Goal: Task Accomplishment & Management: Manage account settings

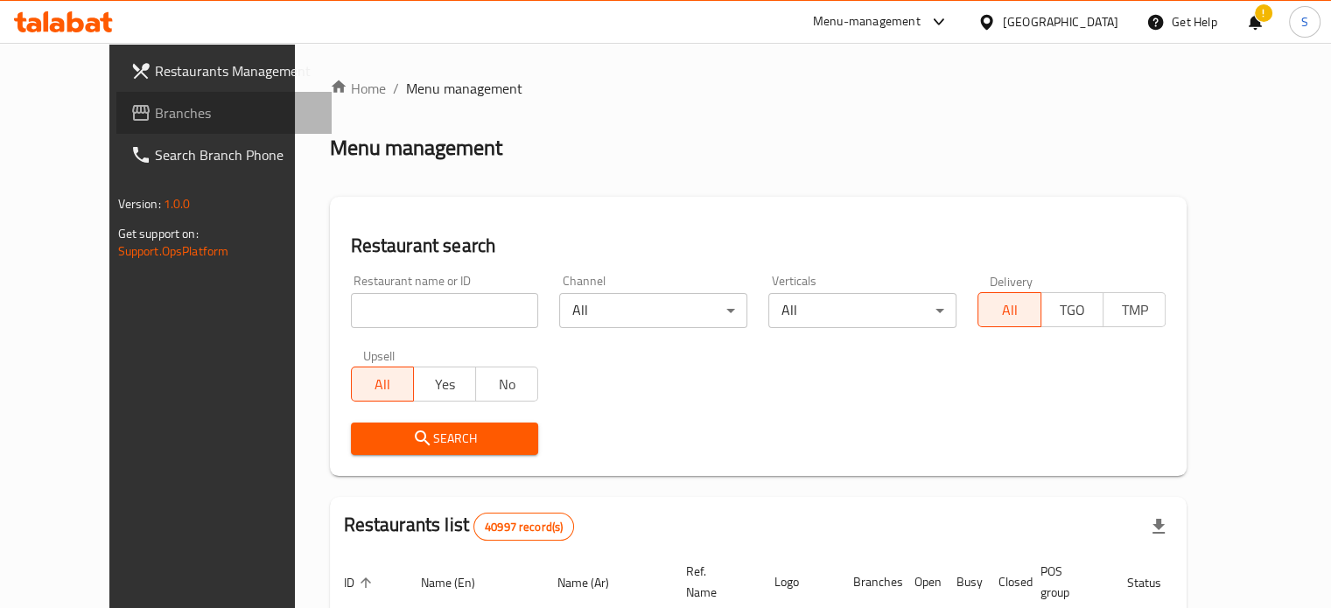
click at [155, 116] on span "Branches" at bounding box center [236, 112] width 163 height 21
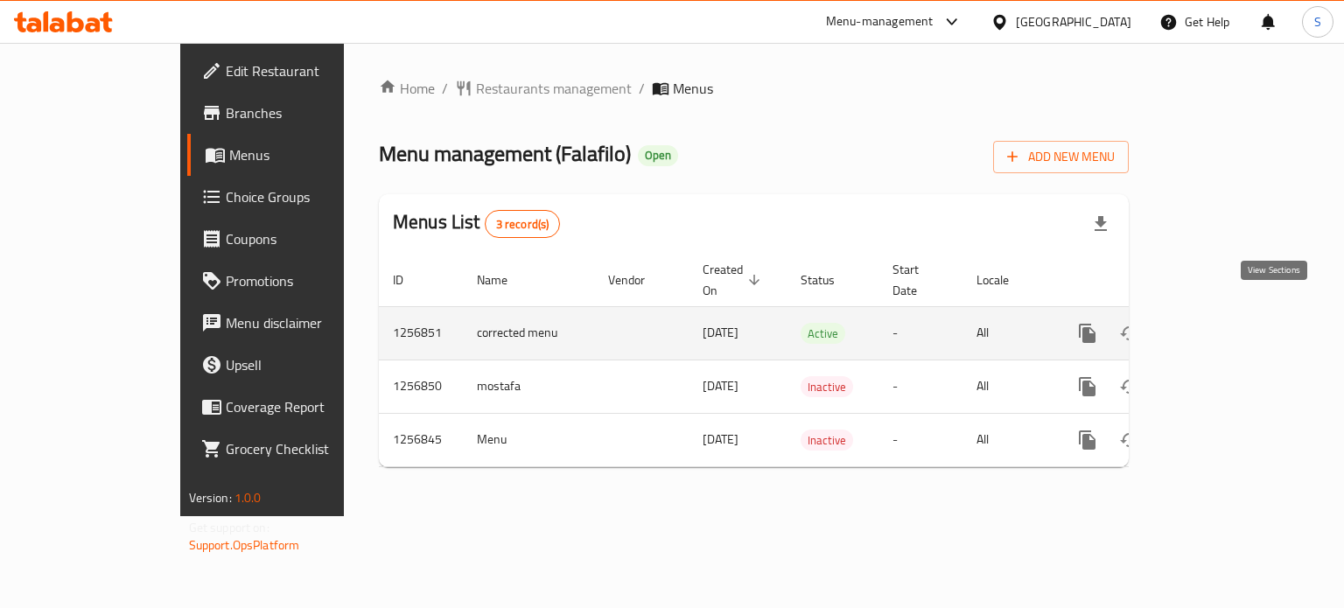
click at [1224, 323] on icon "enhanced table" at bounding box center [1213, 333] width 21 height 21
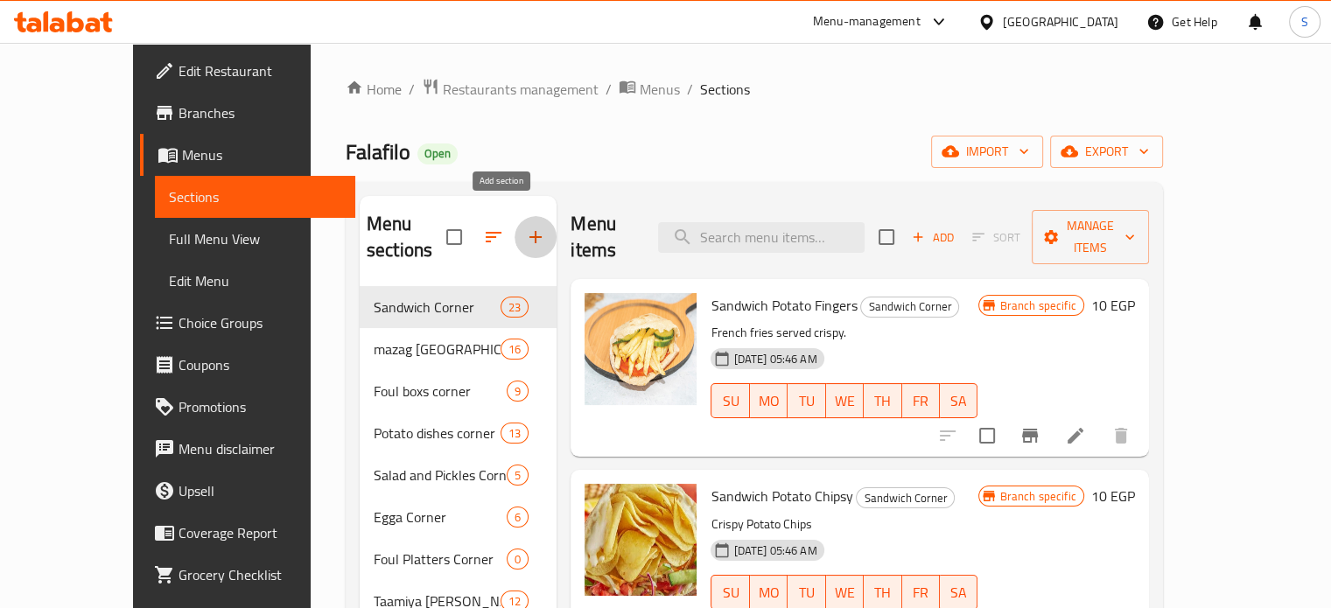
click at [529, 231] on icon "button" at bounding box center [535, 237] width 12 height 12
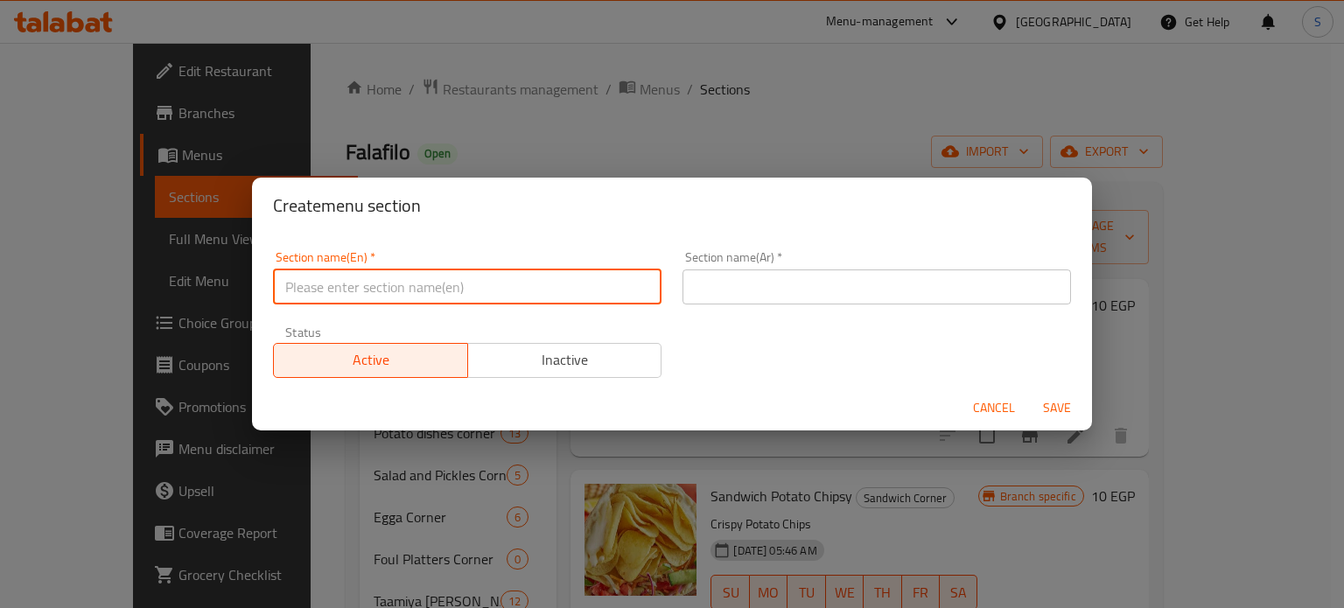
click at [425, 273] on input "text" at bounding box center [467, 287] width 389 height 35
paste input "Fava Bean Sandwiches"
type input "Fava Bean Sandwiches"
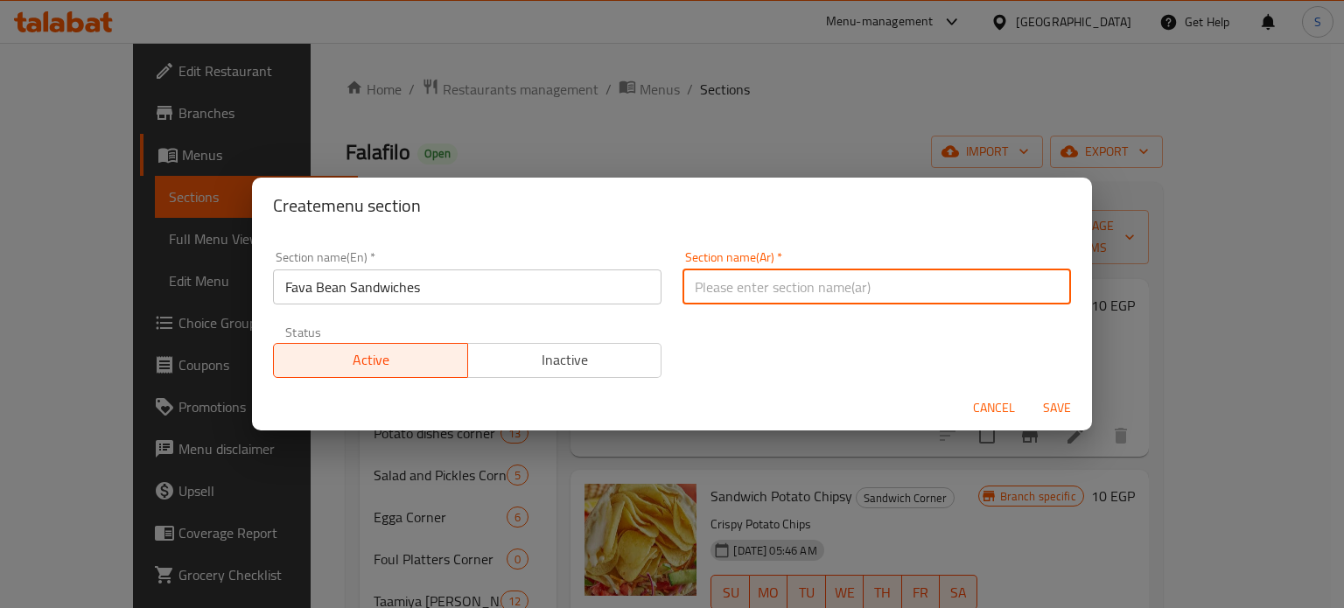
click at [739, 292] on input "text" at bounding box center [877, 287] width 389 height 35
paste input "سندوتشات الفول"
type input "سندوتشات الفول"
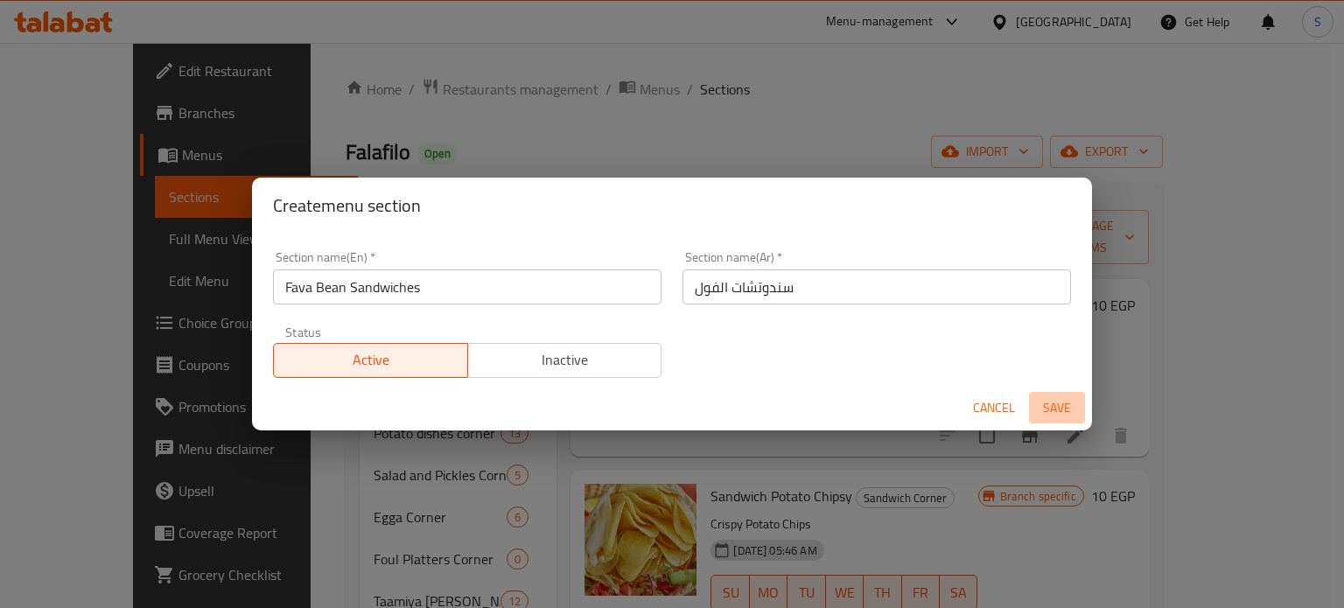
click at [1043, 411] on span "Save" at bounding box center [1057, 408] width 42 height 22
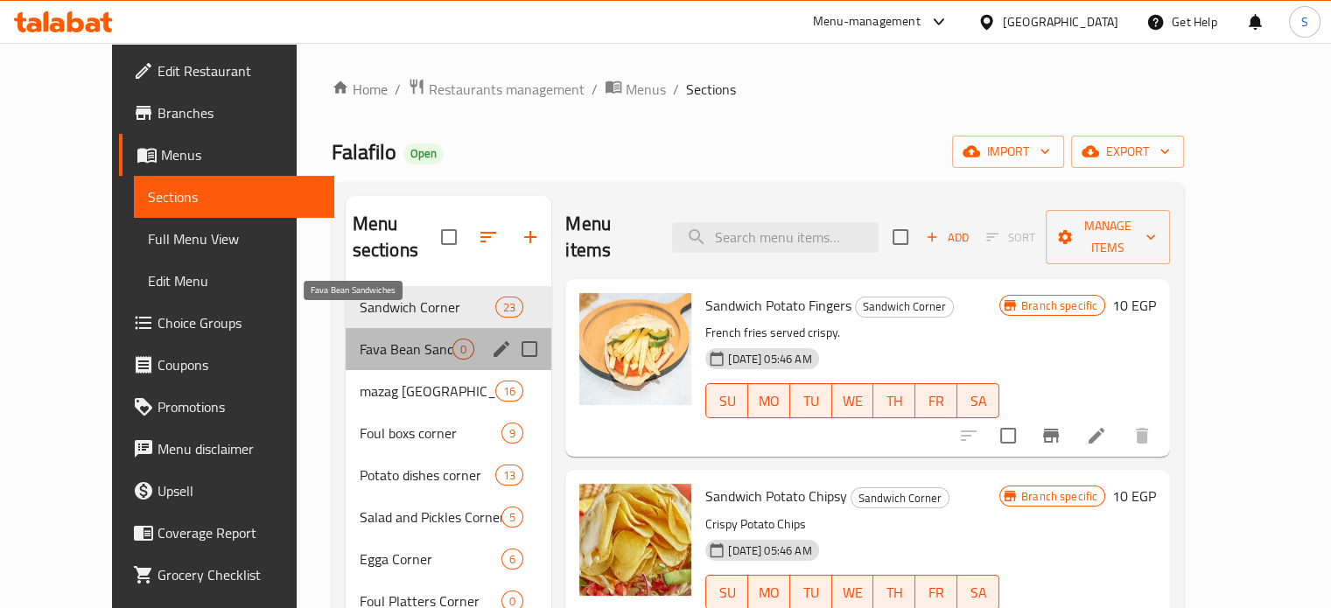
click at [406, 339] on span "Fava Bean Sandwiches" at bounding box center [406, 349] width 93 height 21
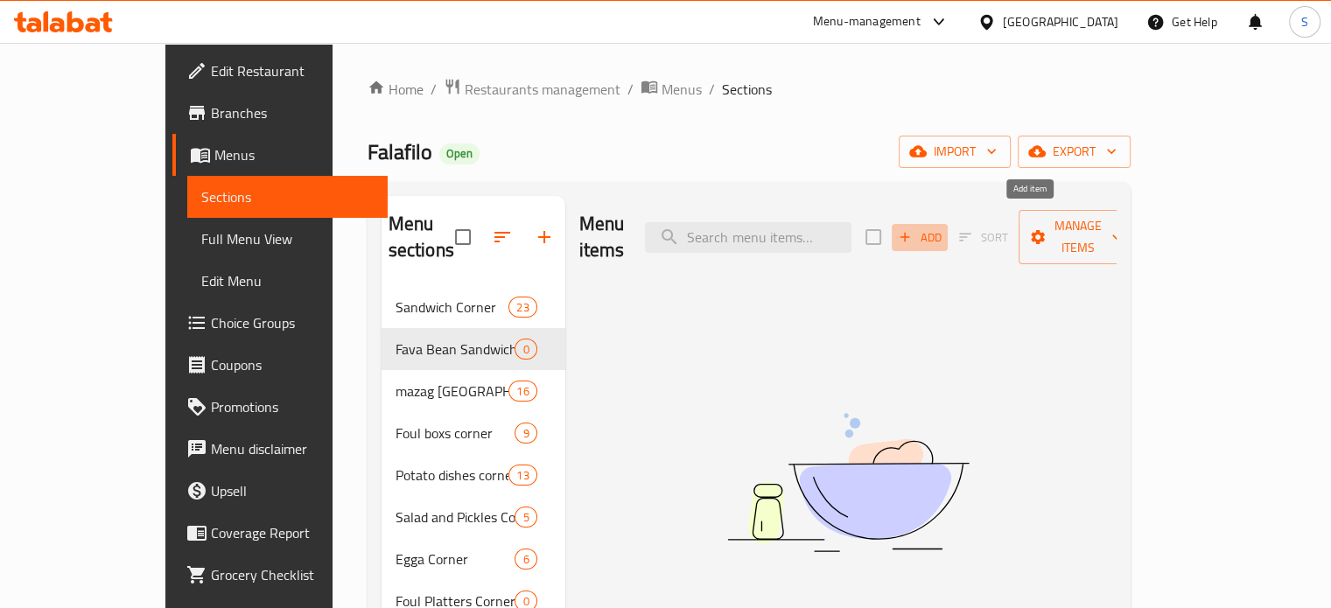
click at [943, 229] on span "Add" at bounding box center [919, 238] width 47 height 20
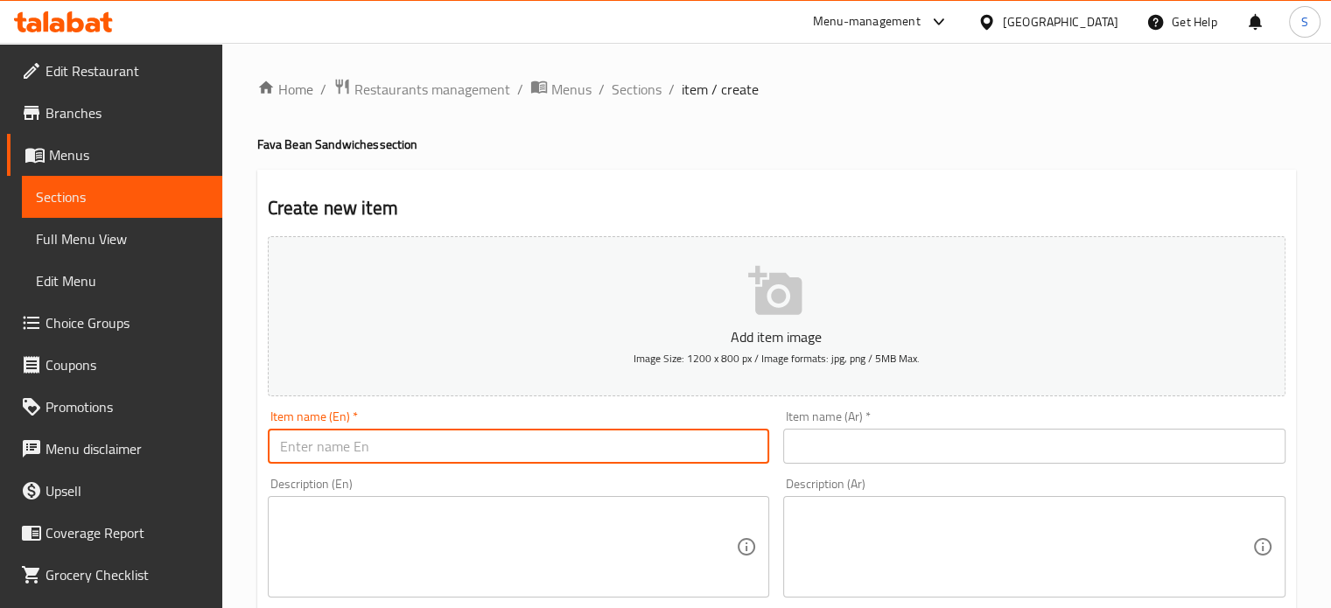
click at [499, 437] on input "text" at bounding box center [519, 446] width 502 height 35
paste input "Sweet Fava Beans"
type input "Sweet Fava Beans"
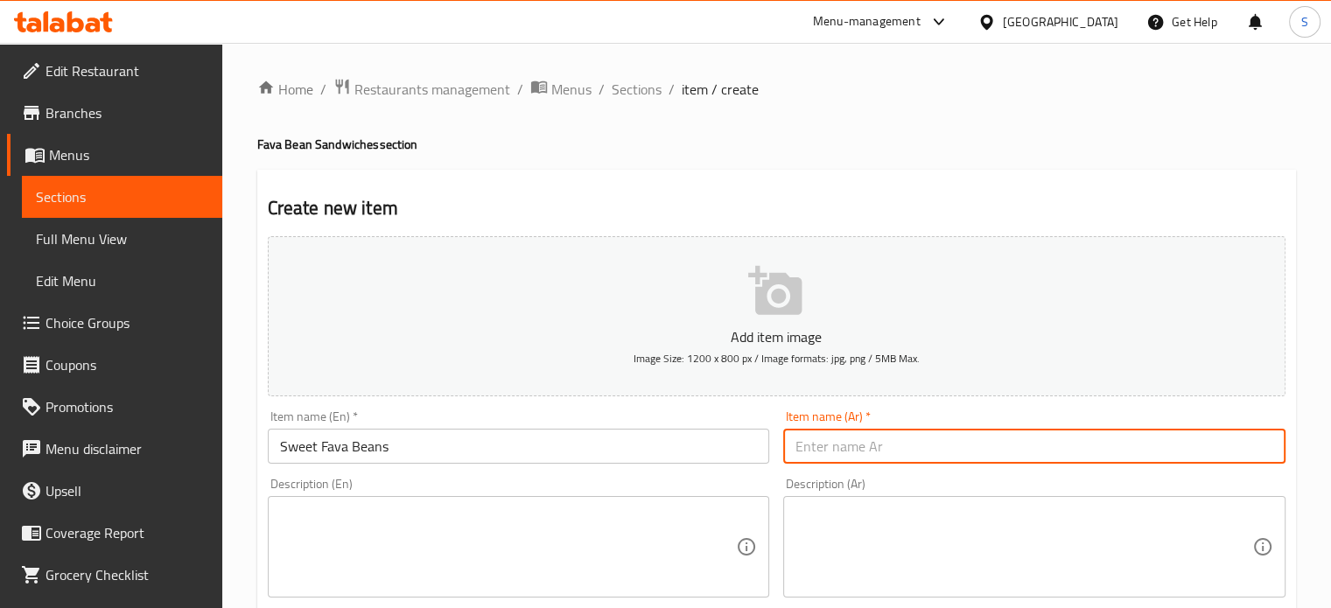
click at [830, 438] on input "text" at bounding box center [1034, 446] width 502 height 35
paste input "فول زيت حلو"
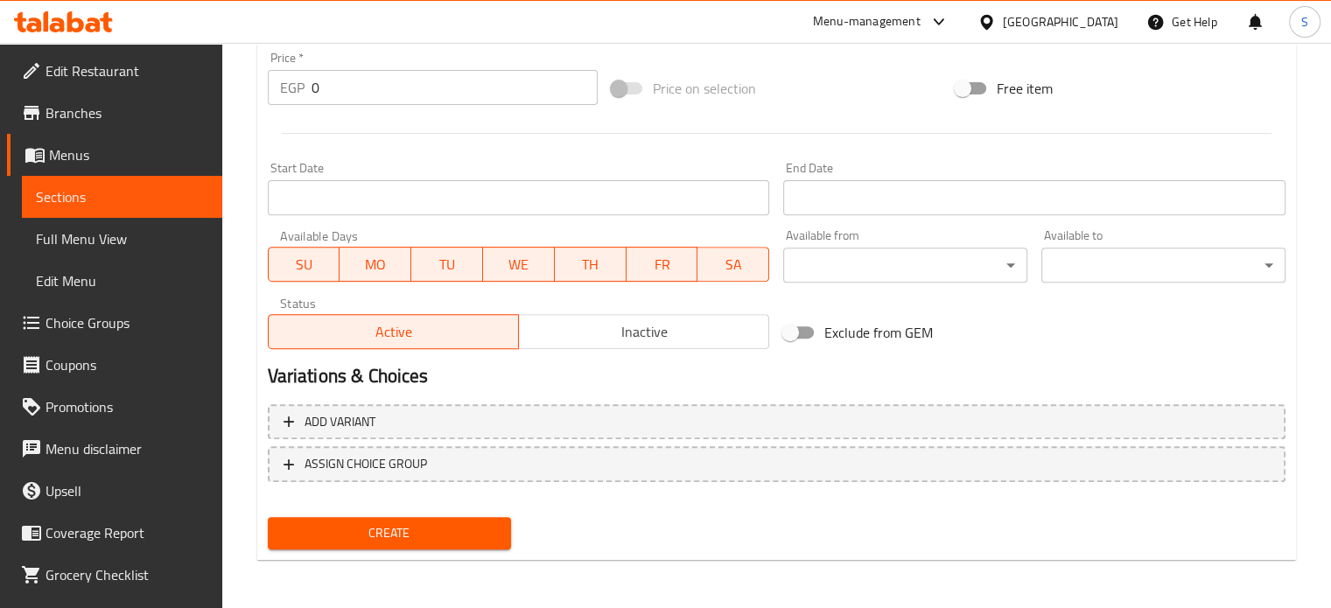
type input "فول زيت حلو"
click at [417, 81] on input "0" at bounding box center [455, 87] width 286 height 35
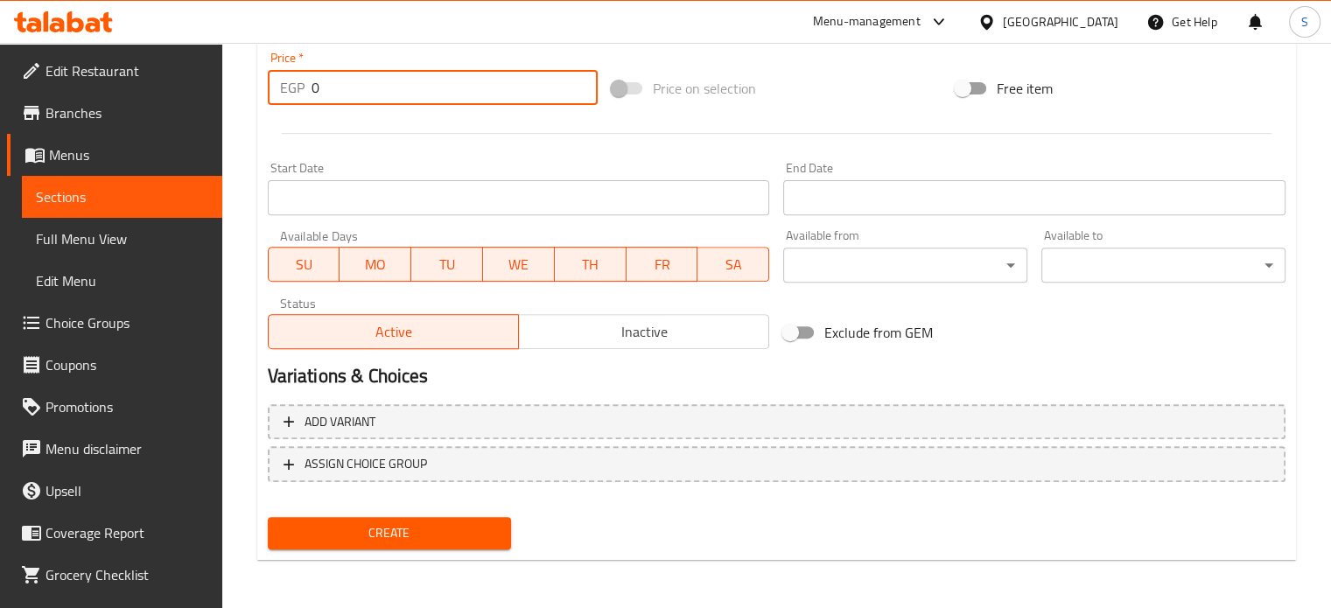
click at [417, 81] on input "0" at bounding box center [455, 87] width 286 height 35
type input "10"
click at [268, 517] on button "Create" at bounding box center [390, 533] width 244 height 32
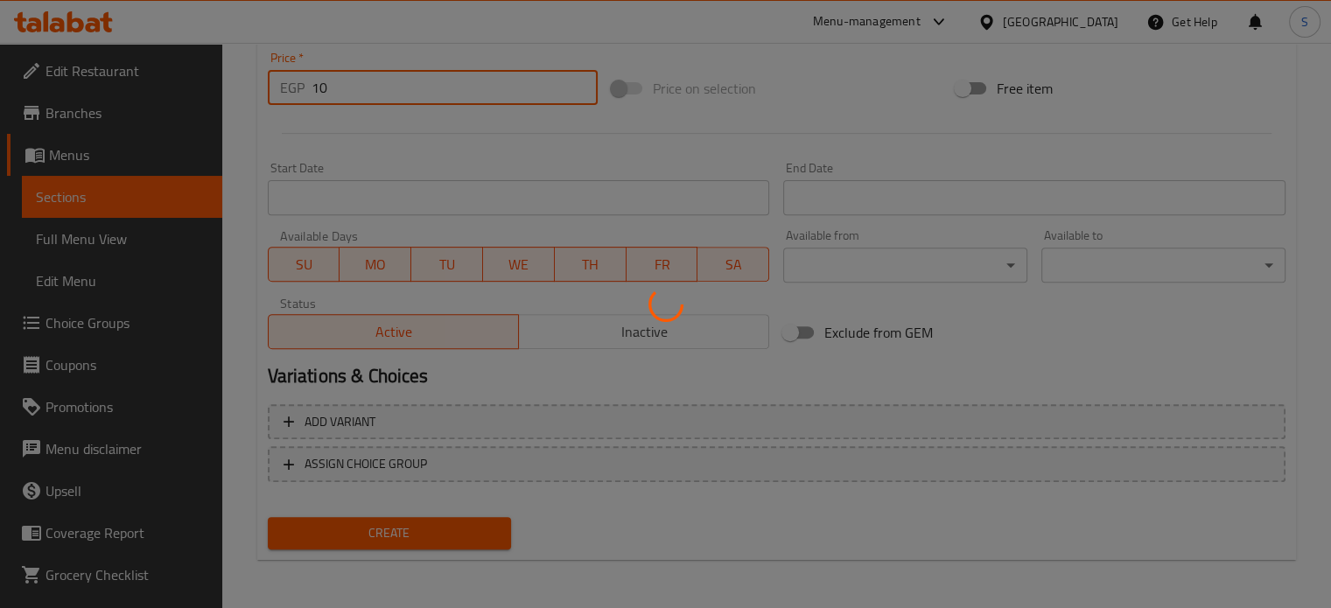
scroll to position [0, 0]
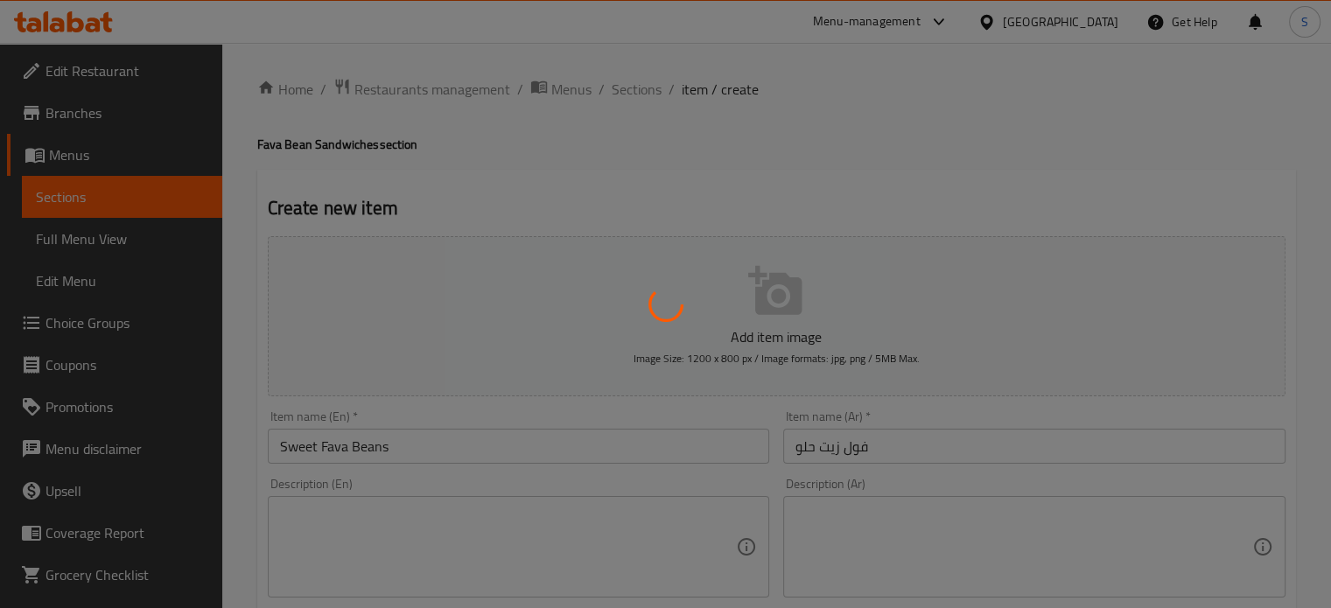
type input "0"
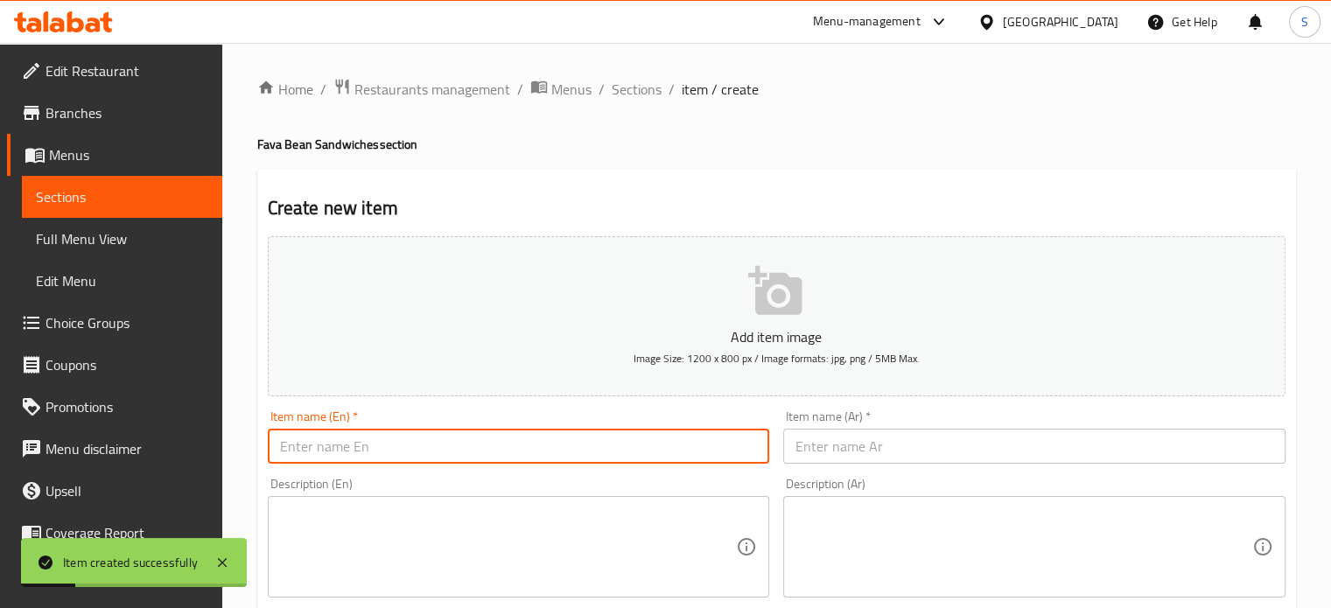
click at [432, 448] on input "text" at bounding box center [519, 446] width 502 height 35
paste input "Hot Fava Beans"
type input "Hot Fava Beans"
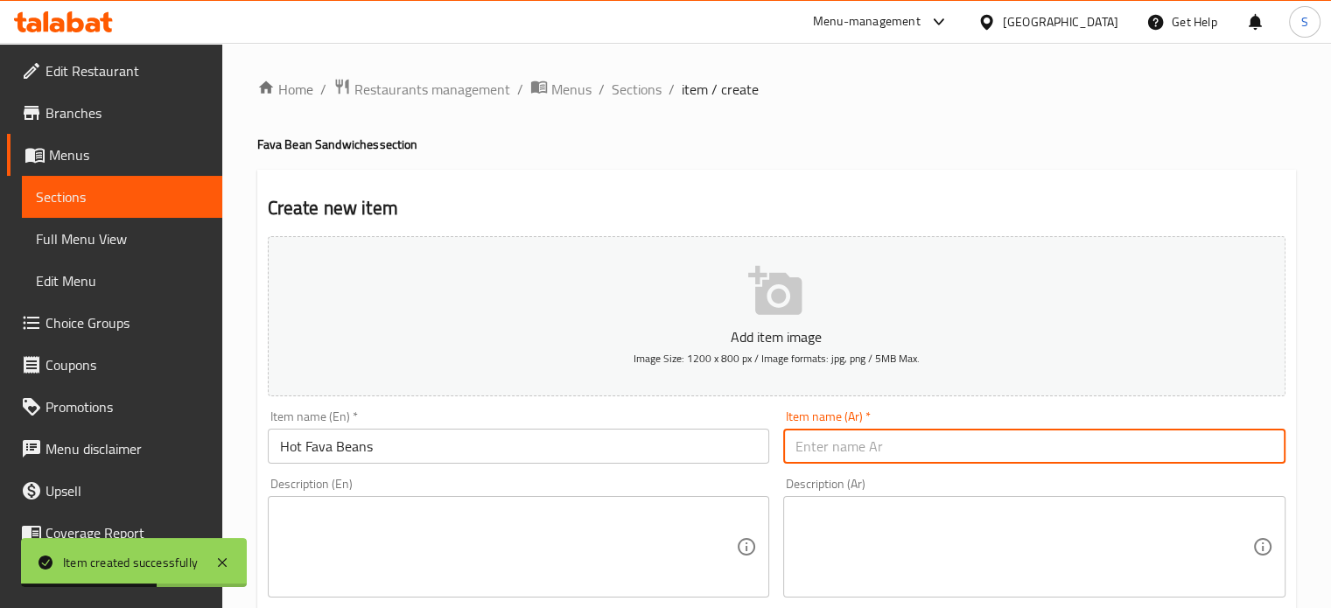
click at [830, 447] on input "text" at bounding box center [1034, 446] width 502 height 35
paste input "فول زيت حار"
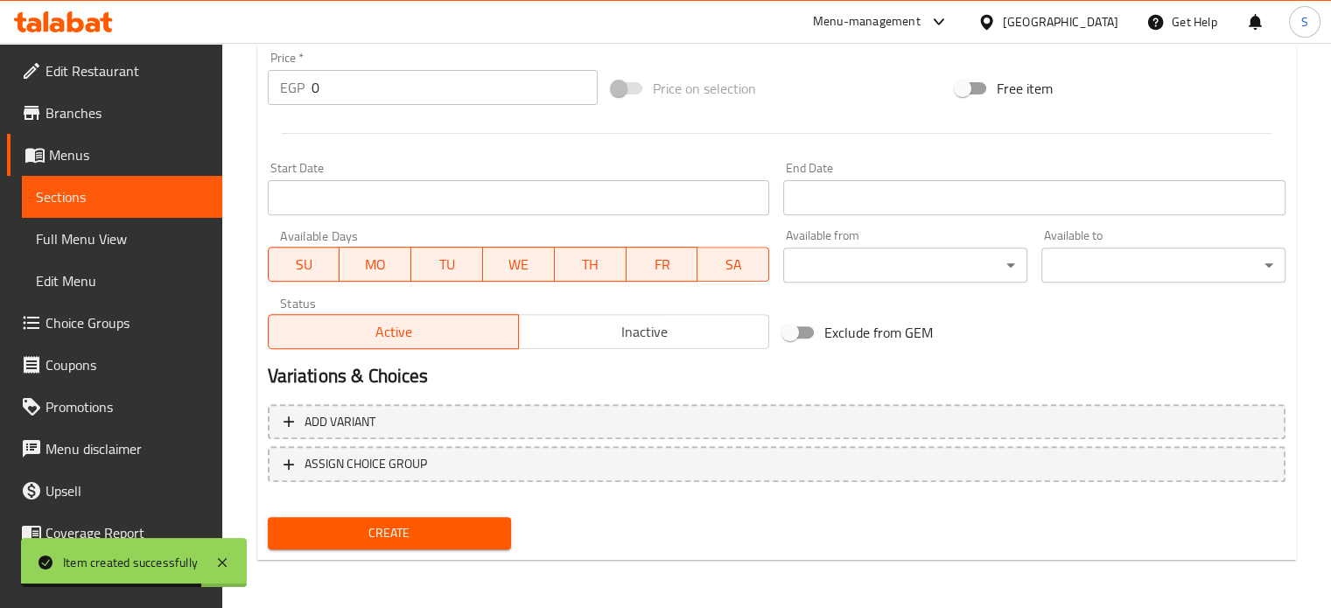
type input "فول زيت حار"
click at [355, 90] on input "0" at bounding box center [455, 87] width 286 height 35
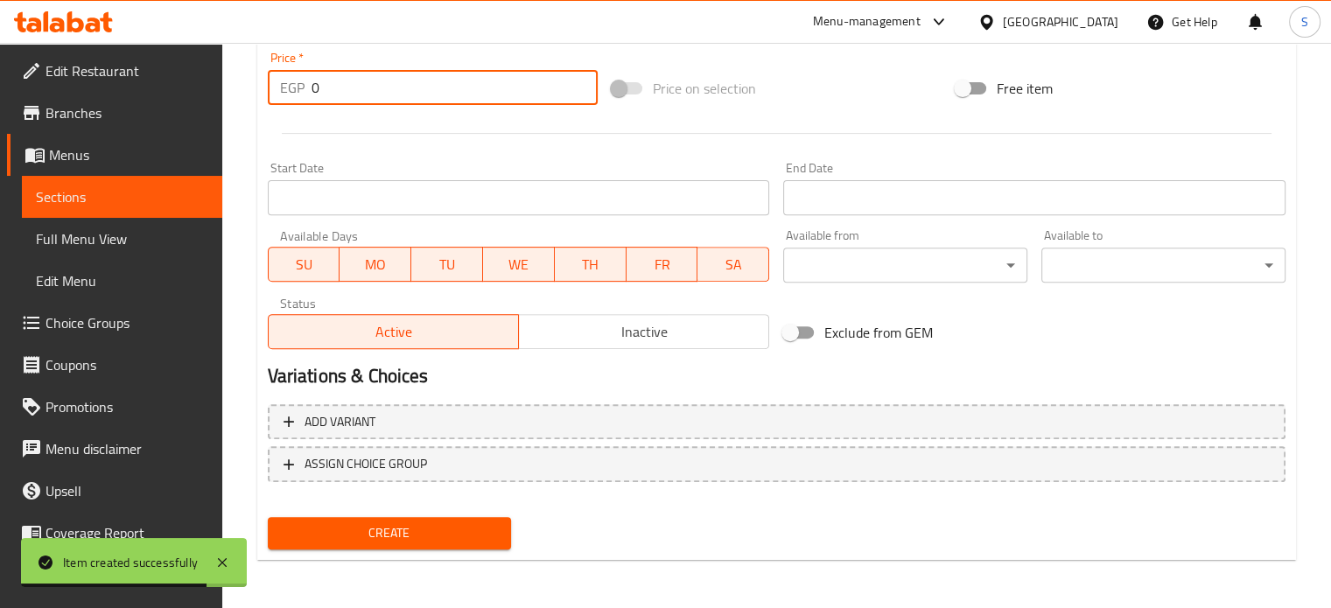
click at [355, 90] on input "0" at bounding box center [455, 87] width 286 height 35
type input "10"
click at [268, 517] on button "Create" at bounding box center [390, 533] width 244 height 32
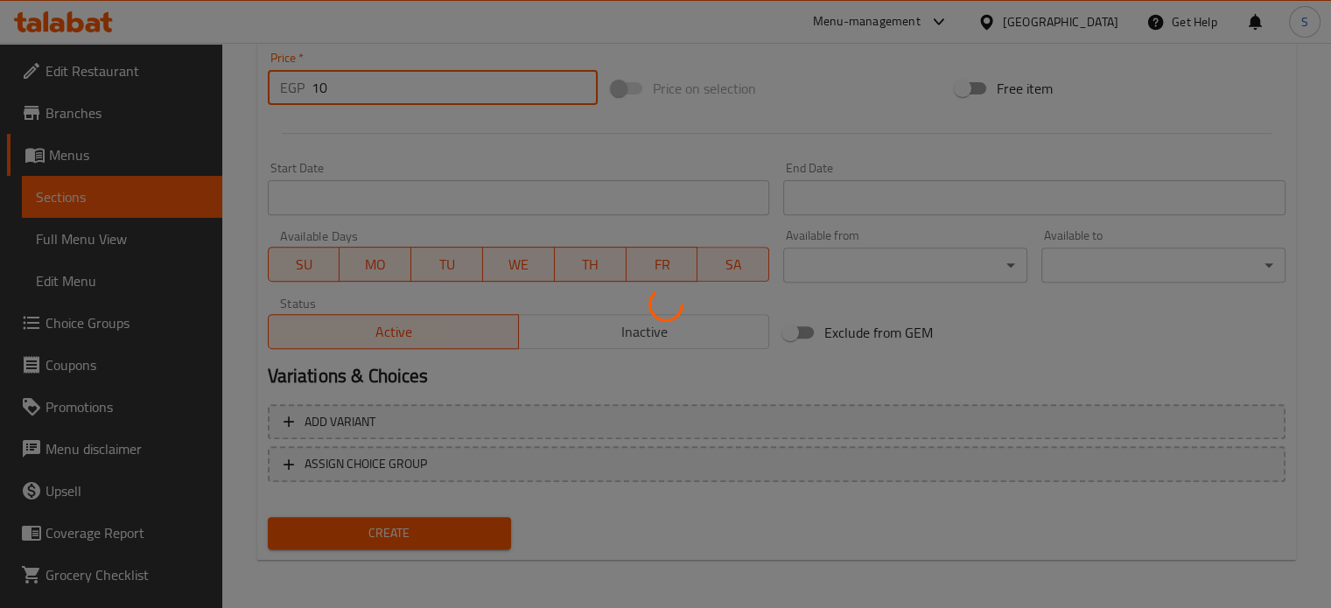
scroll to position [0, 0]
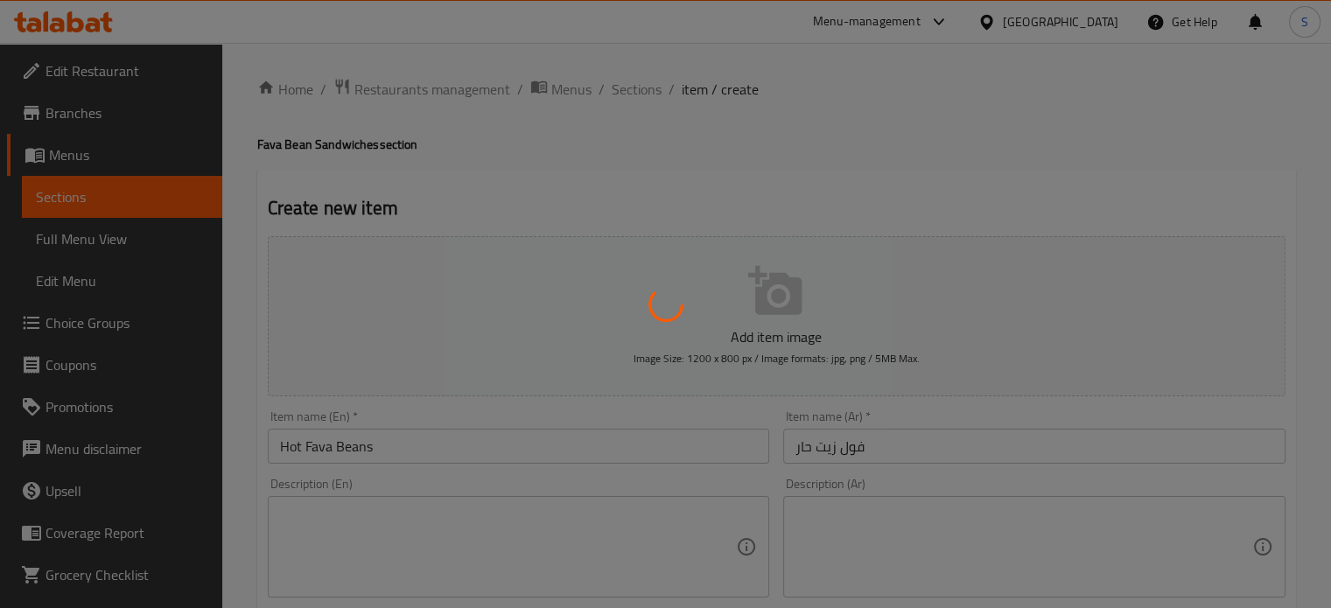
type input "0"
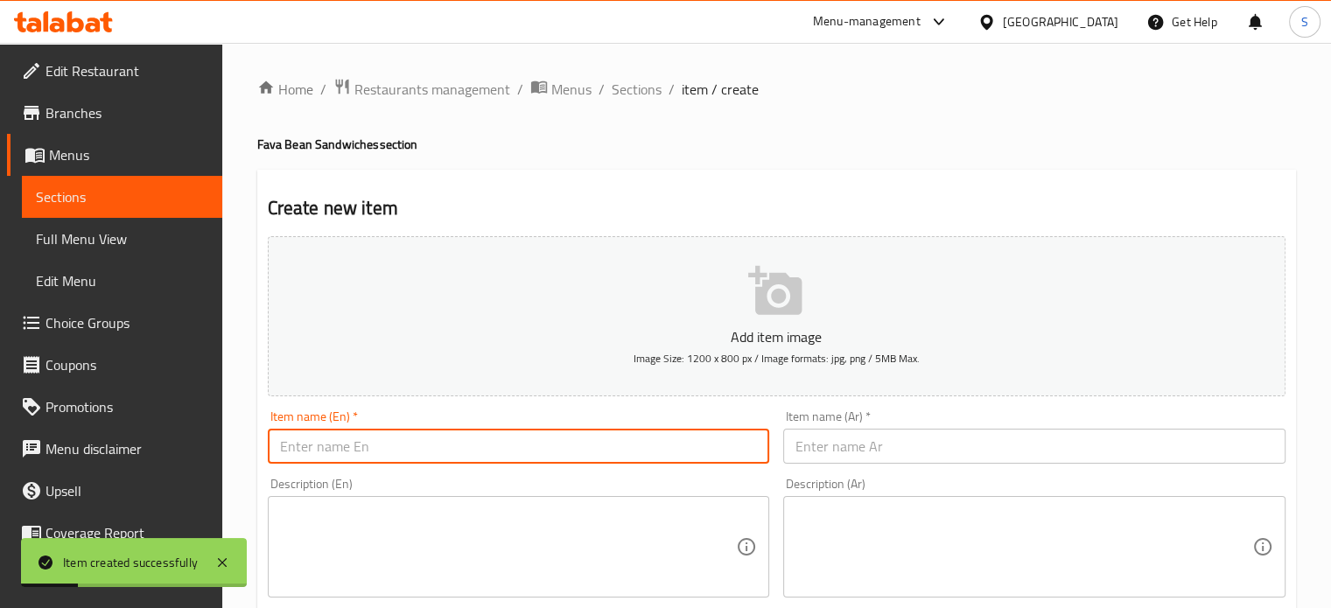
click at [512, 437] on input "text" at bounding box center [519, 446] width 502 height 35
paste input "Alexandrian Fava Beans"
type input "Alexandrian Fava Beans"
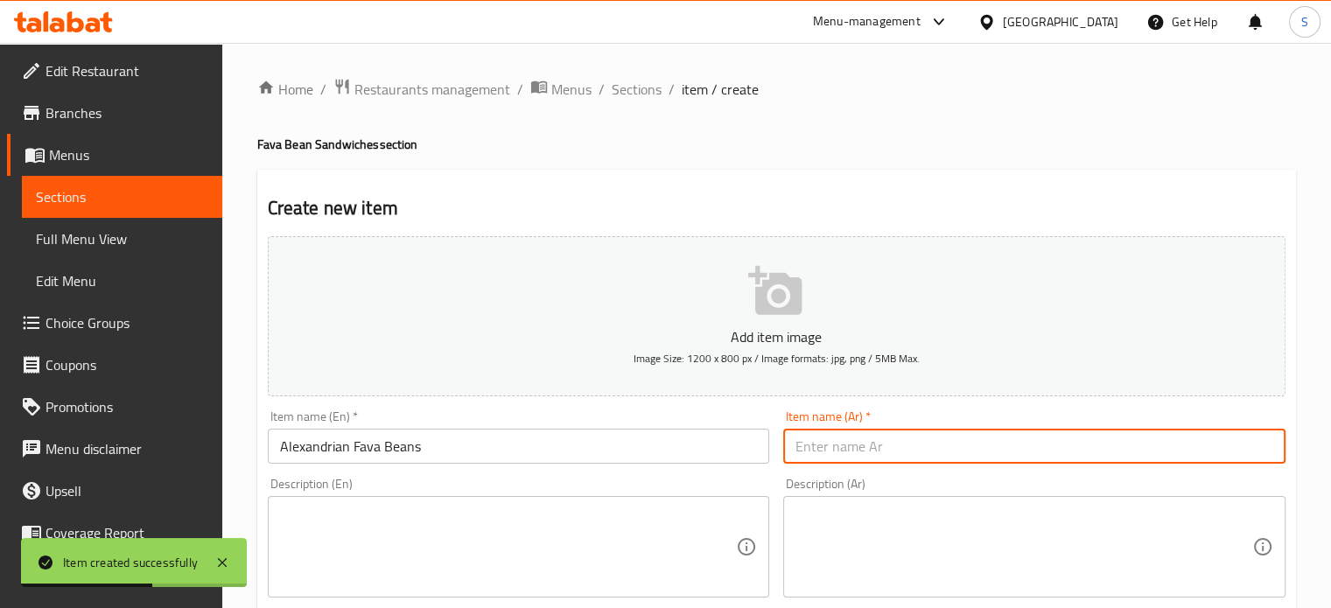
click at [825, 439] on input "text" at bounding box center [1034, 446] width 502 height 35
paste input "فول زيت اسكندراني"
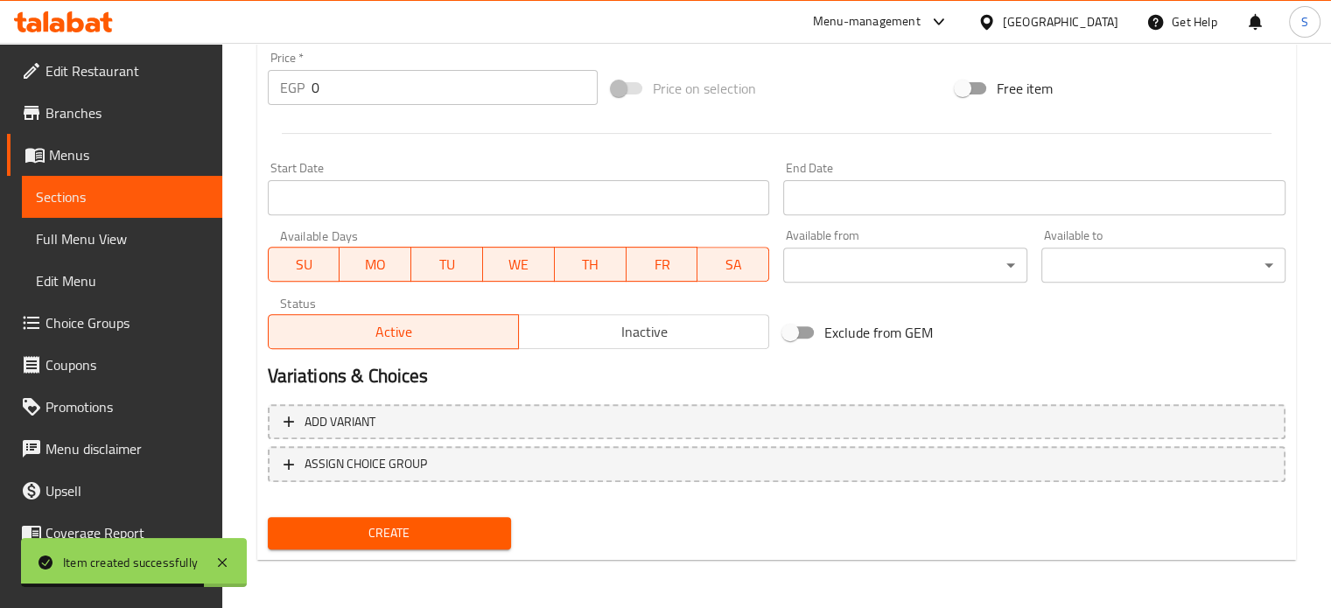
type input "فول زيت اسكندراني"
click at [340, 87] on input "0" at bounding box center [455, 87] width 286 height 35
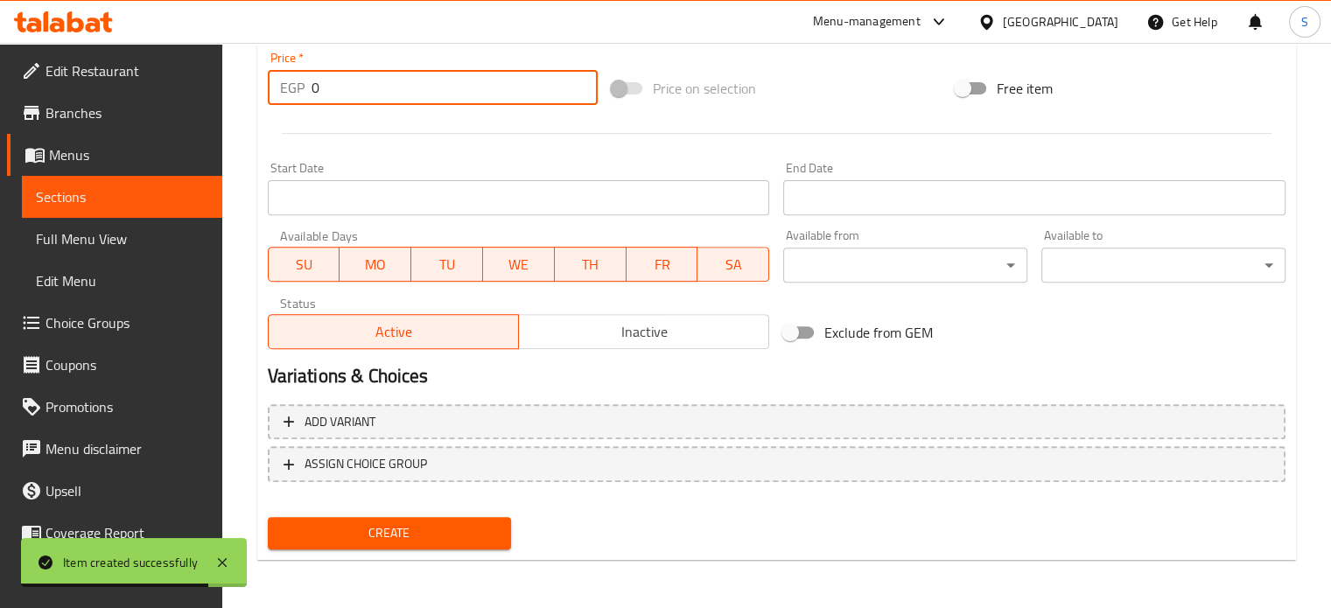
click at [340, 87] on input "0" at bounding box center [455, 87] width 286 height 35
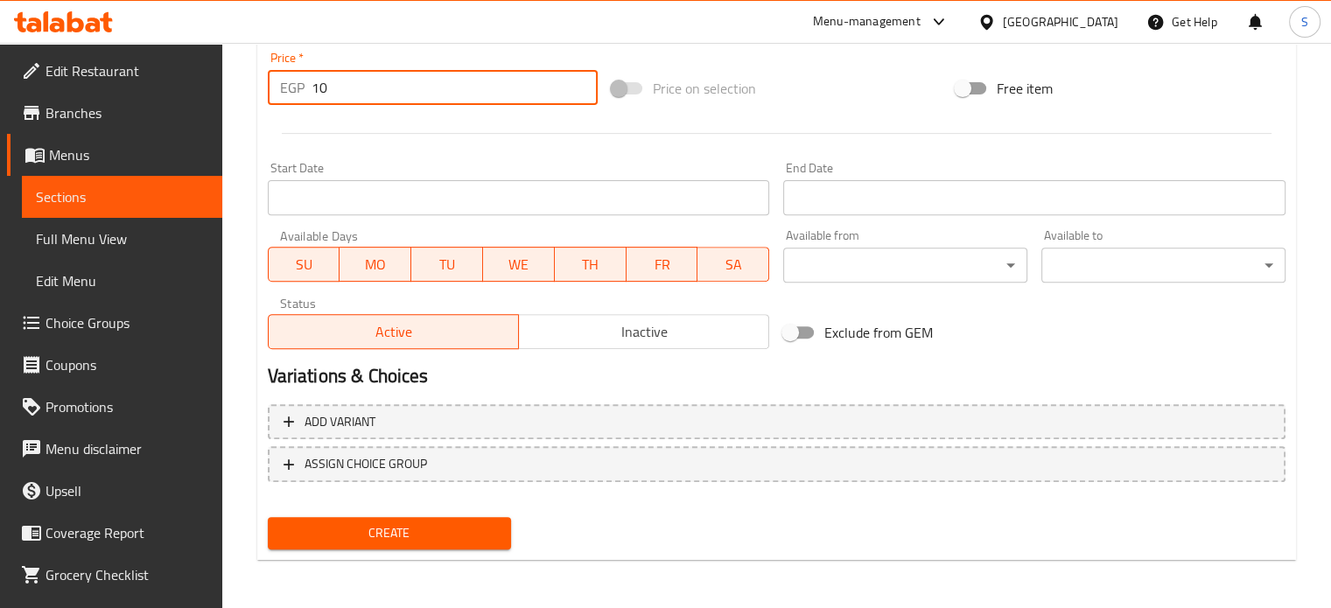
type input "10"
click at [268, 517] on button "Create" at bounding box center [390, 533] width 244 height 32
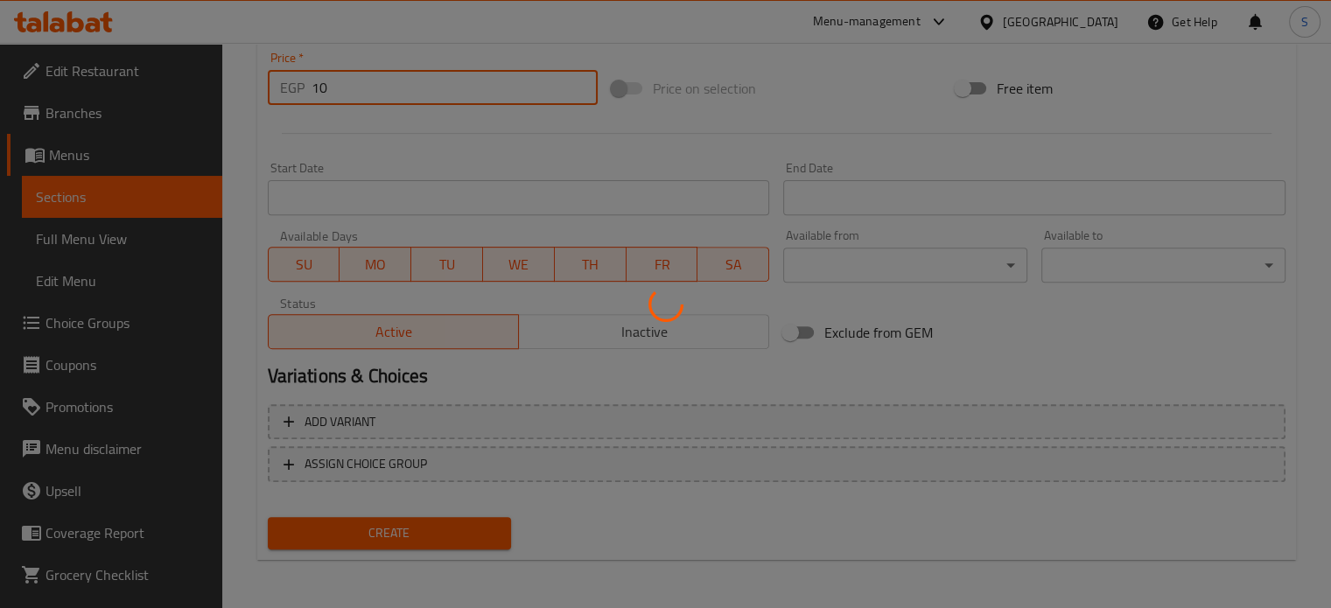
type input "0"
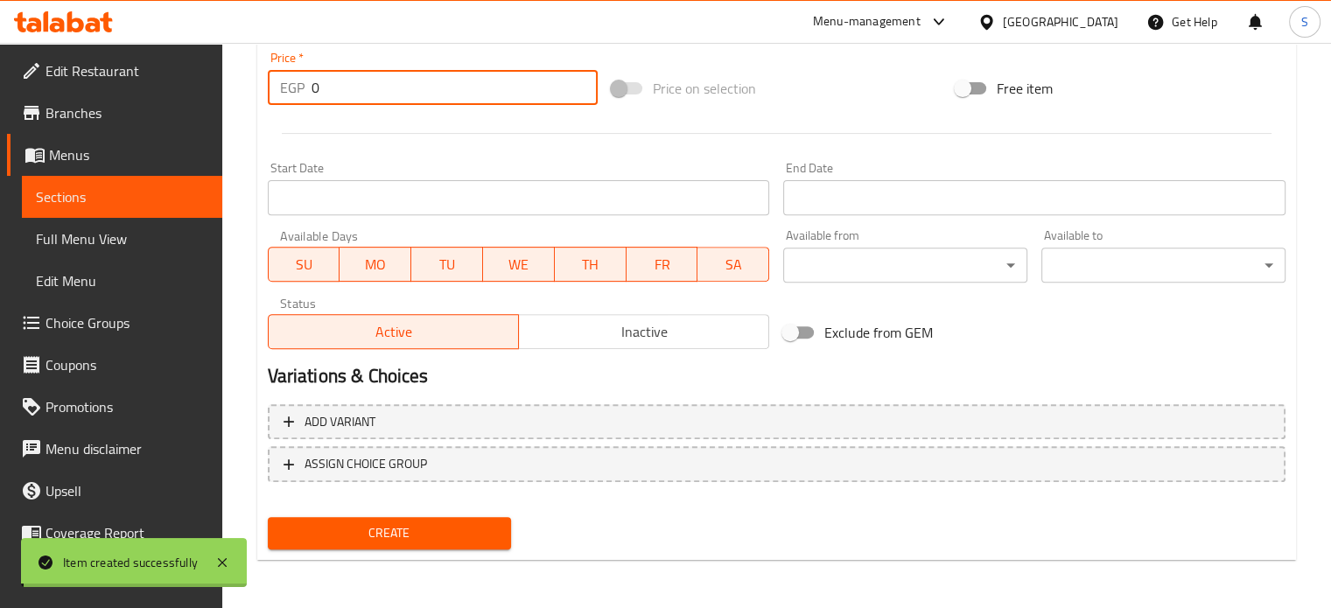
scroll to position [0, 0]
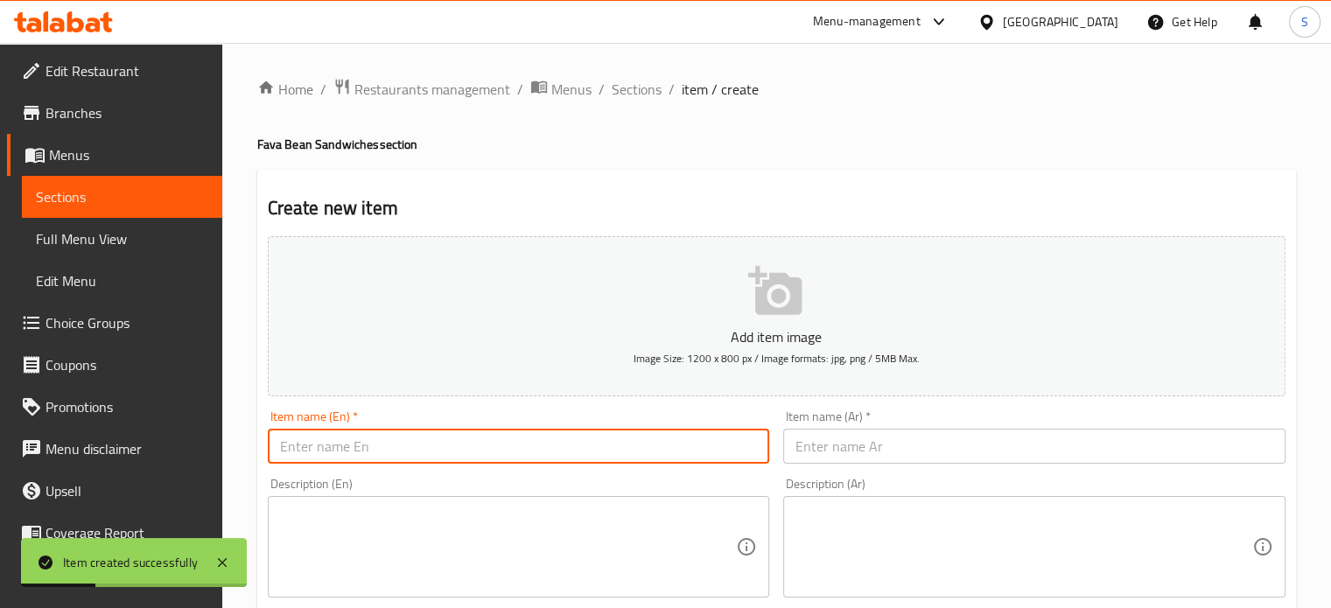
click at [394, 457] on input "text" at bounding box center [519, 446] width 502 height 35
paste input "Fava beans with olive oil"
type input "Fava beans with olive oil"
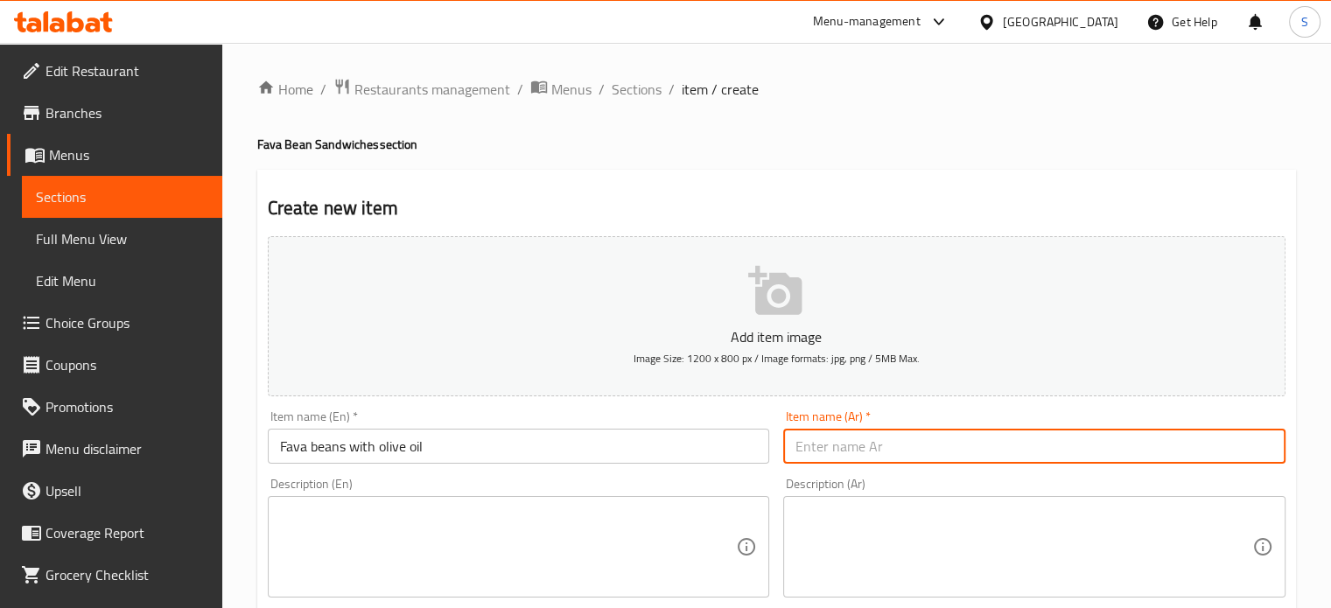
click at [846, 454] on input "text" at bounding box center [1034, 446] width 502 height 35
paste input "فول زيت زيتون"
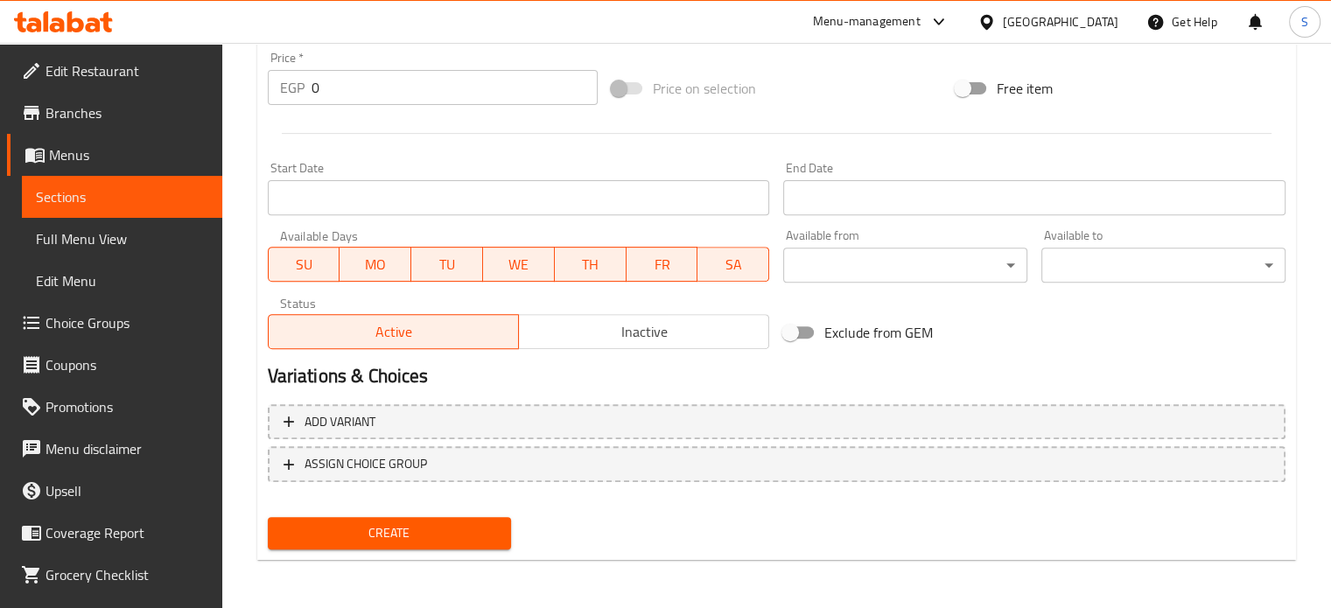
type input "فول زيت زيتون"
click at [350, 95] on input "0" at bounding box center [455, 87] width 286 height 35
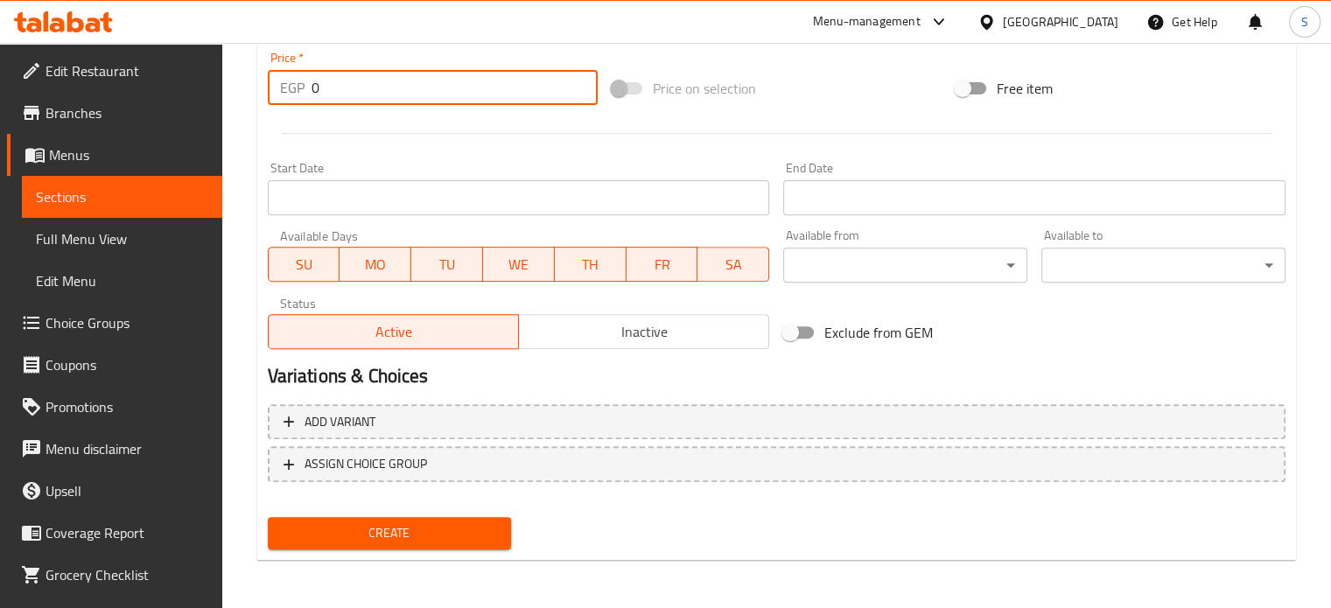
click at [350, 95] on input "0" at bounding box center [455, 87] width 286 height 35
type input "12"
click at [268, 517] on button "Create" at bounding box center [390, 533] width 244 height 32
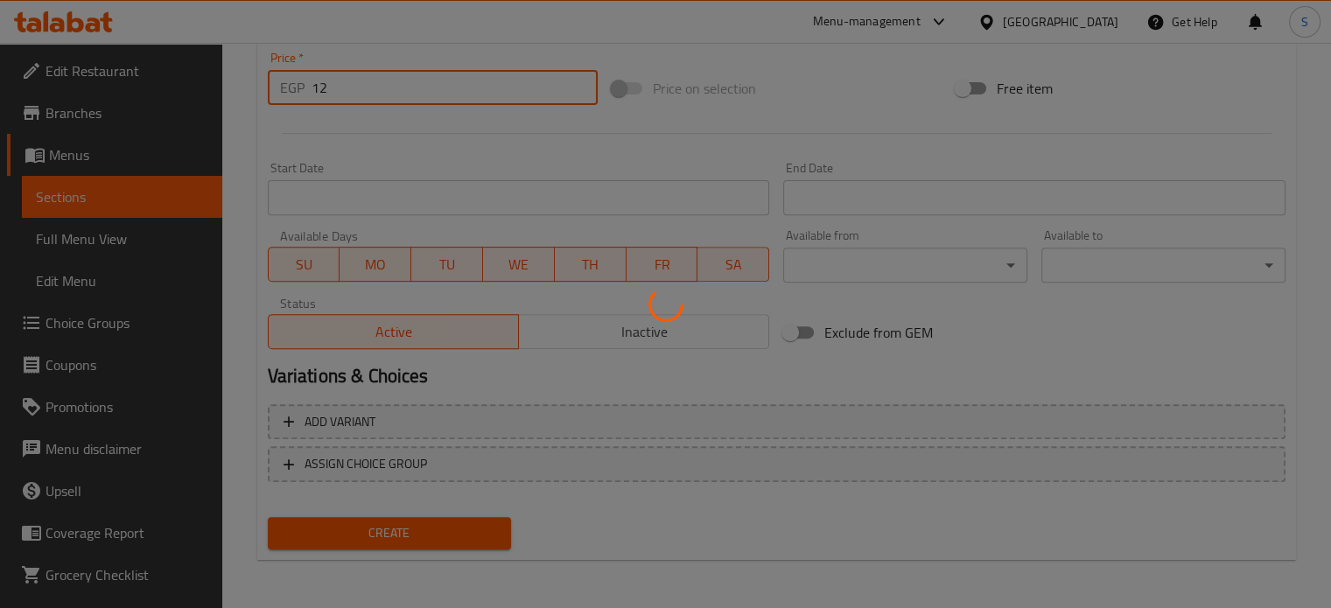
type input "0"
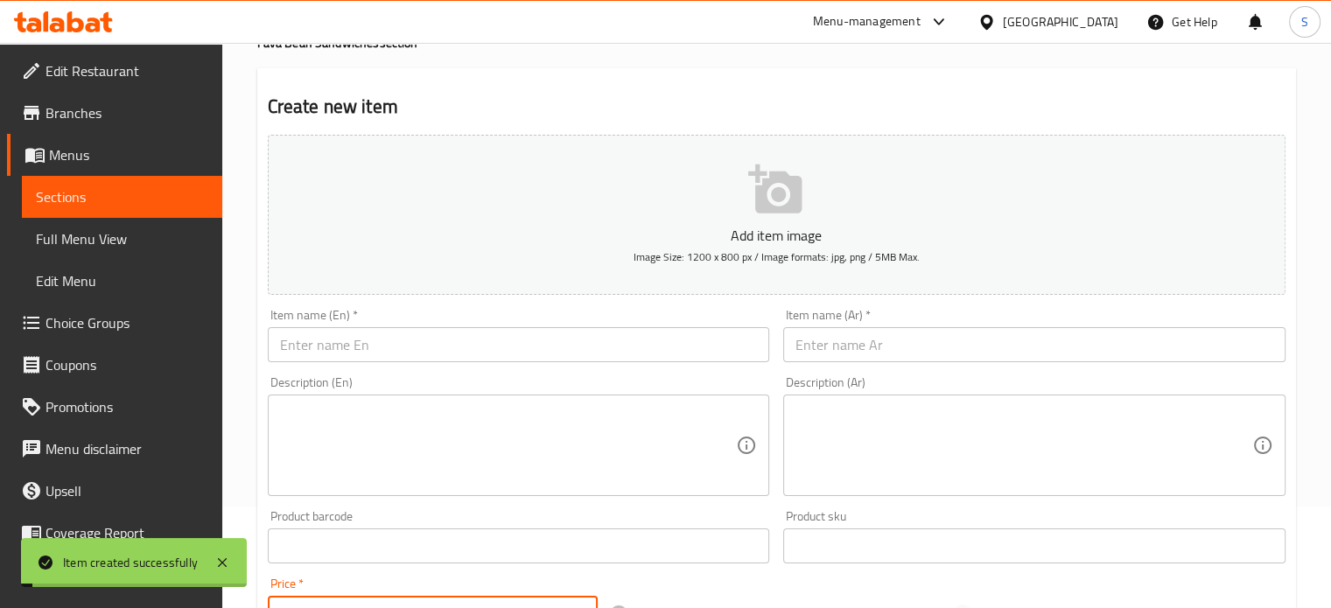
scroll to position [0, 0]
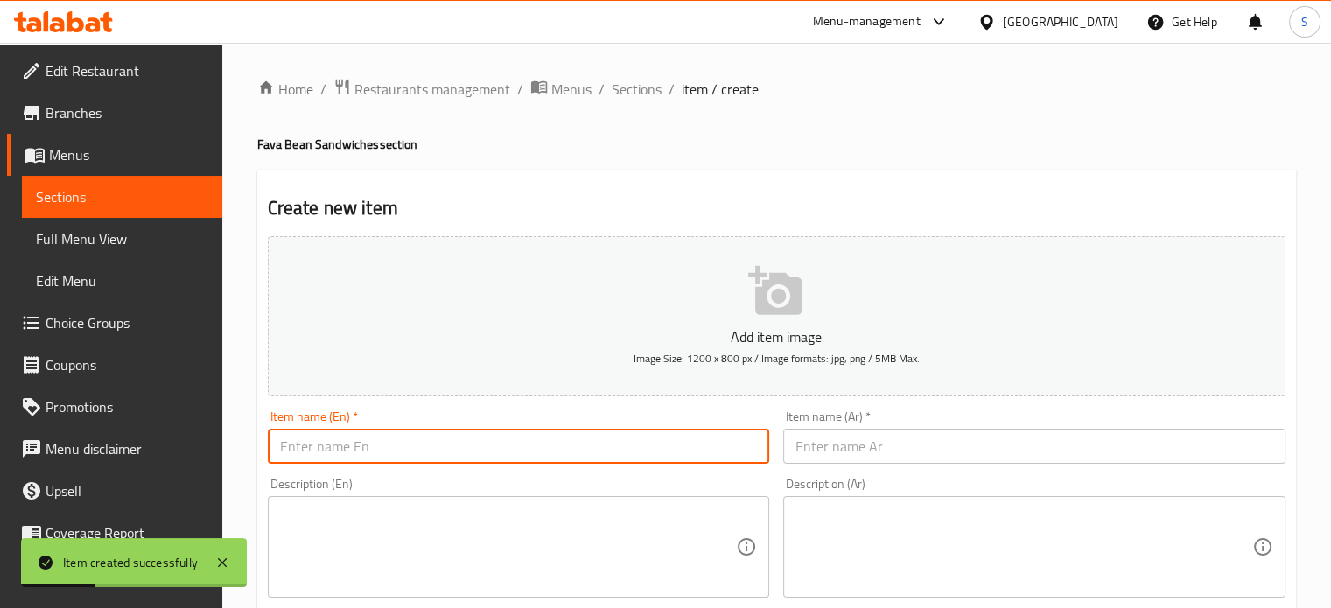
click at [378, 445] on input "text" at bounding box center [519, 446] width 502 height 35
paste input "Fava beans with ghee"
type input "Fava beans with ghee"
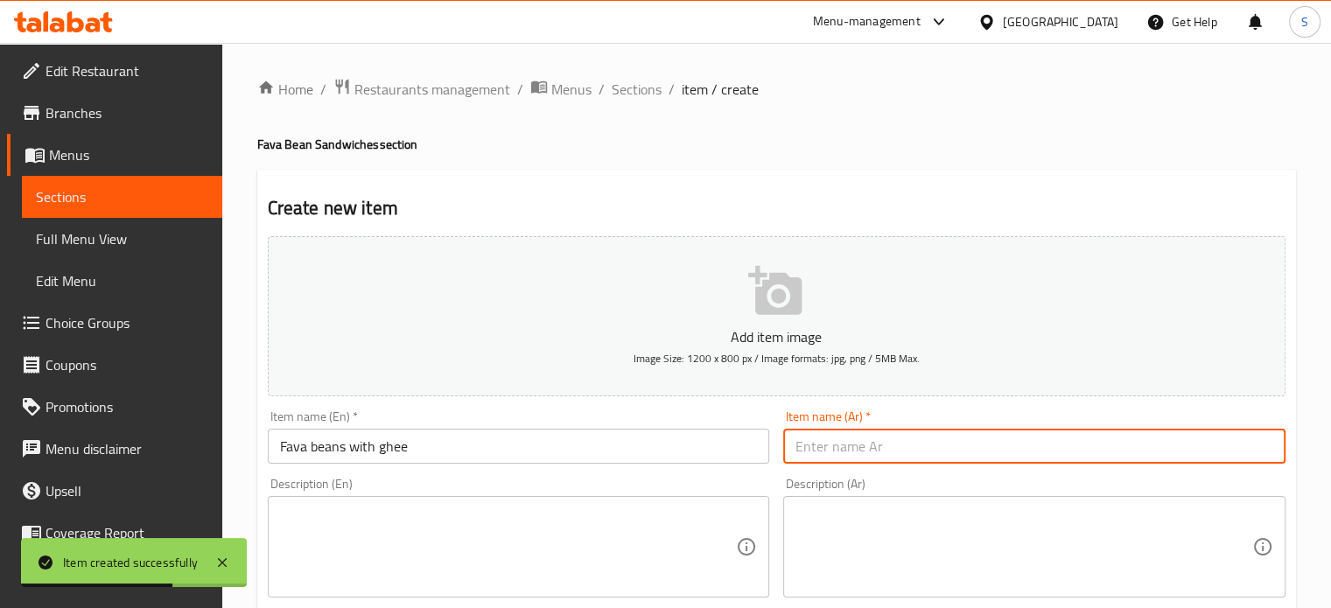
click at [841, 438] on input "text" at bounding box center [1034, 446] width 502 height 35
paste input "فول سمنه بلدي"
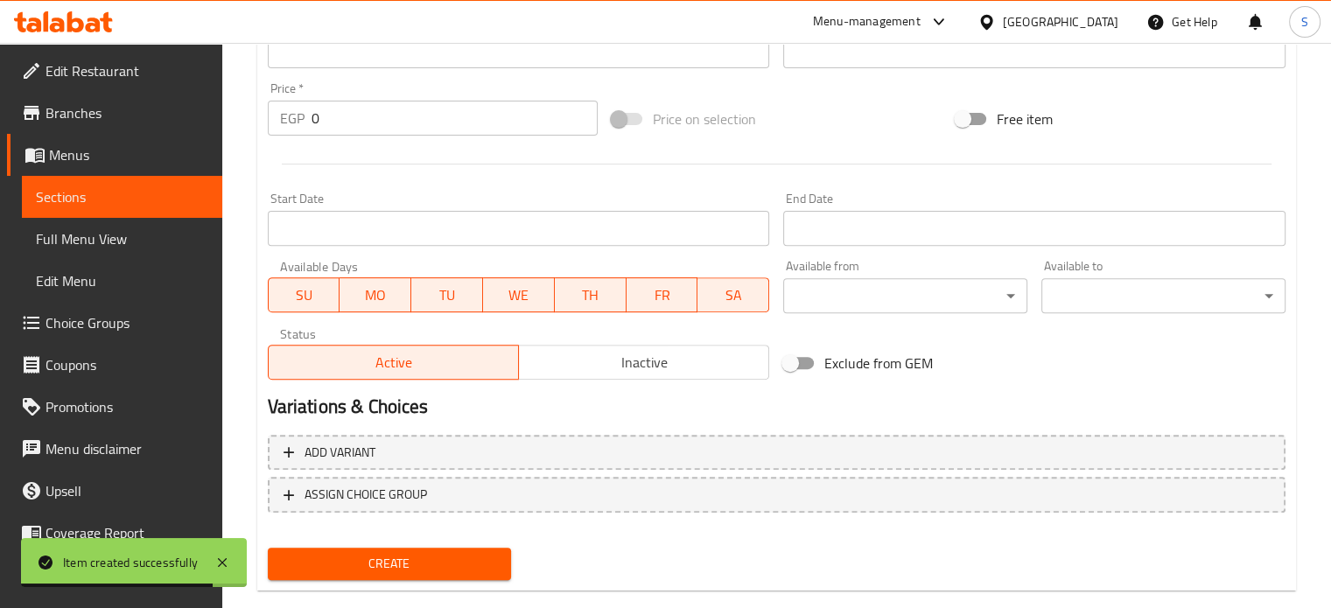
scroll to position [627, 0]
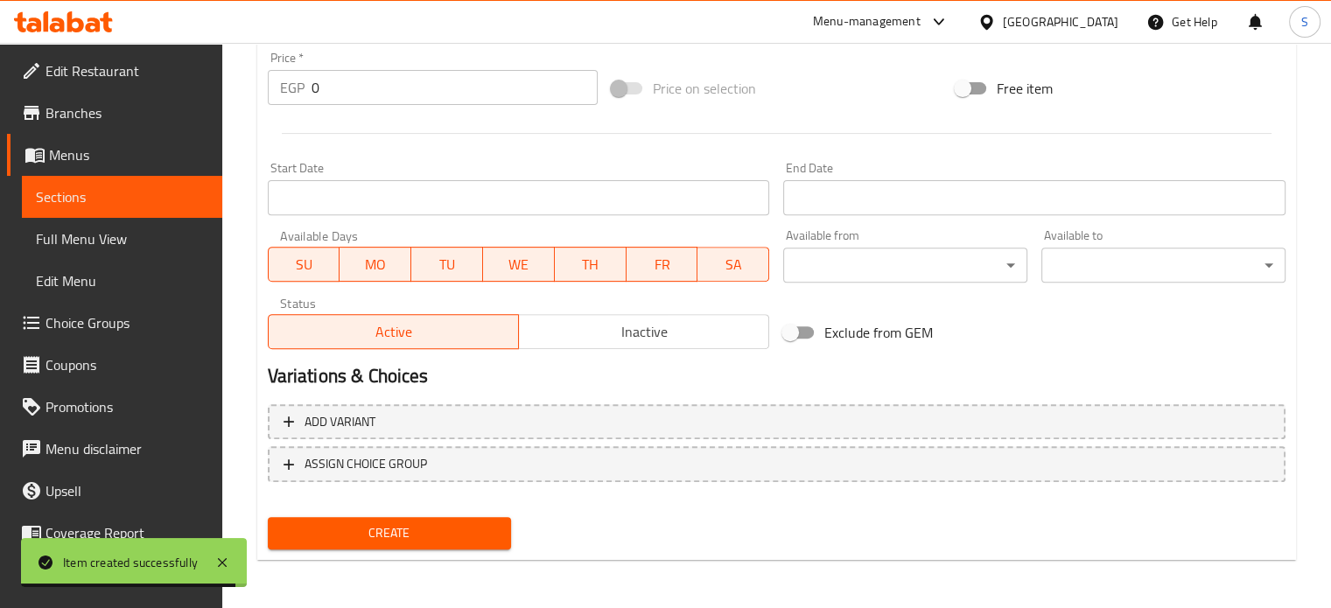
type input "فول سمنه بلدي"
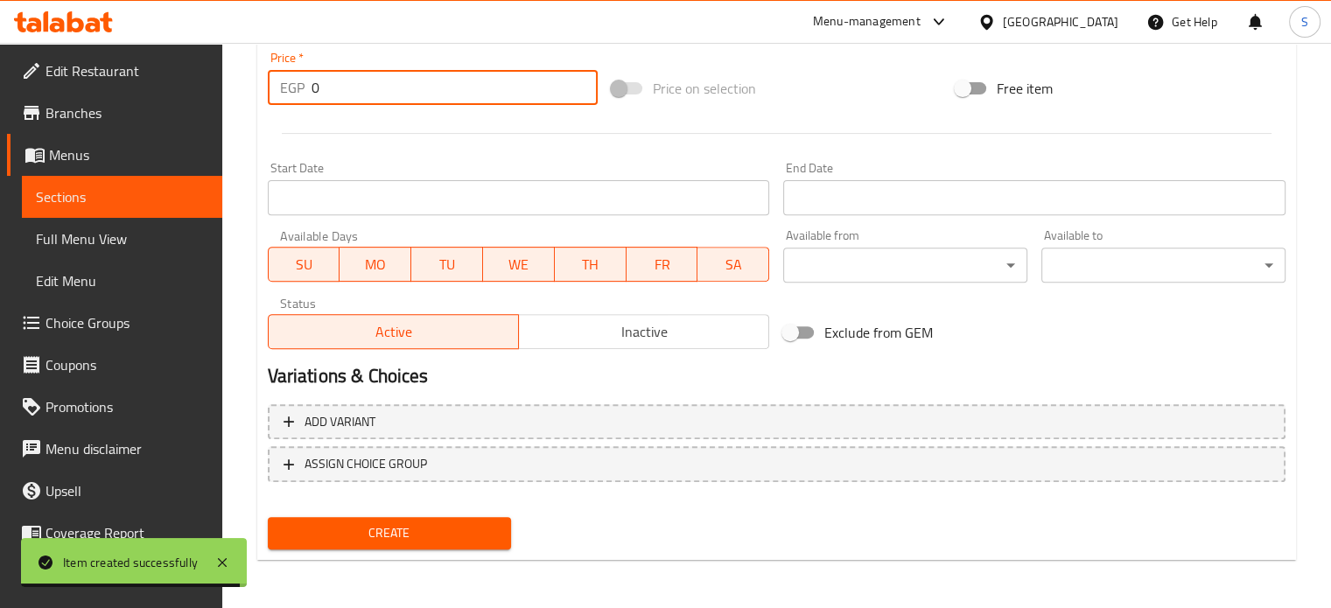
click at [383, 87] on input "0" at bounding box center [455, 87] width 286 height 35
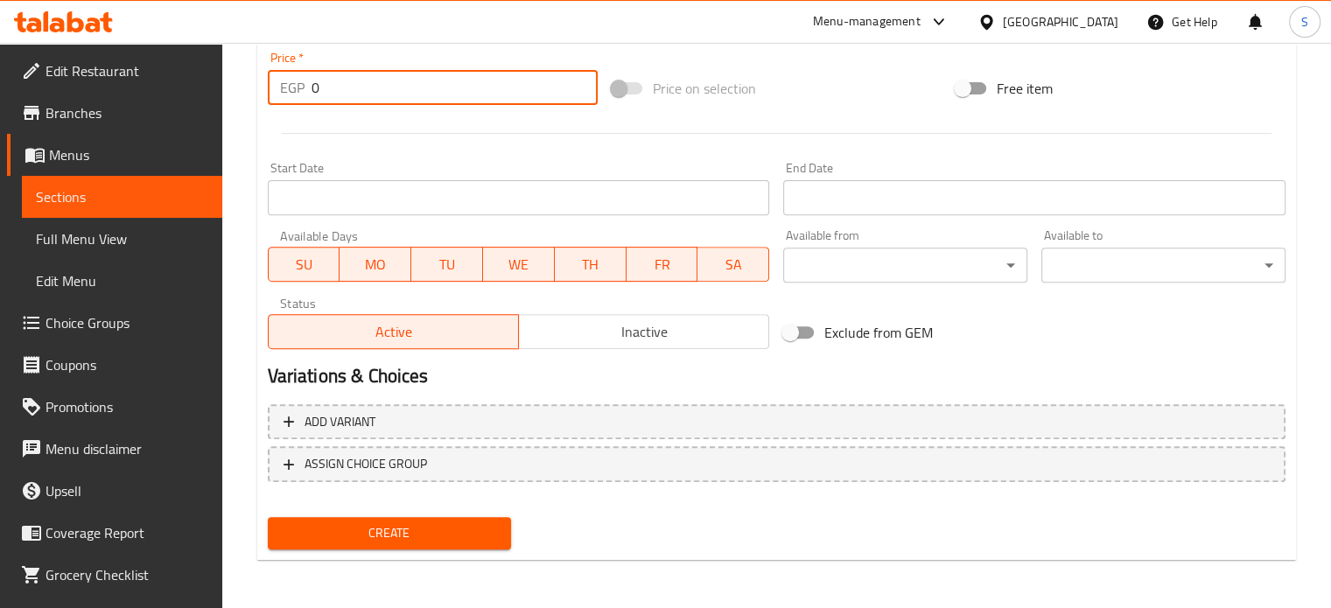
click at [383, 87] on input "0" at bounding box center [455, 87] width 286 height 35
type input "16"
click at [268, 517] on button "Create" at bounding box center [390, 533] width 244 height 32
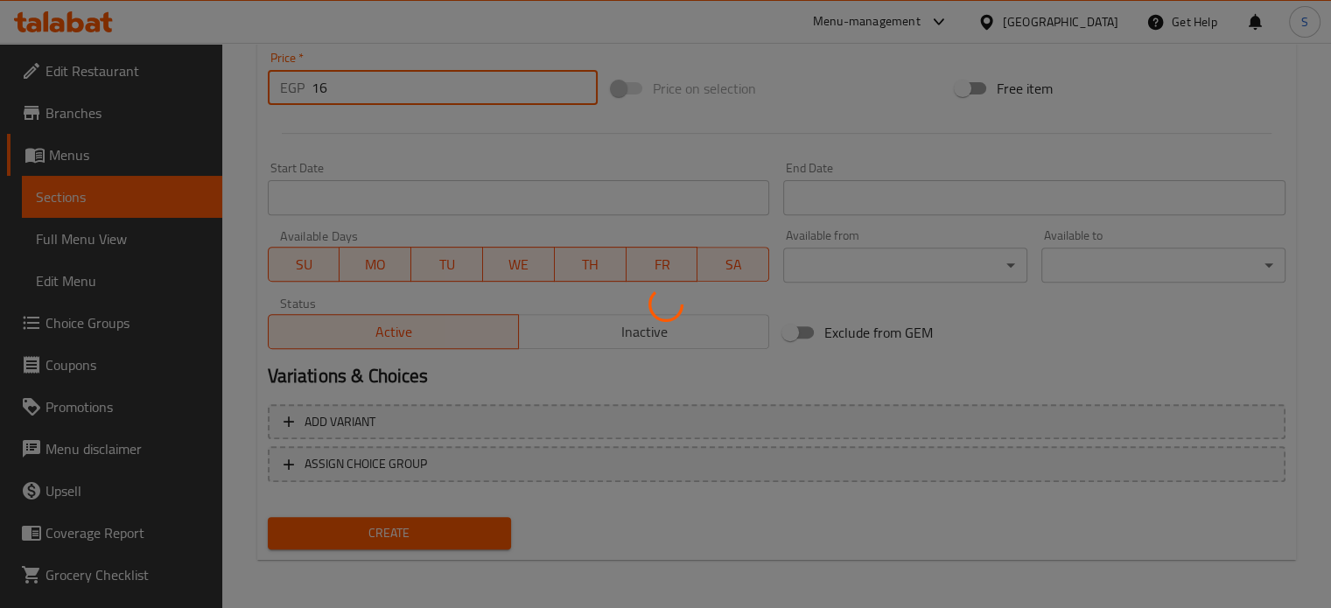
type input "0"
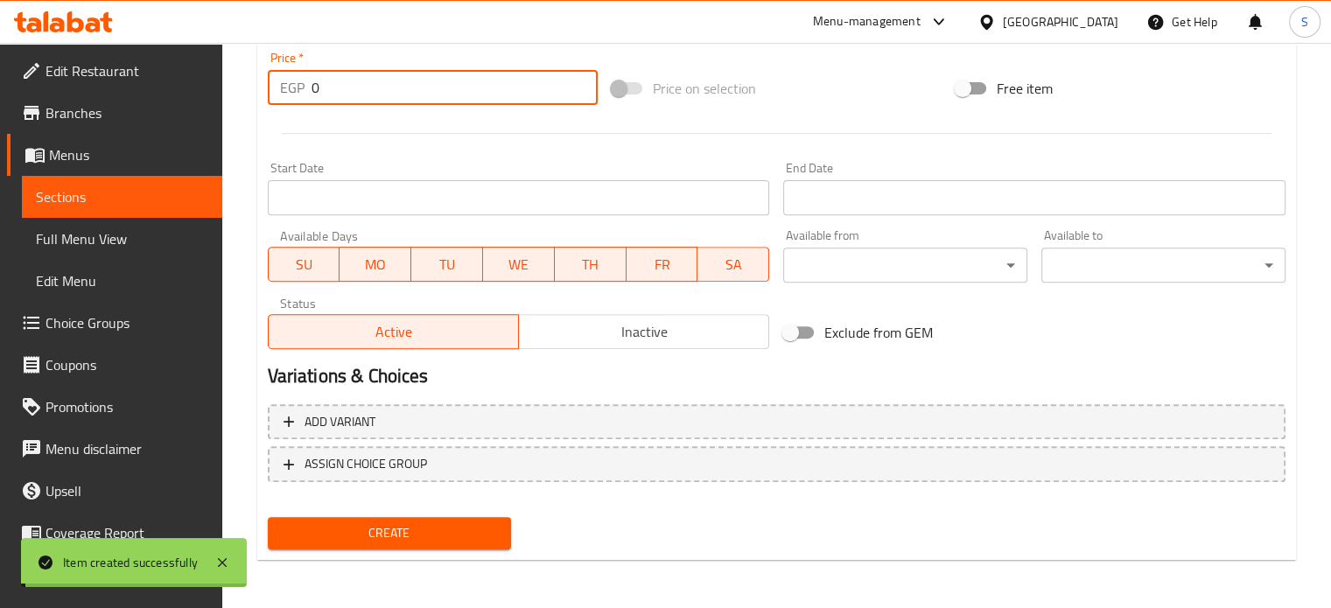
scroll to position [0, 0]
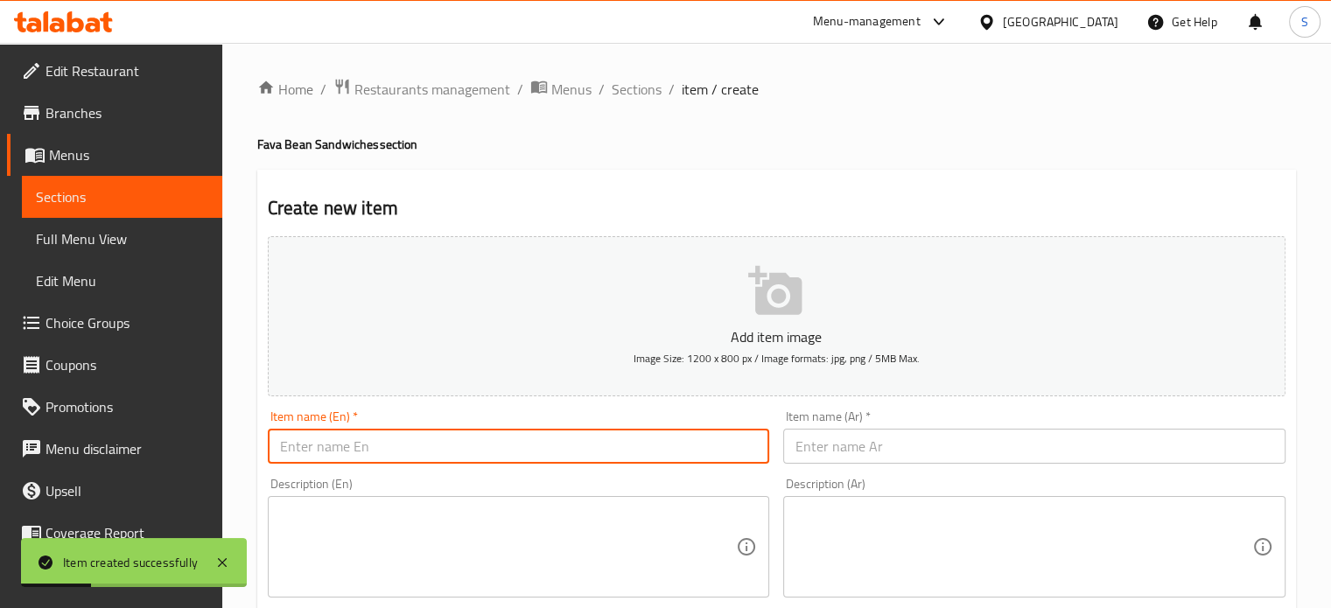
click at [461, 458] on input "text" at bounding box center [519, 446] width 502 height 35
paste input "Fava beans with boiled eggs"
type input "Fava beans with boiled eggs"
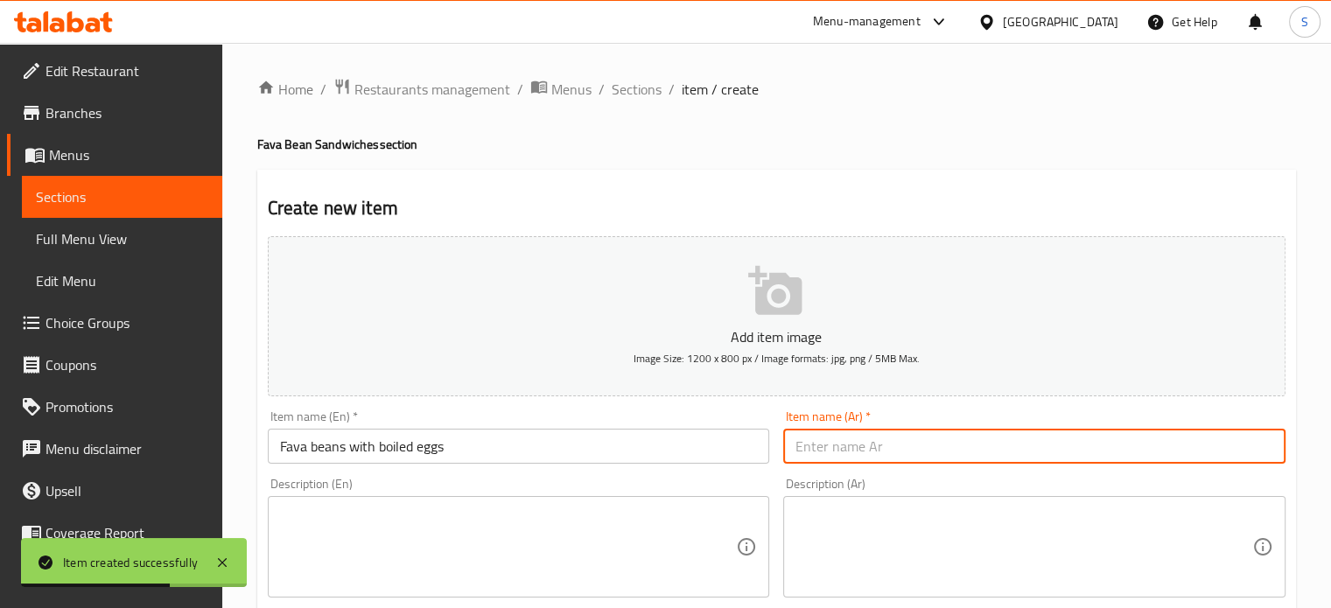
click at [831, 451] on input "text" at bounding box center [1034, 446] width 502 height 35
paste input "فول بيض مسلوق"
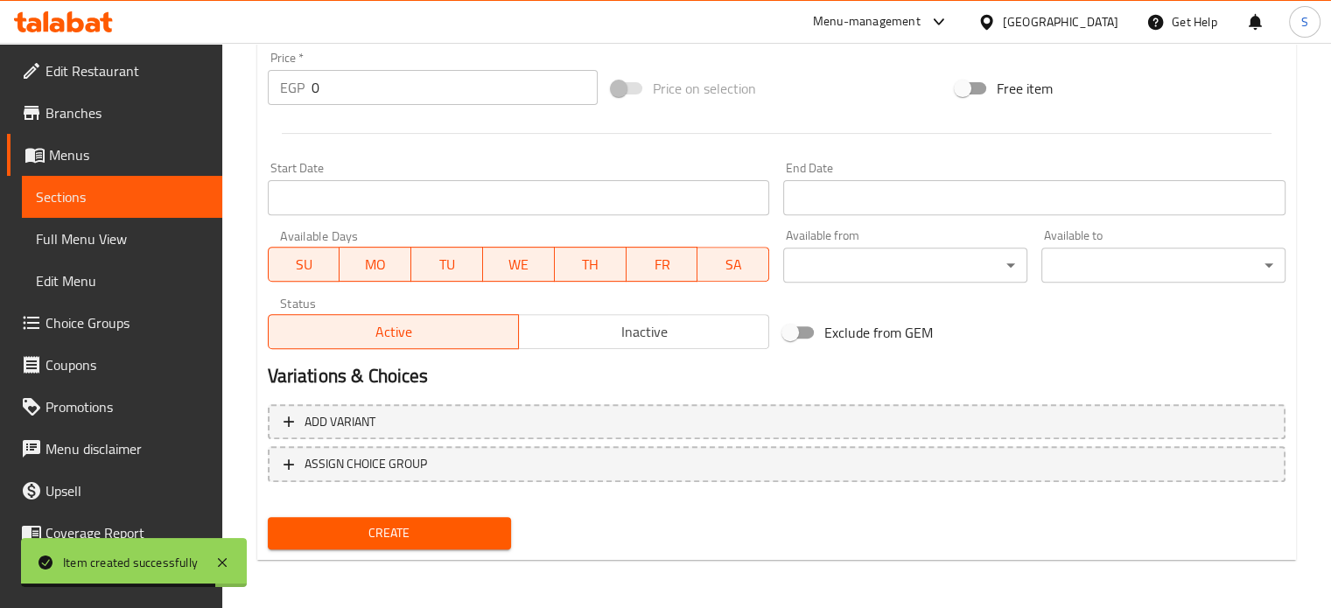
type input "فول بيض مسلوق"
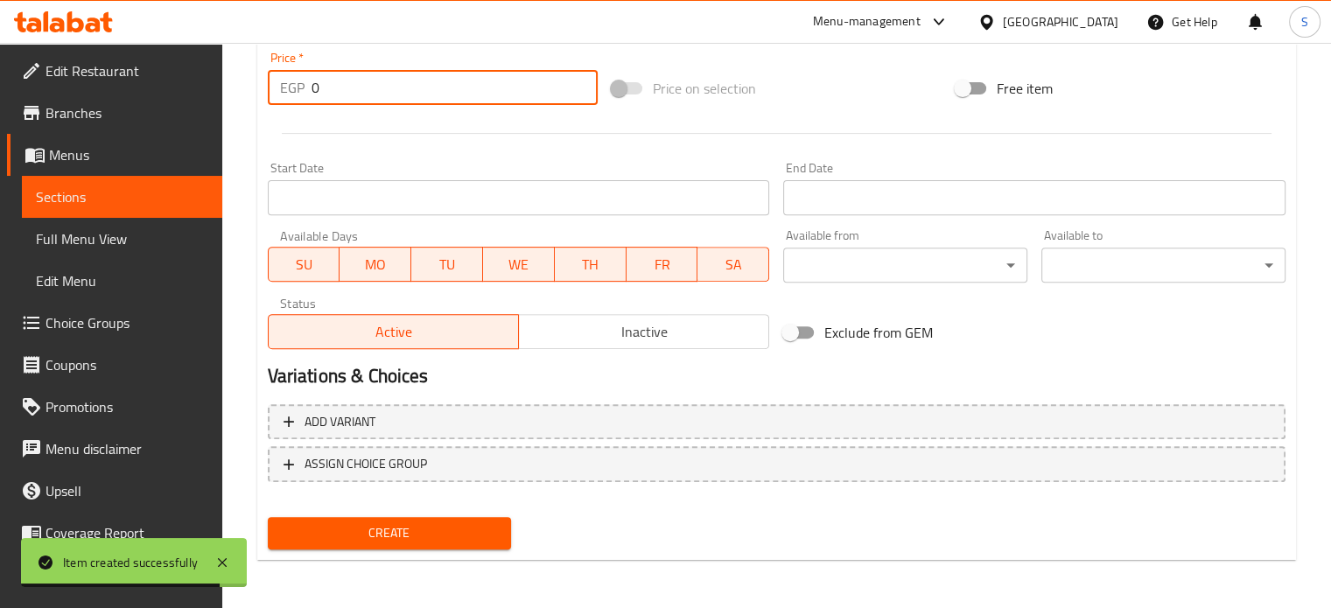
click at [368, 94] on input "0" at bounding box center [455, 87] width 286 height 35
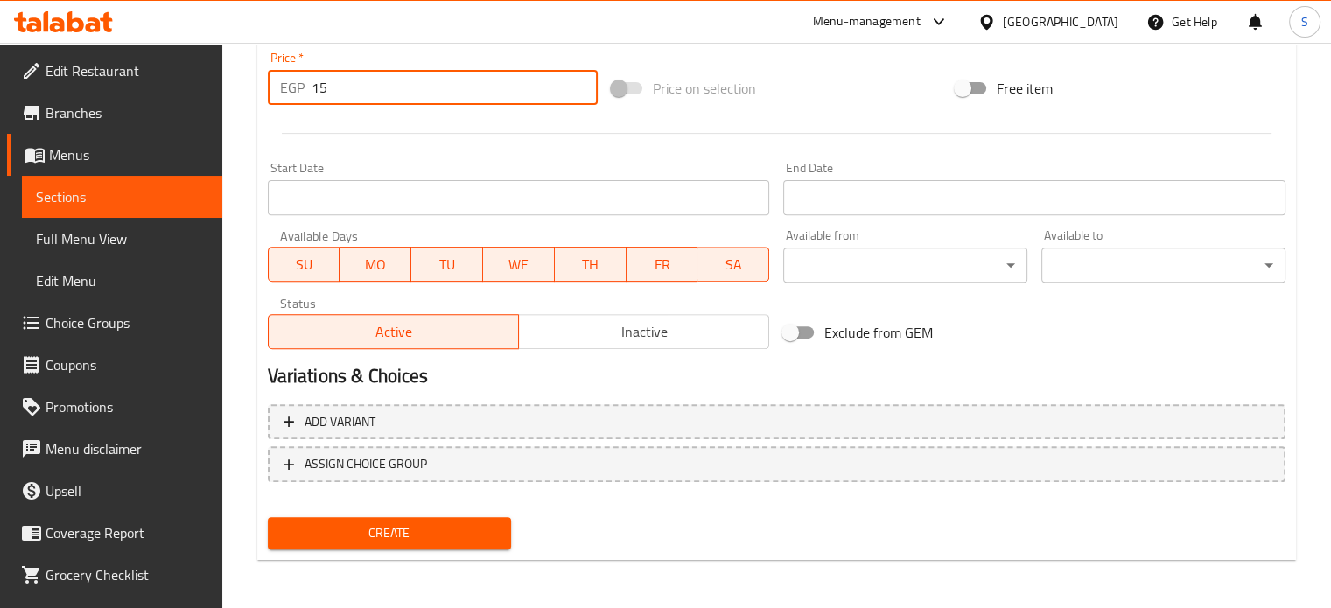
type input "15"
click at [268, 517] on button "Create" at bounding box center [390, 533] width 244 height 32
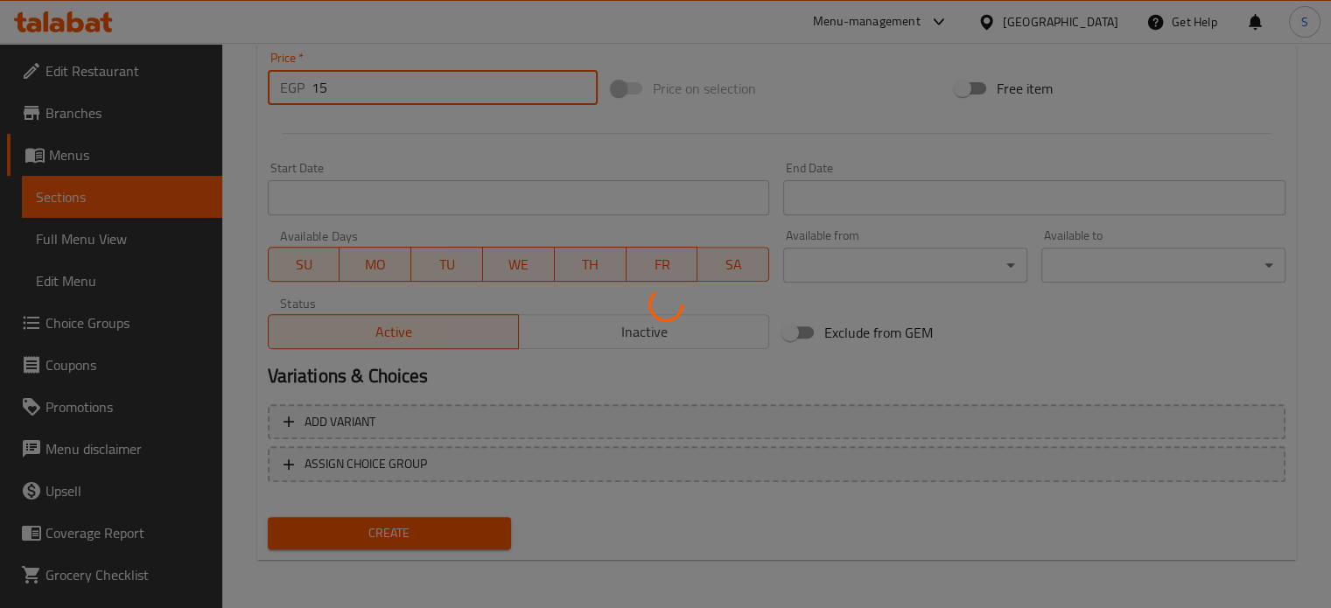
type input "0"
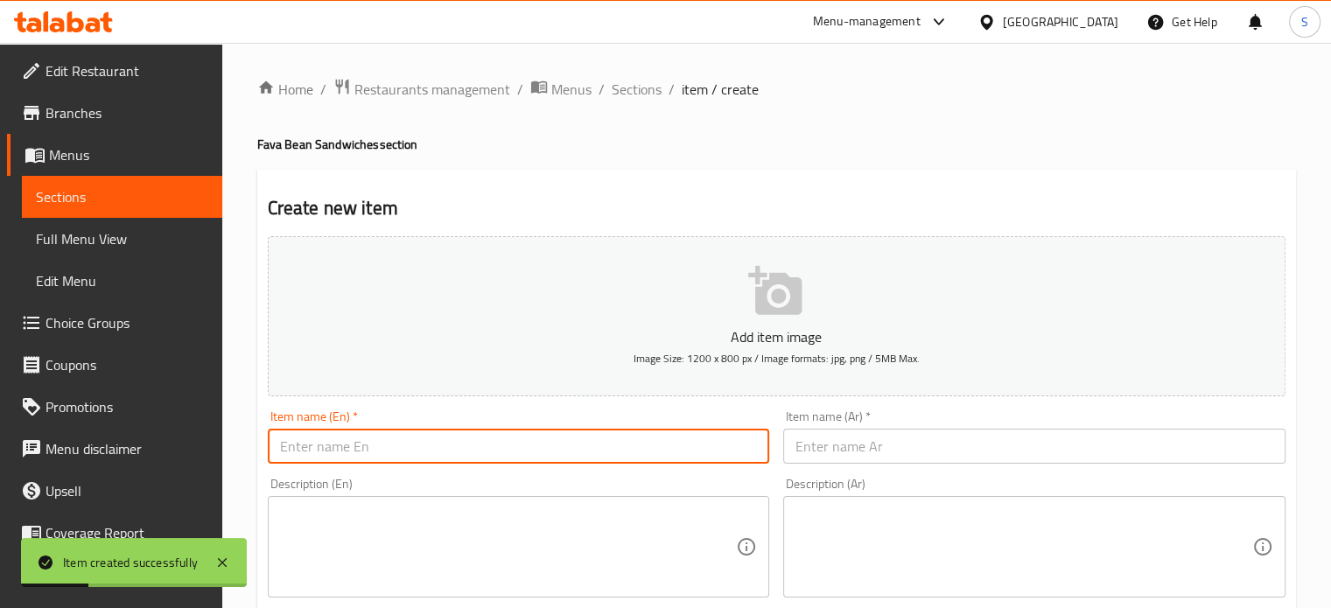
click at [416, 453] on input "text" at bounding box center [519, 446] width 502 height 35
paste input "Fava beans with fried eggs"
type input "Fava beans with fried eggs"
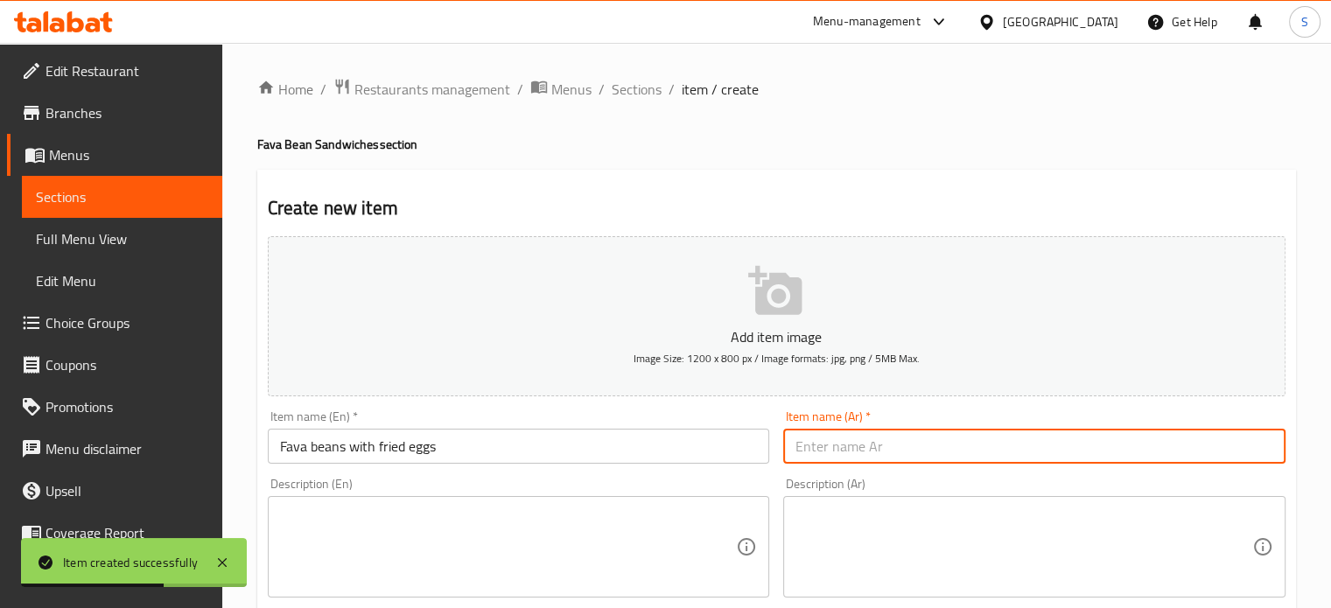
click at [851, 445] on input "text" at bounding box center [1034, 446] width 502 height 35
paste input "فول بيض مقلي"
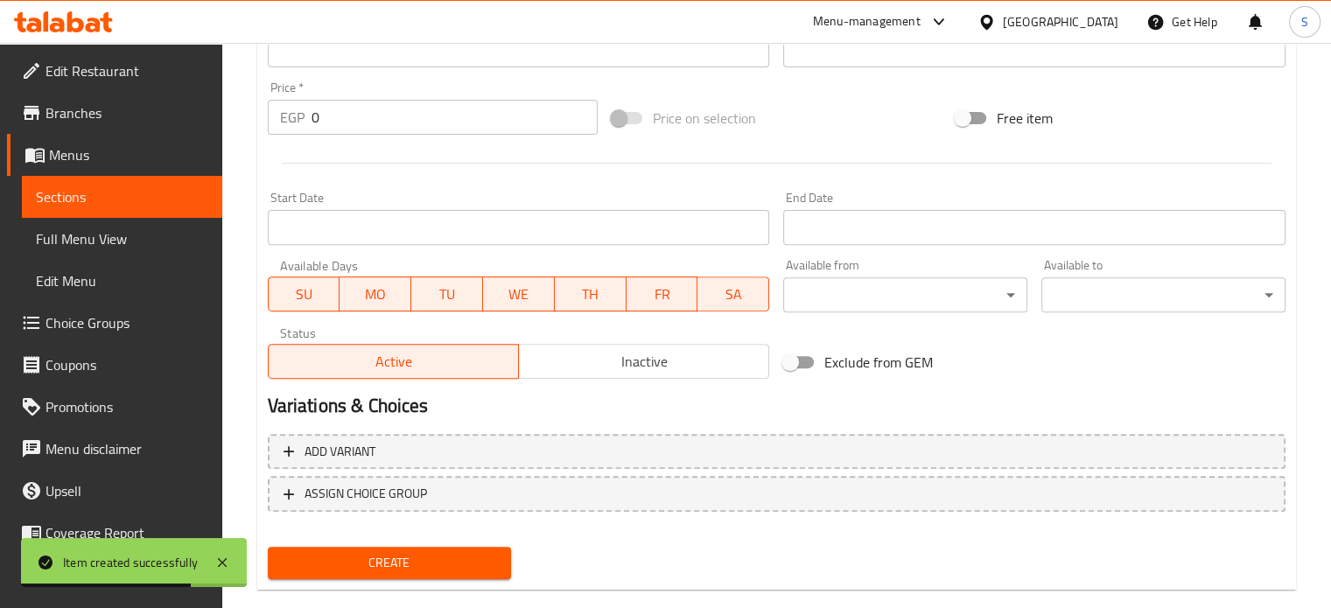
scroll to position [627, 0]
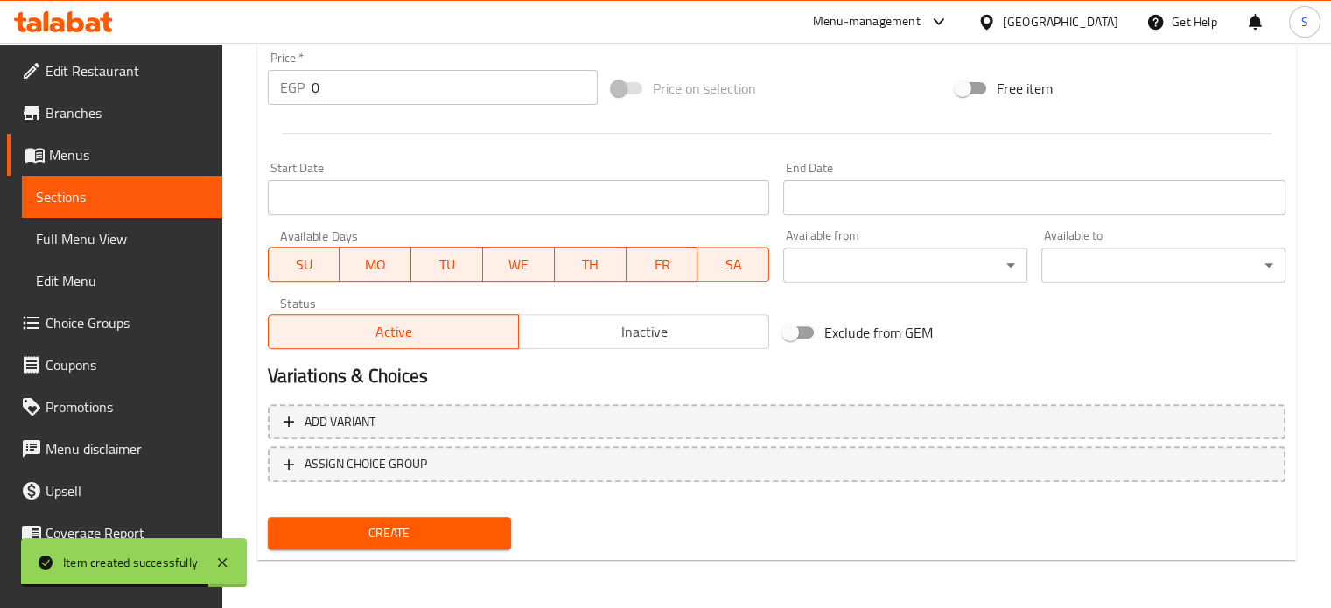
type input "فول بيض مقلي"
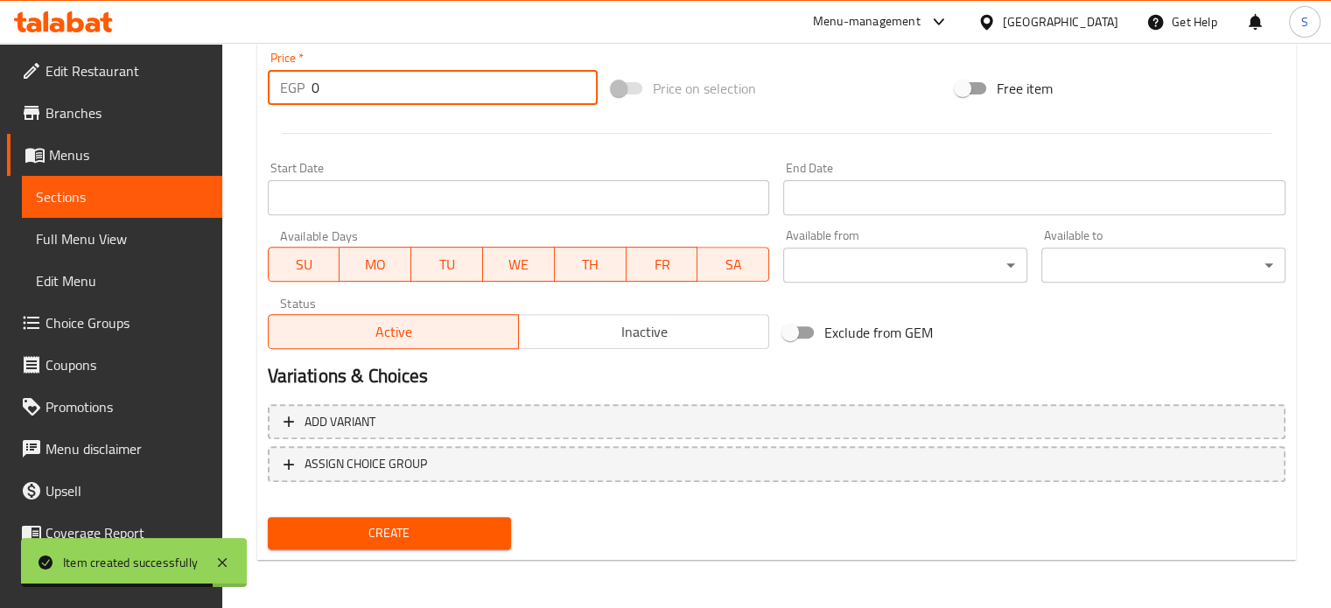
click at [355, 92] on input "0" at bounding box center [455, 87] width 286 height 35
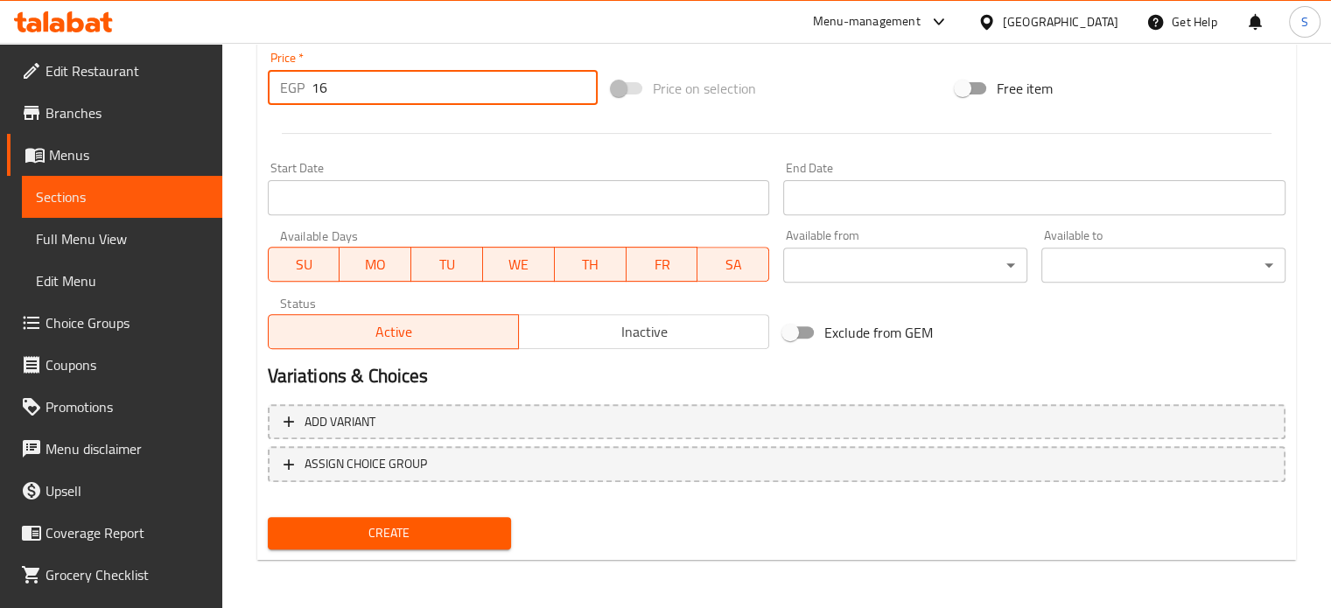
type input "16"
click at [268, 517] on button "Create" at bounding box center [390, 533] width 244 height 32
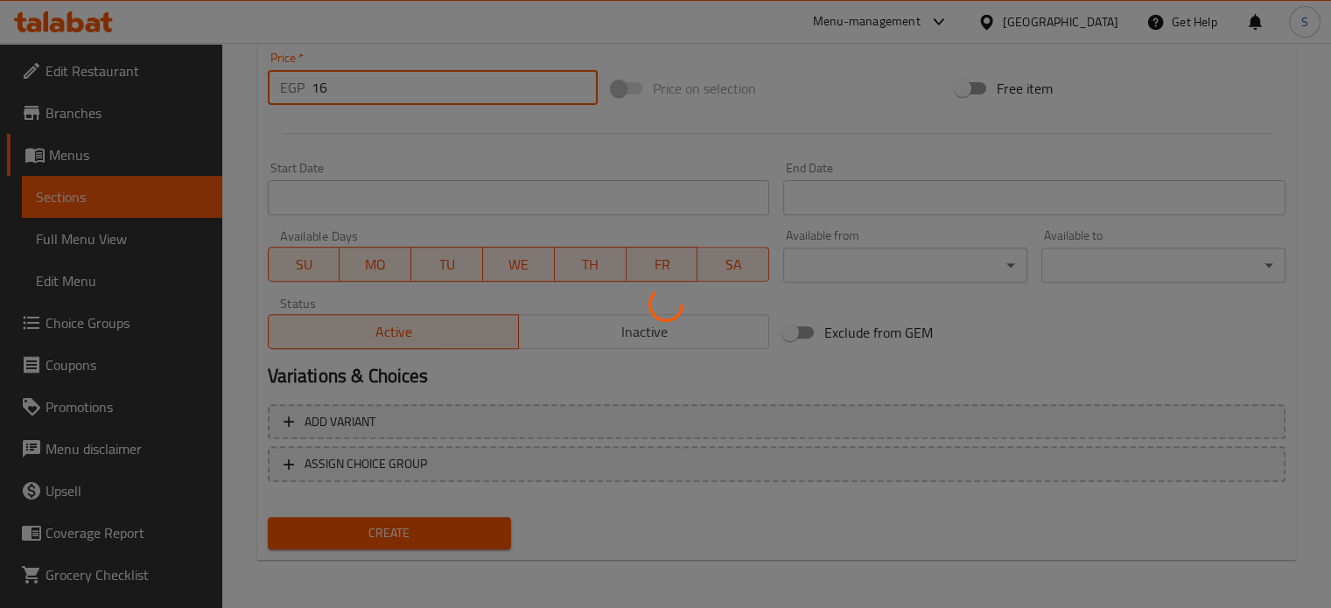
type input "0"
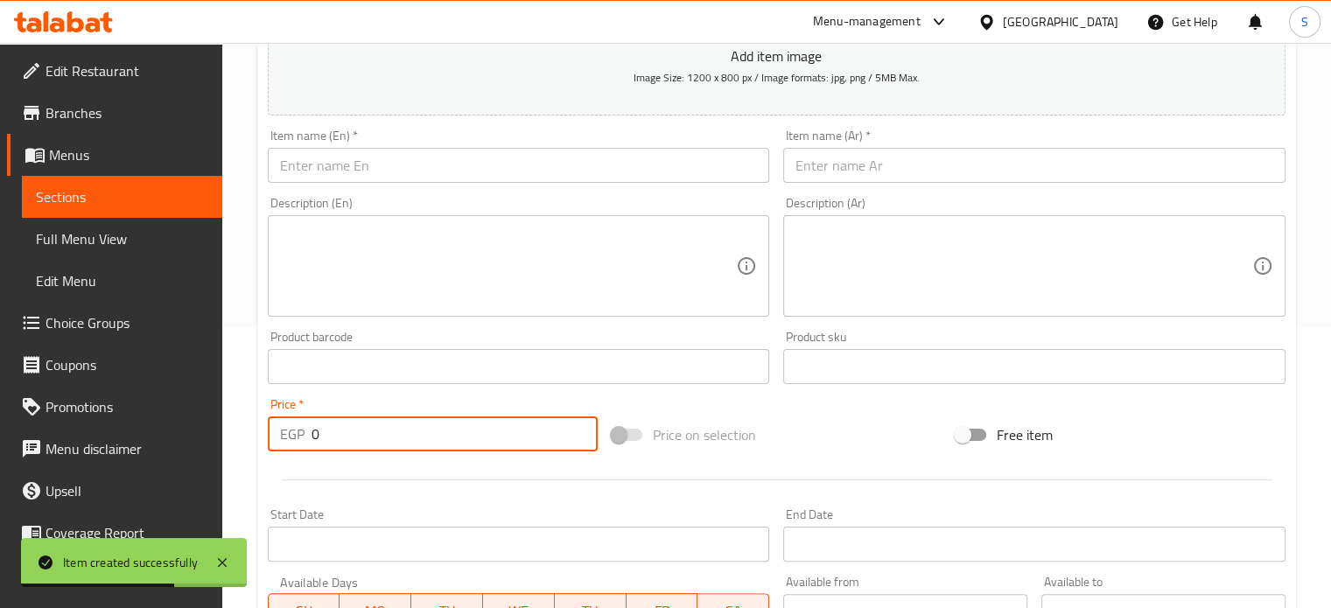
scroll to position [221, 0]
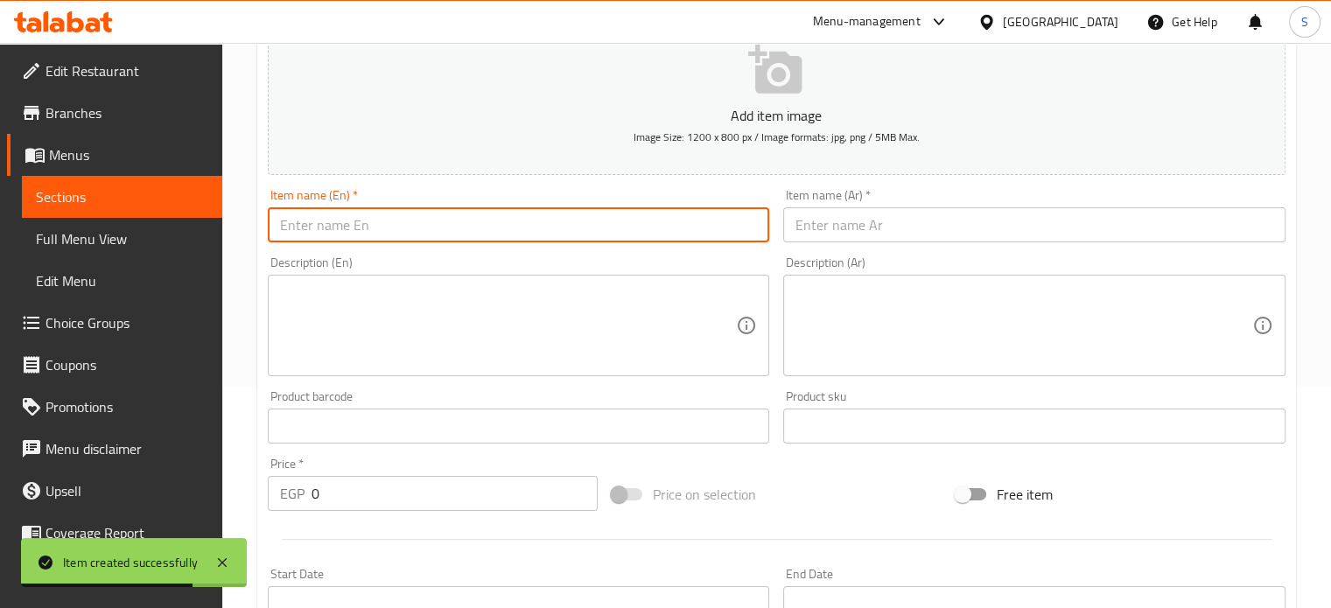
click at [393, 218] on input "text" at bounding box center [519, 224] width 502 height 35
paste input "Fava beans"
type input "Fava beans"
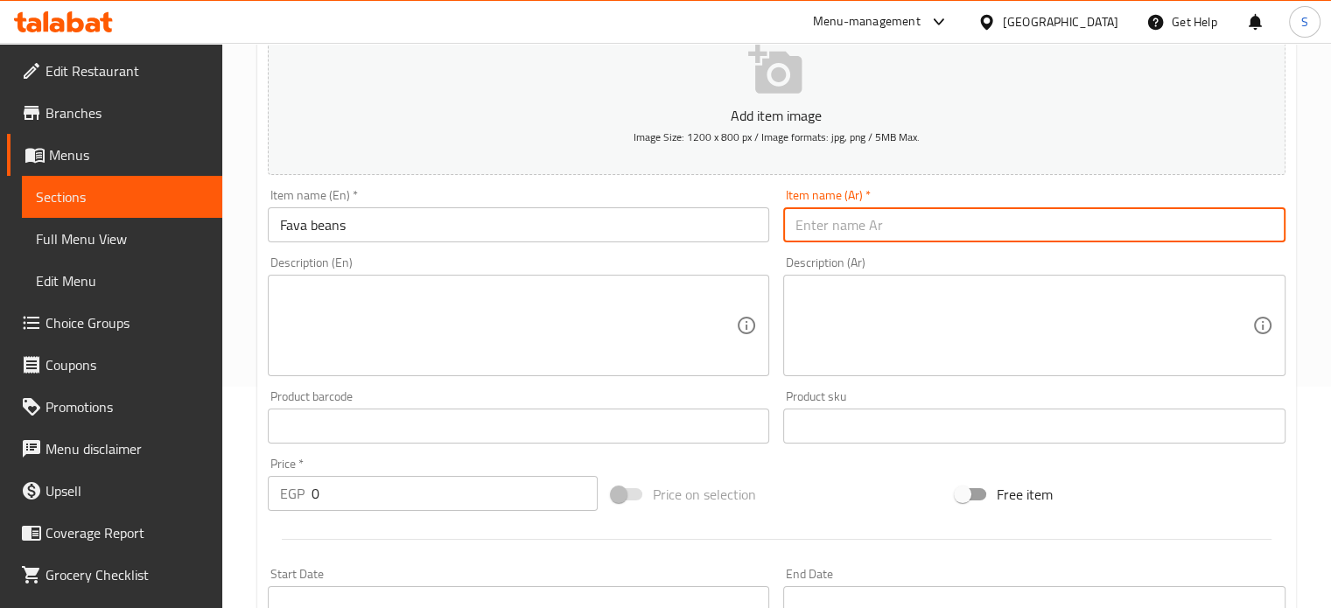
click at [853, 222] on input "text" at bounding box center [1034, 224] width 502 height 35
paste input "فول على طعميه"
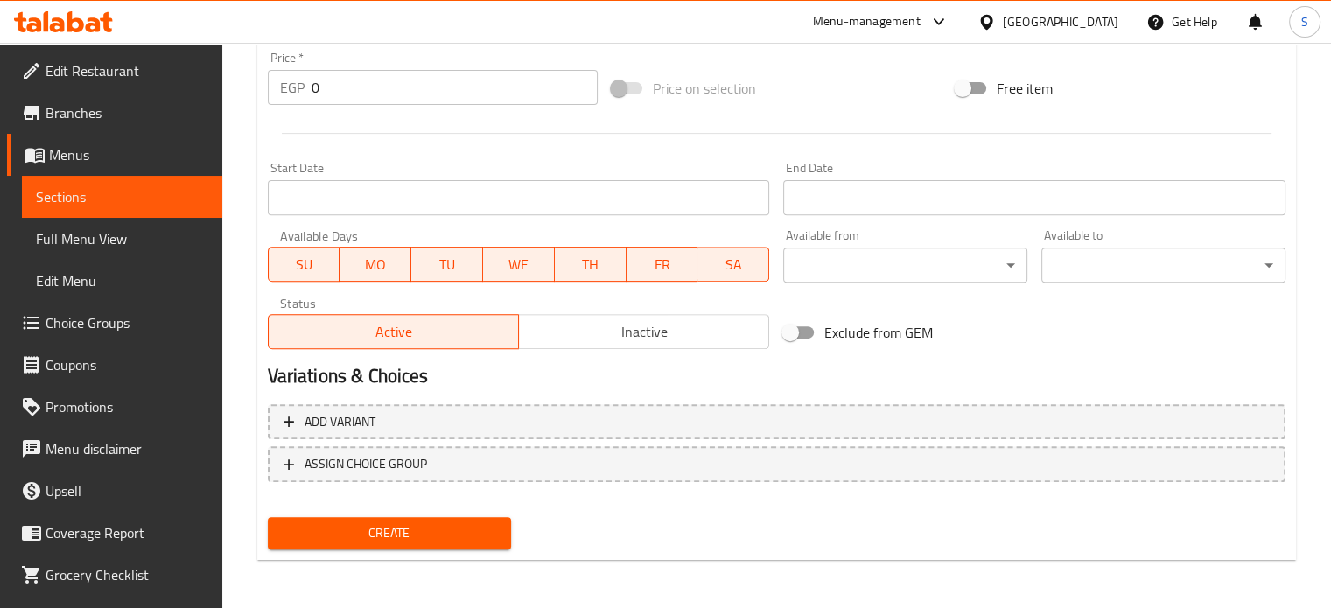
type input "فول على طعميه"
click at [337, 99] on input "0" at bounding box center [455, 87] width 286 height 35
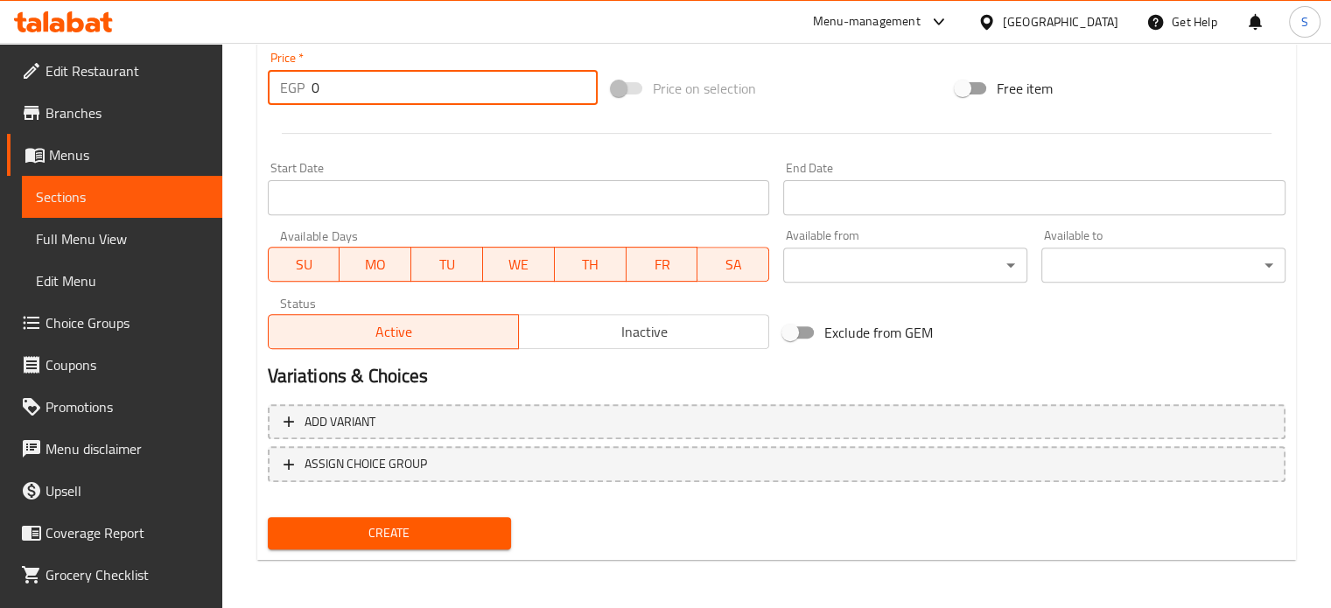
click at [337, 99] on input "0" at bounding box center [455, 87] width 286 height 35
type input "10"
click at [268, 517] on button "Create" at bounding box center [390, 533] width 244 height 32
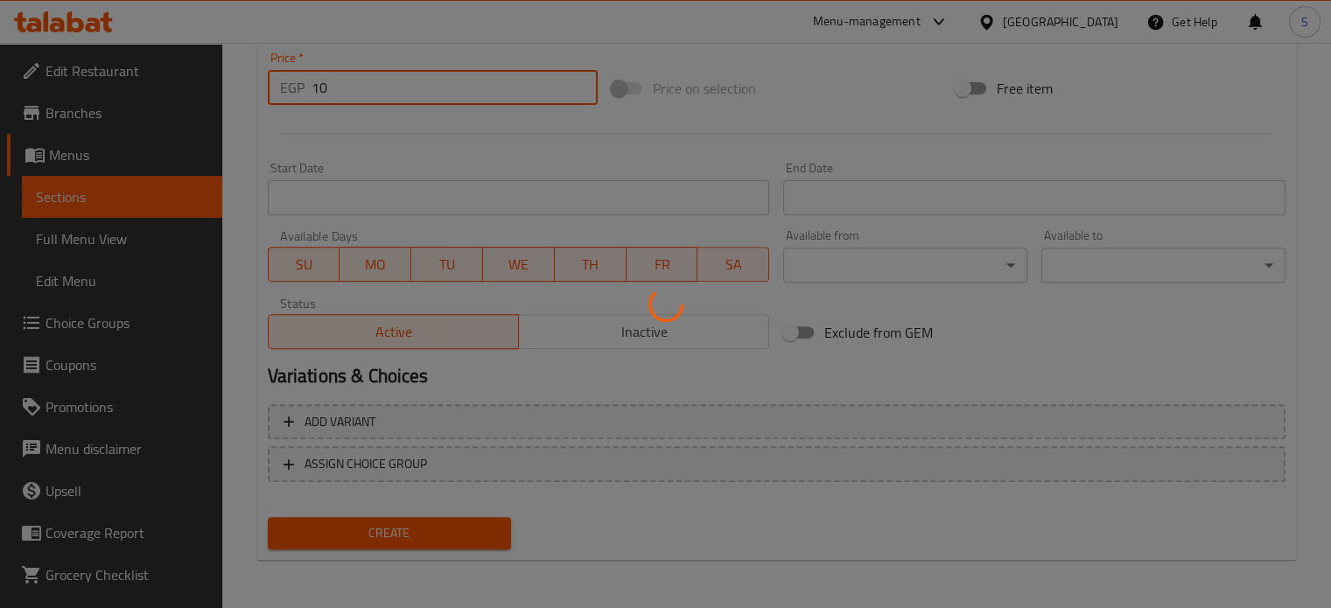
type input "0"
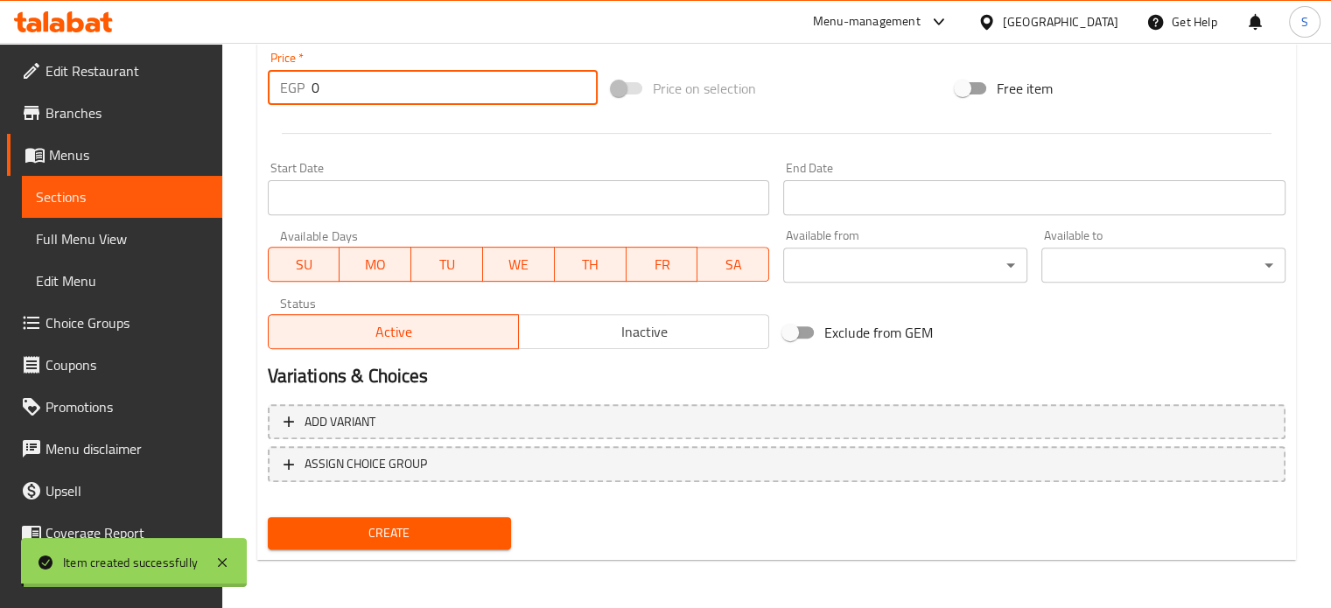
scroll to position [0, 0]
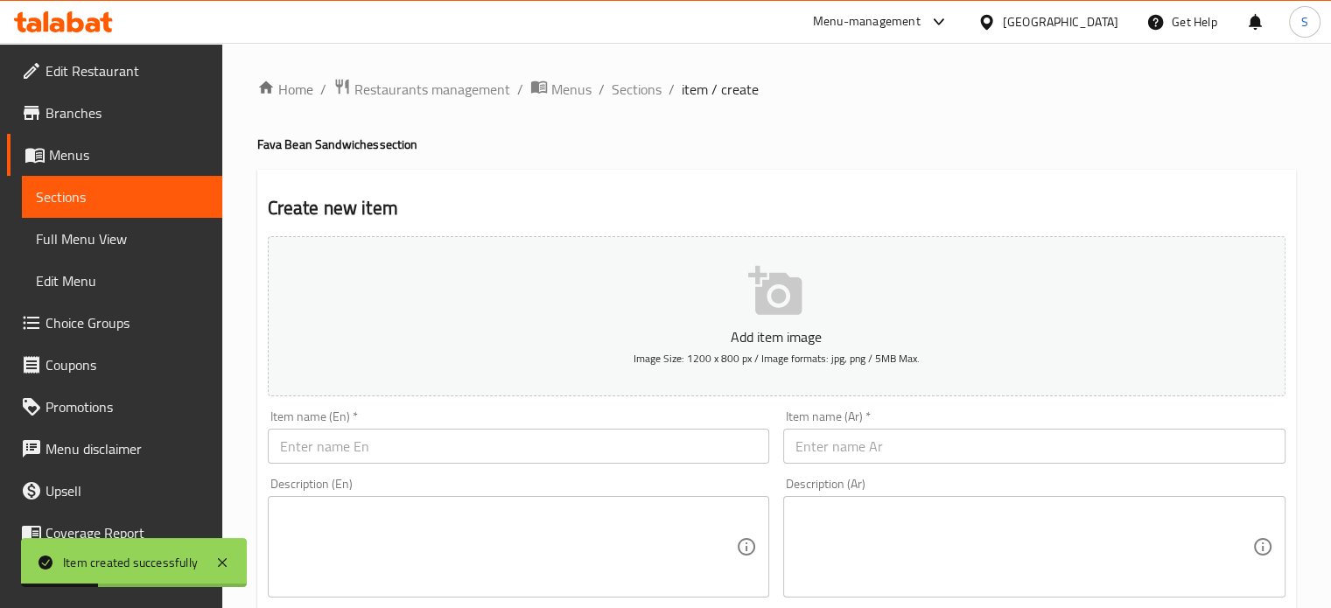
click at [431, 436] on input "text" at bounding box center [519, 446] width 502 height 35
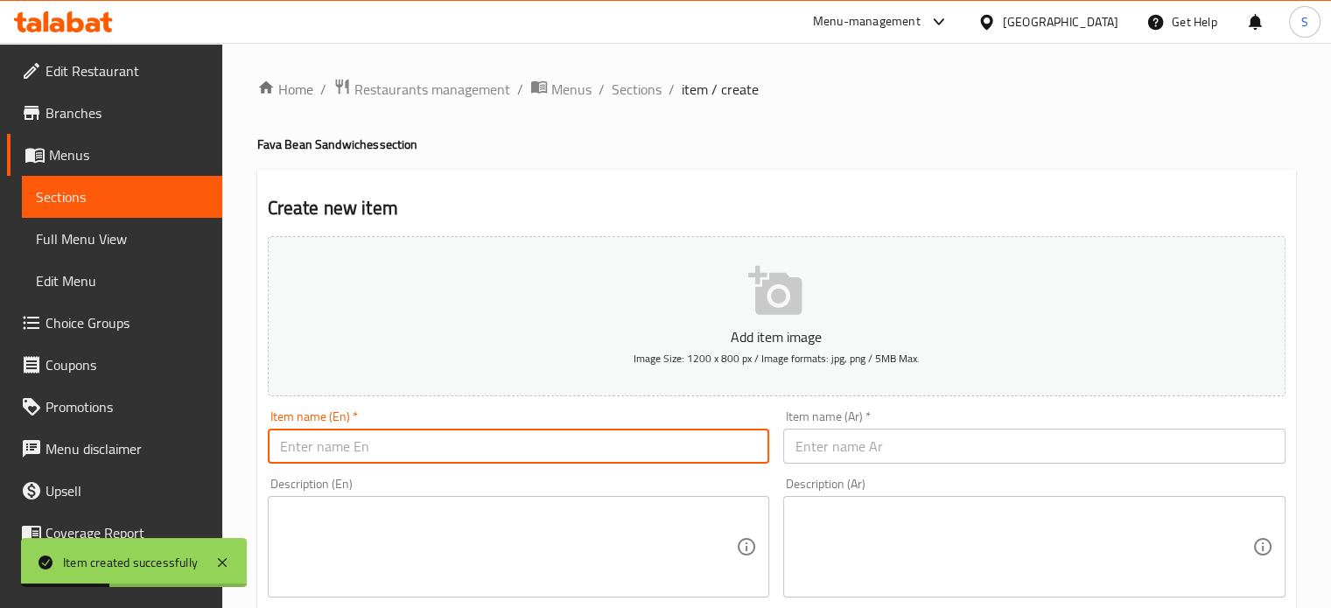
paste input "Fava beans with sauce"
type input "Fava beans with sauce"
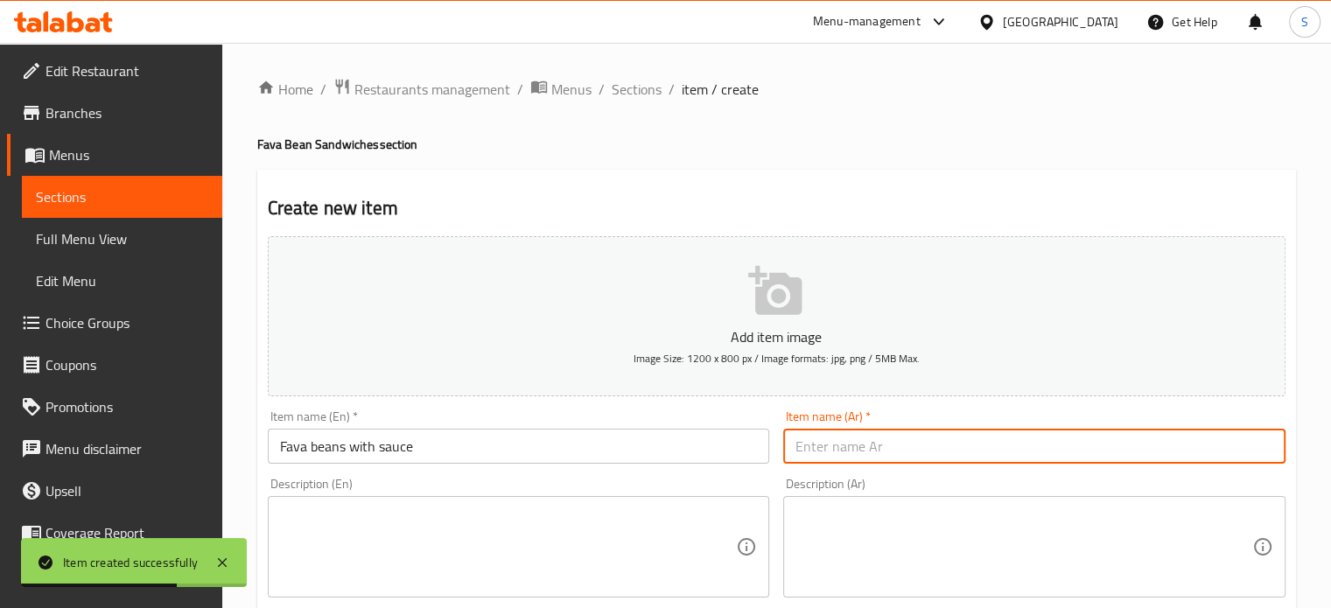
click at [825, 443] on input "text" at bounding box center [1034, 446] width 502 height 35
paste input "فول صلصه"
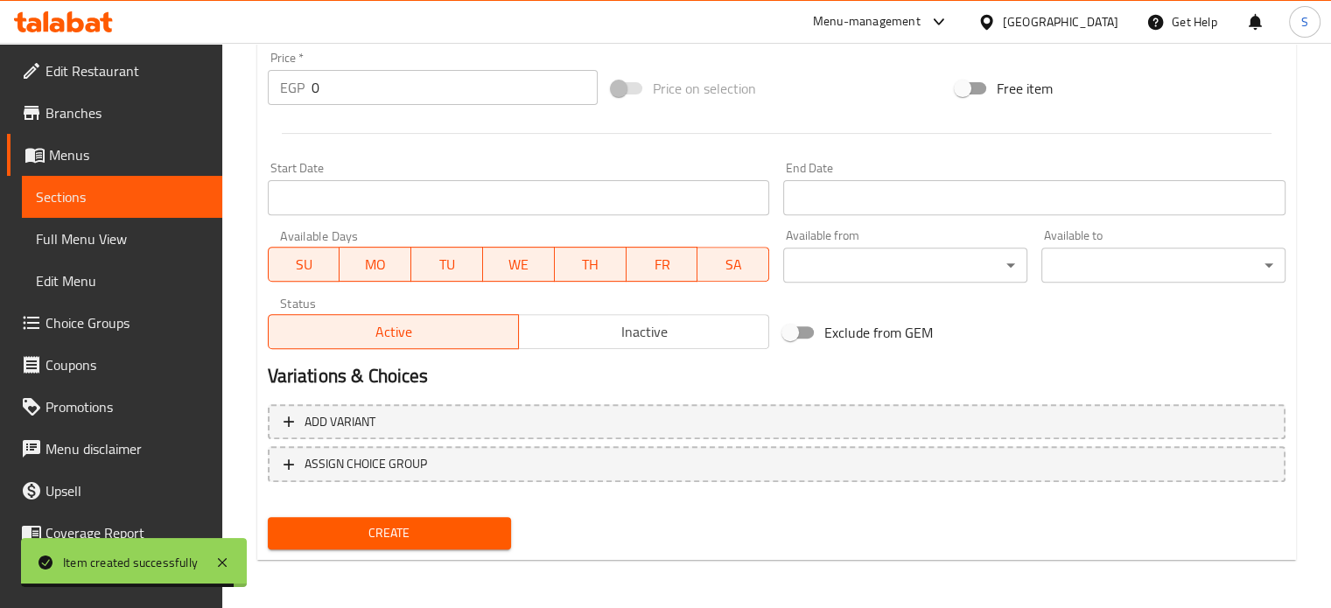
type input "فول صلصه"
click at [334, 86] on input "0" at bounding box center [455, 87] width 286 height 35
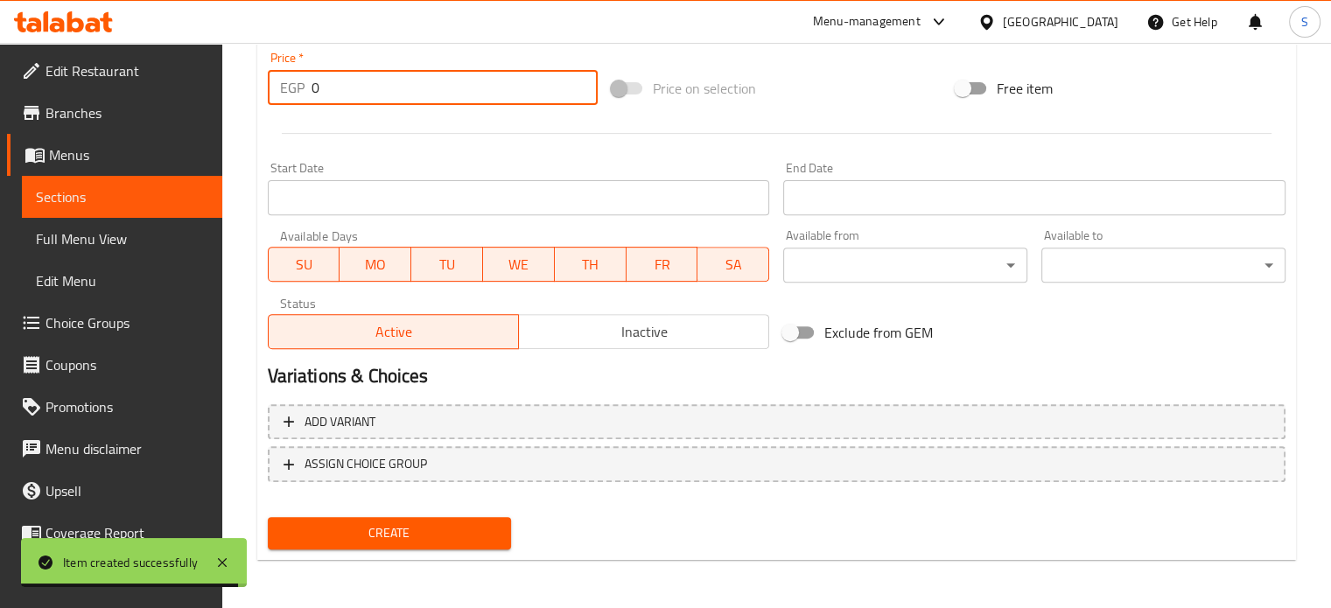
click at [334, 86] on input "0" at bounding box center [455, 87] width 286 height 35
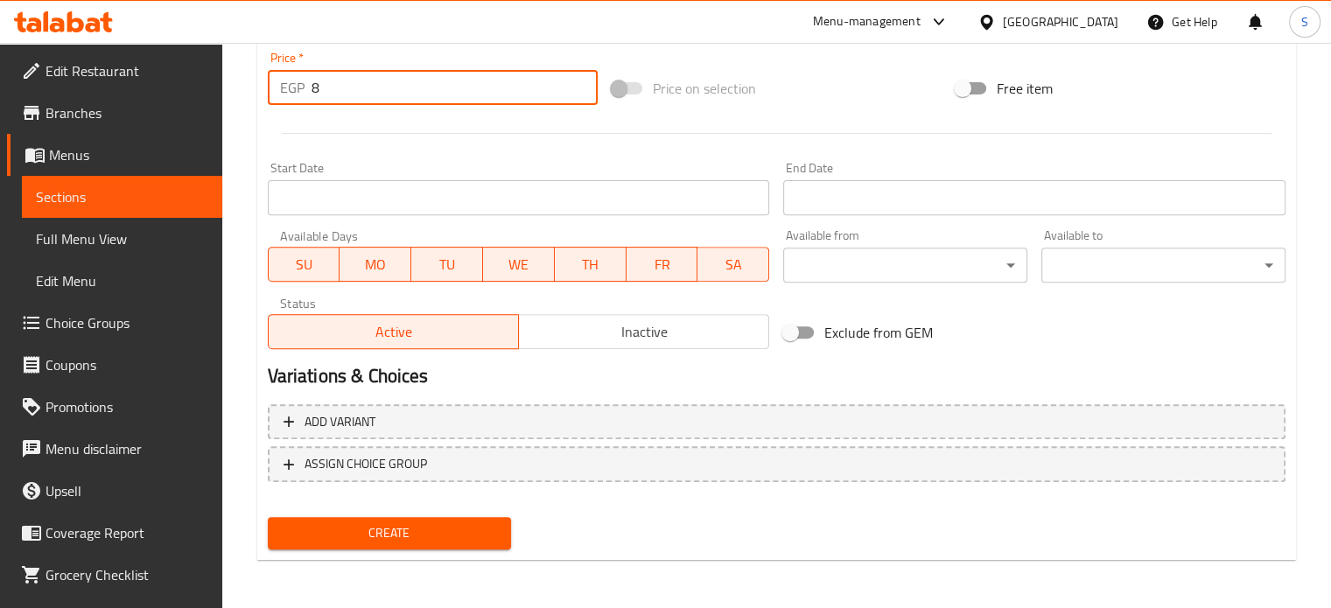
type input "8"
click at [268, 517] on button "Create" at bounding box center [390, 533] width 244 height 32
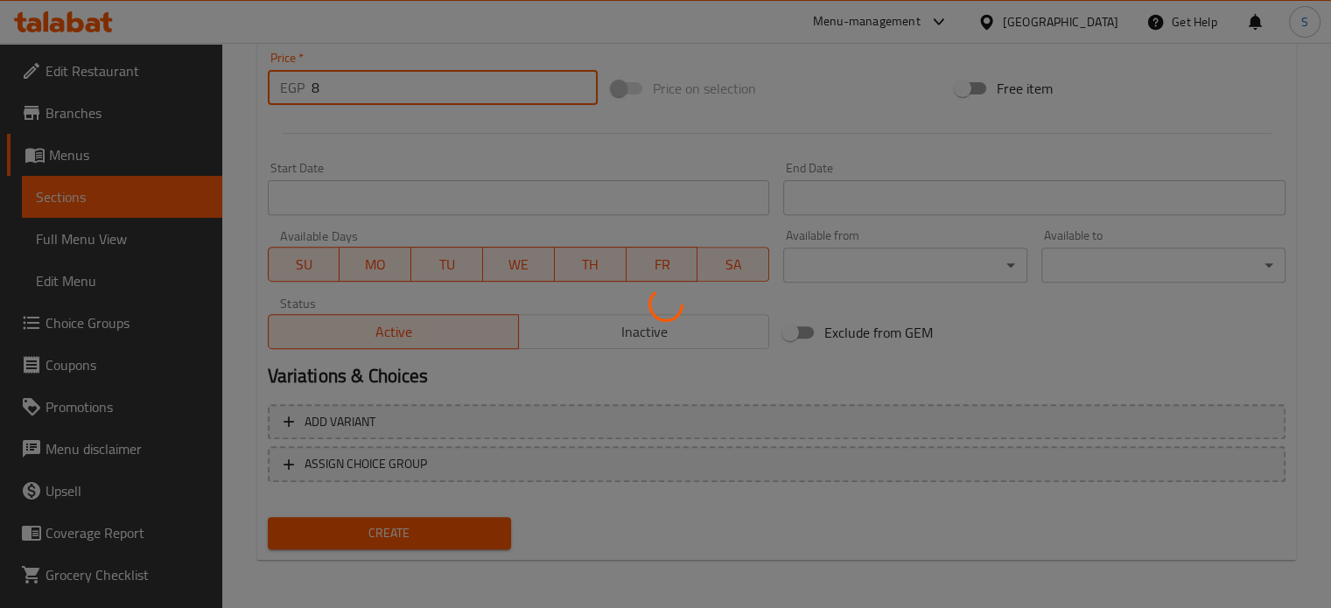
type input "0"
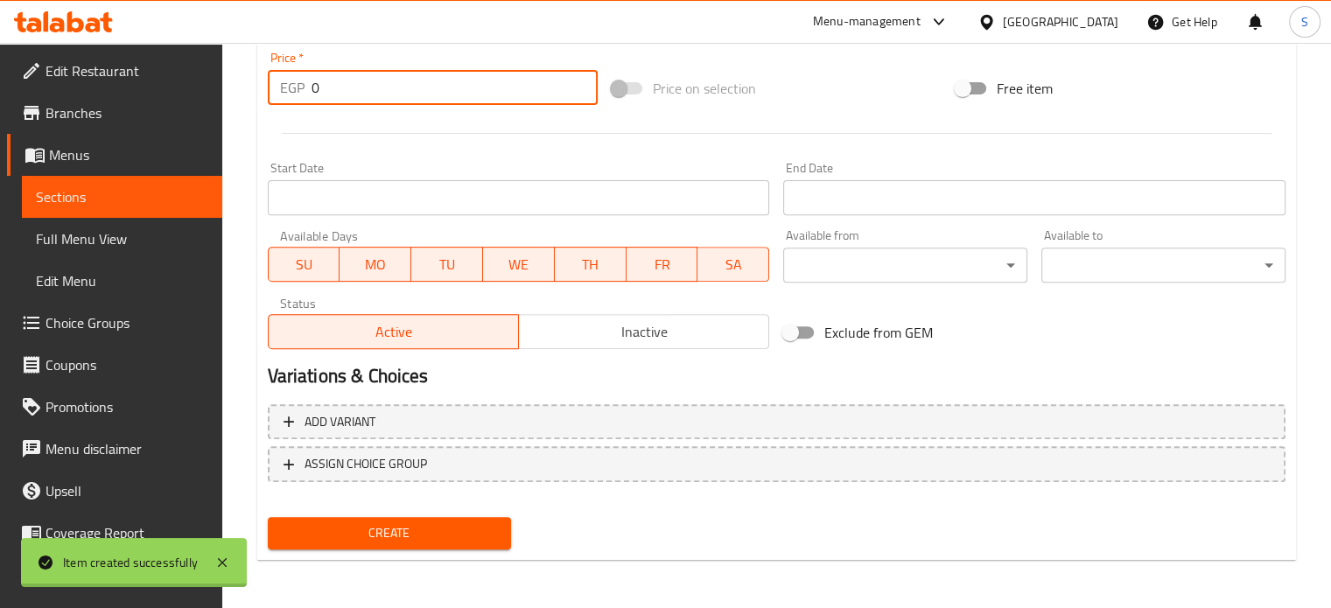
scroll to position [0, 0]
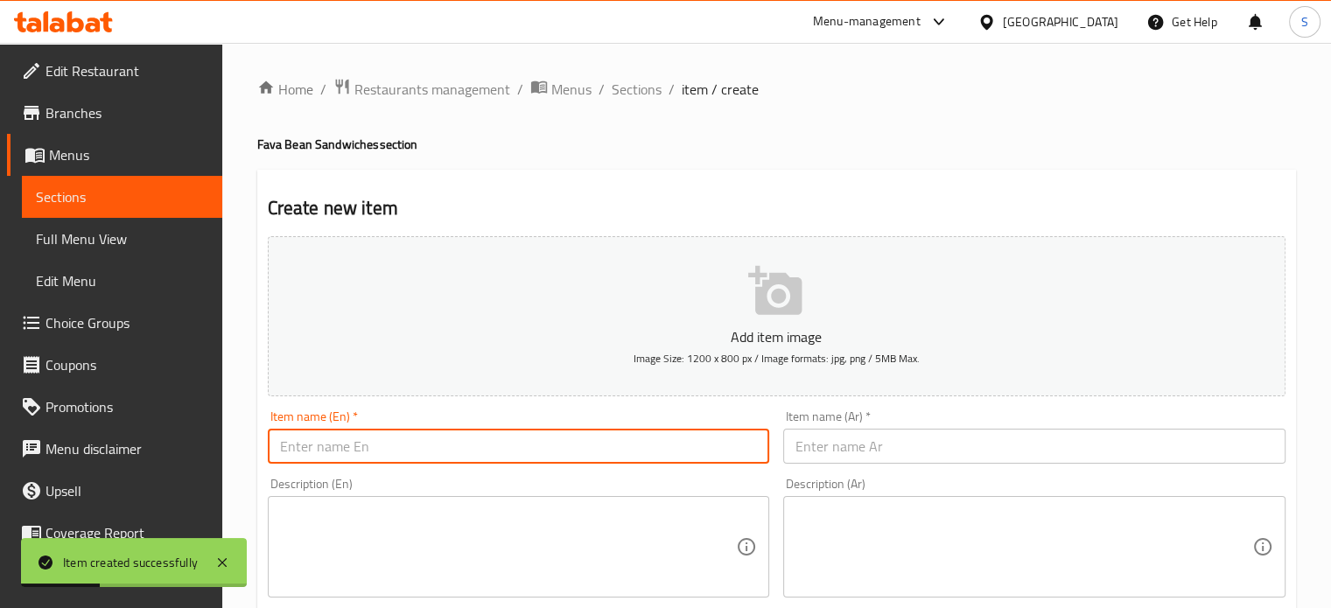
click at [491, 453] on input "text" at bounding box center [519, 446] width 502 height 35
paste input "Fava beans with sausage"
type input "Fava beans with sausage"
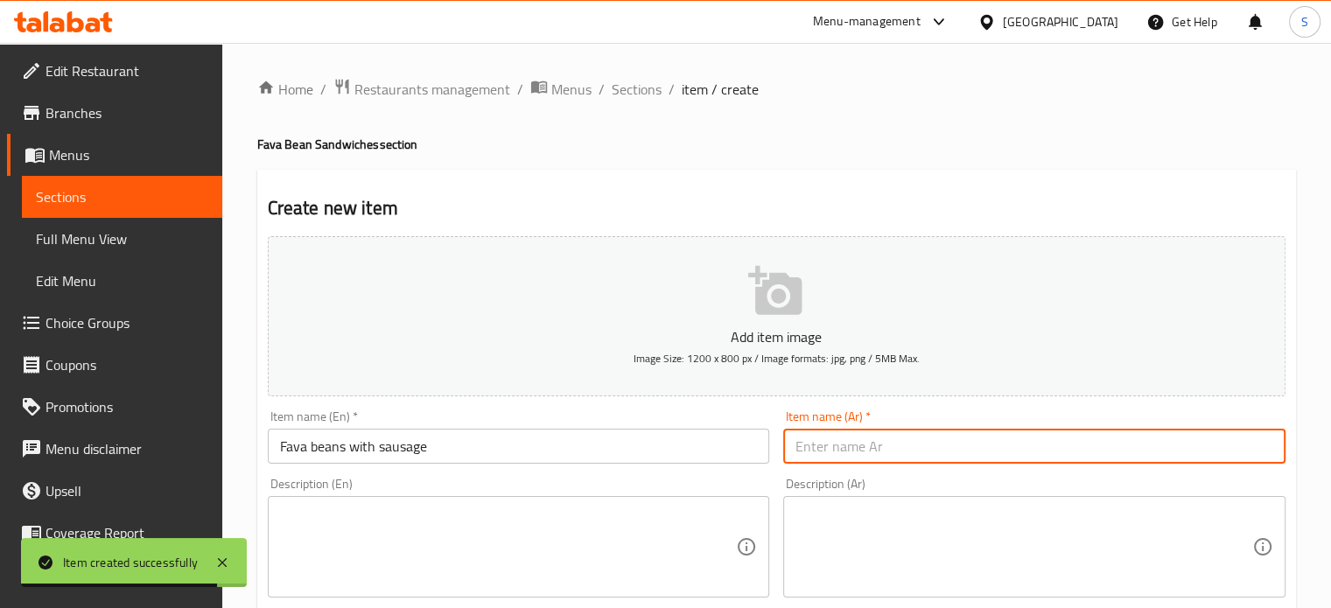
click at [824, 437] on input "text" at bounding box center [1034, 446] width 502 height 35
paste input "Fava beans with sausage"
type input "Fava beans with sausage"
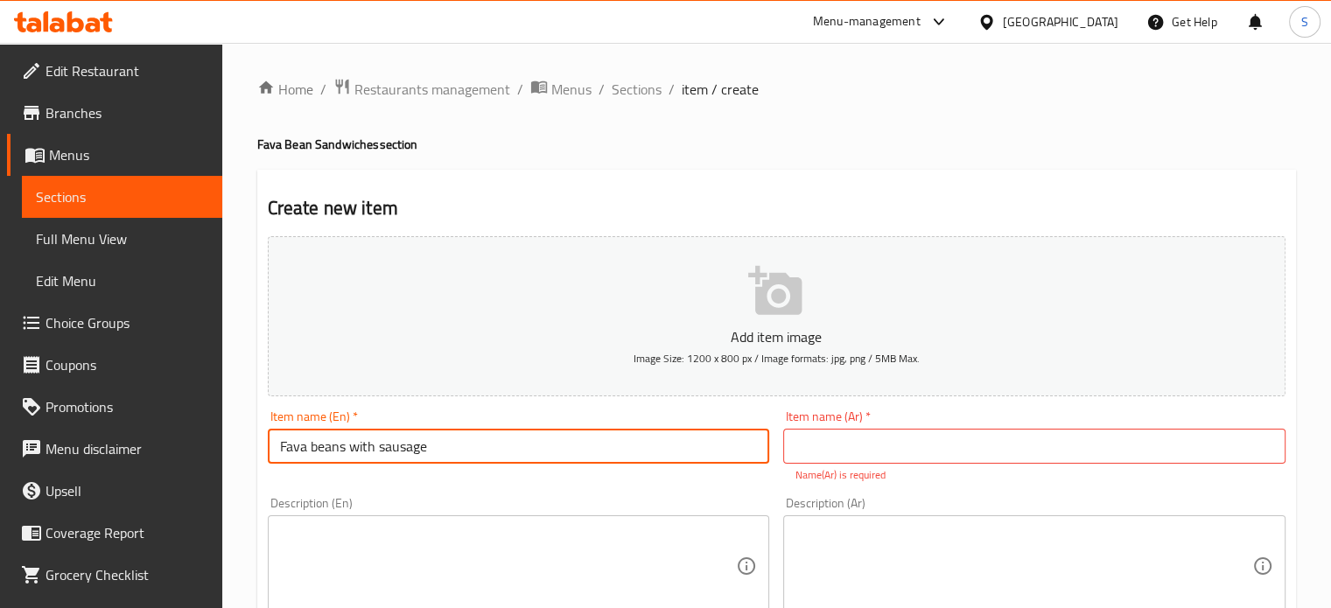
click at [658, 462] on input "Fava beans with sausage" at bounding box center [519, 446] width 502 height 35
type input "Fava beans with hot dog"
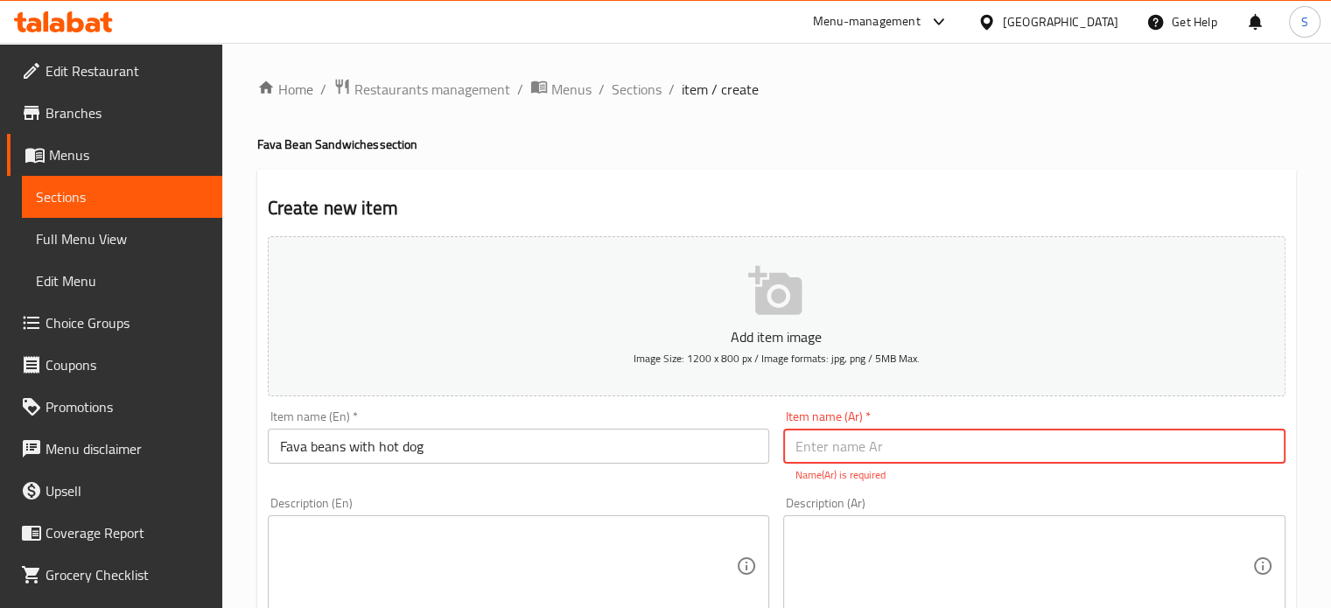
click at [841, 437] on input "text" at bounding box center [1034, 446] width 502 height 35
paste input "فول سوسيس"
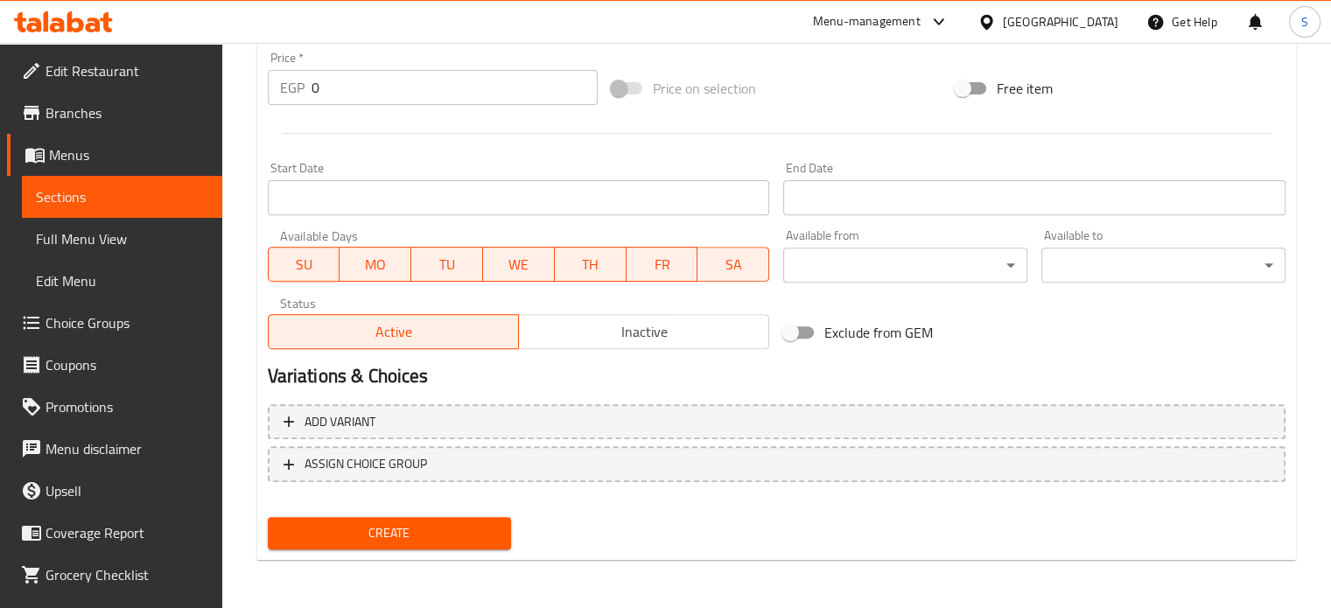
scroll to position [627, 0]
type input "فول سوسيس"
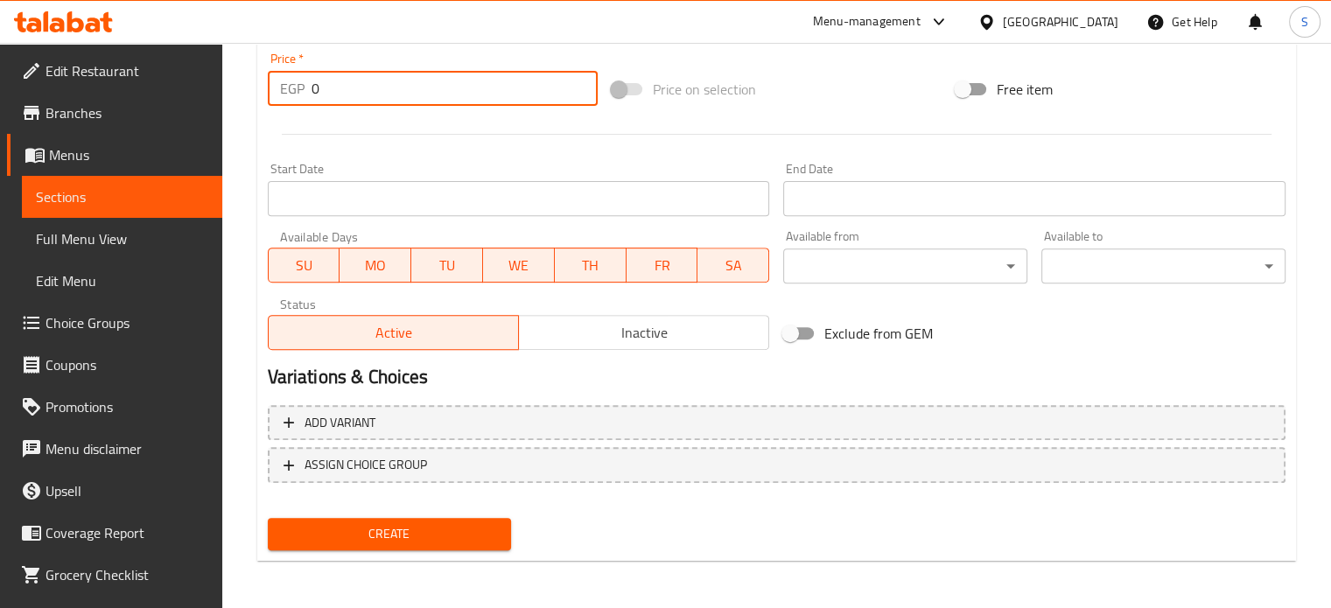
click at [343, 90] on input "0" at bounding box center [455, 88] width 286 height 35
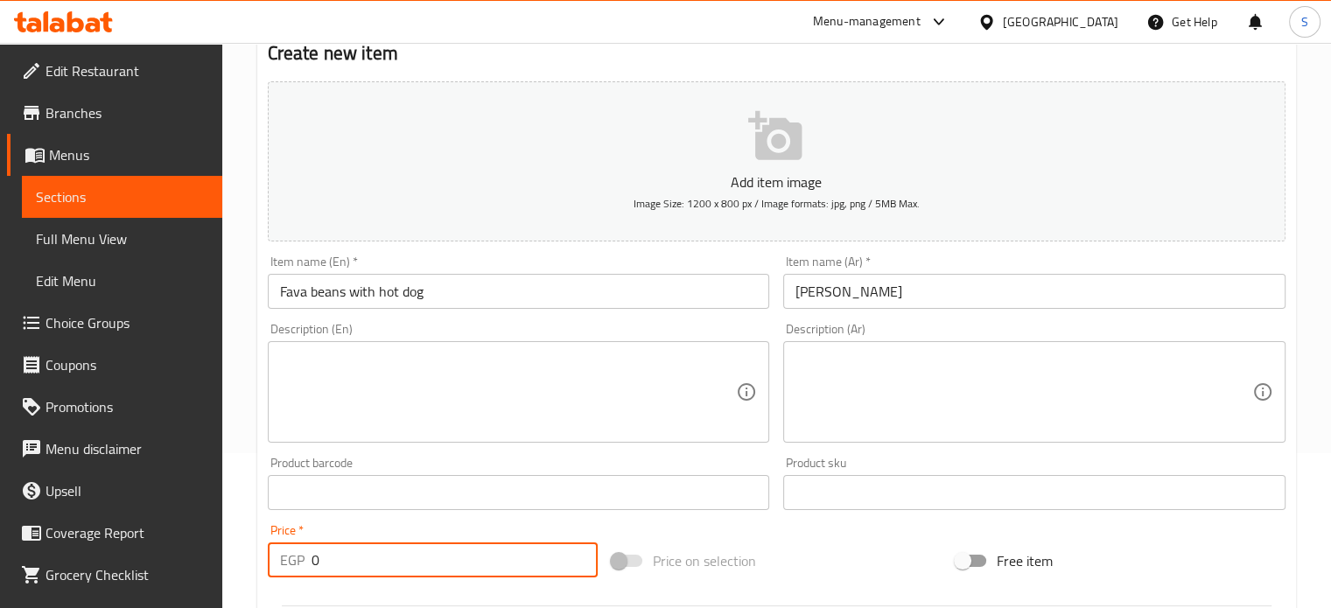
scroll to position [627, 0]
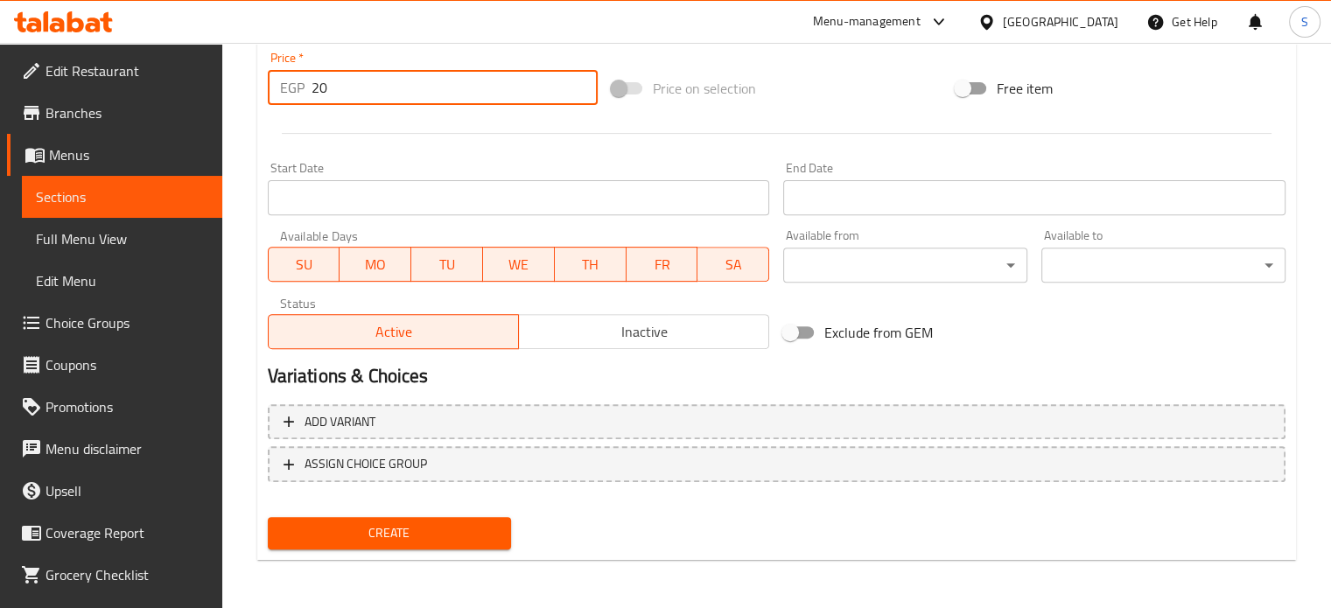
type input "20"
click at [268, 517] on button "Create" at bounding box center [390, 533] width 244 height 32
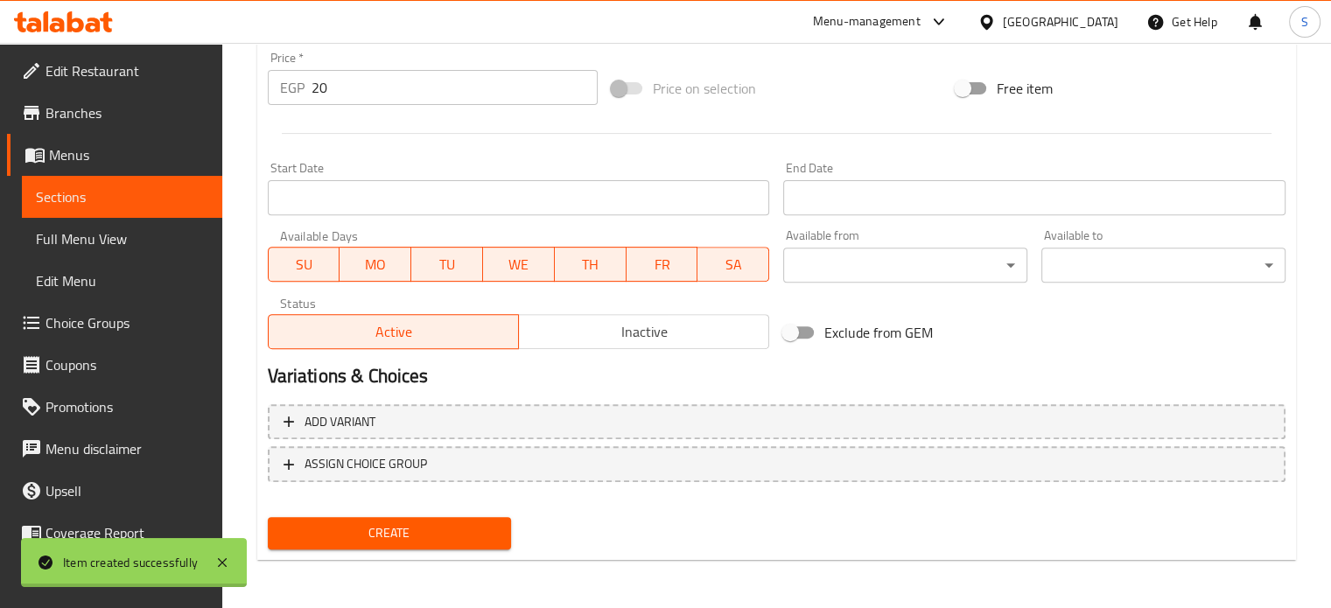
type input "0"
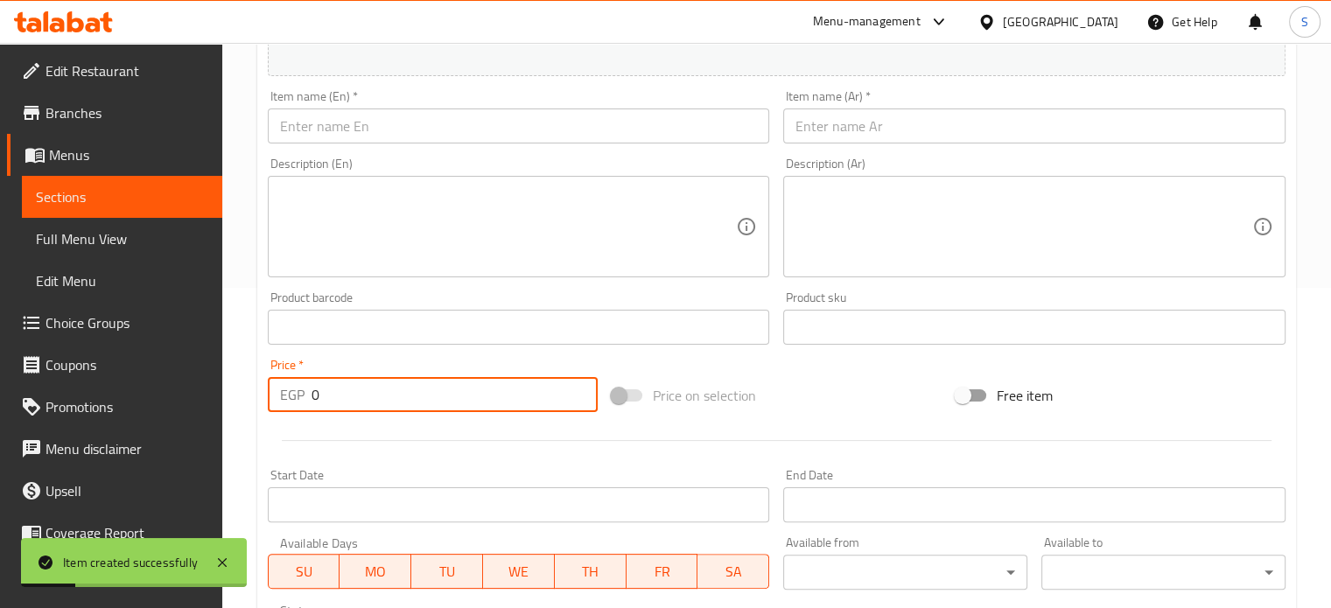
scroll to position [305, 0]
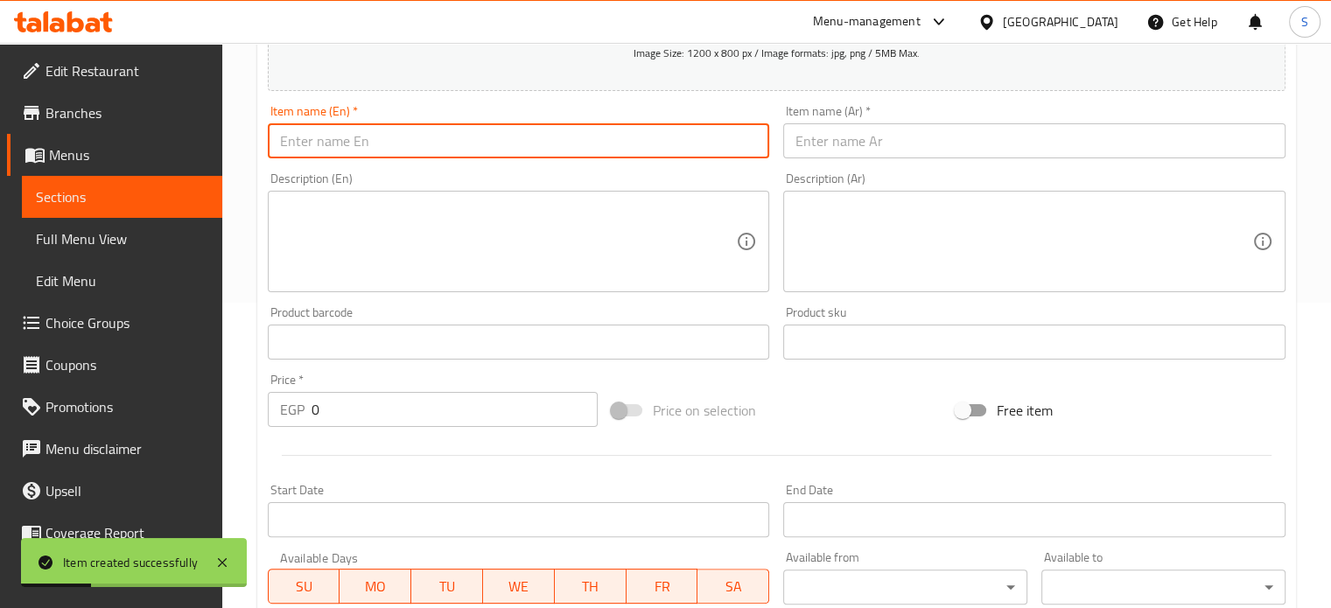
click at [419, 137] on input "text" at bounding box center [519, 140] width 502 height 35
paste input "Fava beans with sausage"
type input "Fava beans with sausage"
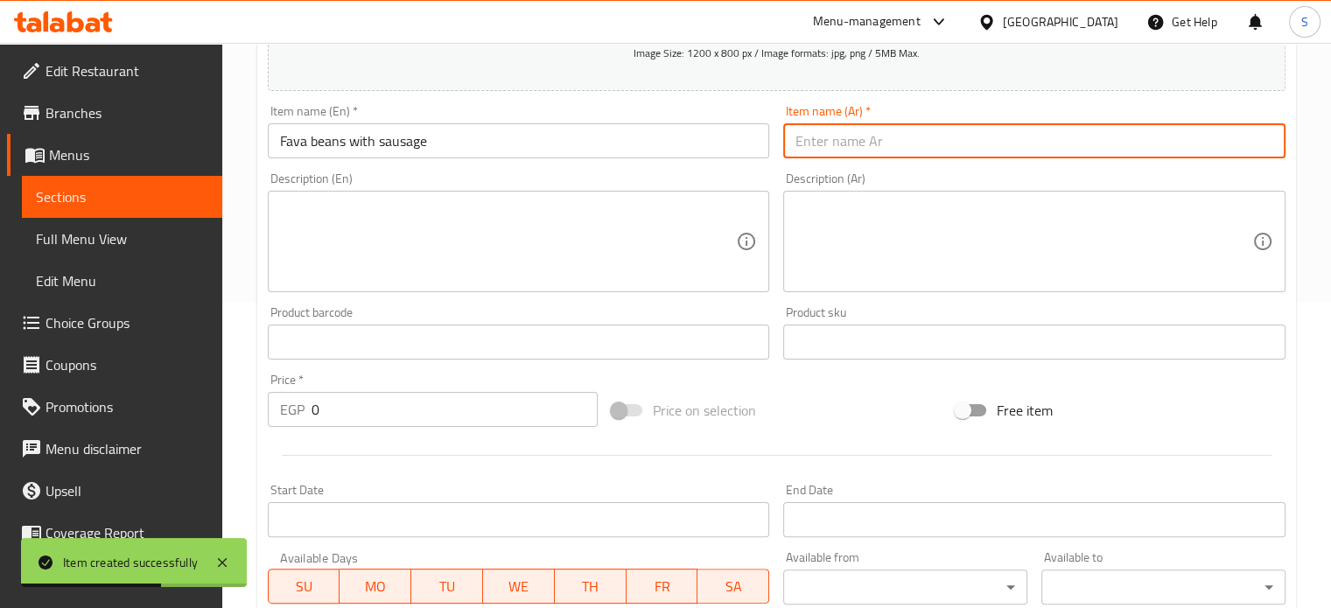
click at [815, 141] on input "text" at bounding box center [1034, 140] width 502 height 35
paste input "فول سجق"
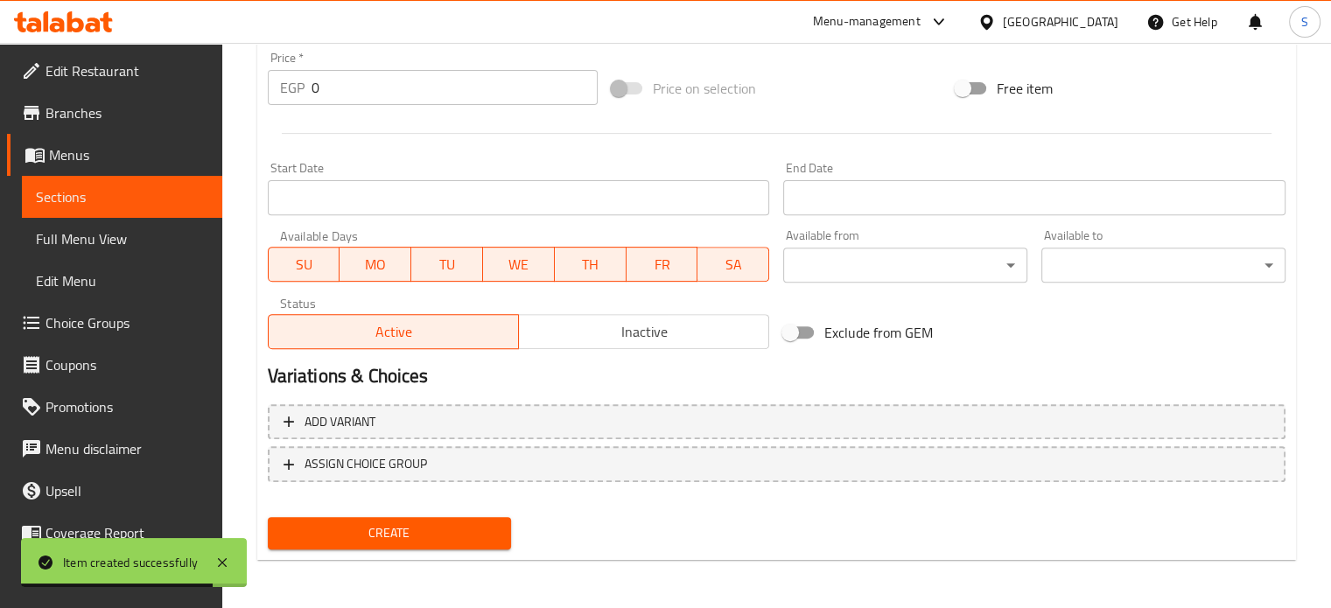
type input "فول سجق"
click at [374, 88] on input "0" at bounding box center [455, 87] width 286 height 35
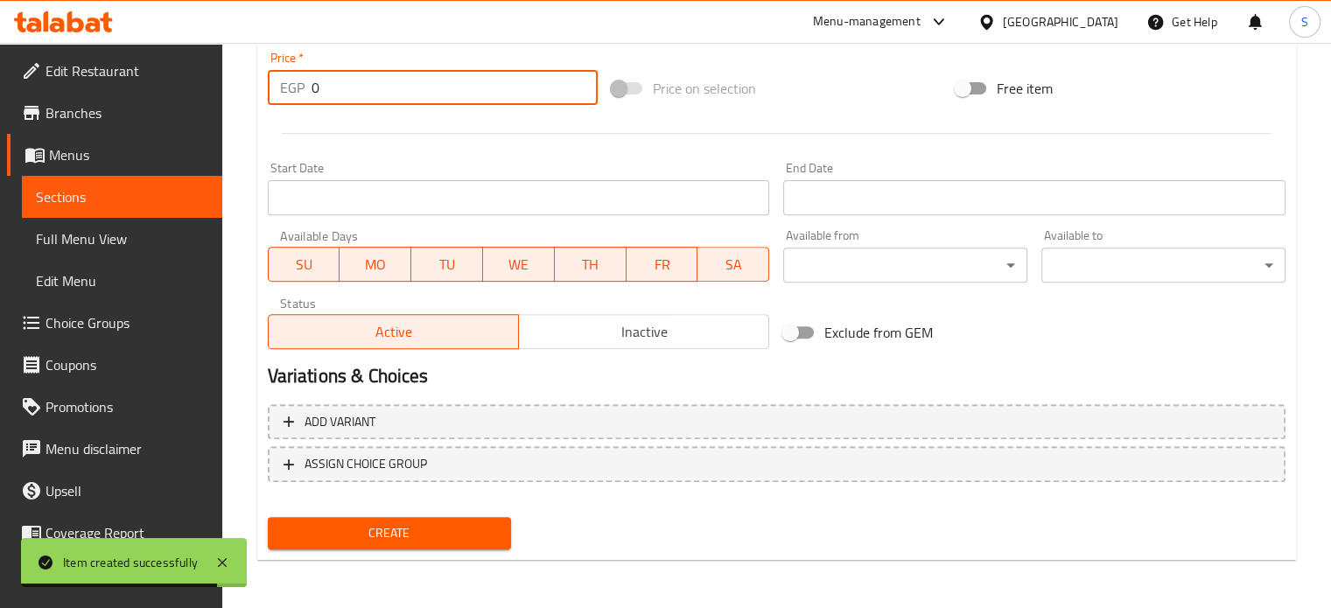
click at [374, 88] on input "0" at bounding box center [455, 87] width 286 height 35
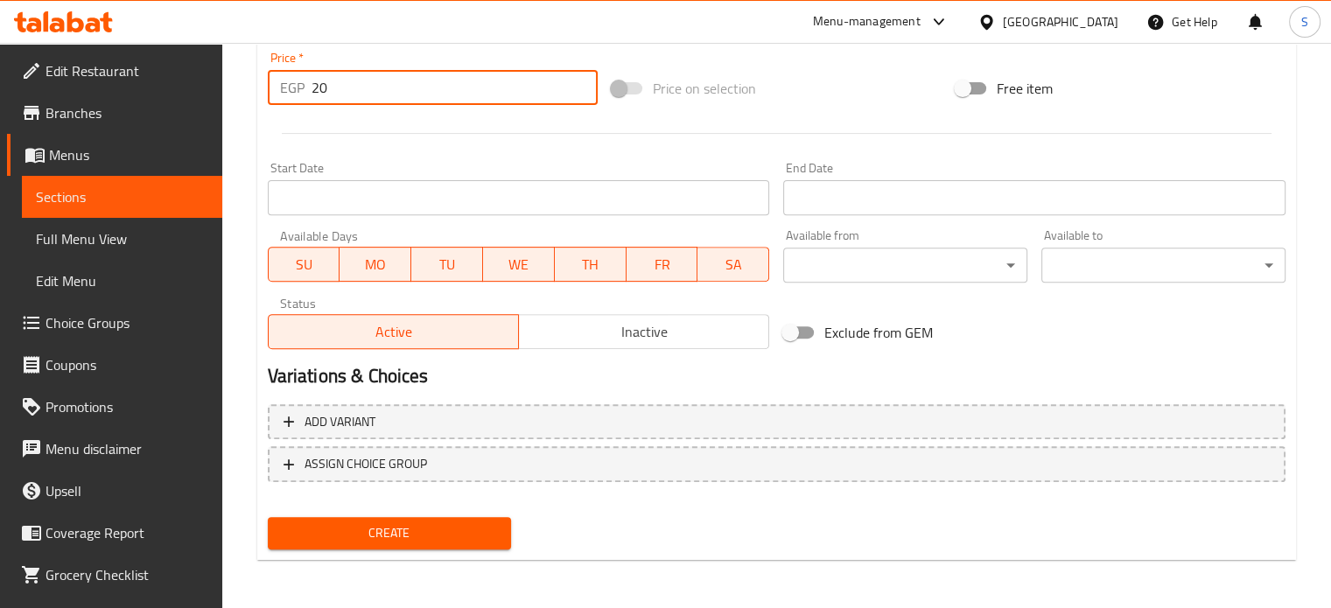
type input "20"
click at [268, 517] on button "Create" at bounding box center [390, 533] width 244 height 32
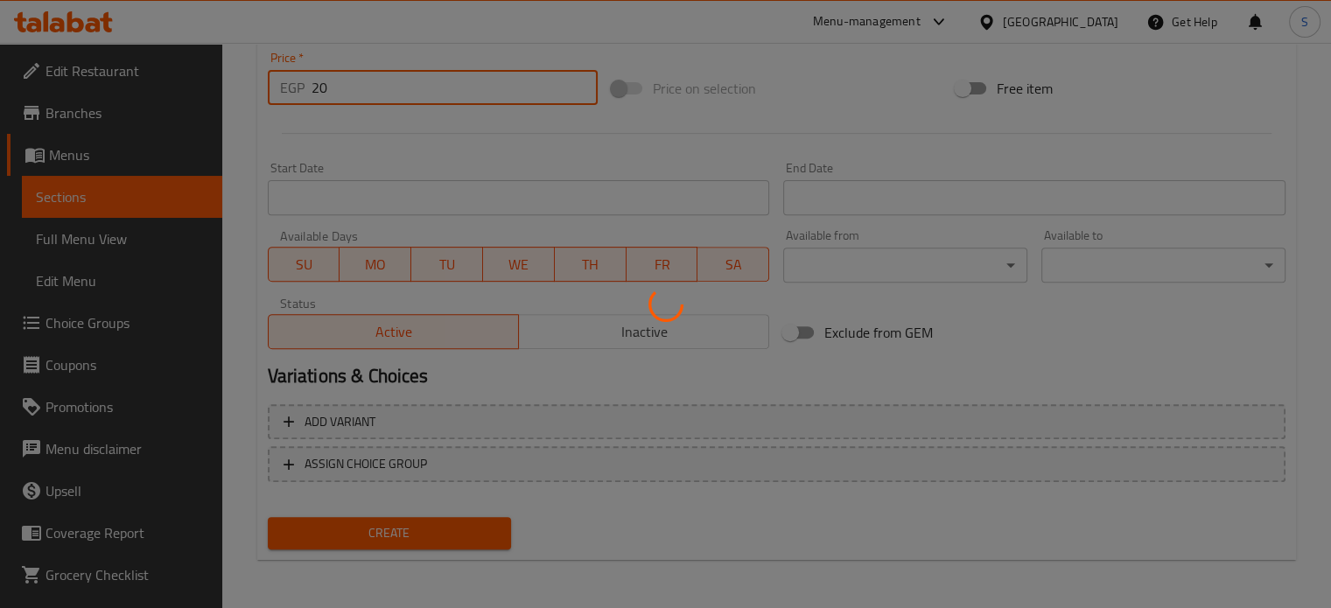
type input "0"
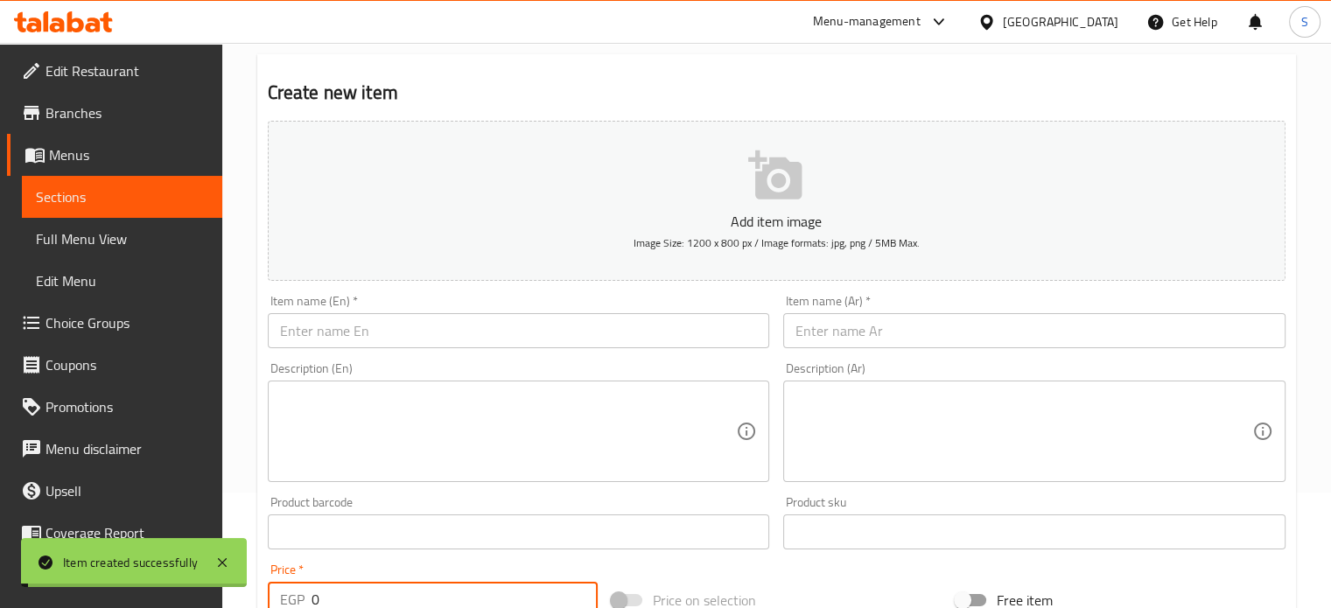
scroll to position [0, 0]
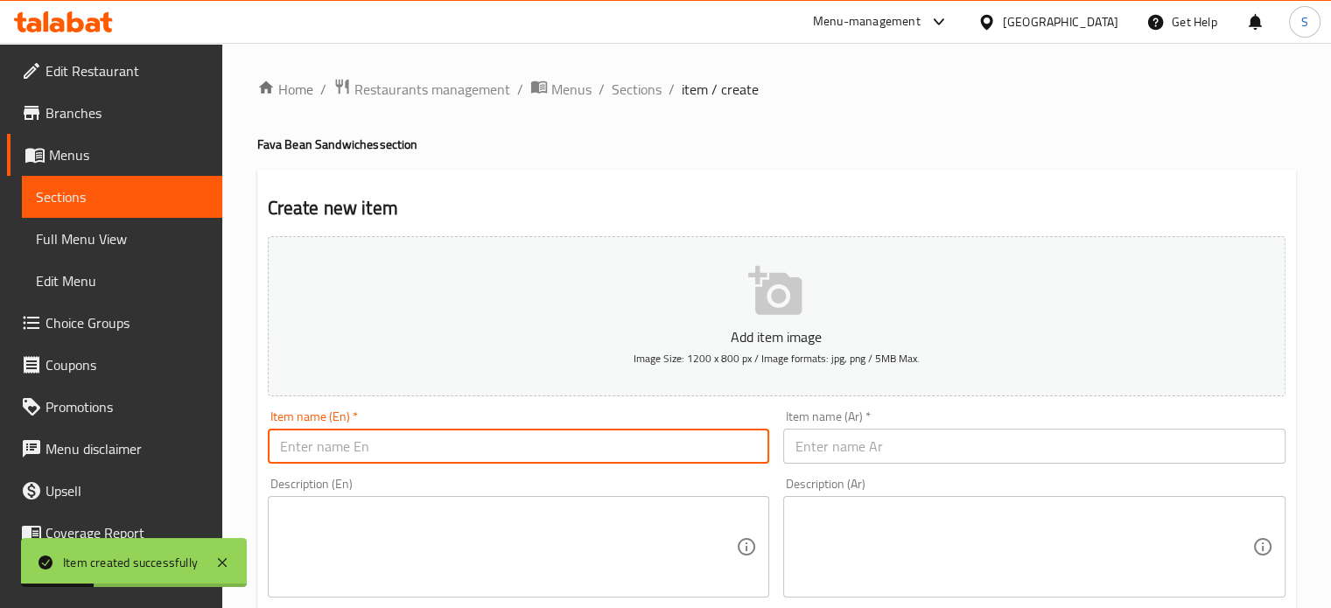
click at [455, 444] on input "text" at bounding box center [519, 446] width 502 height 35
paste input "Fava beans with pastrami"
type input "Fava beans with pastrami"
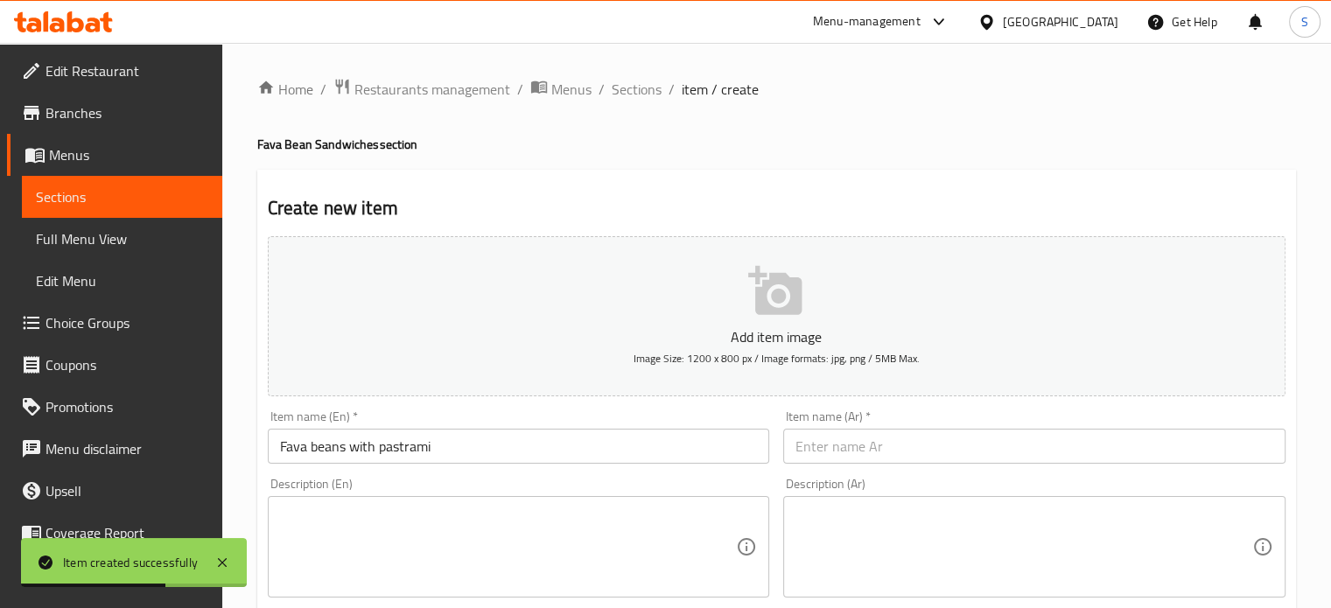
click at [823, 424] on div "Item name (Ar)   * Item name (Ar) *" at bounding box center [1034, 436] width 502 height 53
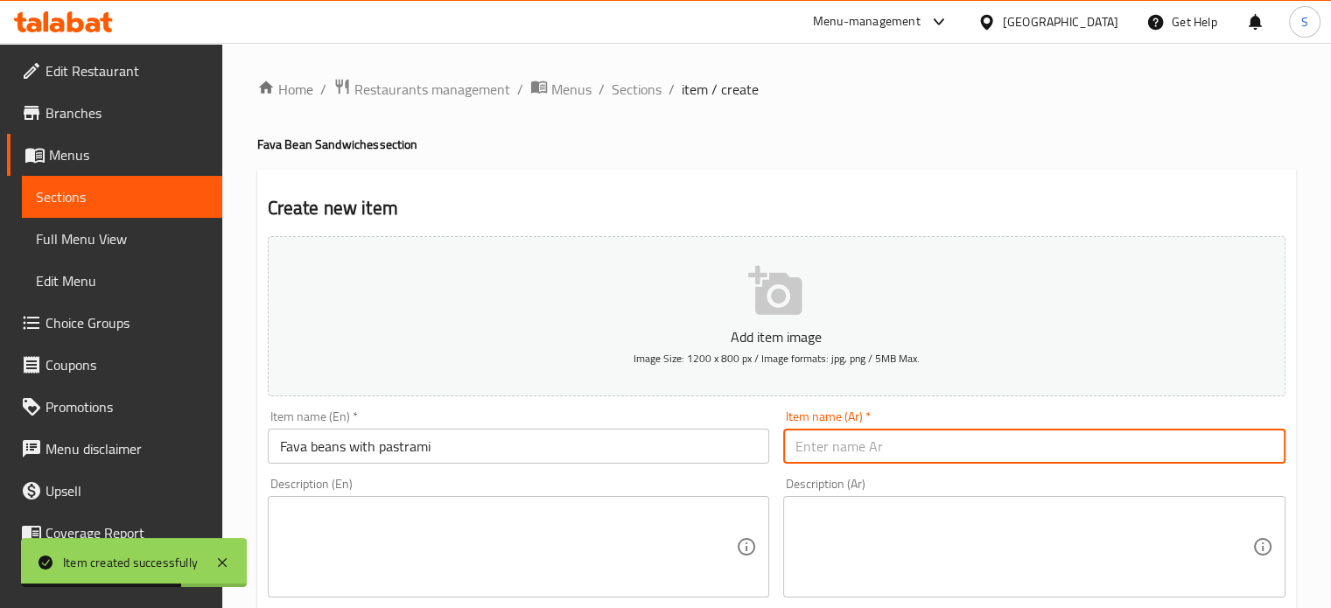
click at [823, 432] on input "text" at bounding box center [1034, 446] width 502 height 35
paste input "فول بسطرمه"
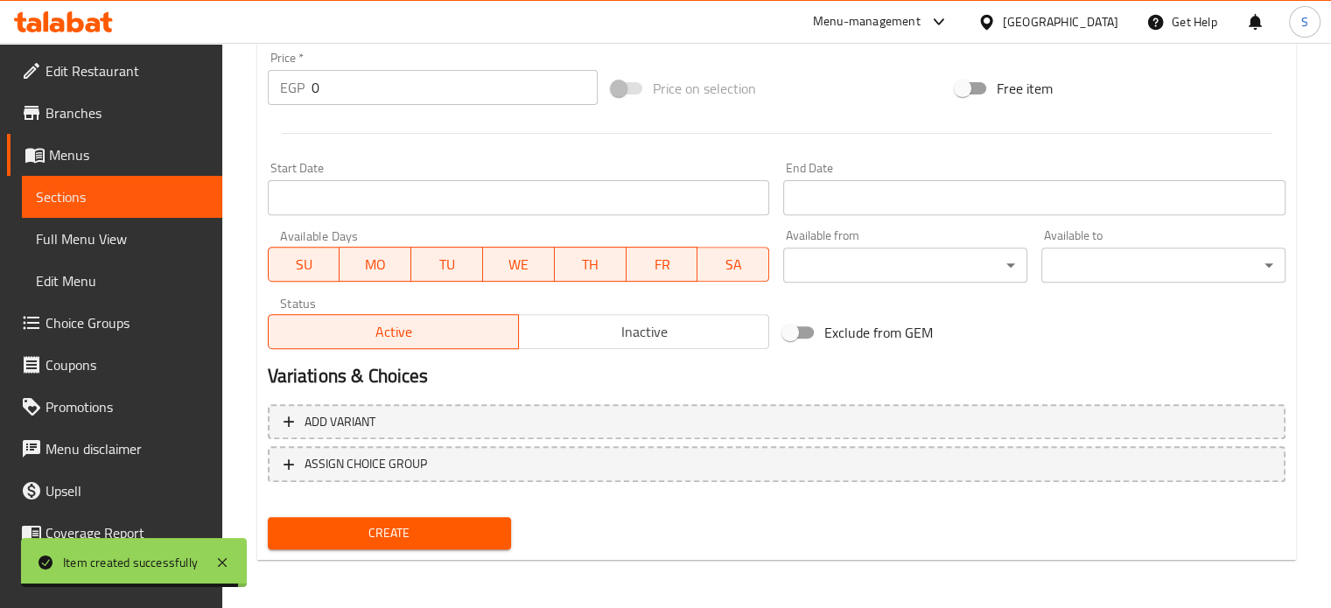
type input "فول بسطرمه"
click at [333, 90] on input "0" at bounding box center [455, 87] width 286 height 35
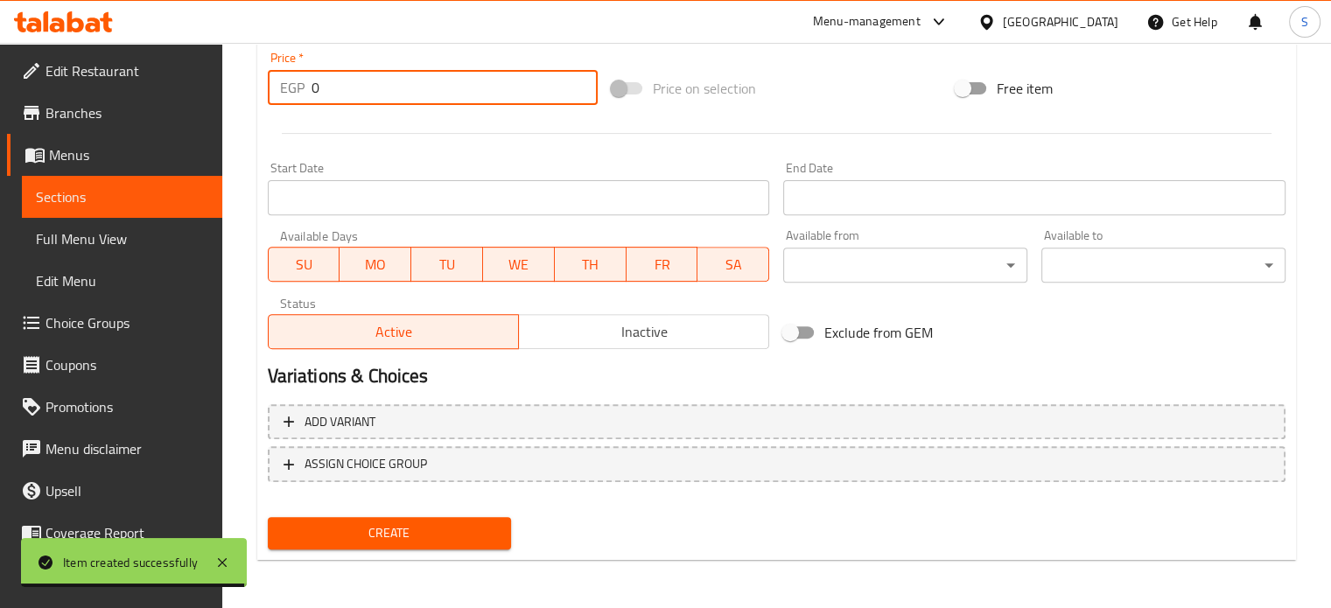
click at [333, 90] on input "0" at bounding box center [455, 87] width 286 height 35
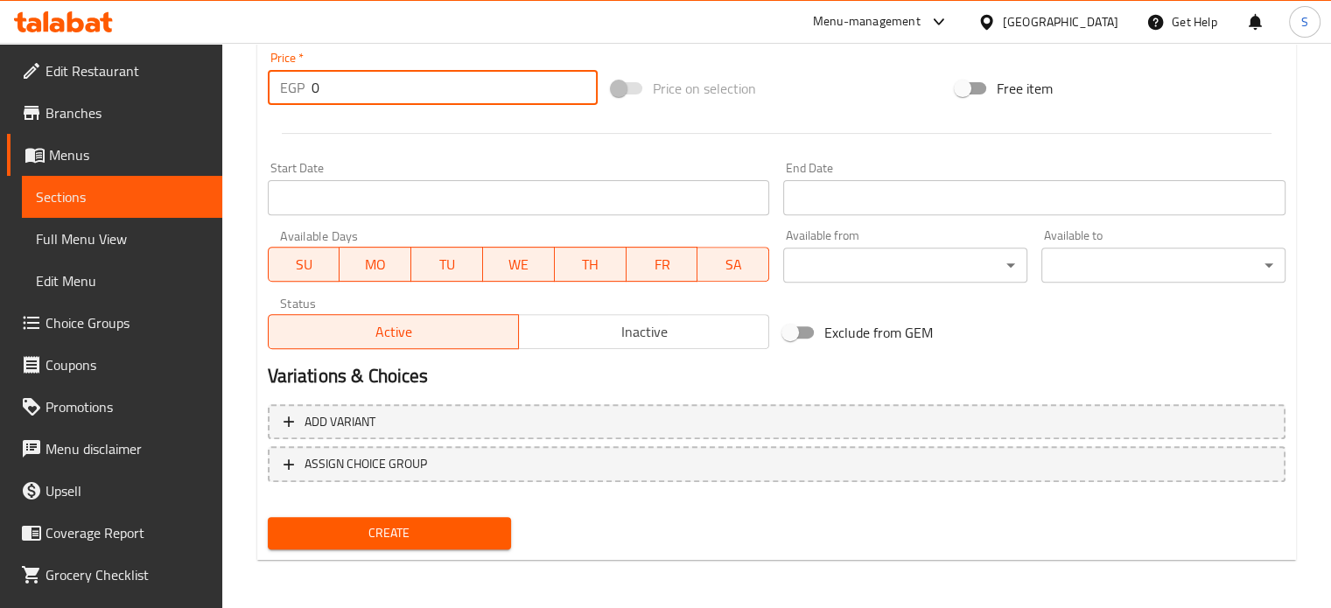
click at [333, 90] on input "0" at bounding box center [455, 87] width 286 height 35
type input "20"
click at [268, 517] on button "Create" at bounding box center [390, 533] width 244 height 32
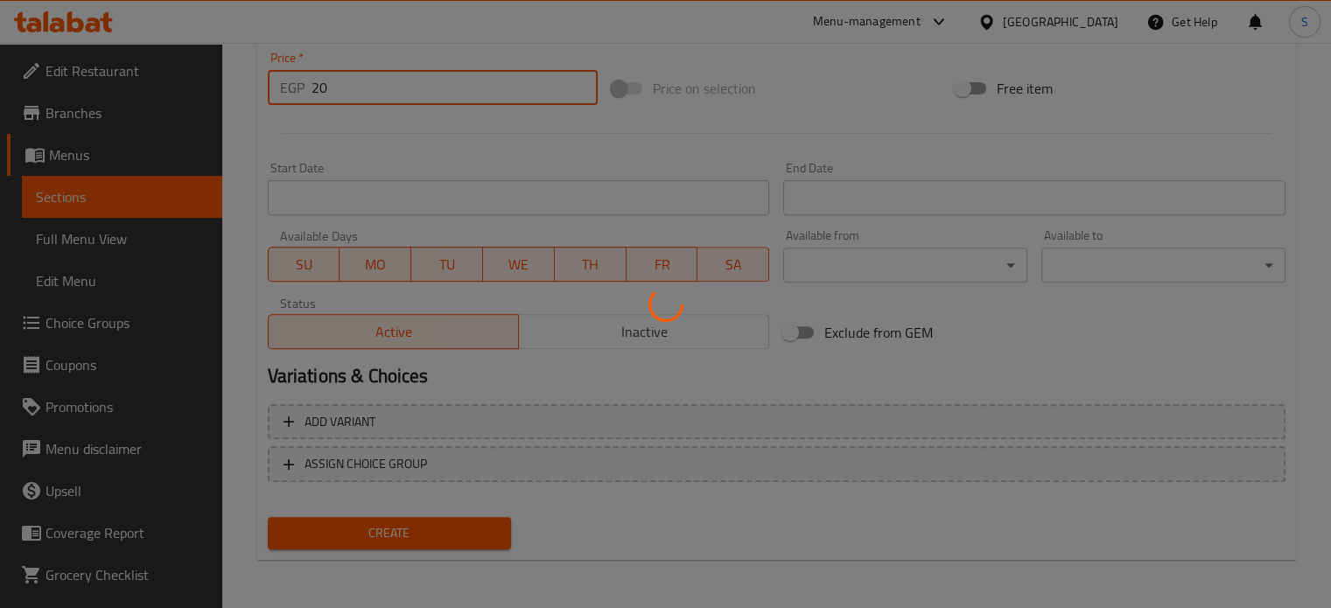
type input "0"
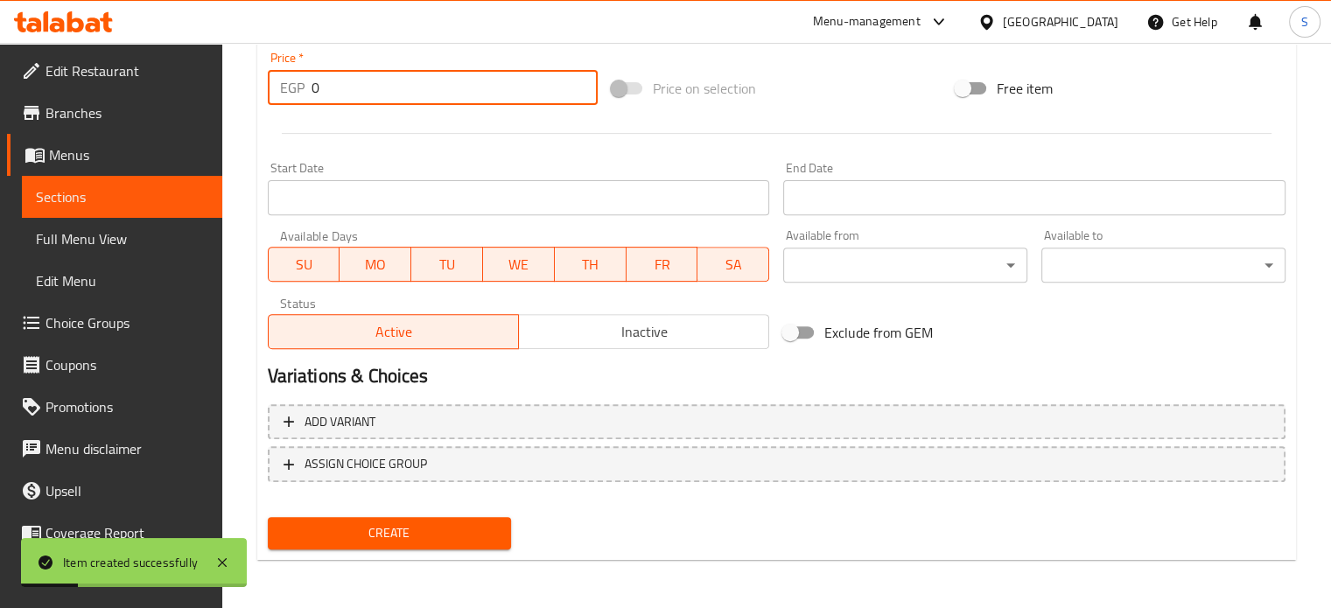
scroll to position [0, 0]
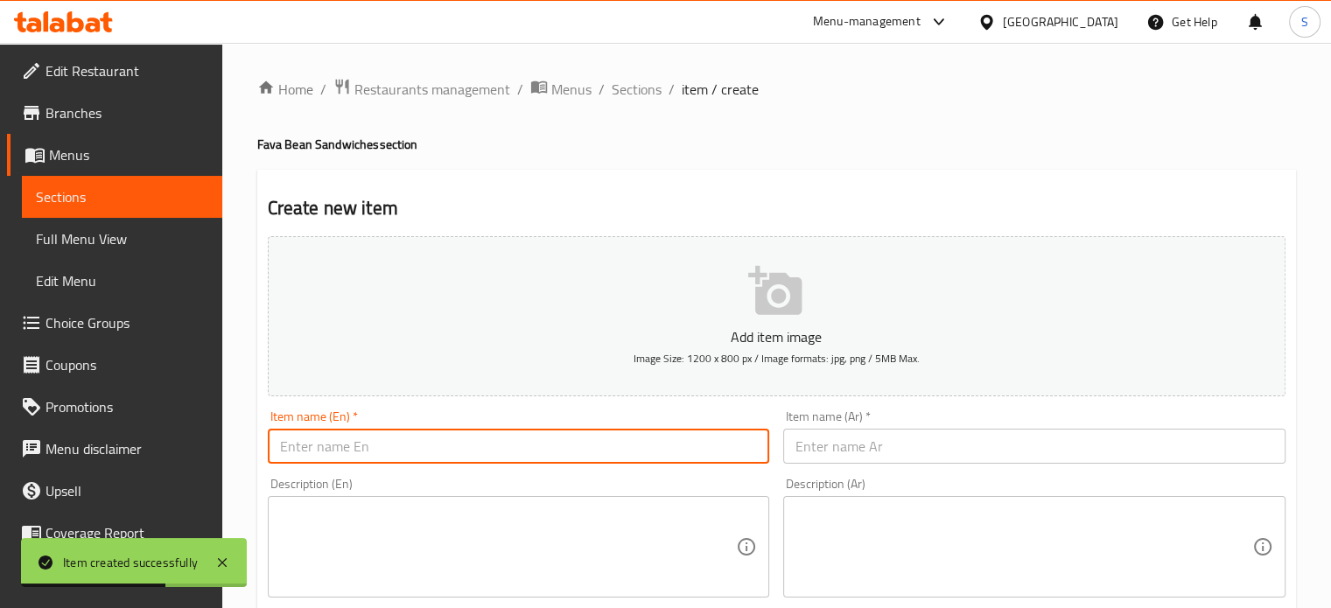
click at [465, 452] on input "text" at bounding box center [519, 446] width 502 height 35
paste input "Lemon and Saffron Fava Beans"
type input "Lemon and Saffron Fava Beans"
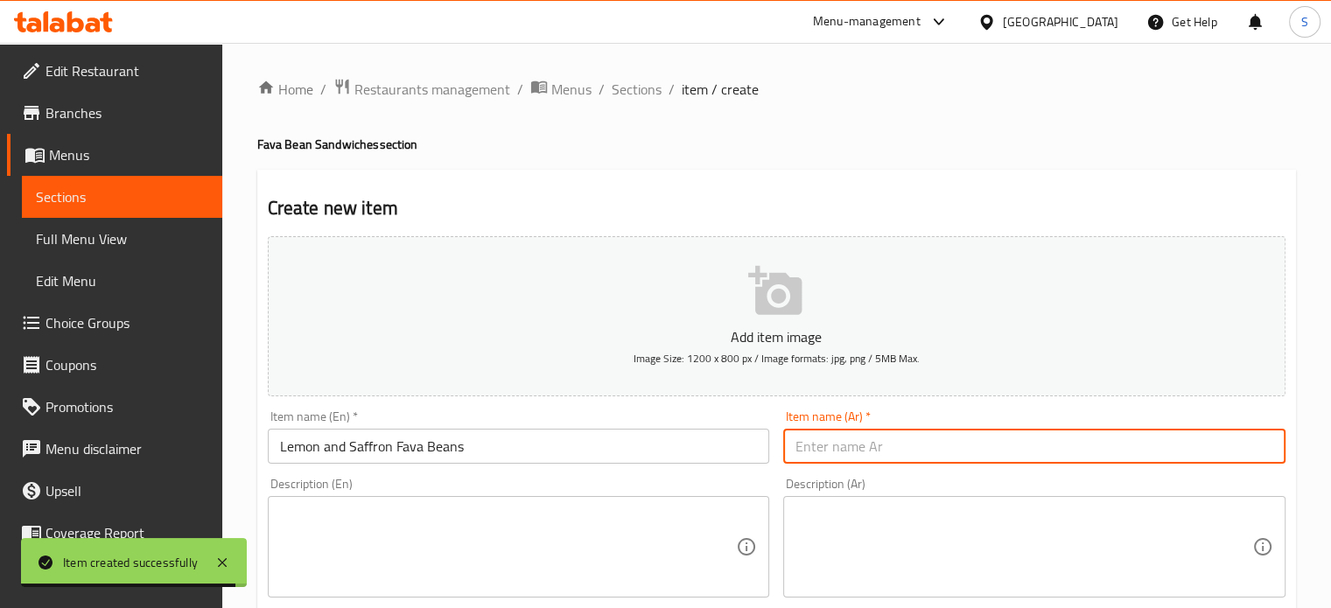
click at [814, 449] on input "text" at bounding box center [1034, 446] width 502 height 35
paste input "فول ليمون معصفر"
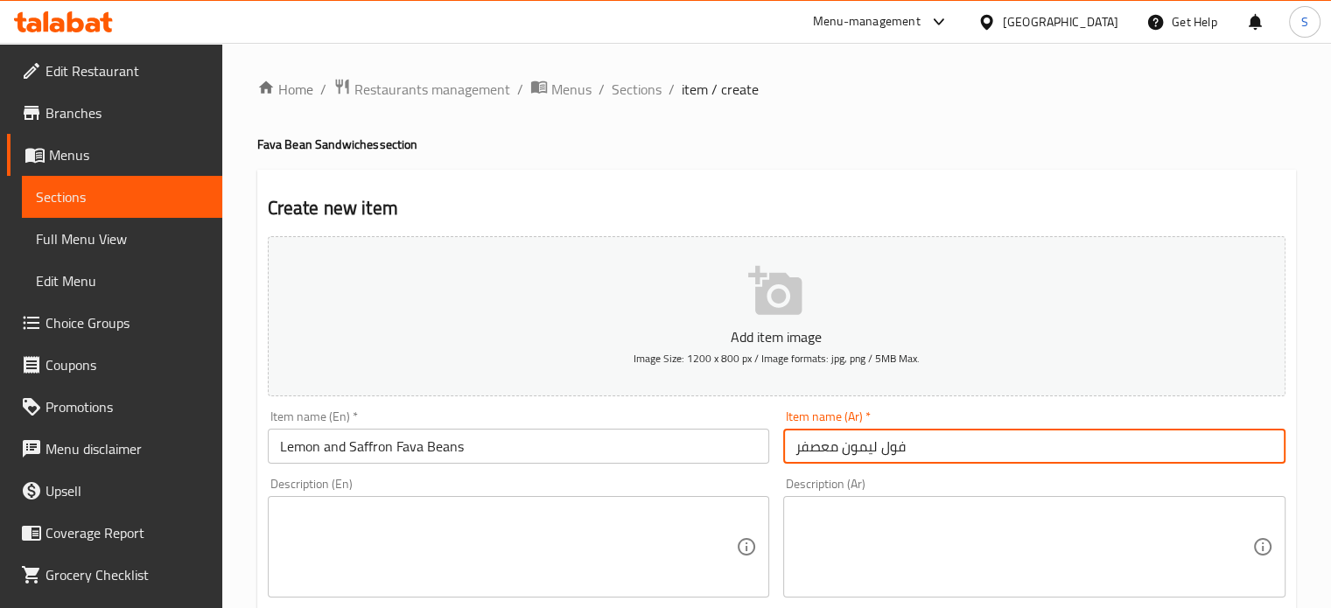
type input "فول ليمون معصفر"
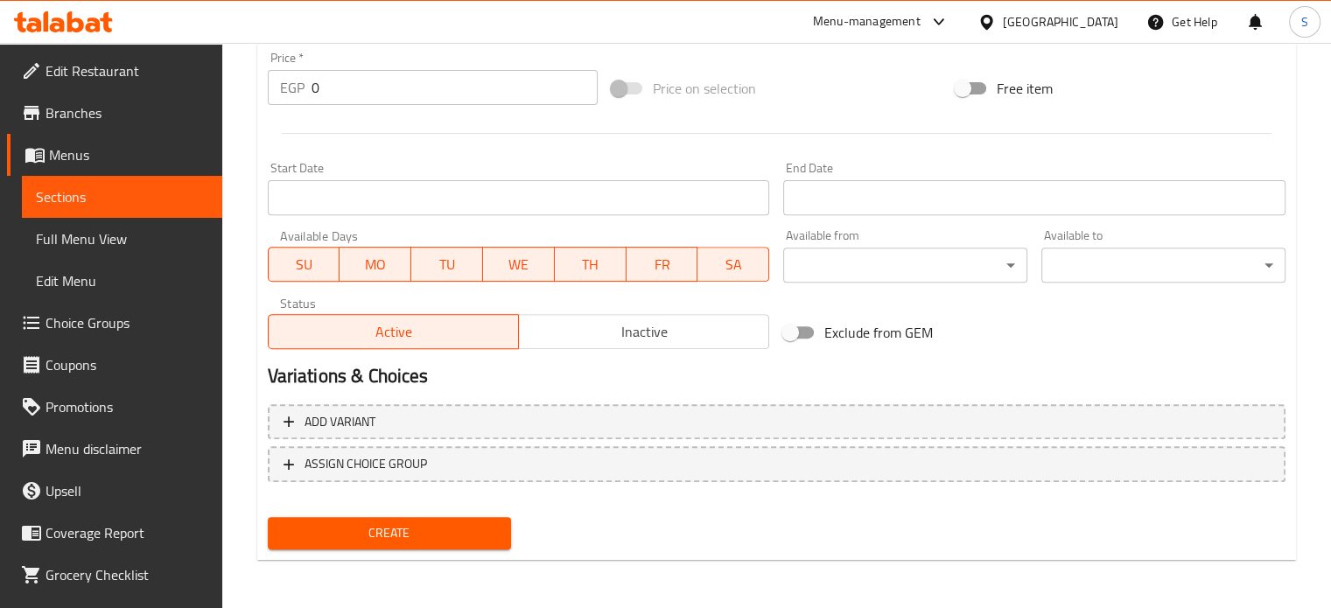
click at [354, 90] on input "0" at bounding box center [455, 87] width 286 height 35
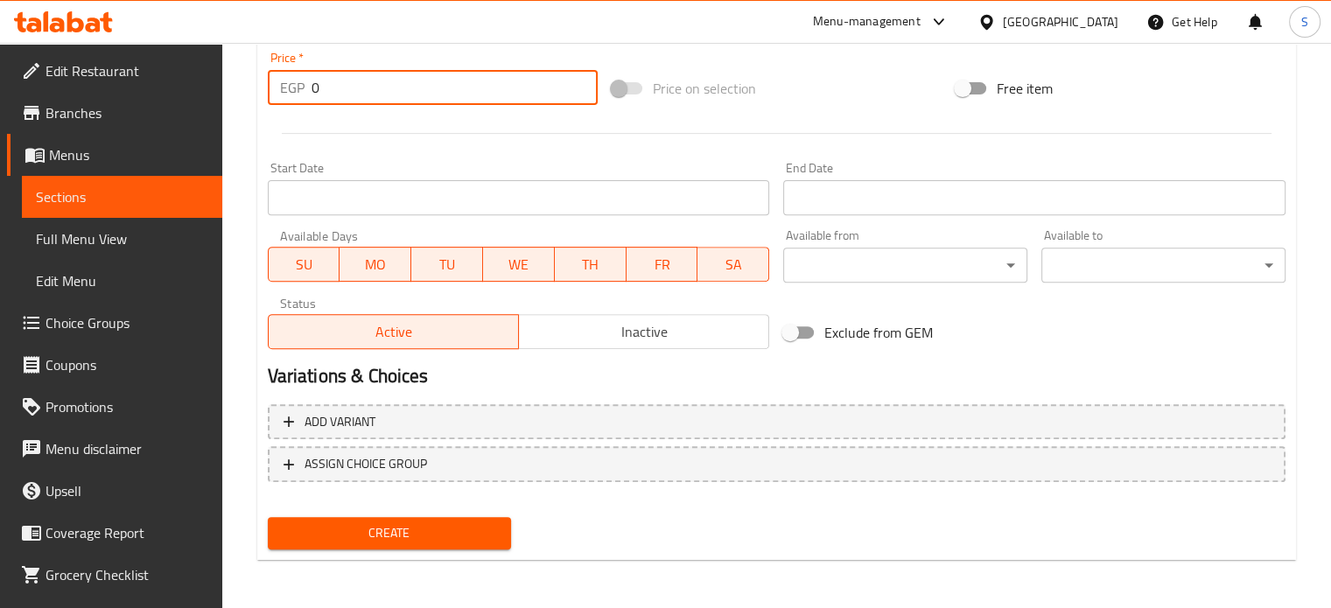
click at [354, 90] on input "0" at bounding box center [455, 87] width 286 height 35
type input "10"
click at [268, 517] on button "Create" at bounding box center [390, 533] width 244 height 32
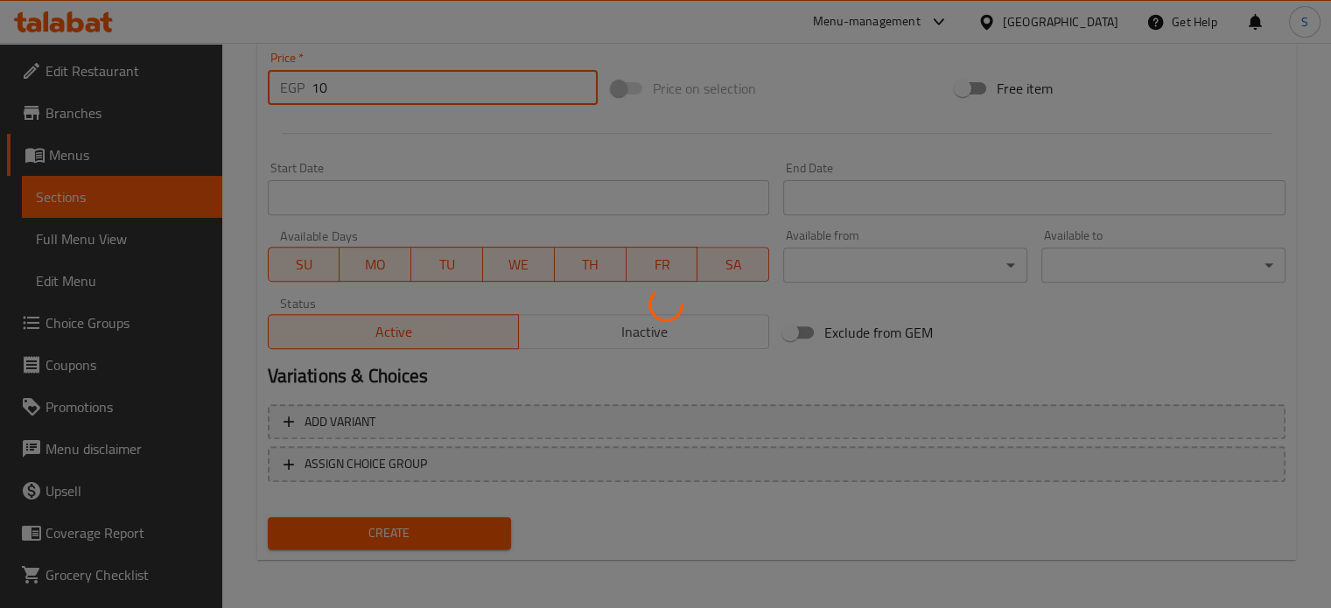
type input "0"
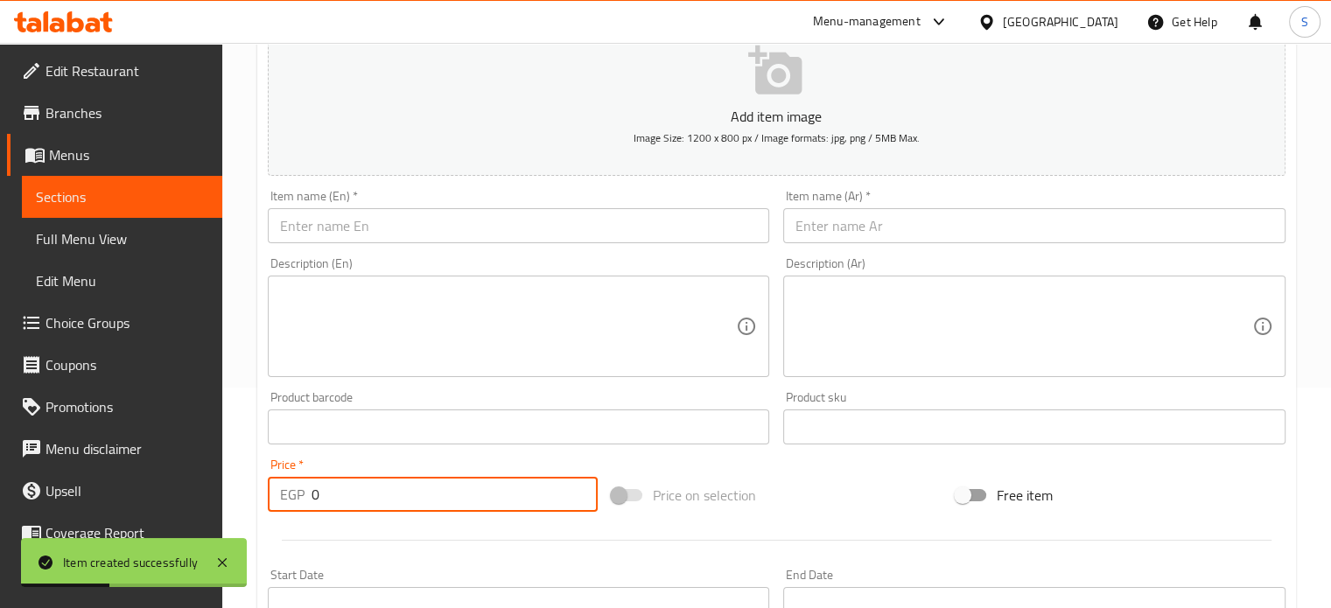
scroll to position [217, 0]
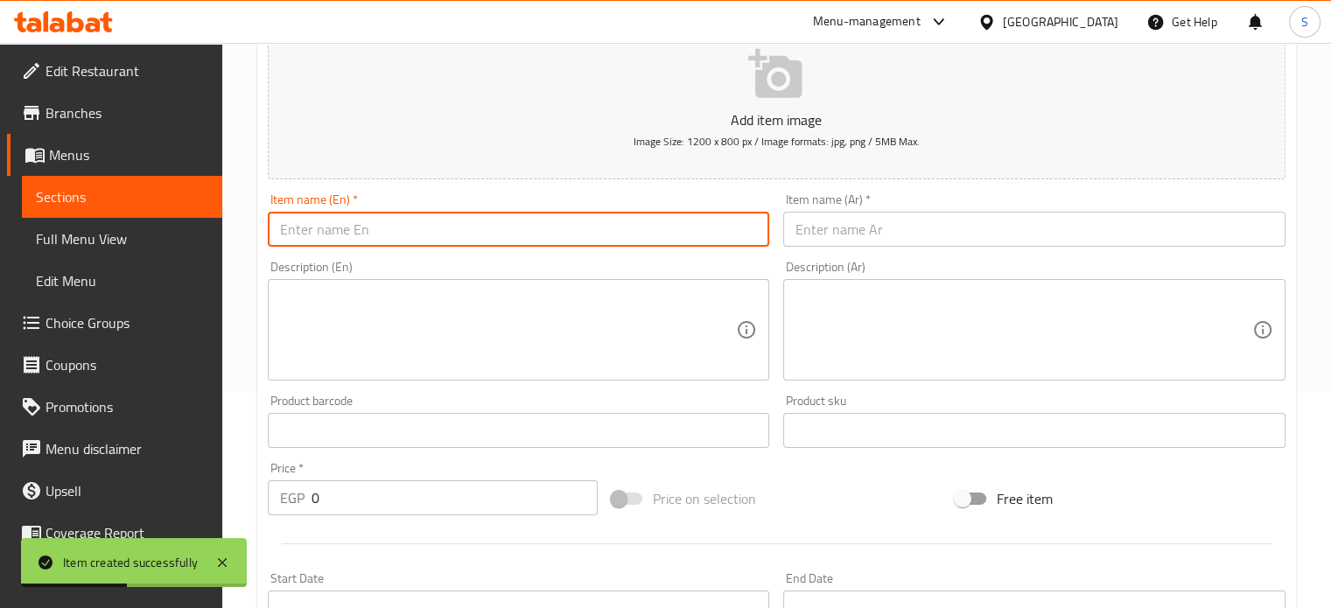
click at [424, 216] on input "text" at bounding box center [519, 229] width 502 height 35
paste input "Green pepper beans"
type input "Green pepper beans"
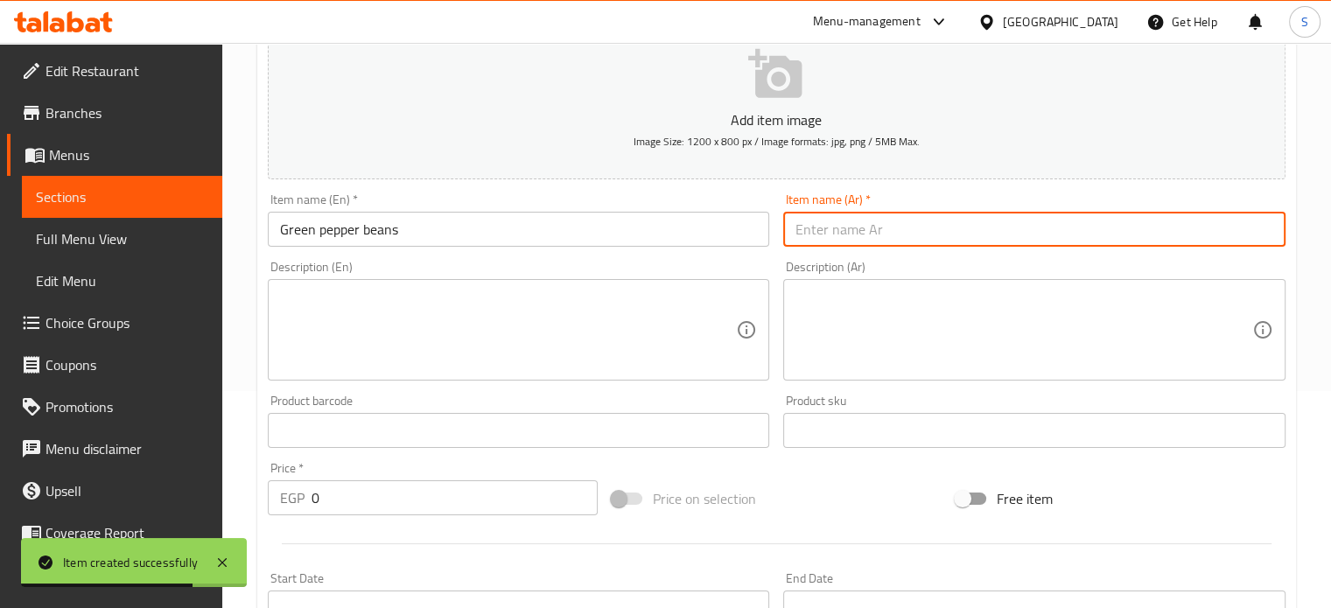
click at [882, 213] on input "text" at bounding box center [1034, 229] width 502 height 35
paste input "فول فلفل اخضر"
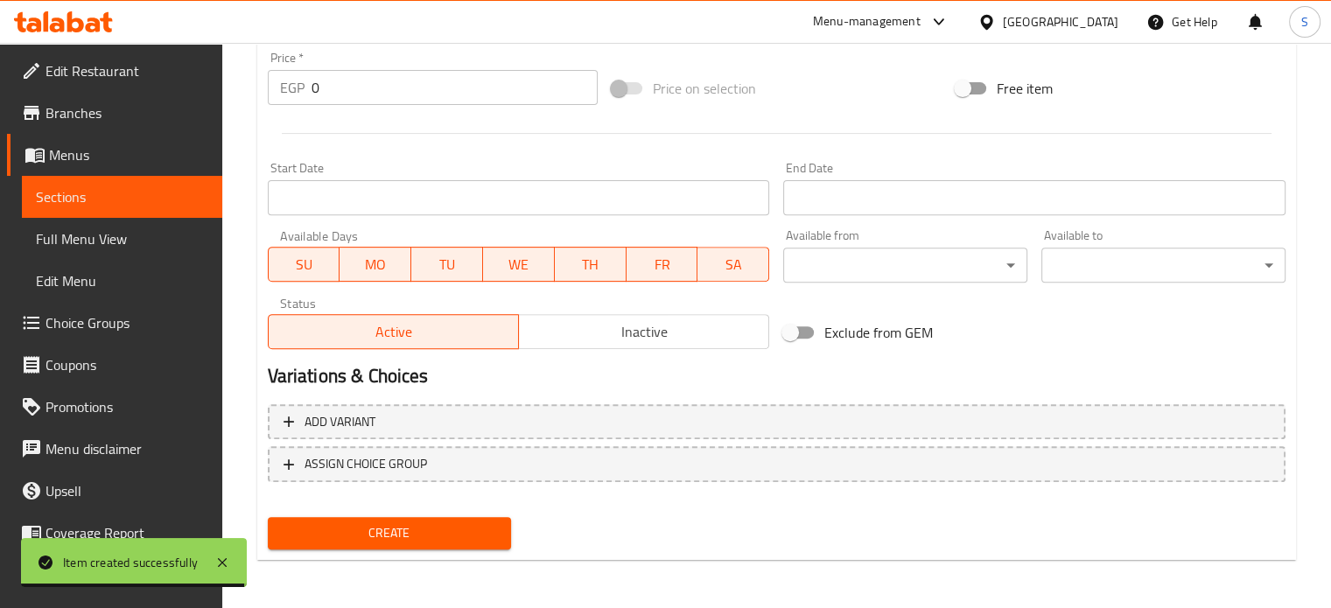
type input "فول فلفل اخضر"
click at [332, 105] on div "Price   * EGP 0 Price *" at bounding box center [433, 78] width 344 height 67
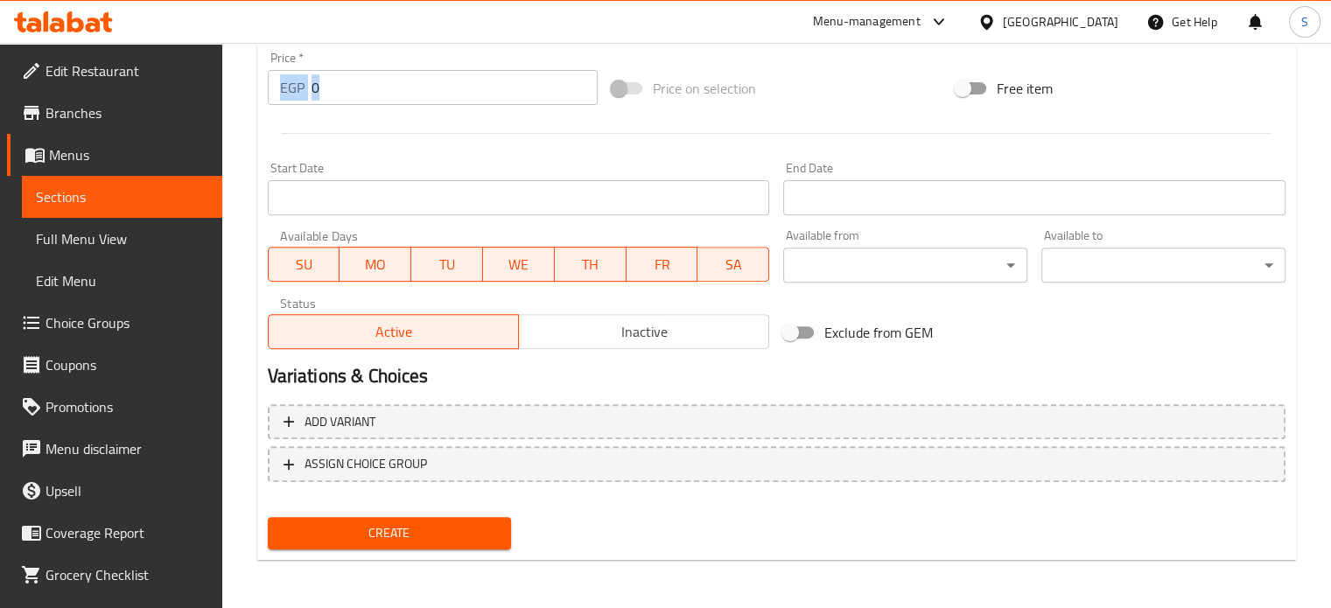
click at [331, 102] on div "Price   * EGP 0 Price *" at bounding box center [433, 78] width 344 height 67
click at [331, 102] on input "0" at bounding box center [455, 87] width 286 height 35
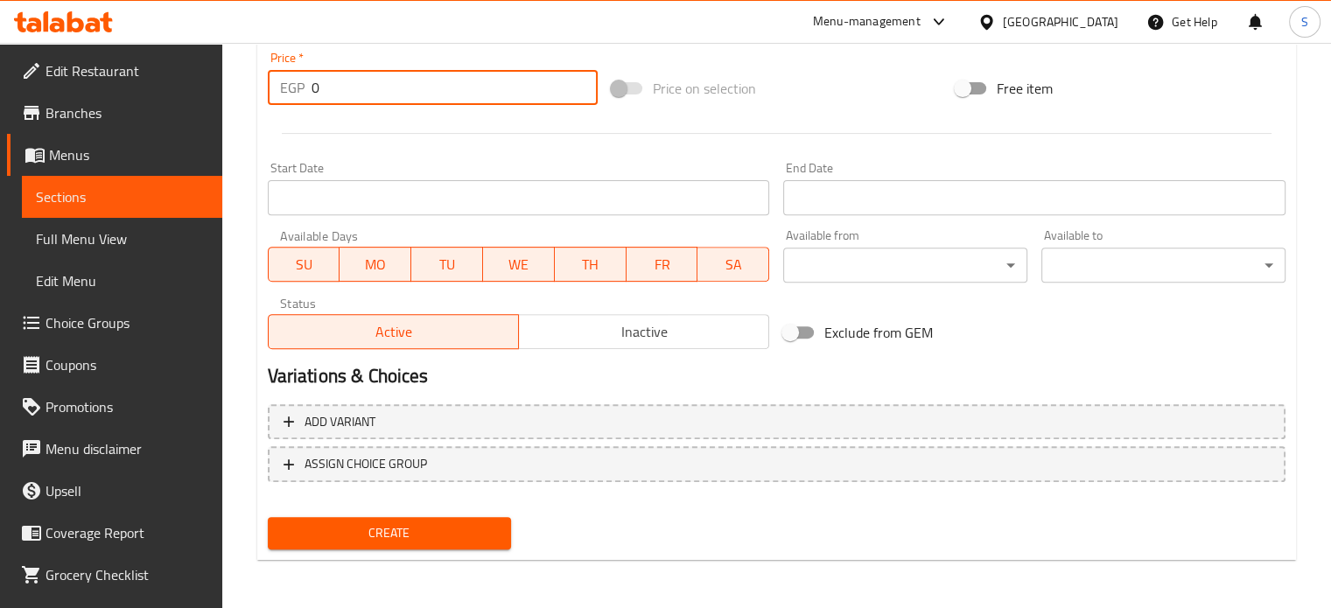
click at [331, 102] on input "0" at bounding box center [455, 87] width 286 height 35
click at [330, 97] on input "0" at bounding box center [455, 87] width 286 height 35
type input "10"
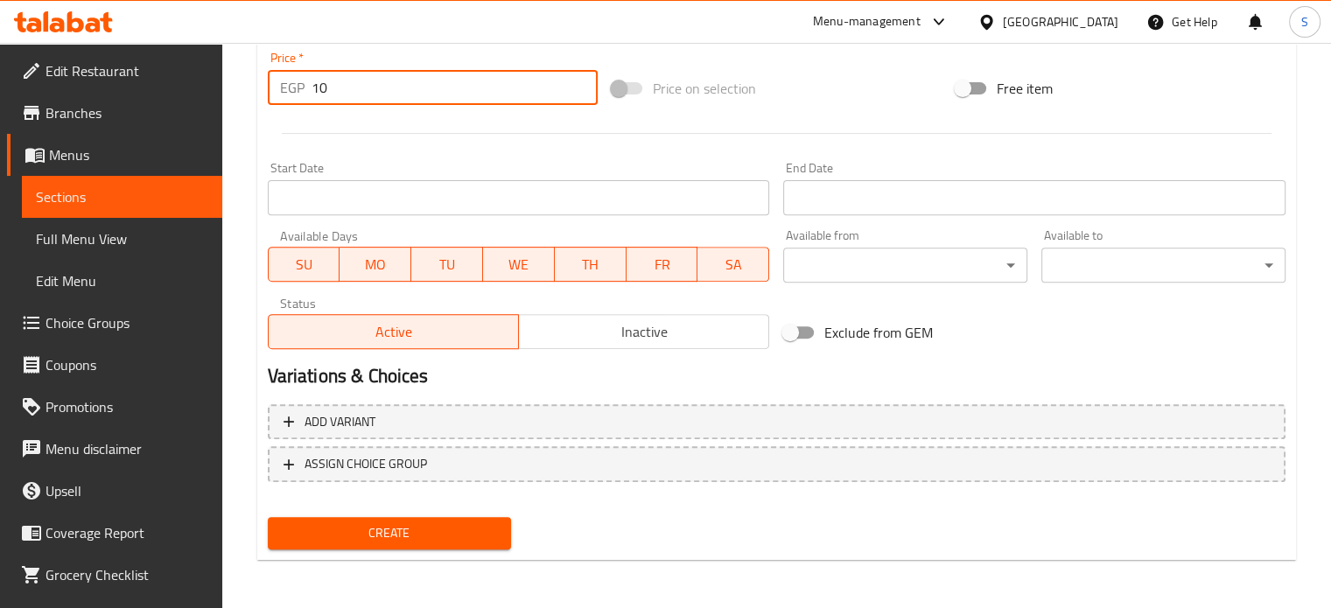
click at [268, 517] on button "Create" at bounding box center [390, 533] width 244 height 32
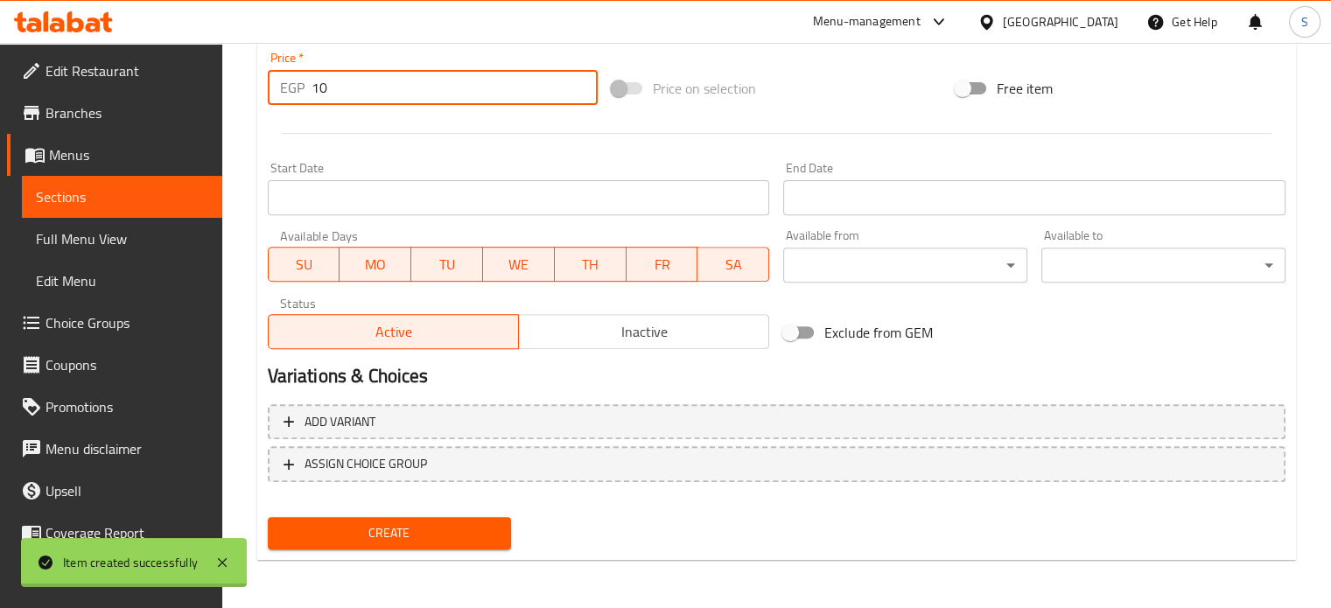
type input "0"
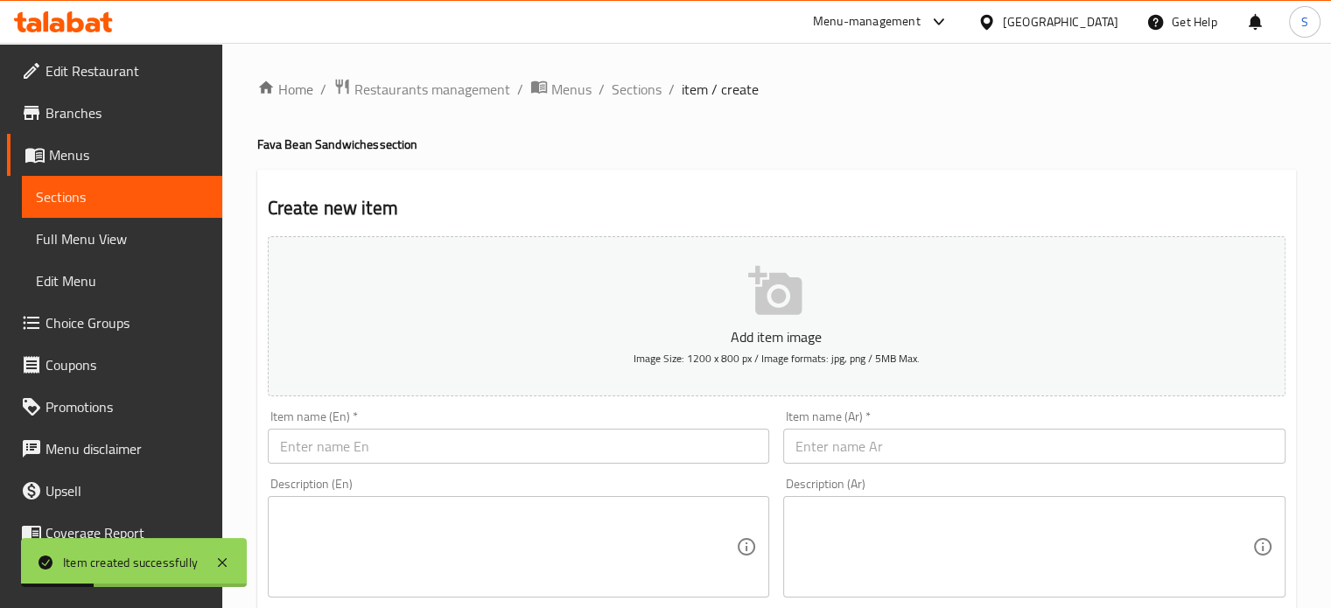
click at [438, 425] on div "Item name (En)   * Item name (En) *" at bounding box center [519, 436] width 502 height 53
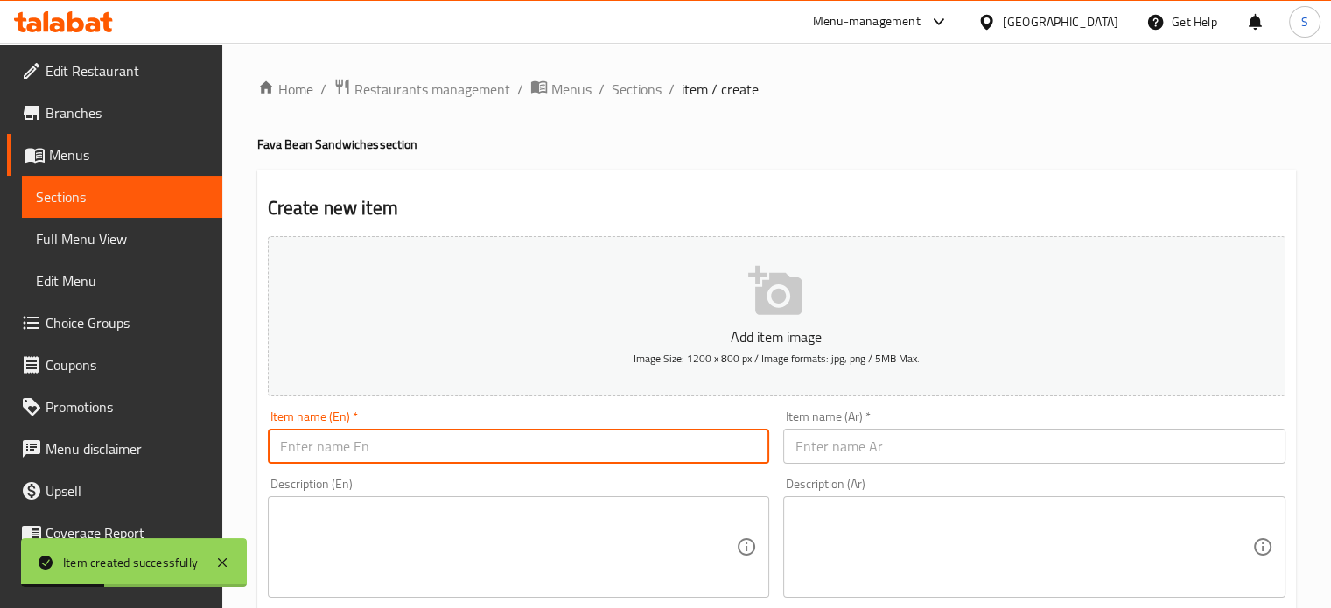
click at [438, 432] on input "text" at bounding box center [519, 446] width 502 height 35
paste input "Damietta Fava Beans"
type input "Damietta Fava Beans"
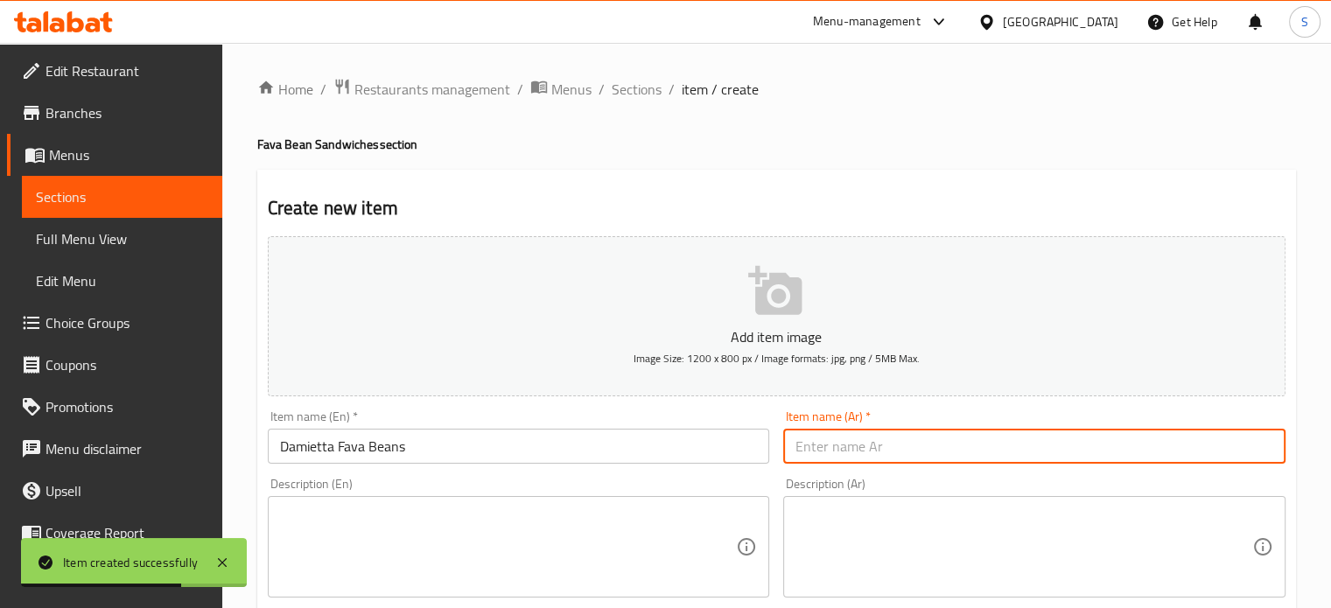
click at [810, 452] on input "text" at bounding box center [1034, 446] width 502 height 35
paste input "فول دمياطي"
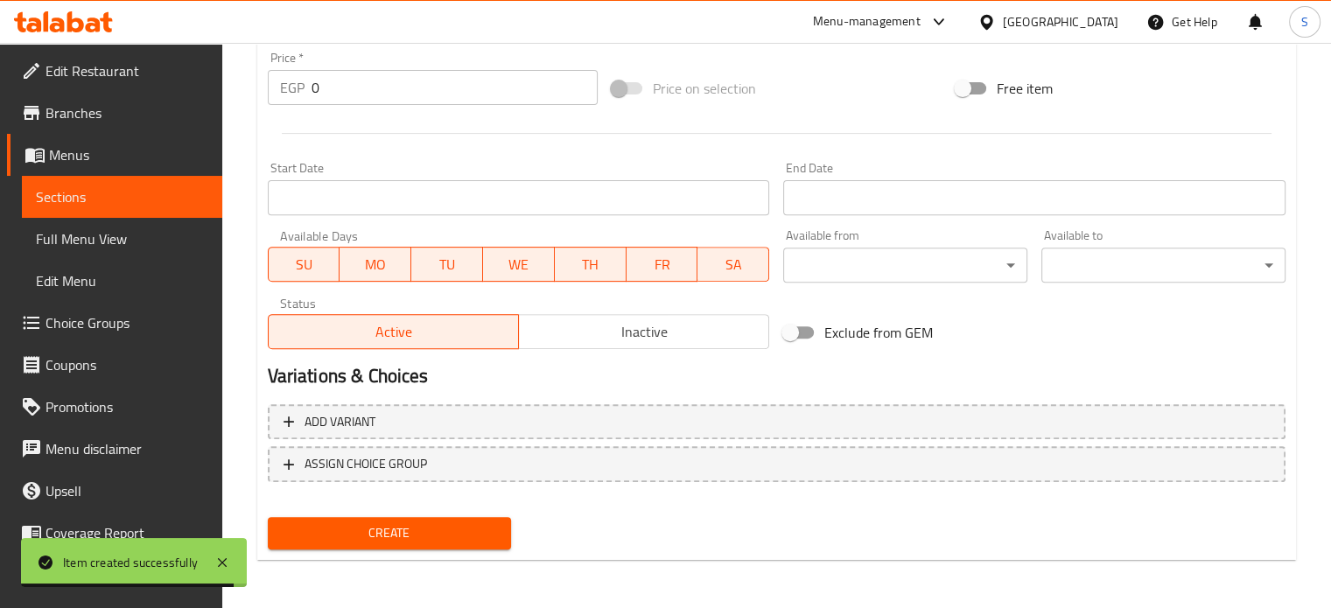
type input "فول دمياطي"
click at [345, 87] on input "0" at bounding box center [455, 87] width 286 height 35
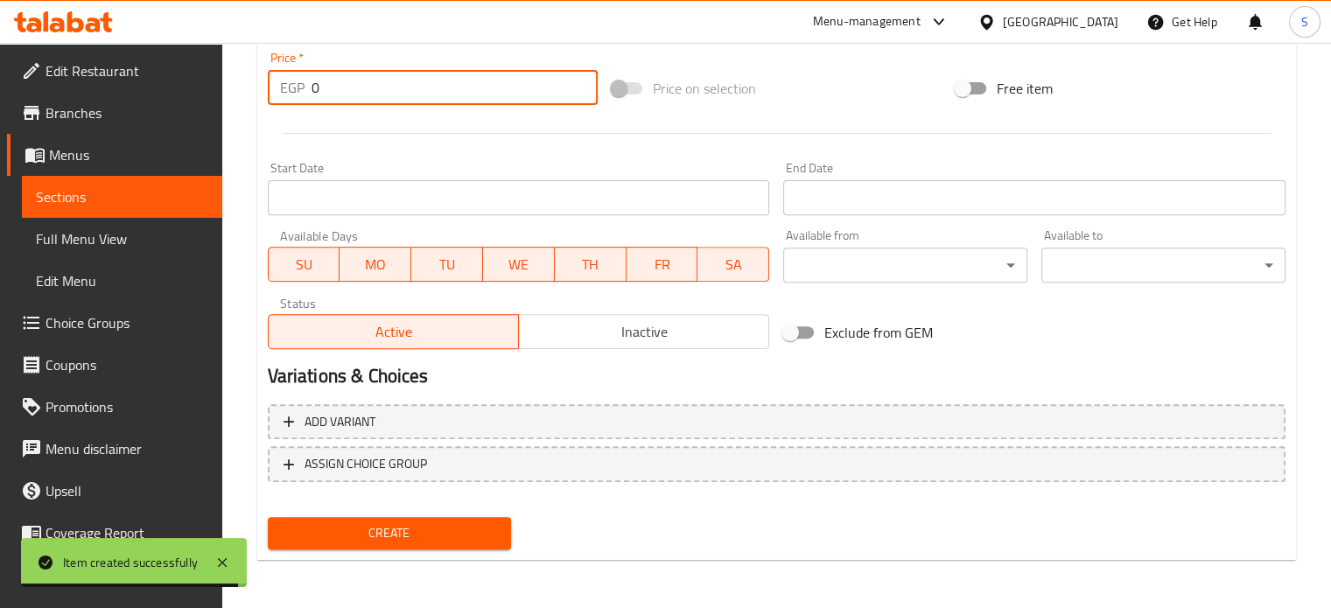
click at [345, 87] on input "0" at bounding box center [455, 87] width 286 height 35
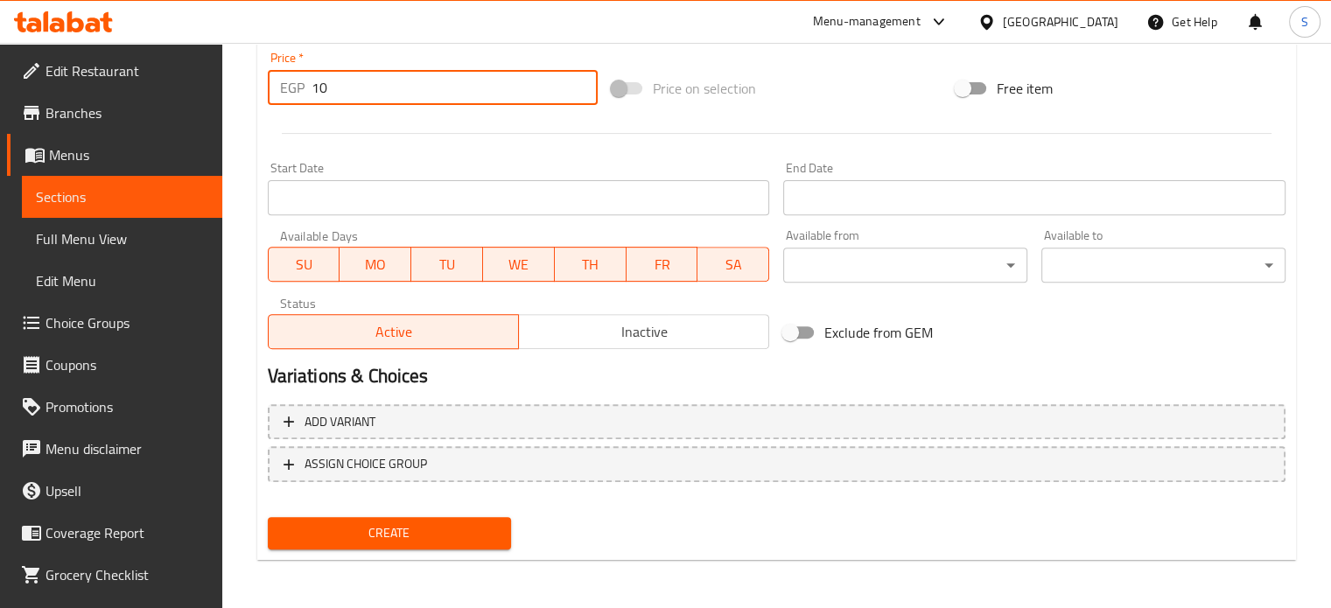
type input "10"
click at [268, 517] on button "Create" at bounding box center [390, 533] width 244 height 32
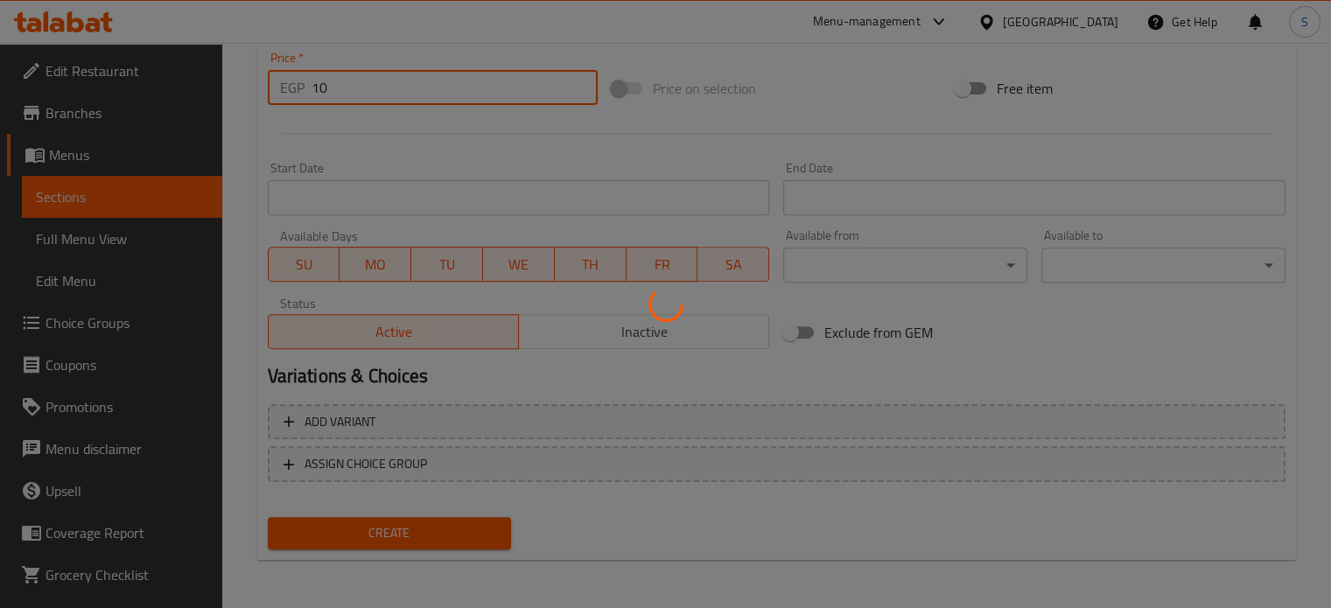
scroll to position [0, 0]
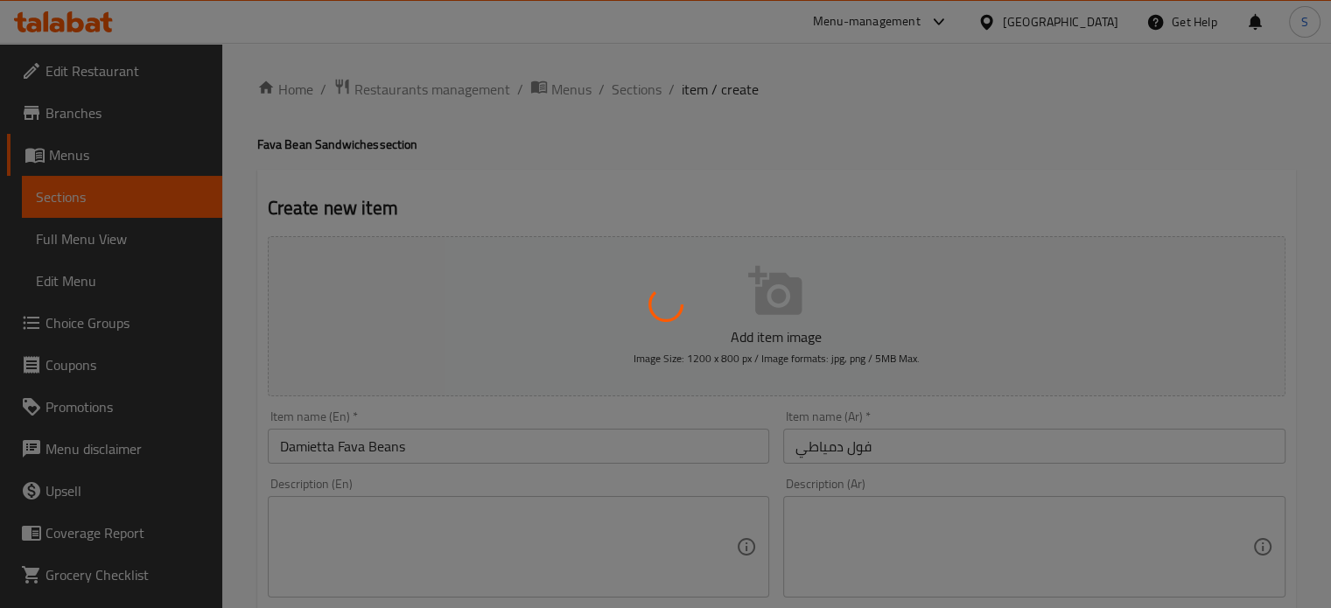
type input "0"
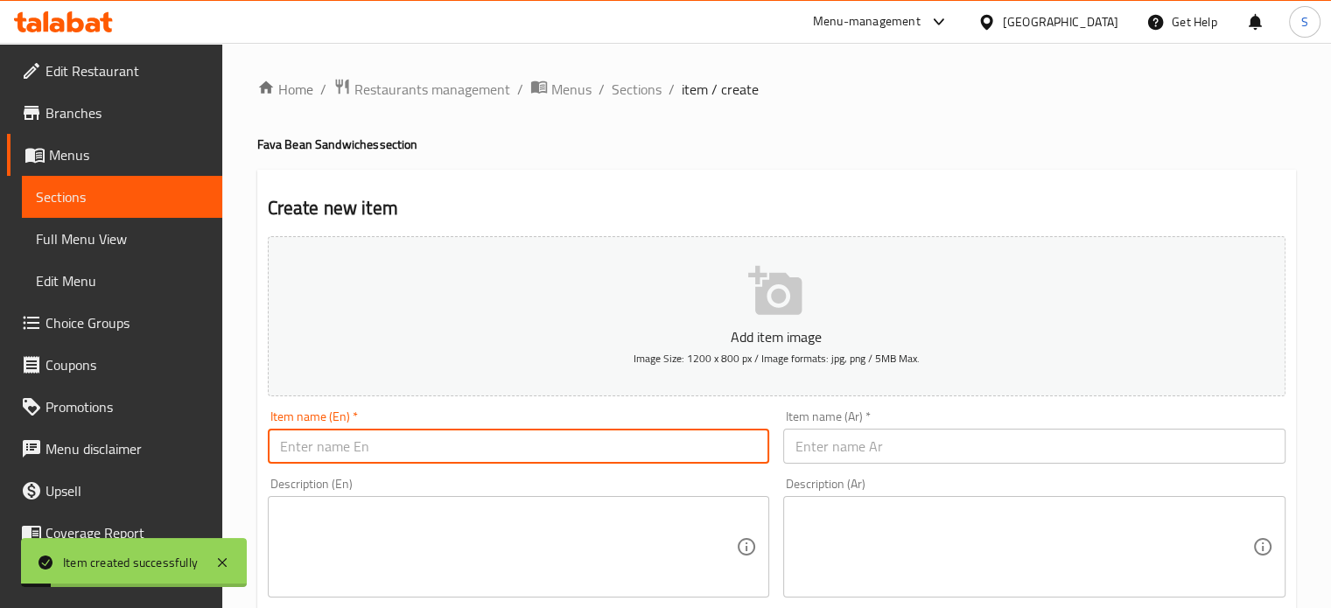
click at [497, 447] on input "text" at bounding box center [519, 446] width 502 height 35
paste input "Plain Dynamite Beans"
type input "Plain Dynamite Beans"
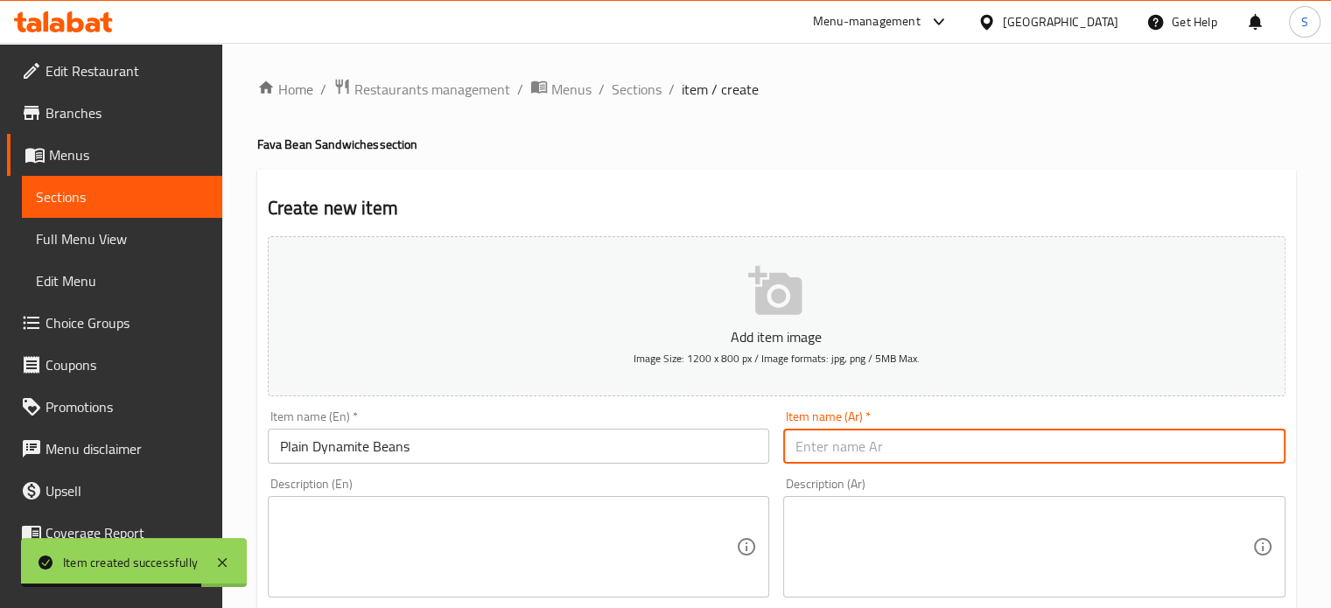
click at [844, 442] on input "text" at bounding box center [1034, 446] width 502 height 35
paste input "فول ديناميت ساده"
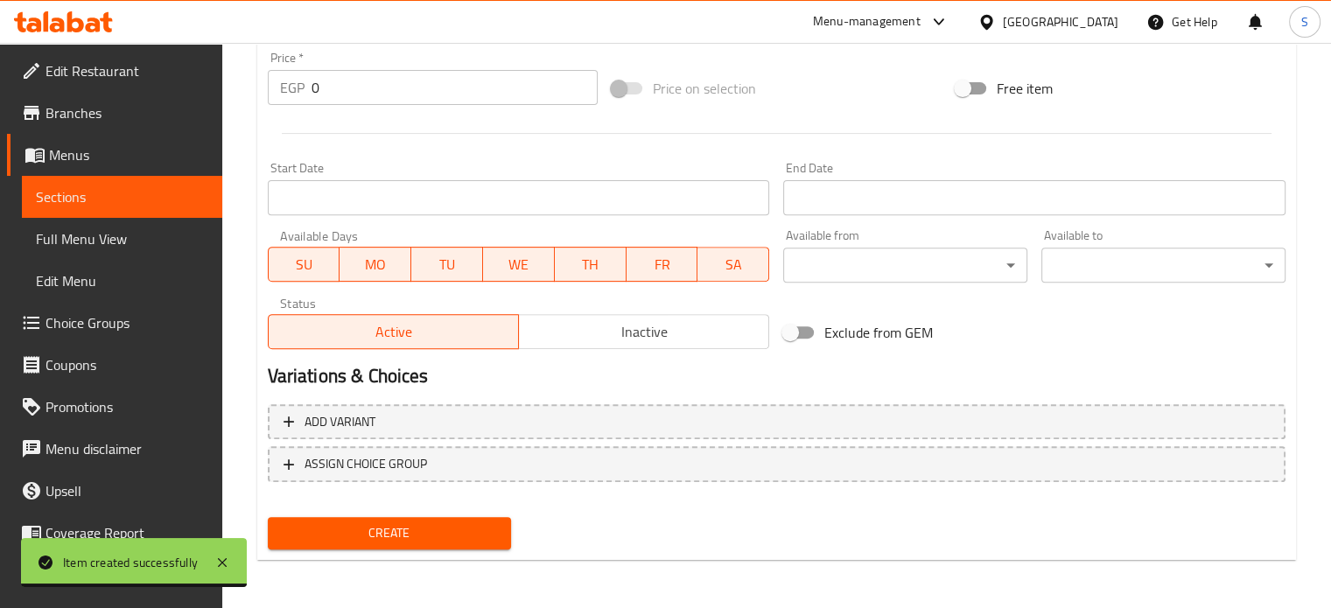
type input "فول ديناميت ساده"
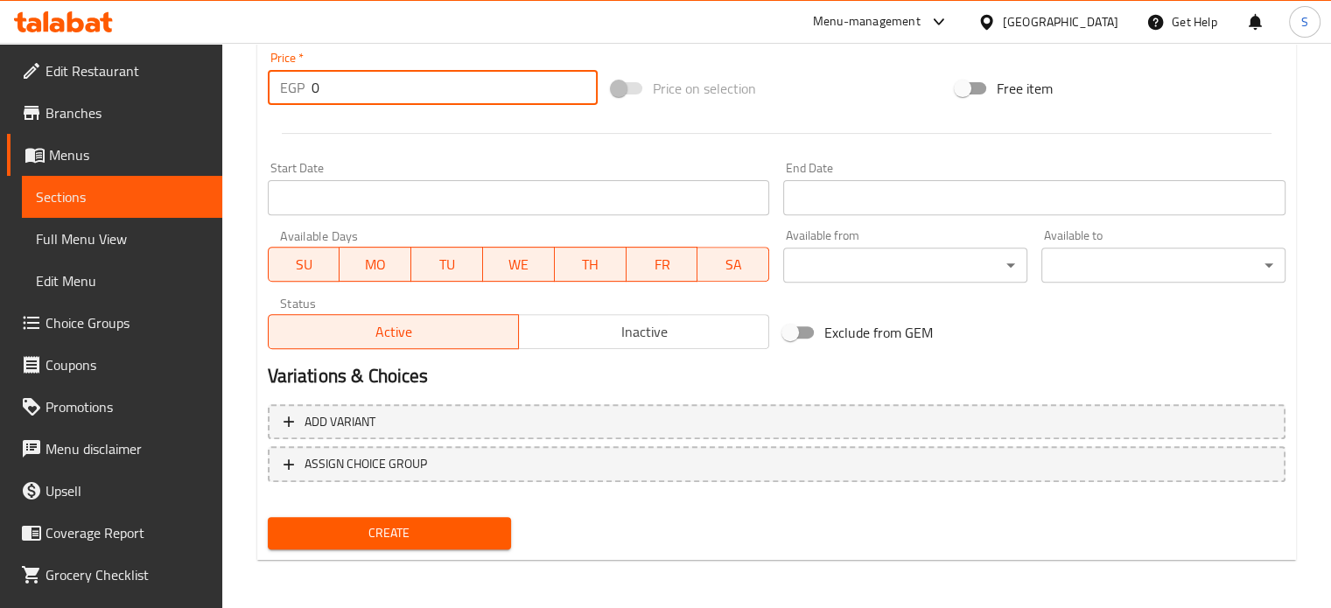
click at [359, 83] on input "0" at bounding box center [455, 87] width 286 height 35
type input "15"
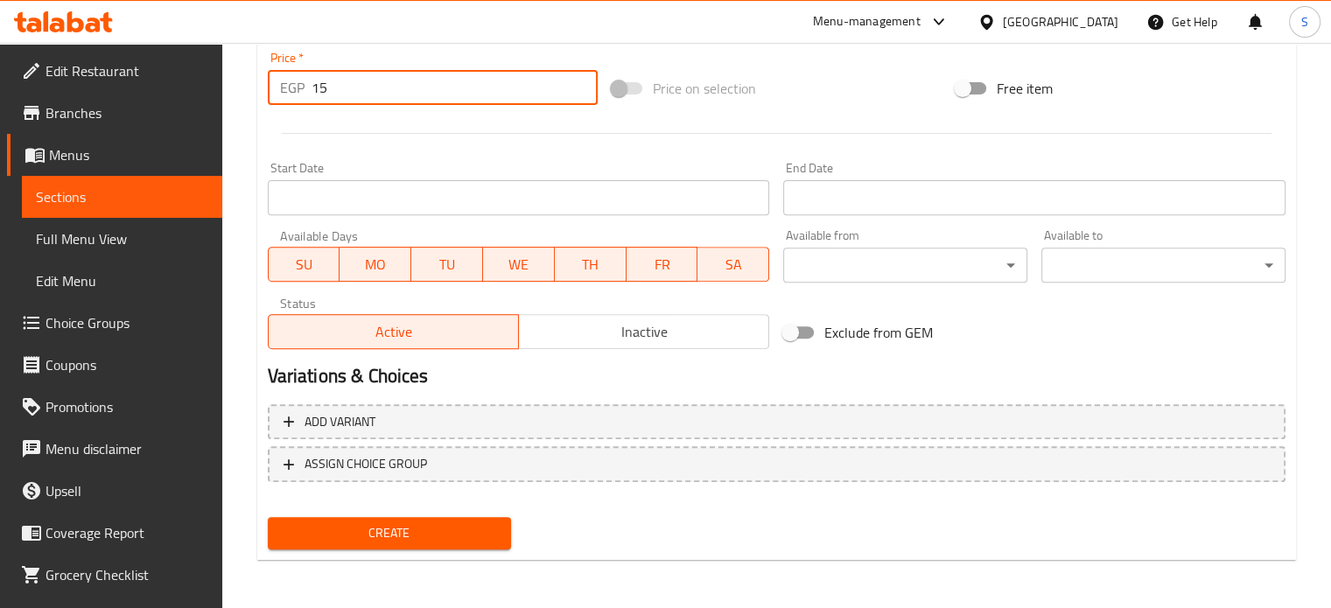
click at [268, 517] on button "Create" at bounding box center [390, 533] width 244 height 32
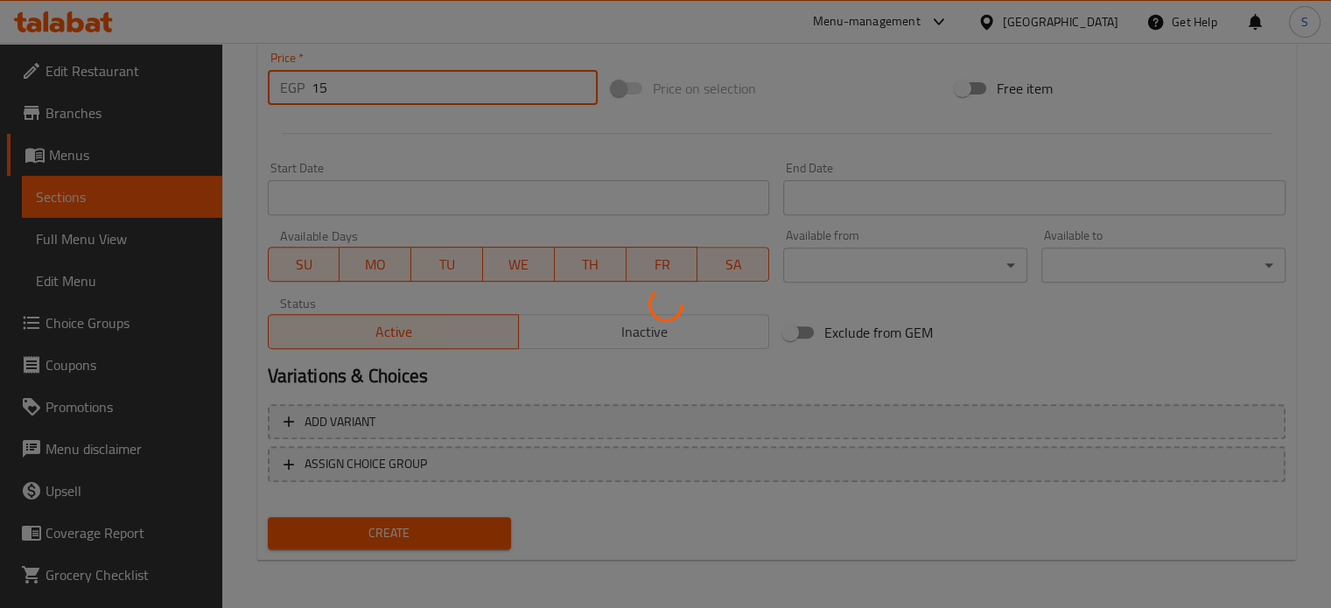
type input "0"
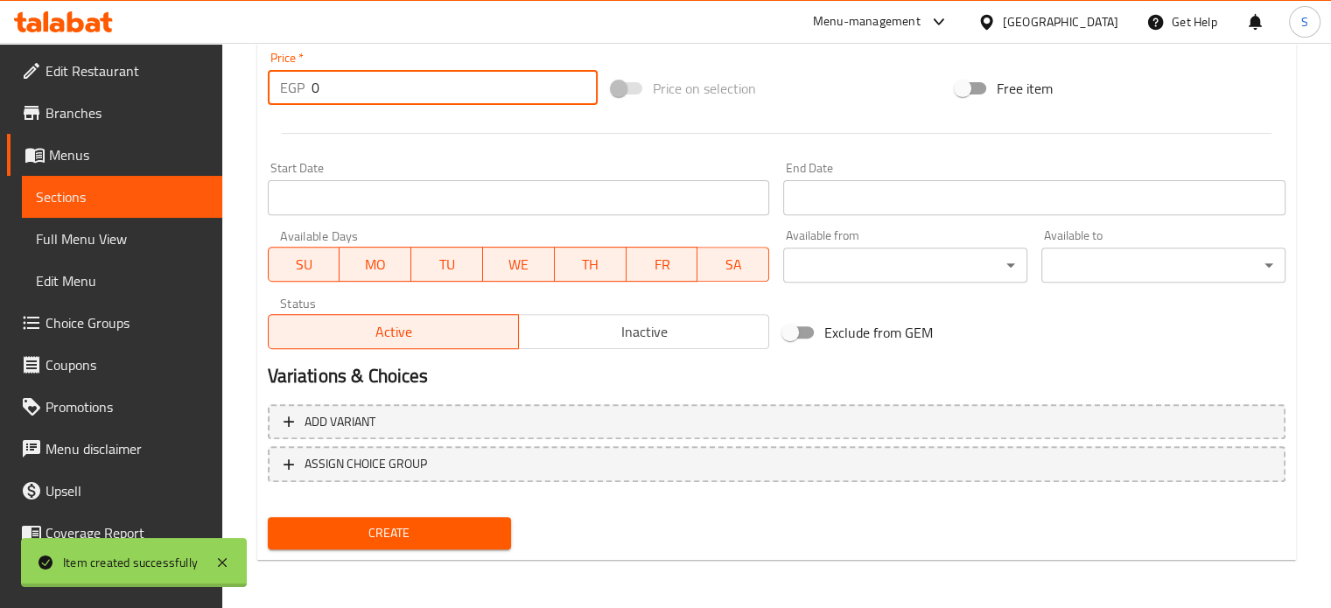
scroll to position [0, 0]
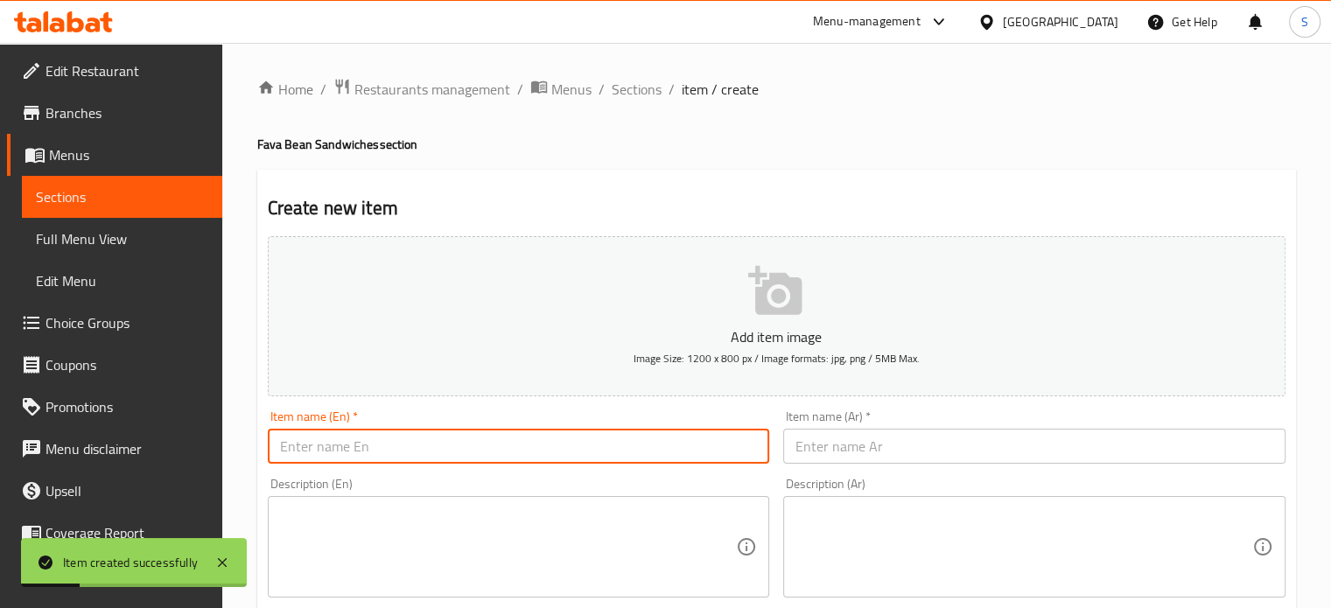
click at [455, 453] on input "text" at bounding box center [519, 446] width 502 height 35
paste input "Dynamite beans with eggs"
type input "Dynamite beans with eggs"
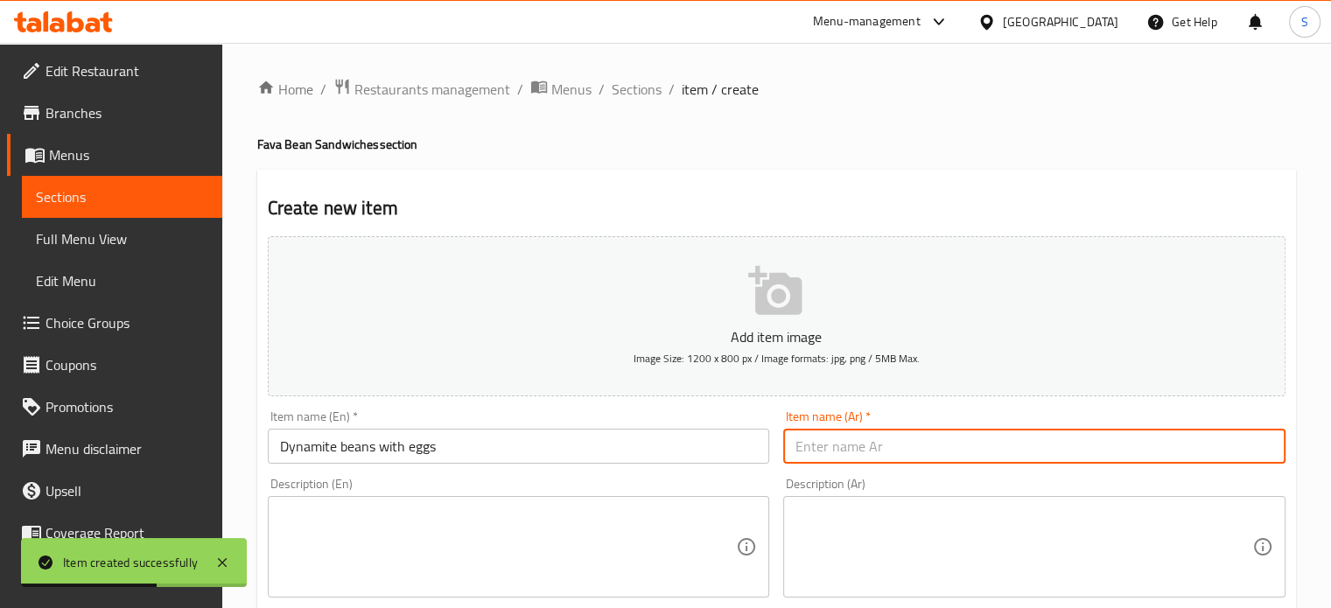
click at [839, 459] on input "text" at bounding box center [1034, 446] width 502 height 35
paste input "فول ديناميت بالبيض"
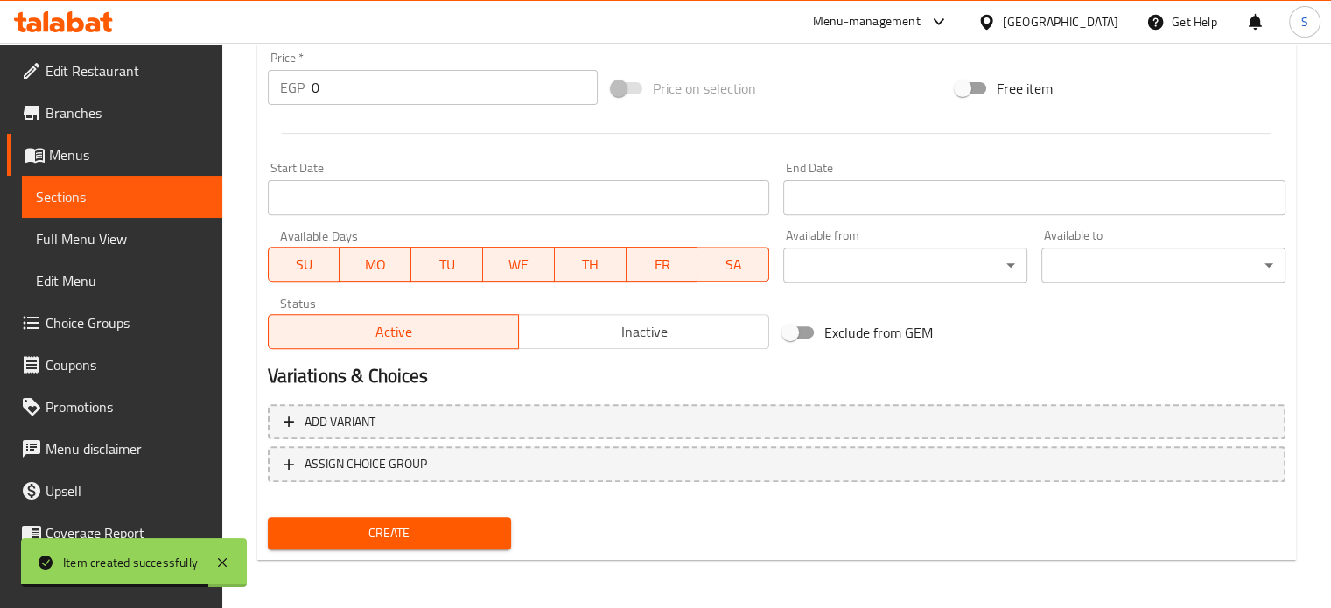
type input "فول ديناميت بالبيض"
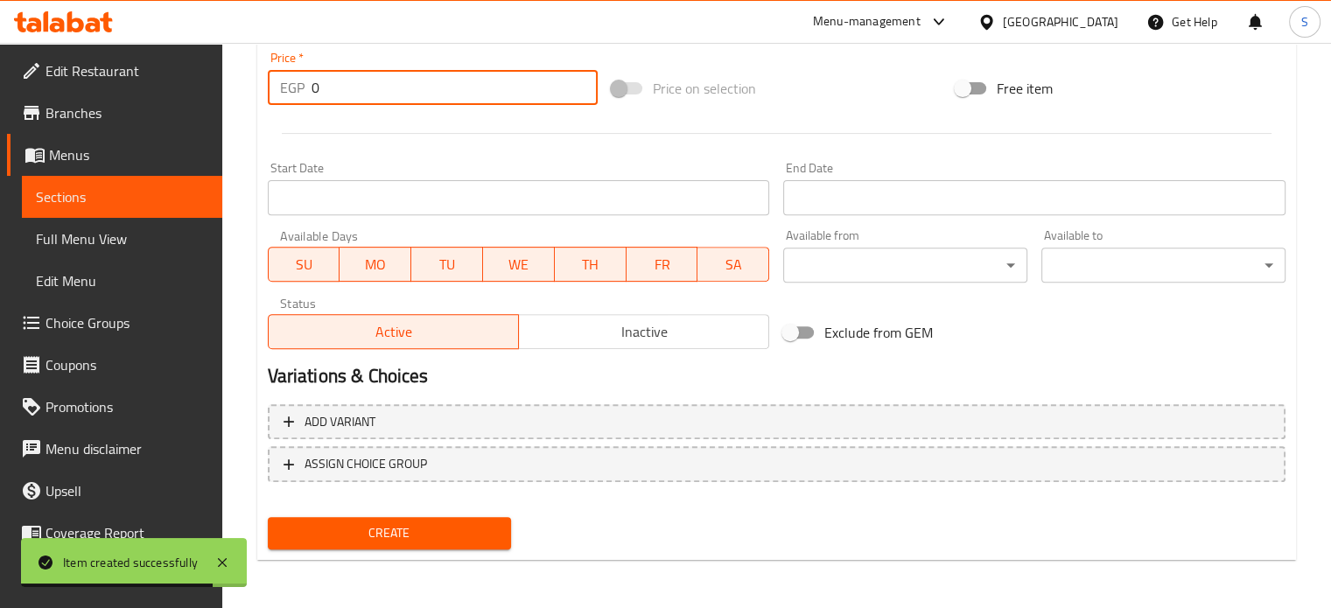
click at [312, 88] on input "0" at bounding box center [455, 87] width 286 height 35
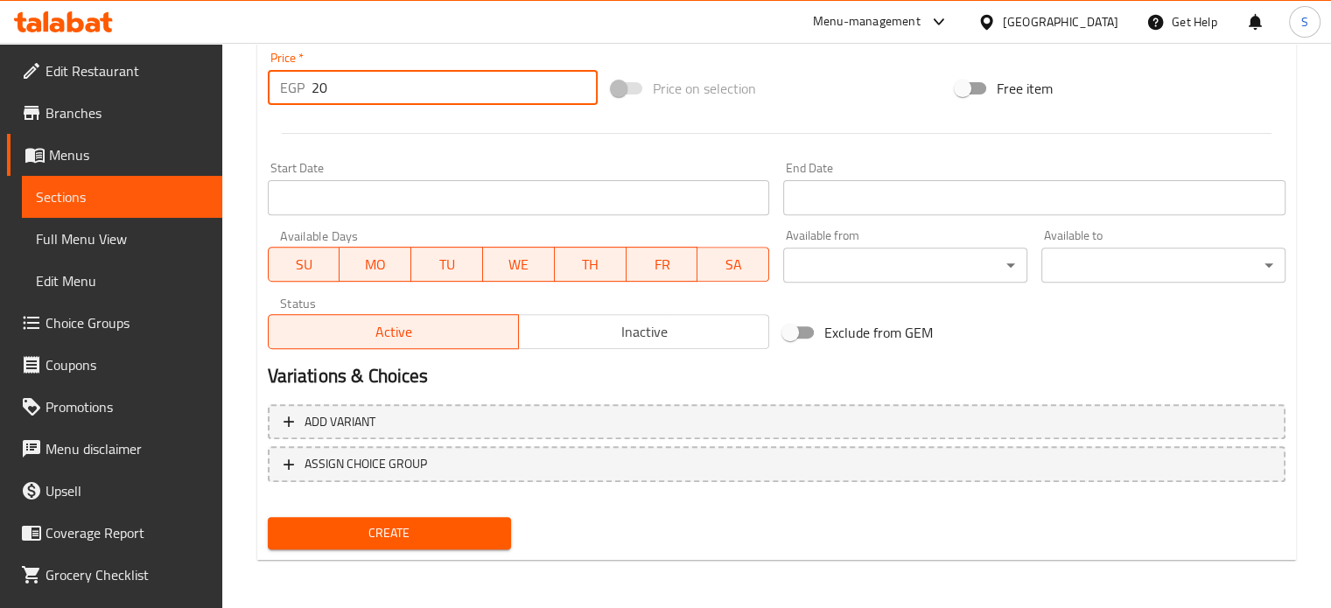
type input "20"
click at [268, 517] on button "Create" at bounding box center [390, 533] width 244 height 32
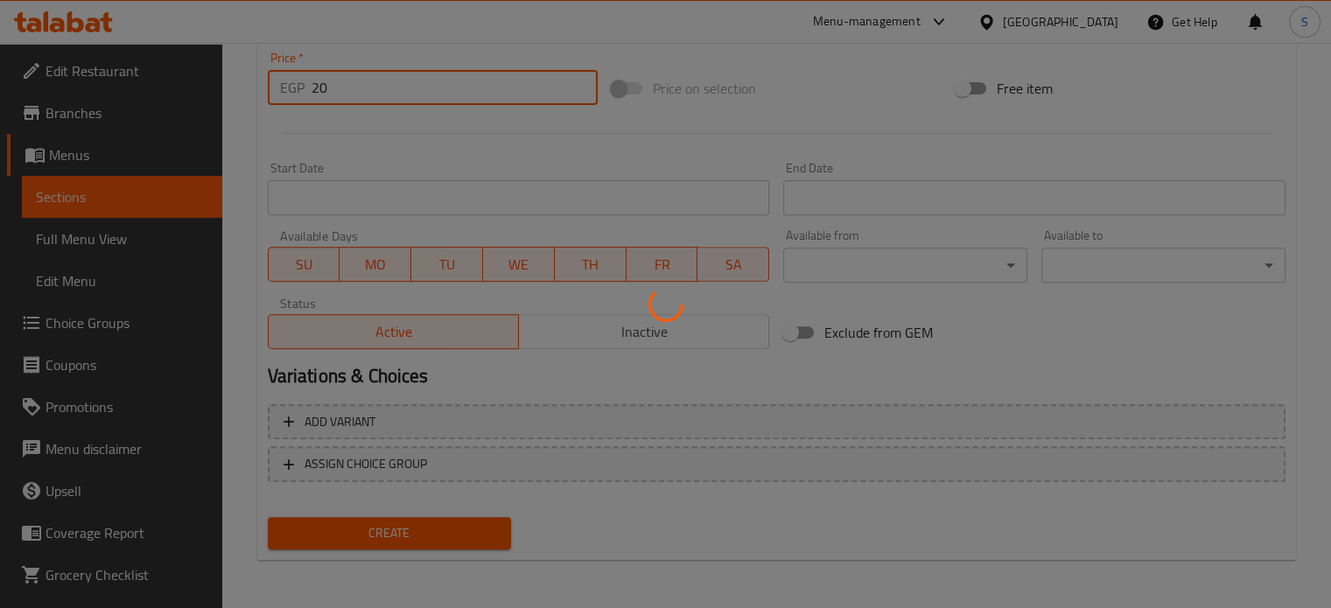
type input "0"
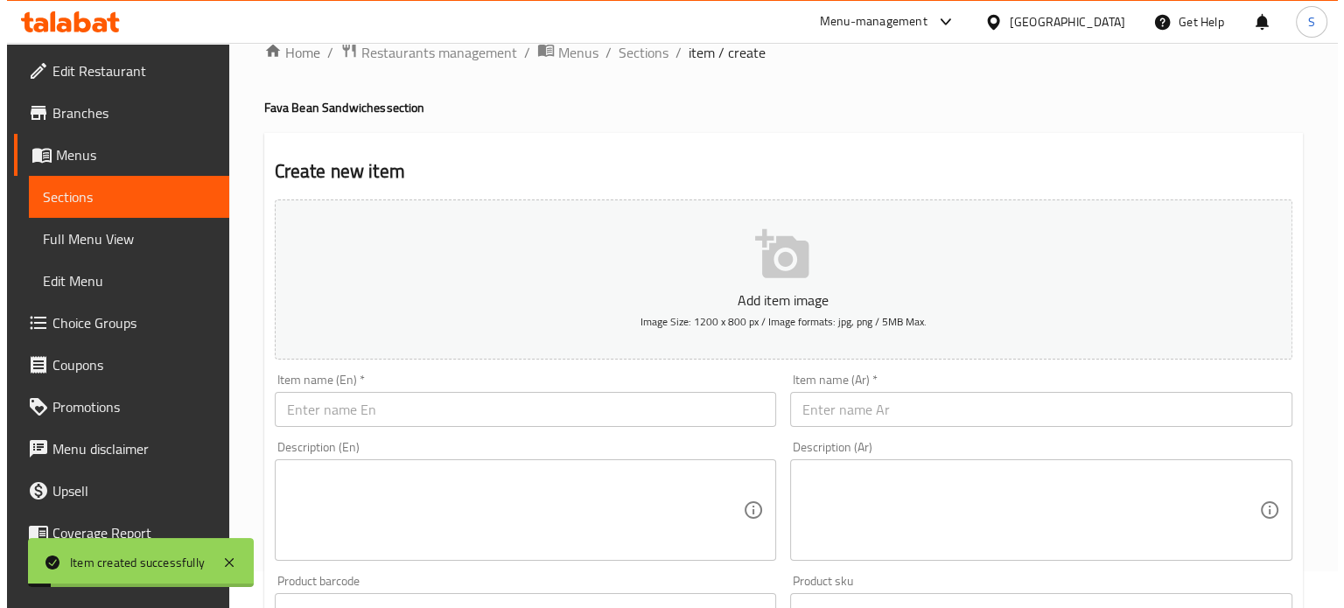
scroll to position [0, 0]
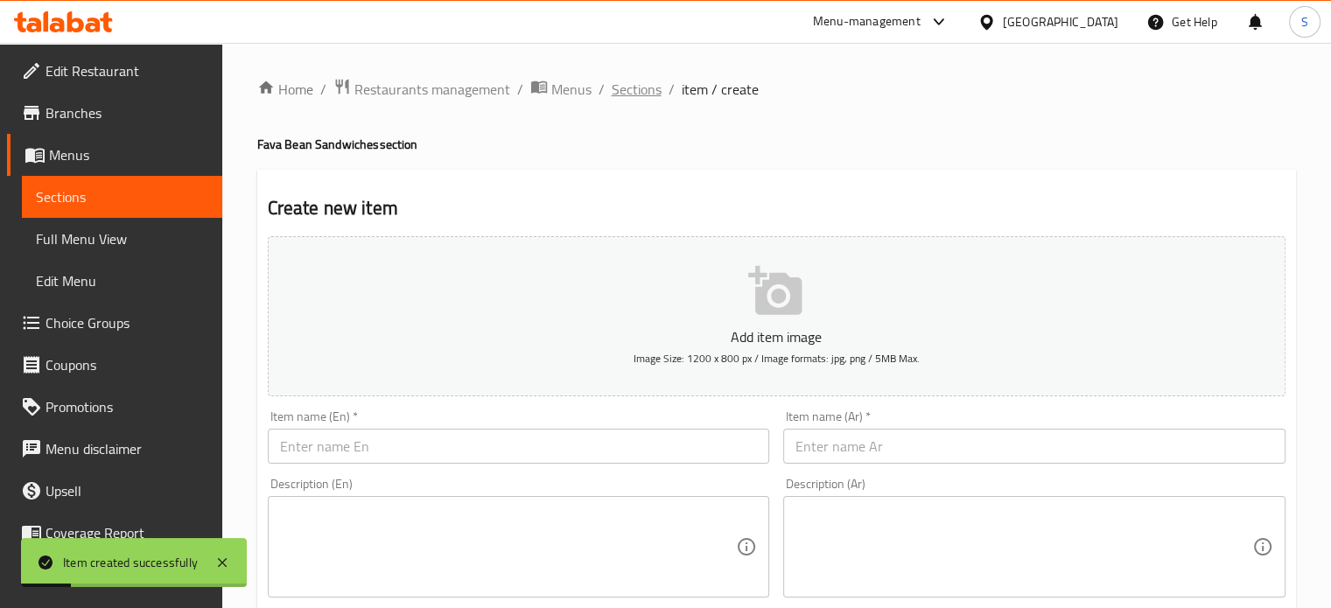
click at [630, 94] on span "Sections" at bounding box center [637, 89] width 50 height 21
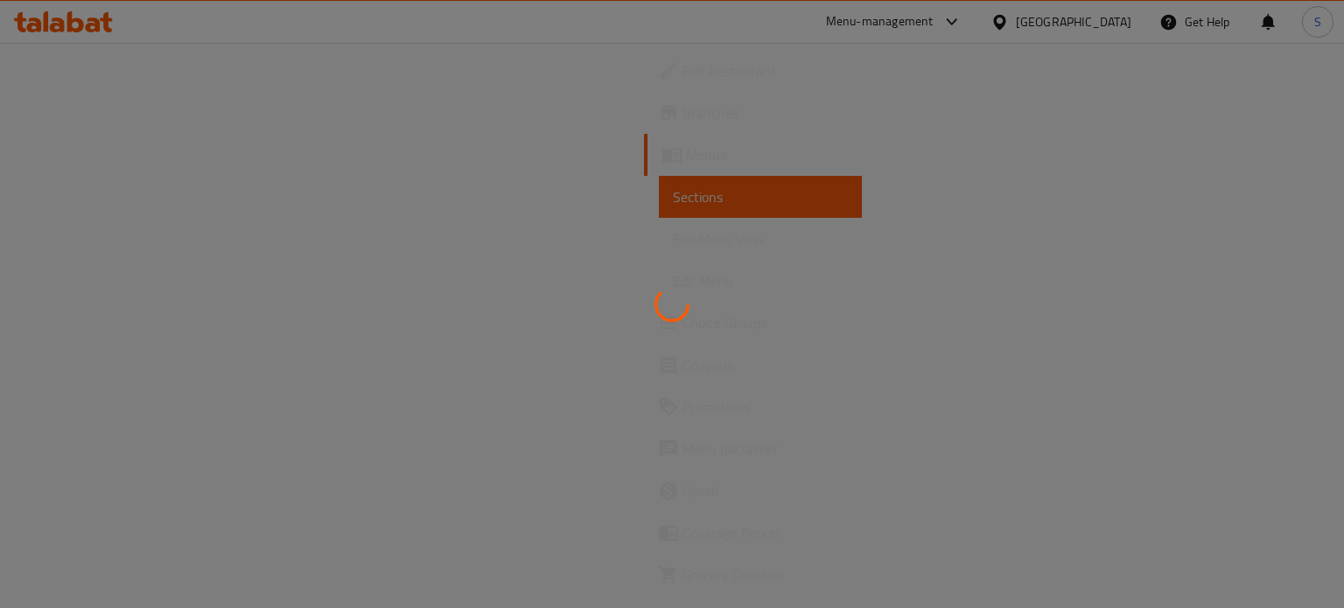
click at [852, 295] on div at bounding box center [672, 304] width 1344 height 608
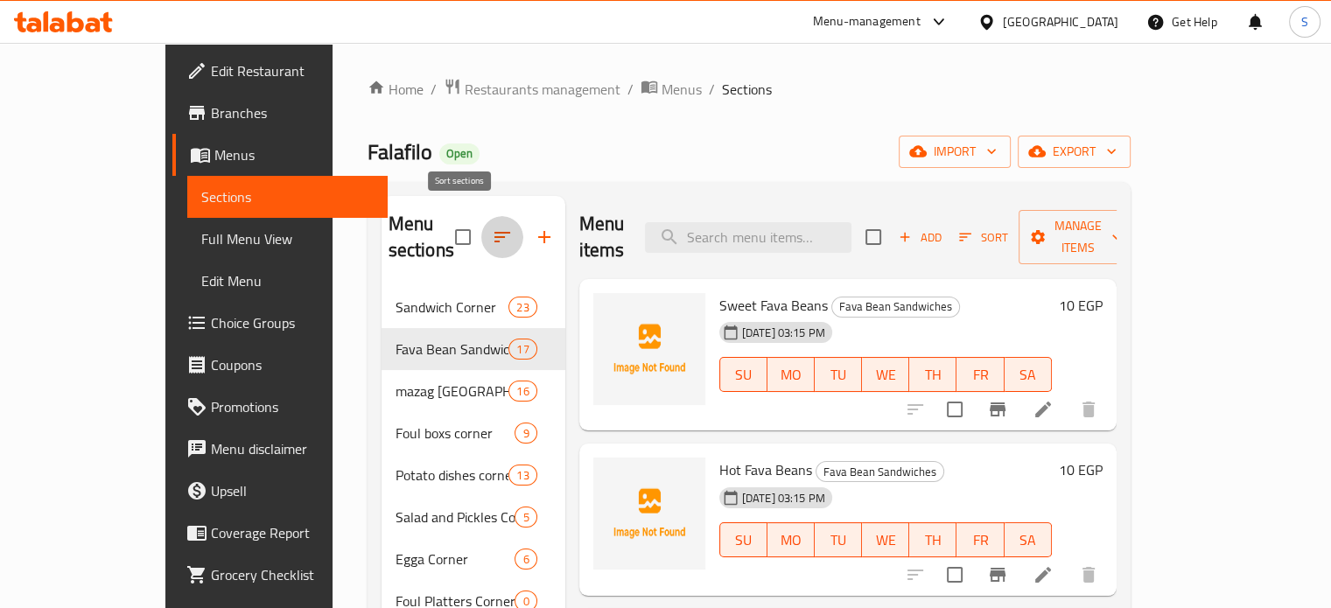
click at [492, 227] on icon "button" at bounding box center [502, 237] width 21 height 21
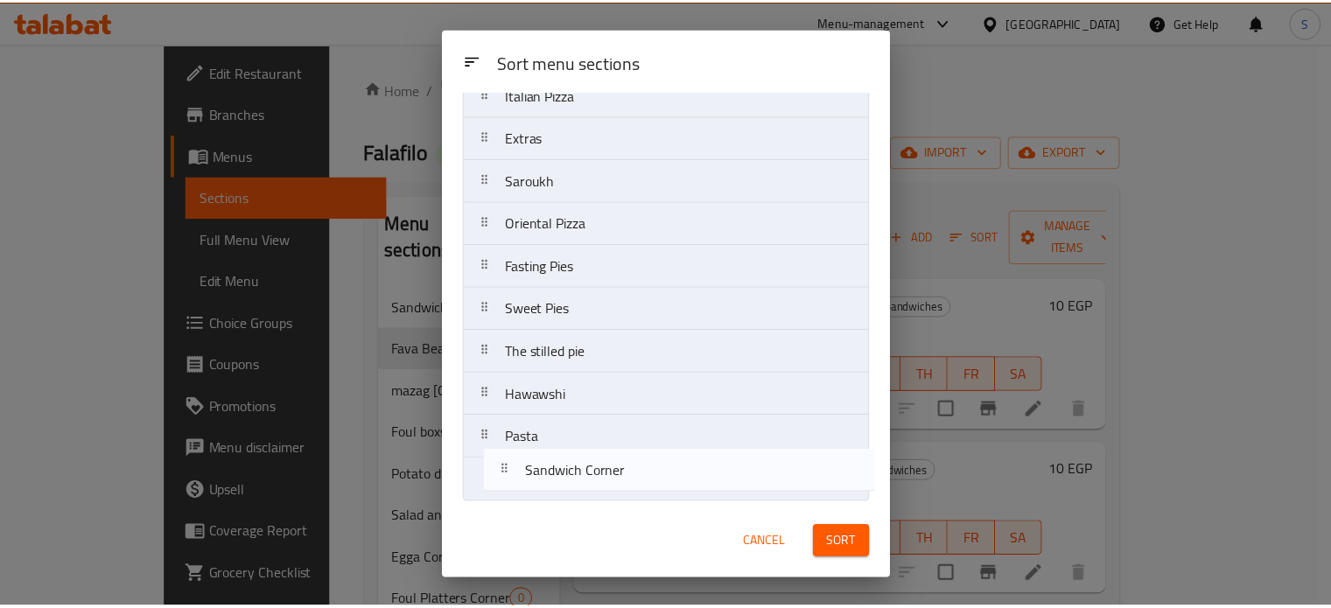
scroll to position [497, 0]
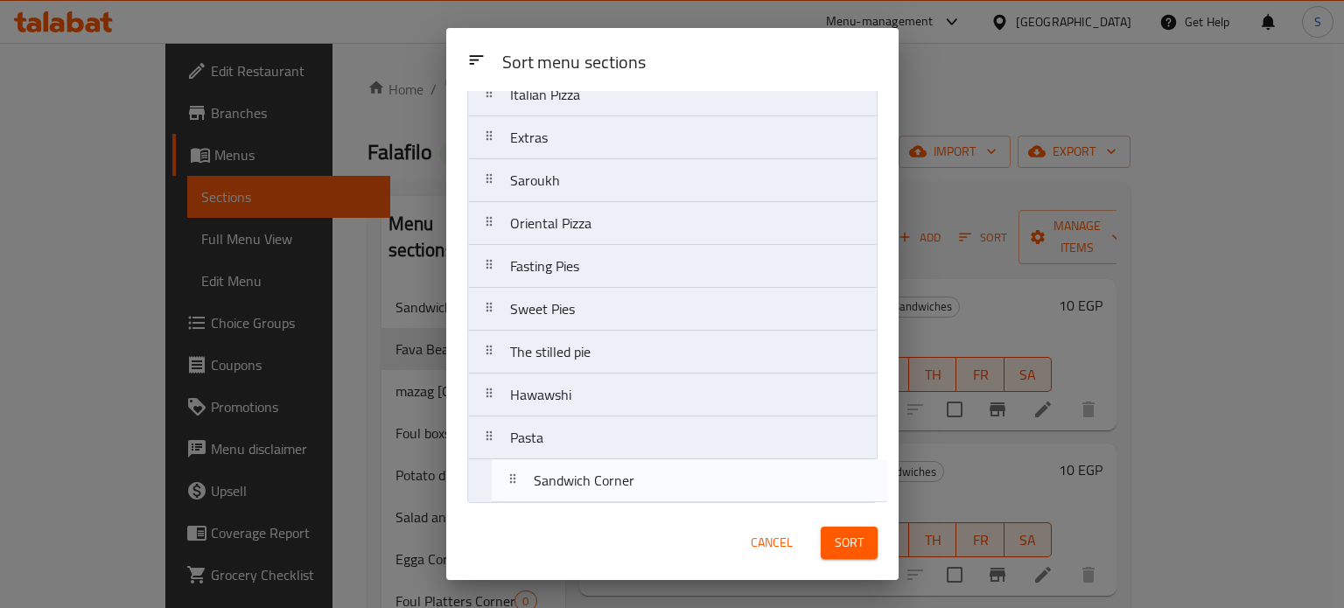
drag, startPoint x: 563, startPoint y: 161, endPoint x: 588, endPoint y: 485, distance: 324.8
click at [588, 485] on nav "Sandwich Corner Fava Bean Sandwiches mazag [GEOGRAPHIC_DATA] Foul boxs corner P…" at bounding box center [672, 73] width 410 height 859
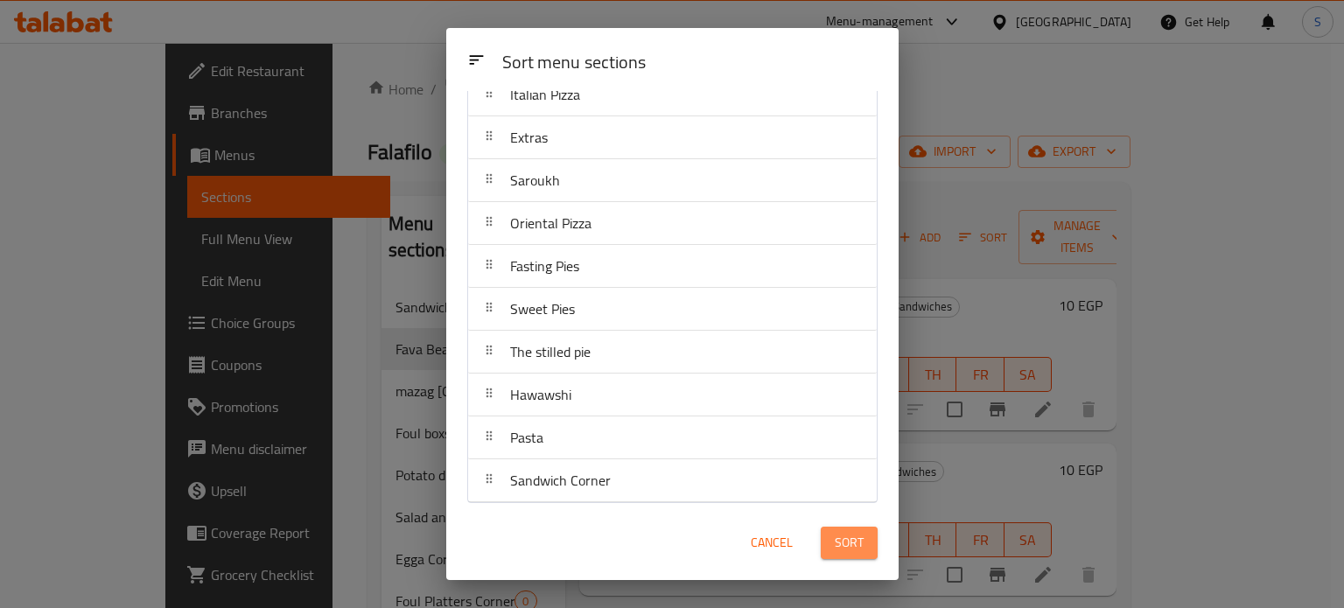
click at [837, 549] on span "Sort" at bounding box center [849, 543] width 29 height 22
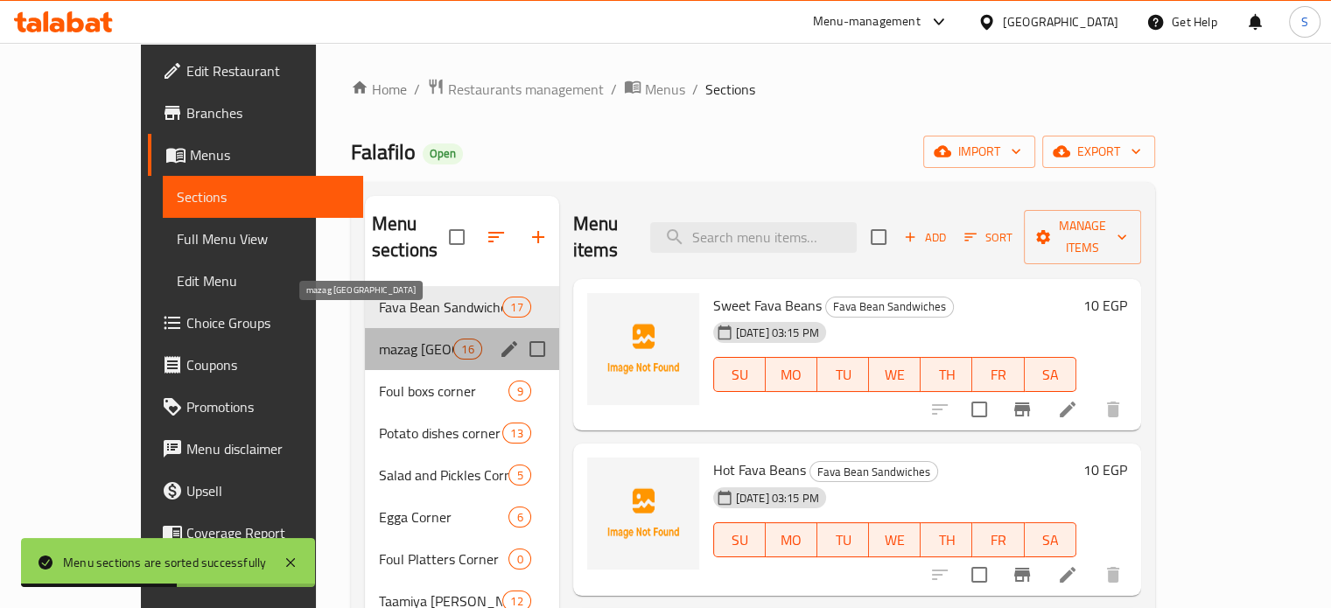
click at [379, 339] on span "mazag [GEOGRAPHIC_DATA]" at bounding box center [416, 349] width 74 height 21
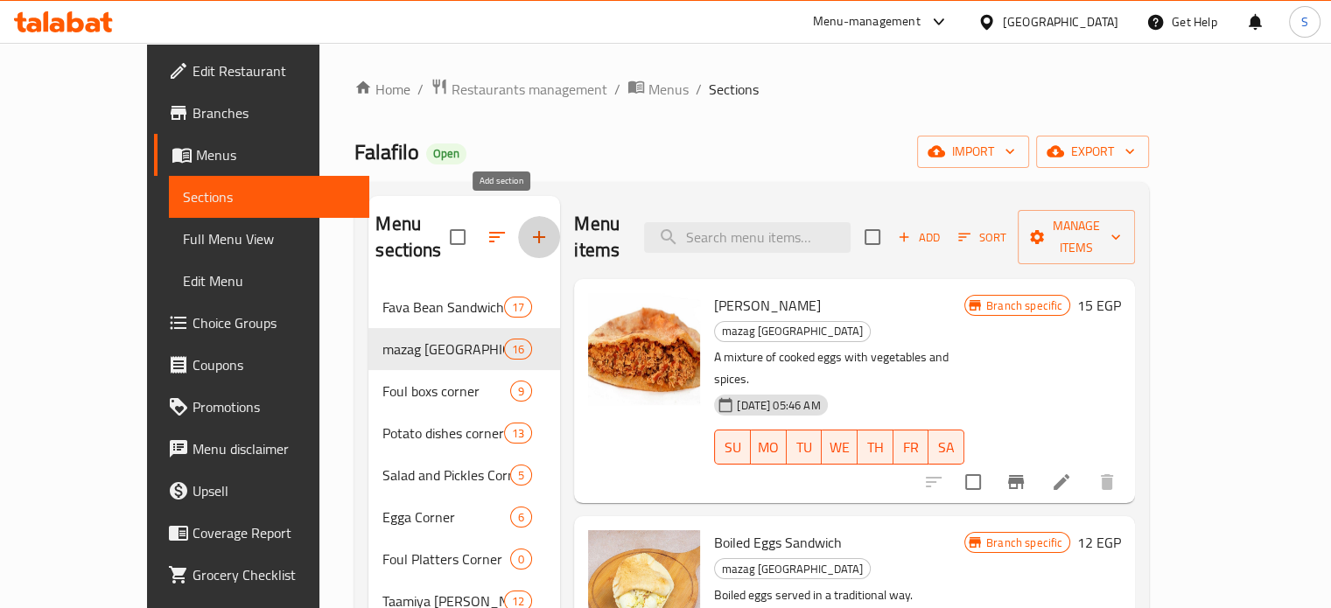
click at [533, 231] on icon "button" at bounding box center [539, 237] width 12 height 12
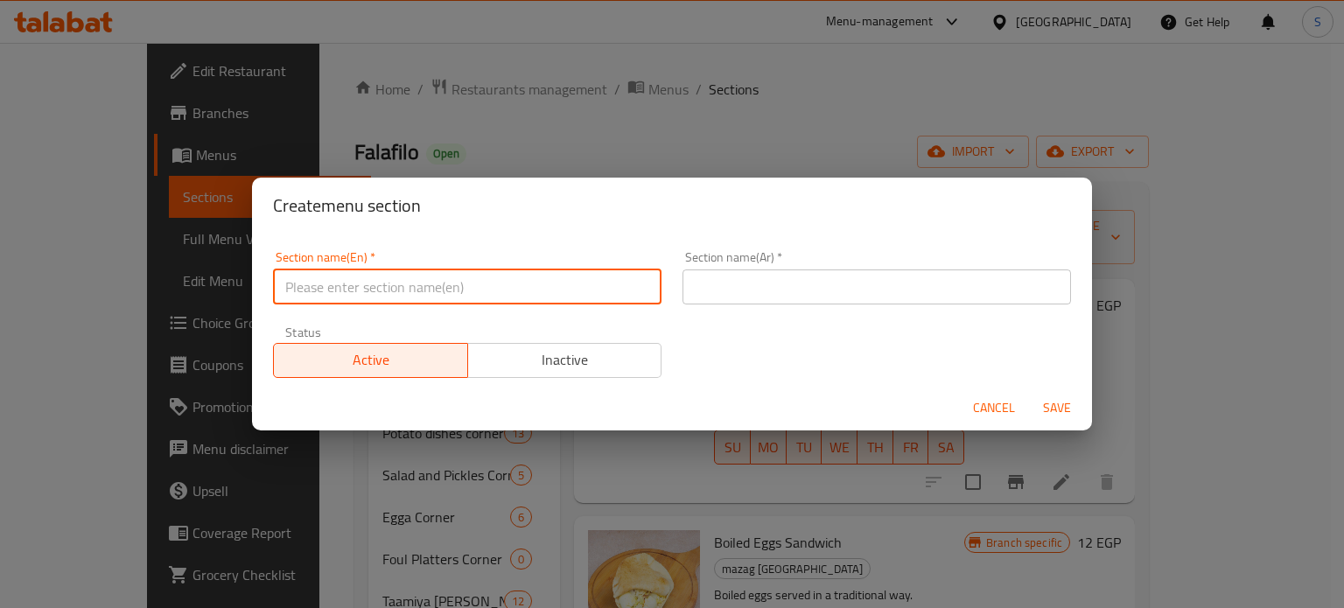
click at [448, 285] on input "text" at bounding box center [467, 287] width 389 height 35
paste input "Ta'[PERSON_NAME] Sandwiches"
type input "Ta'[PERSON_NAME] Sandwiches"
click at [731, 291] on input "text" at bounding box center [877, 287] width 389 height 35
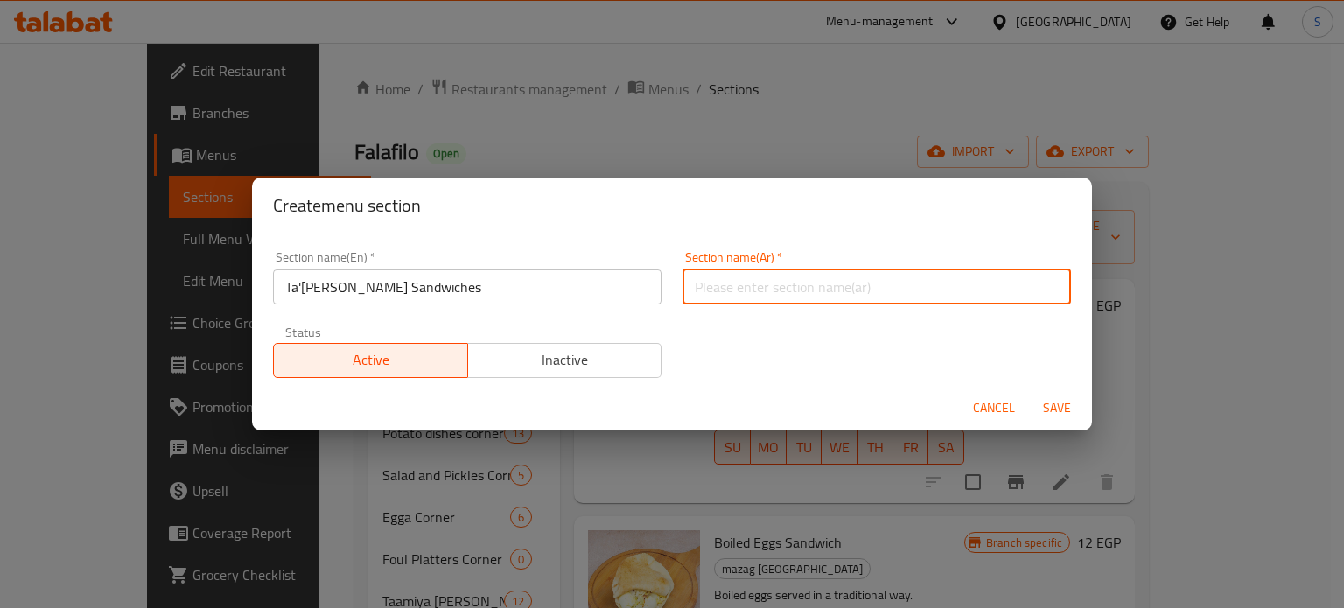
paste input "ساندوتشات الطعميه"
type input "ساندوتشات الطعميه"
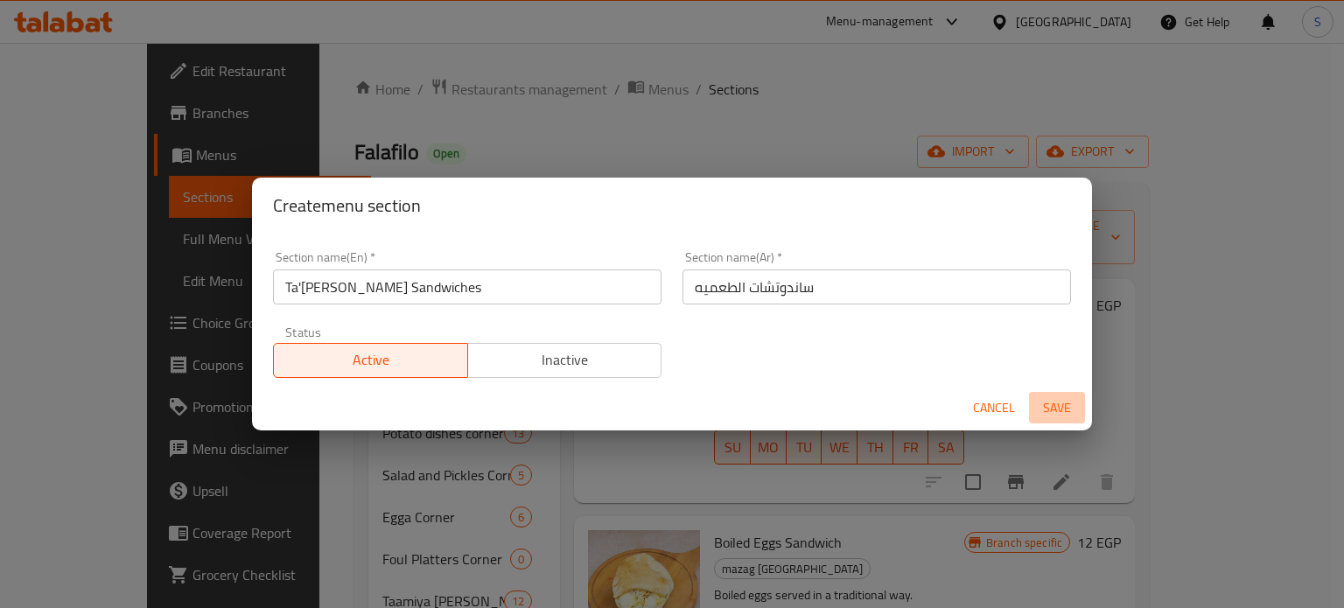
click at [1061, 412] on span "Save" at bounding box center [1057, 408] width 42 height 22
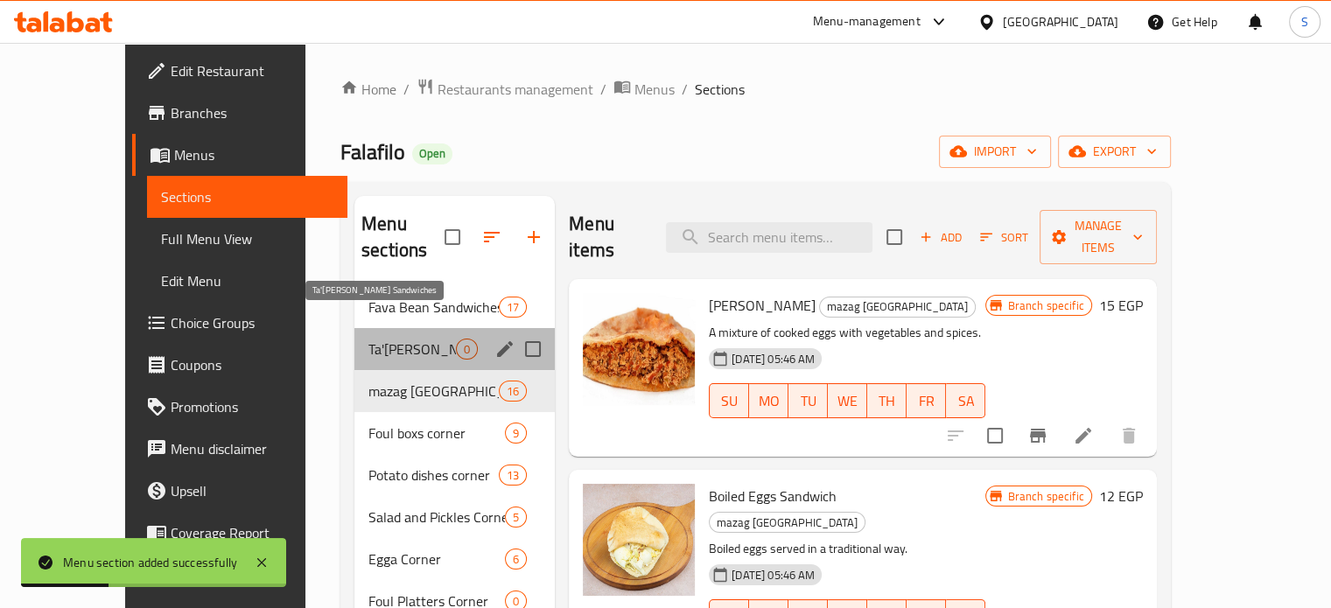
click at [368, 339] on span "Ta'[PERSON_NAME] Sandwiches" at bounding box center [412, 349] width 88 height 21
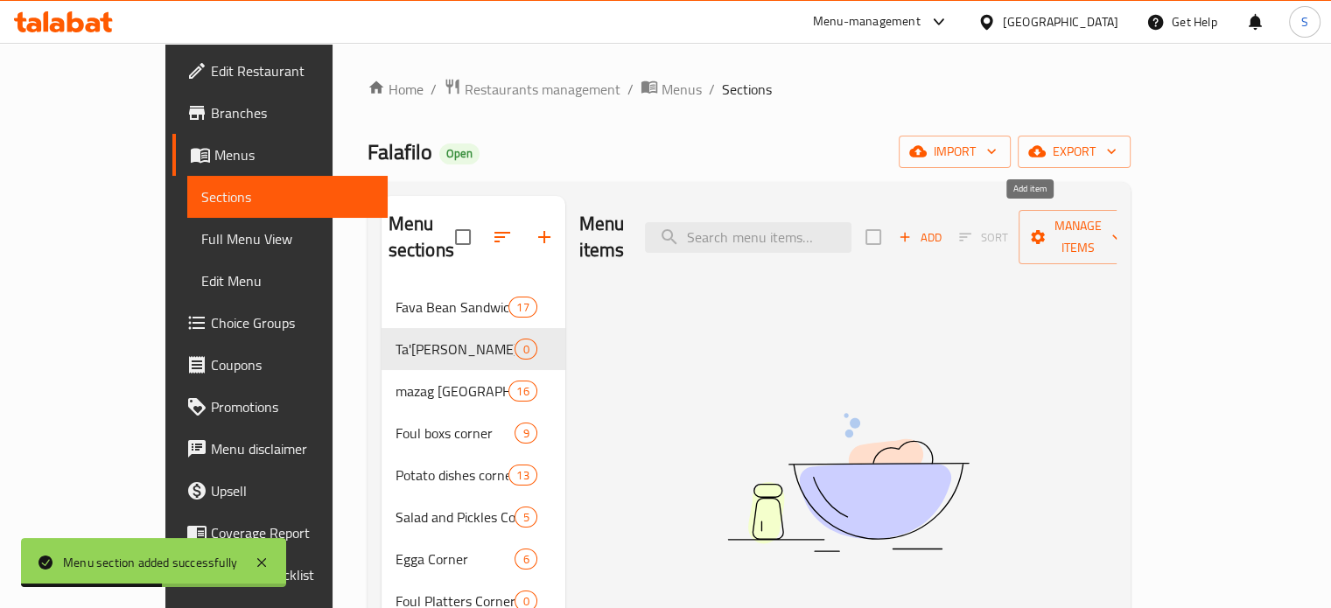
click at [943, 228] on span "Add" at bounding box center [919, 238] width 47 height 20
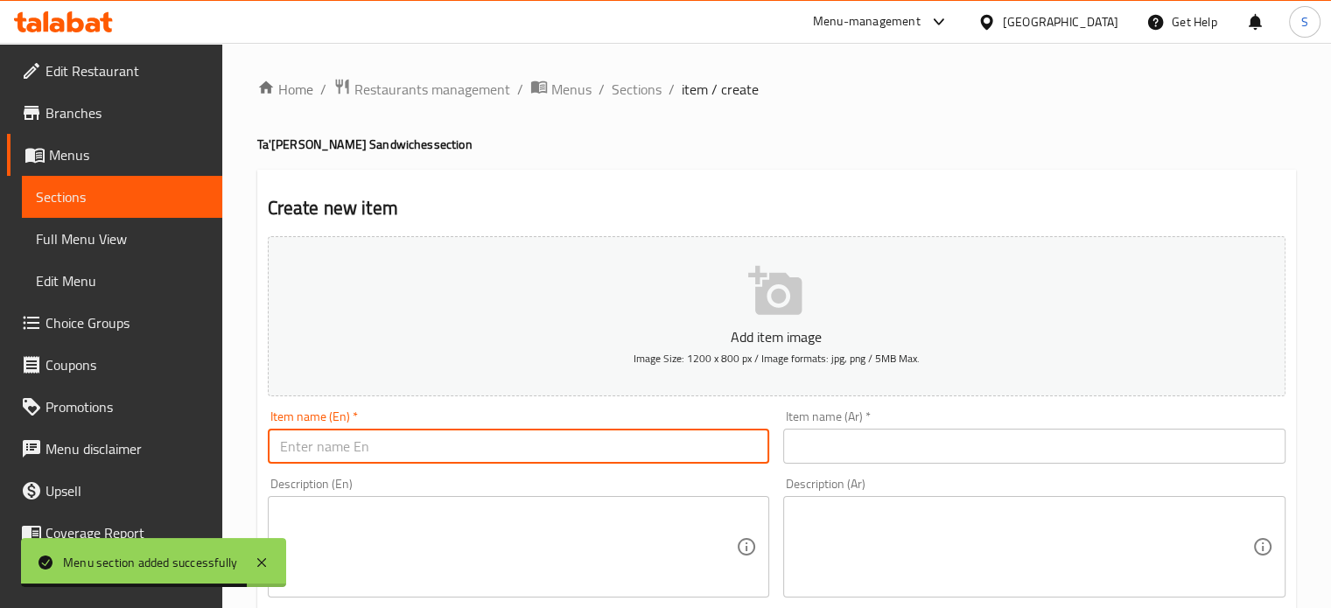
click at [614, 438] on input "text" at bounding box center [519, 446] width 502 height 35
paste input "Olive Feast"
type input "Olive Feast"
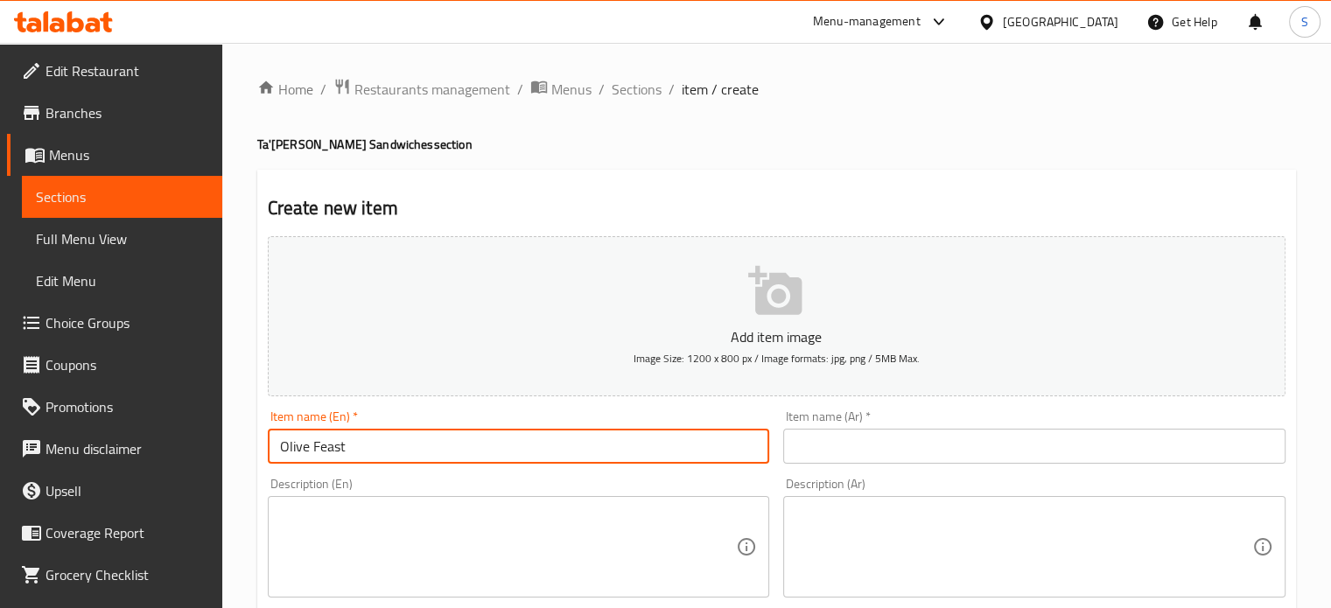
click at [823, 439] on input "text" at bounding box center [1034, 446] width 502 height 35
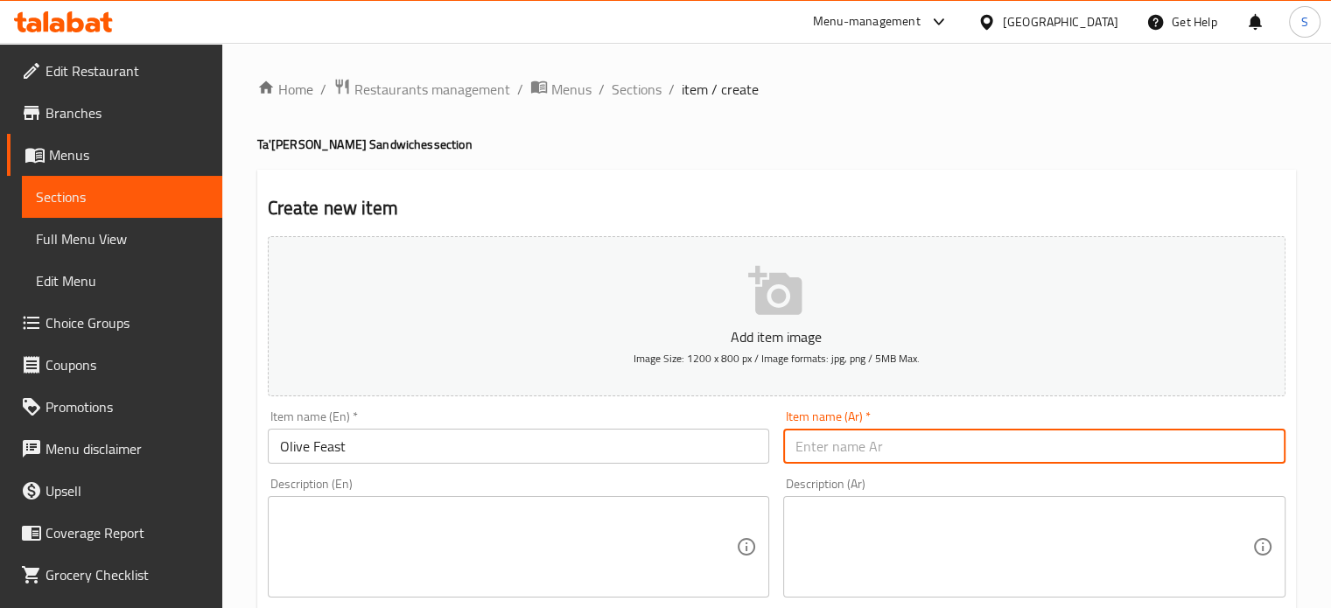
paste input "[PERSON_NAME]"
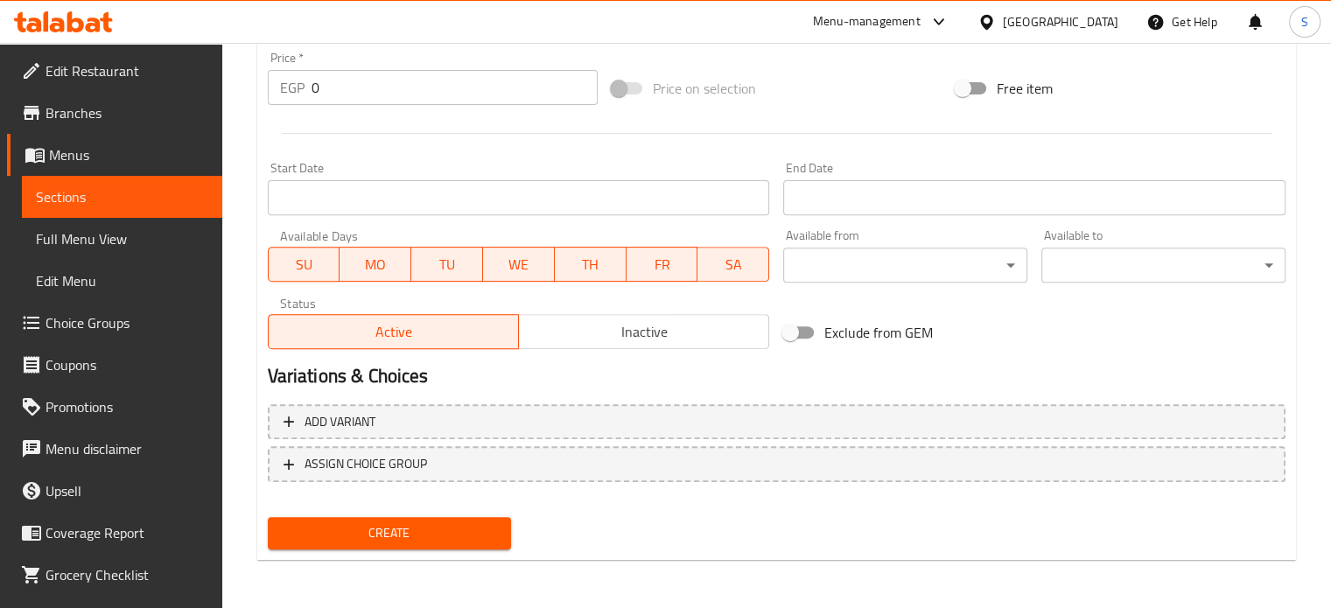
type input "[PERSON_NAME]"
click at [356, 85] on input "0" at bounding box center [455, 87] width 286 height 35
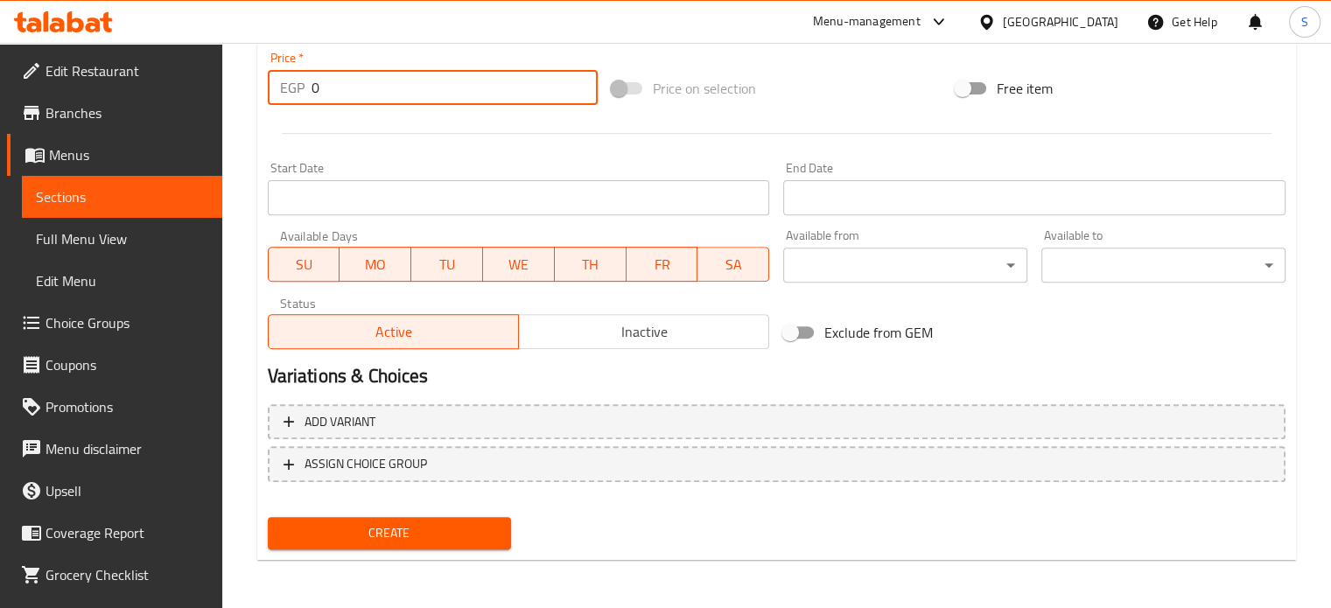
click at [356, 85] on input "0" at bounding box center [455, 87] width 286 height 35
drag, startPoint x: 356, startPoint y: 85, endPoint x: 355, endPoint y: 94, distance: 8.8
click at [355, 94] on input "0" at bounding box center [455, 87] width 286 height 35
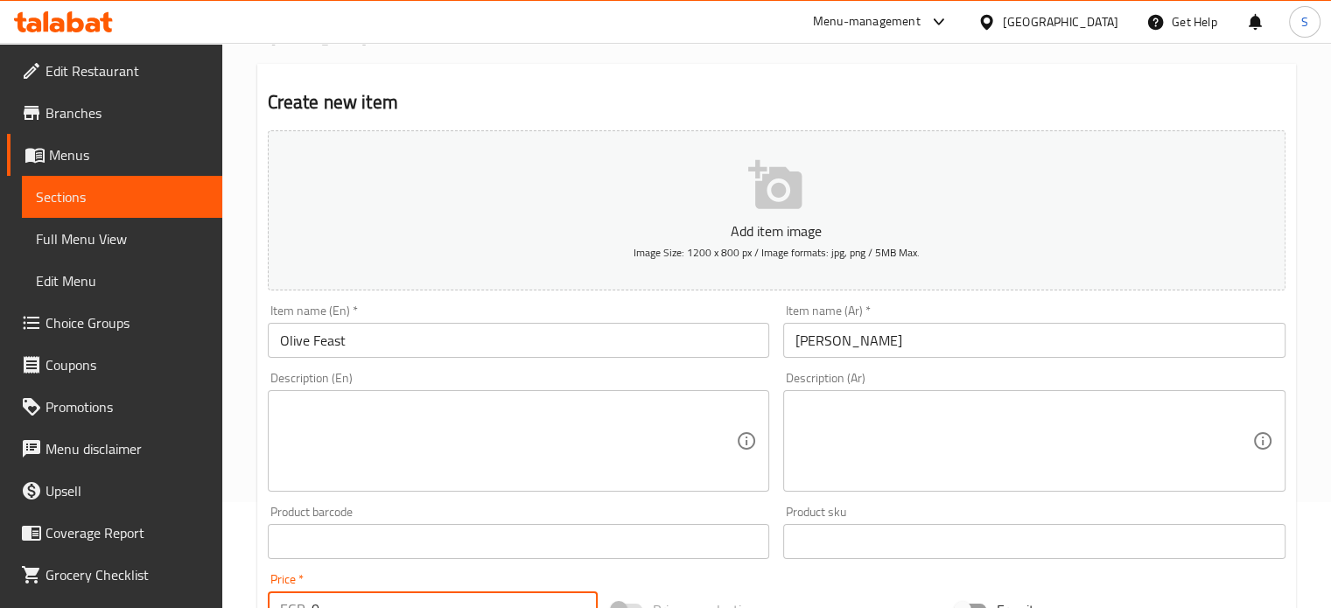
scroll to position [0, 0]
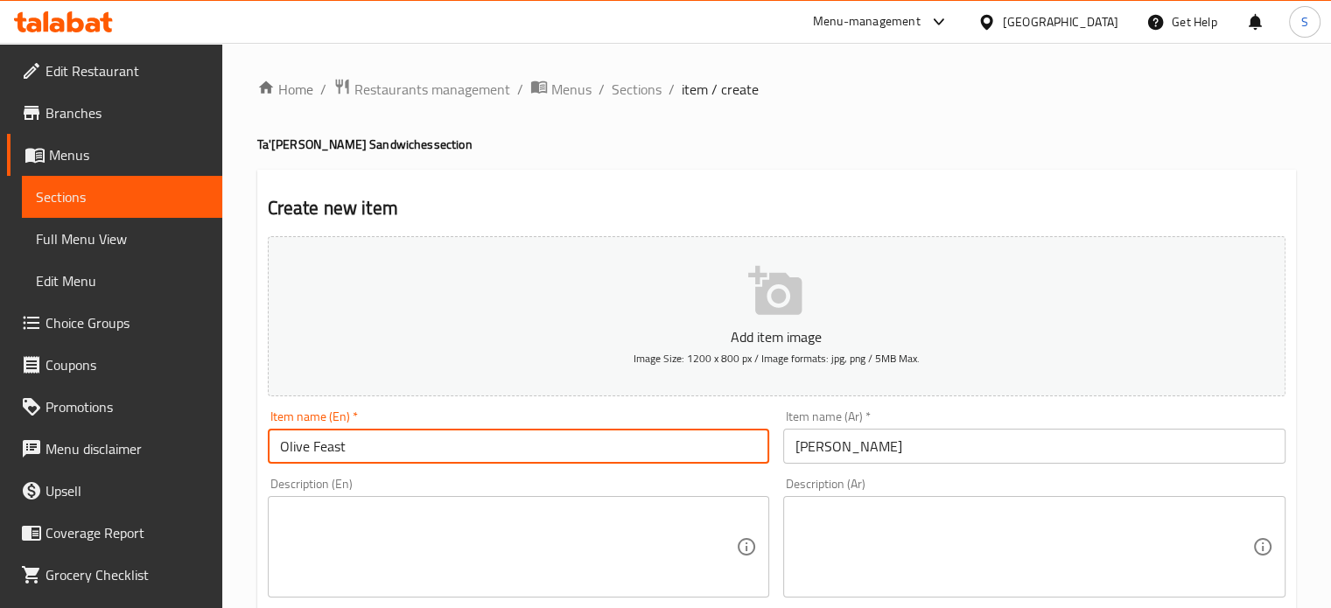
click at [308, 447] on input "Olive Feast" at bounding box center [519, 446] width 502 height 35
paste input "Falafel"
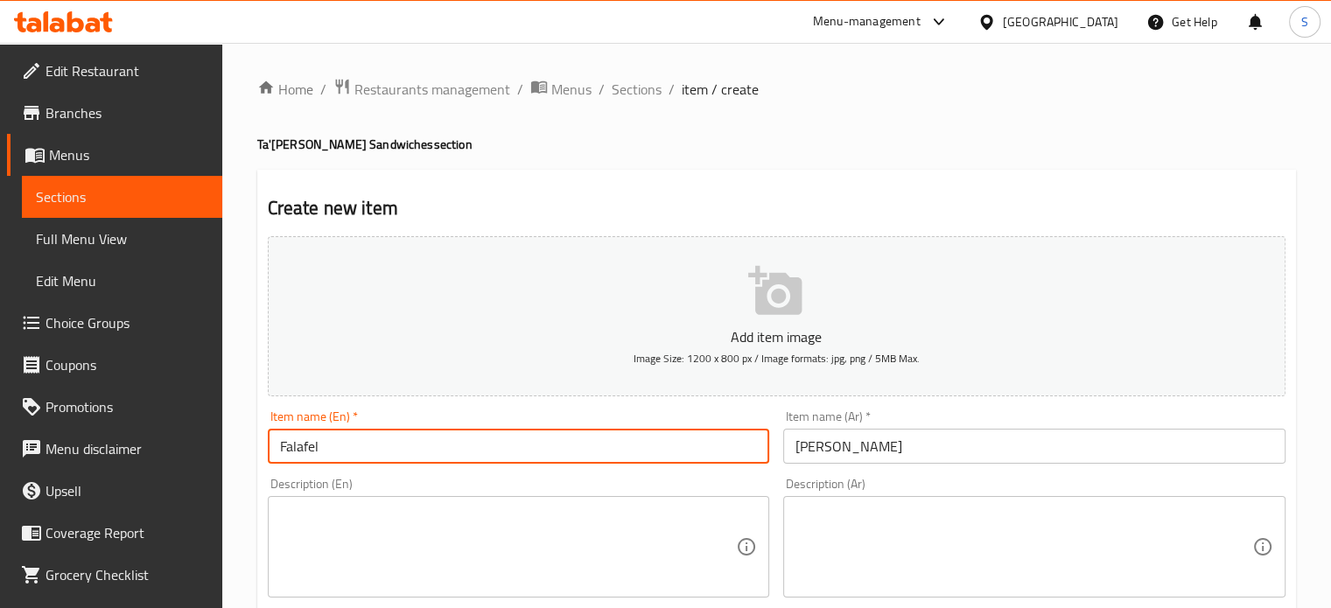
type input "Falafel"
click at [833, 445] on input "[PERSON_NAME]" at bounding box center [1034, 446] width 502 height 35
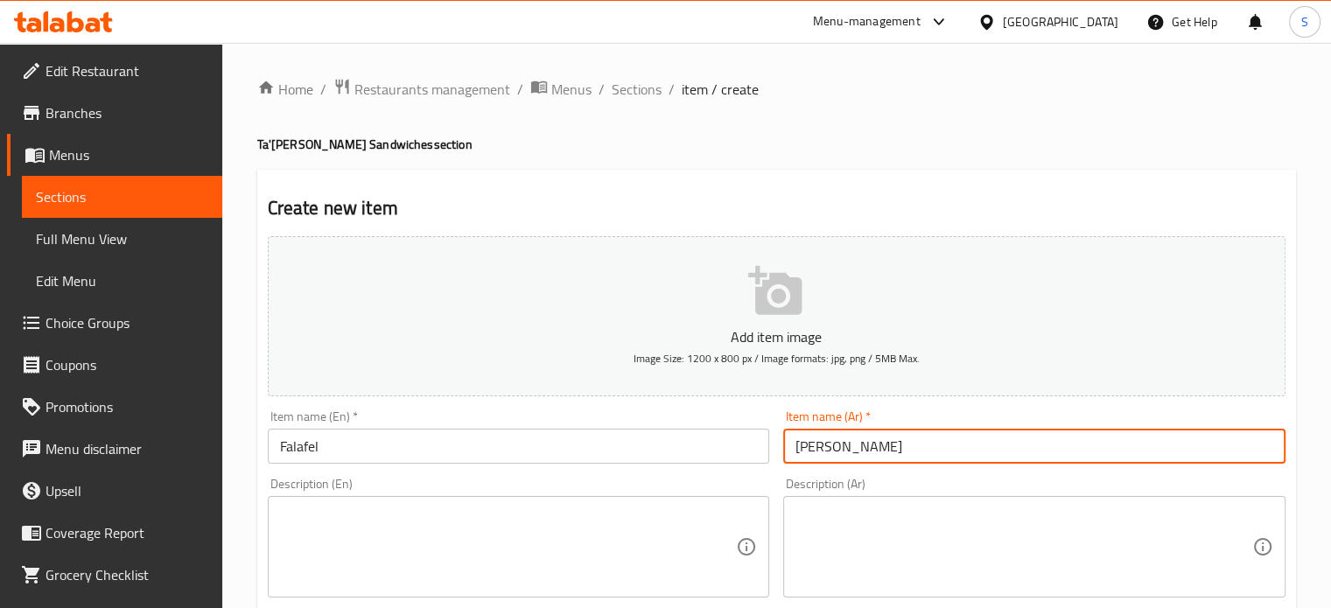
click at [833, 445] on input "[PERSON_NAME]" at bounding box center [1034, 446] width 502 height 35
paste input "text"
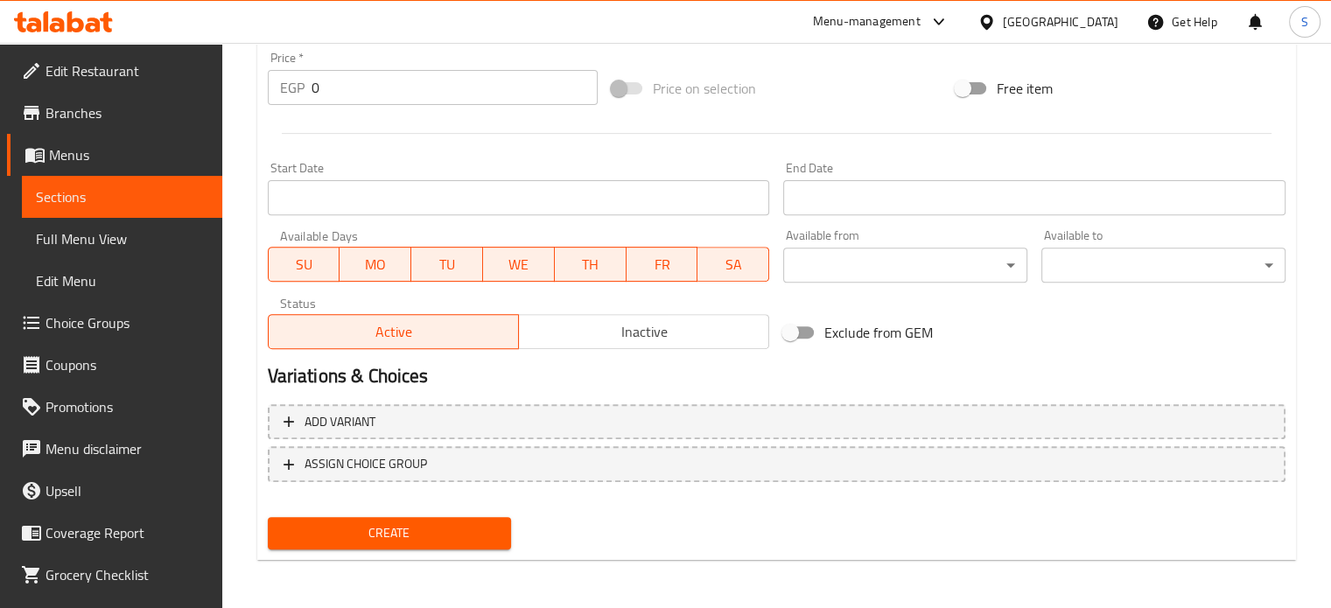
type input "طعميه"
click at [368, 96] on input "0" at bounding box center [455, 87] width 286 height 35
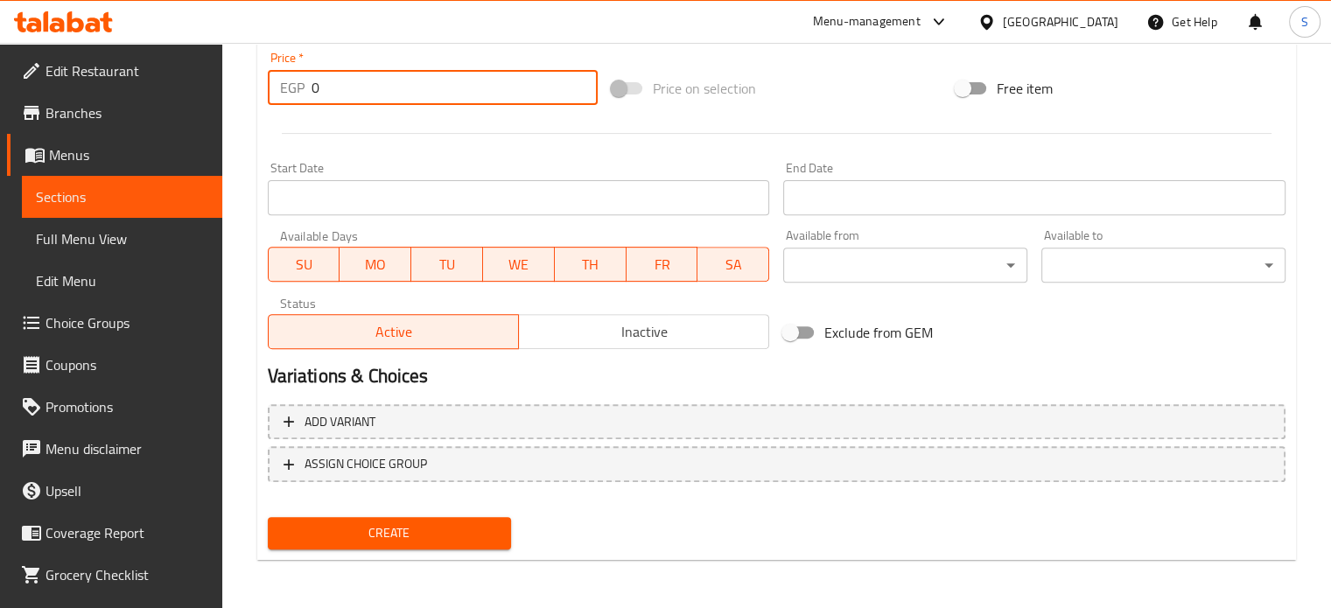
click at [368, 96] on input "0" at bounding box center [455, 87] width 286 height 35
type input "10"
click at [268, 517] on button "Create" at bounding box center [390, 533] width 244 height 32
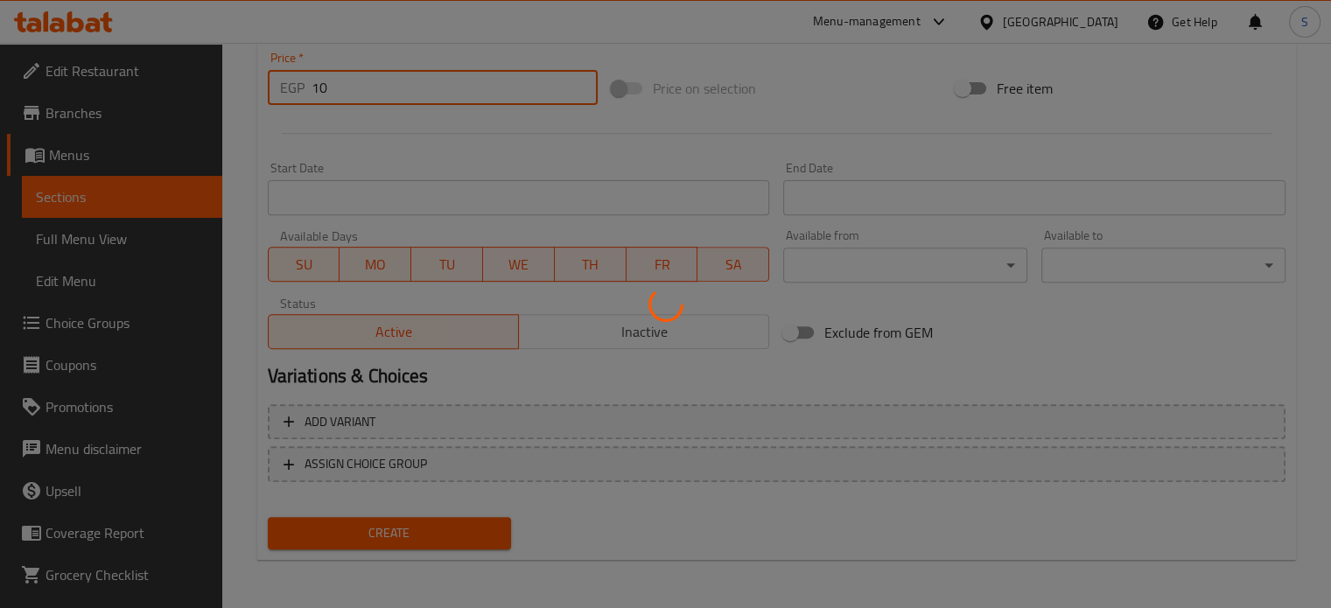
type input "0"
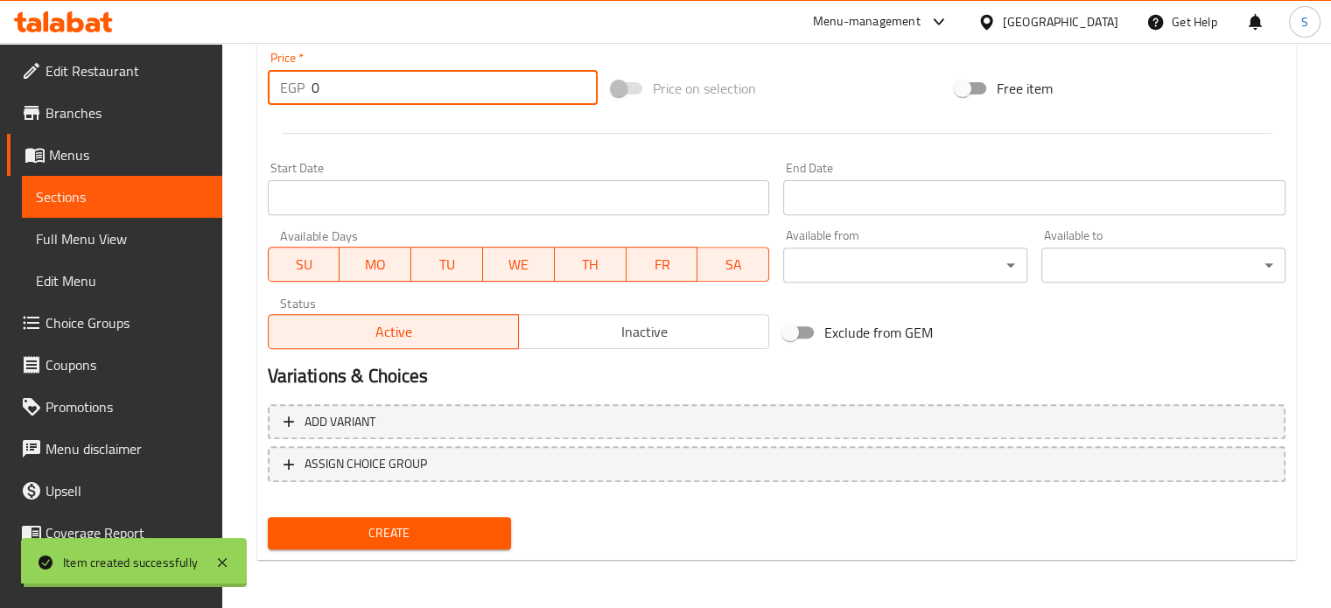
scroll to position [0, 0]
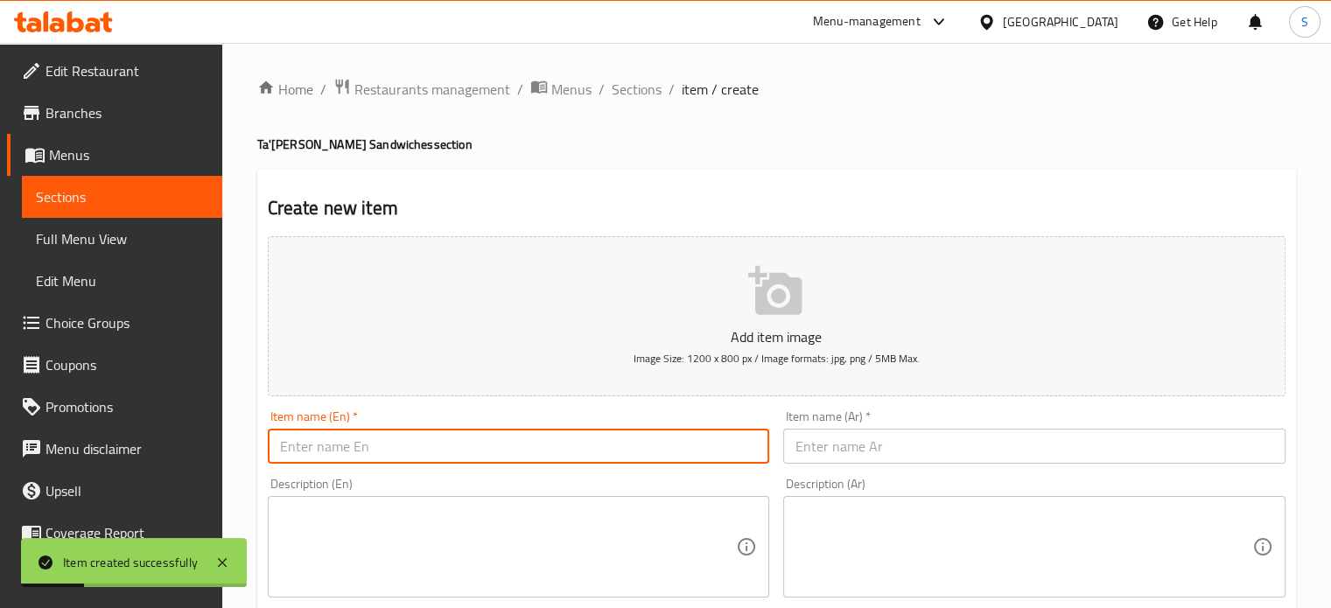
click at [551, 444] on input "text" at bounding box center [519, 446] width 502 height 35
paste input "Olive Feast"
type input "Olive Feast"
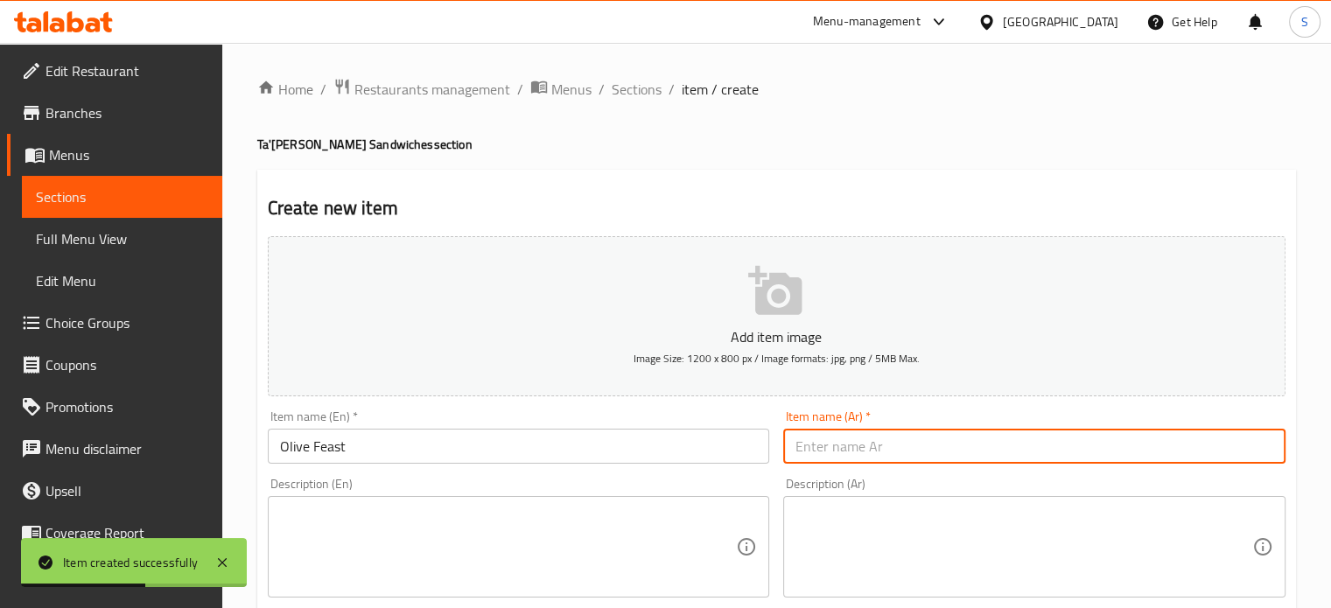
click at [837, 451] on input "text" at bounding box center [1034, 446] width 502 height 35
paste input "[PERSON_NAME]"
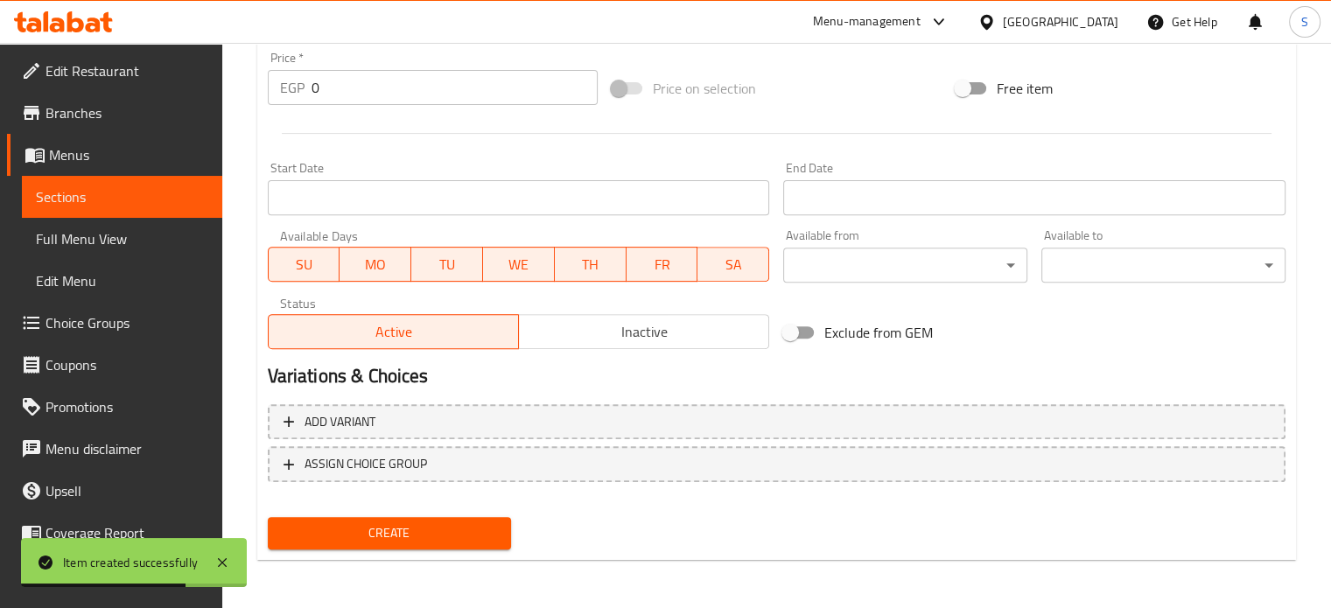
type input "[PERSON_NAME]"
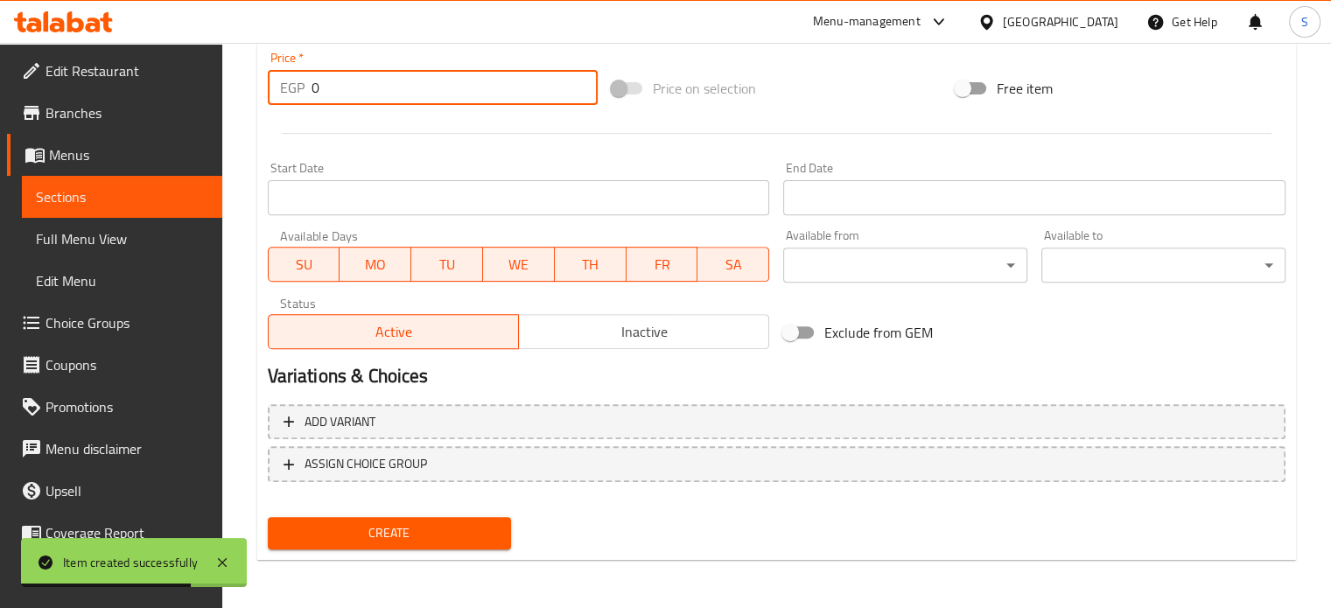
click at [354, 88] on input "0" at bounding box center [455, 87] width 286 height 35
type input "10"
click at [268, 517] on button "Create" at bounding box center [390, 533] width 244 height 32
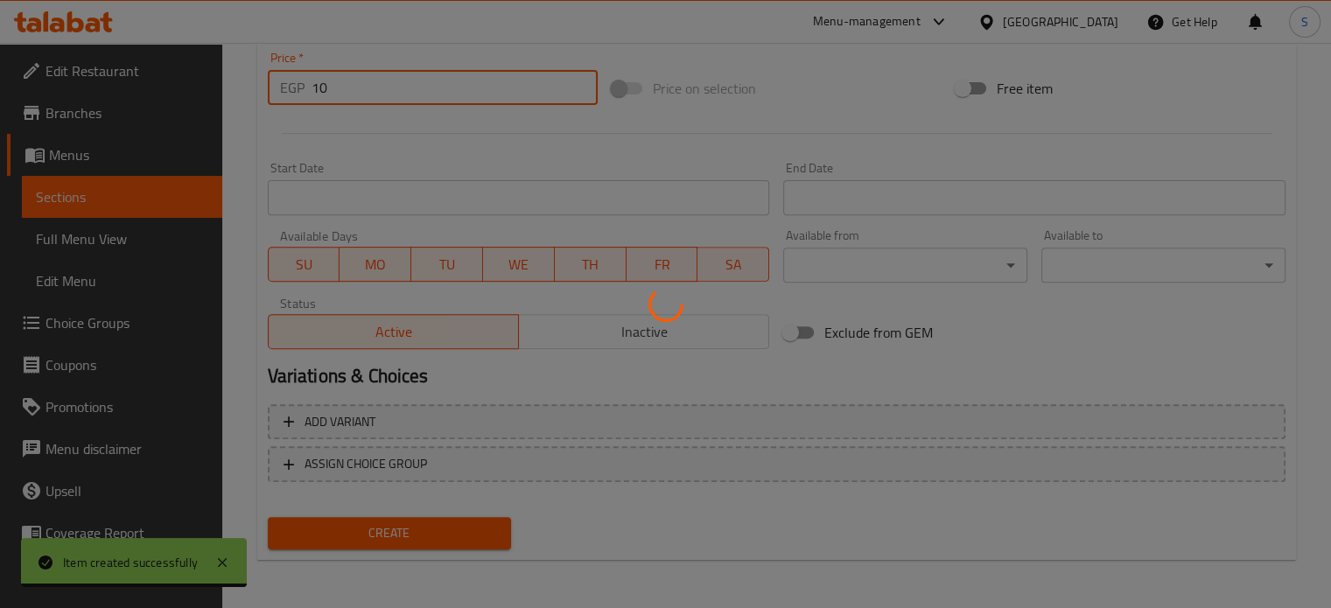
type input "0"
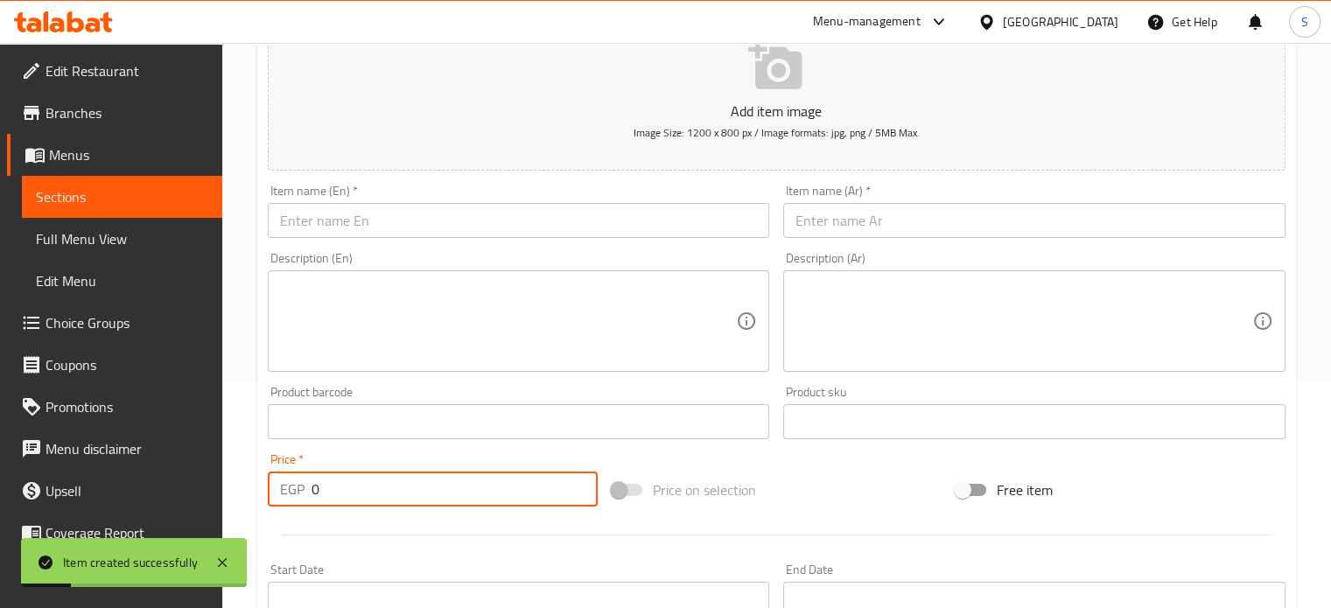
scroll to position [221, 0]
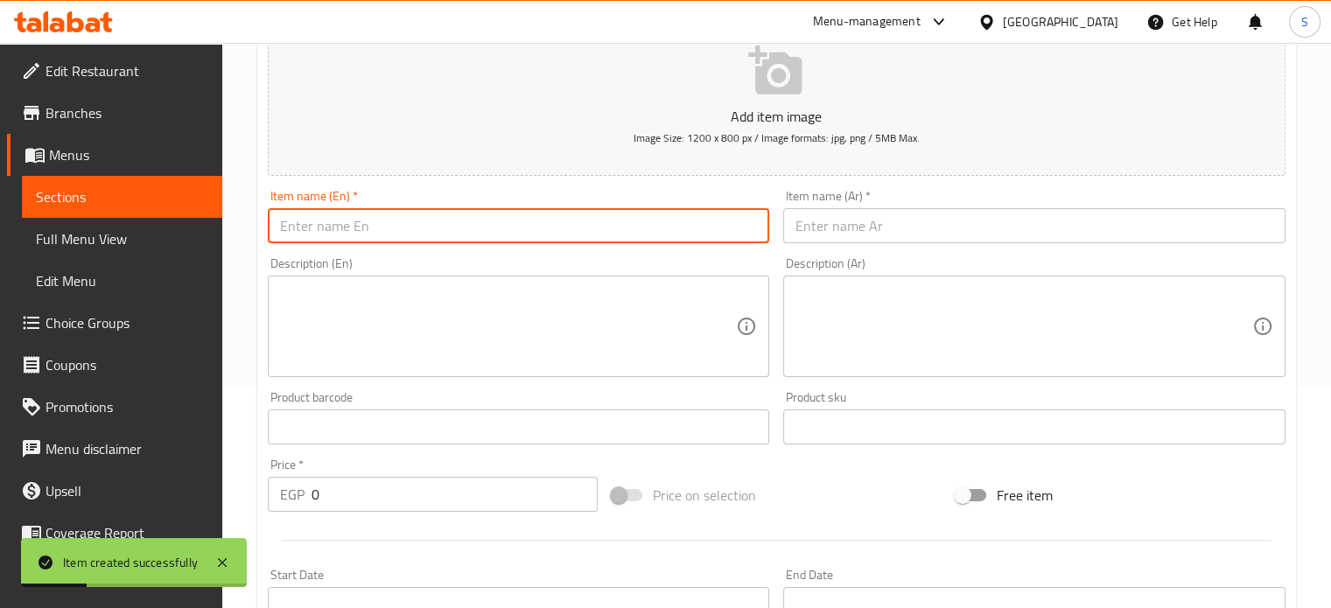
click at [398, 231] on input "text" at bounding box center [519, 225] width 502 height 35
paste input "Stuffed Falafel"
type input "Stuffed Falafel"
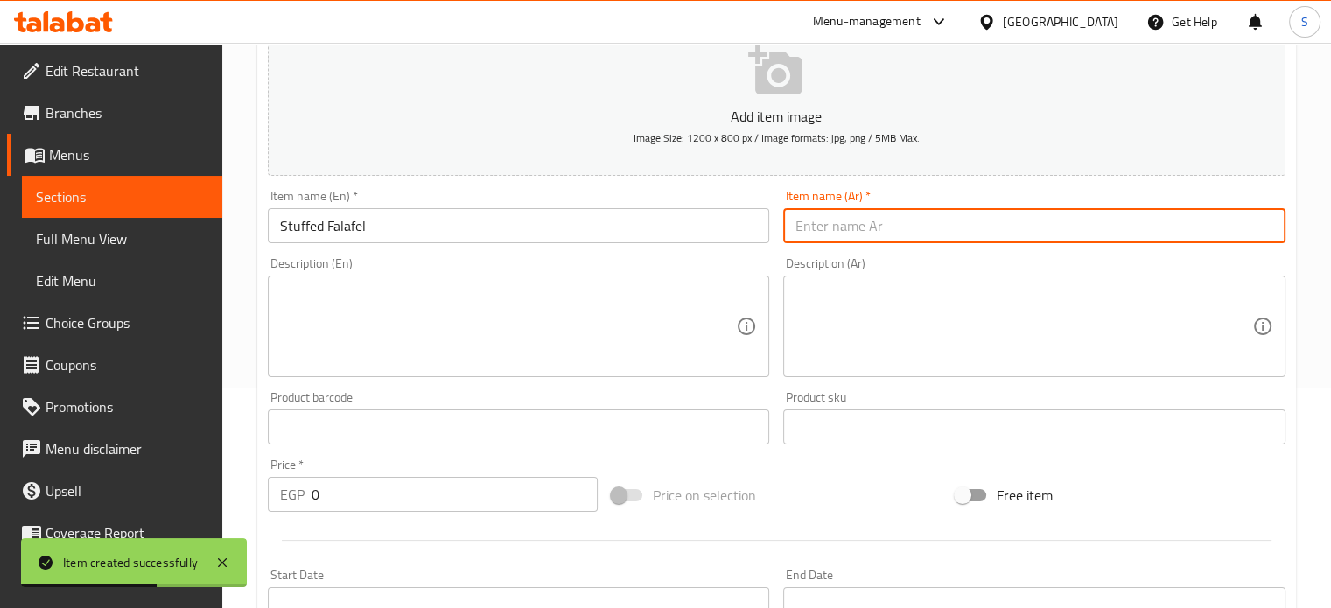
click at [840, 236] on input "text" at bounding box center [1034, 225] width 502 height 35
paste input "طعميه محشيه"
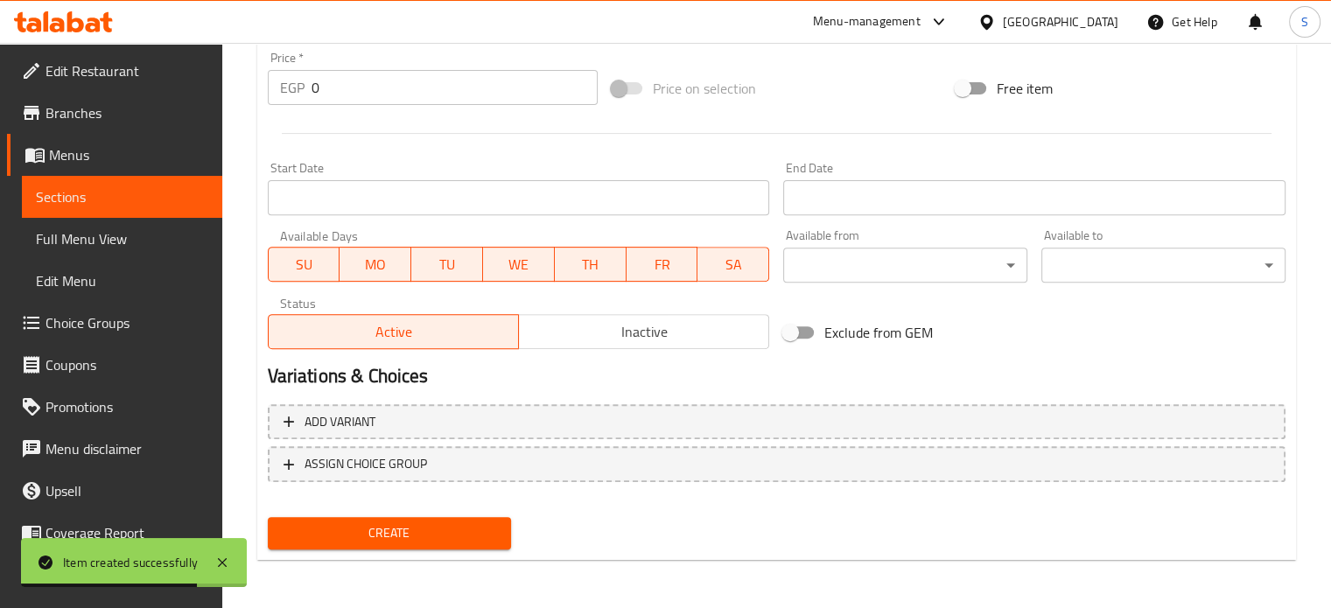
type input "طعميه محشيه"
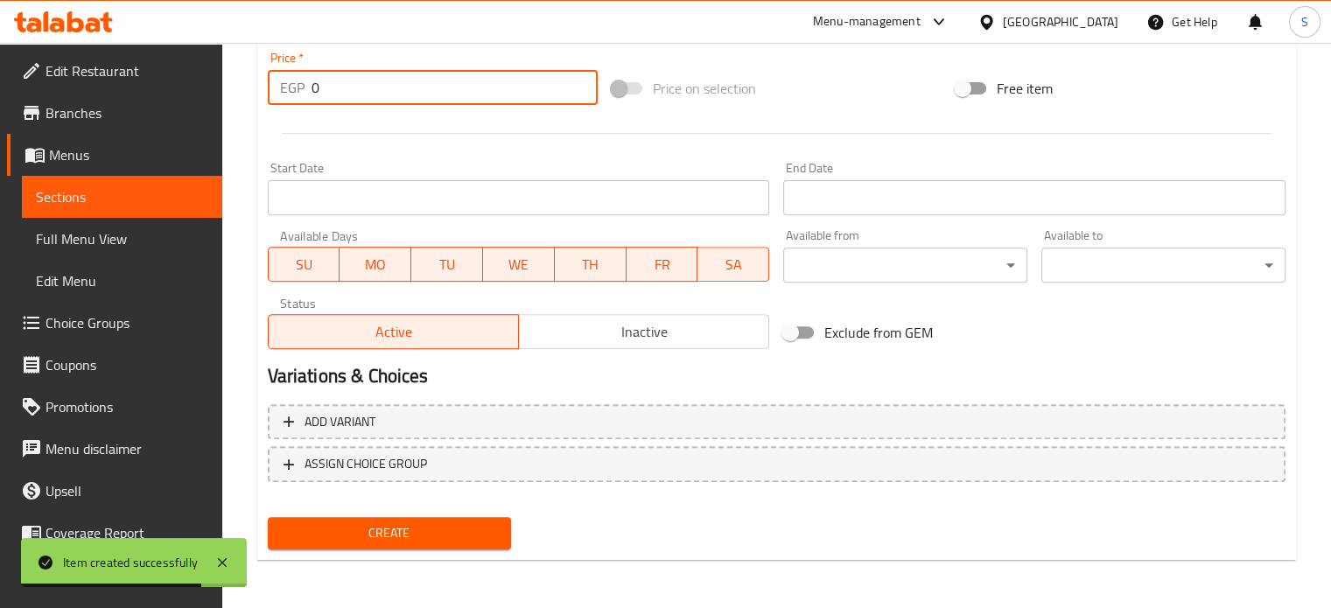
click at [370, 89] on input "0" at bounding box center [455, 87] width 286 height 35
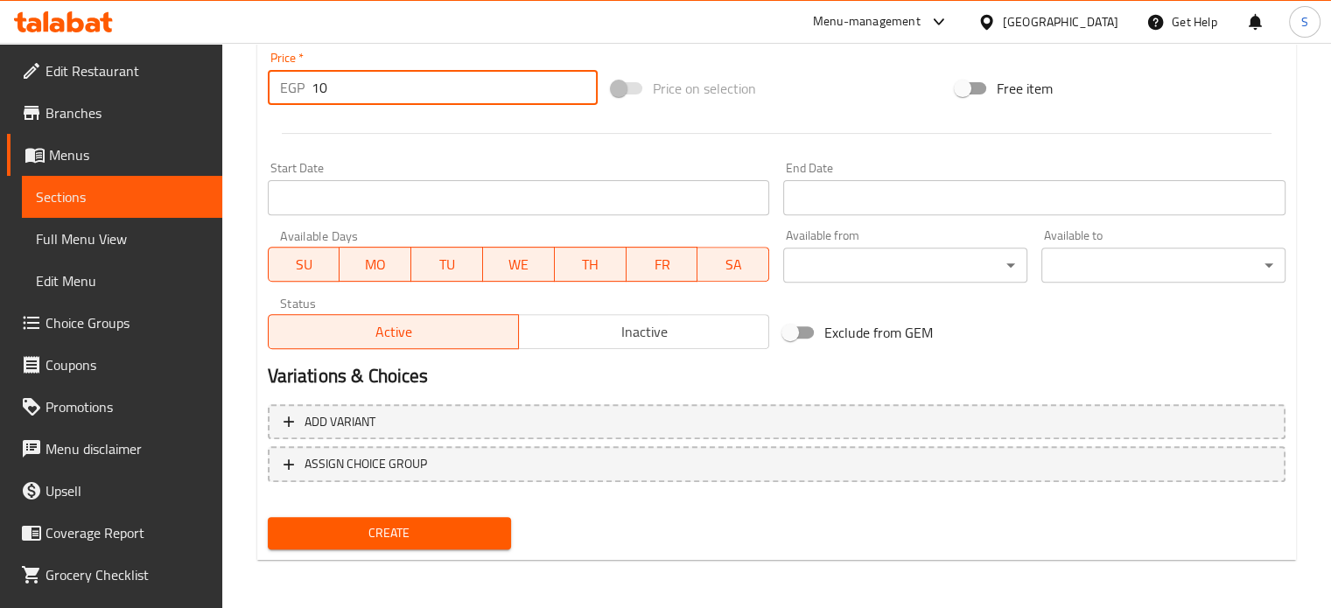
type input "10"
click at [268, 517] on button "Create" at bounding box center [390, 533] width 244 height 32
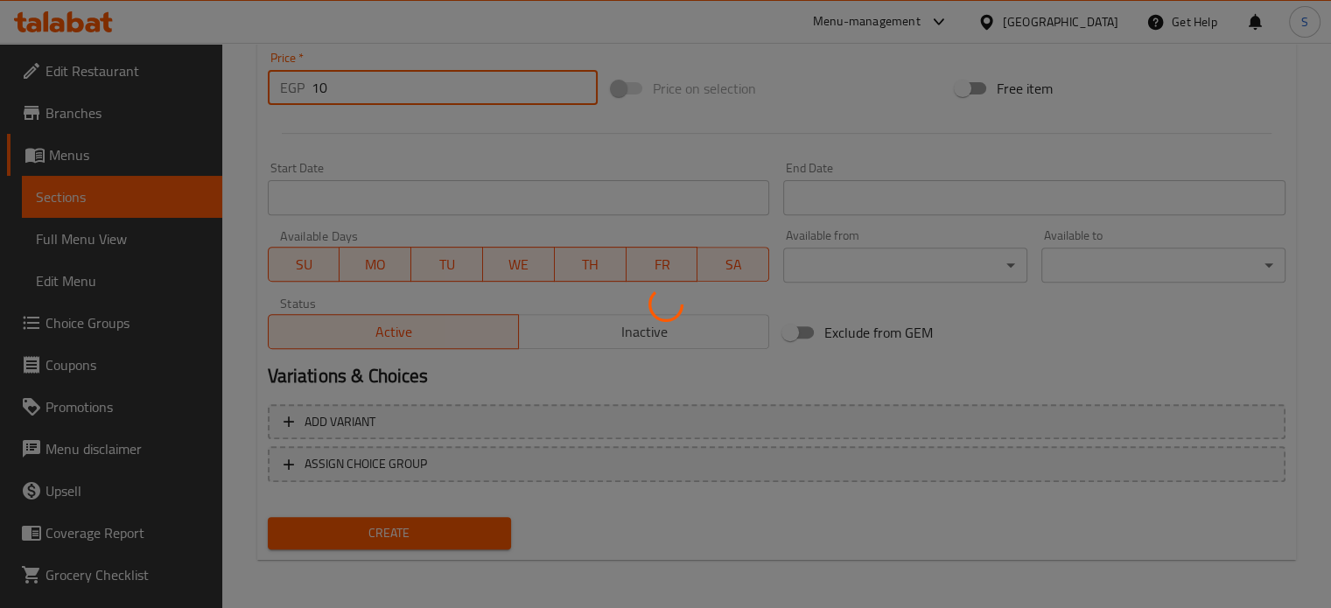
type input "0"
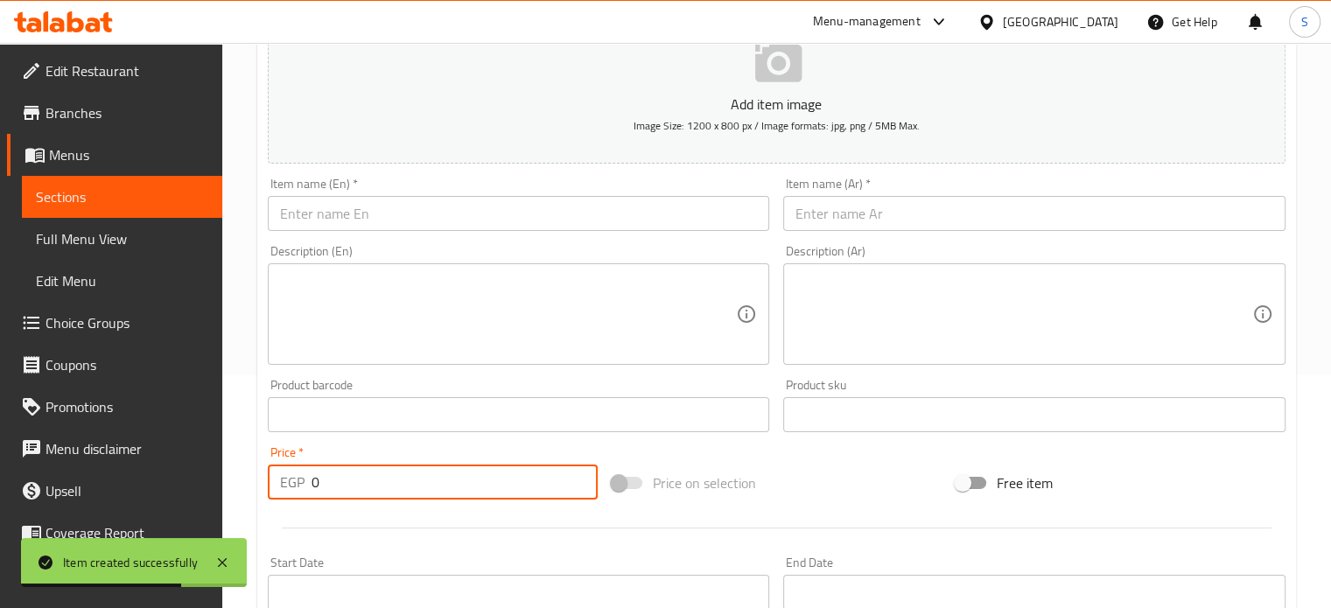
scroll to position [98, 0]
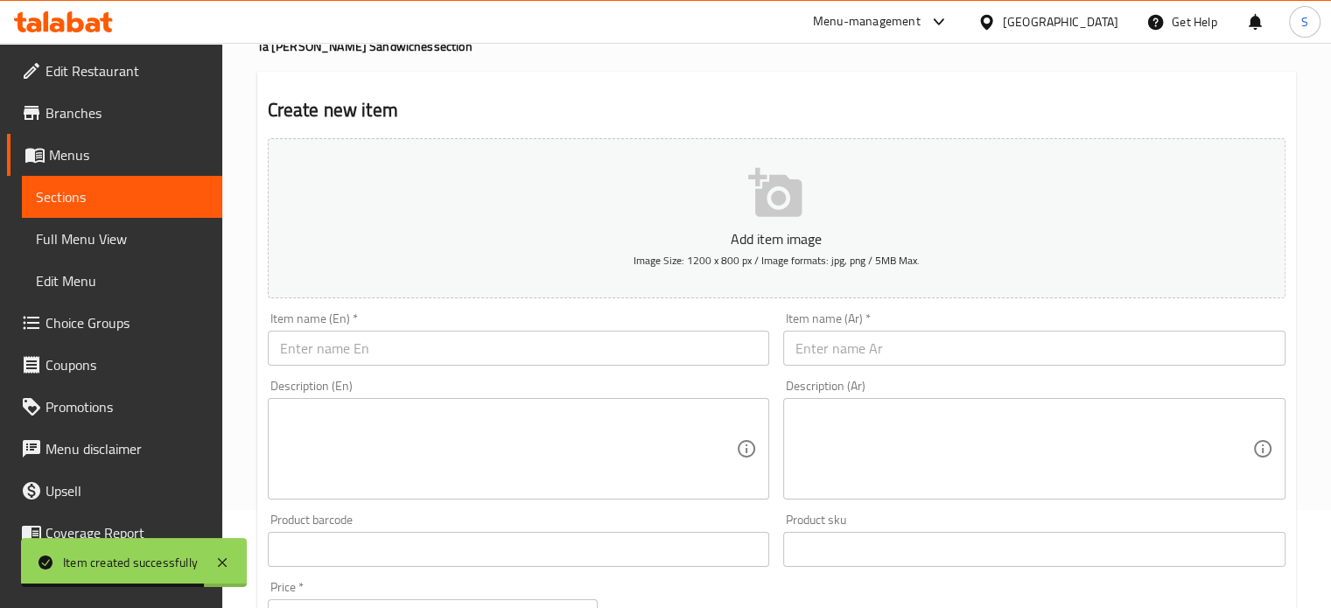
click at [380, 328] on div "Item name (En)   * Item name (En) *" at bounding box center [519, 338] width 502 height 53
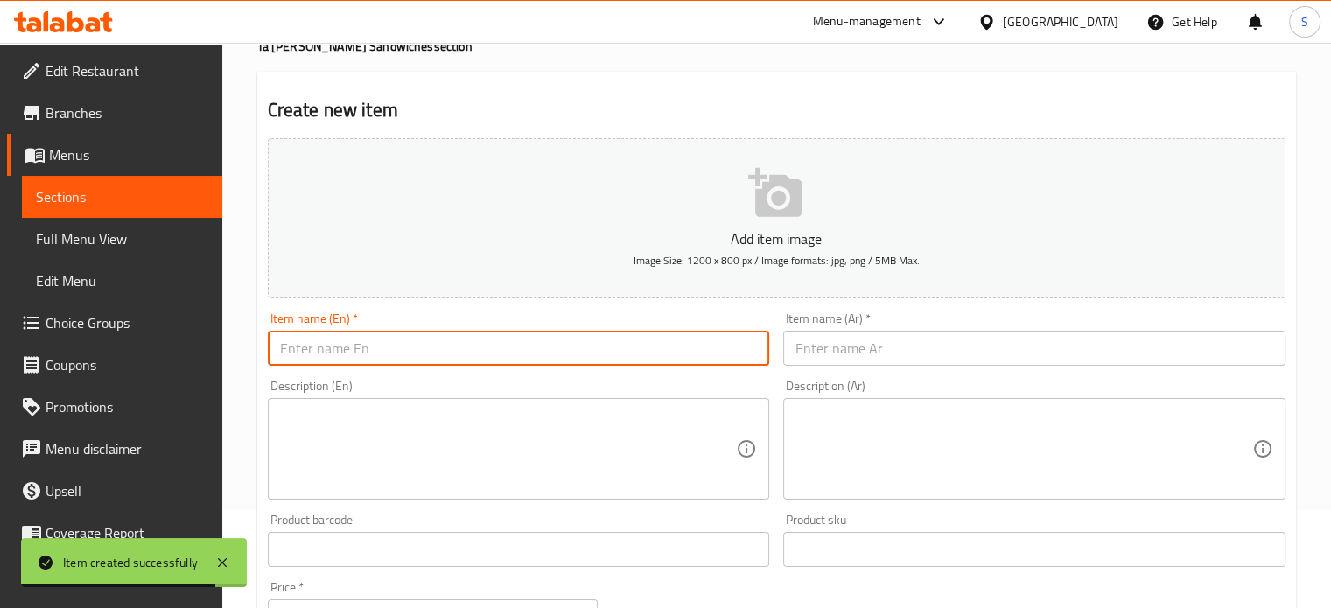
click at [375, 339] on input "text" at bounding box center [519, 348] width 502 height 35
paste input "Alexandrian Falafel"
type input "Alexandrian Falafel"
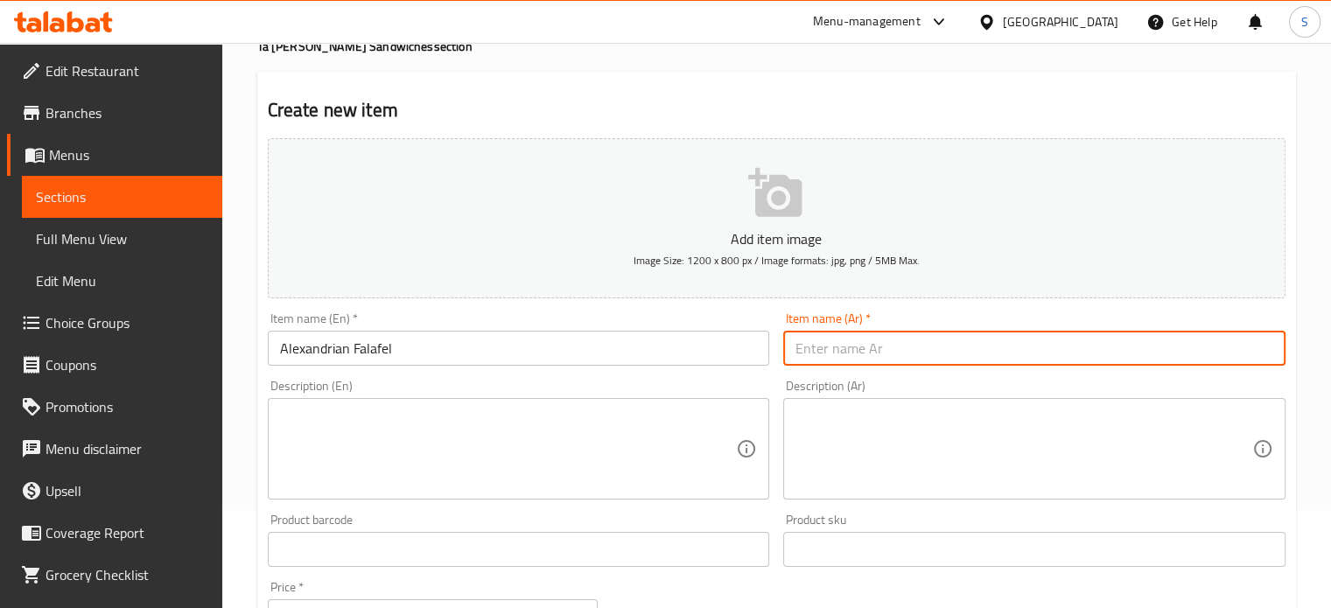
click at [848, 346] on input "text" at bounding box center [1034, 348] width 502 height 35
paste input "[PERSON_NAME]"
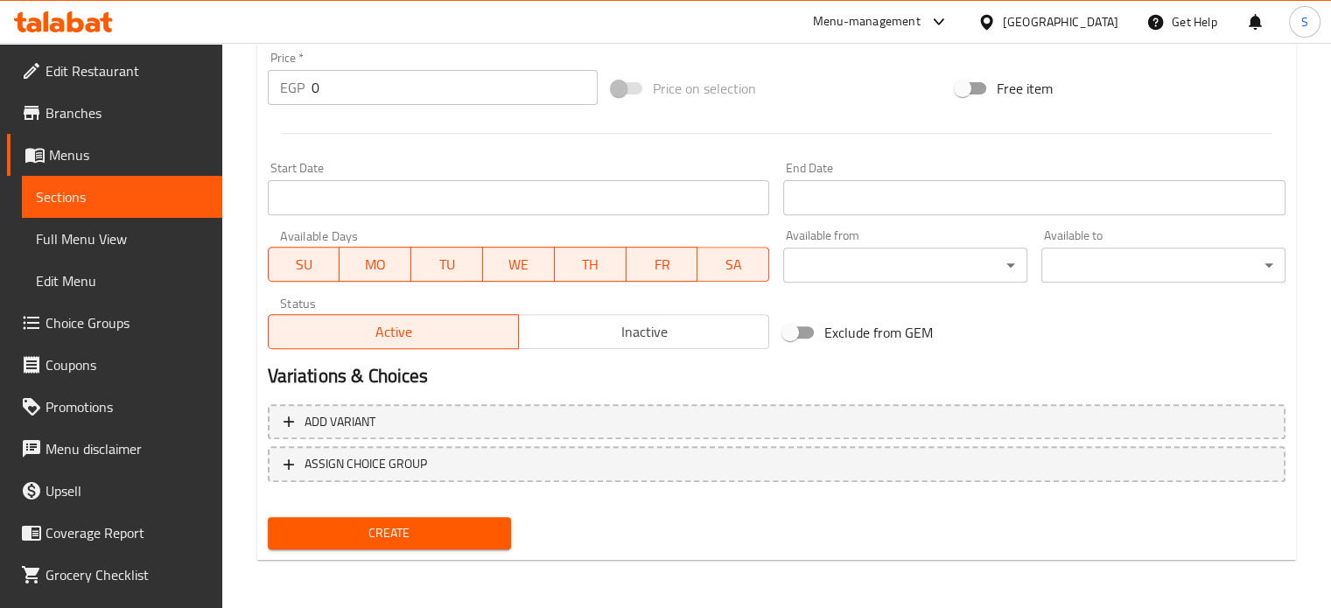
type input "[PERSON_NAME]"
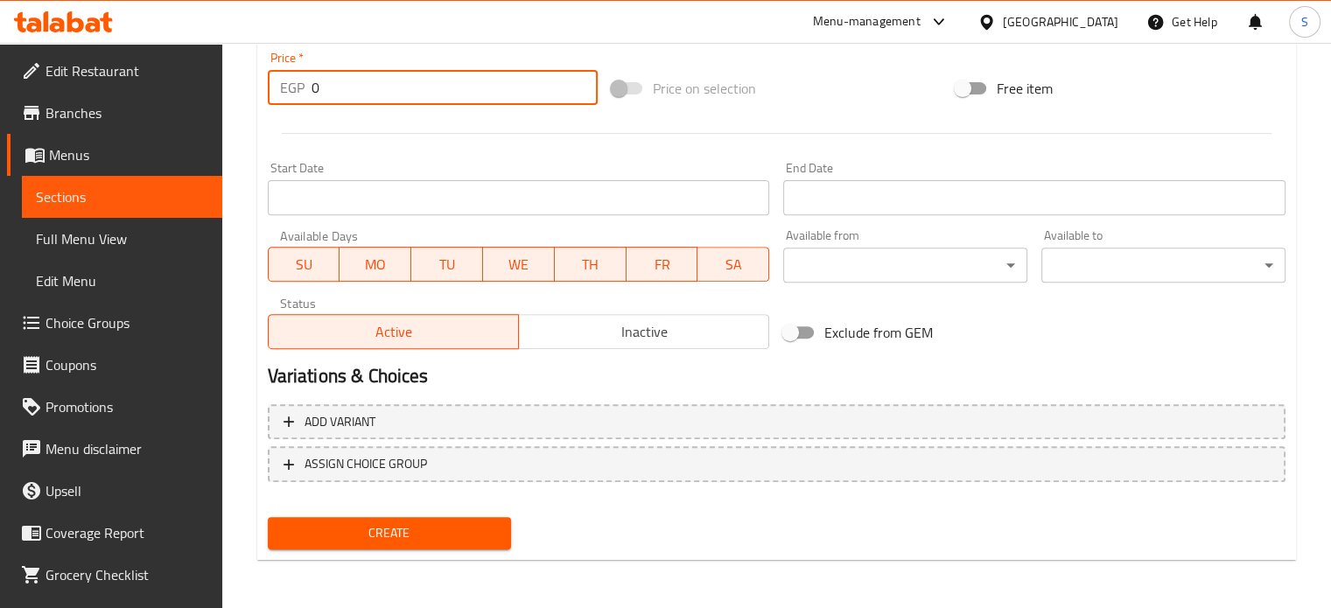
click at [357, 90] on input "0" at bounding box center [455, 87] width 286 height 35
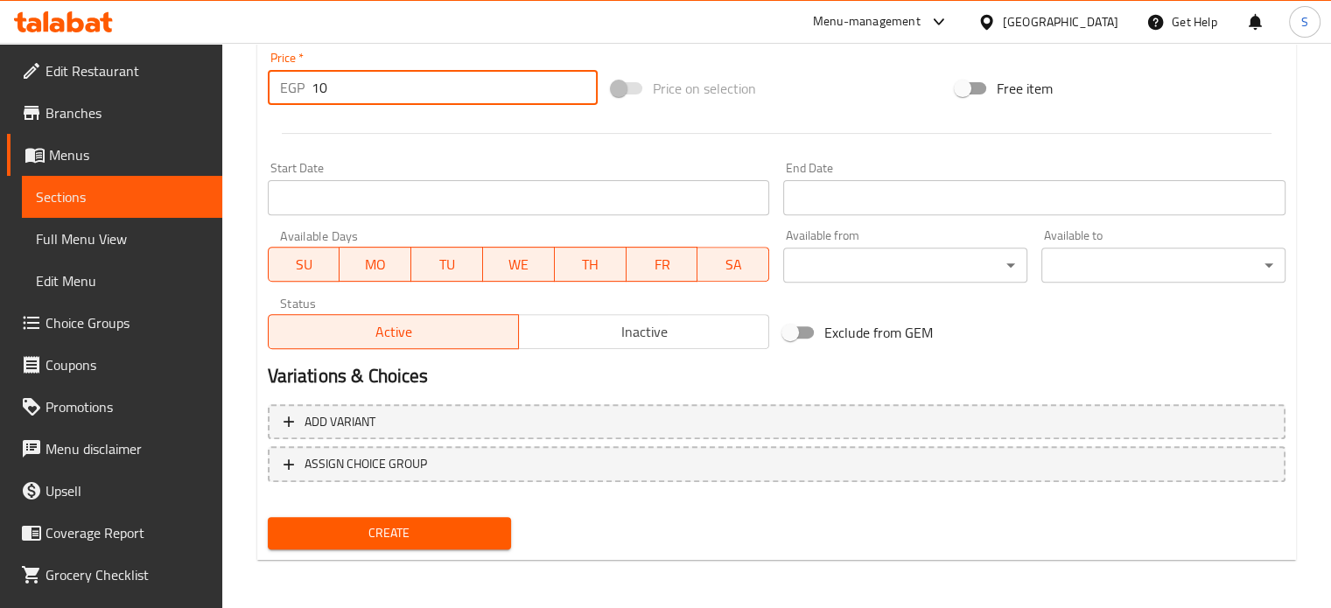
type input "10"
click at [268, 517] on button "Create" at bounding box center [390, 533] width 244 height 32
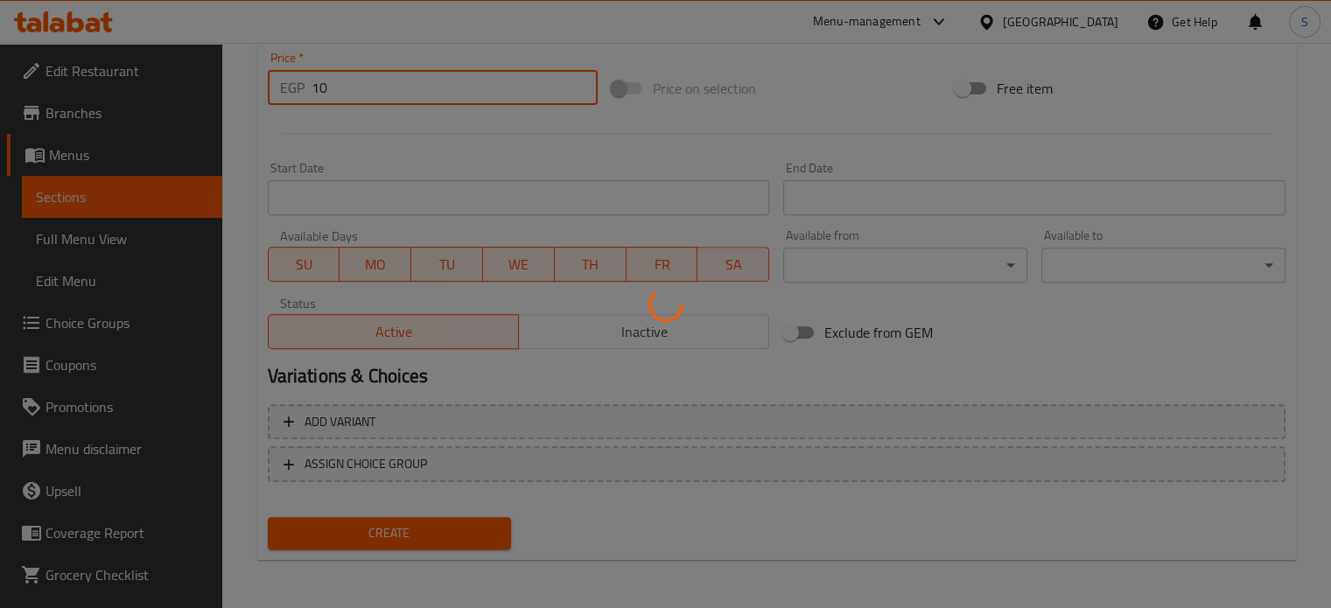
type input "0"
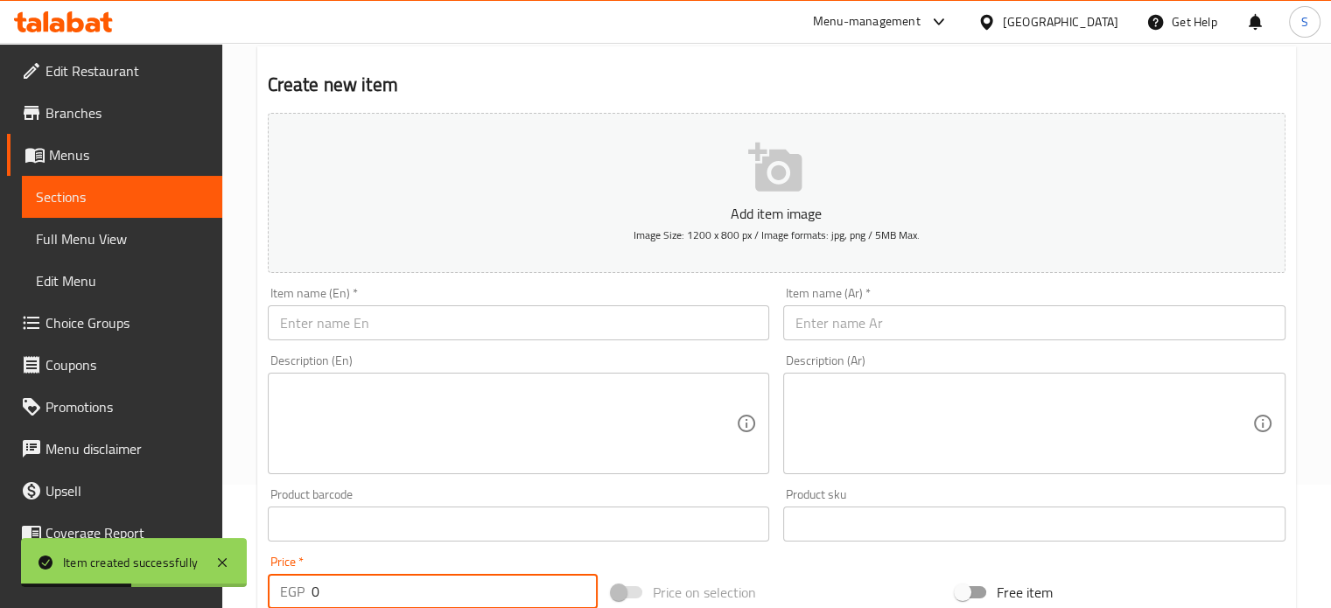
scroll to position [123, 0]
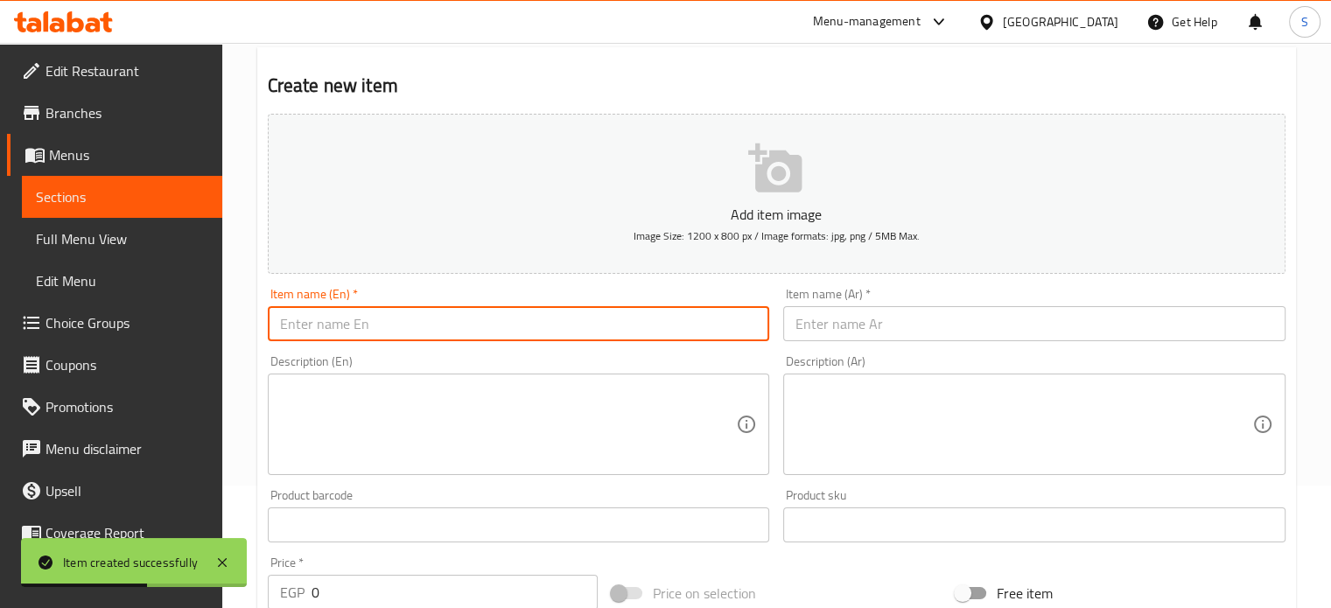
click at [382, 321] on input "text" at bounding box center [519, 323] width 502 height 35
paste input "Egg Ta'meya"
type input "Egg Ta'meya"
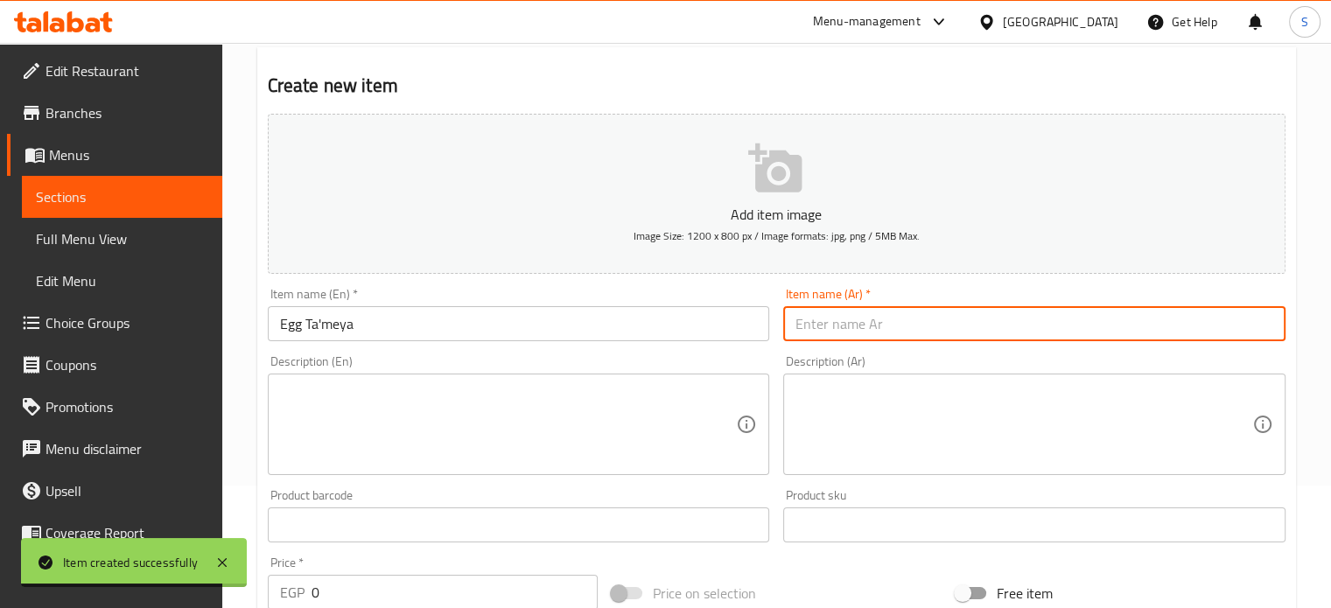
click at [843, 332] on input "text" at bounding box center [1034, 323] width 502 height 35
paste input "طعميه بالبيض"
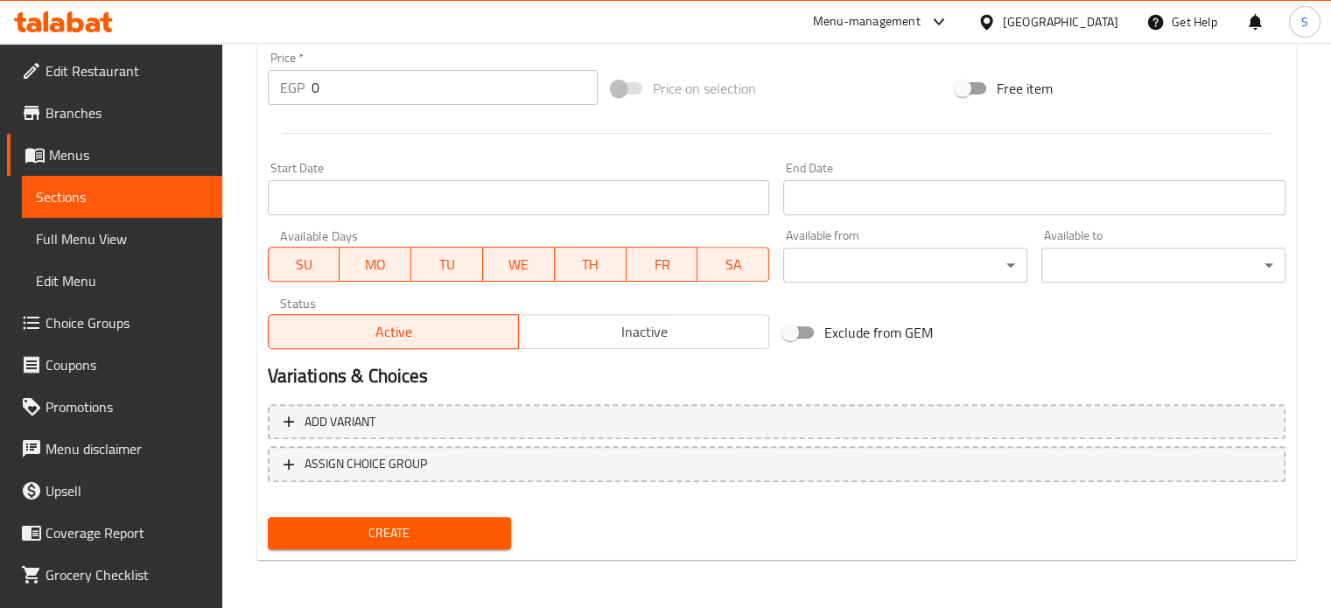
type input "طعميه بالبيض"
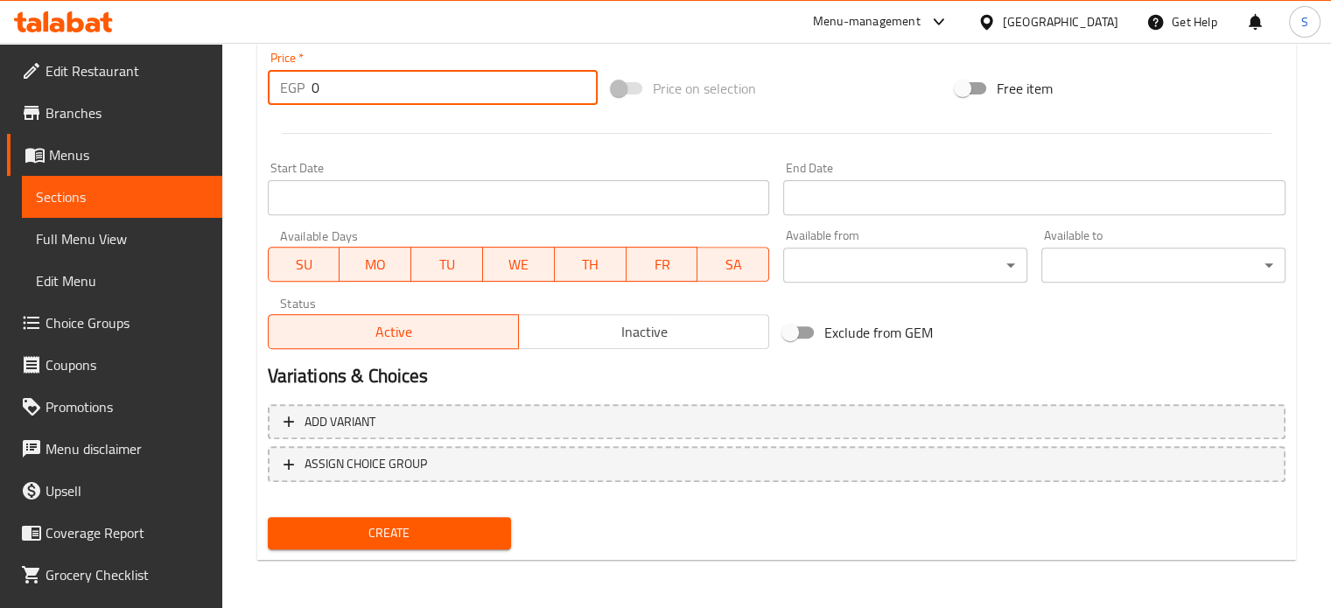
click at [342, 88] on input "0" at bounding box center [455, 87] width 286 height 35
type input "15"
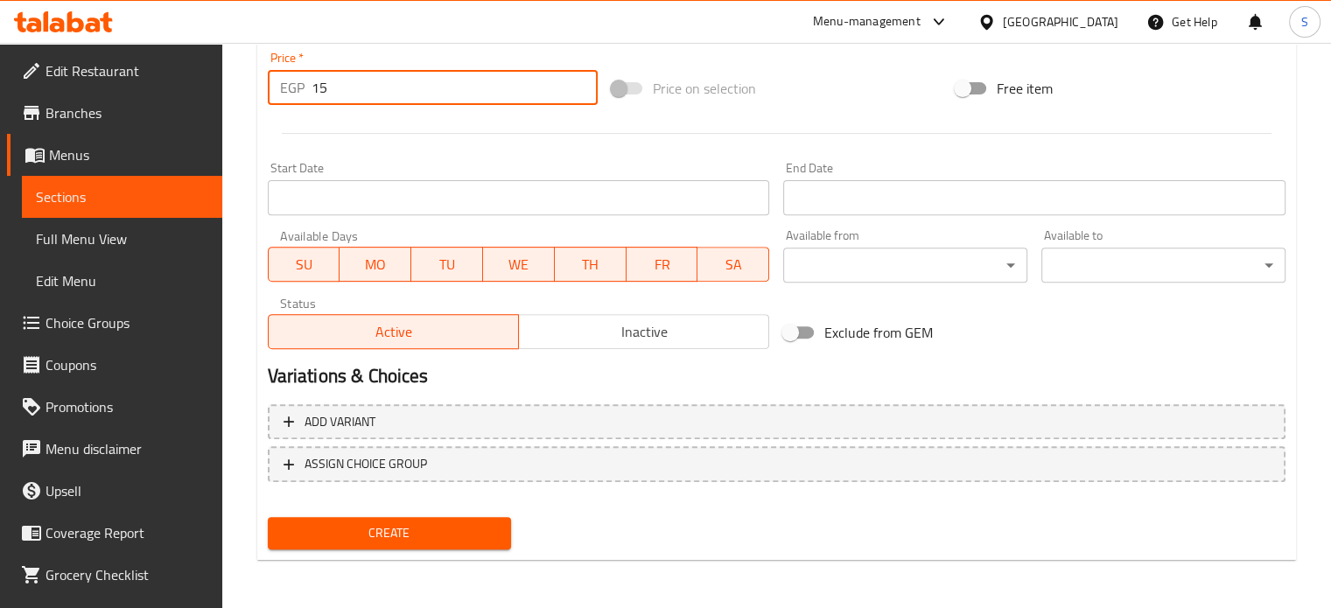
click at [268, 517] on button "Create" at bounding box center [390, 533] width 244 height 32
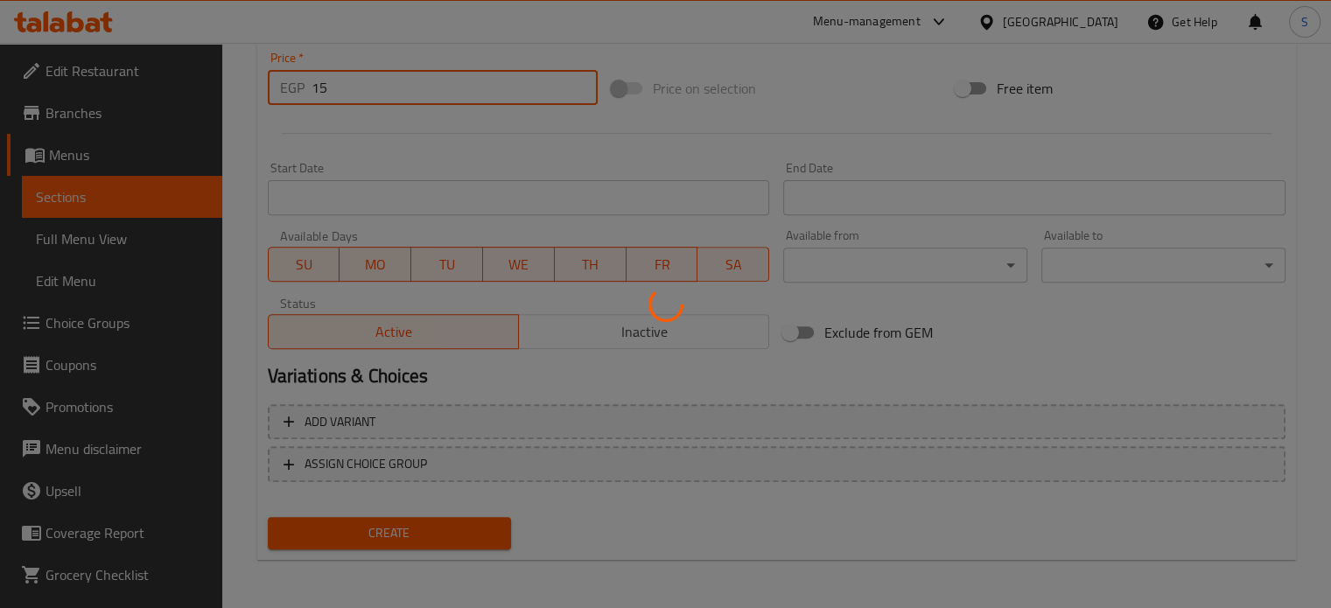
type input "0"
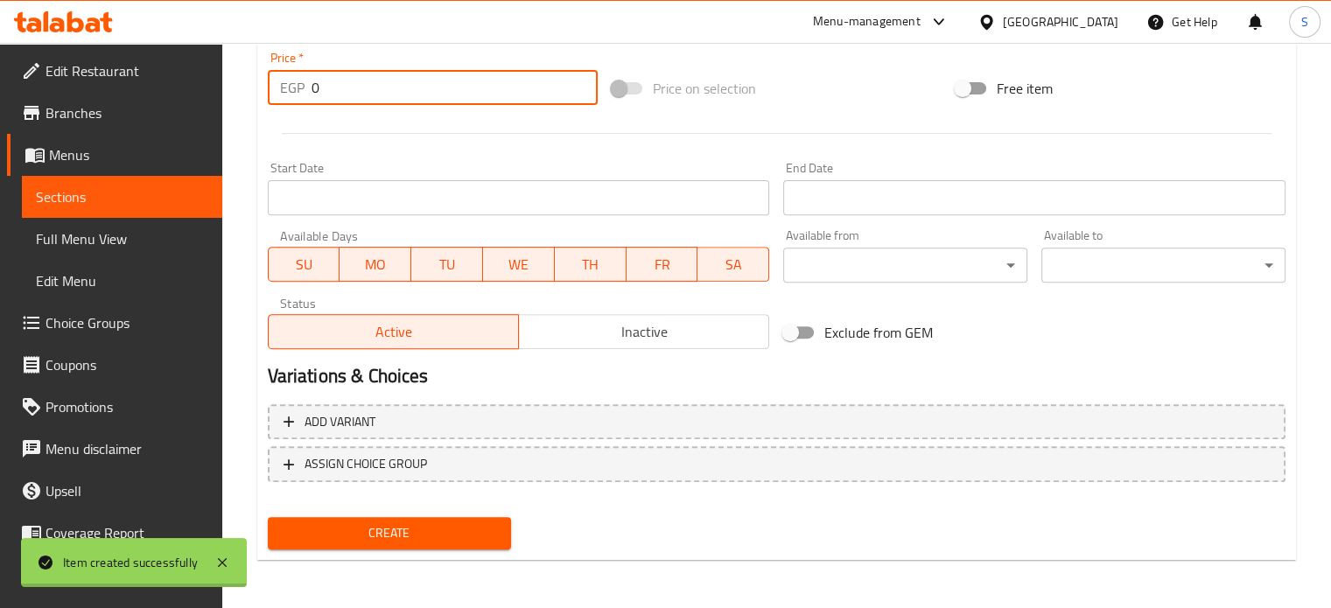
scroll to position [0, 0]
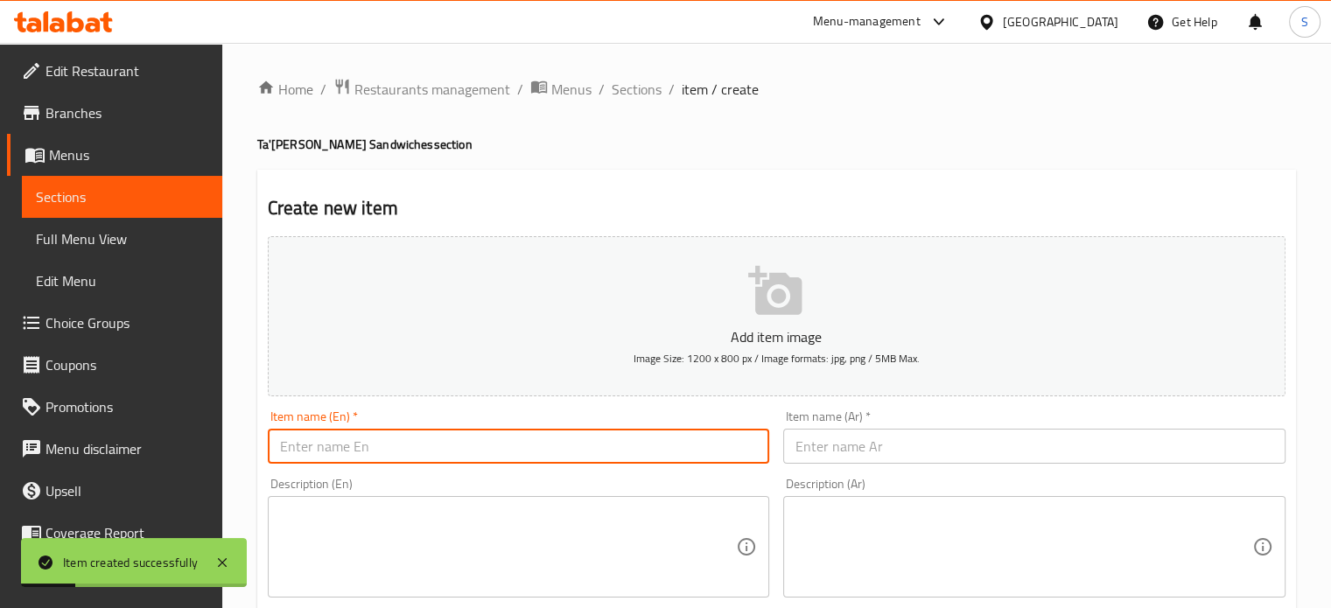
click at [418, 444] on input "text" at bounding box center [519, 446] width 502 height 35
paste input "Kiri Ta'meya"
type input "Kiri Ta'meya"
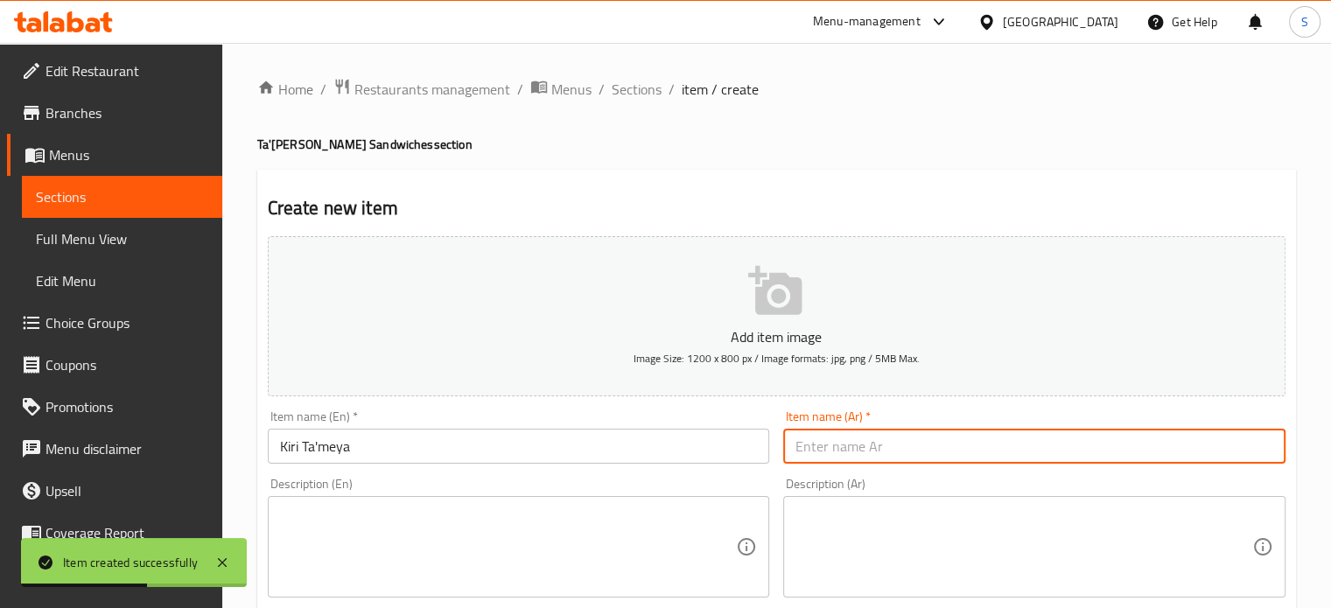
click at [850, 459] on input "text" at bounding box center [1034, 446] width 502 height 35
paste input "[PERSON_NAME]"
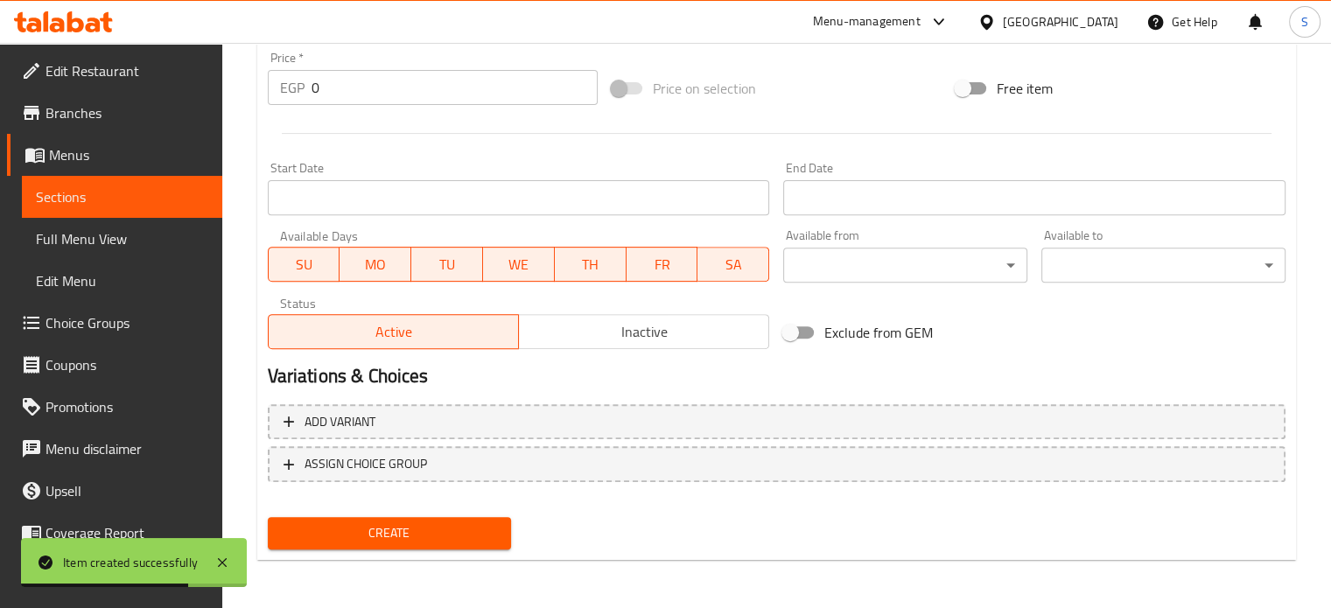
type input "[PERSON_NAME]"
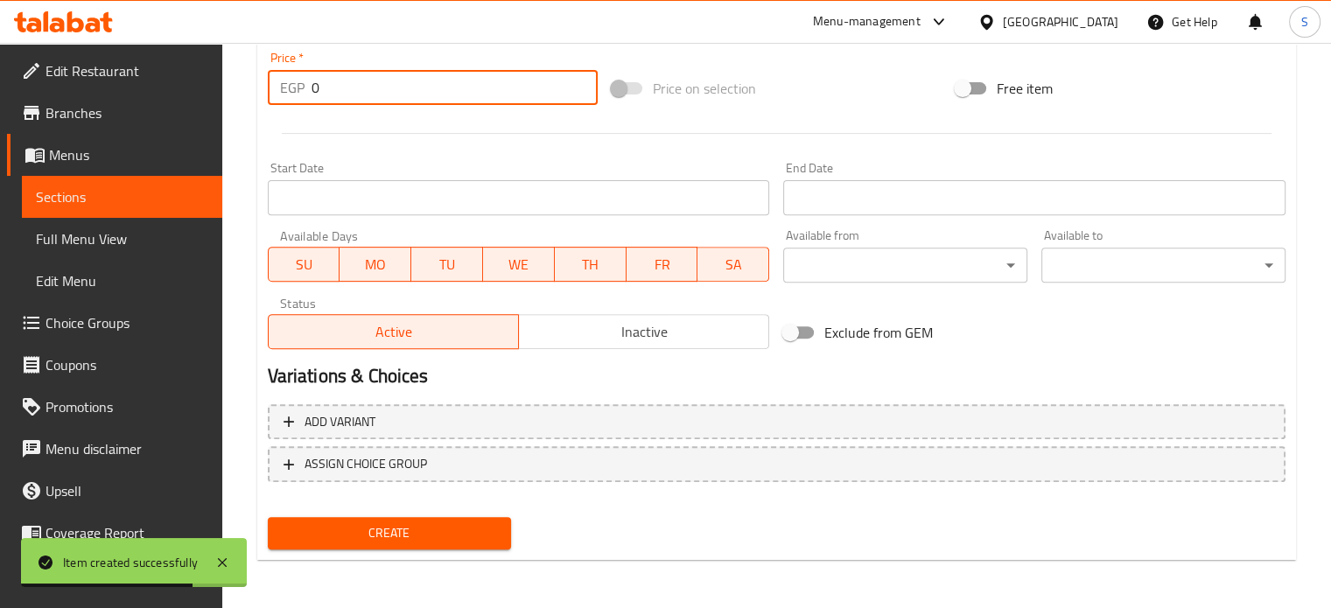
click at [343, 87] on input "0" at bounding box center [455, 87] width 286 height 35
type input "15"
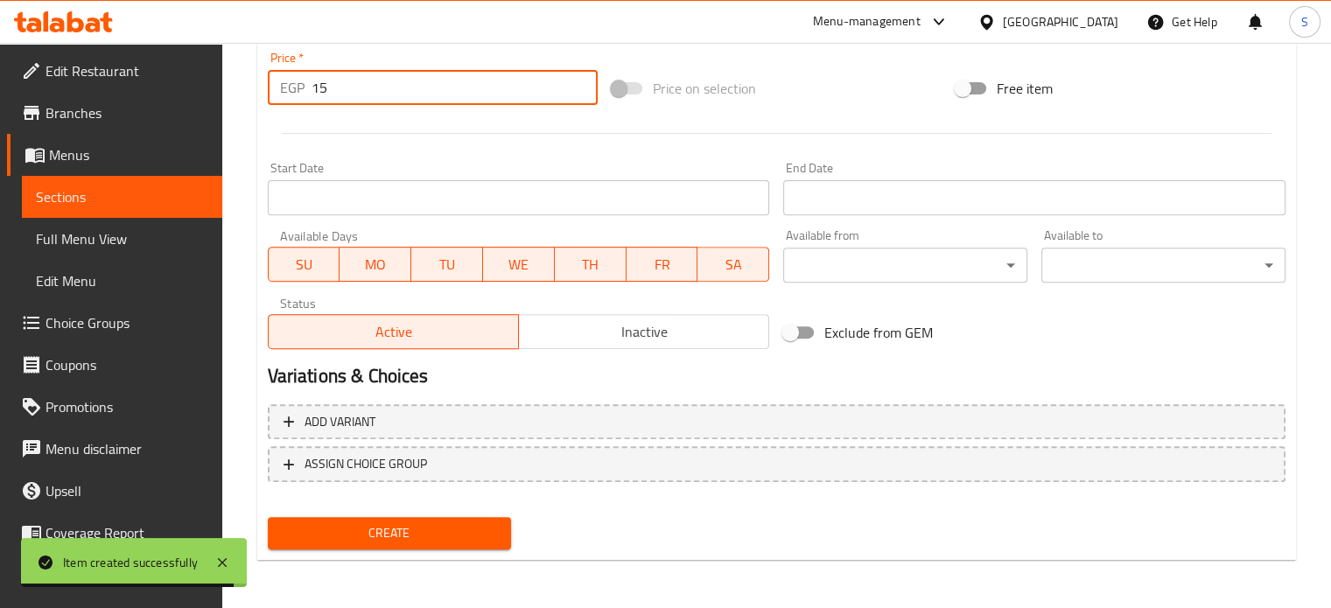
click at [268, 517] on button "Create" at bounding box center [390, 533] width 244 height 32
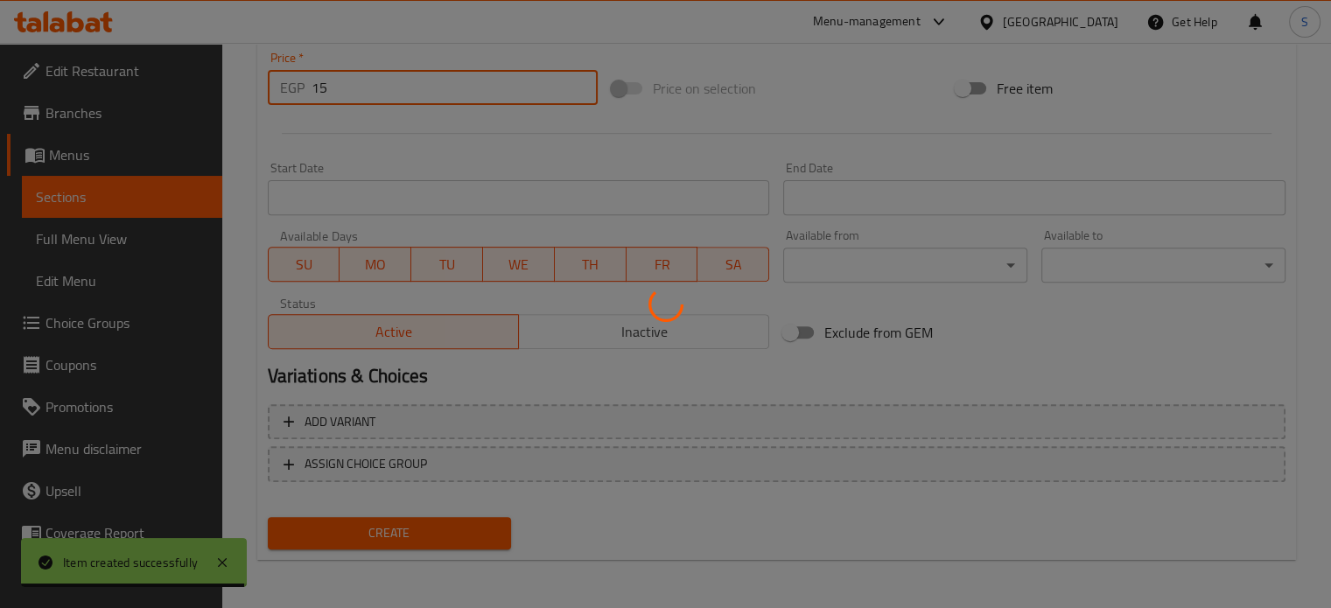
type input "0"
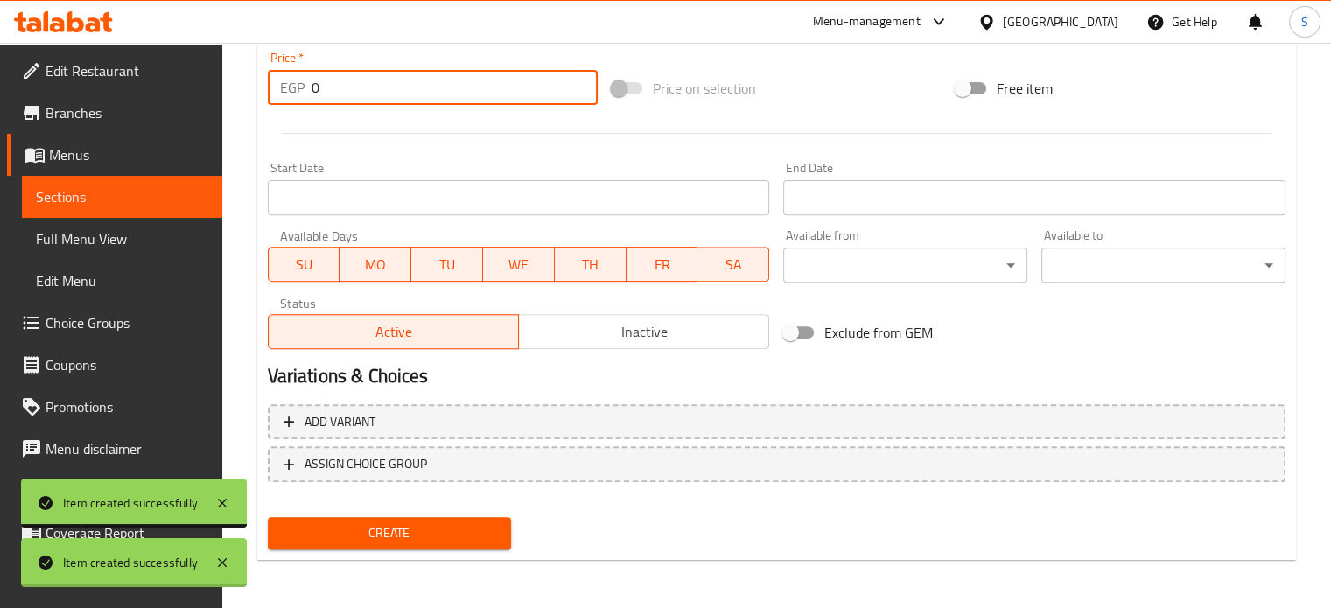
scroll to position [0, 0]
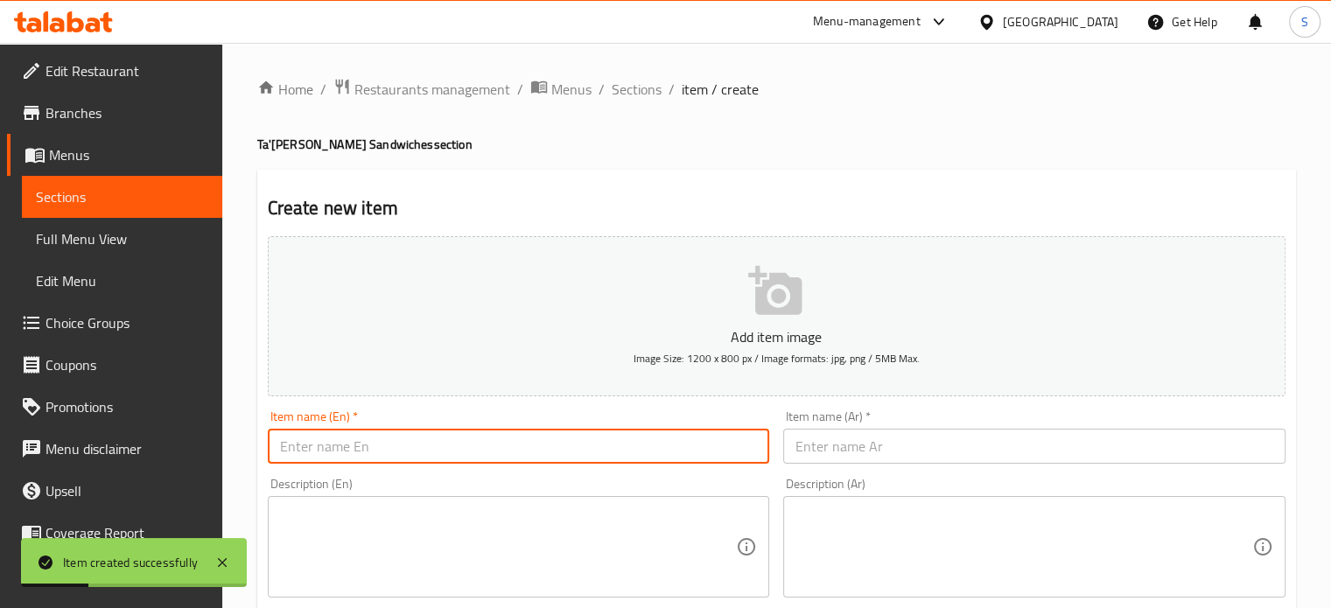
click at [511, 444] on input "text" at bounding box center [519, 446] width 502 height 35
paste input "Ta'meya with Pastrami"
type input "Ta'meya with Pastrami"
click at [819, 442] on input "text" at bounding box center [1034, 446] width 502 height 35
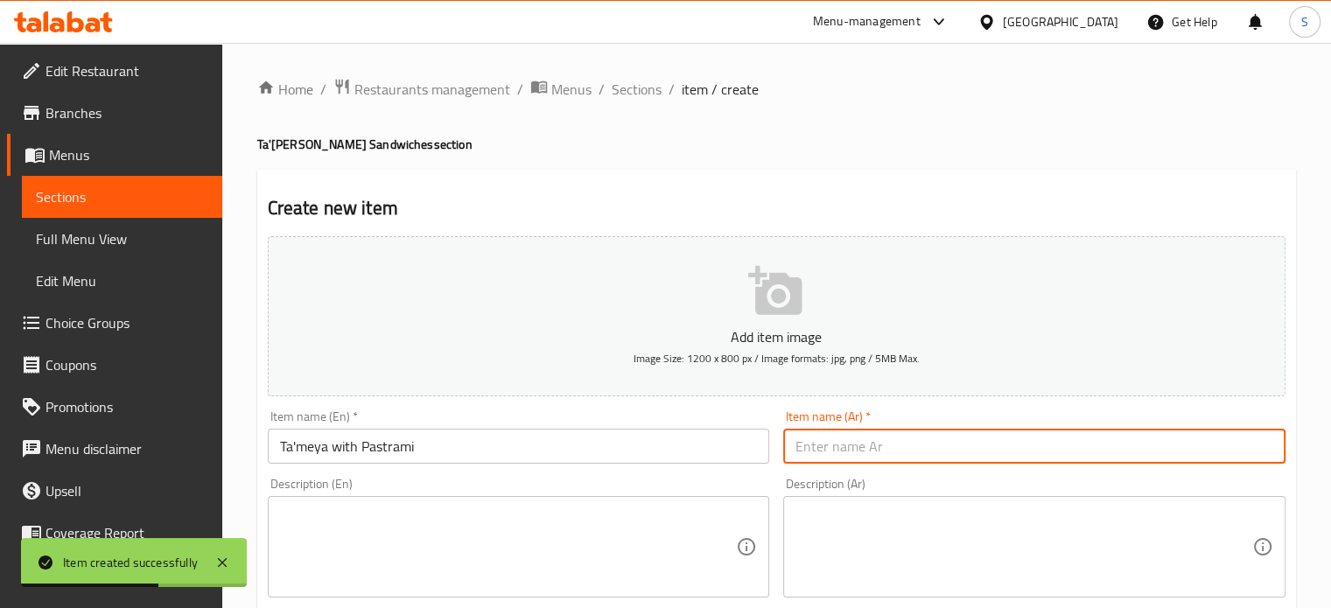
paste input "طعميه بسطرمه"
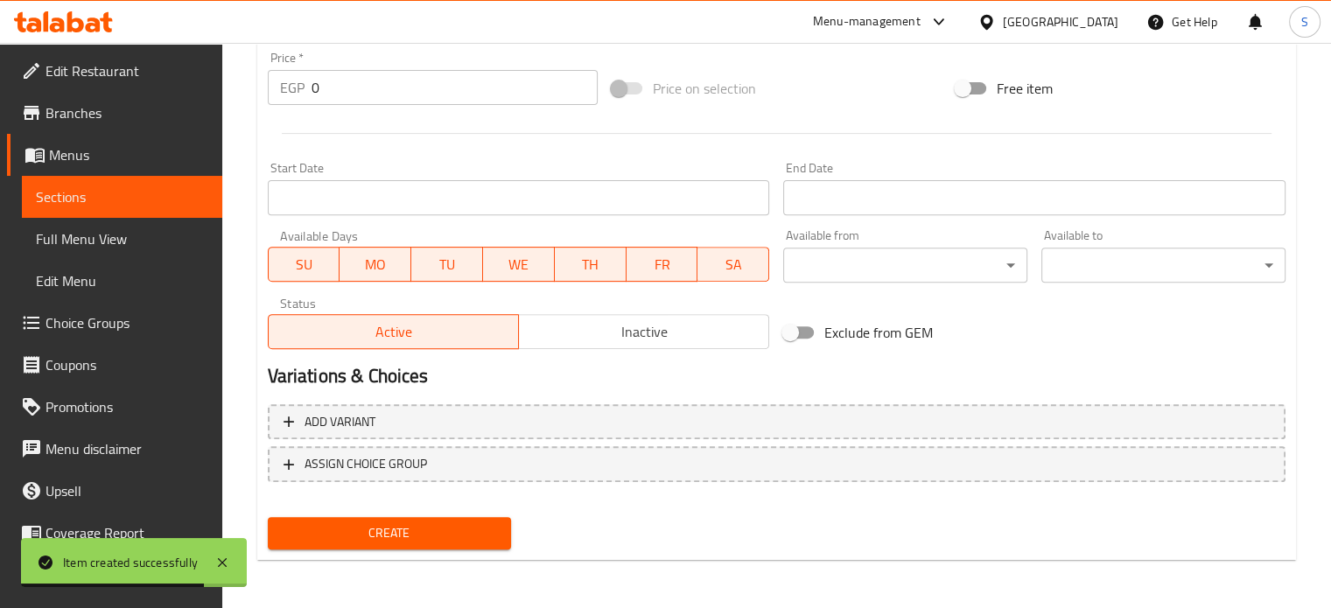
type input "طعميه بسطرمه"
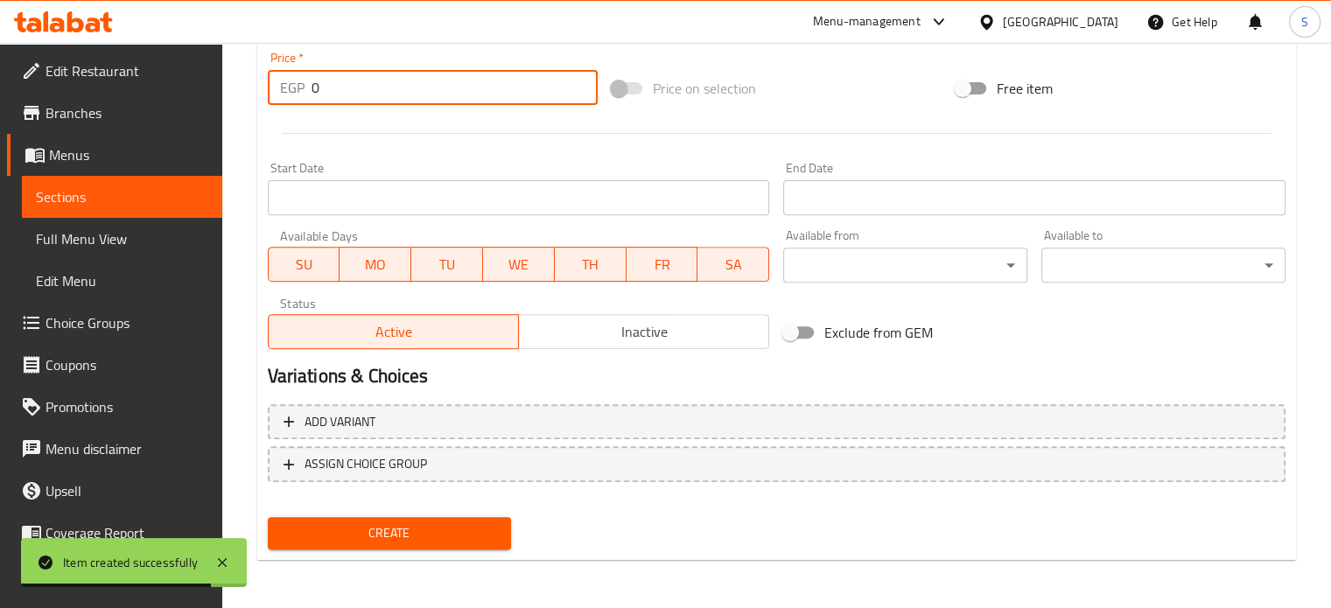
click at [385, 94] on input "0" at bounding box center [455, 87] width 286 height 35
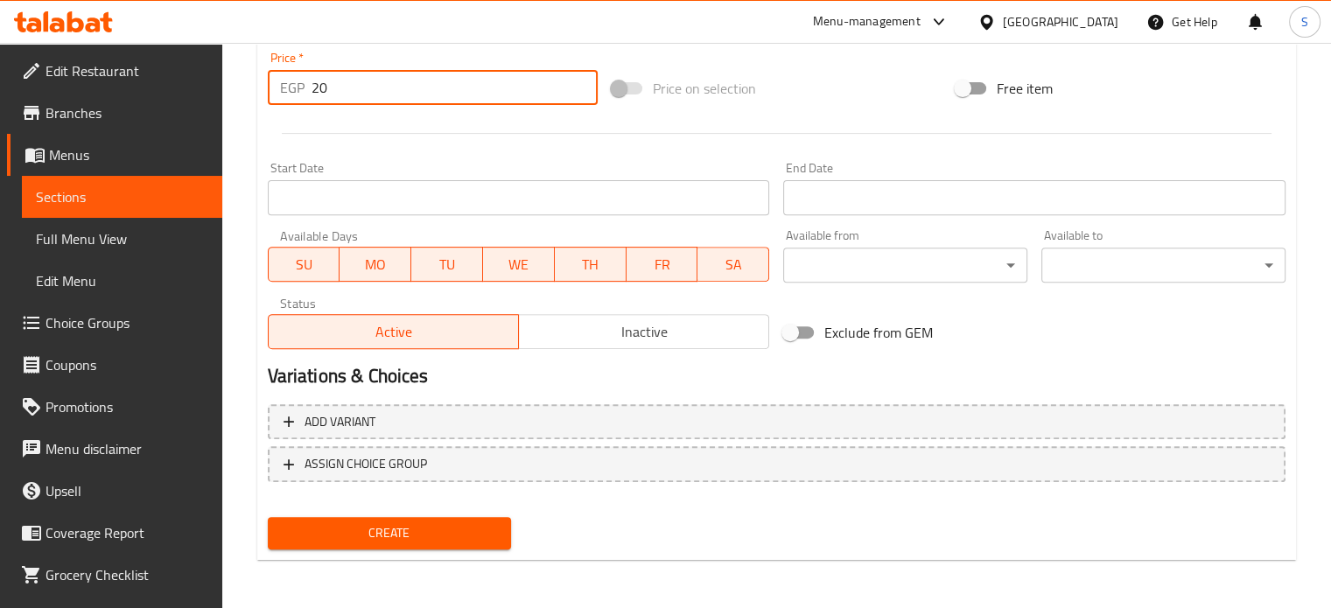
type input "20"
click at [268, 517] on button "Create" at bounding box center [390, 533] width 244 height 32
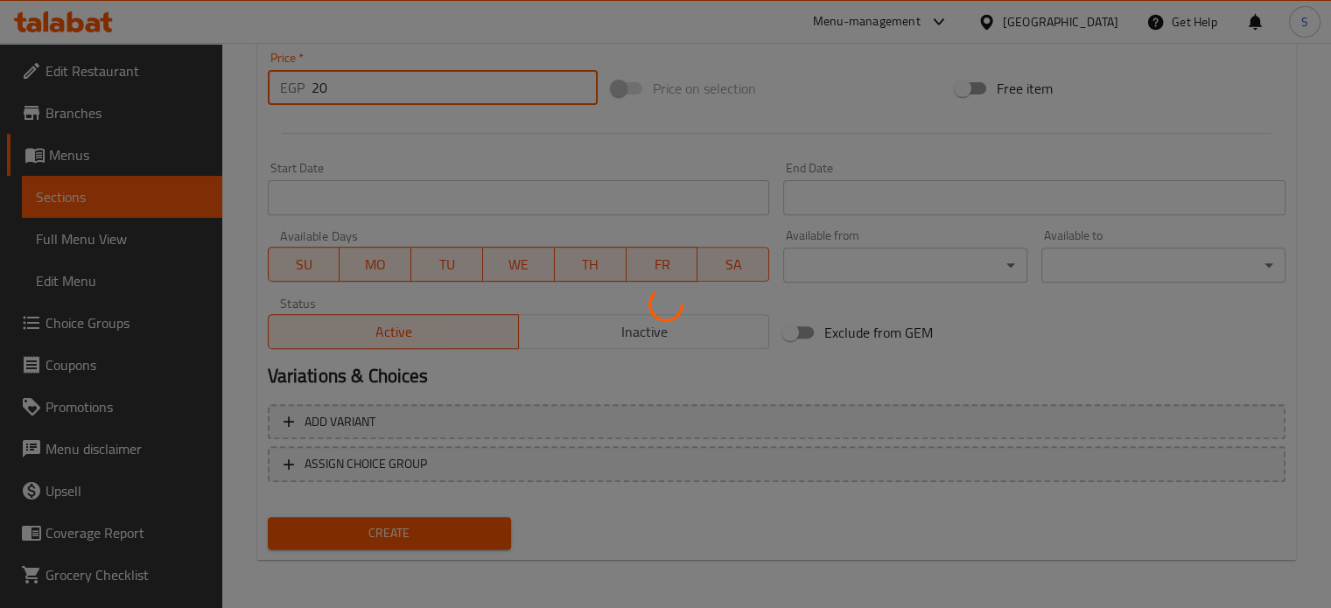
type input "0"
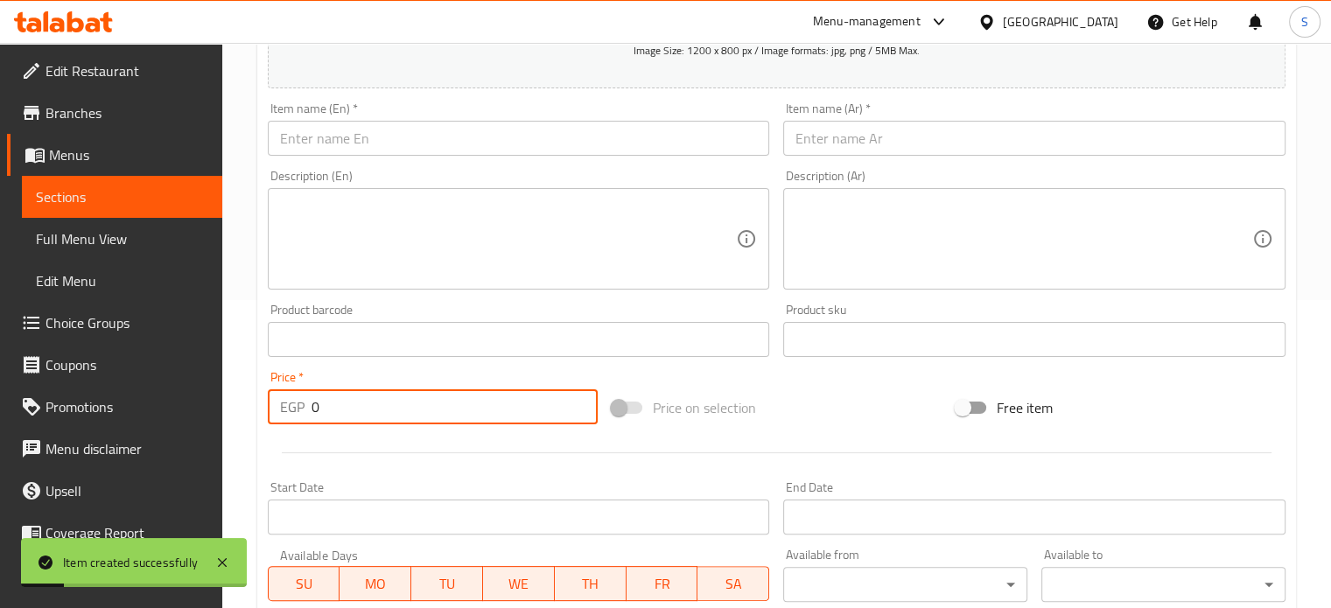
scroll to position [280, 0]
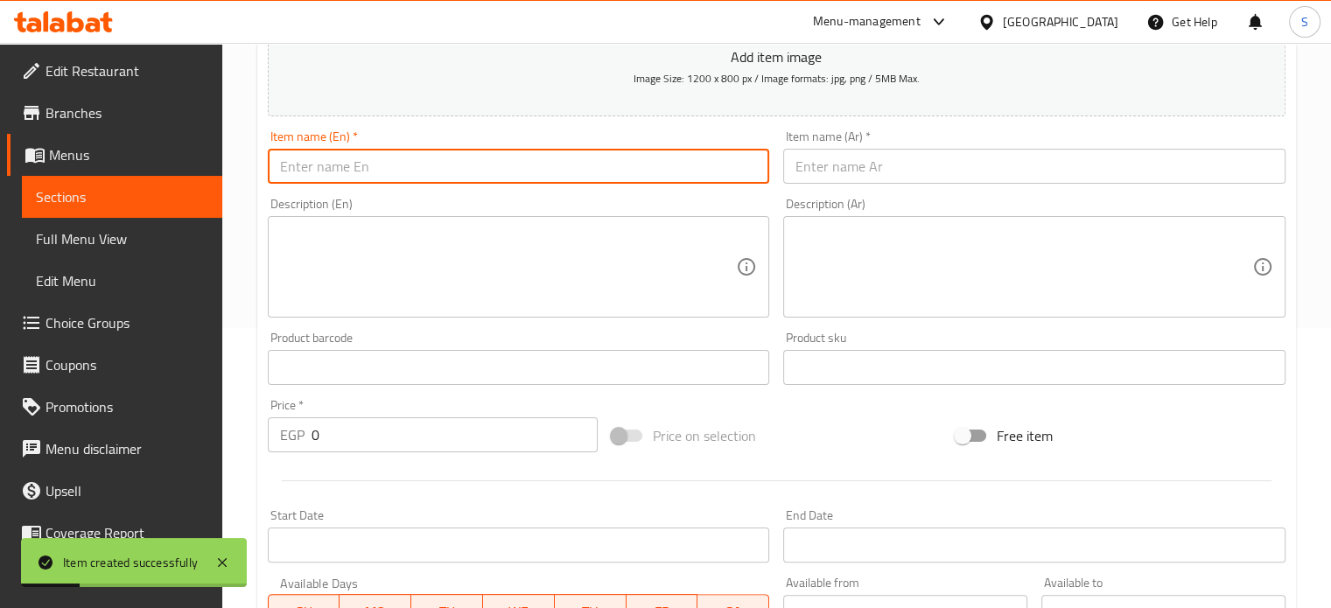
click at [451, 163] on input "text" at bounding box center [519, 166] width 502 height 35
paste input "Cheese Ta'meya"
type input "Cheese Ta'meya"
click at [858, 165] on input "text" at bounding box center [1034, 166] width 502 height 35
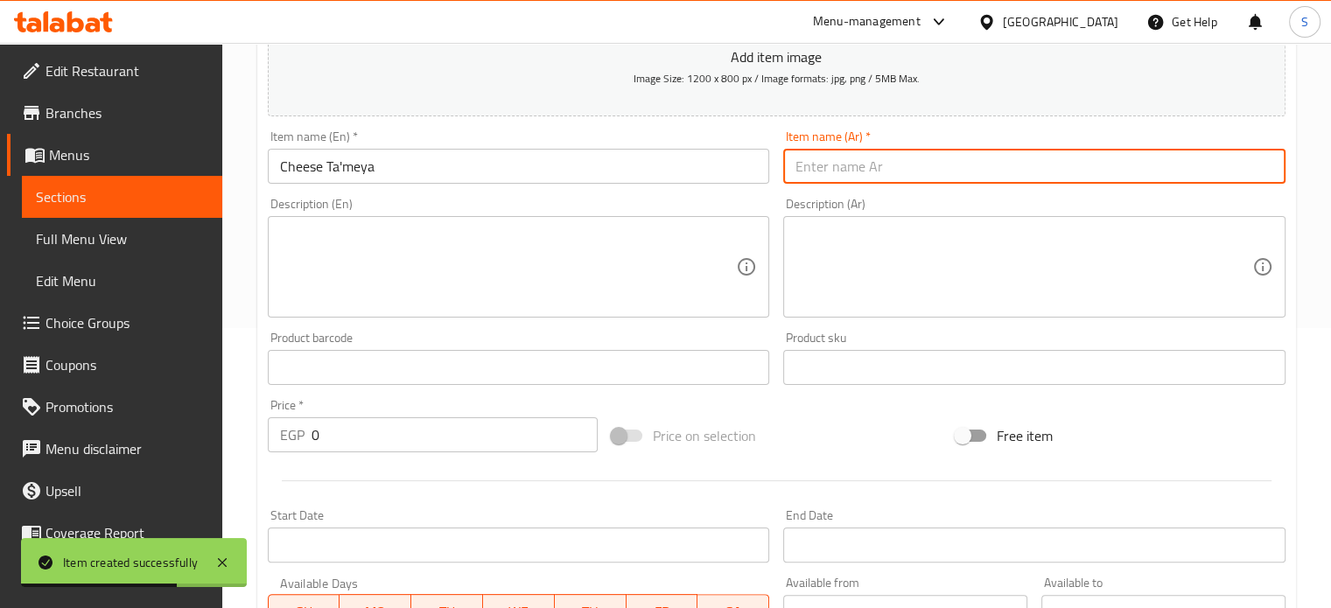
paste input "[PERSON_NAME]"
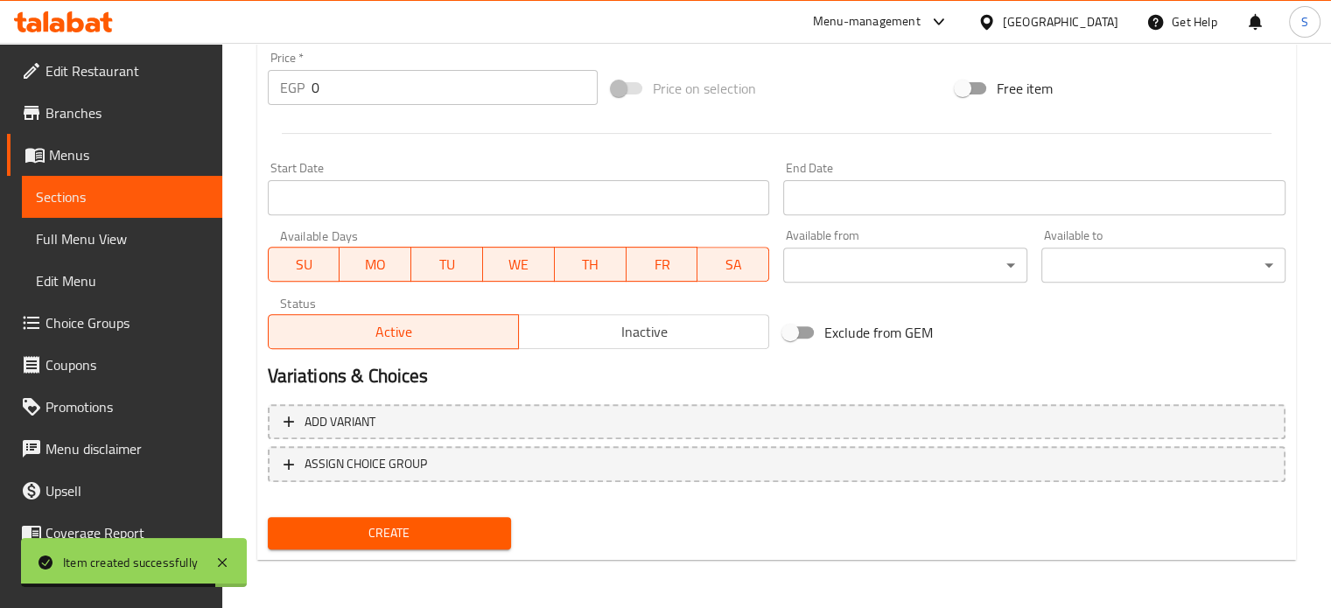
type input "[PERSON_NAME]"
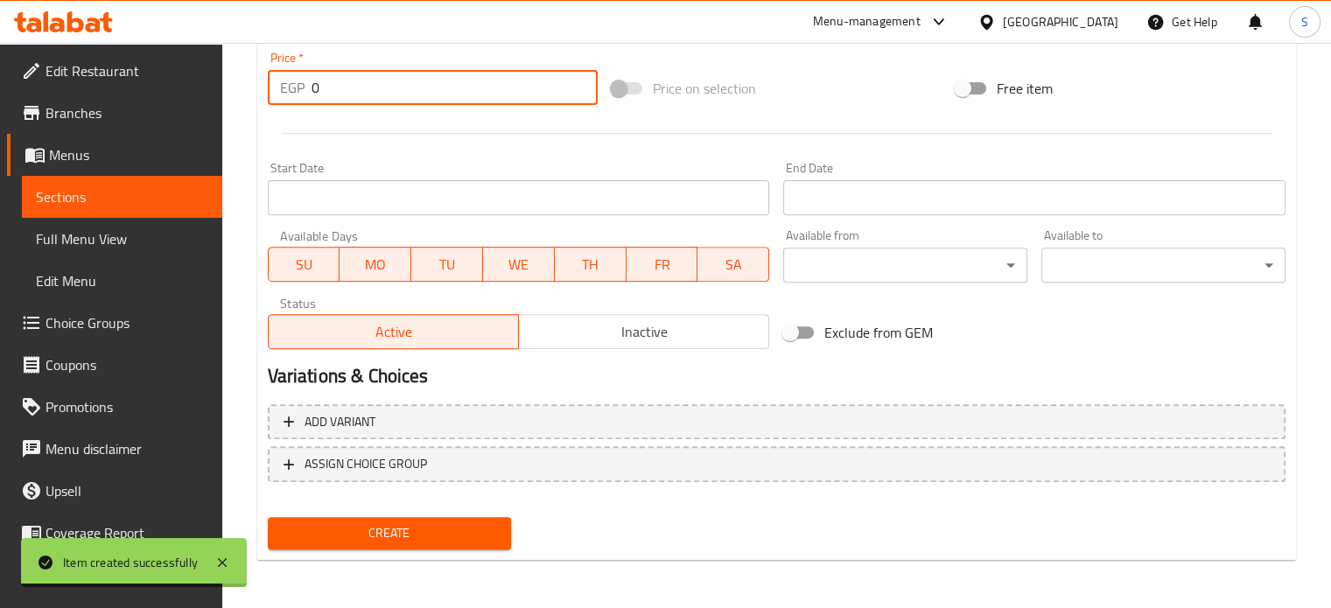
click at [399, 93] on input "0" at bounding box center [455, 87] width 286 height 35
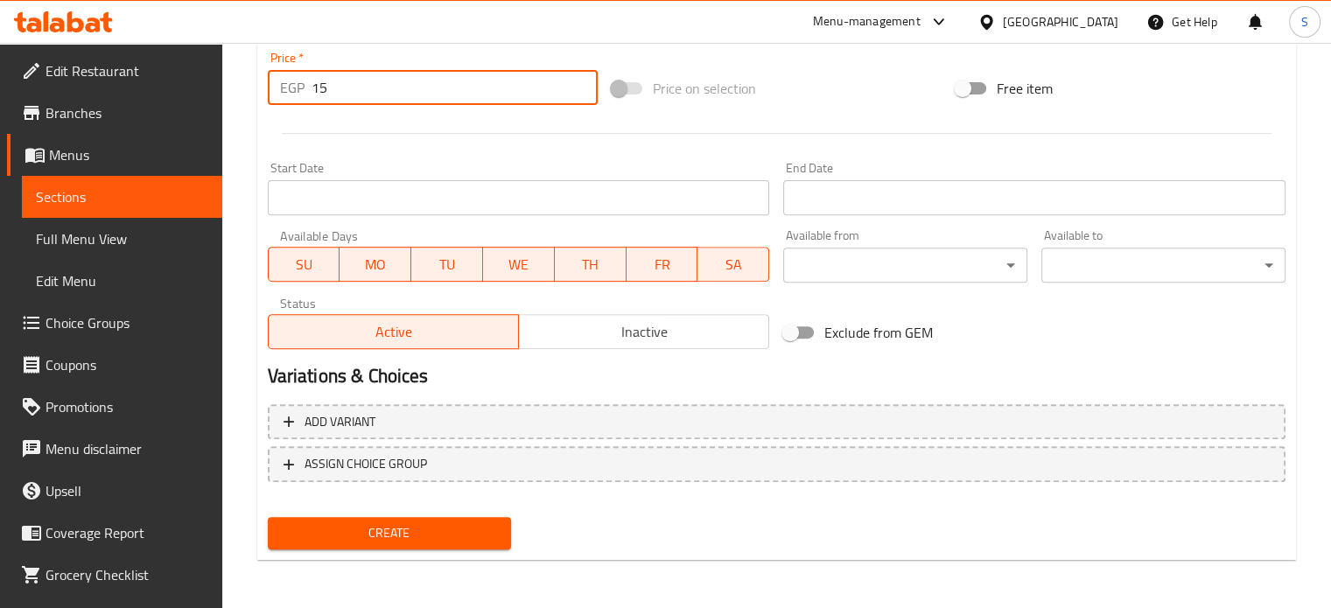
type input "15"
click at [268, 517] on button "Create" at bounding box center [390, 533] width 244 height 32
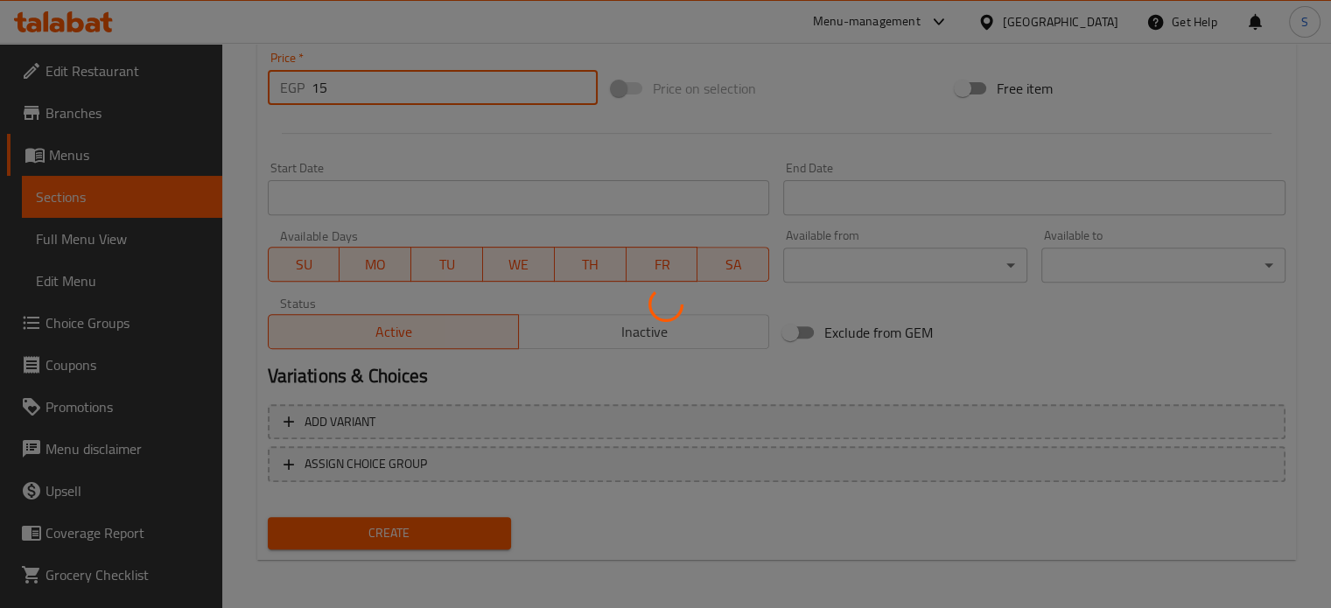
type input "0"
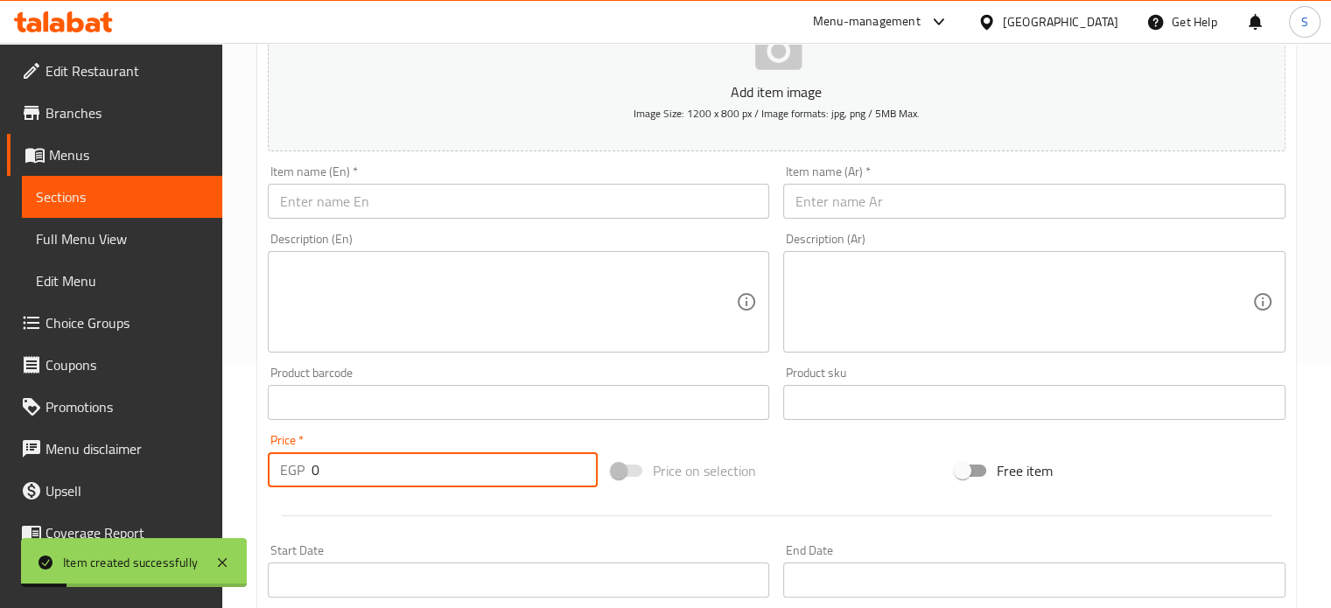
scroll to position [242, 0]
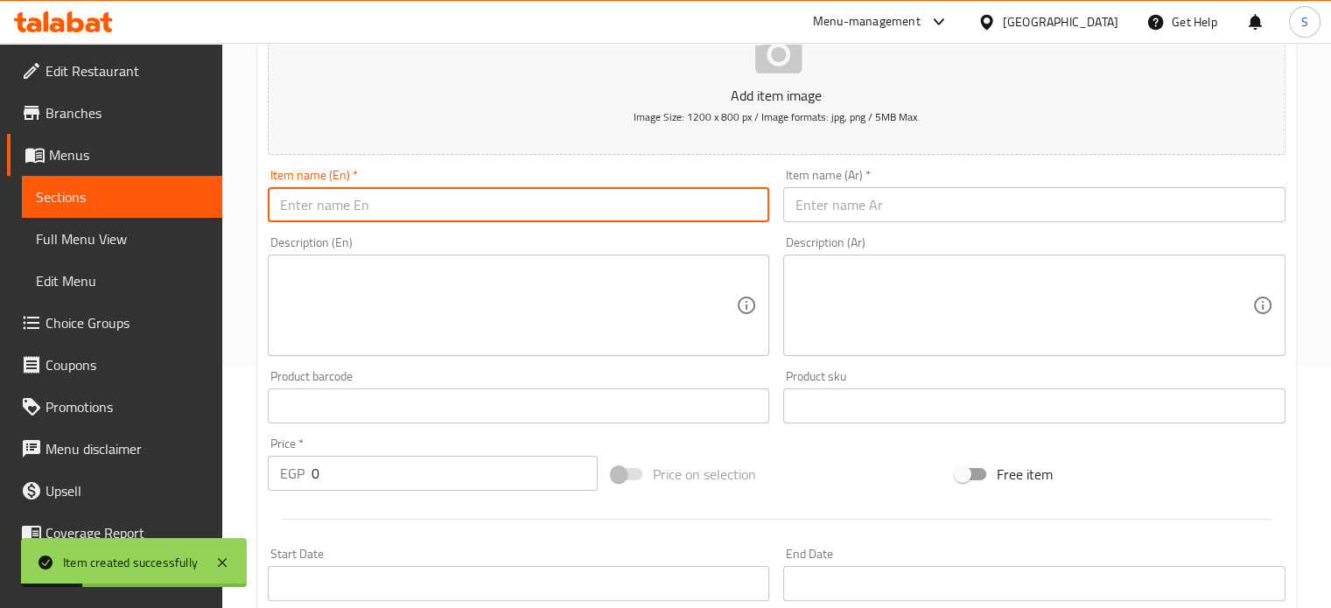
click at [428, 206] on input "text" at bounding box center [519, 204] width 502 height 35
paste input "Chicken Eye Ta'meya"
type input "Chicken Eye Ta'meya"
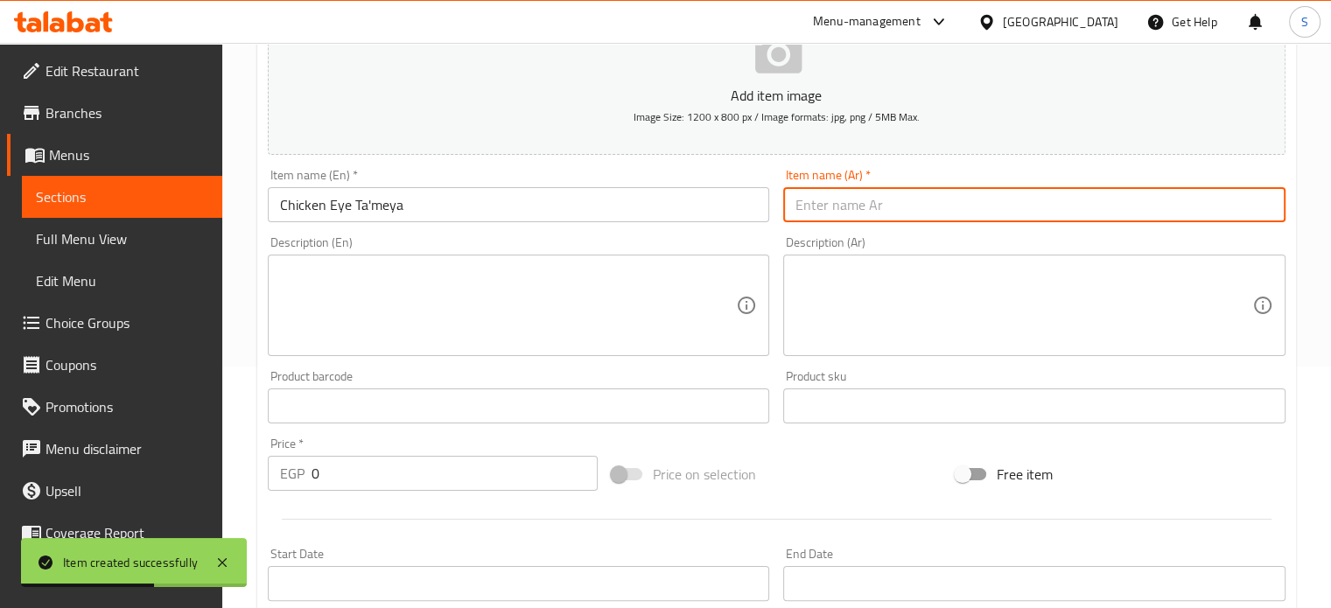
click at [856, 213] on input "text" at bounding box center [1034, 204] width 502 height 35
paste input "طعميه عين الكتكوت"
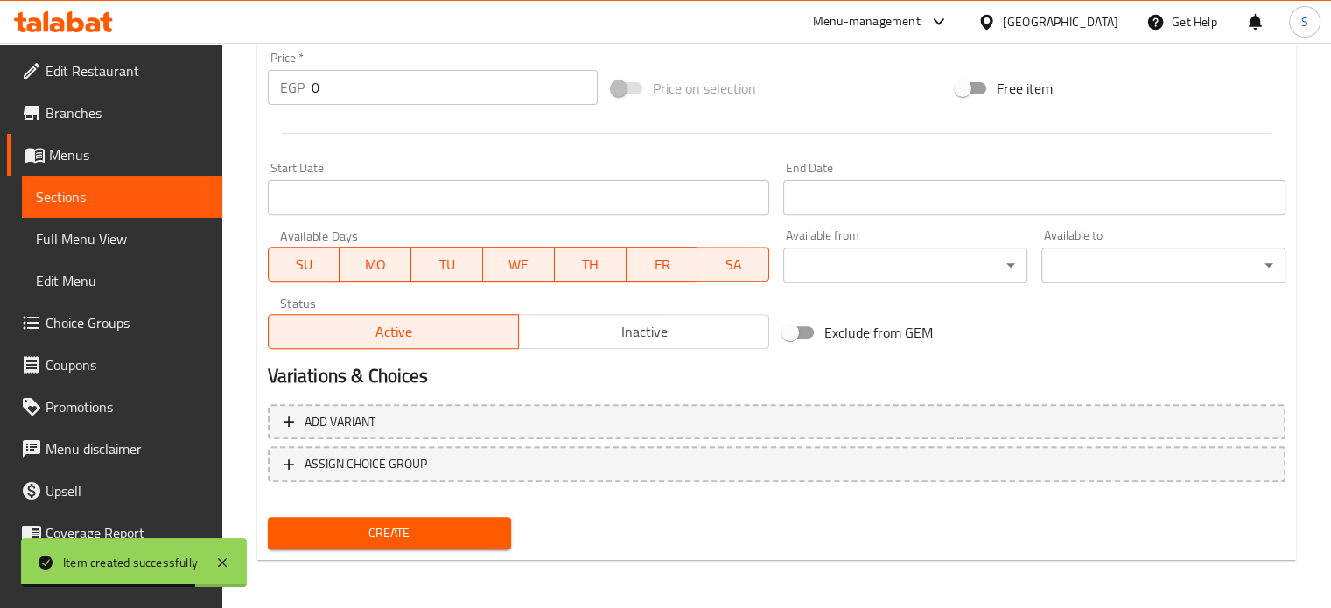
type input "طعميه عين الكتكوت"
click at [359, 90] on input "0" at bounding box center [455, 87] width 286 height 35
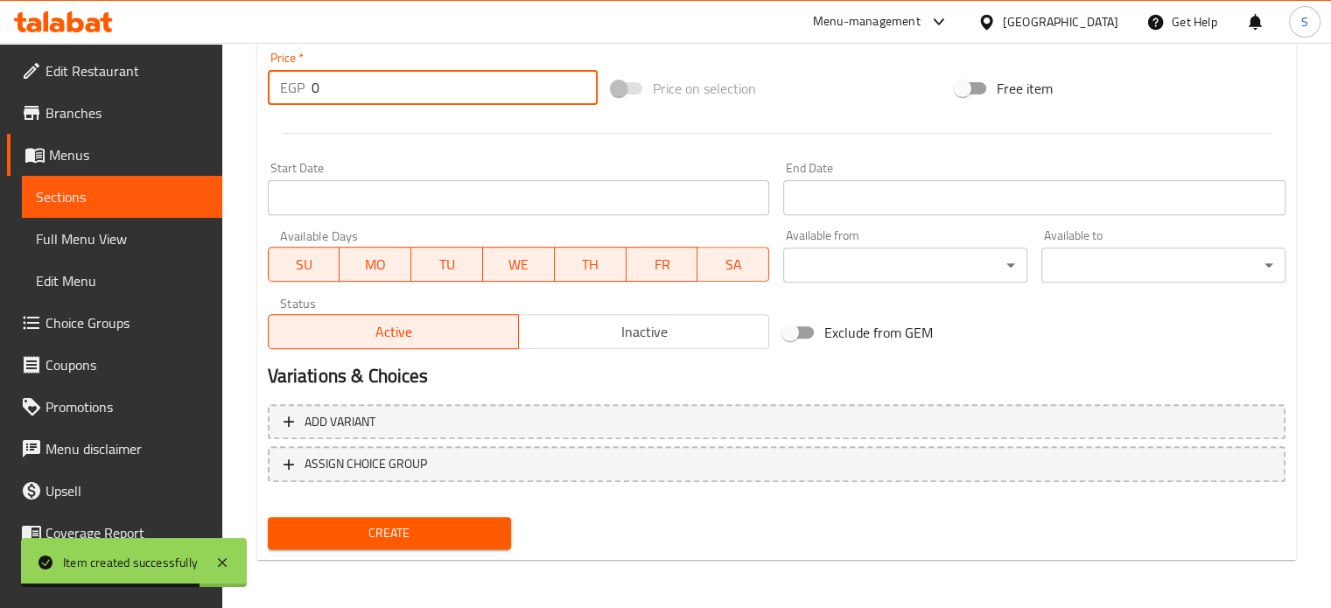
click at [359, 90] on input "0" at bounding box center [455, 87] width 286 height 35
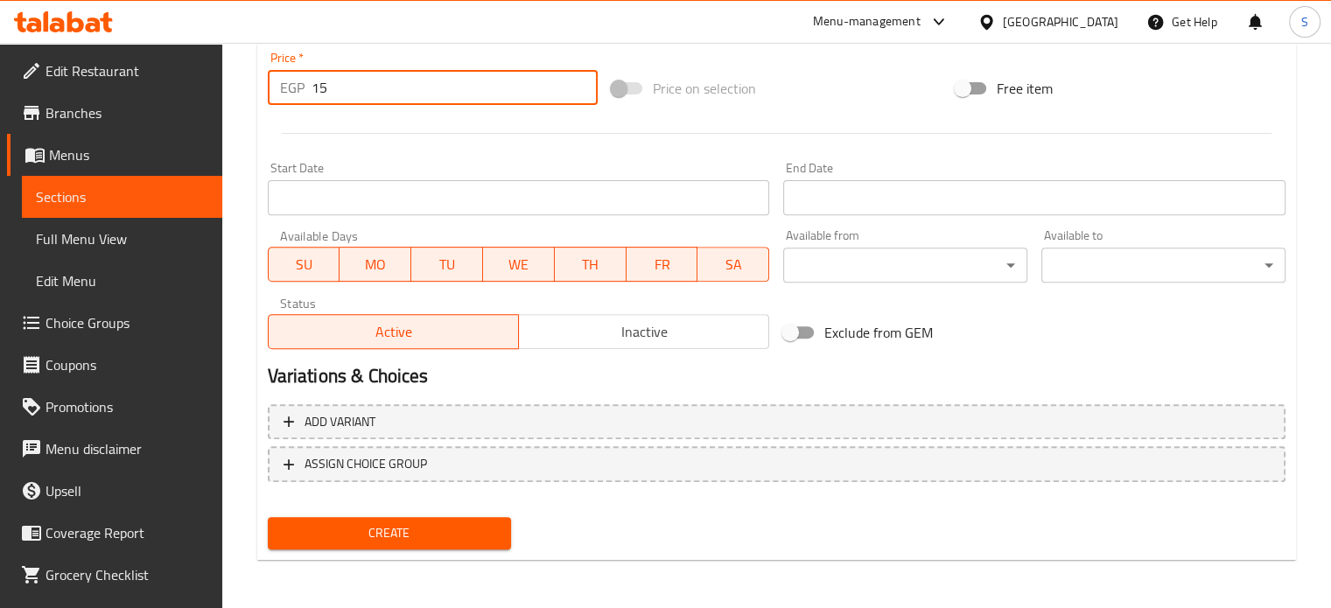
type input "15"
click at [268, 517] on button "Create" at bounding box center [390, 533] width 244 height 32
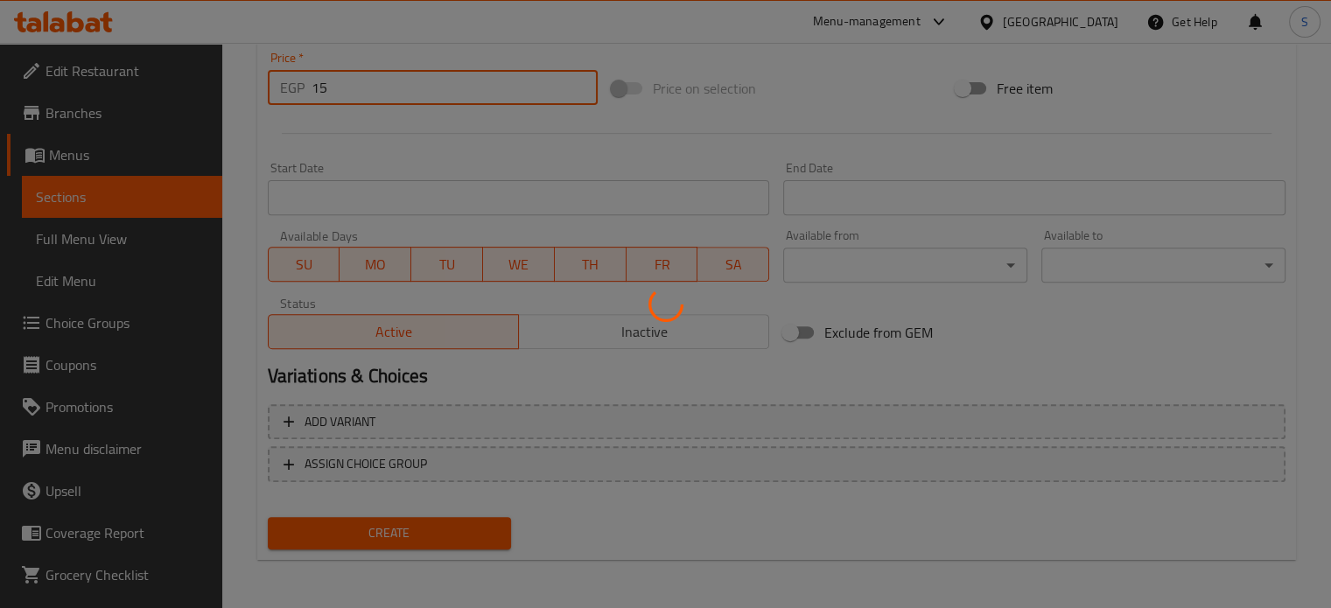
type input "0"
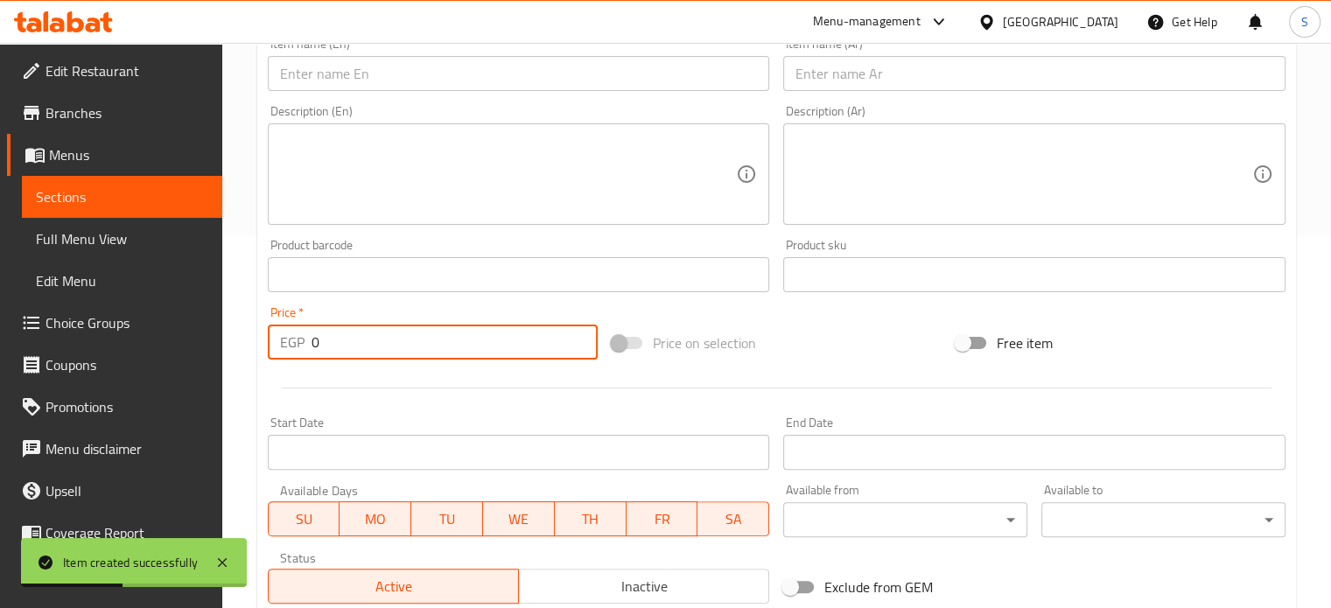
scroll to position [245, 0]
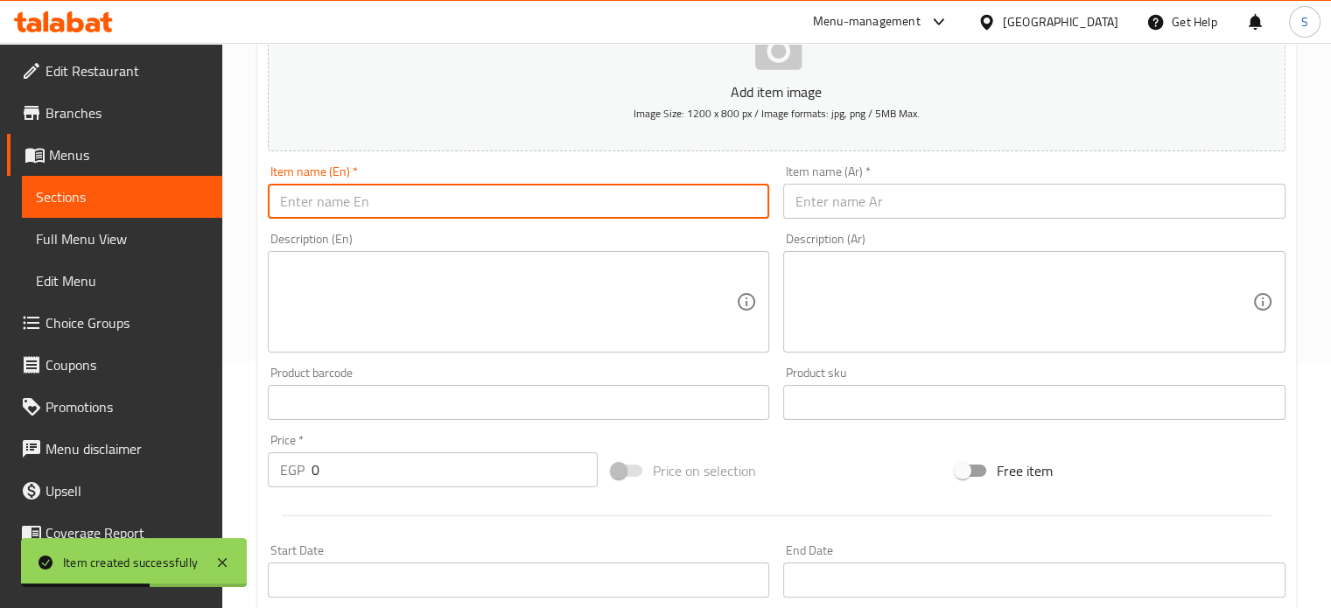
click at [418, 200] on input "text" at bounding box center [519, 201] width 502 height 35
paste input "Tameya on potatoes"
type input "Tameya on potatoes"
click at [849, 207] on input "text" at bounding box center [1034, 201] width 502 height 35
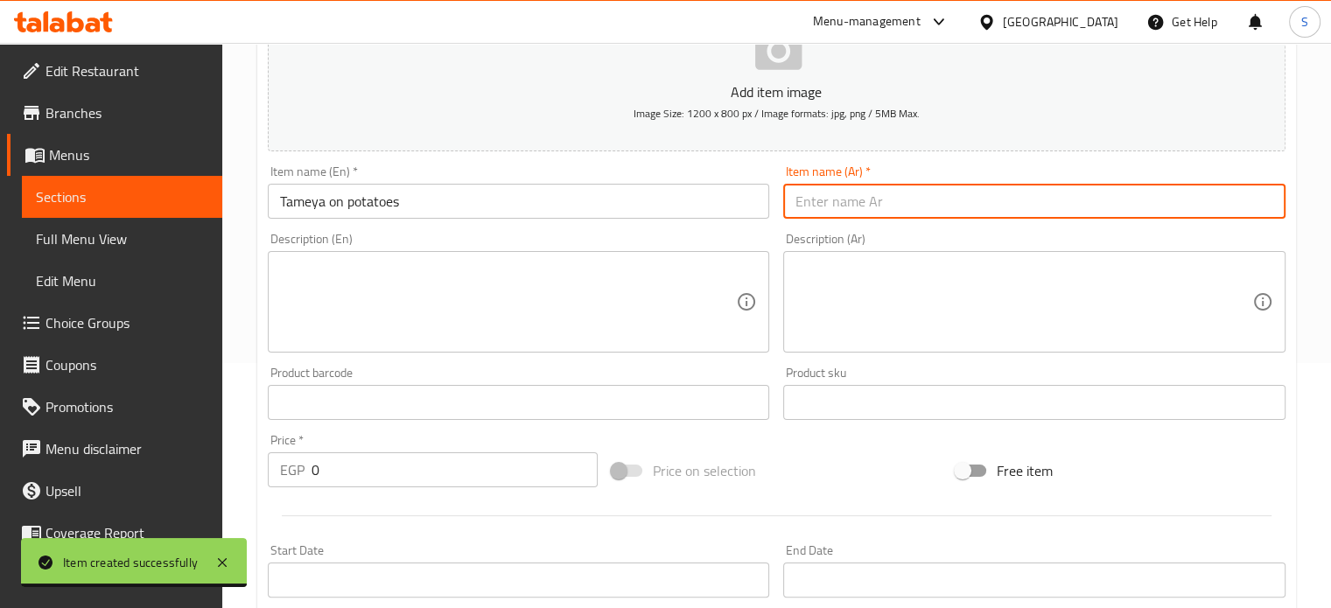
paste input "طعميه على بطاطس"
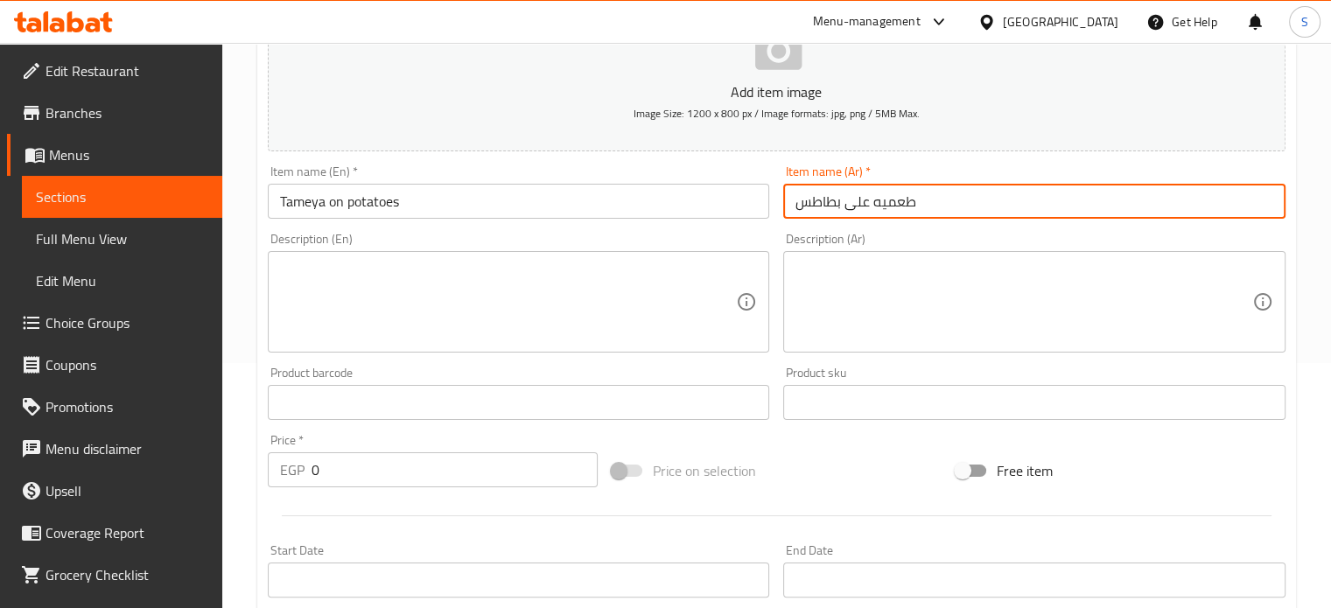
scroll to position [627, 0]
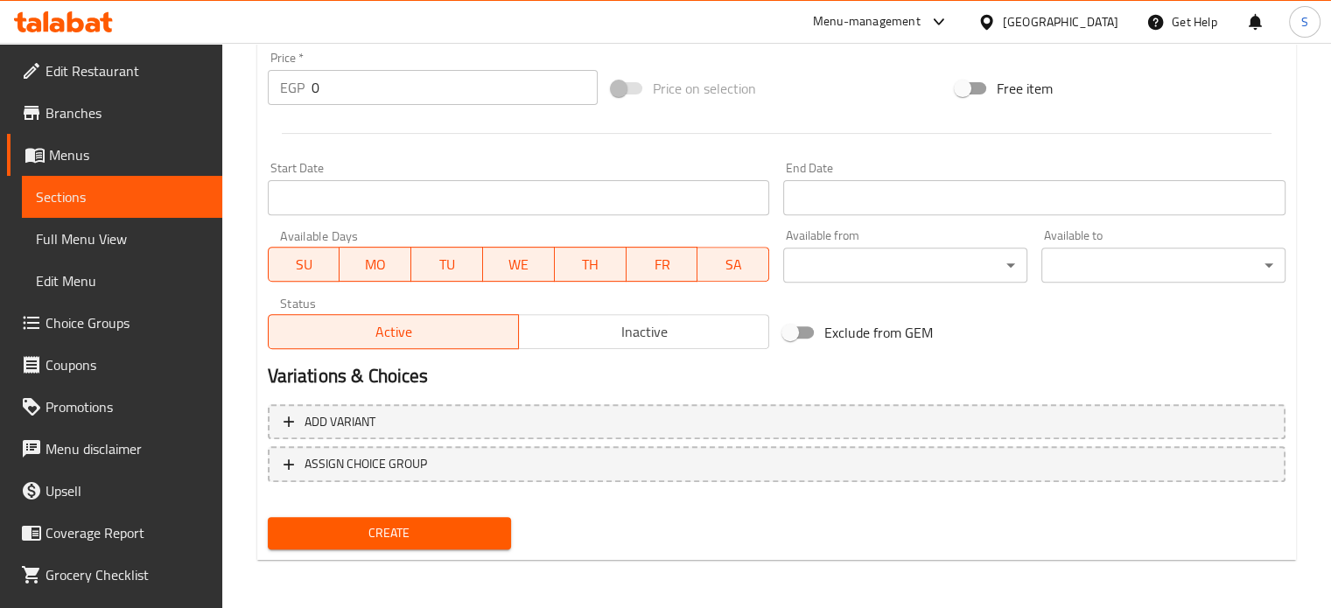
type input "طعميه على بطاطس"
click at [370, 95] on input "0" at bounding box center [455, 87] width 286 height 35
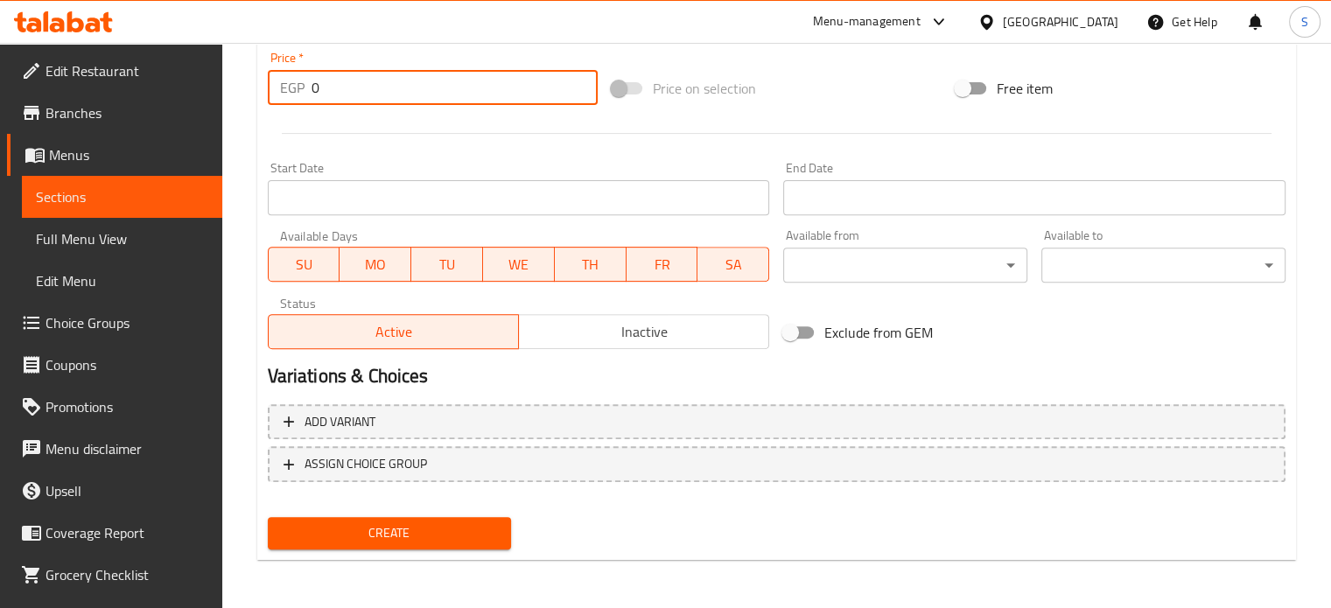
click at [370, 95] on input "0" at bounding box center [455, 87] width 286 height 35
type input "12"
click at [268, 517] on button "Create" at bounding box center [390, 533] width 244 height 32
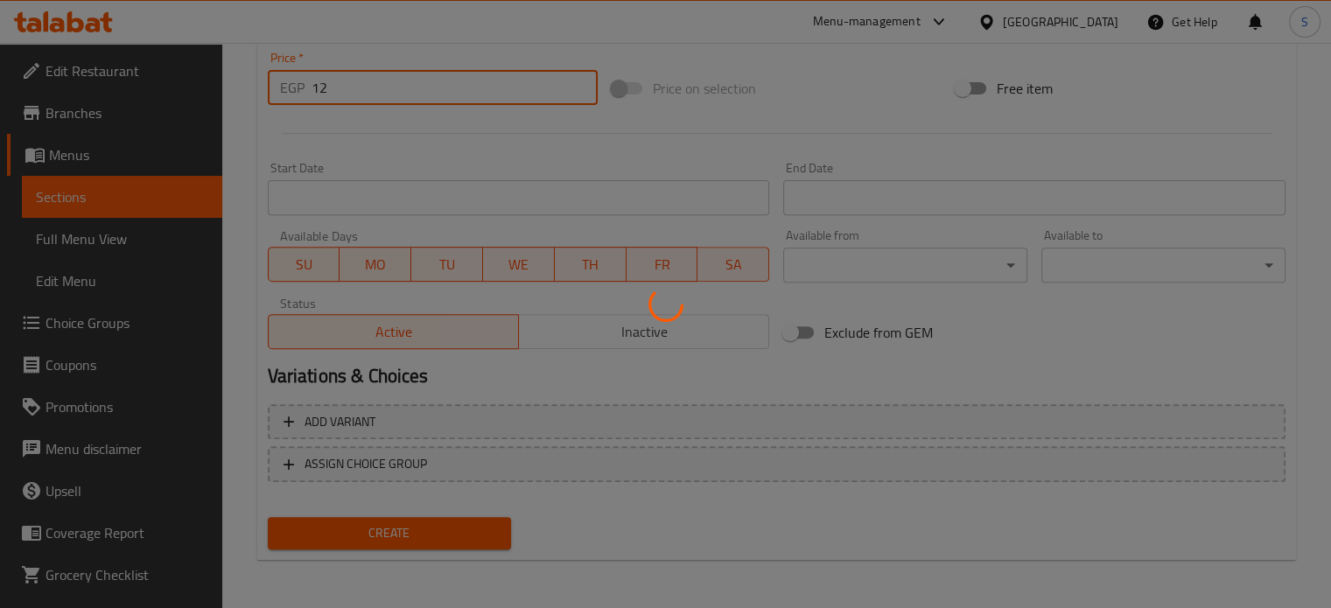
type input "0"
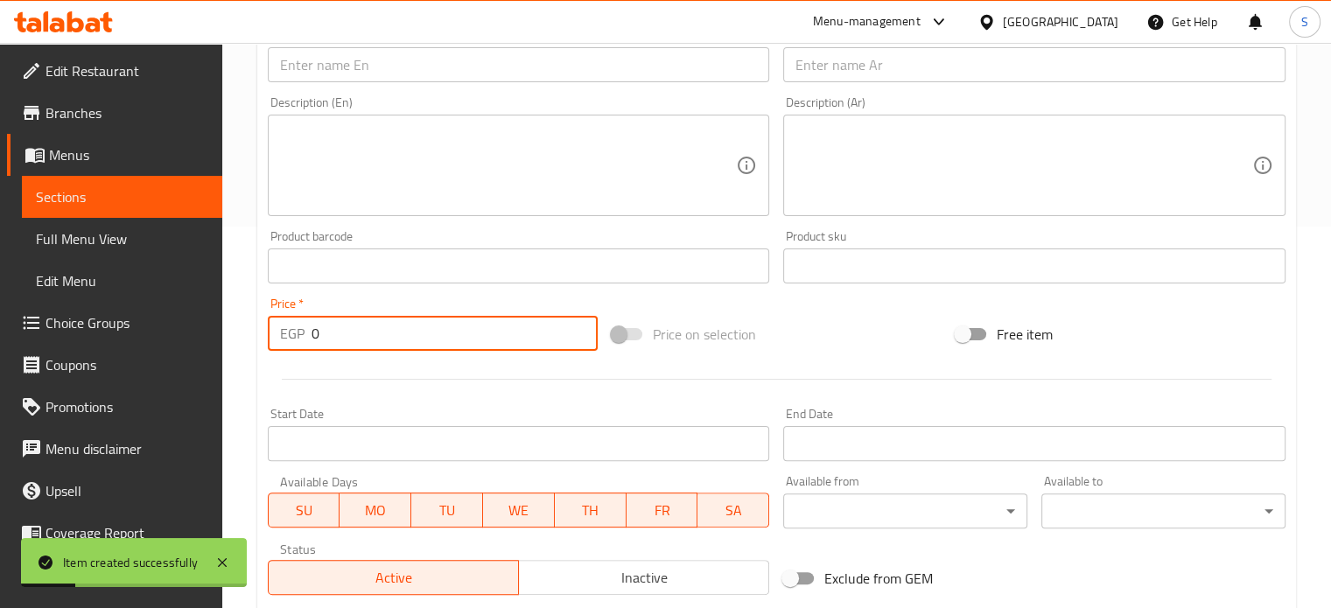
scroll to position [354, 0]
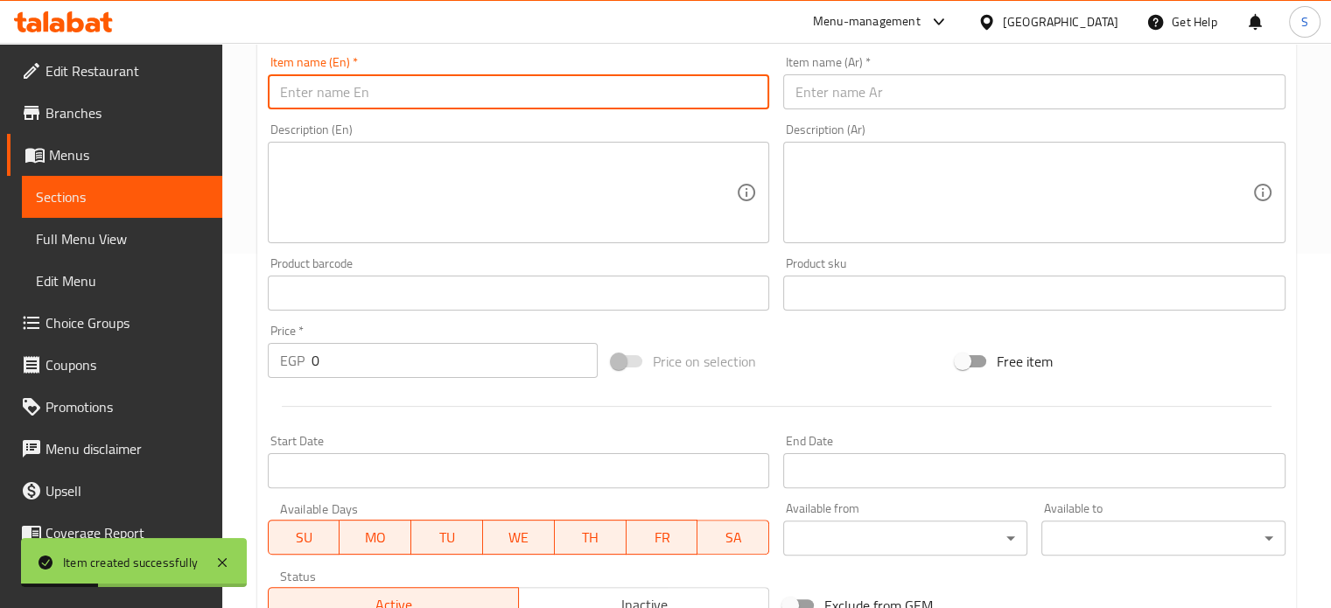
click at [424, 100] on input "text" at bounding box center [519, 91] width 502 height 35
paste input "Sausage Feast"
type input "Sausage Feast"
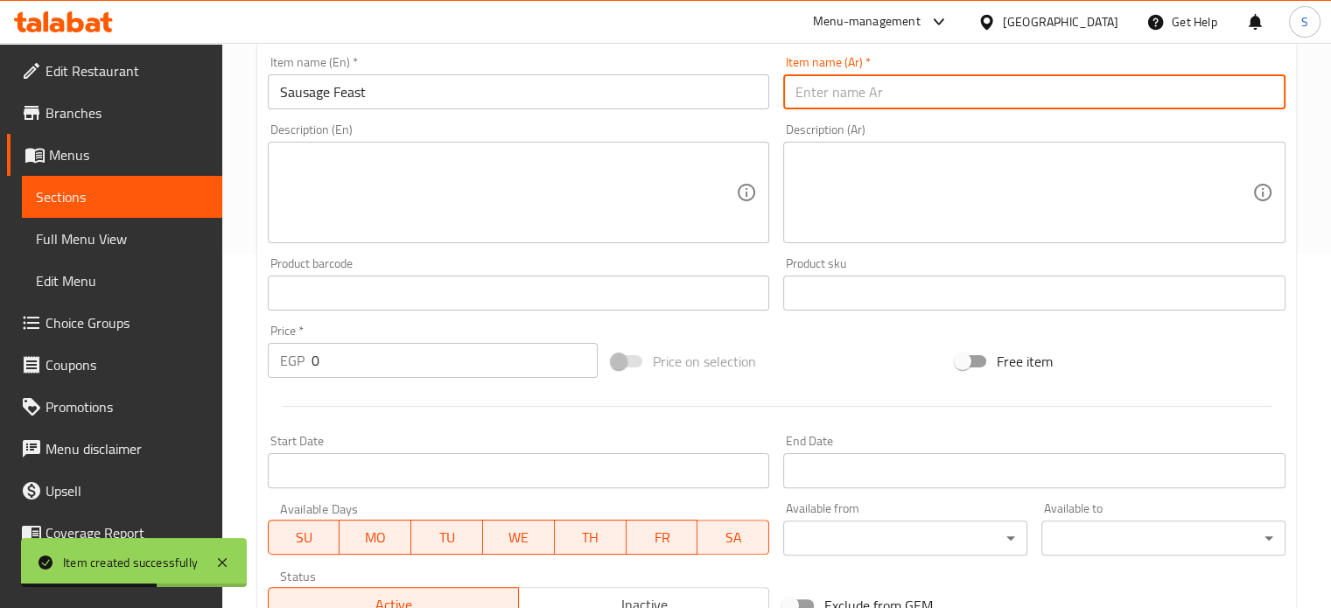
click at [863, 102] on input "text" at bounding box center [1034, 91] width 502 height 35
paste input "طعميه سجق"
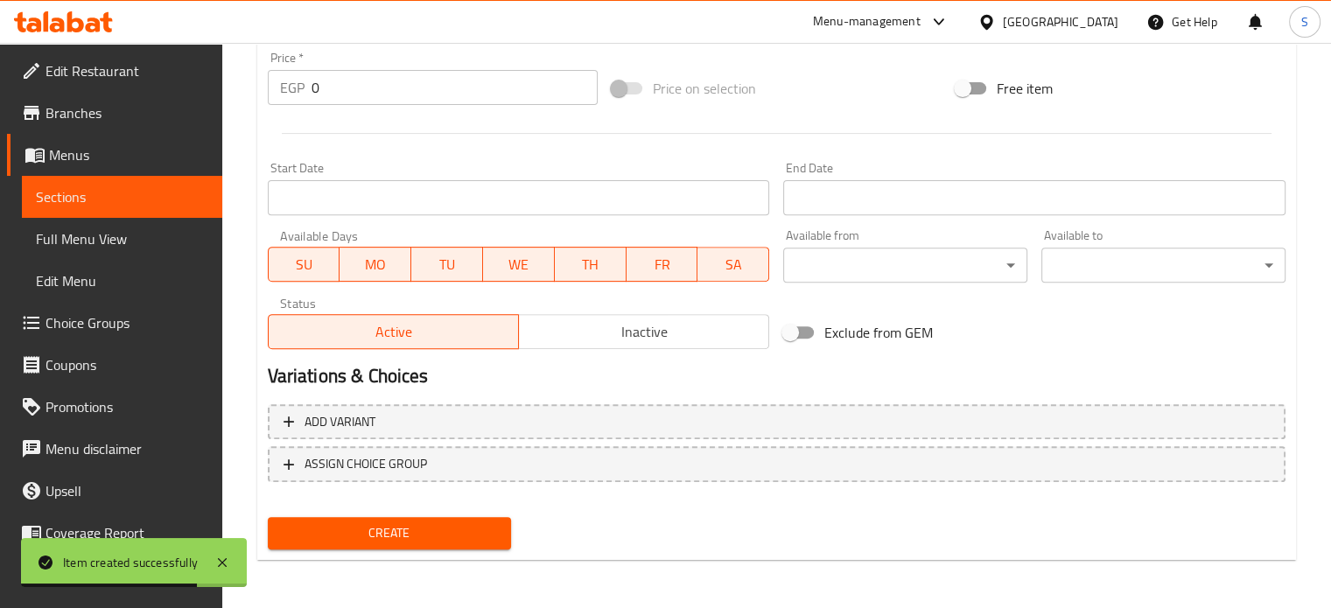
type input "طعميه سجق"
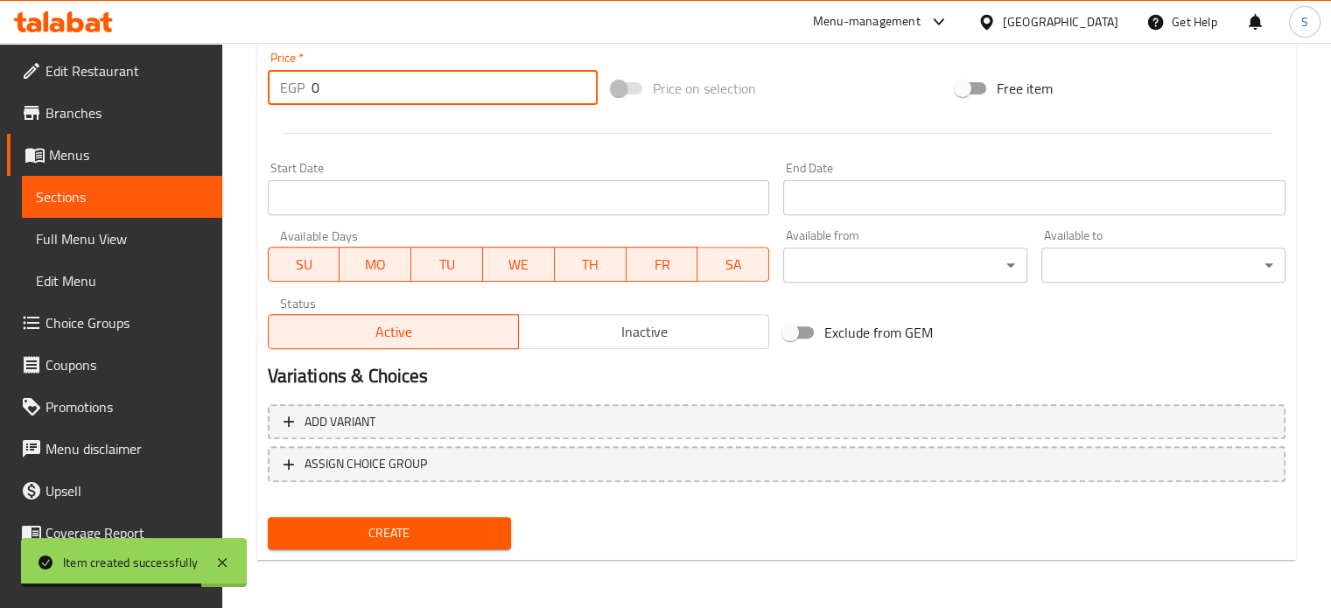
click at [356, 97] on input "0" at bounding box center [455, 87] width 286 height 35
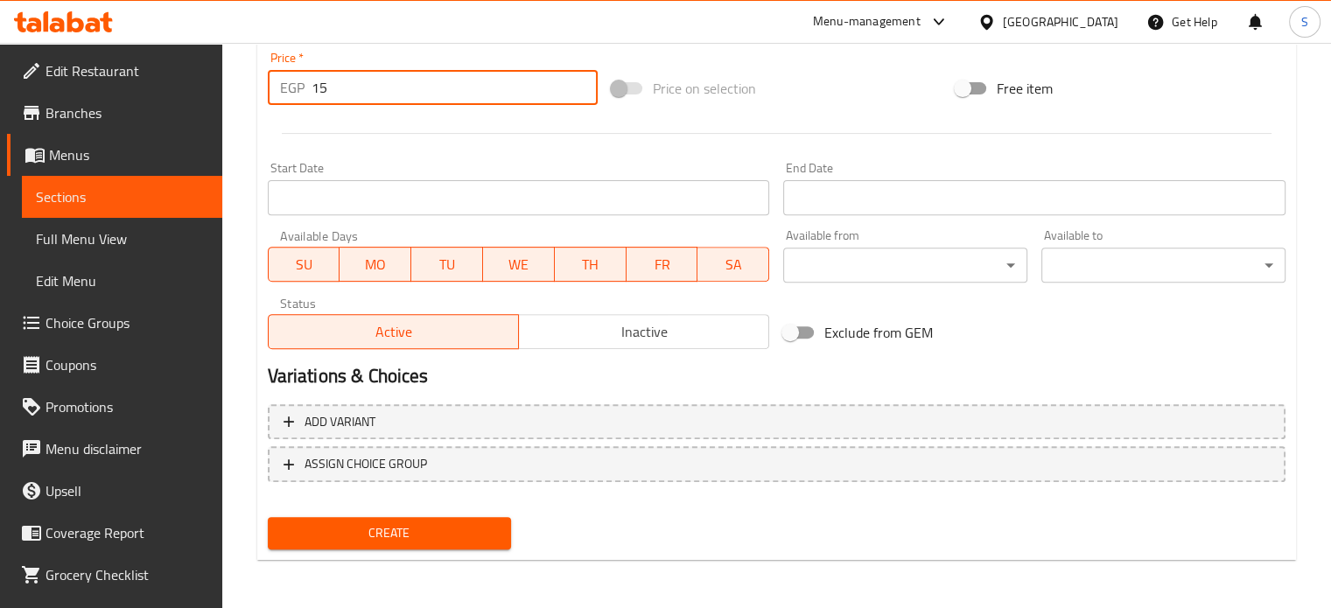
type input "15"
click at [268, 517] on button "Create" at bounding box center [390, 533] width 244 height 32
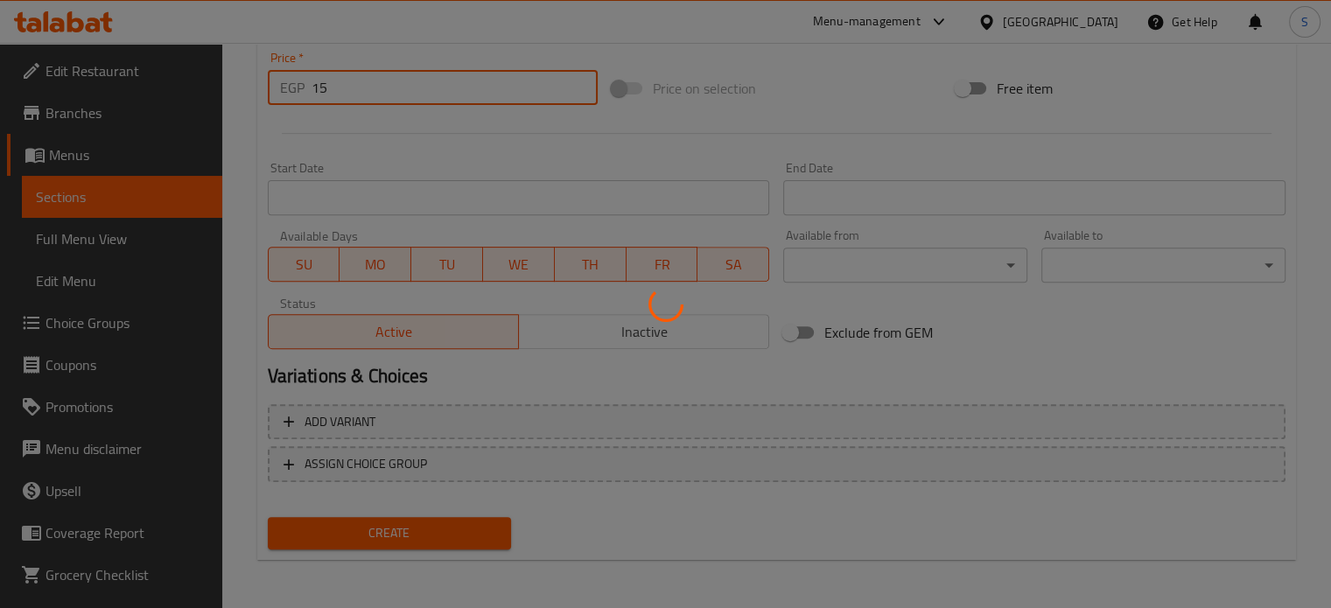
type input "0"
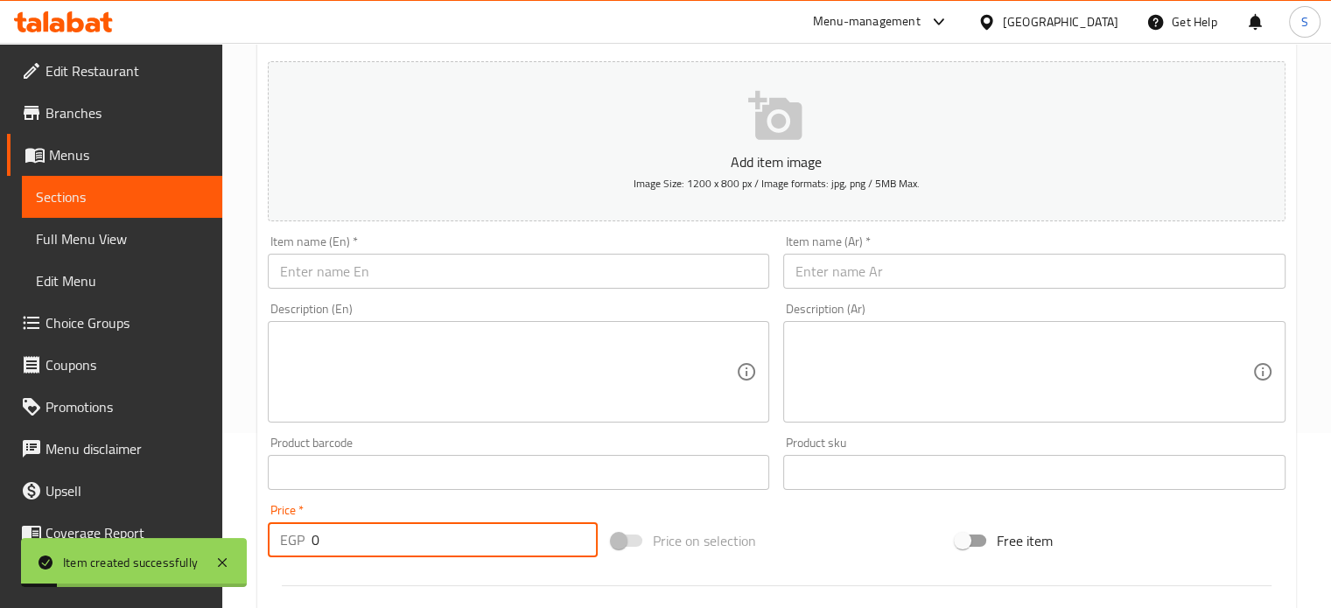
scroll to position [137, 0]
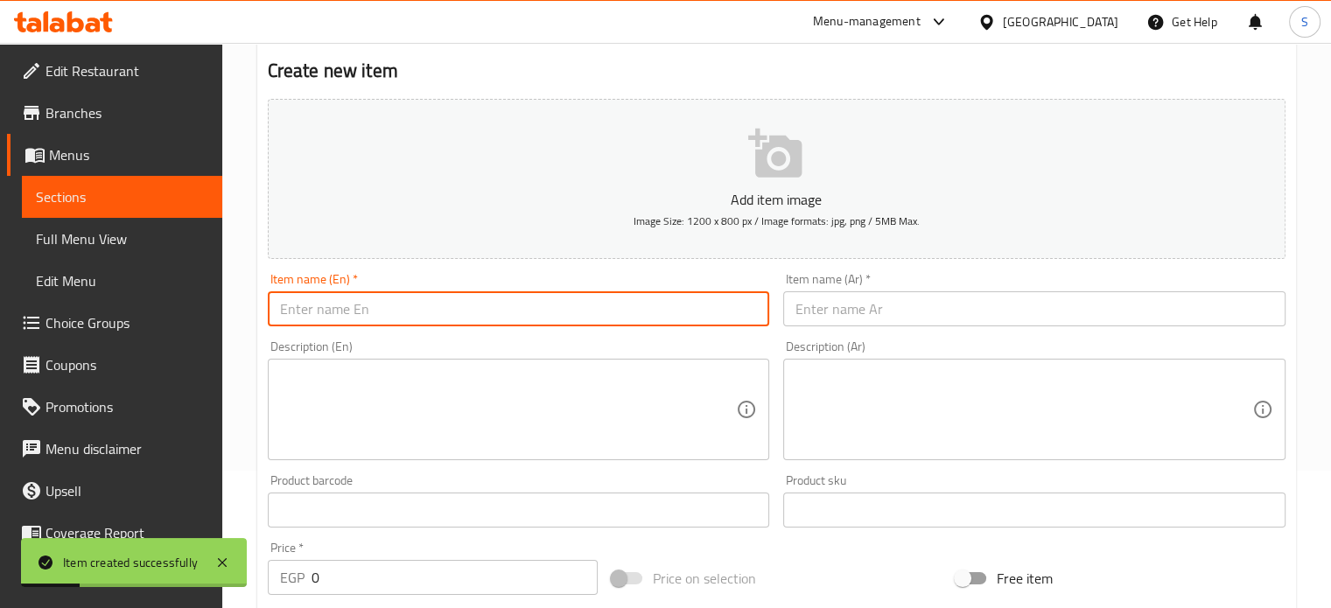
click at [450, 306] on input "text" at bounding box center [519, 308] width 502 height 35
paste input "Fried eggplant falafel"
type input "Fried eggplant falafel"
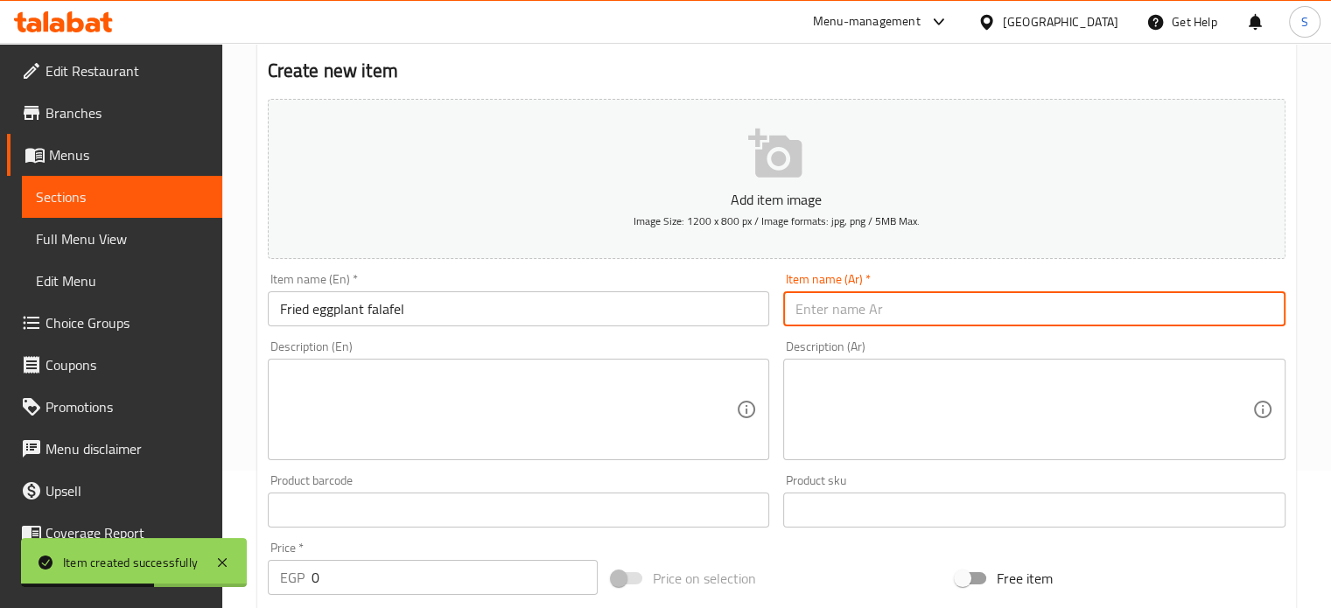
click at [837, 304] on input "text" at bounding box center [1034, 308] width 502 height 35
paste input "طعميه باذنجان مقلي"
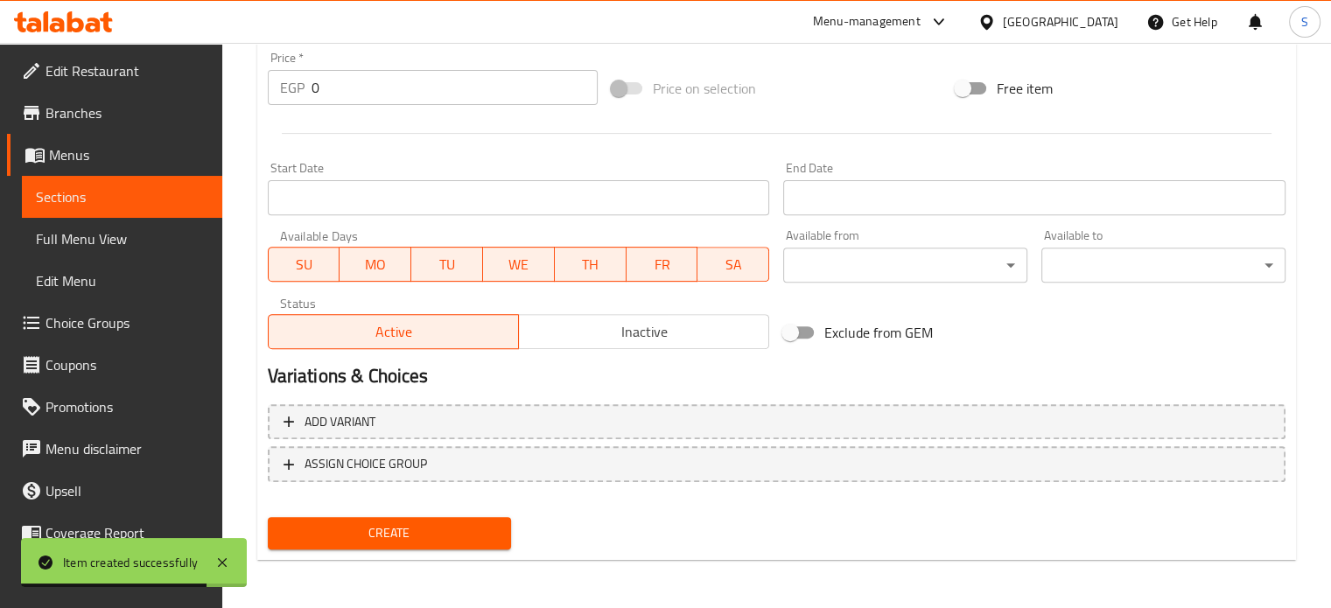
type input "طعميه باذنجان مقلي"
click at [355, 97] on input "0" at bounding box center [455, 87] width 286 height 35
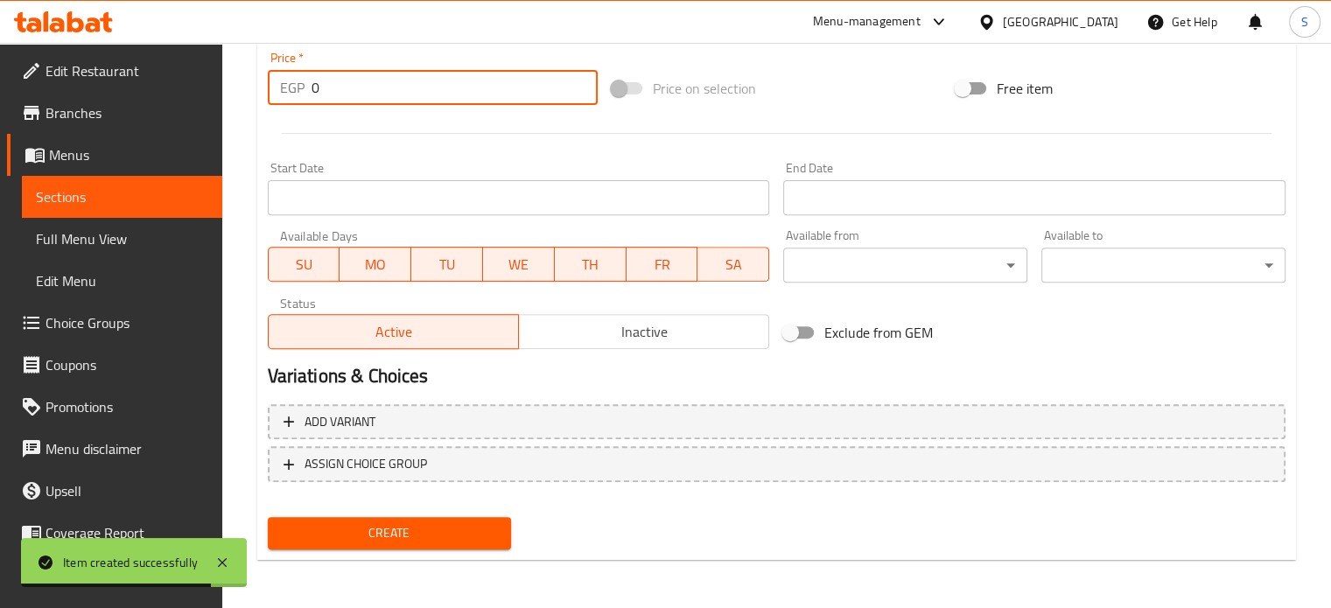
click at [355, 97] on input "0" at bounding box center [455, 87] width 286 height 35
type input "10"
click at [268, 517] on button "Create" at bounding box center [390, 533] width 244 height 32
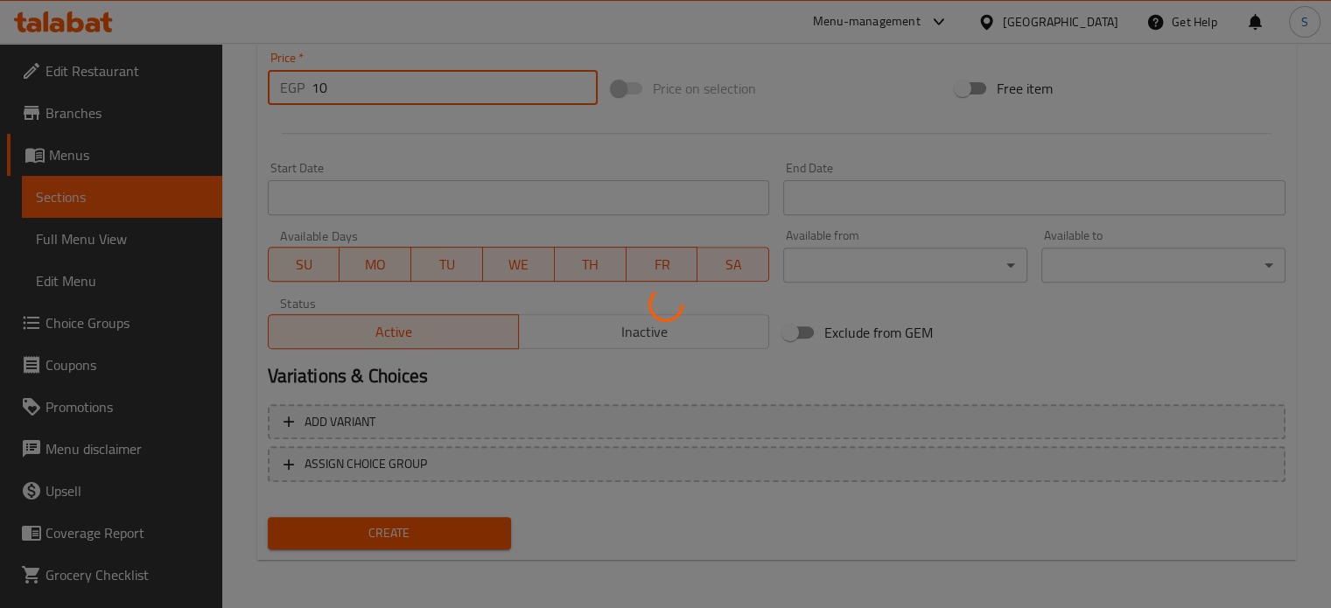
scroll to position [50, 0]
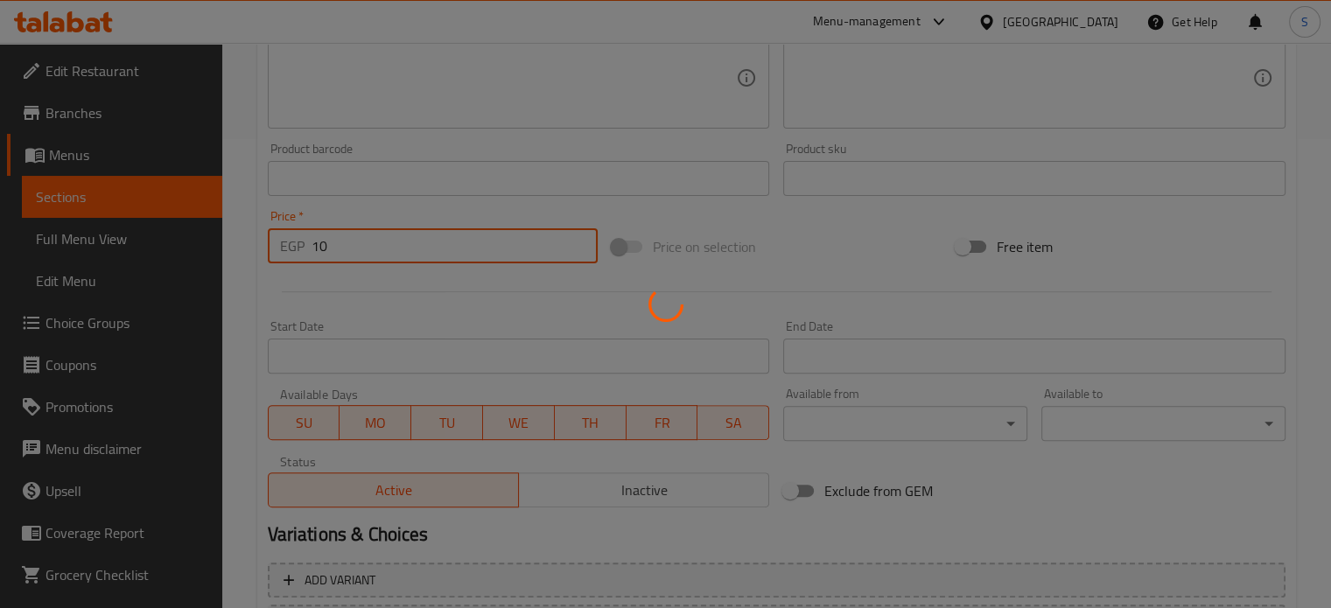
type input "0"
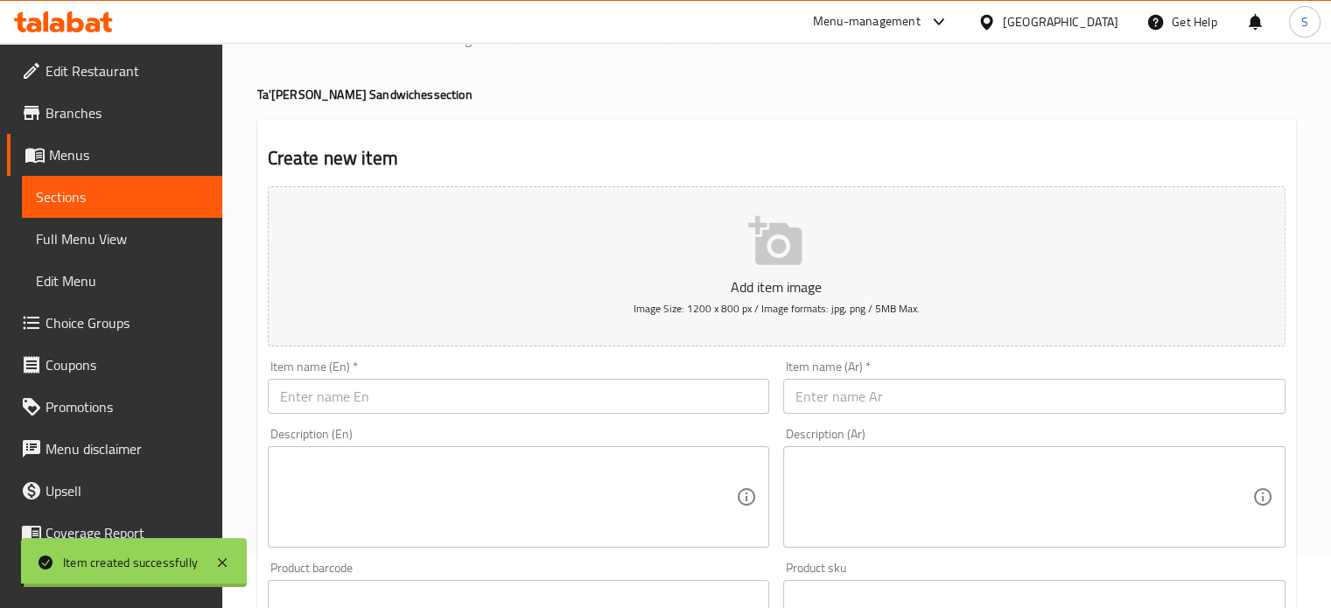
scroll to position [0, 0]
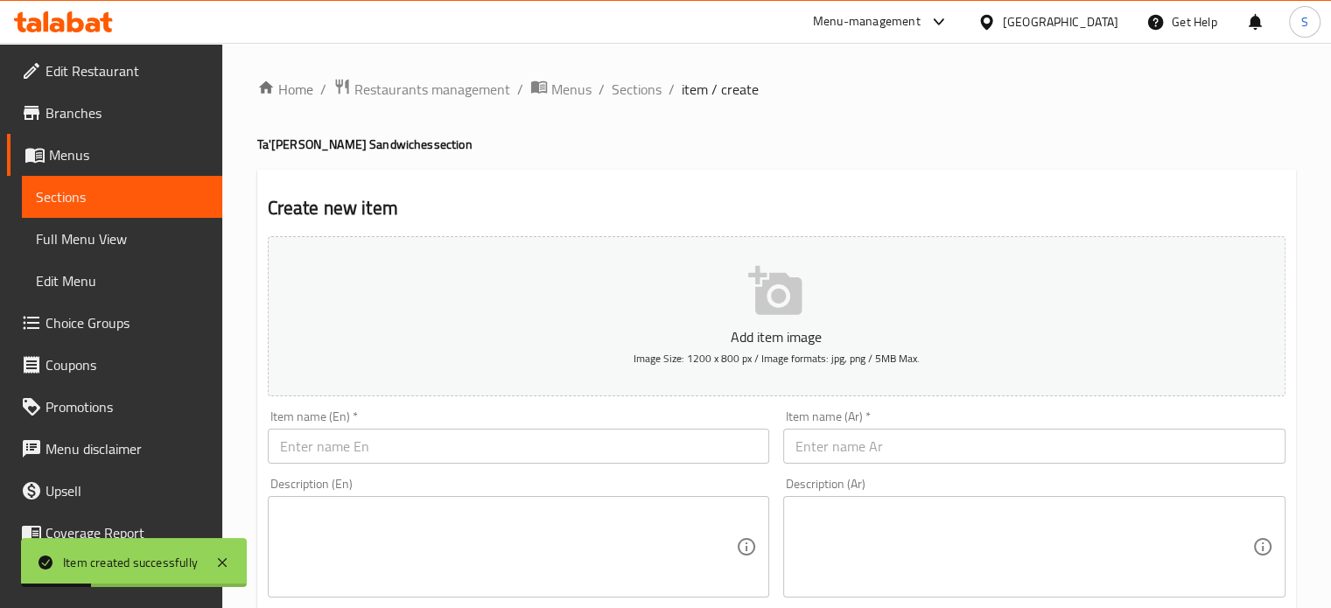
paste input "number"
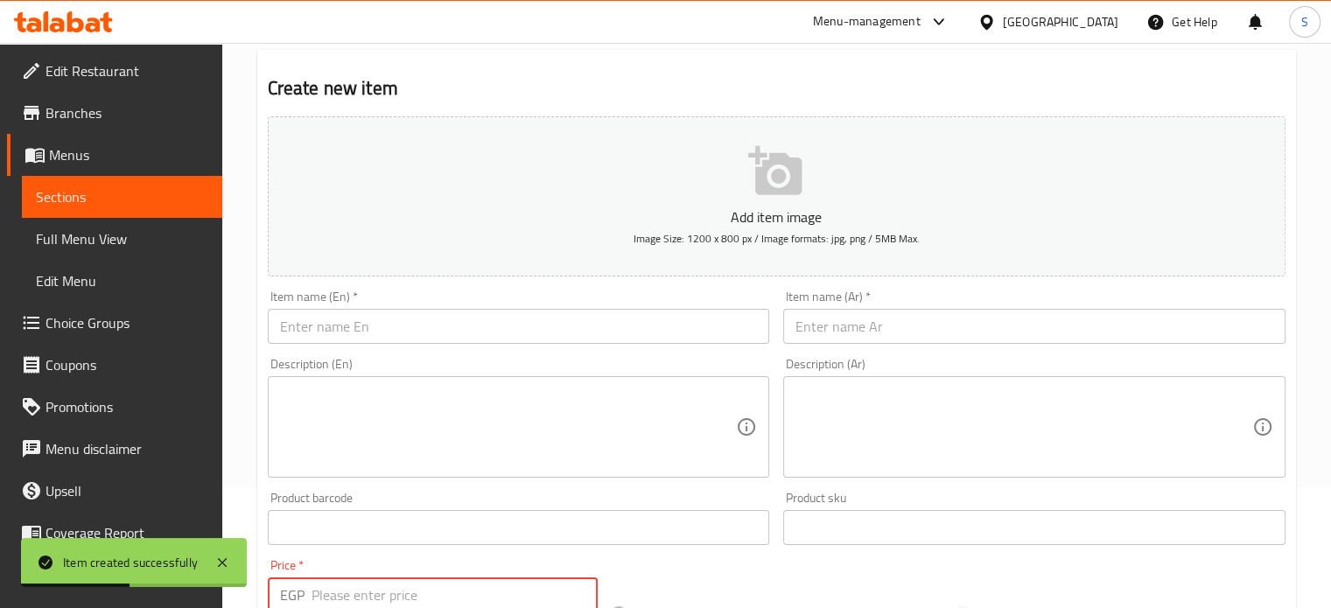
type input "0"
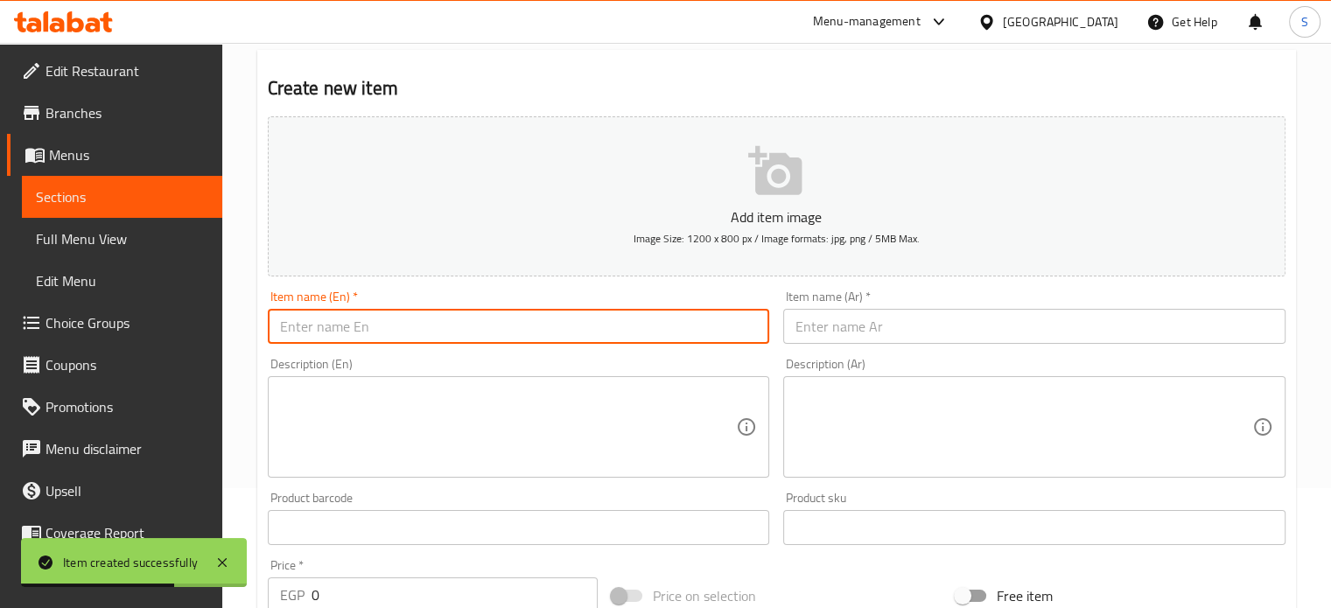
click at [367, 312] on input "text" at bounding box center [519, 326] width 502 height 35
paste input "Sausage Feast"
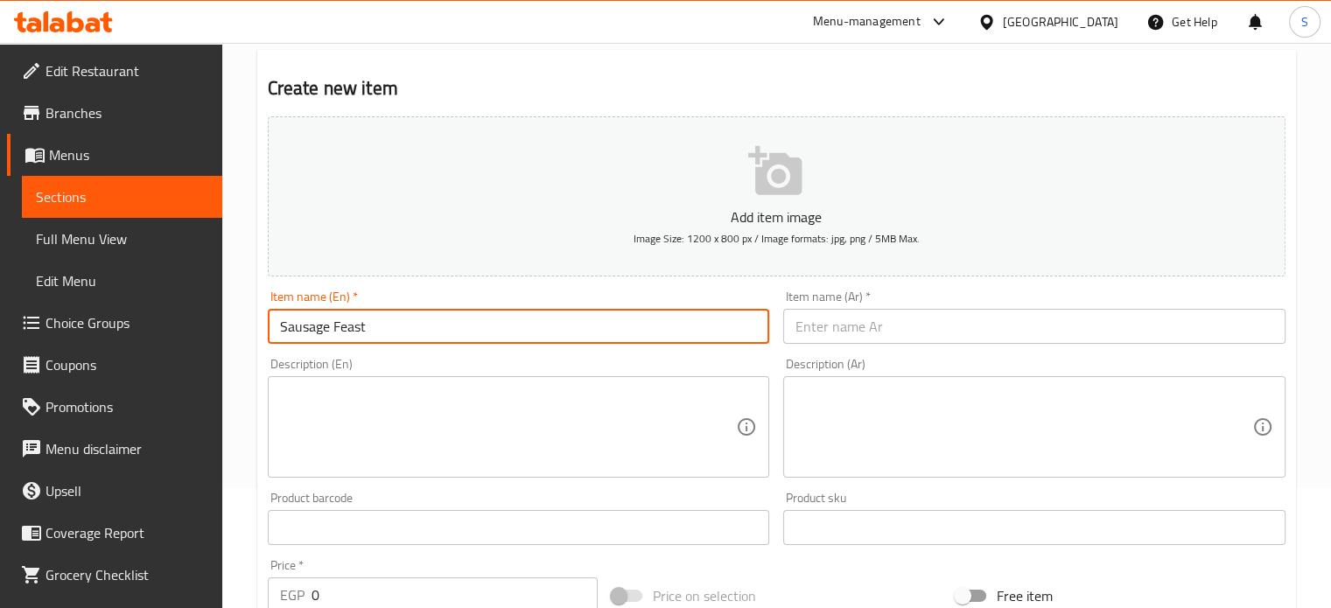
click at [325, 329] on input "Sausage Feast" at bounding box center [519, 326] width 502 height 35
click at [333, 325] on input "Sausage Feast" at bounding box center [519, 326] width 502 height 35
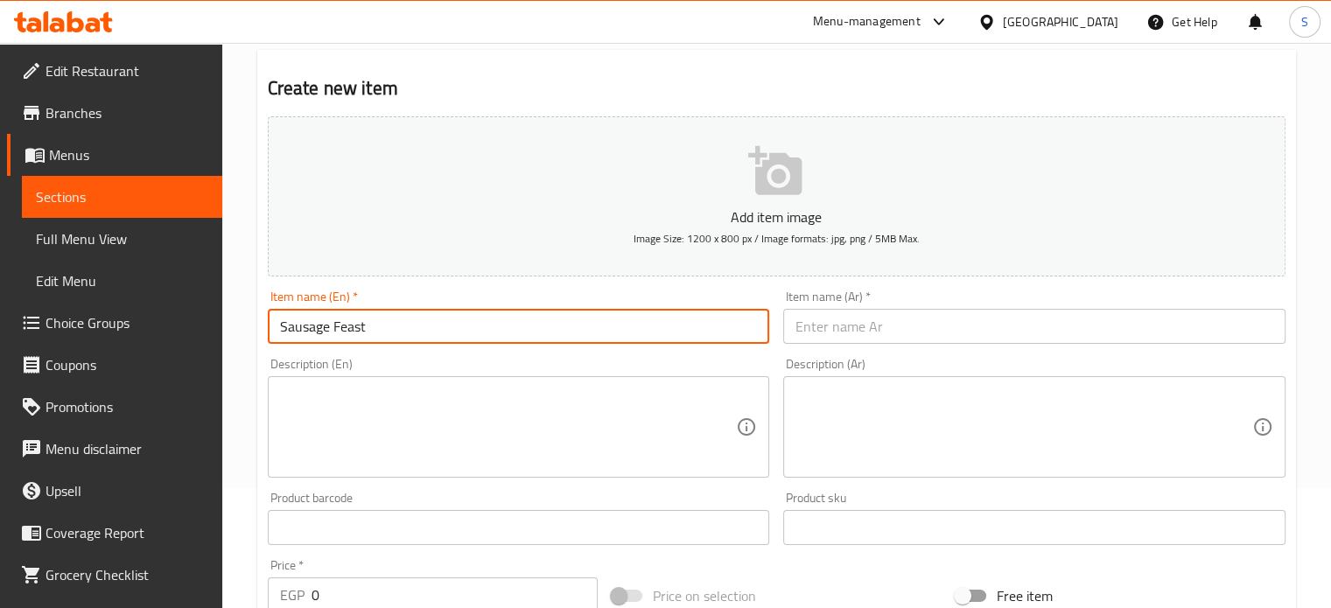
type input "ف"
type input "t"
type input "Taamia hot dog"
click at [835, 333] on input "text" at bounding box center [1034, 326] width 502 height 35
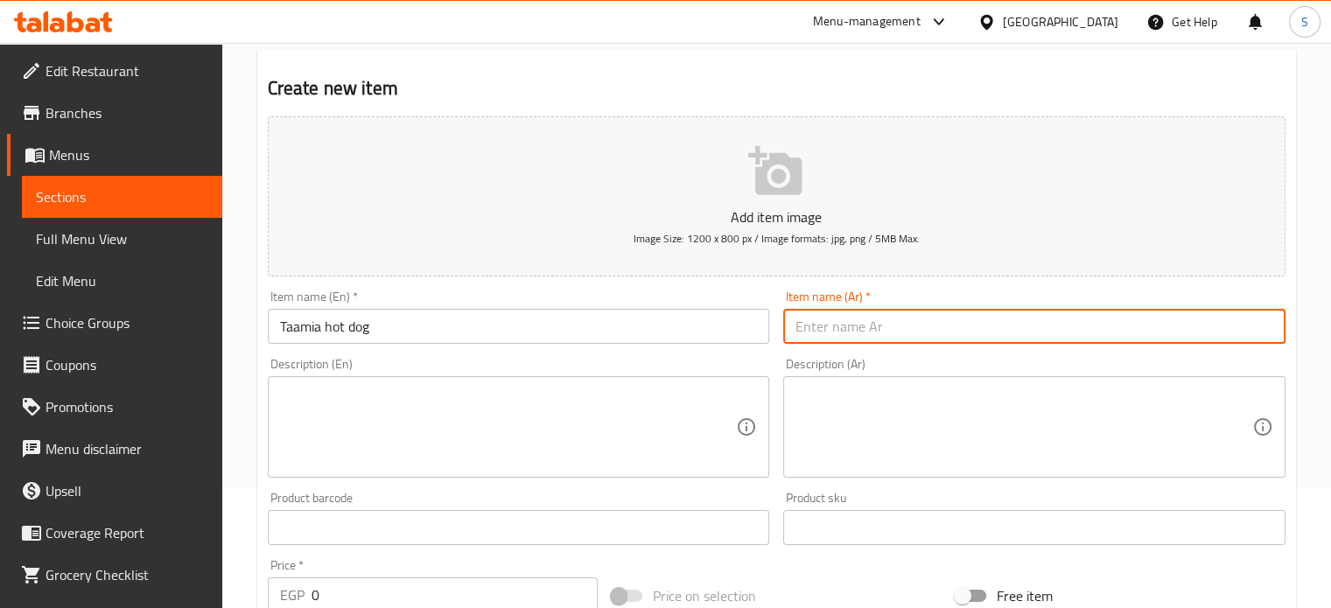
paste input "[PERSON_NAME]"
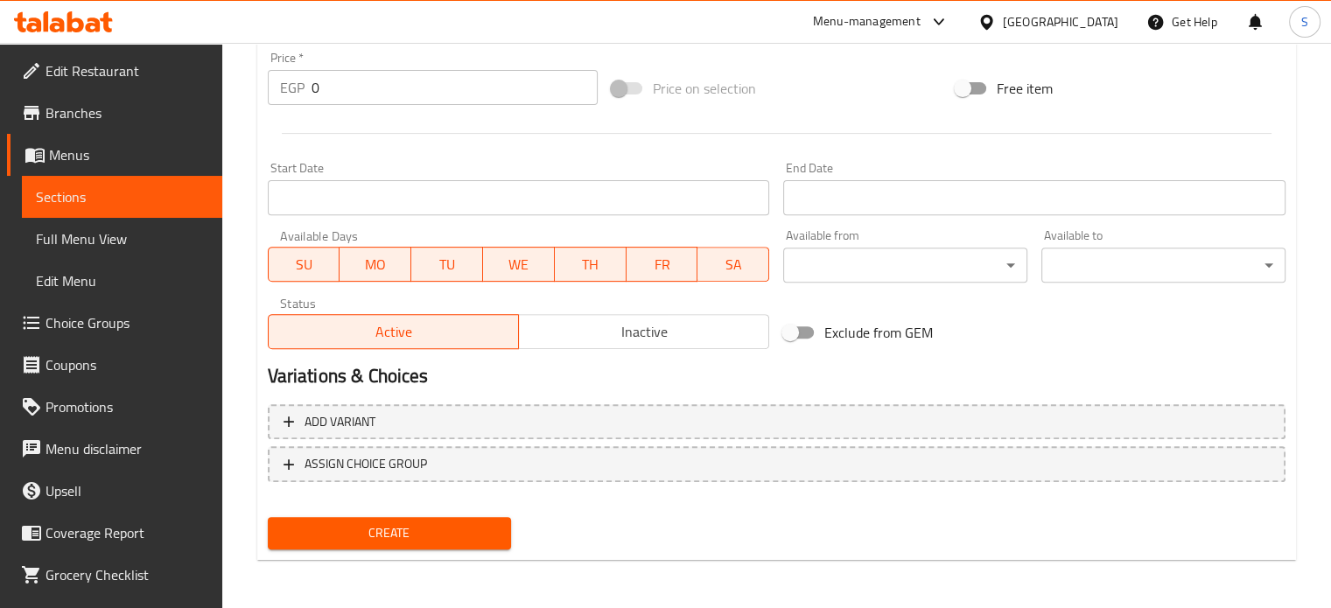
type input "[PERSON_NAME]"
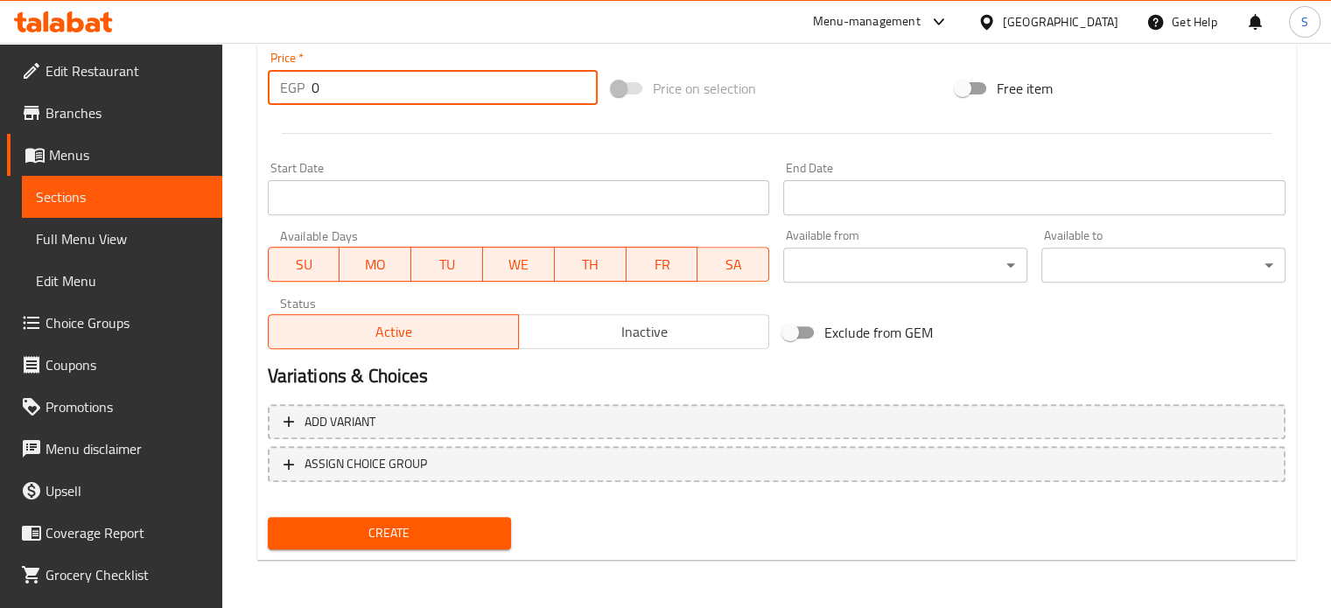
click at [340, 82] on input "0" at bounding box center [455, 87] width 286 height 35
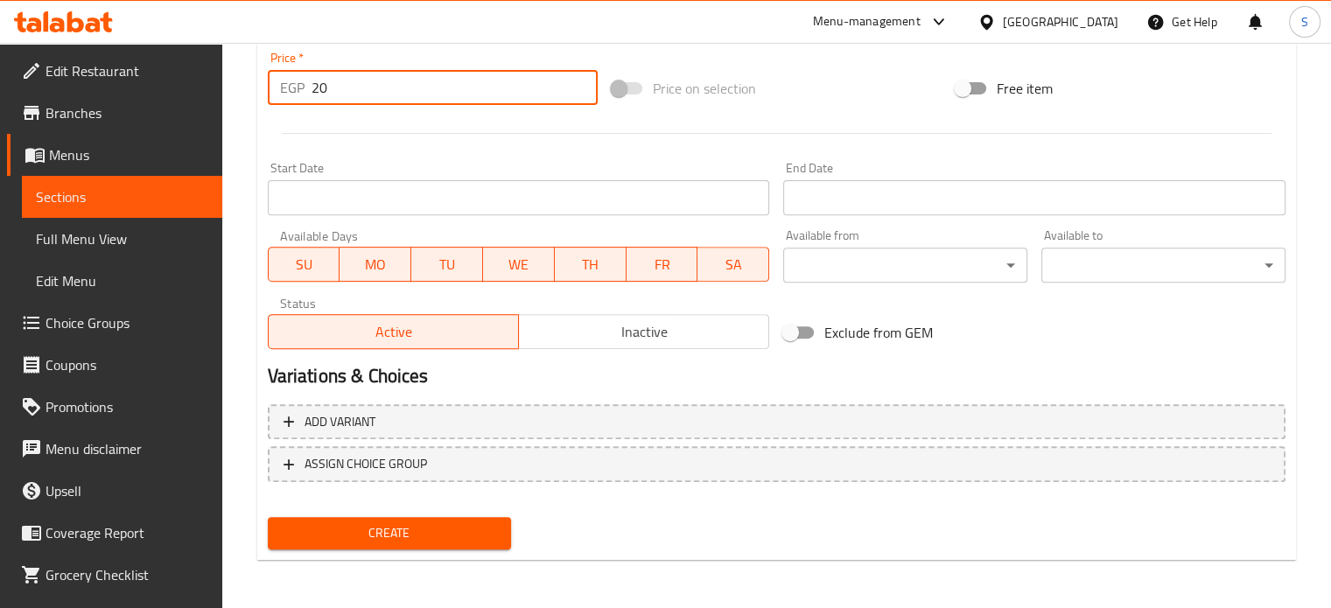
type input "20"
click at [268, 517] on button "Create" at bounding box center [390, 533] width 244 height 32
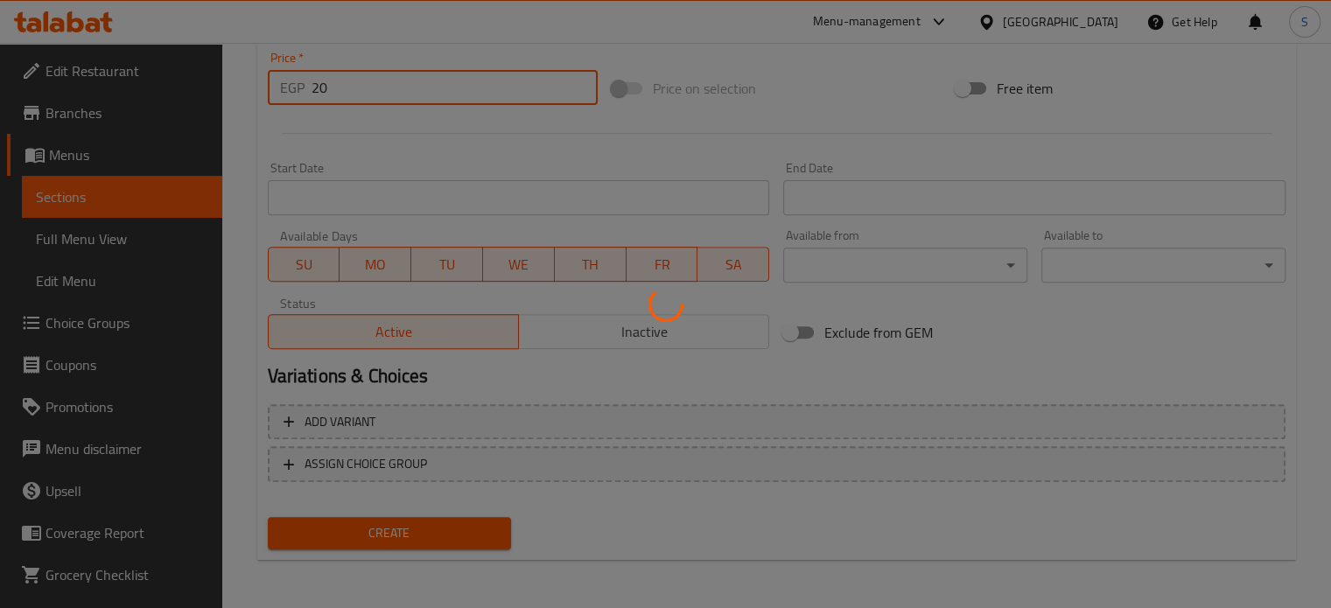
type input "0"
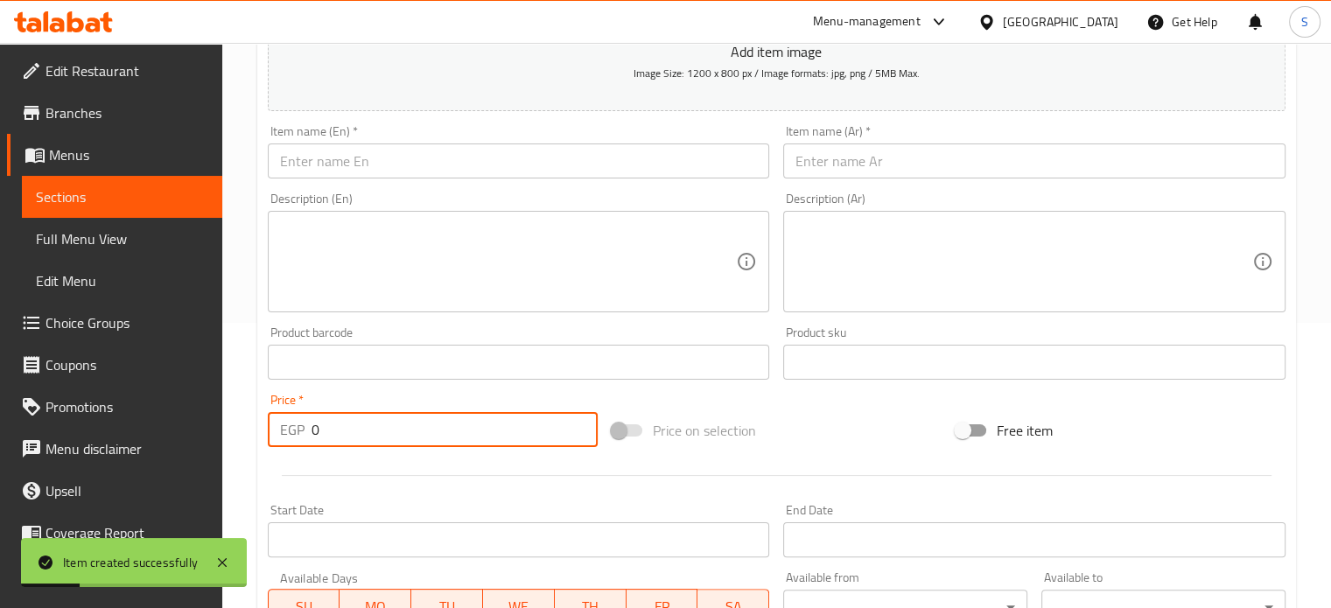
scroll to position [254, 0]
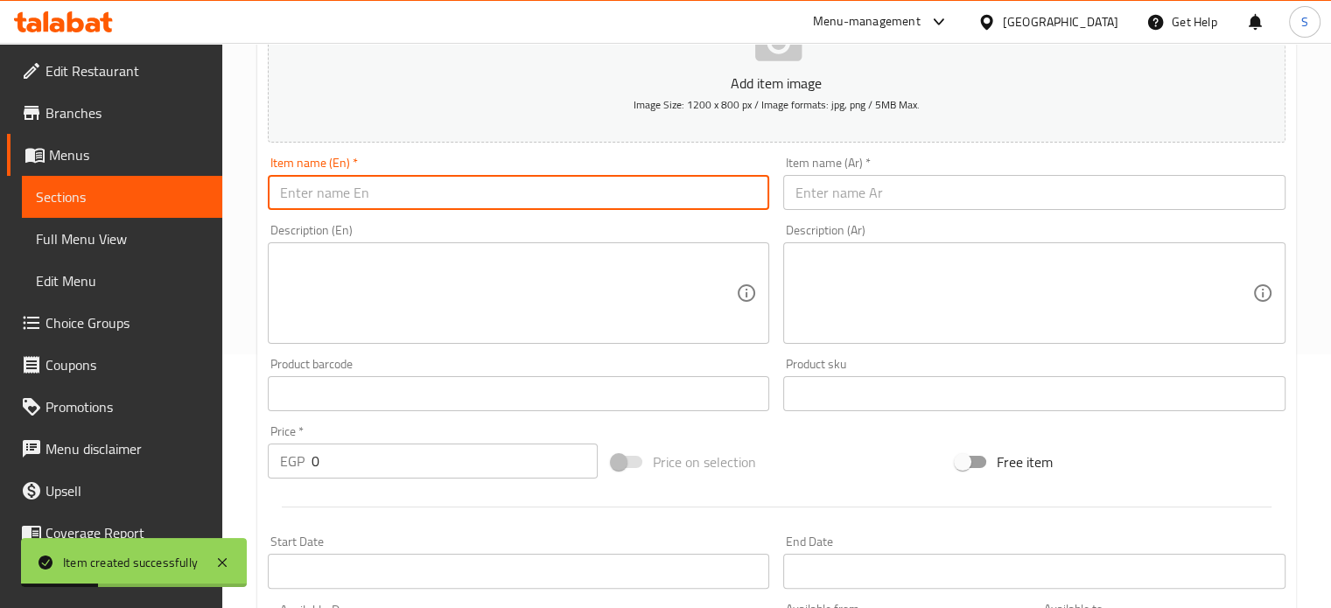
click at [419, 192] on input "text" at bounding box center [519, 192] width 502 height 35
paste input "Taameya, a local omelet"
type input "Taameya, a local omelet"
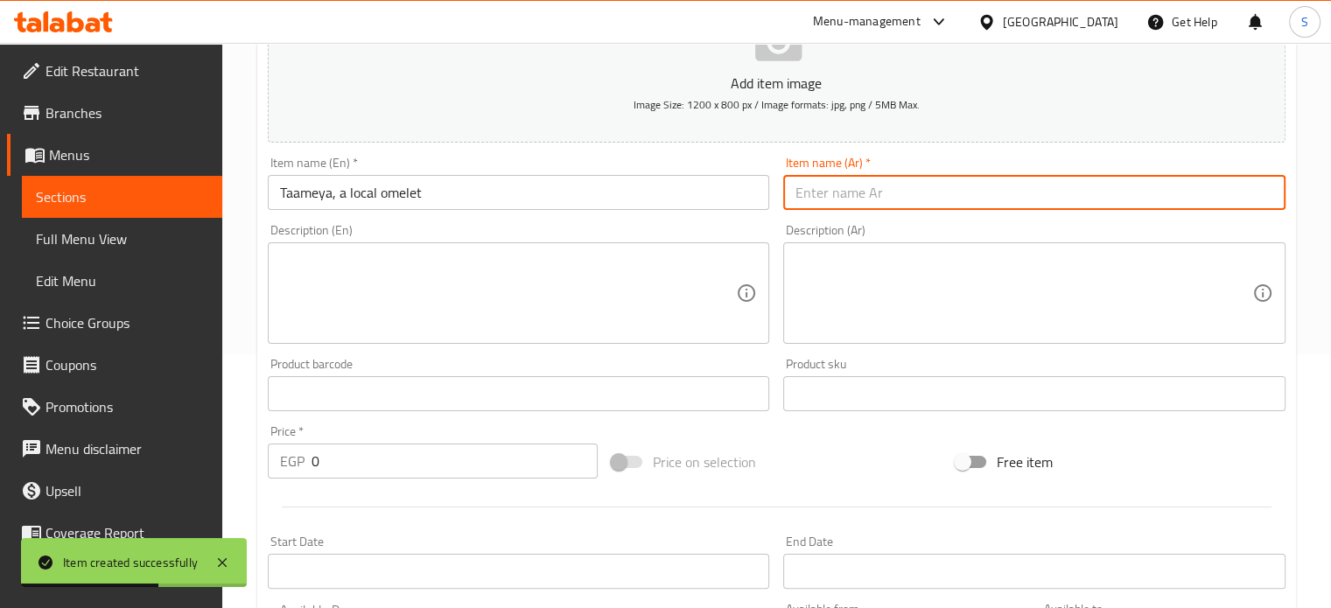
click at [852, 189] on input "text" at bounding box center [1034, 192] width 502 height 35
paste input "طعميه عجه بلدي"
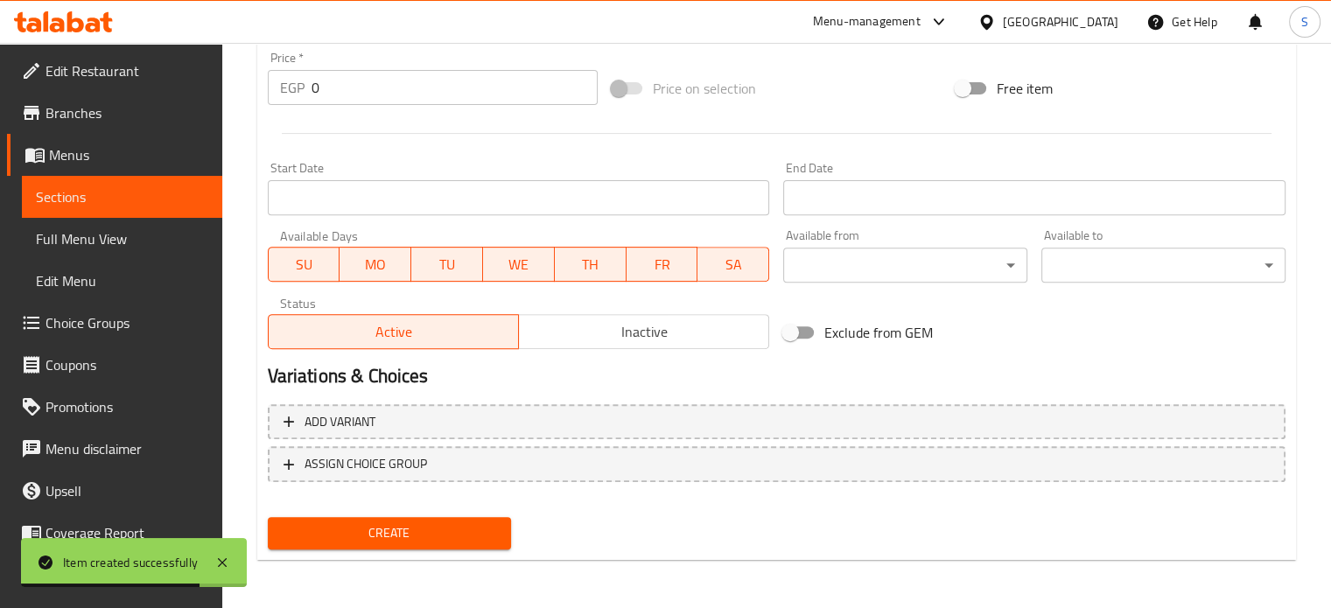
type input "طعميه عجه بلدي"
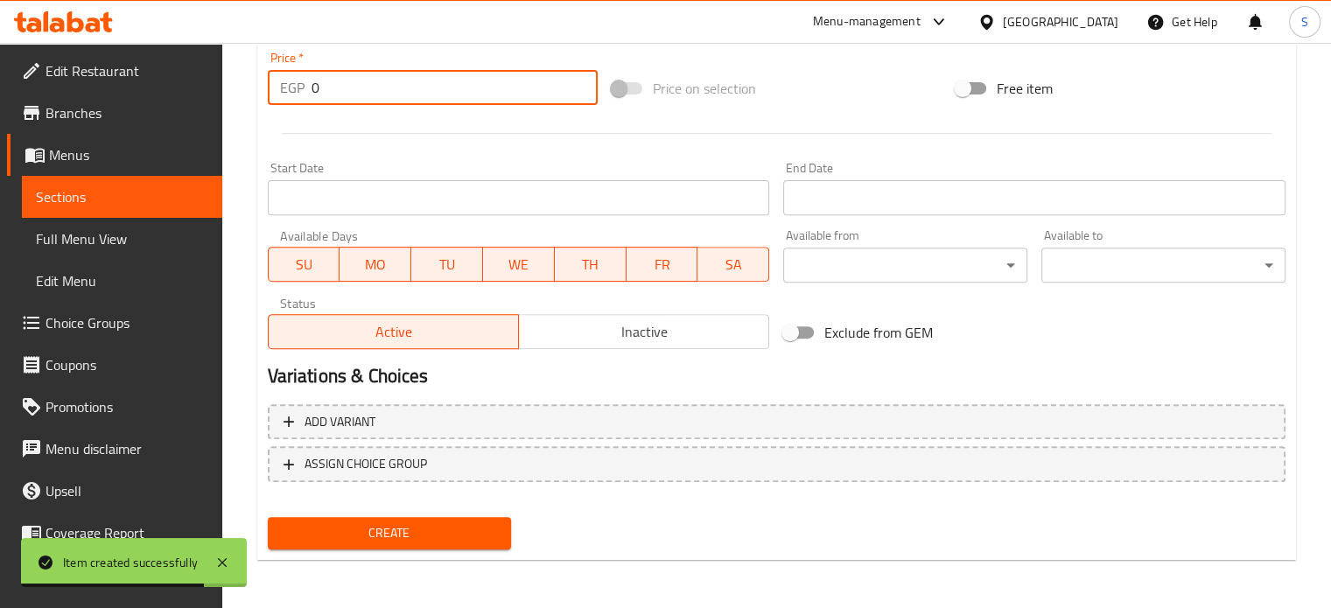
click at [339, 87] on input "0" at bounding box center [455, 87] width 286 height 35
type input "15"
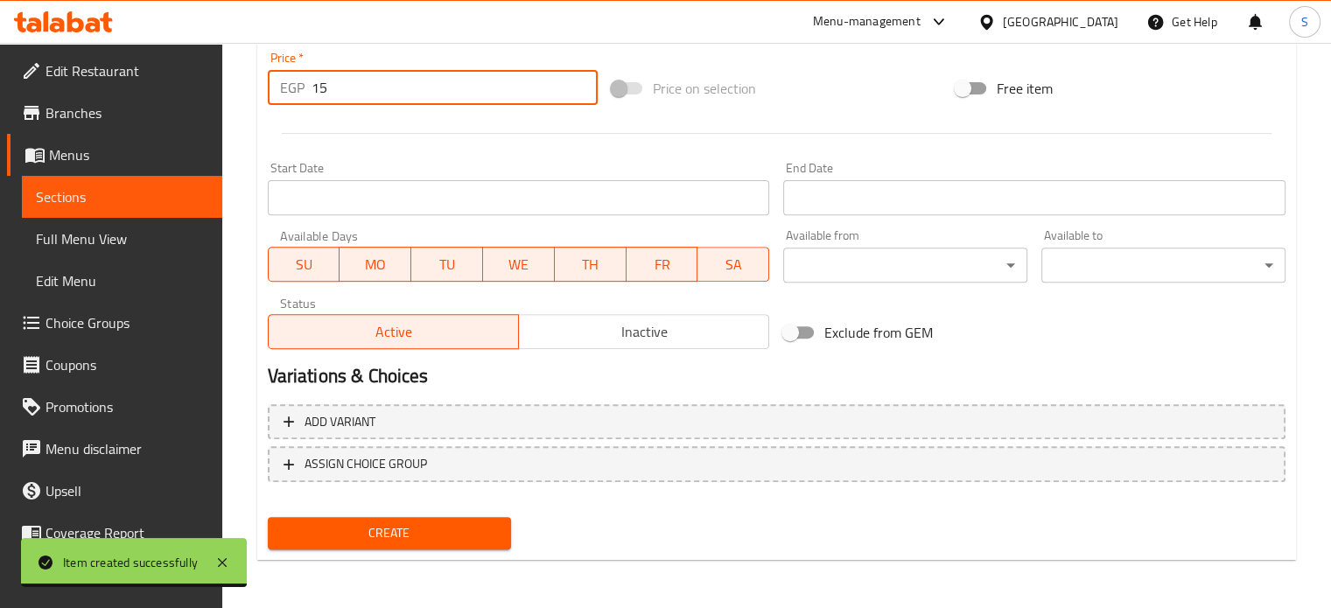
click at [268, 517] on button "Create" at bounding box center [390, 533] width 244 height 32
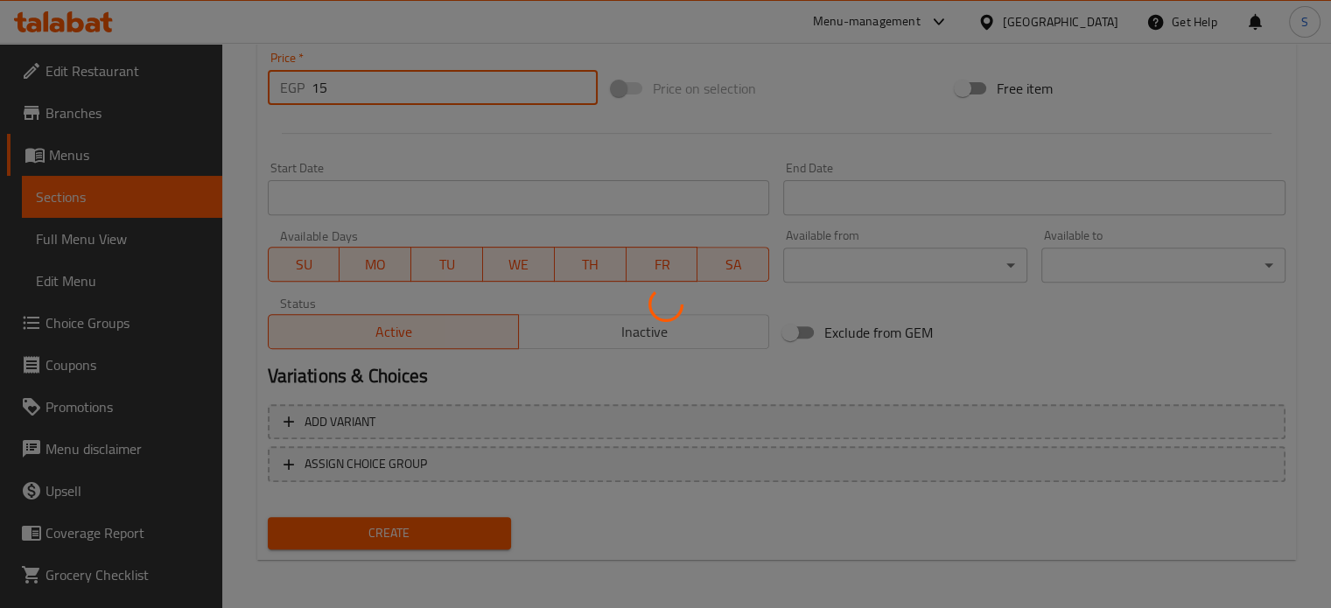
type input "0"
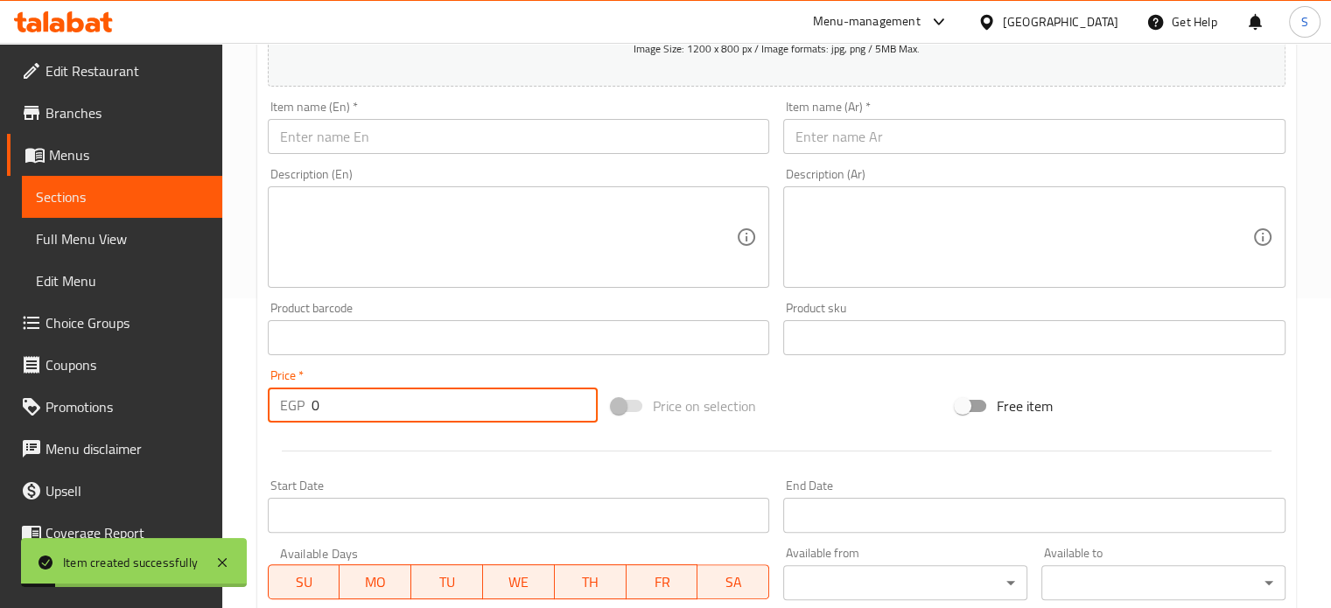
scroll to position [309, 0]
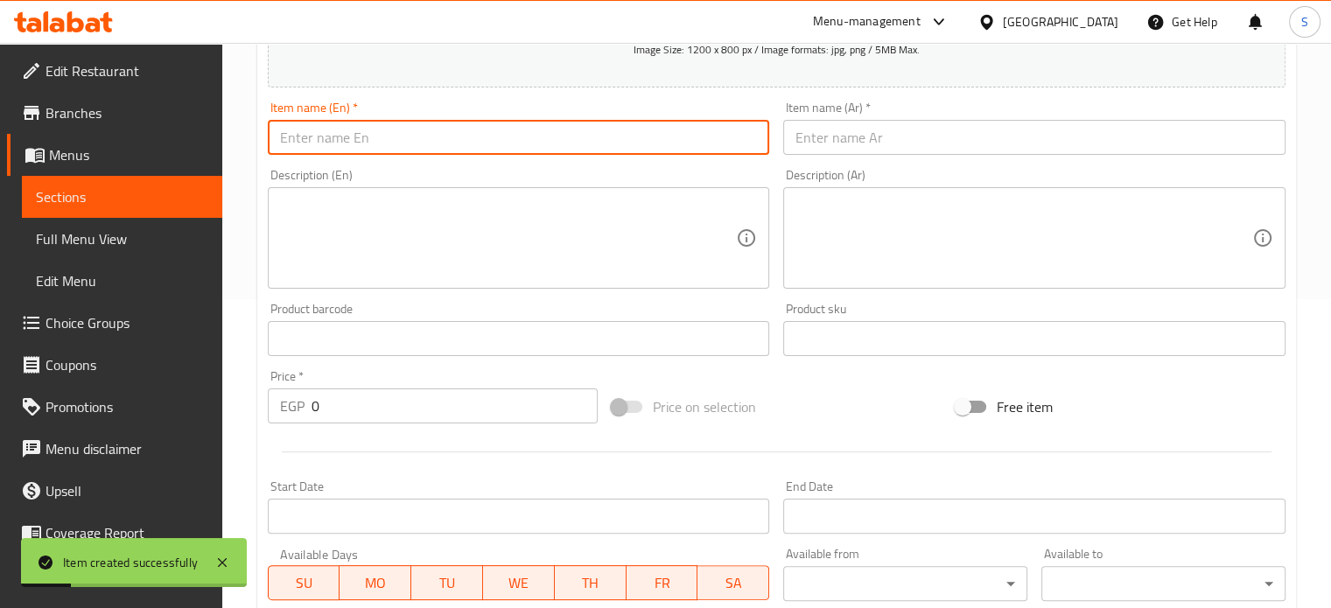
click at [452, 149] on input "text" at bounding box center [519, 137] width 502 height 35
paste input "Musakhan"
type input "Musakhan"
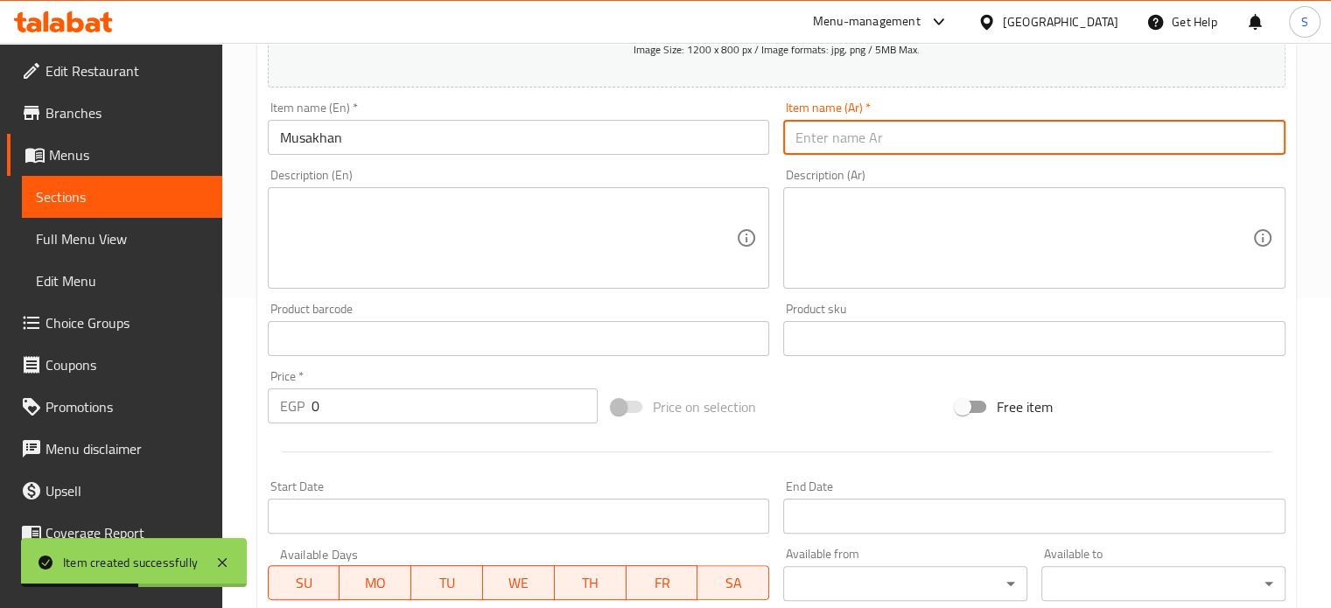
click at [812, 150] on input "text" at bounding box center [1034, 137] width 502 height 35
paste input "مسقعه"
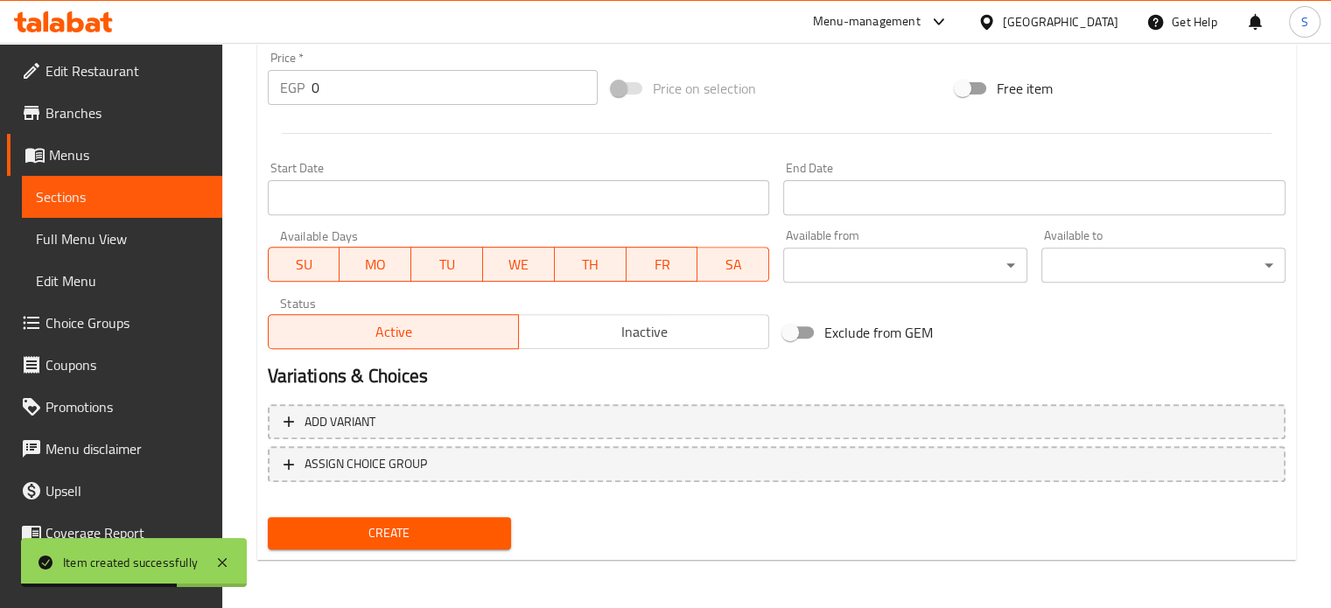
type input "مسقعه"
click at [370, 86] on input "0" at bounding box center [455, 87] width 286 height 35
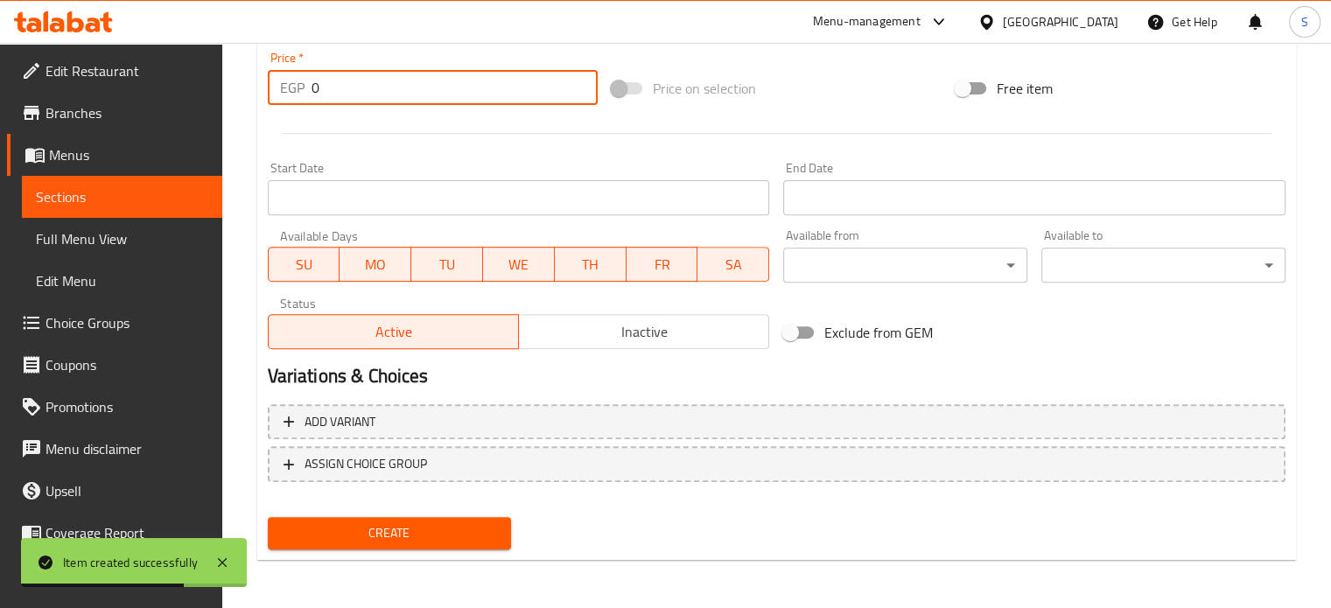
click at [370, 86] on input "0" at bounding box center [455, 87] width 286 height 35
type input "10"
click at [268, 517] on button "Create" at bounding box center [390, 533] width 244 height 32
type input "0"
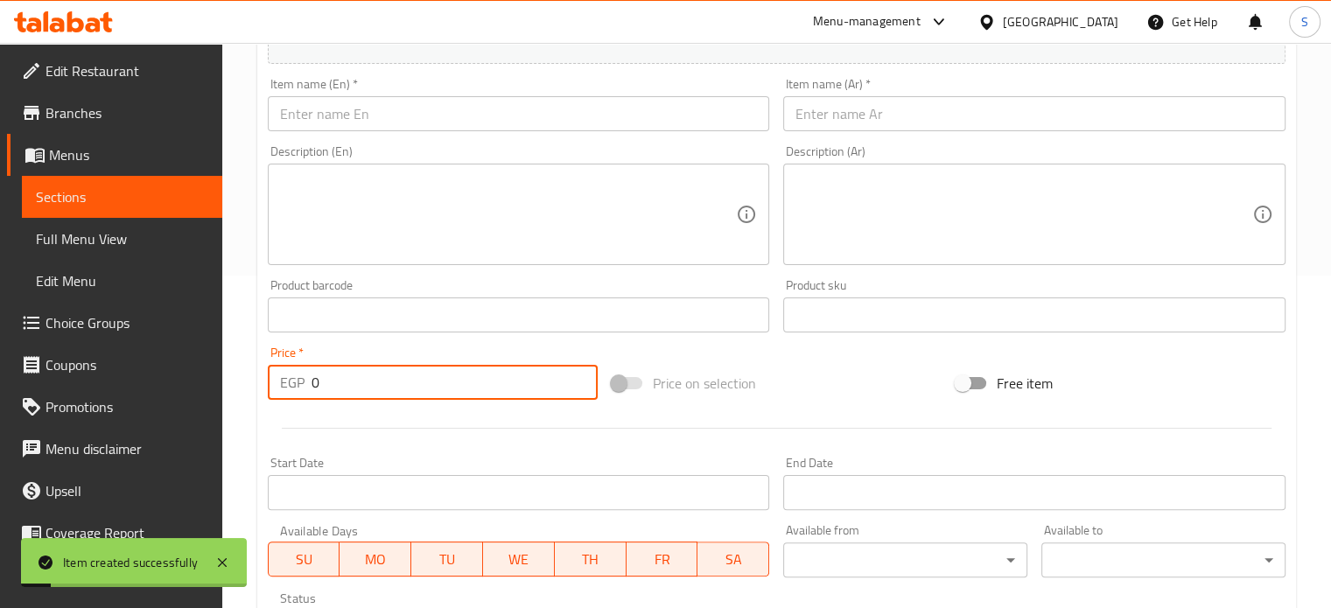
scroll to position [277, 0]
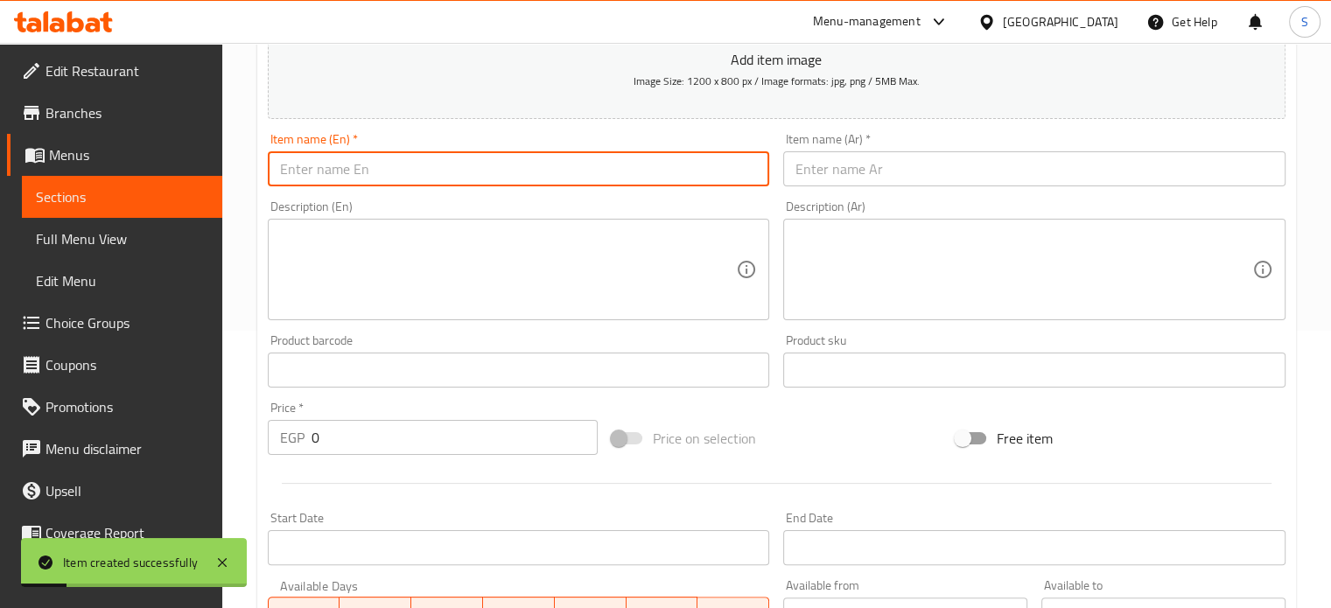
click at [536, 164] on input "text" at bounding box center [519, 168] width 502 height 35
paste input "Shakshouka"
type input "Shakshouka"
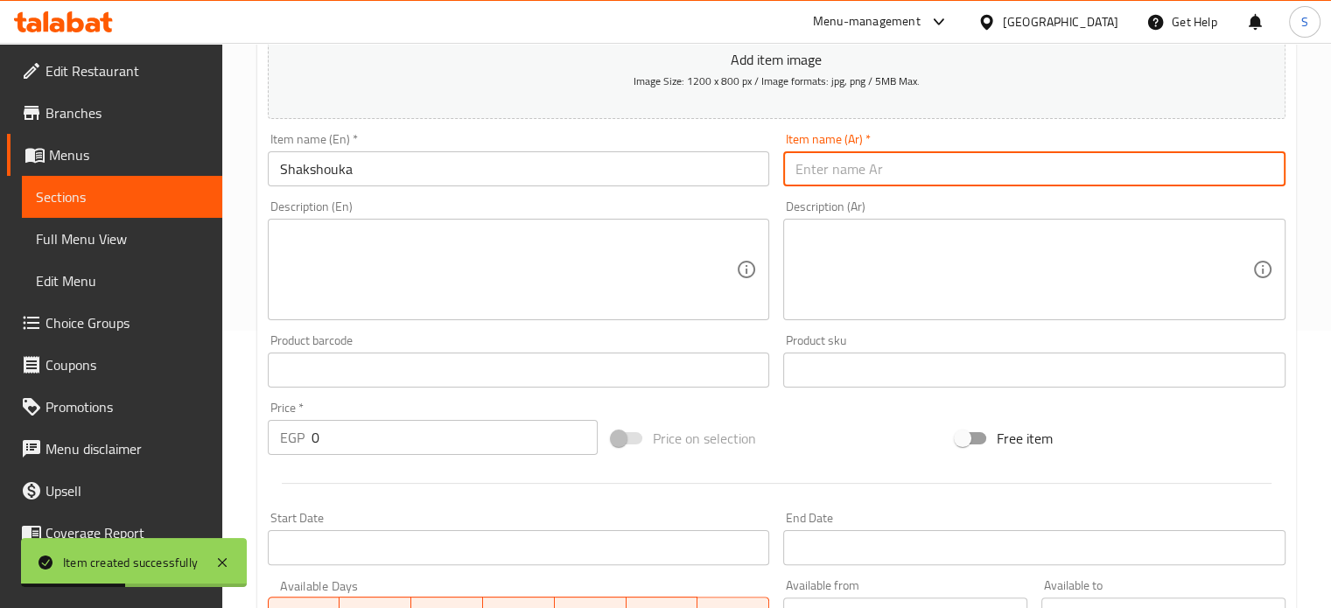
click at [850, 165] on input "text" at bounding box center [1034, 168] width 502 height 35
paste input "شكشوكه"
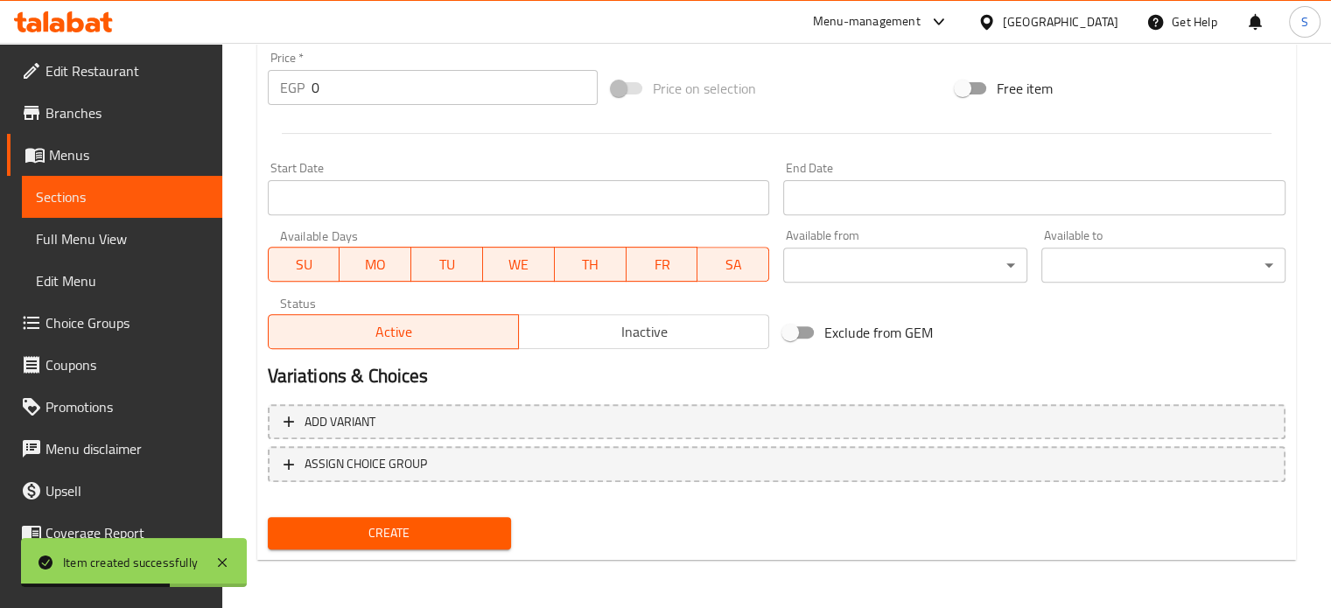
type input "شكشوكه"
click at [447, 81] on input "0" at bounding box center [455, 87] width 286 height 35
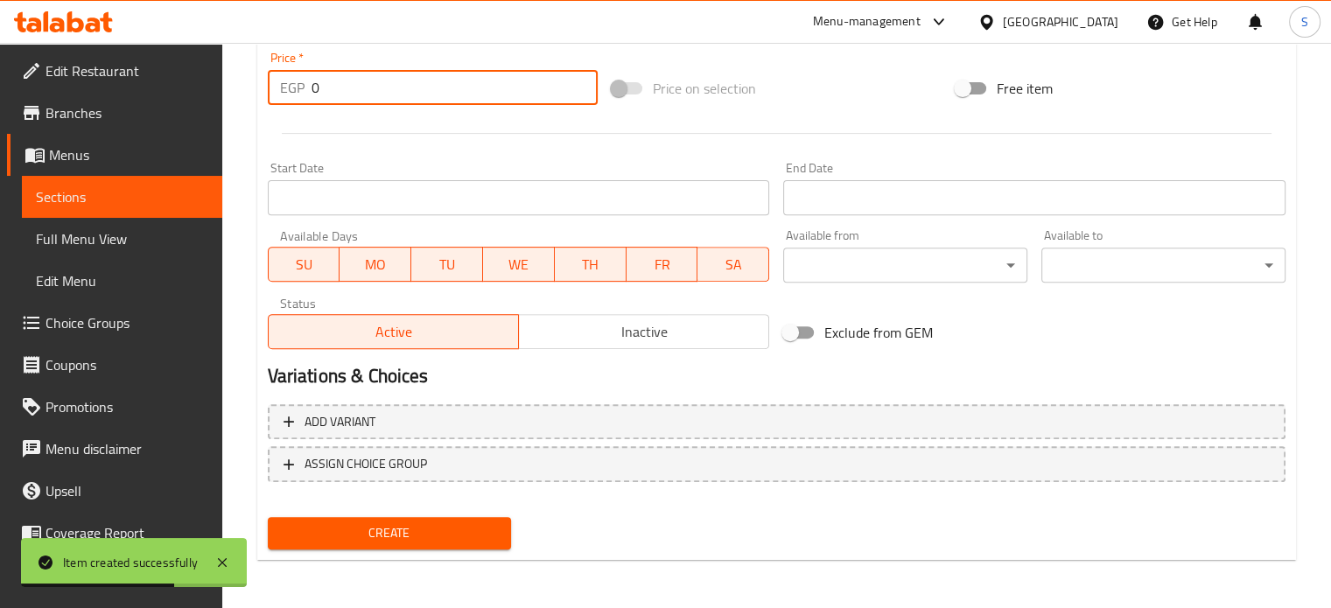
click at [447, 81] on input "0" at bounding box center [455, 87] width 286 height 35
type input "10"
click at [268, 517] on button "Create" at bounding box center [390, 533] width 244 height 32
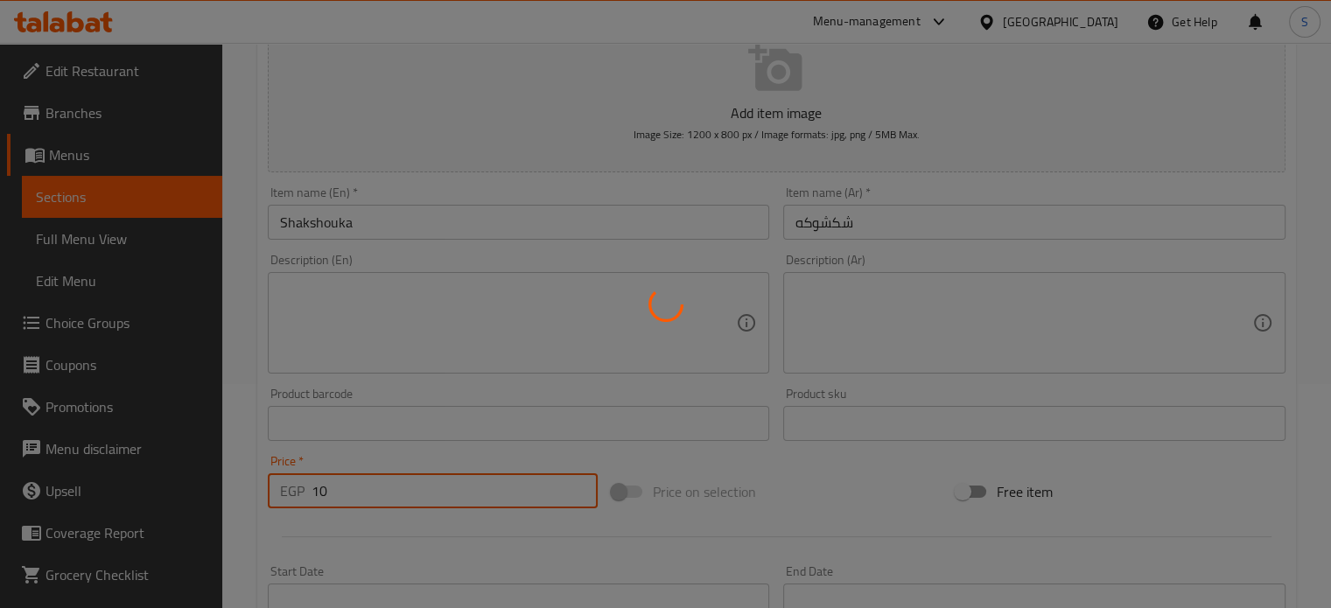
scroll to position [222, 0]
type input "0"
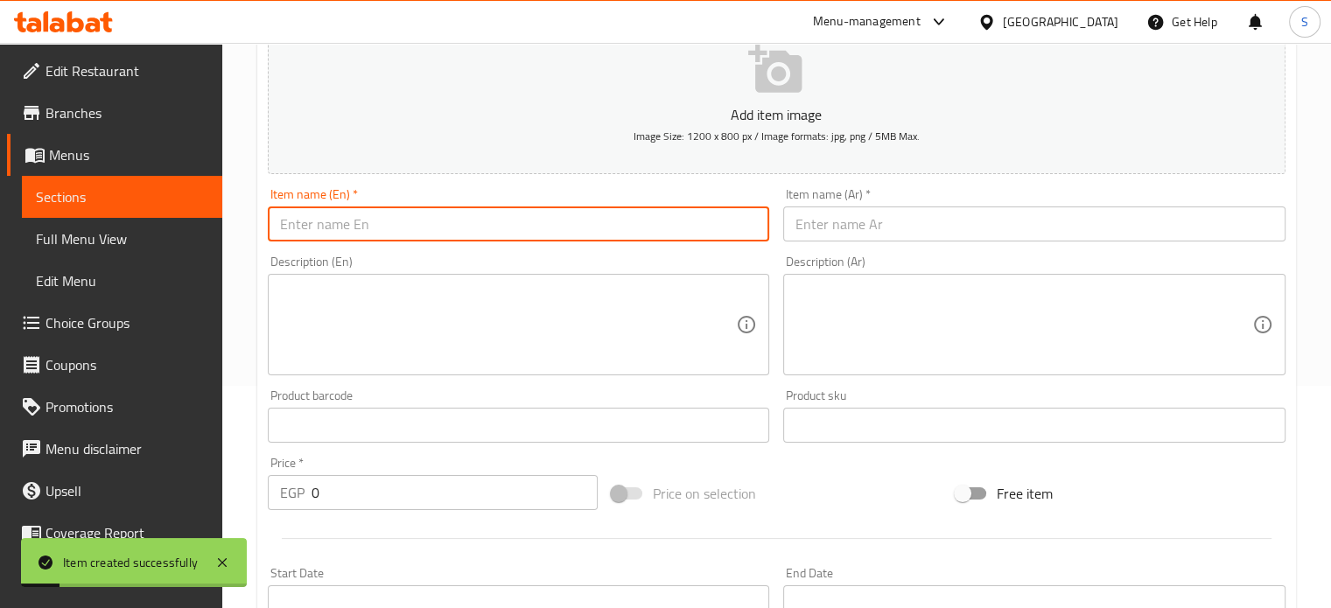
click at [368, 230] on input "text" at bounding box center [519, 224] width 502 height 35
paste input "[PERSON_NAME]"
type input "[PERSON_NAME]"
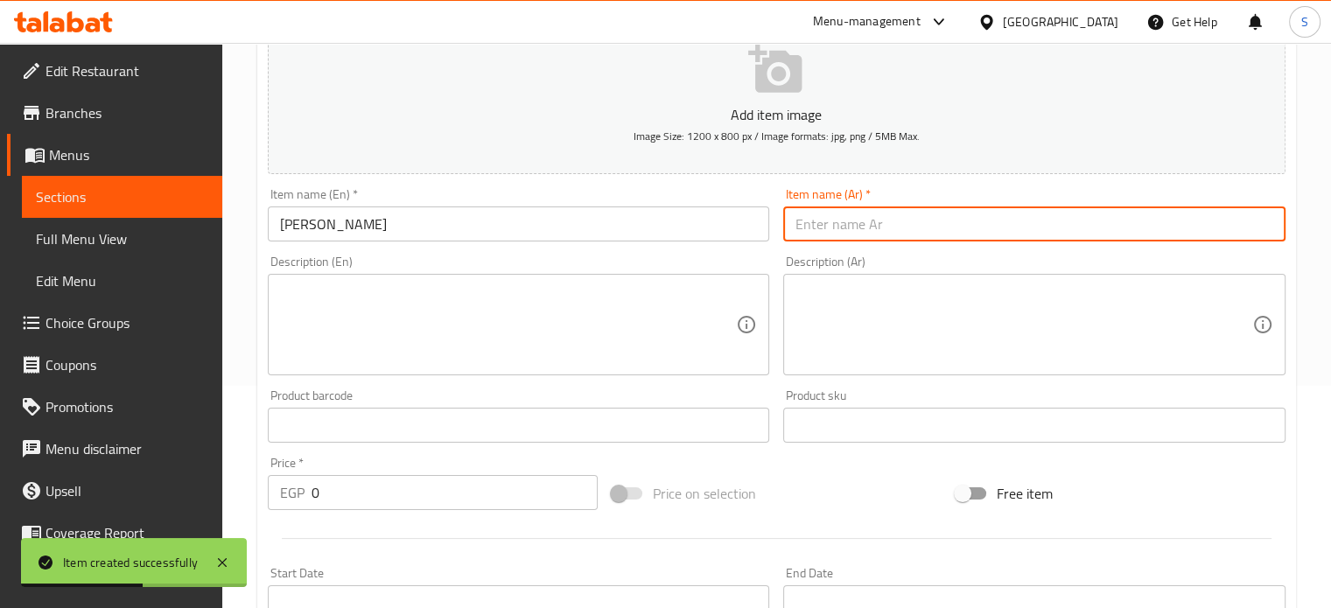
click at [827, 220] on input "text" at bounding box center [1034, 224] width 502 height 35
paste input "بابا غنوج"
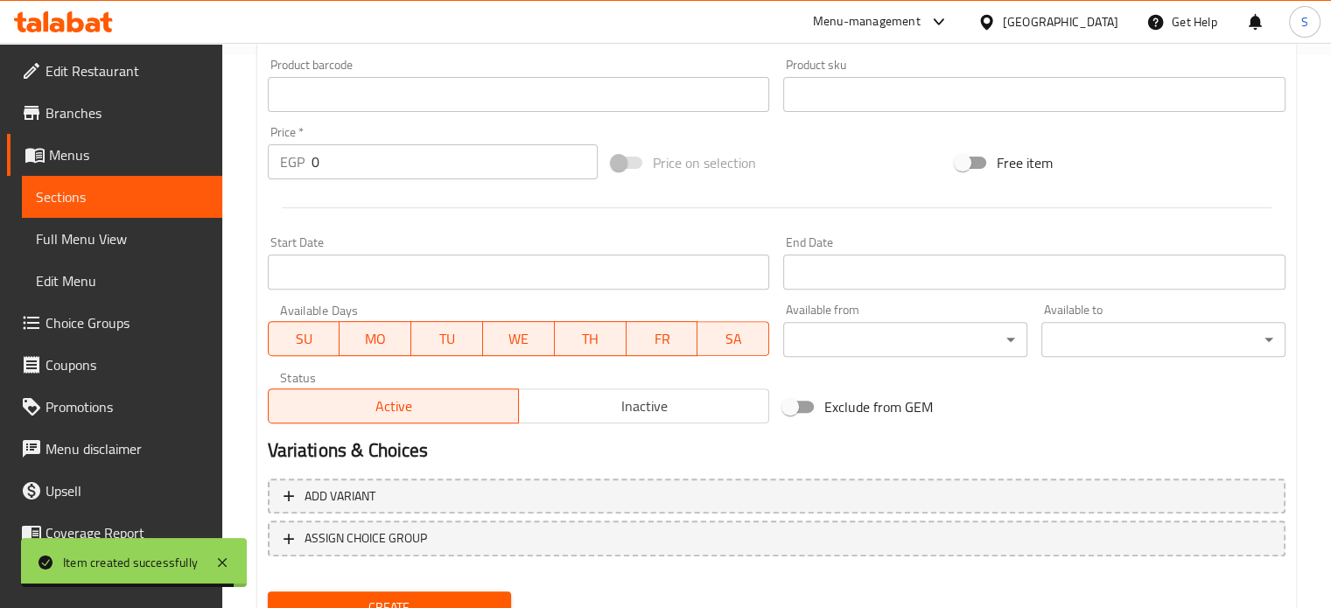
scroll to position [557, 0]
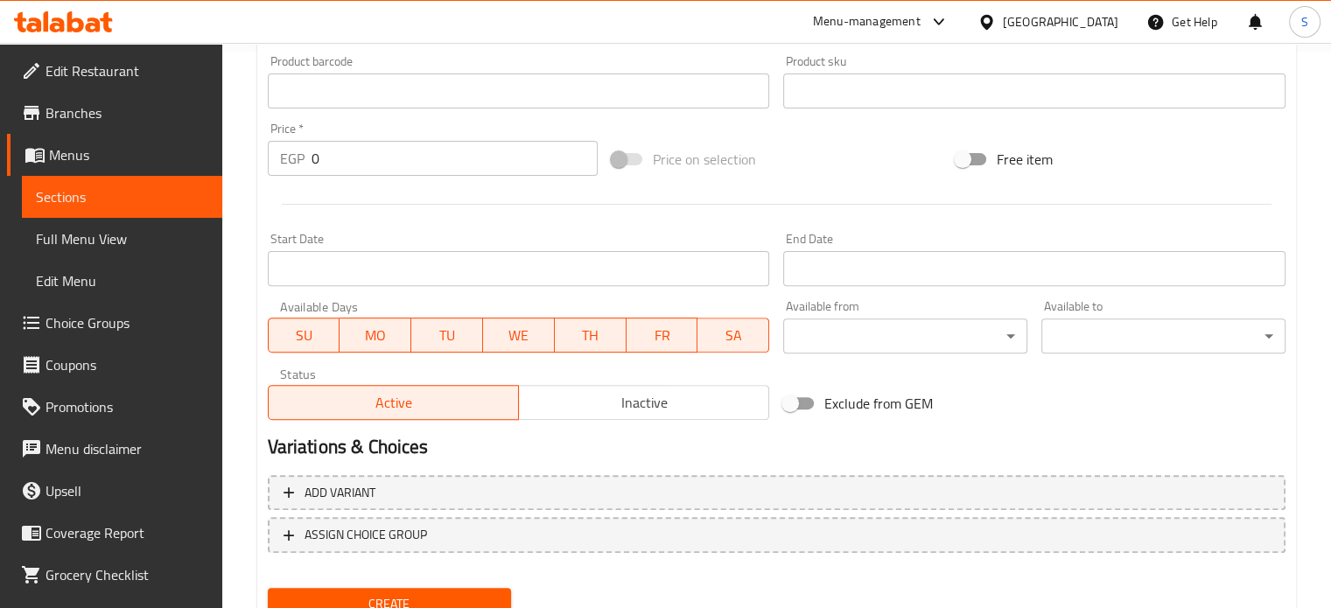
type input "بابا غنوج"
click at [385, 164] on input "0" at bounding box center [455, 158] width 286 height 35
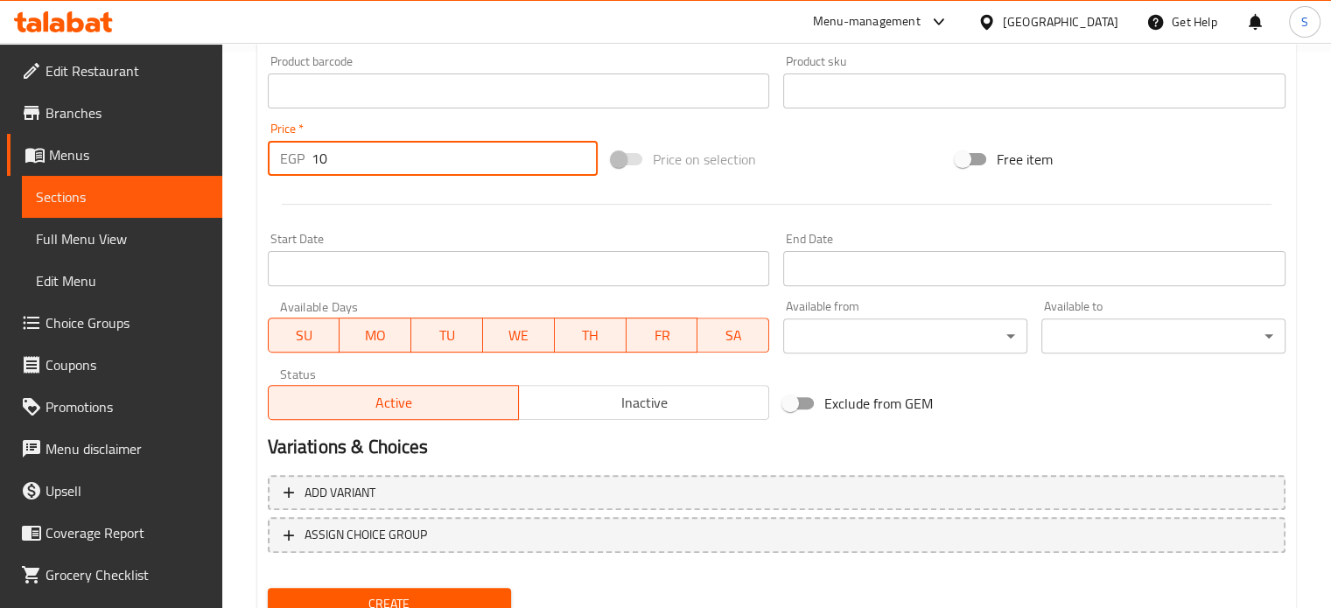
type input "10"
click at [268, 588] on button "Create" at bounding box center [390, 604] width 244 height 32
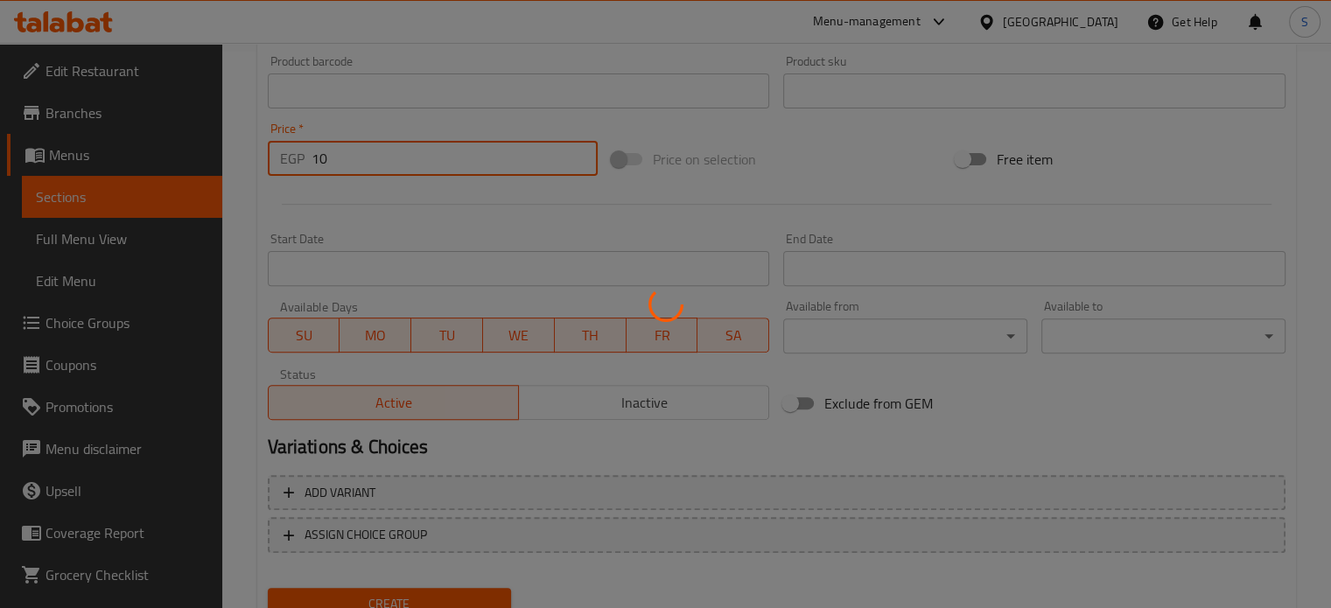
type input "0"
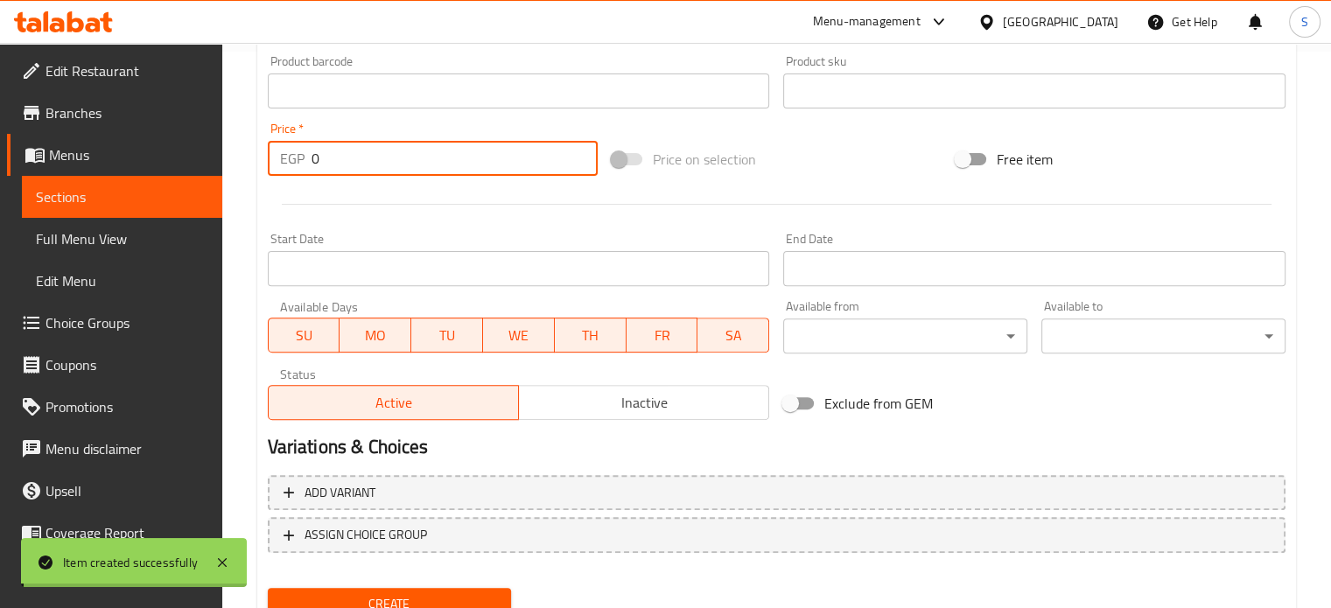
scroll to position [0, 0]
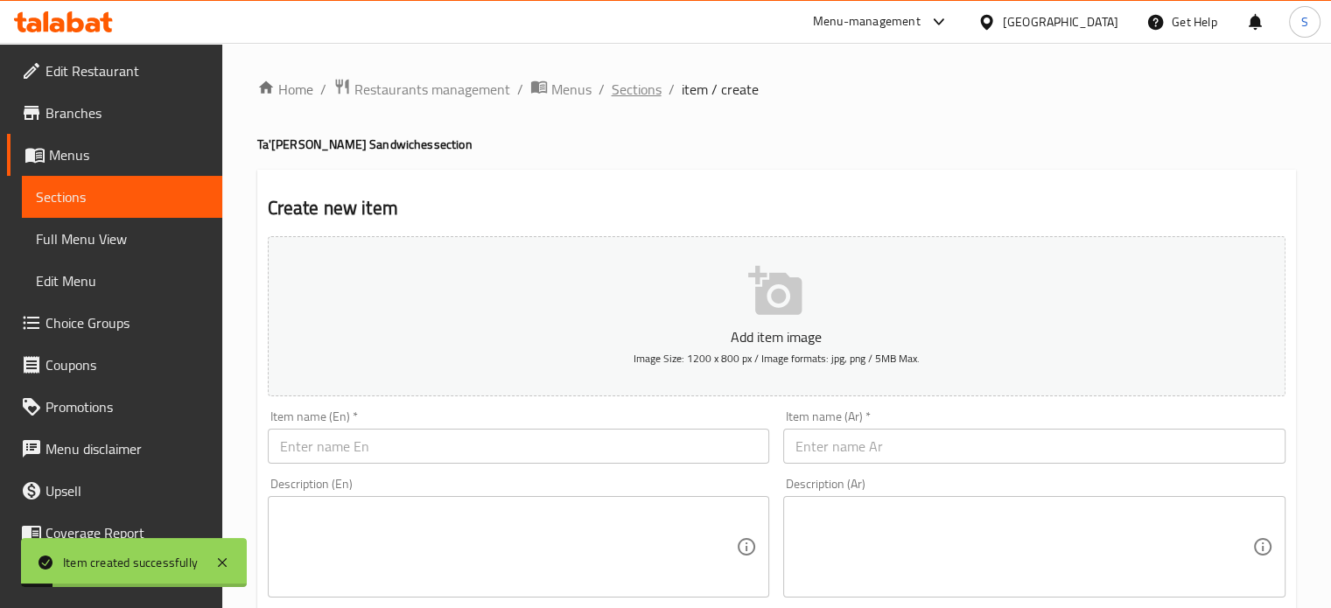
click at [651, 81] on span "Sections" at bounding box center [637, 89] width 50 height 21
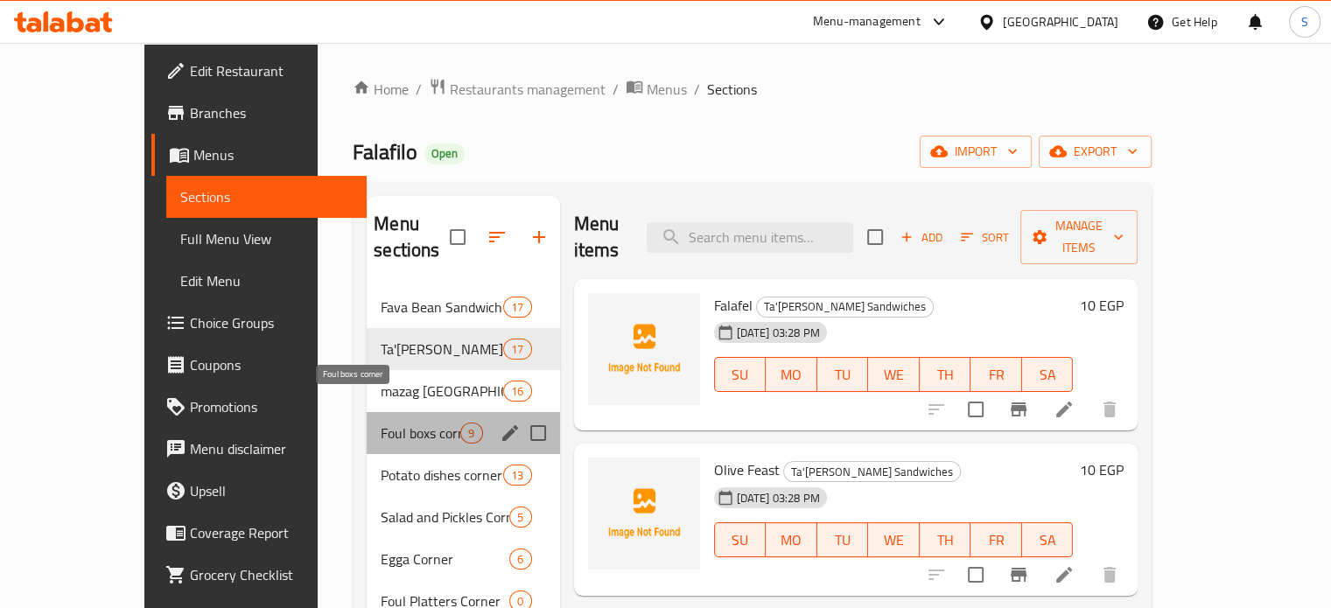
click at [381, 423] on span "Foul boxs corner" at bounding box center [421, 433] width 80 height 21
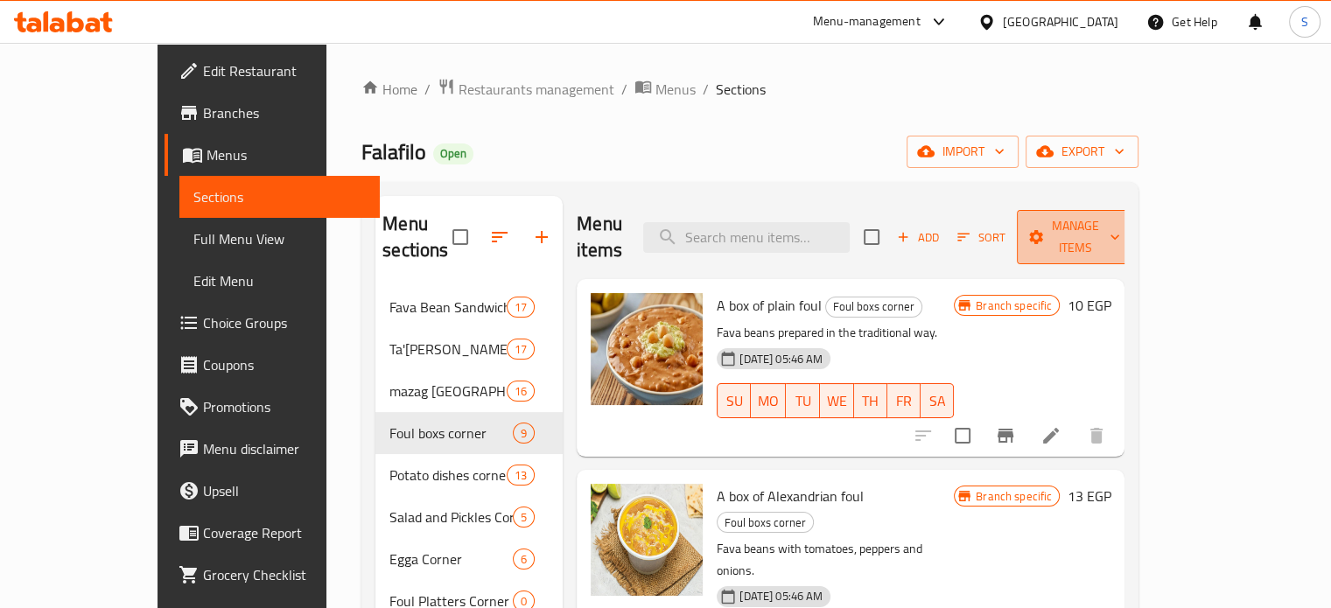
click at [1120, 228] on span "Manage items" at bounding box center [1075, 237] width 89 height 44
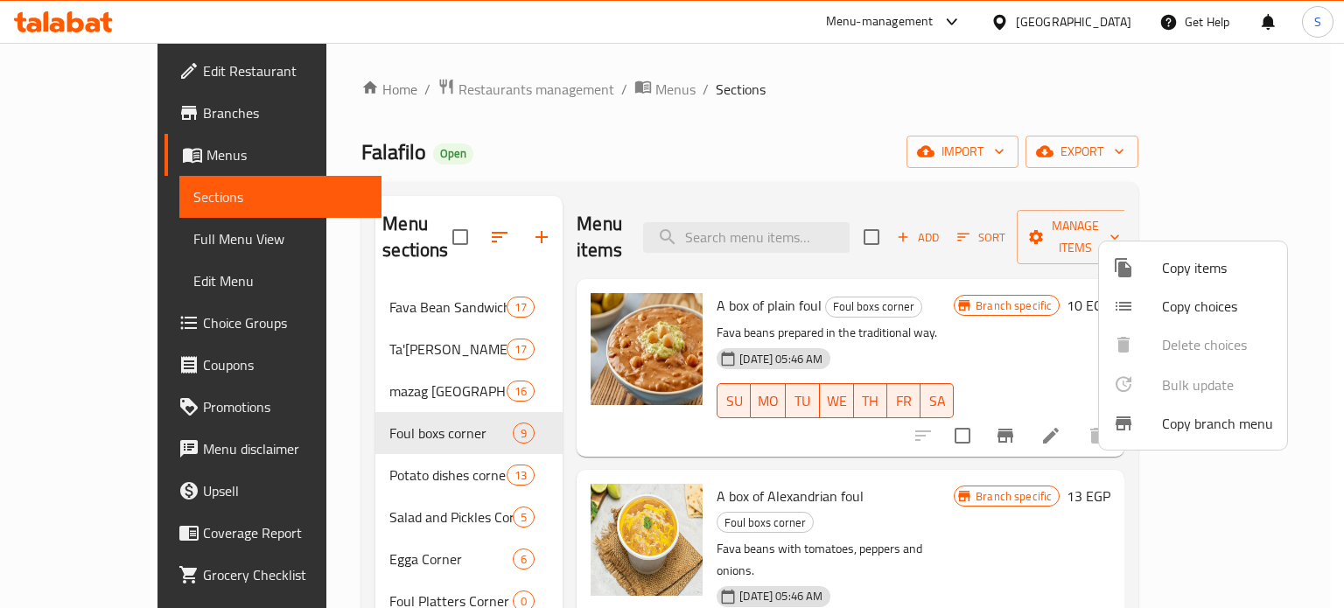
click at [665, 137] on div at bounding box center [672, 304] width 1344 height 608
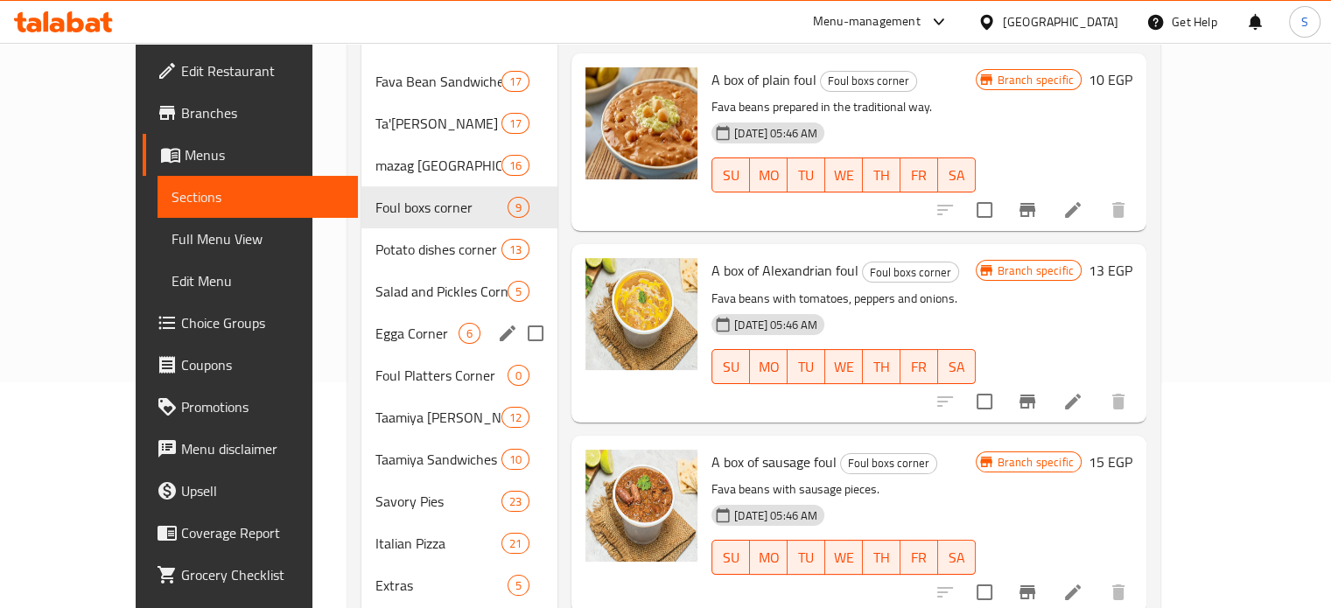
scroll to position [224, 0]
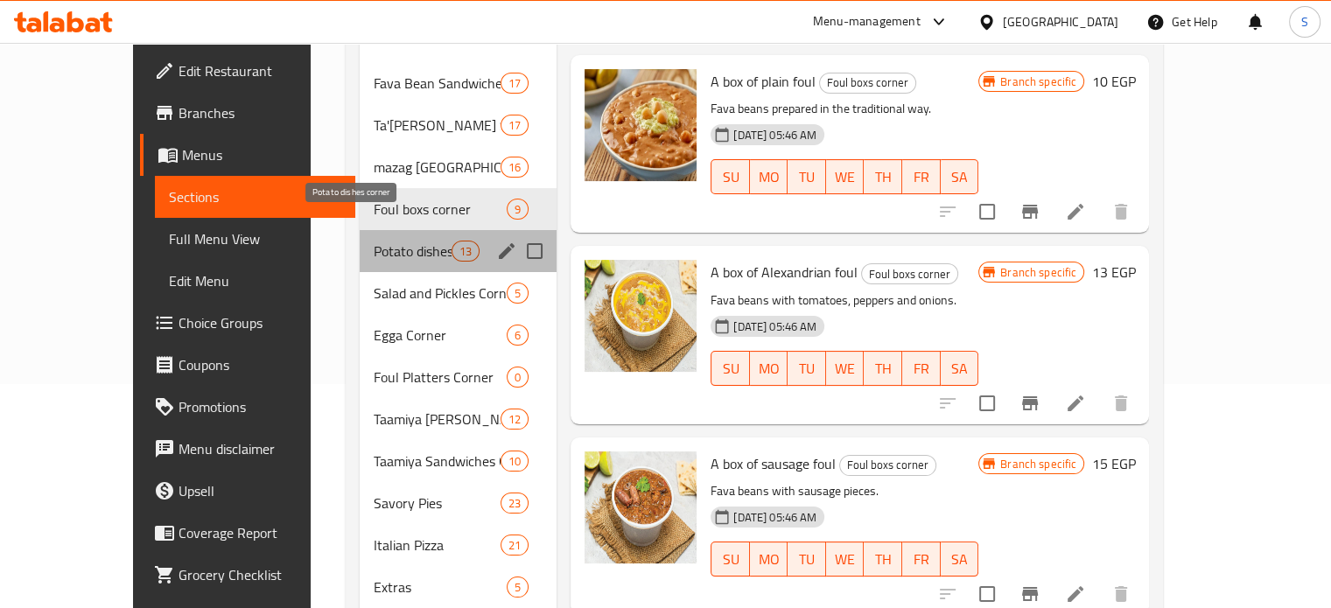
click at [374, 241] on span "Potato dishes corner" at bounding box center [413, 251] width 78 height 21
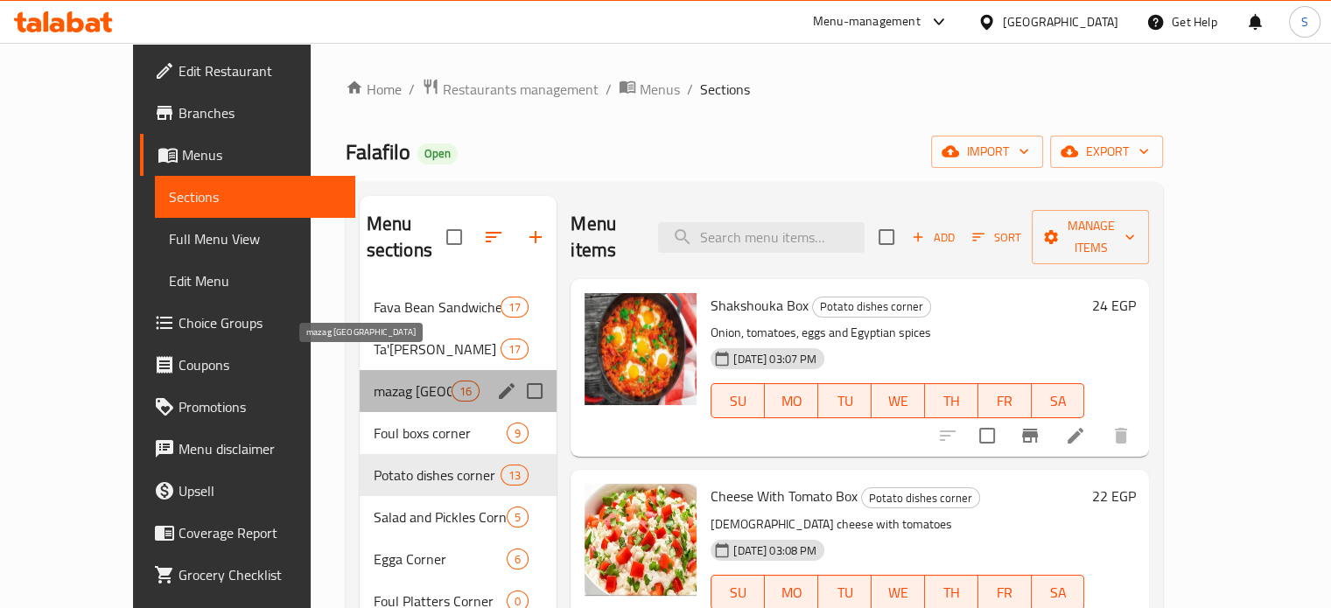
click at [374, 381] on span "mazag [GEOGRAPHIC_DATA]" at bounding box center [413, 391] width 78 height 21
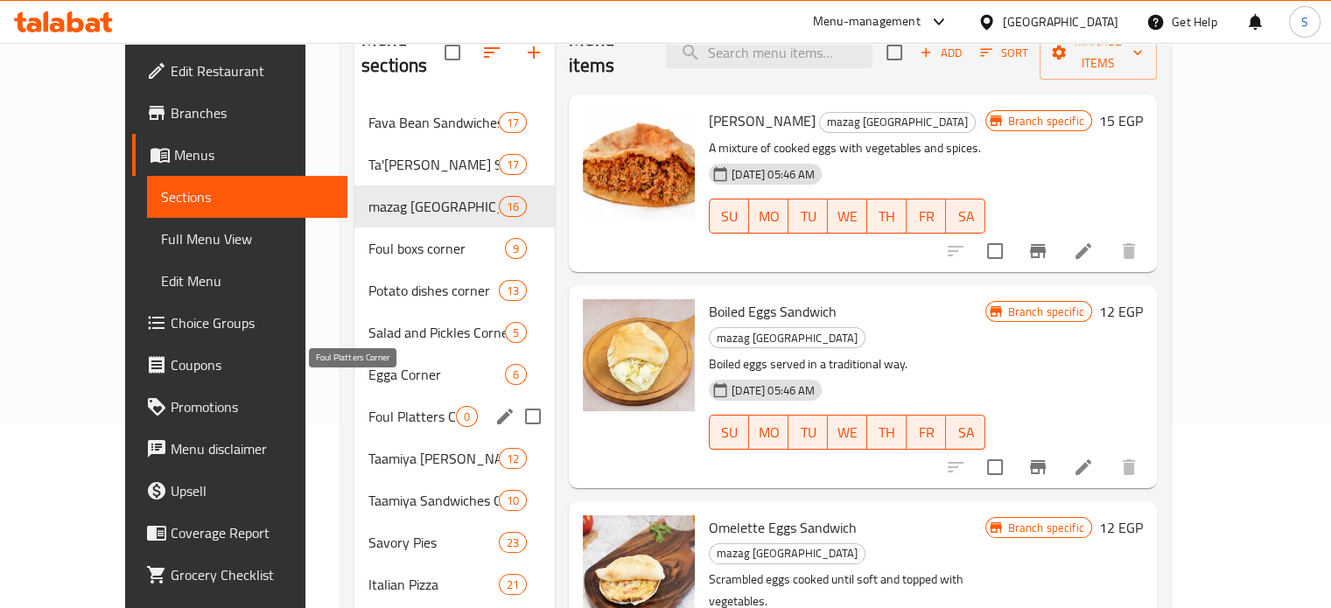
scroll to position [186, 0]
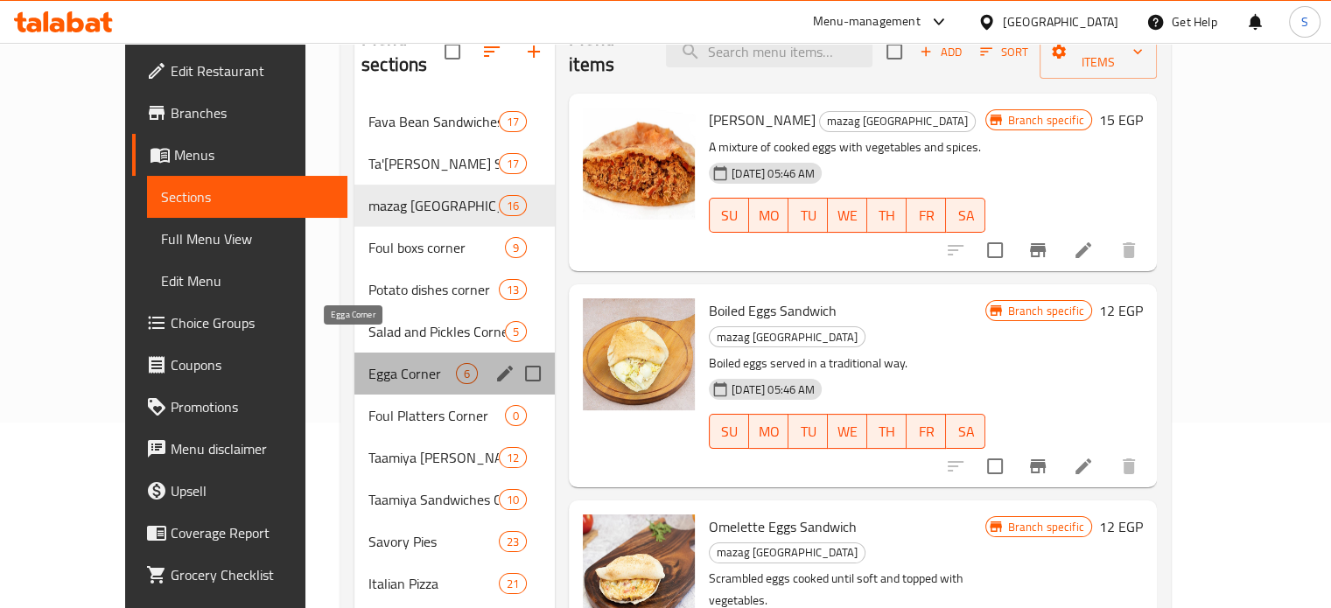
click at [368, 363] on span "Egga Corner" at bounding box center [412, 373] width 88 height 21
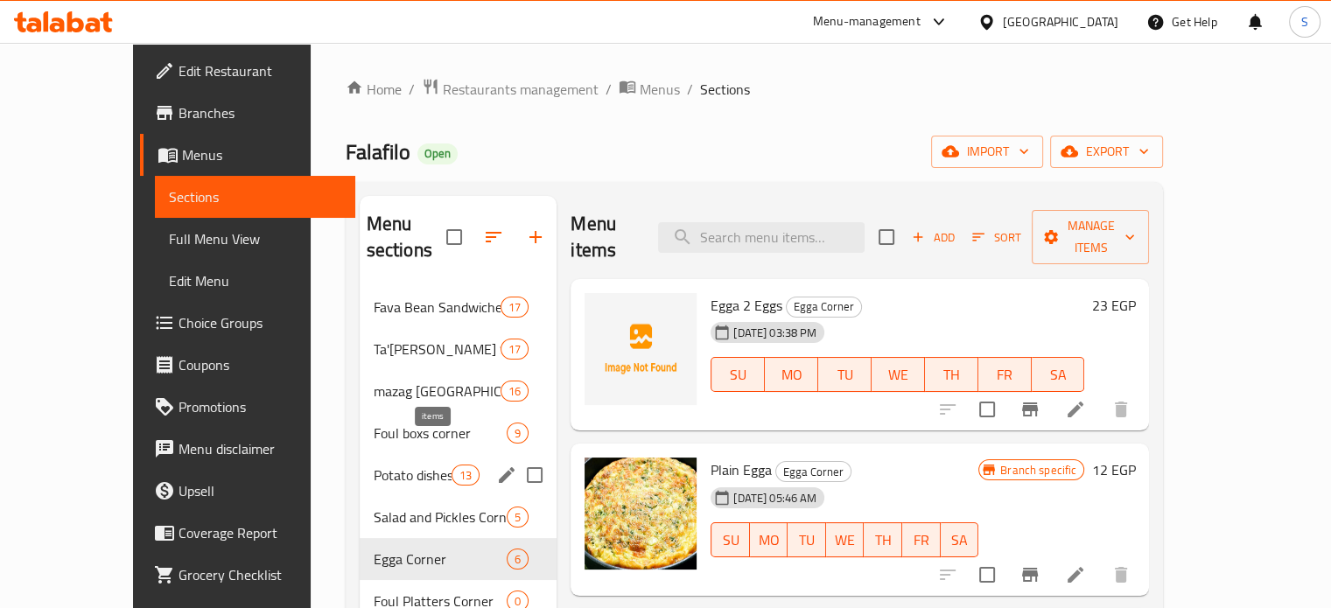
scroll to position [180, 0]
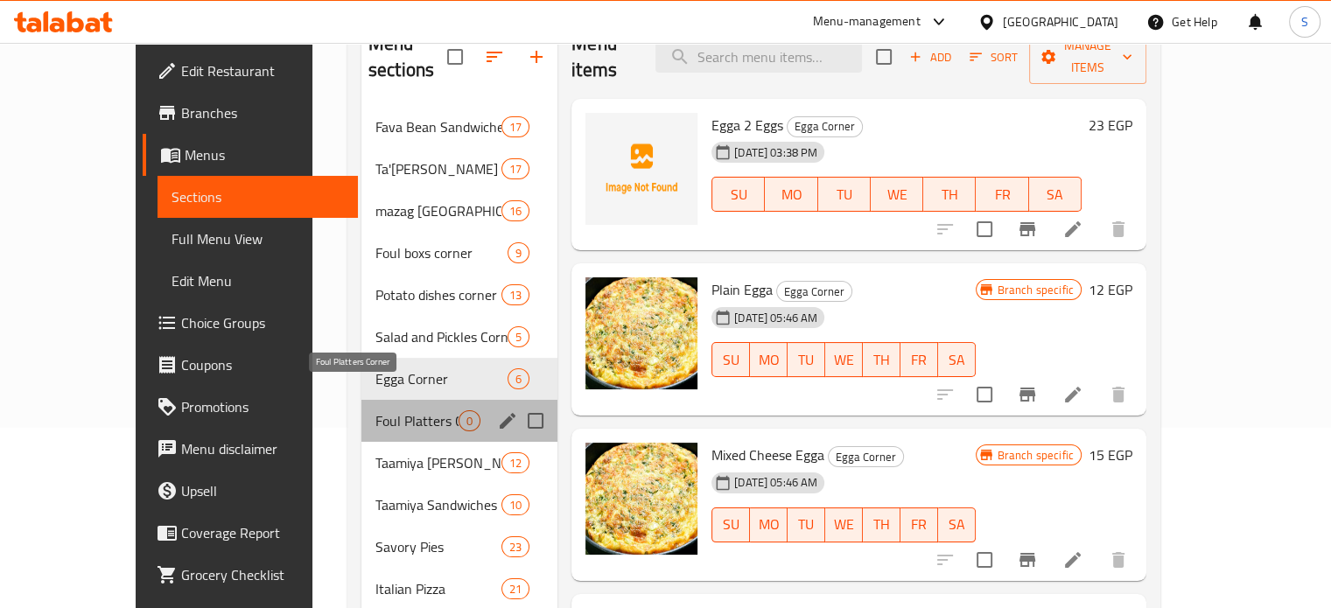
click at [375, 410] on span "Foul Platters Corner" at bounding box center [416, 420] width 83 height 21
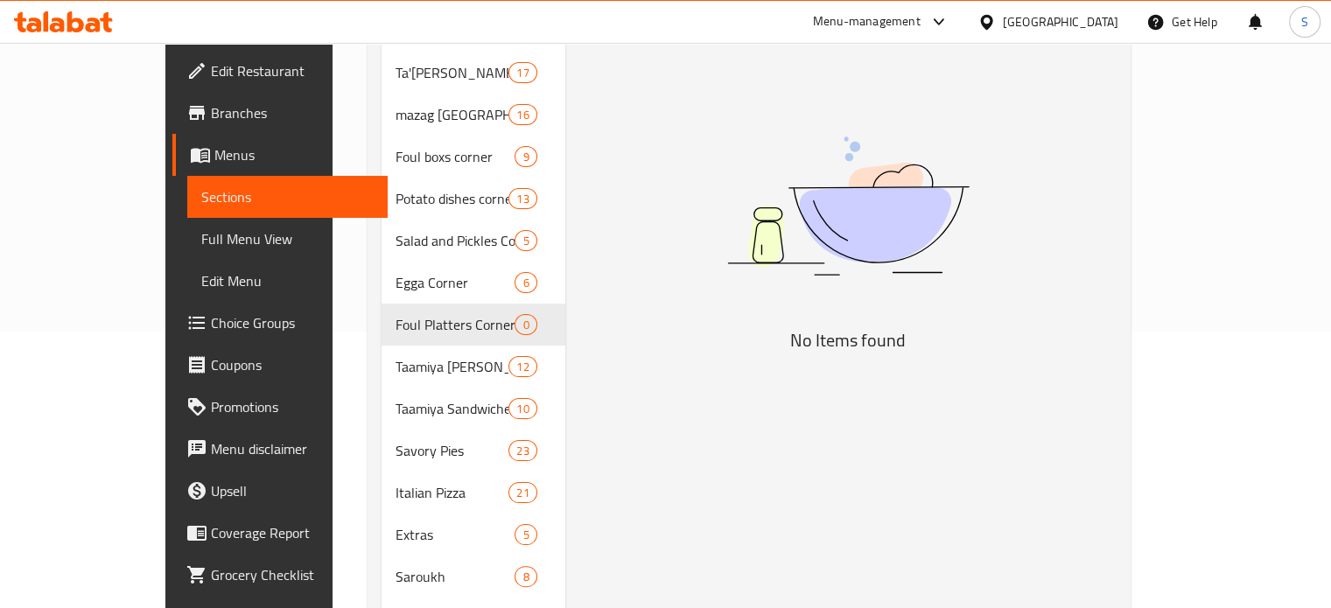
scroll to position [284, 0]
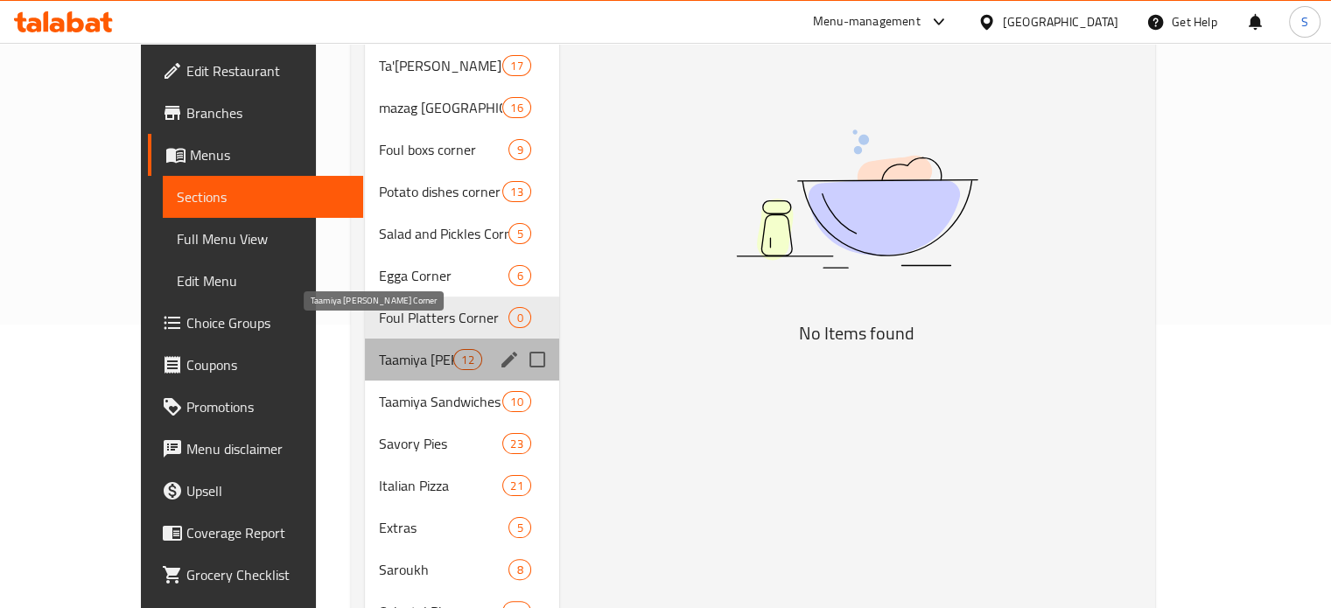
click at [389, 349] on span "Taamiya [PERSON_NAME] Corner" at bounding box center [416, 359] width 74 height 21
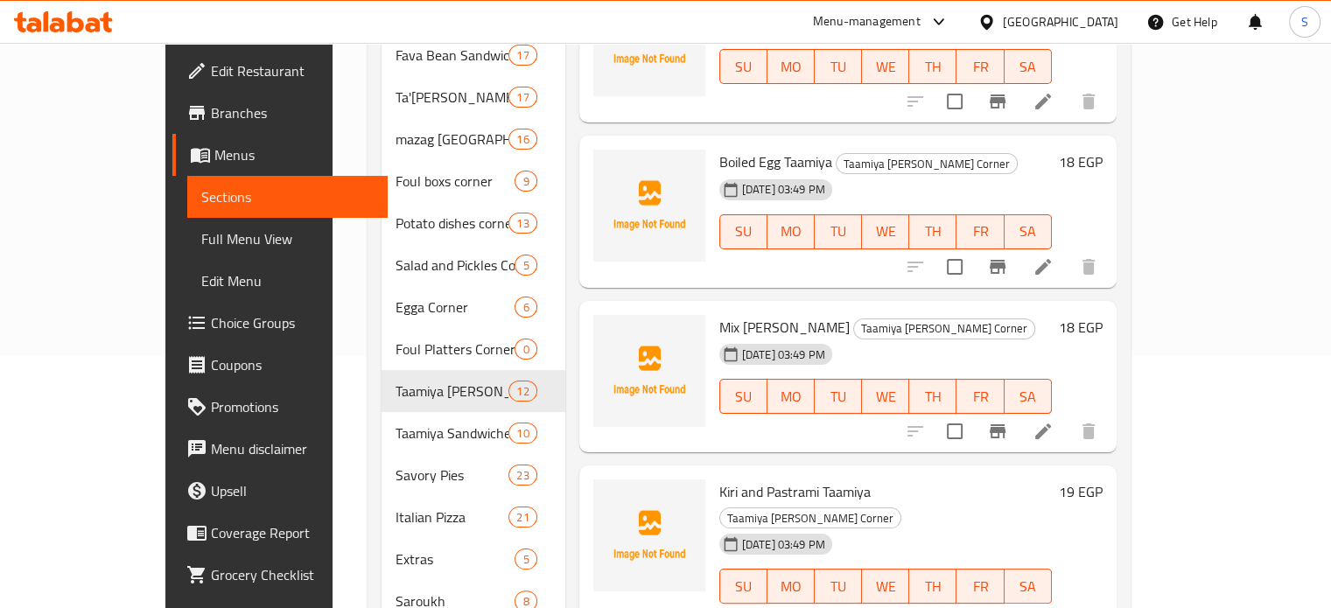
scroll to position [249, 0]
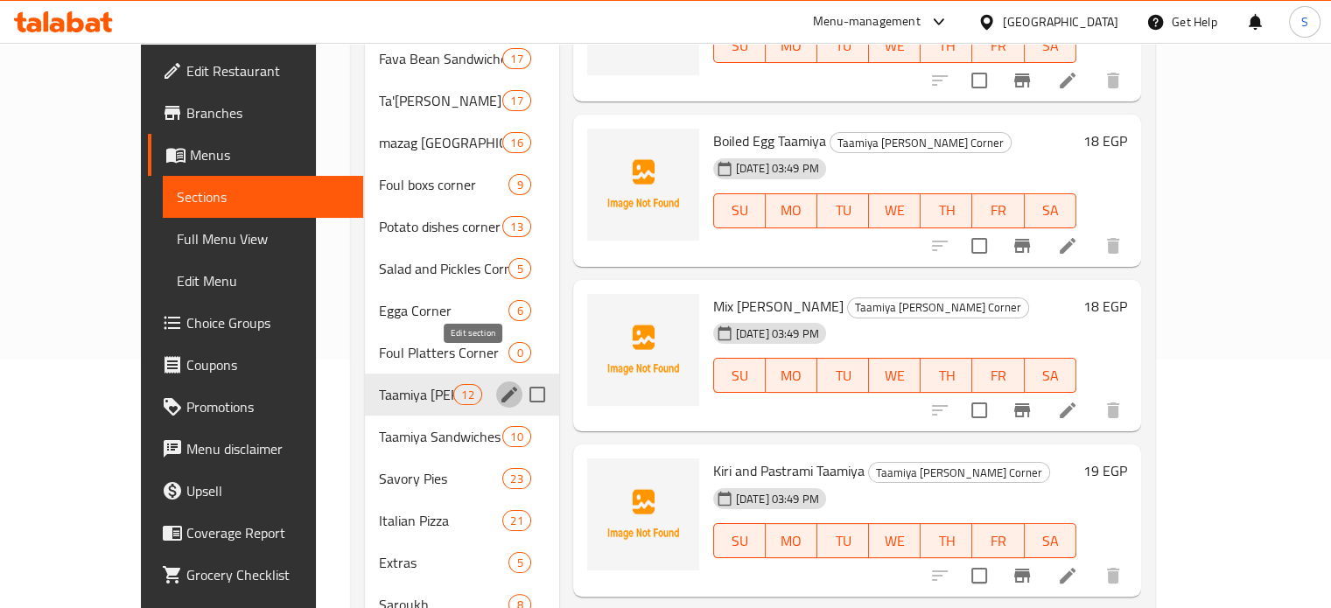
click at [499, 384] on icon "edit" at bounding box center [509, 394] width 21 height 21
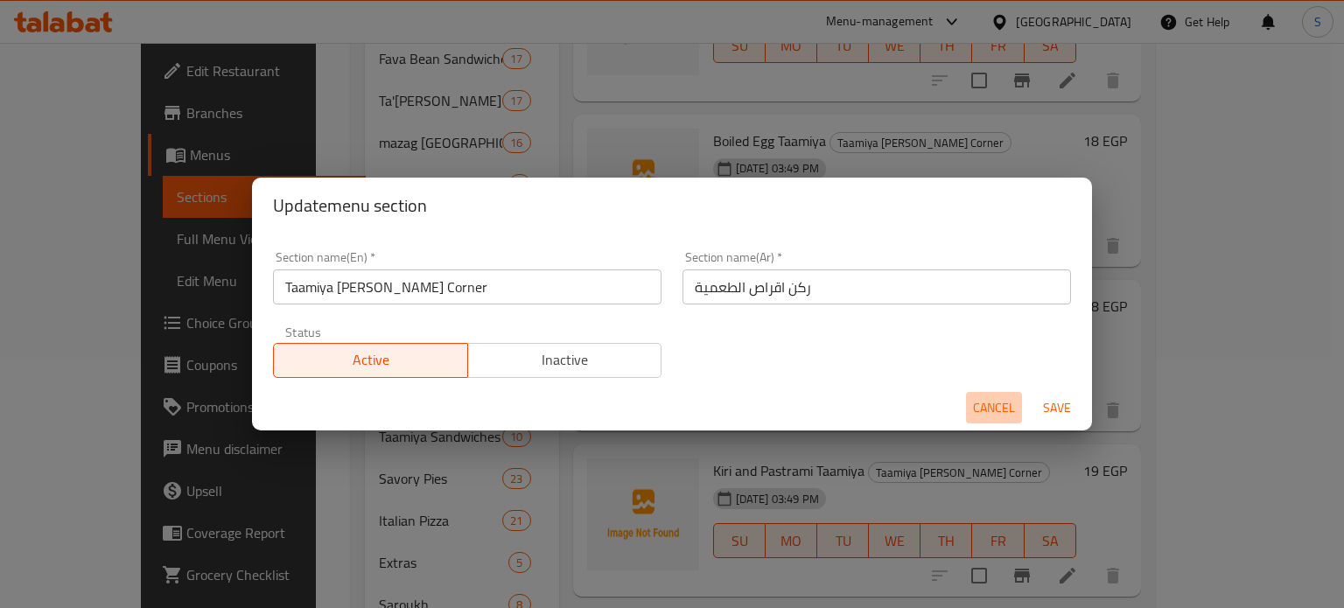
click at [987, 406] on span "Cancel" at bounding box center [994, 408] width 42 height 22
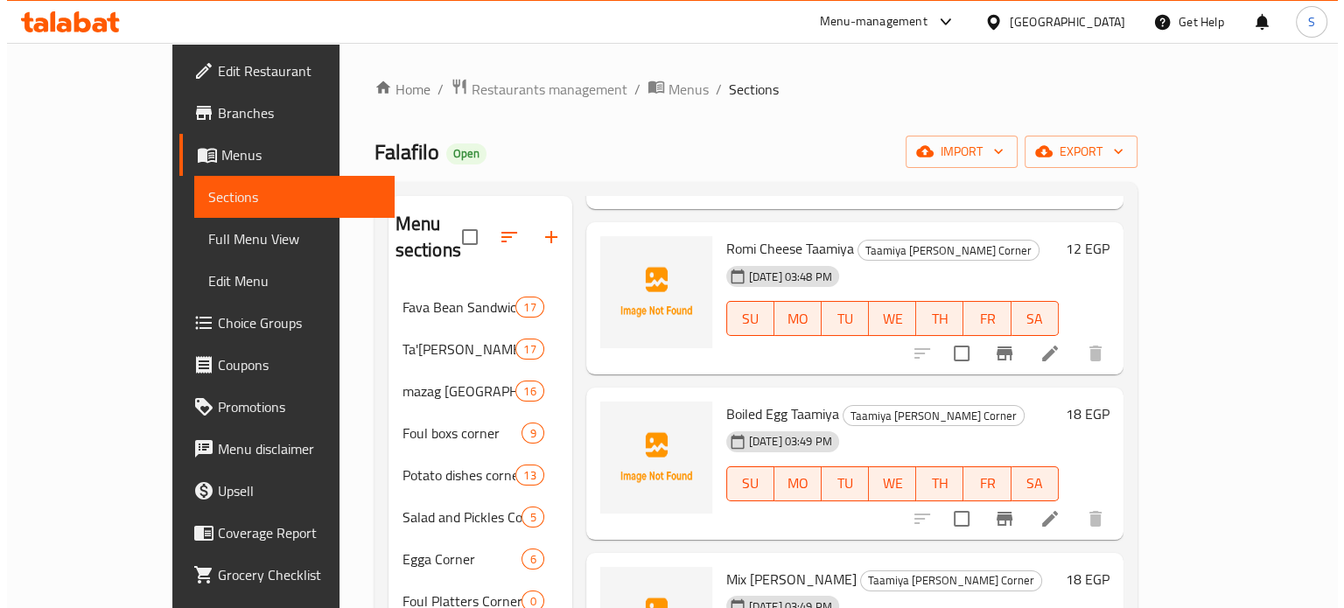
scroll to position [0, 0]
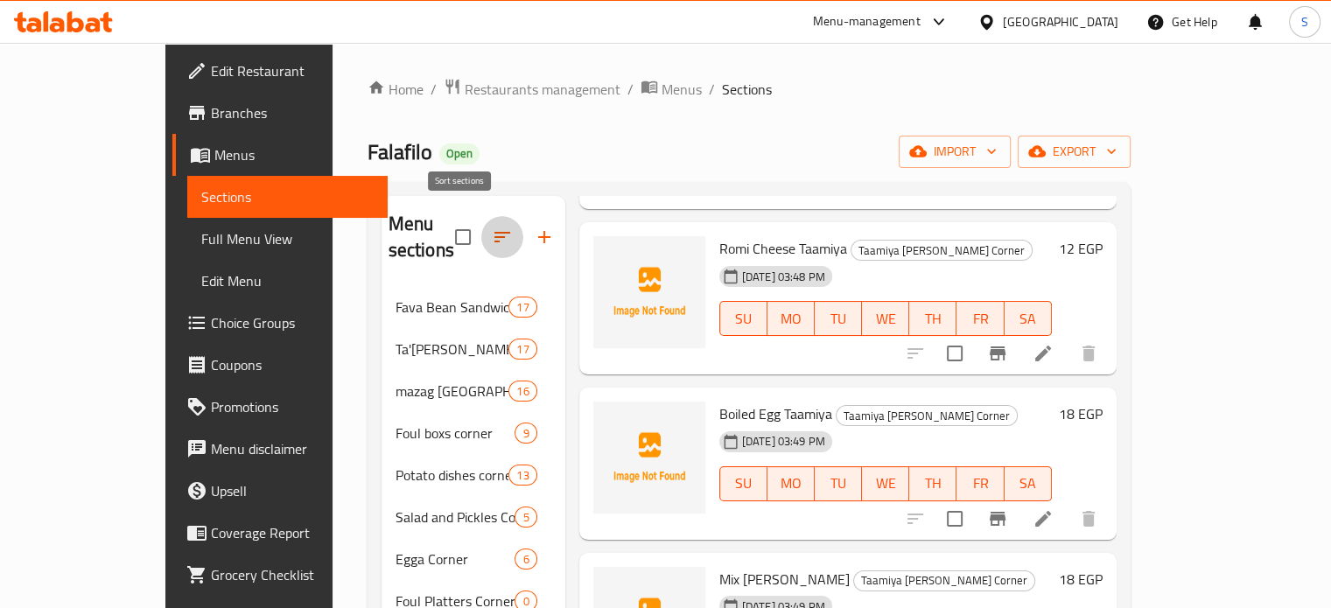
click at [492, 227] on icon "button" at bounding box center [502, 237] width 21 height 21
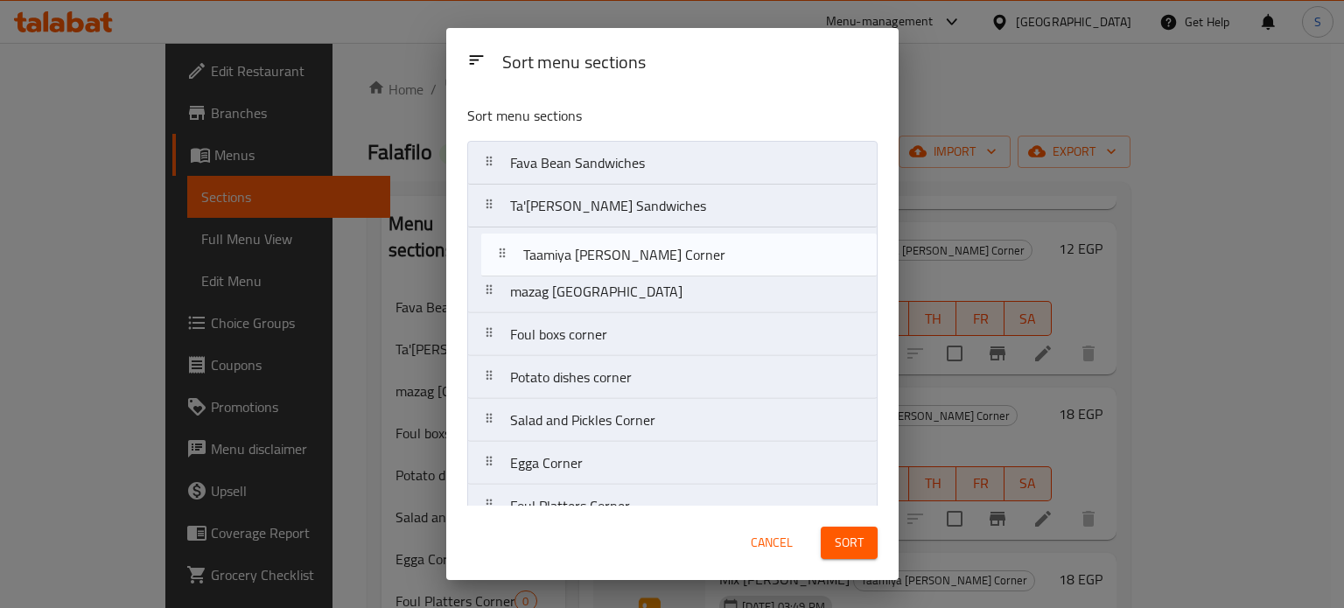
drag, startPoint x: 571, startPoint y: 395, endPoint x: 585, endPoint y: 255, distance: 140.7
click at [585, 255] on nav "Fava Bean Sandwiches Ta'[PERSON_NAME] Sandwiches mazag [GEOGRAPHIC_DATA] Foul b…" at bounding box center [672, 592] width 410 height 902
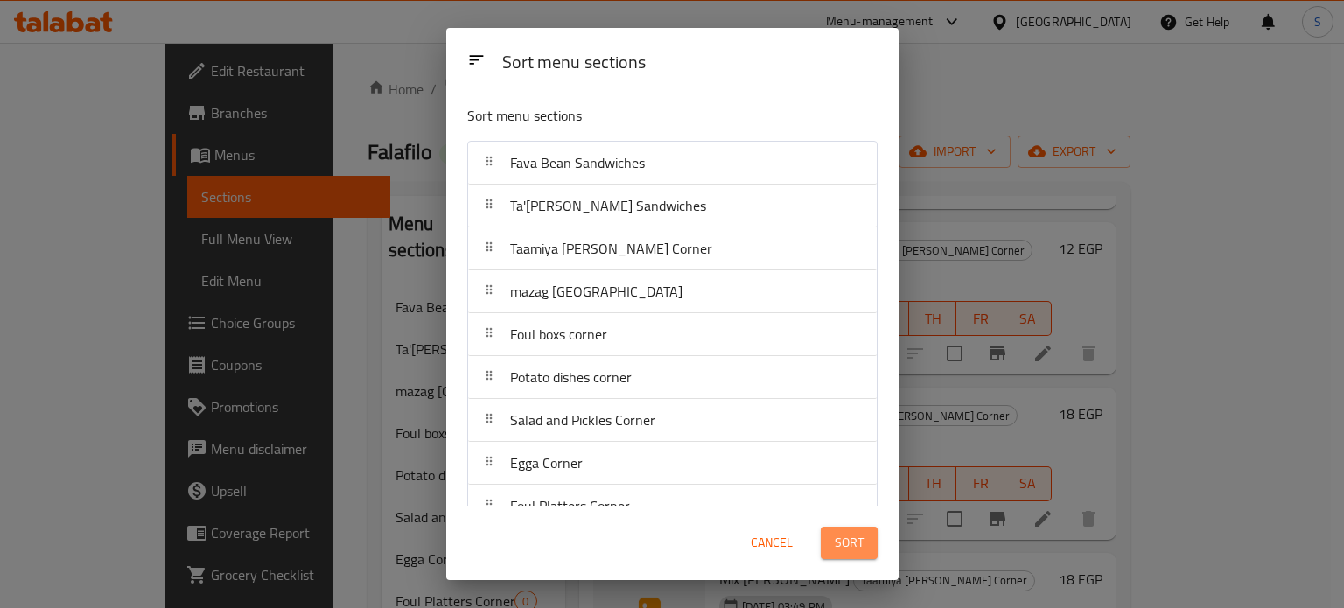
click at [845, 536] on span "Sort" at bounding box center [849, 543] width 29 height 22
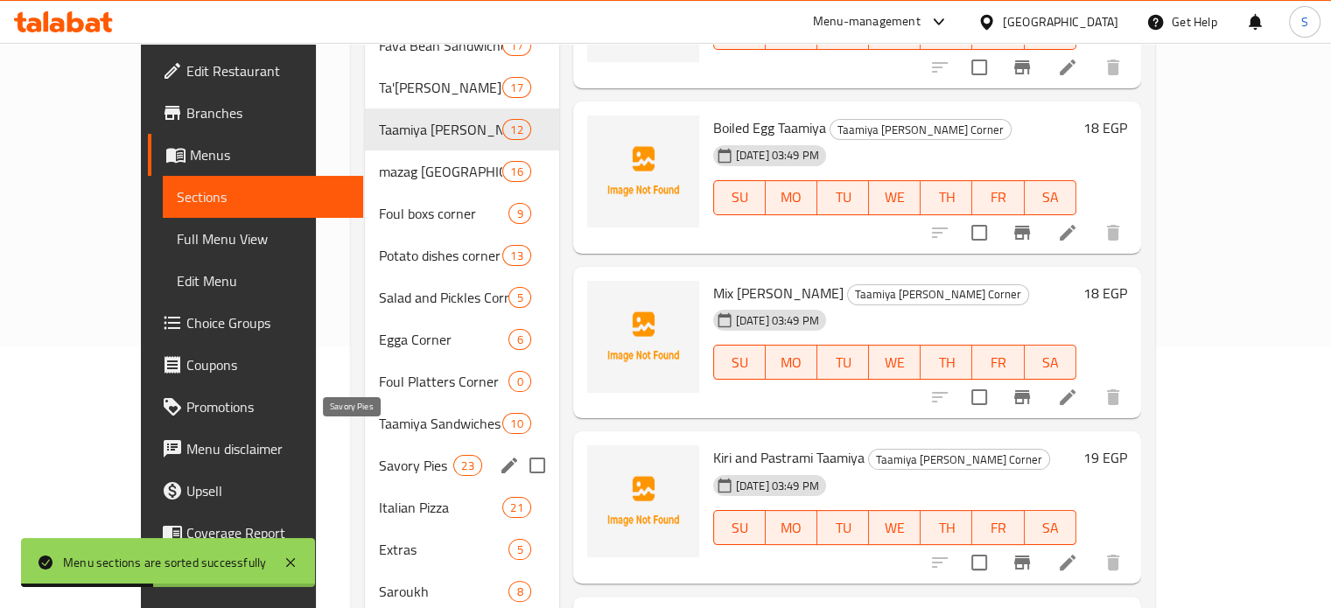
scroll to position [266, 0]
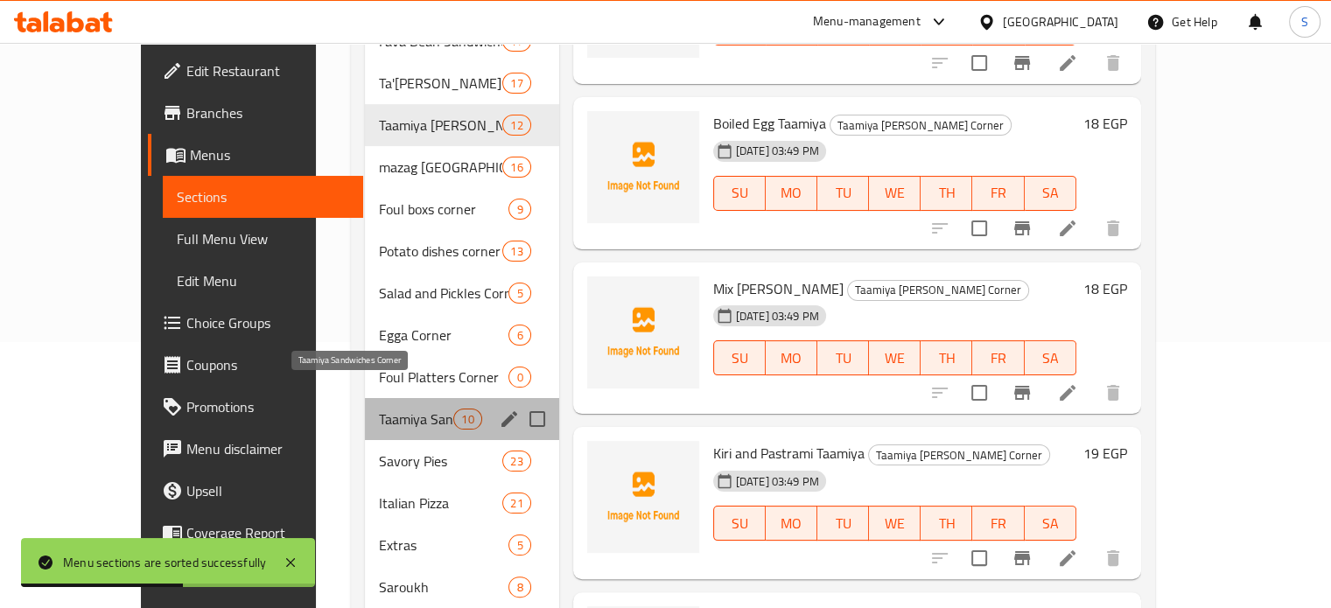
click at [379, 409] on span "Taamiya Sandwiches Corner" at bounding box center [416, 419] width 74 height 21
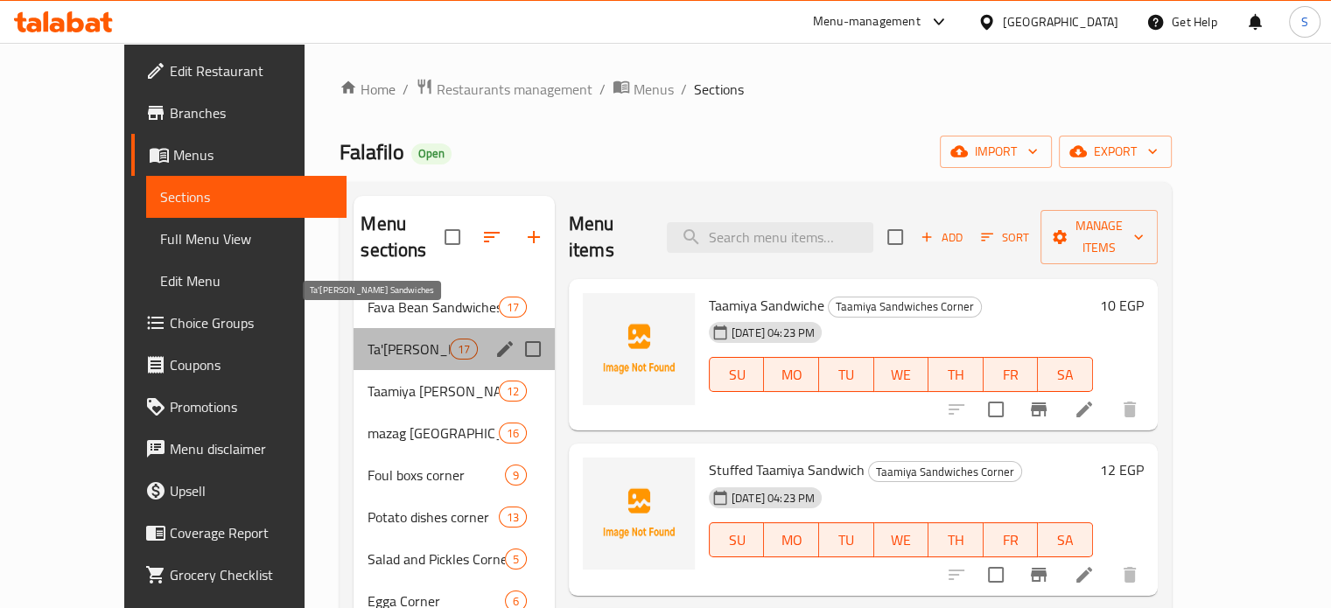
click at [378, 339] on span "Ta'[PERSON_NAME] Sandwiches" at bounding box center [408, 349] width 81 height 21
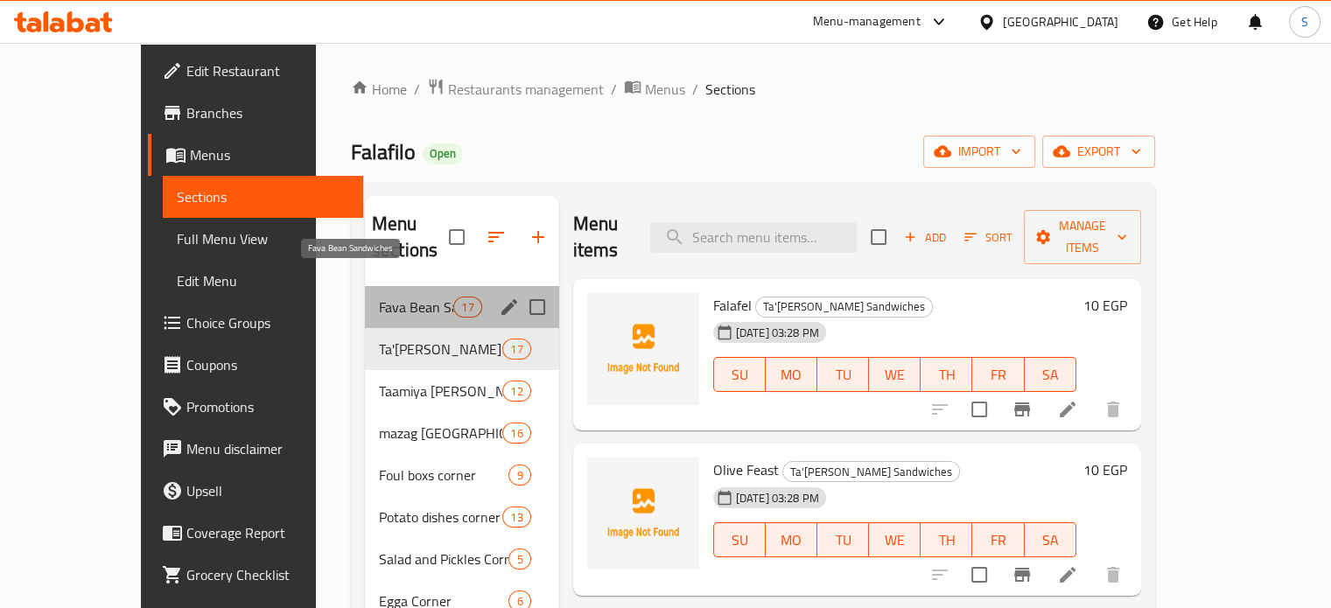
click at [379, 297] on span "Fava Bean Sandwiches" at bounding box center [416, 307] width 74 height 21
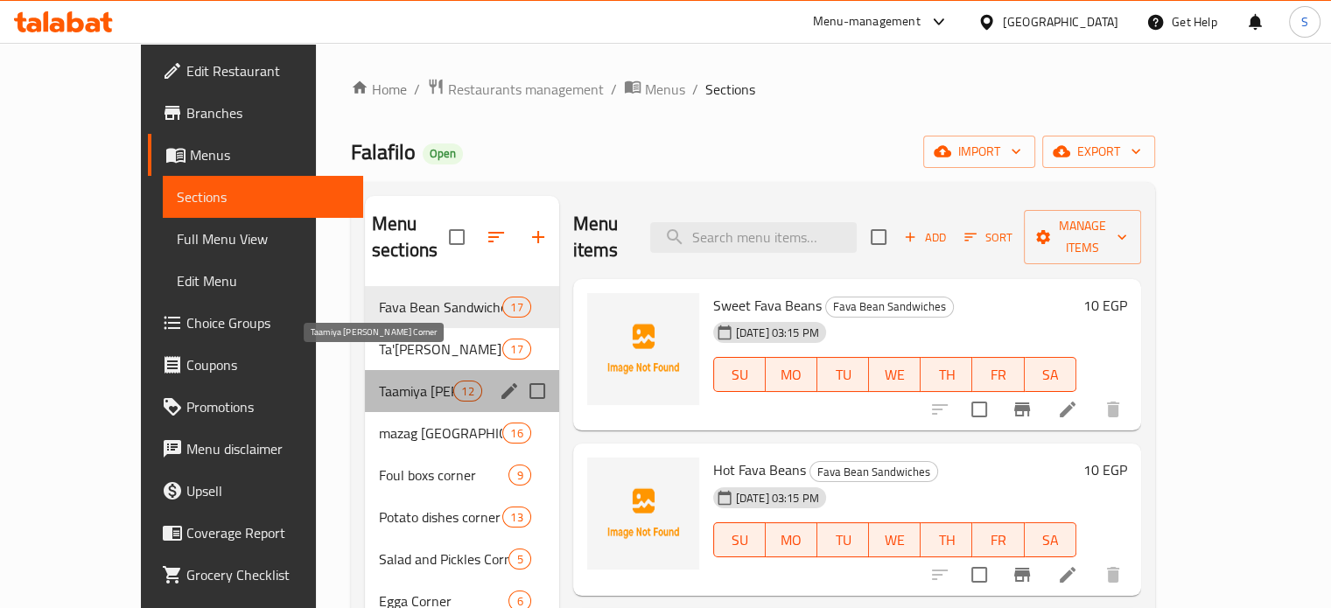
click at [379, 381] on span "Taamiya [PERSON_NAME] Corner" at bounding box center [416, 391] width 74 height 21
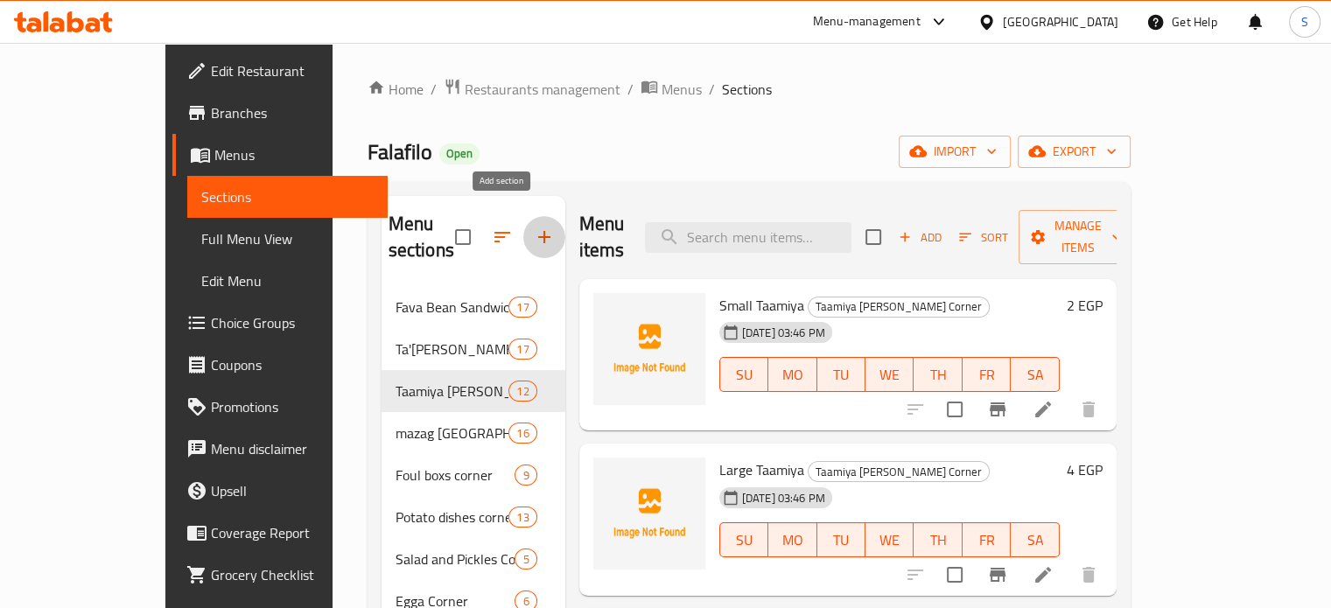
click at [534, 231] on icon "button" at bounding box center [544, 237] width 21 height 21
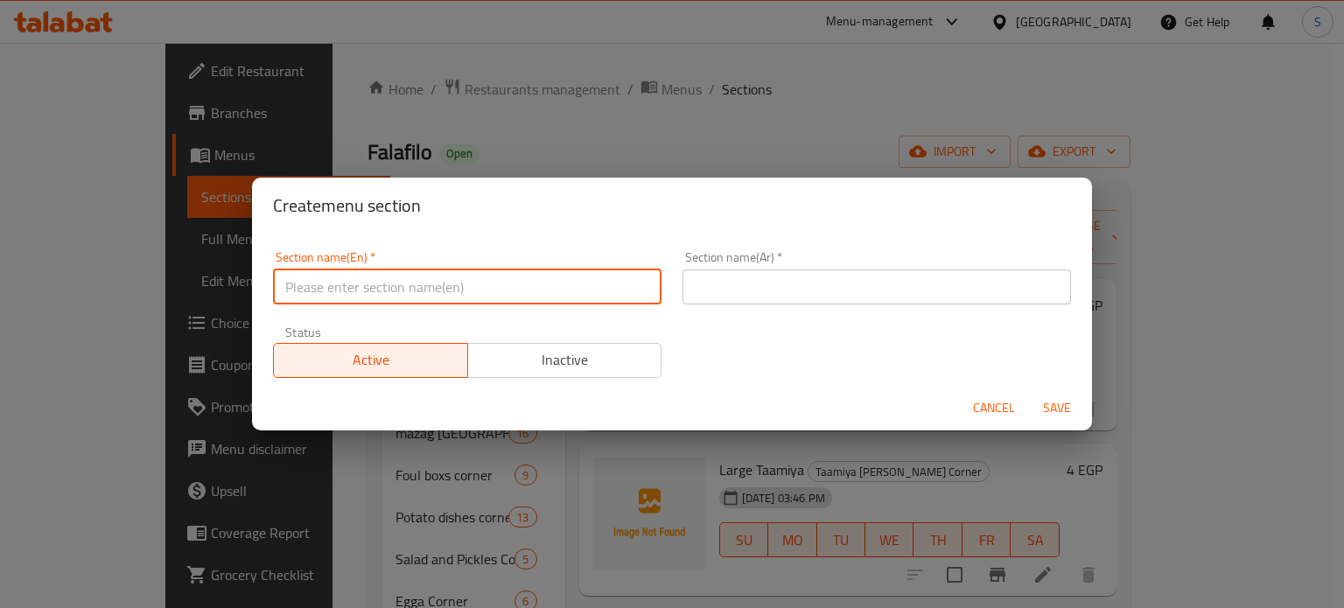
click at [511, 281] on input "text" at bounding box center [467, 287] width 389 height 35
paste input "Potato Sandwiches"
type input "Potato Sandwiches"
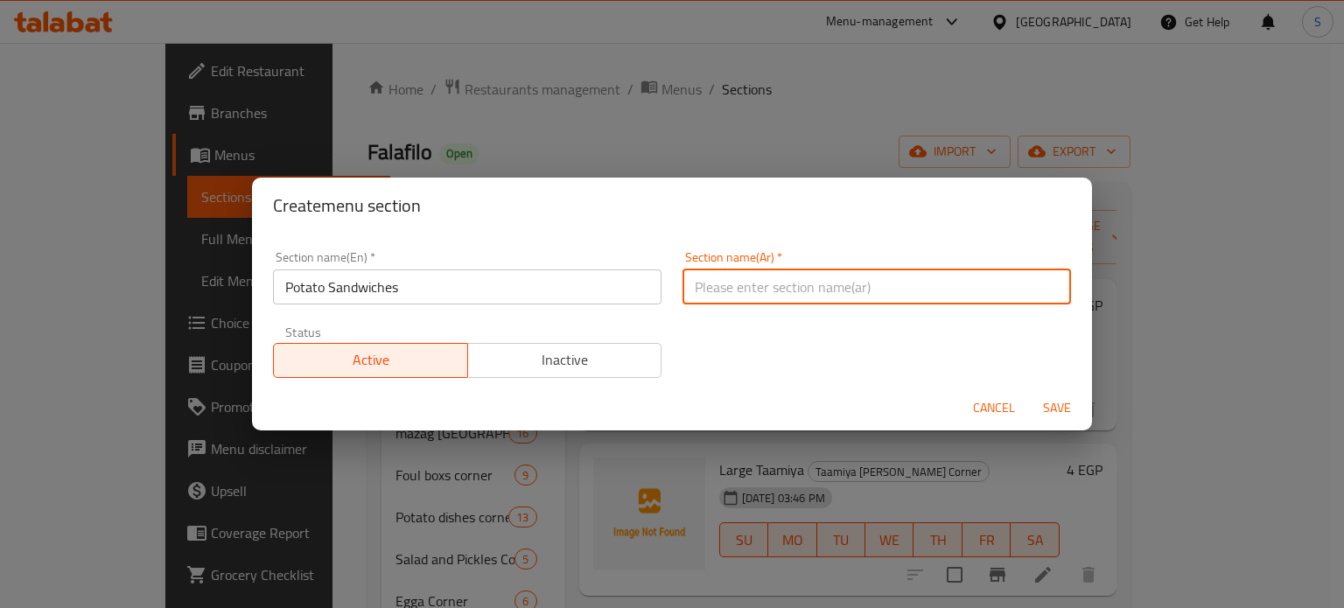
click at [746, 296] on input "text" at bounding box center [877, 287] width 389 height 35
paste input "ساندوتشات البطاطس"
type input "ساندوتشات البطاطس"
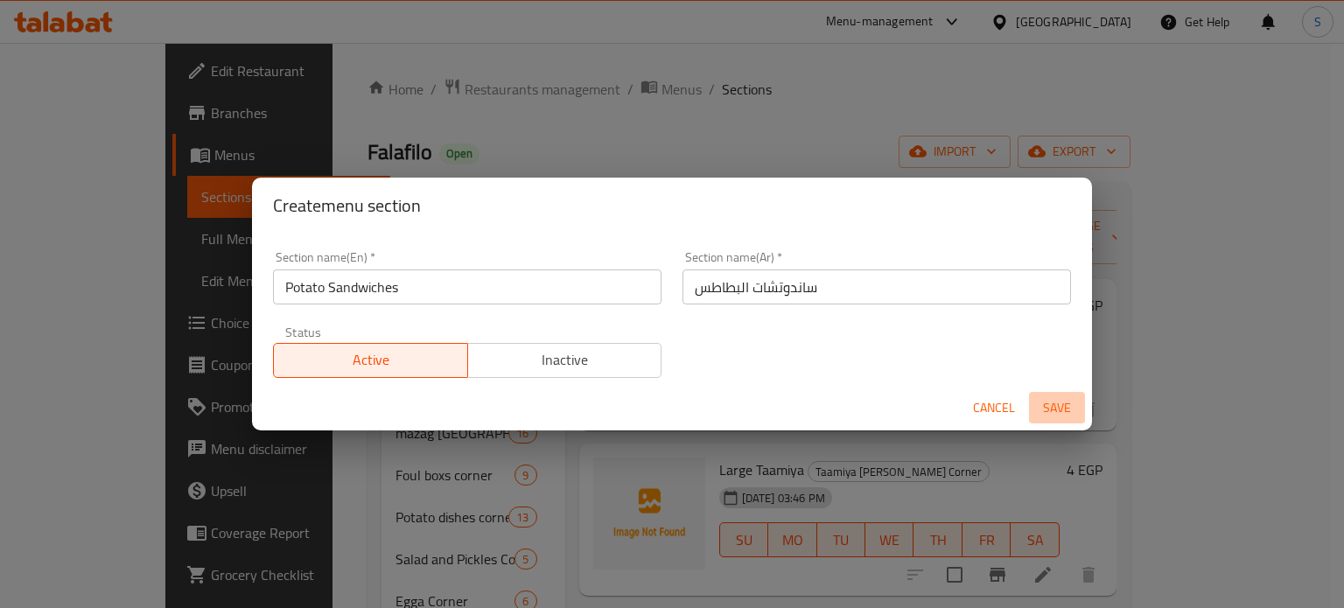
click at [1047, 408] on span "Save" at bounding box center [1057, 408] width 42 height 22
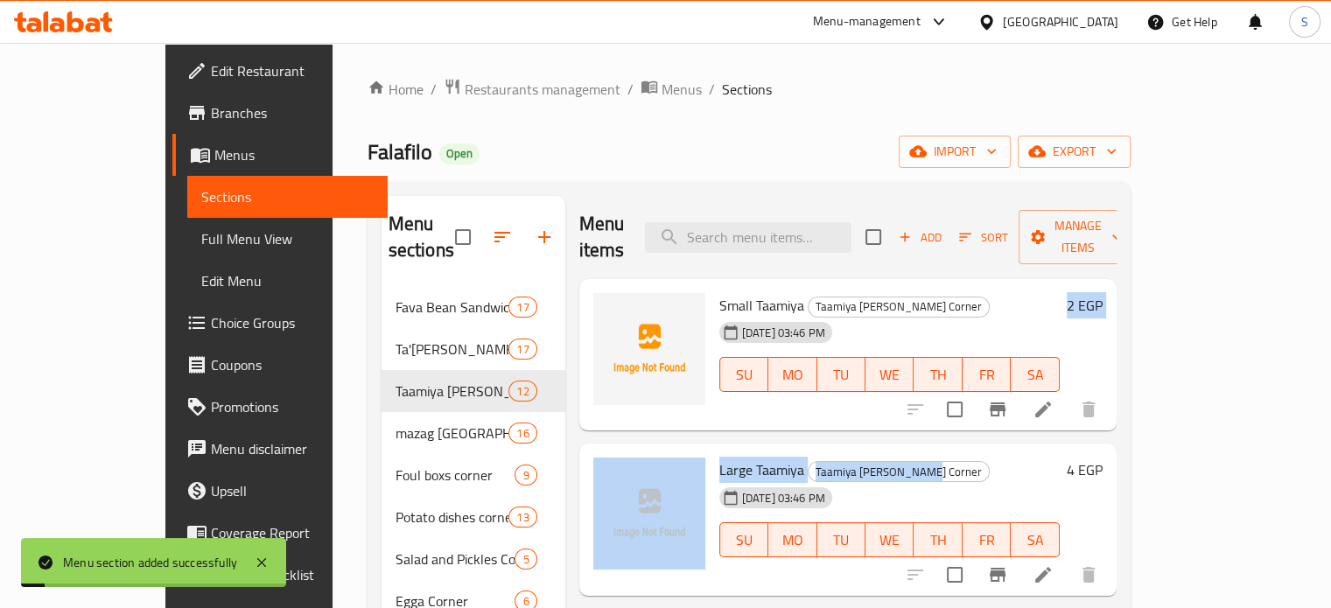
drag, startPoint x: 1047, startPoint y: 408, endPoint x: 924, endPoint y: 382, distance: 126.1
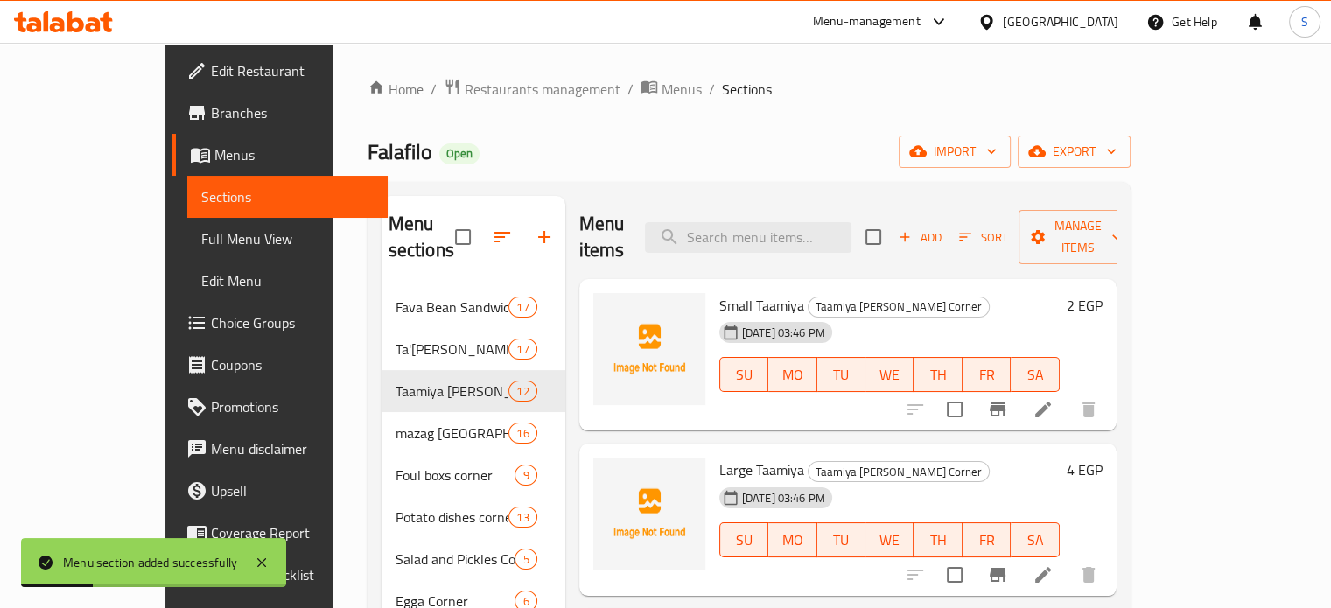
click at [476, 249] on div "Menu sections" at bounding box center [474, 237] width 184 height 83
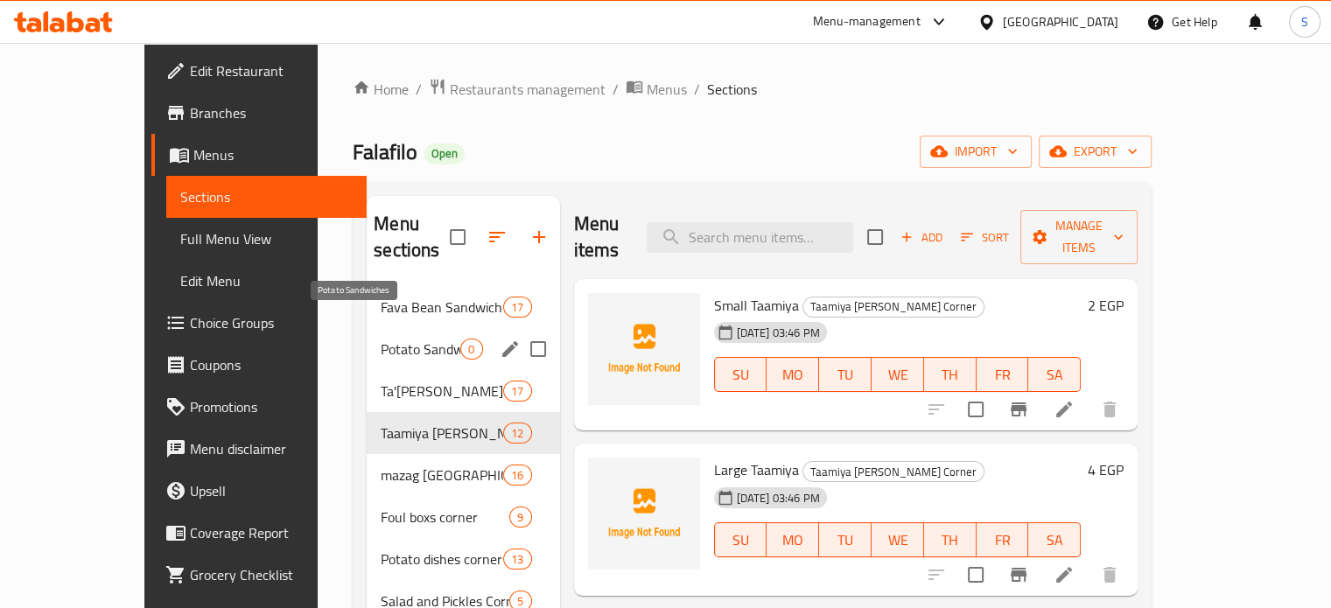
click at [396, 339] on span "Potato Sandwiches" at bounding box center [421, 349] width 80 height 21
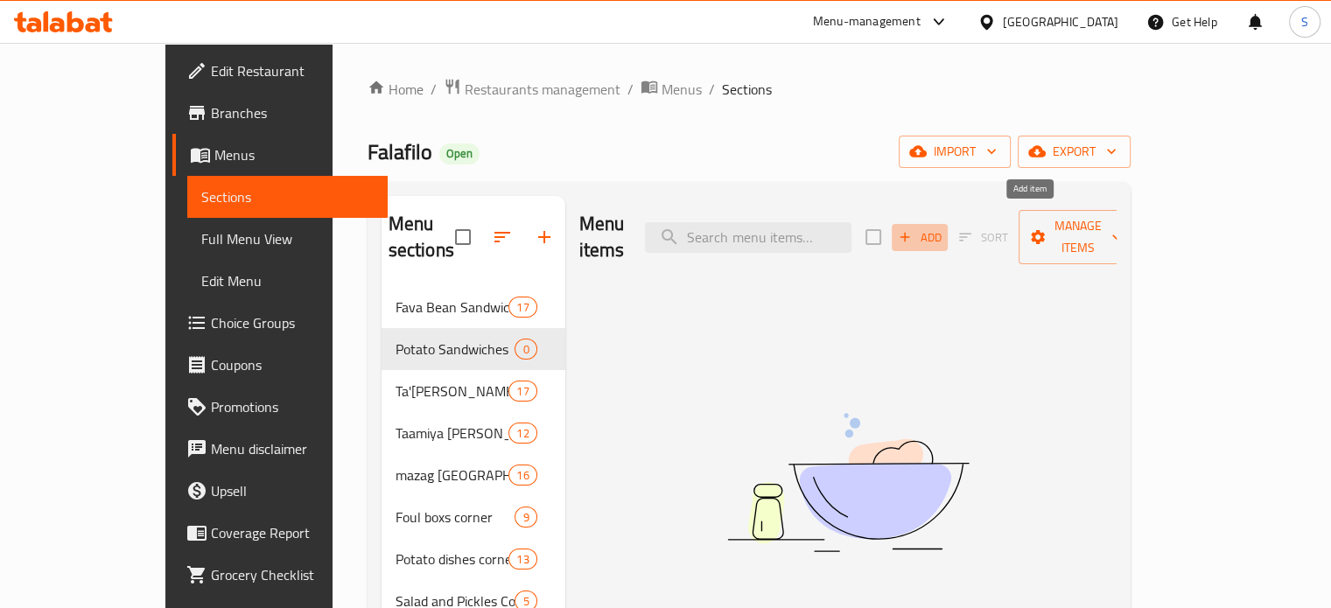
click at [943, 228] on span "Add" at bounding box center [919, 238] width 47 height 20
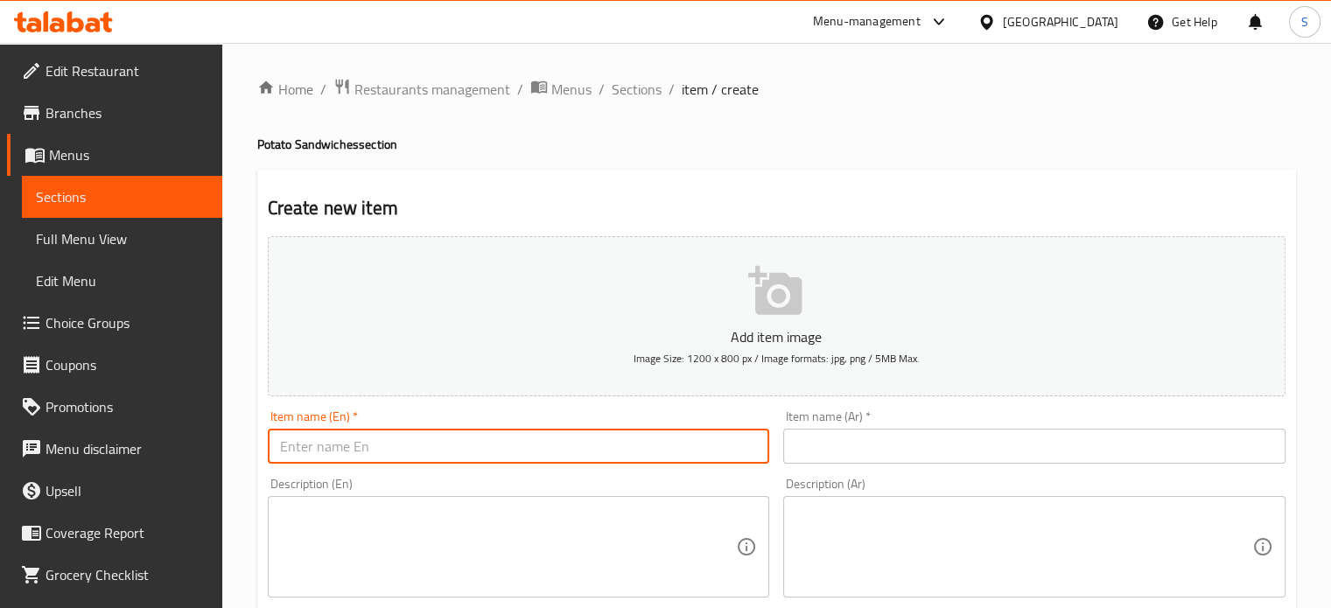
click at [483, 442] on input "text" at bounding box center [519, 446] width 502 height 35
type input "ر"
paste input "Potato Fingers"
type input "Potato Fingers"
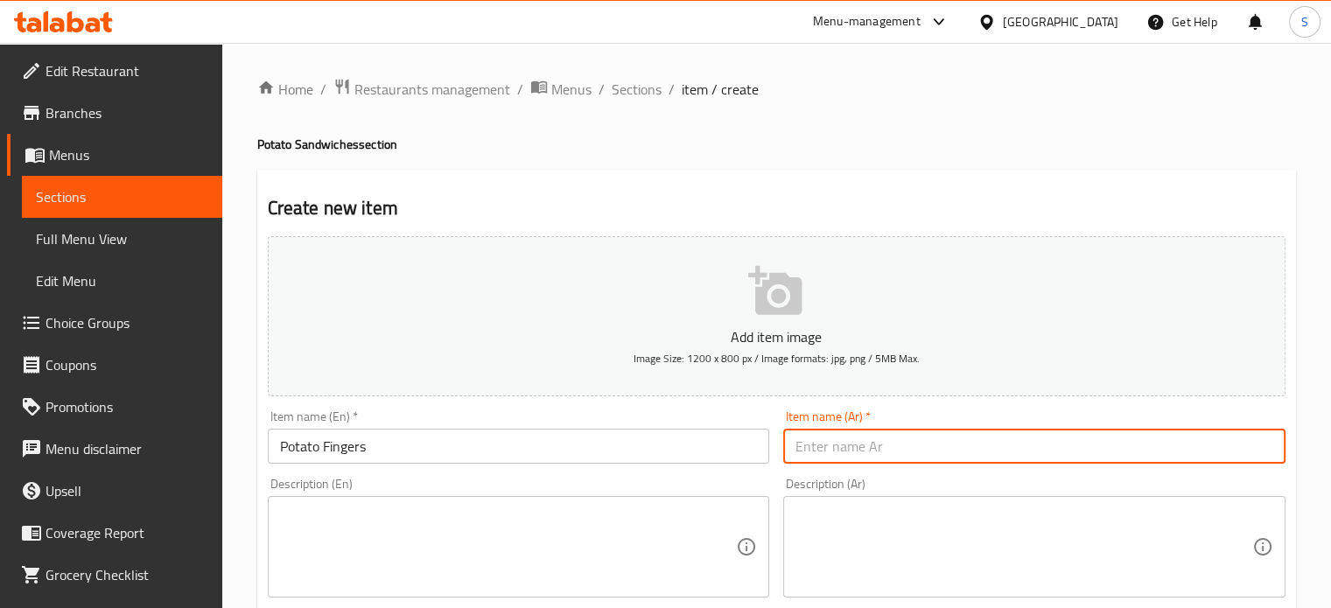
click at [846, 459] on input "text" at bounding box center [1034, 446] width 502 height 35
paste input "بطاطس صوابع"
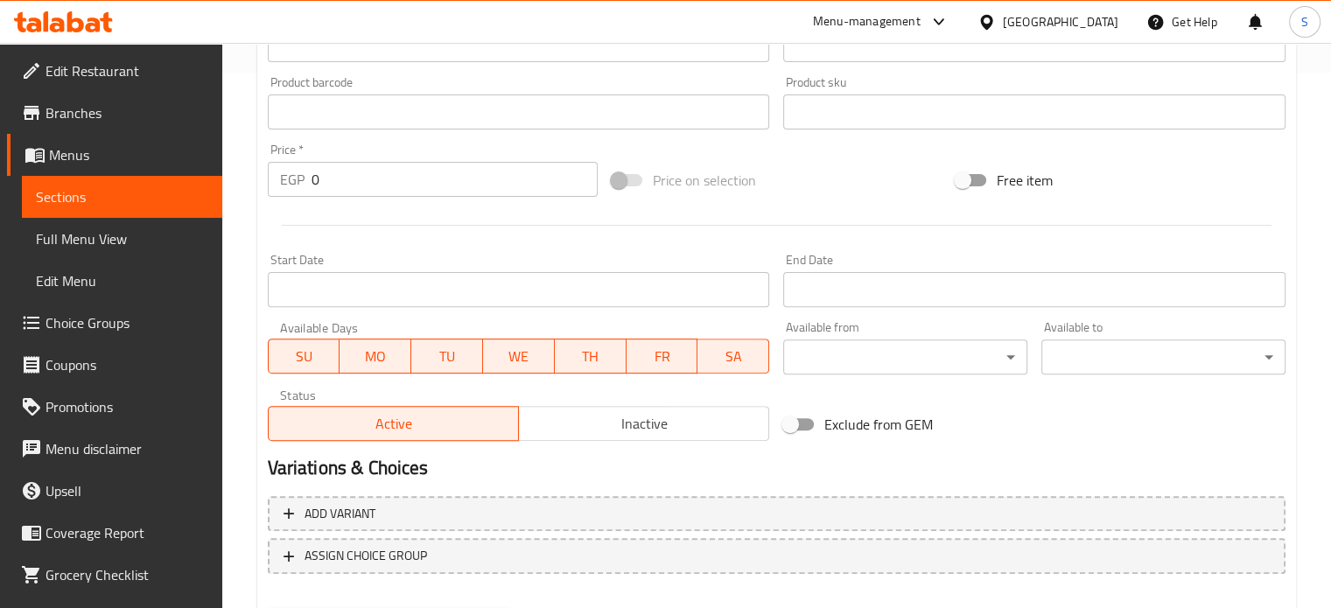
scroll to position [539, 0]
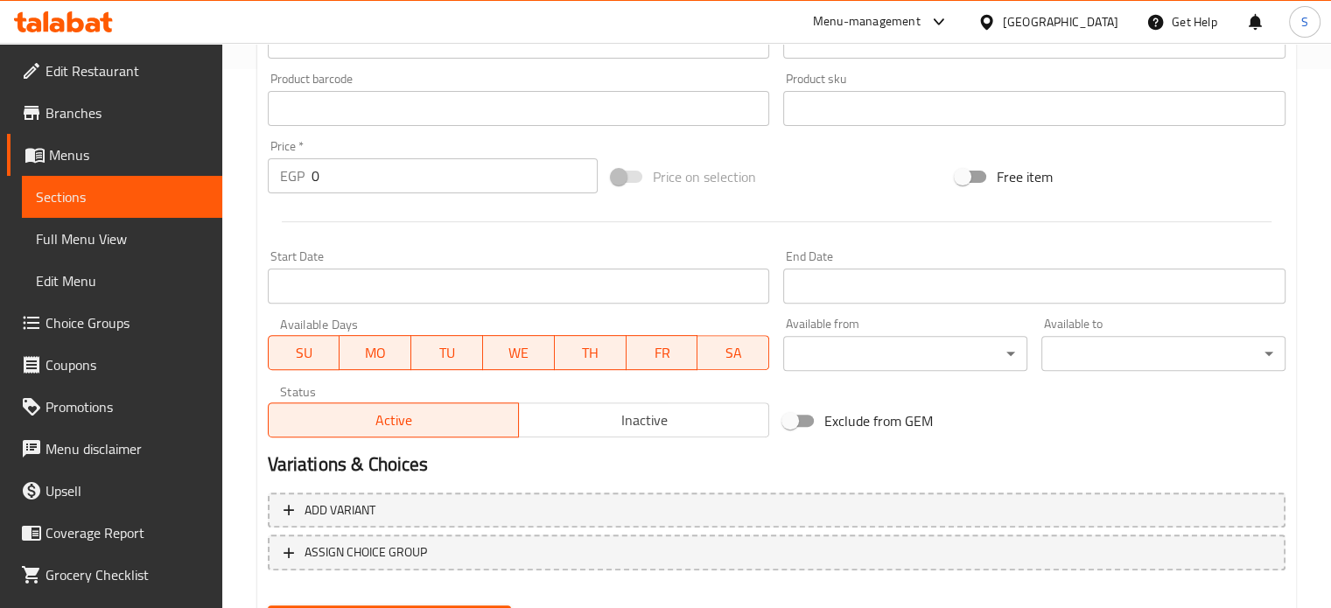
type input "بطاطس صوابع"
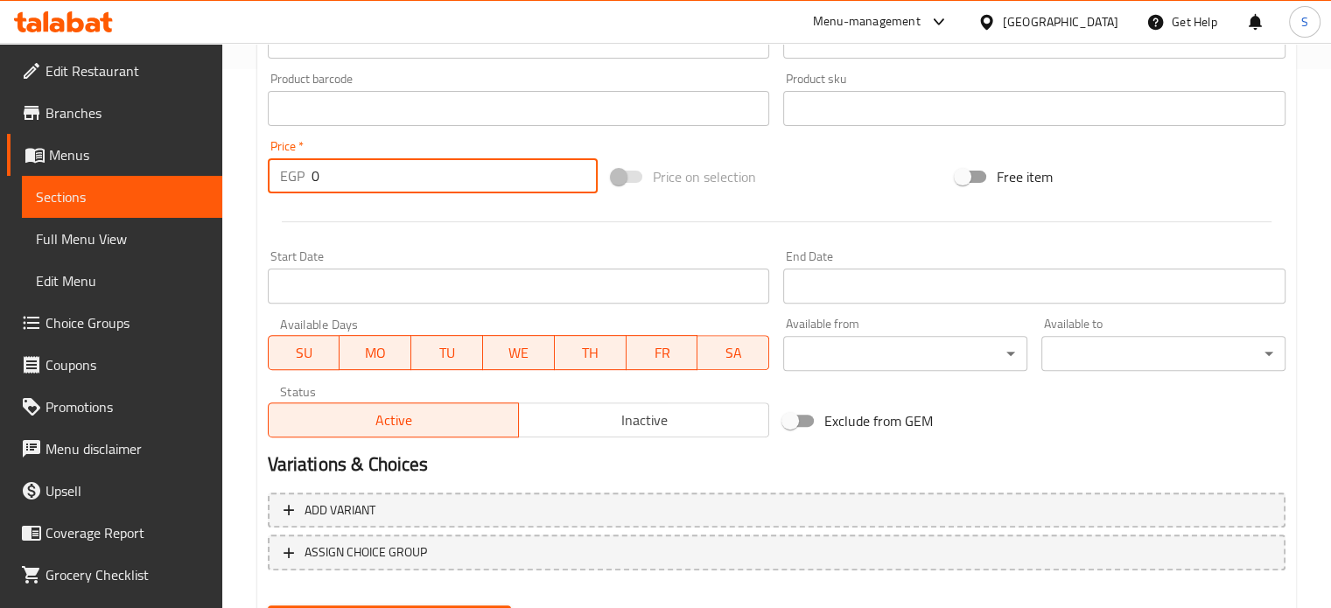
click at [354, 177] on input "0" at bounding box center [455, 175] width 286 height 35
type input "10"
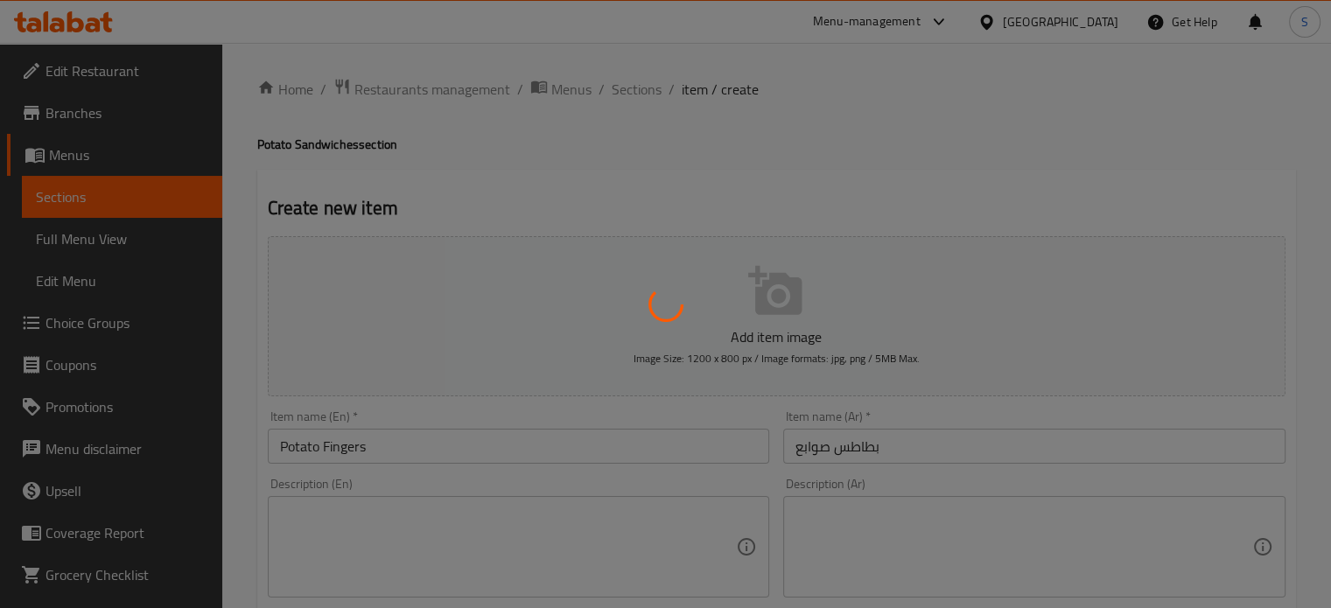
scroll to position [0, 0]
type input "0"
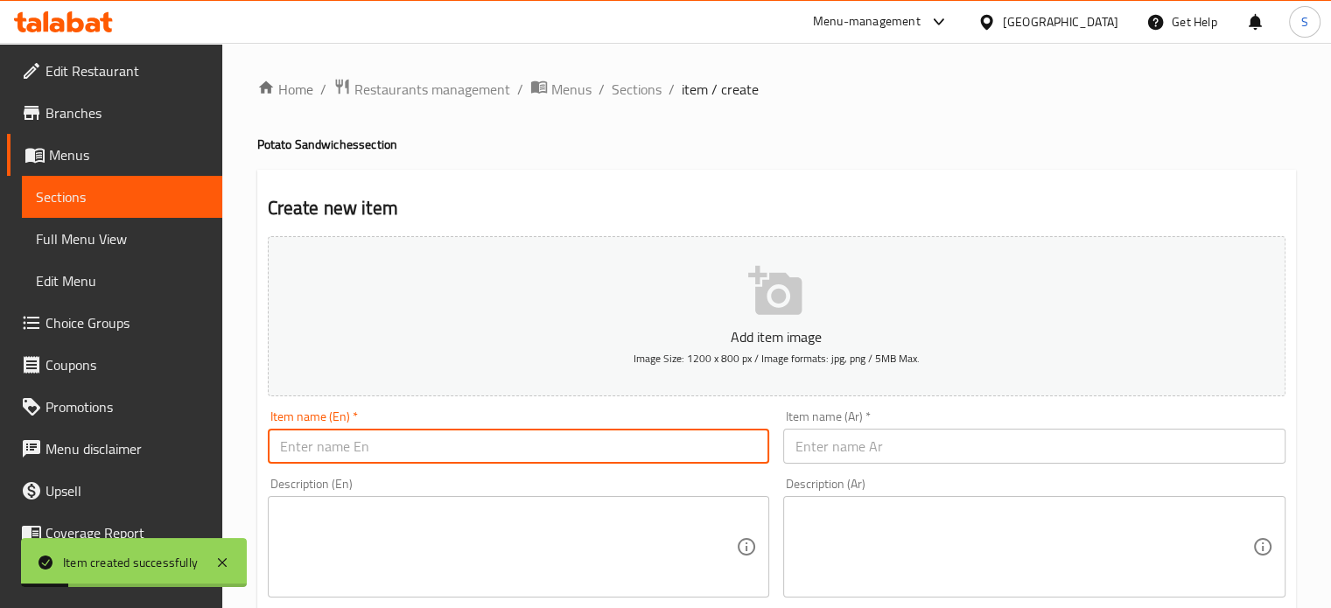
click at [433, 441] on input "text" at bounding box center [519, 446] width 502 height 35
paste input "Ketchup Potatoes"
type input "Ketchup Potatoes"
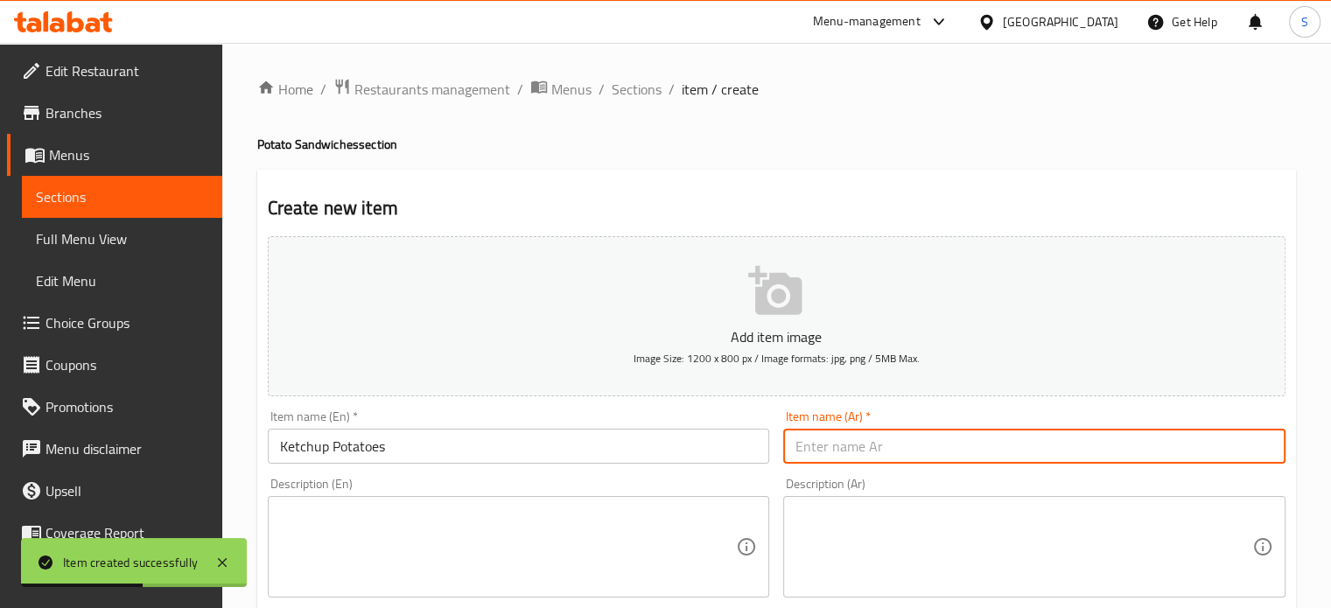
click at [829, 437] on input "text" at bounding box center [1034, 446] width 502 height 35
paste input "بطاطس كاتشب"
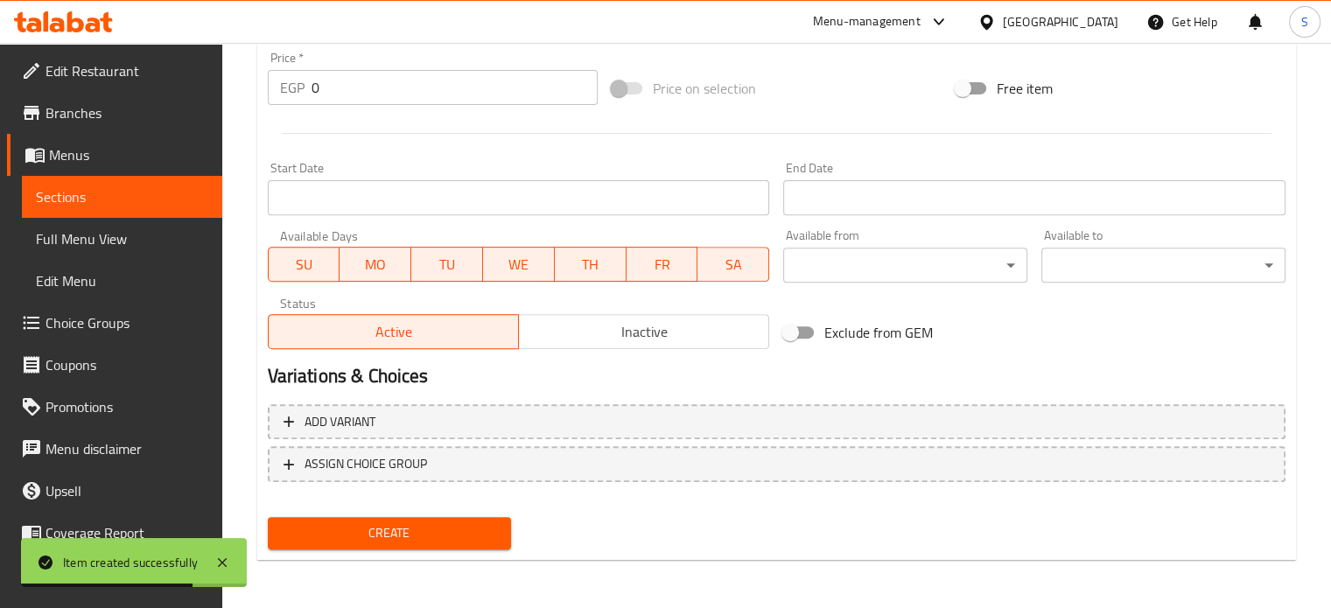
type input "بطاطس كاتشب"
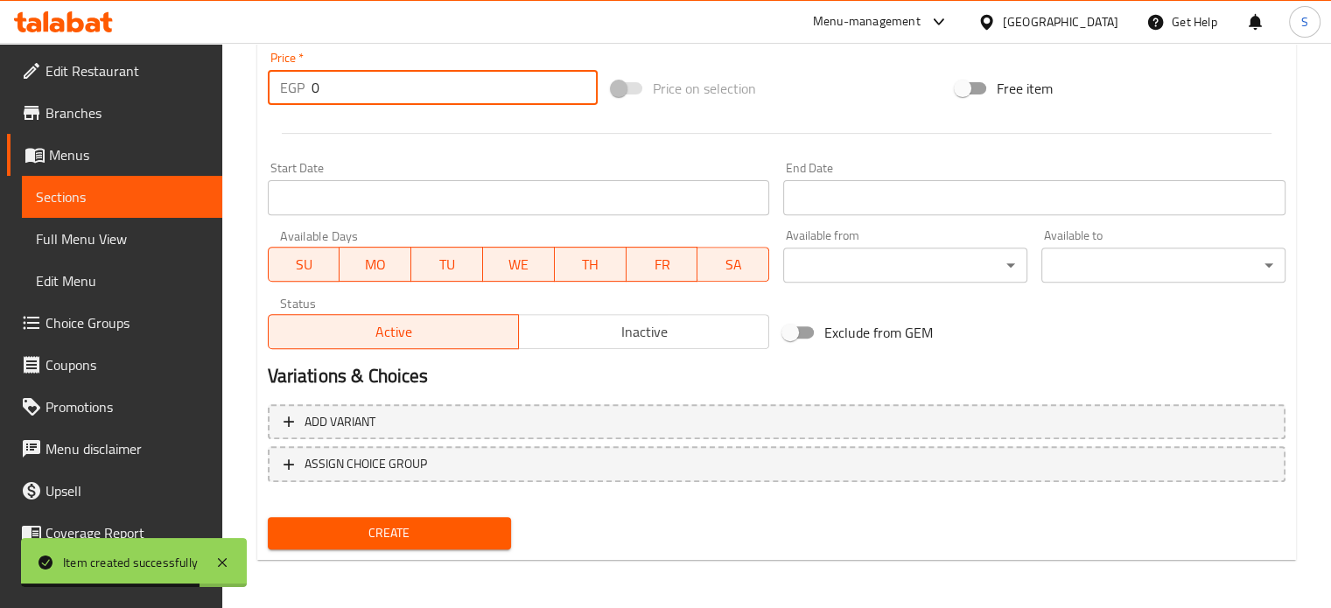
click at [354, 94] on input "0" at bounding box center [455, 87] width 286 height 35
type input "12"
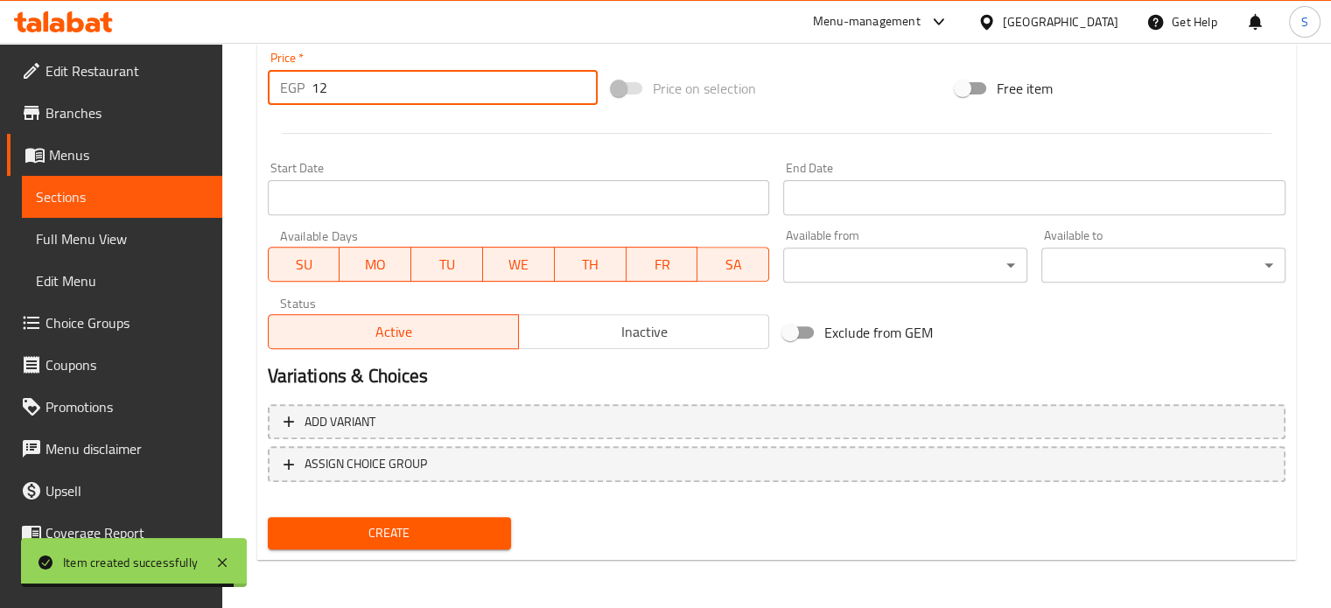
click at [268, 517] on button "Create" at bounding box center [390, 533] width 244 height 32
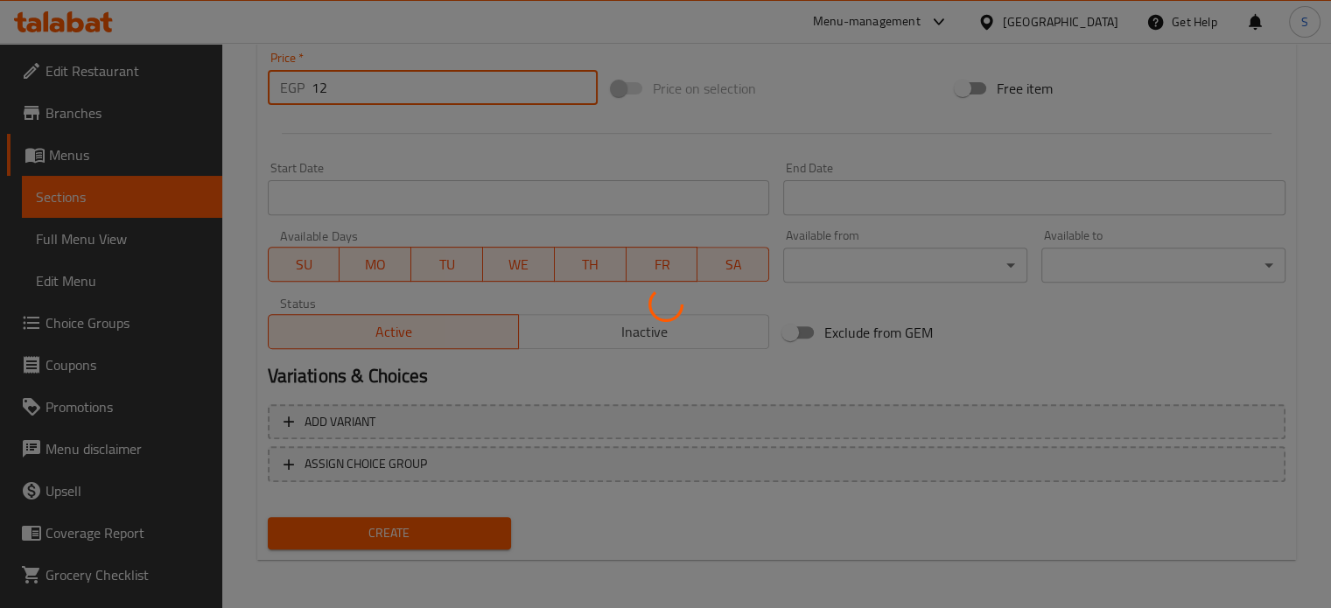
scroll to position [0, 0]
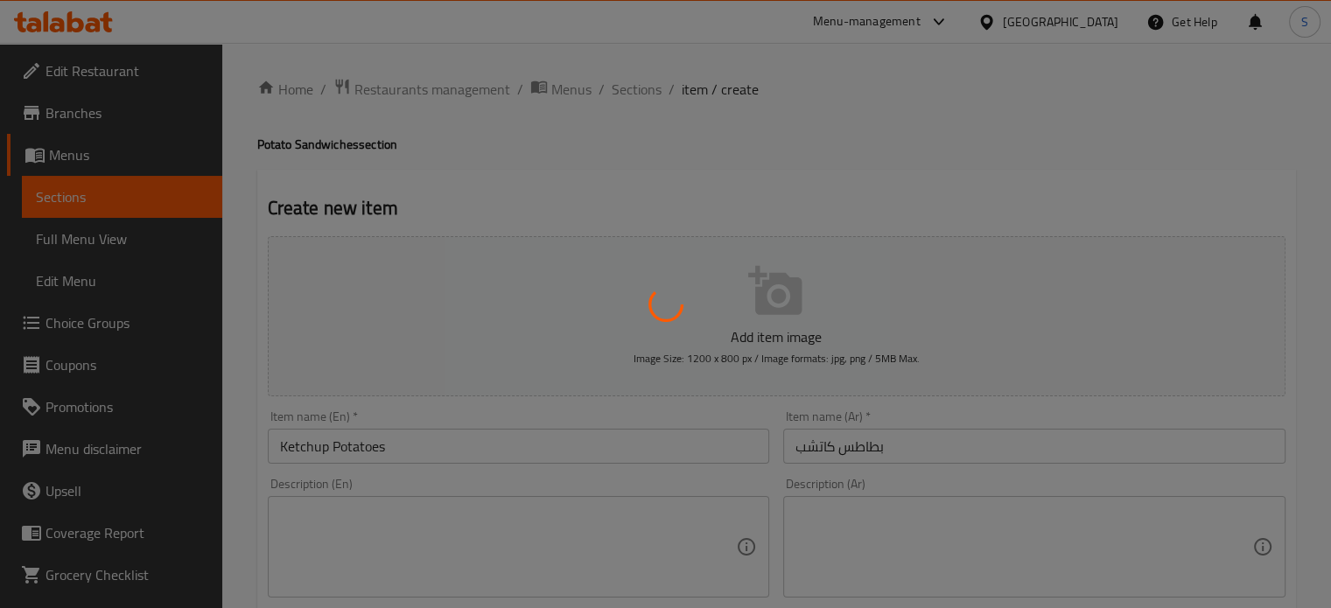
type input "0"
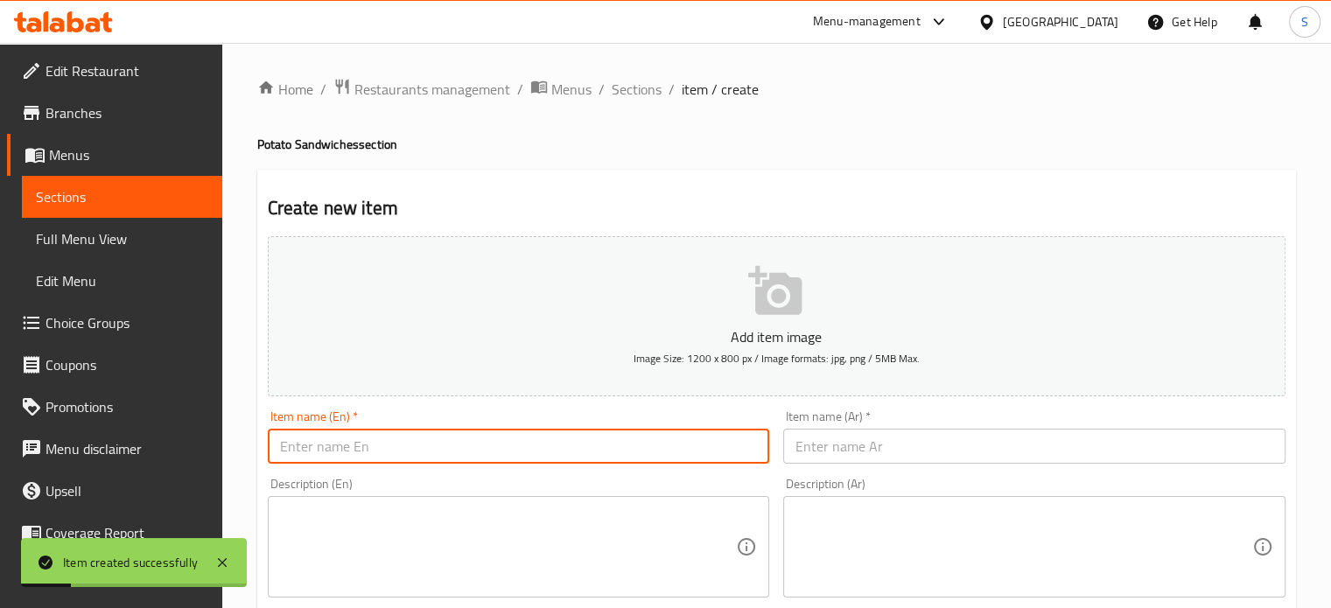
click at [424, 440] on input "text" at bounding box center [519, 446] width 502 height 35
paste input "Ketchup and Mozzarella Potatoes"
type input "Ketchup and Mozzarella Potatoes"
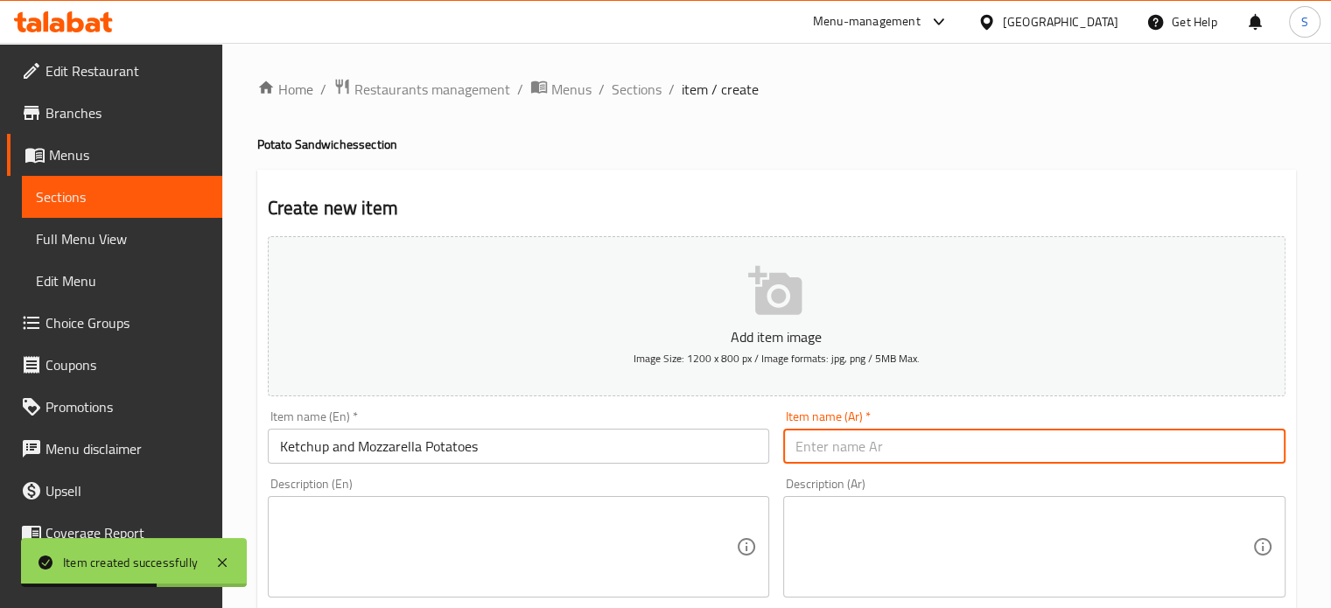
click at [825, 445] on input "text" at bounding box center [1034, 446] width 502 height 35
paste input "بطاطس كاتشب موتزاريلا"
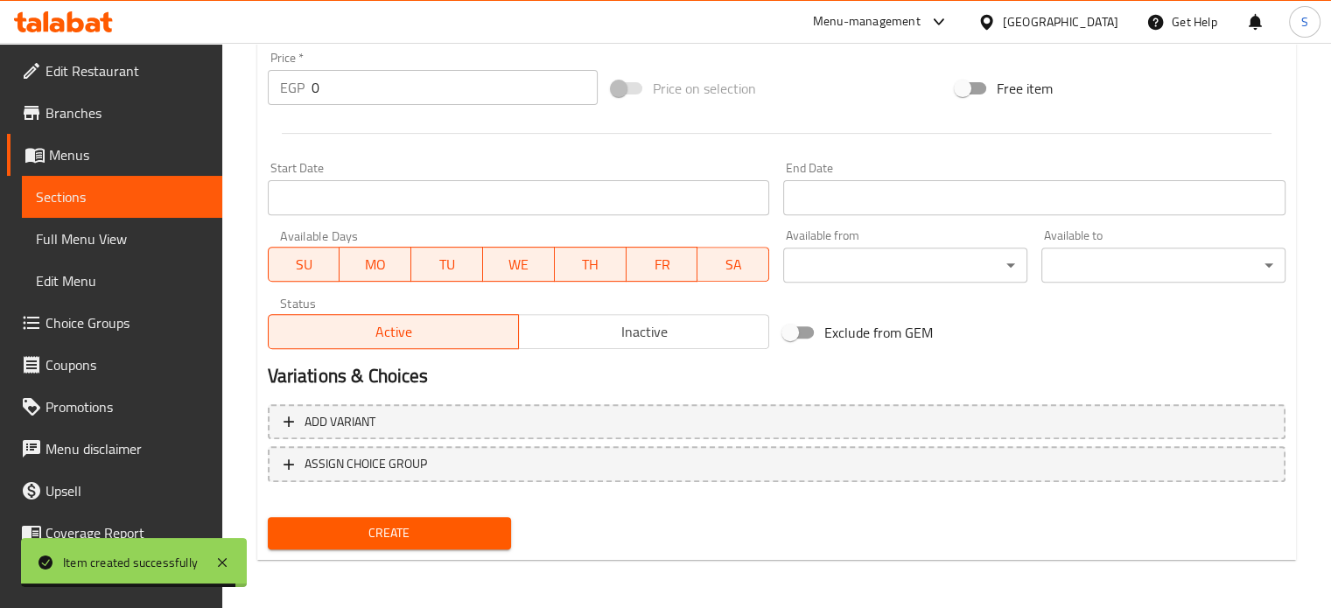
type input "بطاطس كاتشب موتزاريلا"
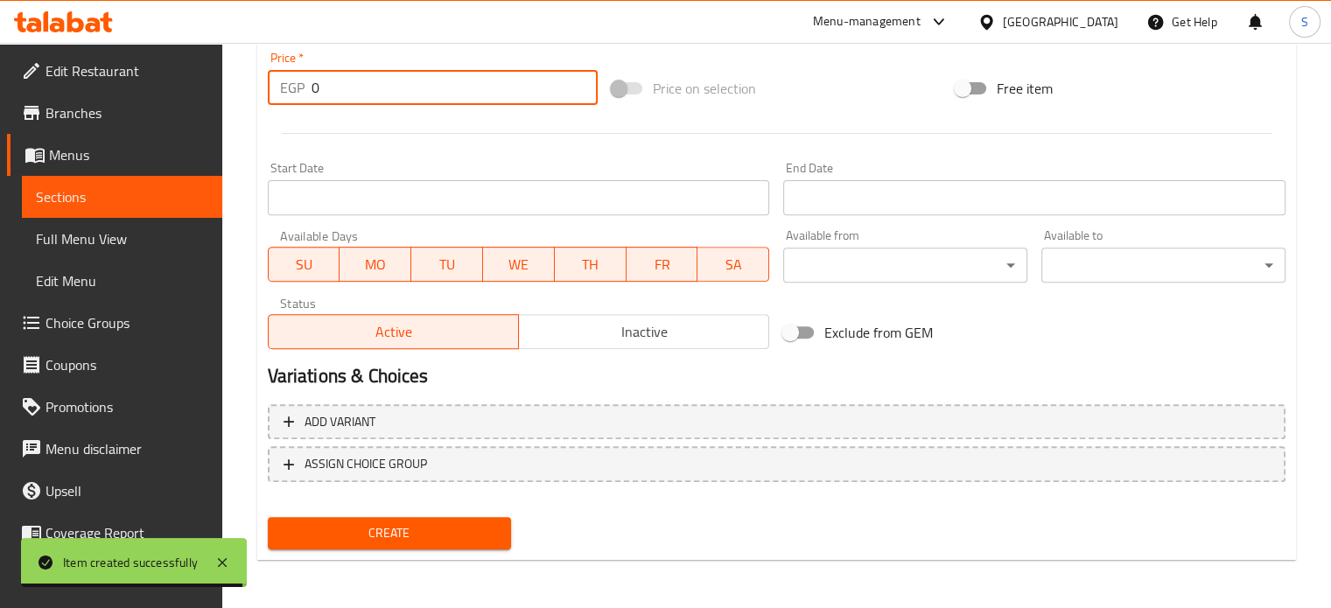
click at [340, 90] on input "0" at bounding box center [455, 87] width 286 height 35
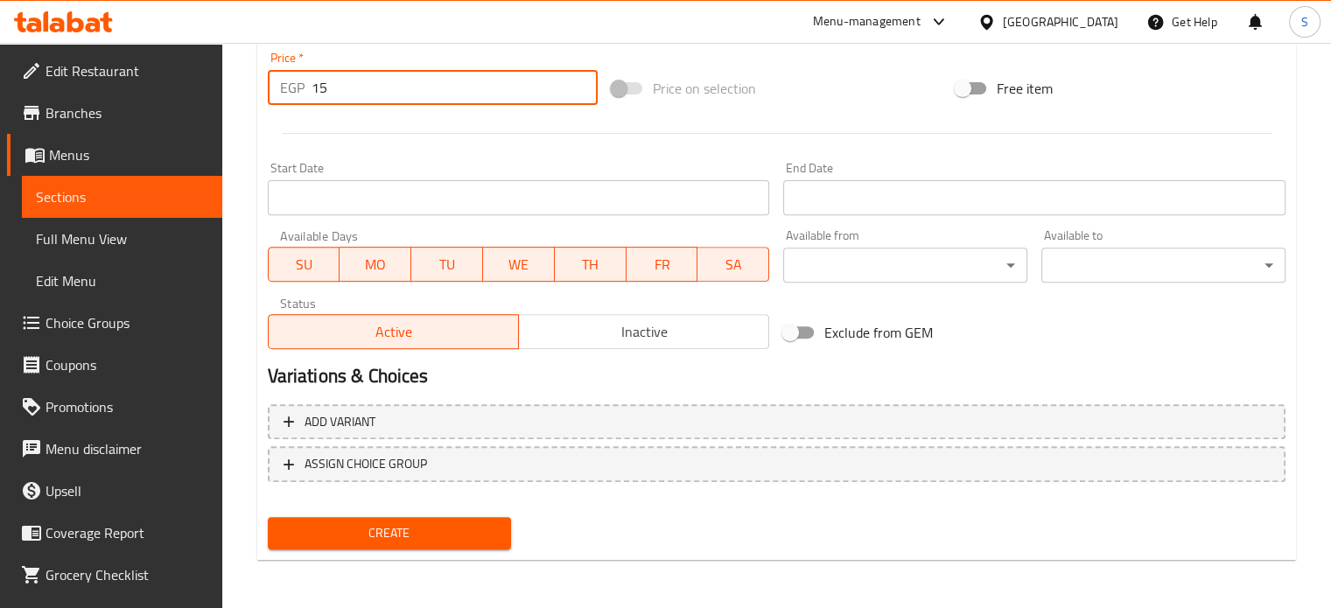
type input "15"
click at [268, 517] on button "Create" at bounding box center [390, 533] width 244 height 32
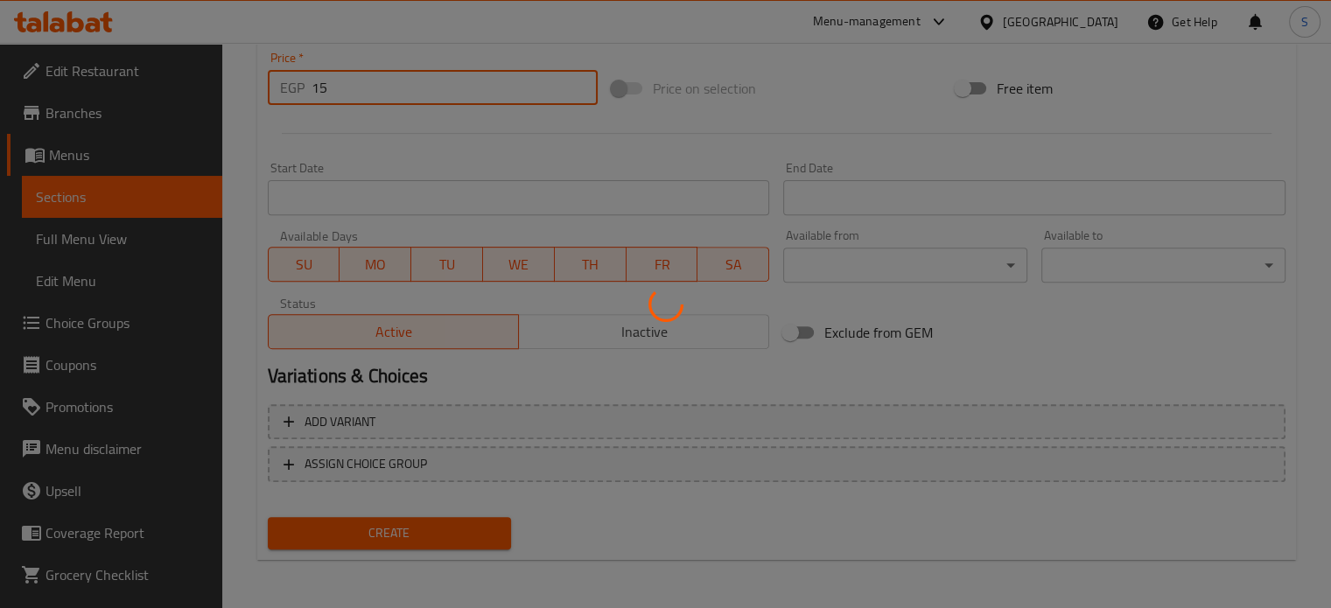
type input "0"
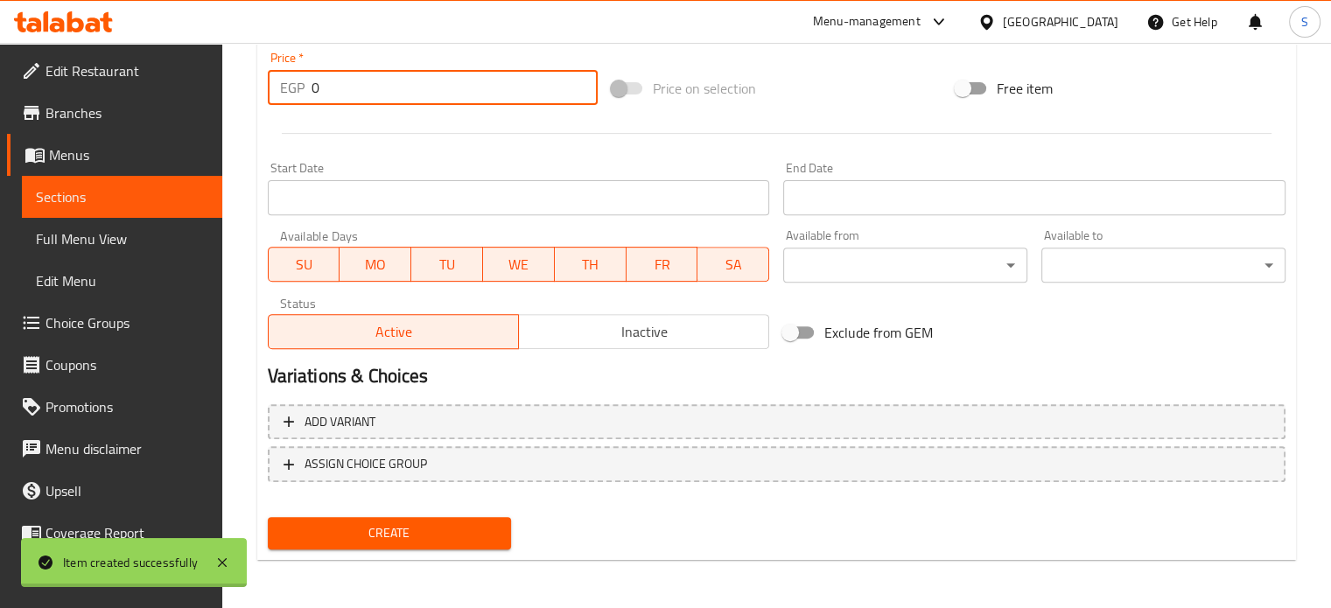
scroll to position [0, 0]
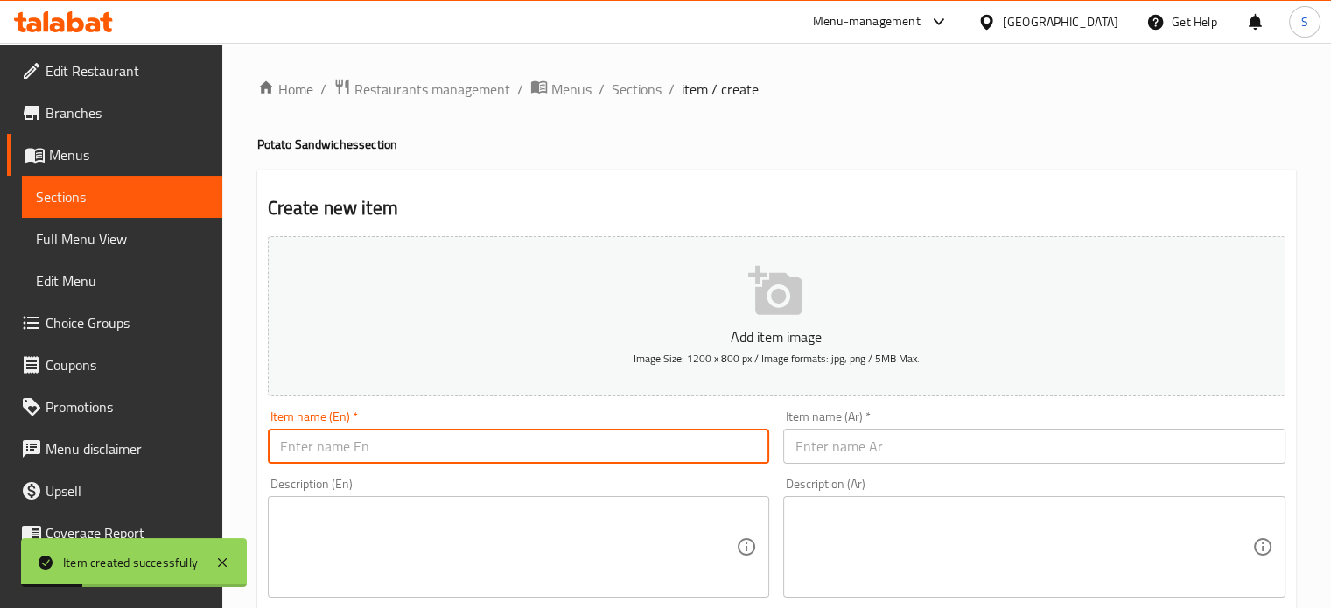
click at [426, 442] on input "text" at bounding box center [519, 446] width 502 height 35
paste input "Potato Chips"
type input "Potato Chips"
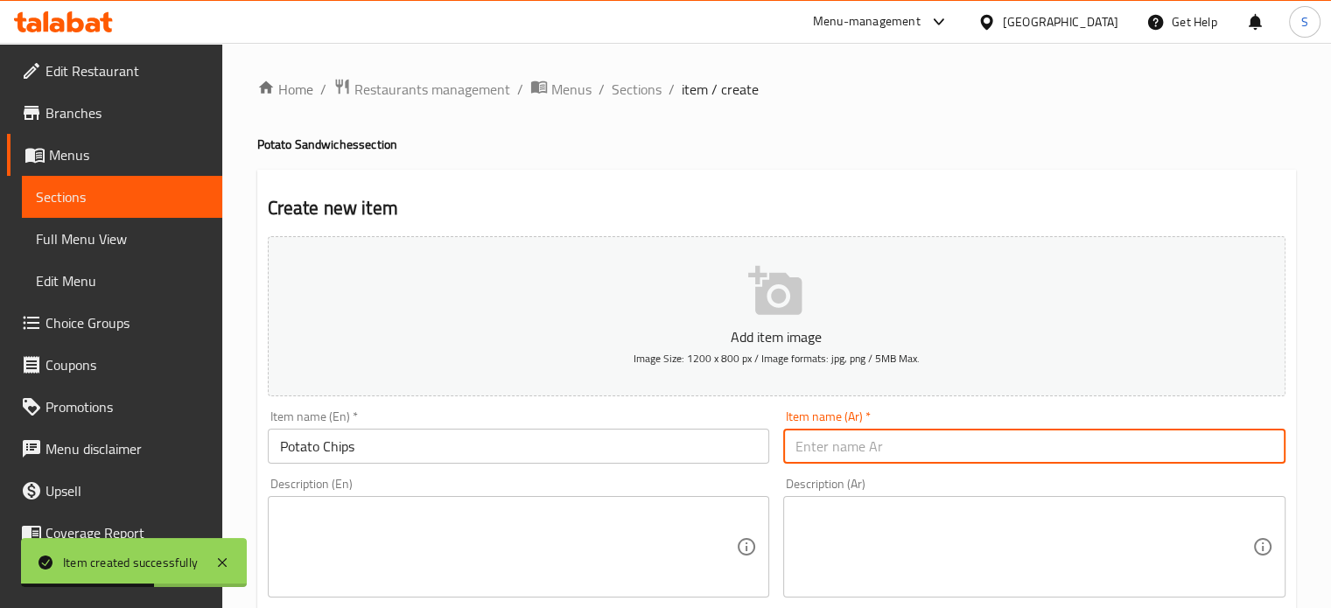
click at [850, 458] on input "text" at bounding box center [1034, 446] width 502 height 35
paste input "بطاطس شيبسي"
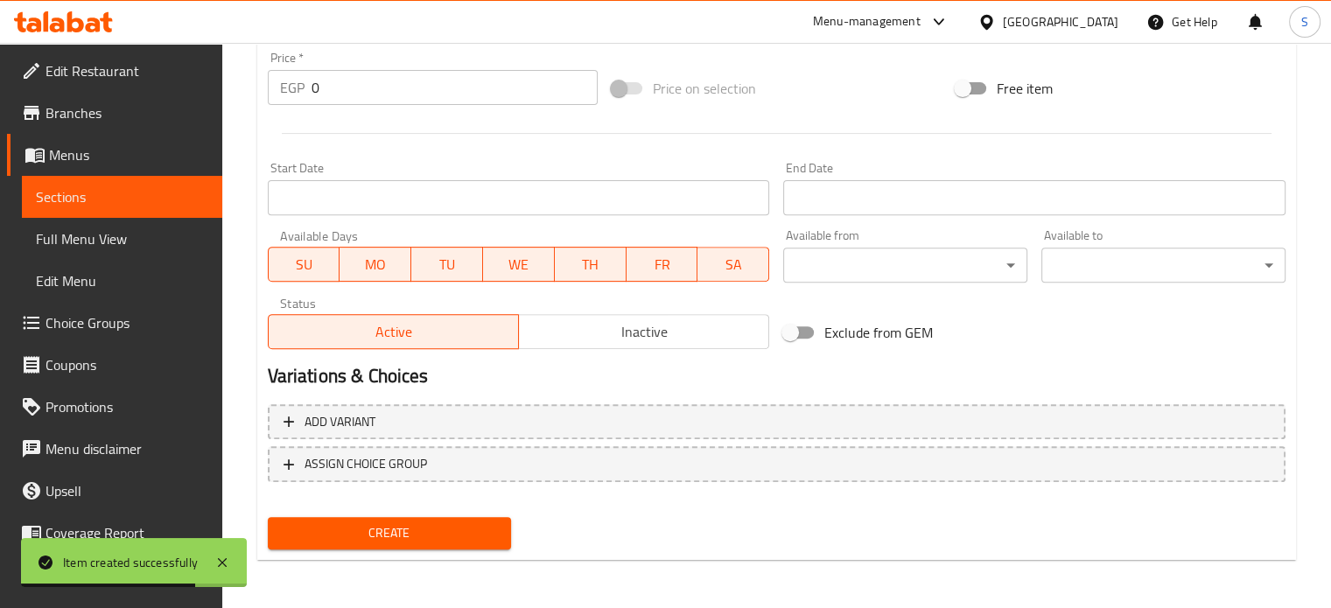
scroll to position [627, 0]
type input "بطاطس شيبسي"
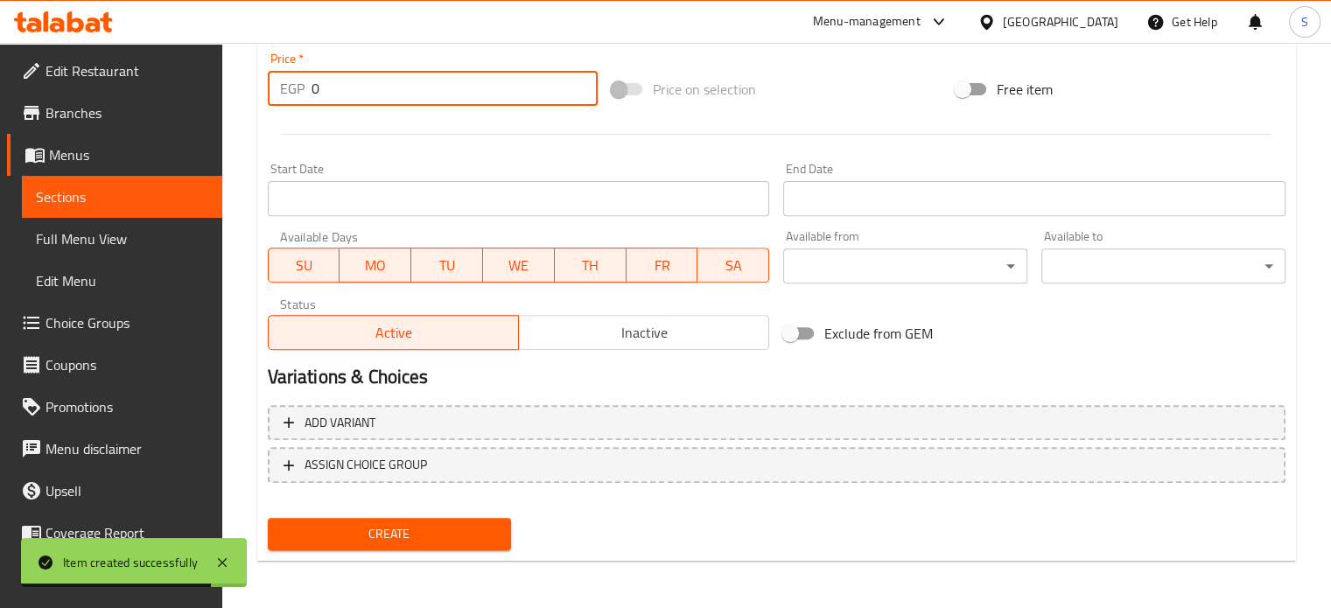
click at [357, 90] on input "0" at bounding box center [455, 88] width 286 height 35
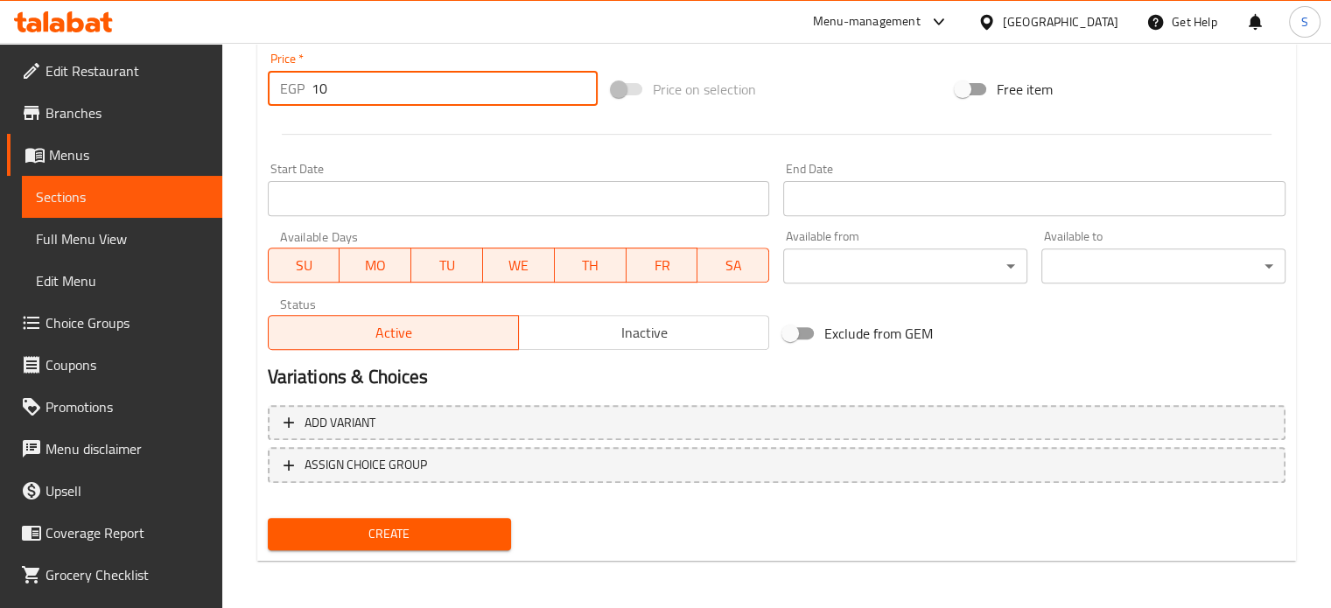
type input "10"
click at [268, 518] on button "Create" at bounding box center [390, 534] width 244 height 32
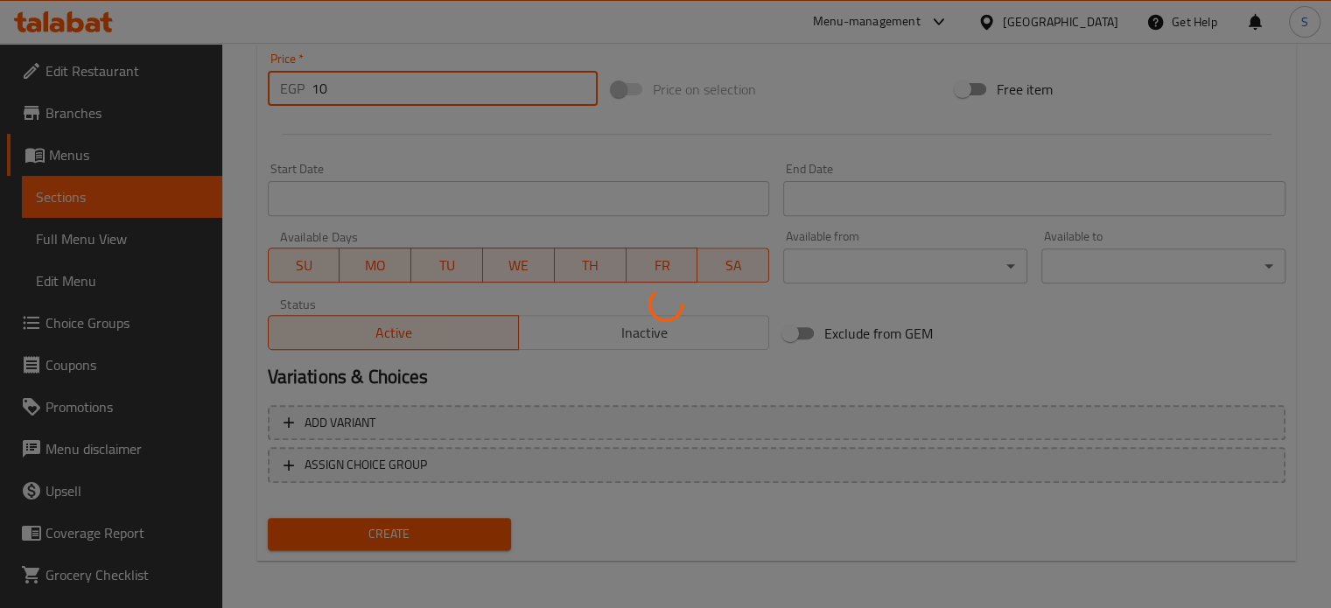
type input "0"
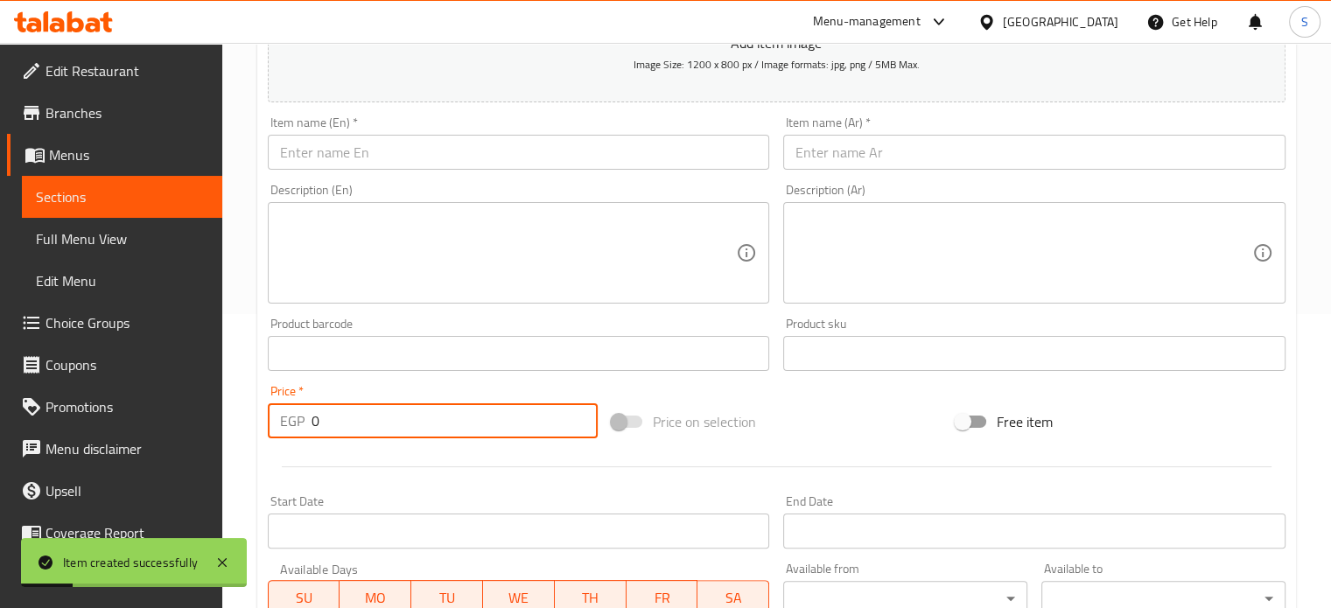
scroll to position [291, 0]
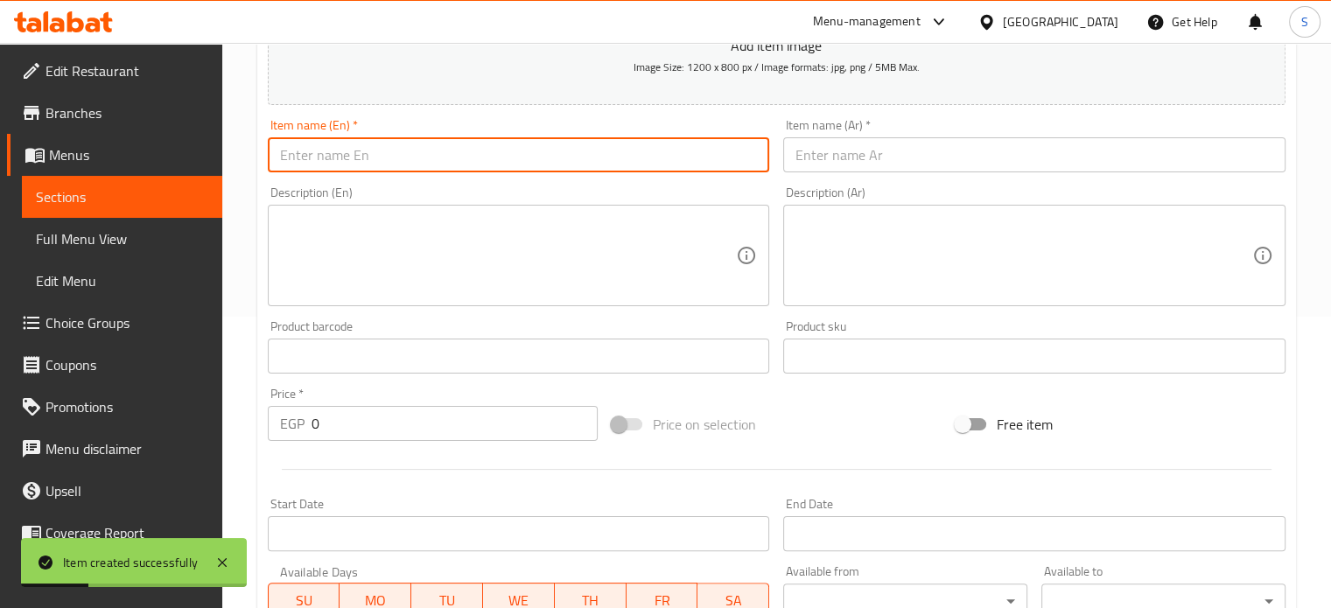
click at [456, 150] on input "text" at bounding box center [519, 154] width 502 height 35
paste input "Mashed Potatoes"
type input "Mashed Potatoes"
click at [851, 168] on input "text" at bounding box center [1034, 154] width 502 height 35
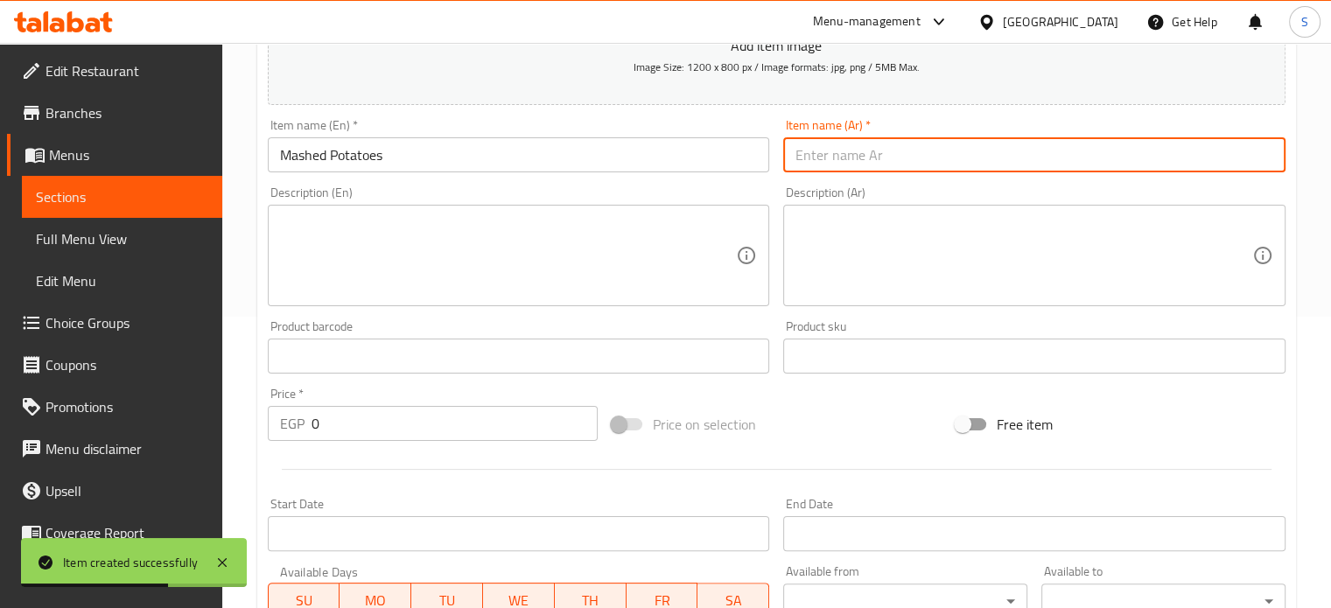
paste input "بطاطس مهروسه"
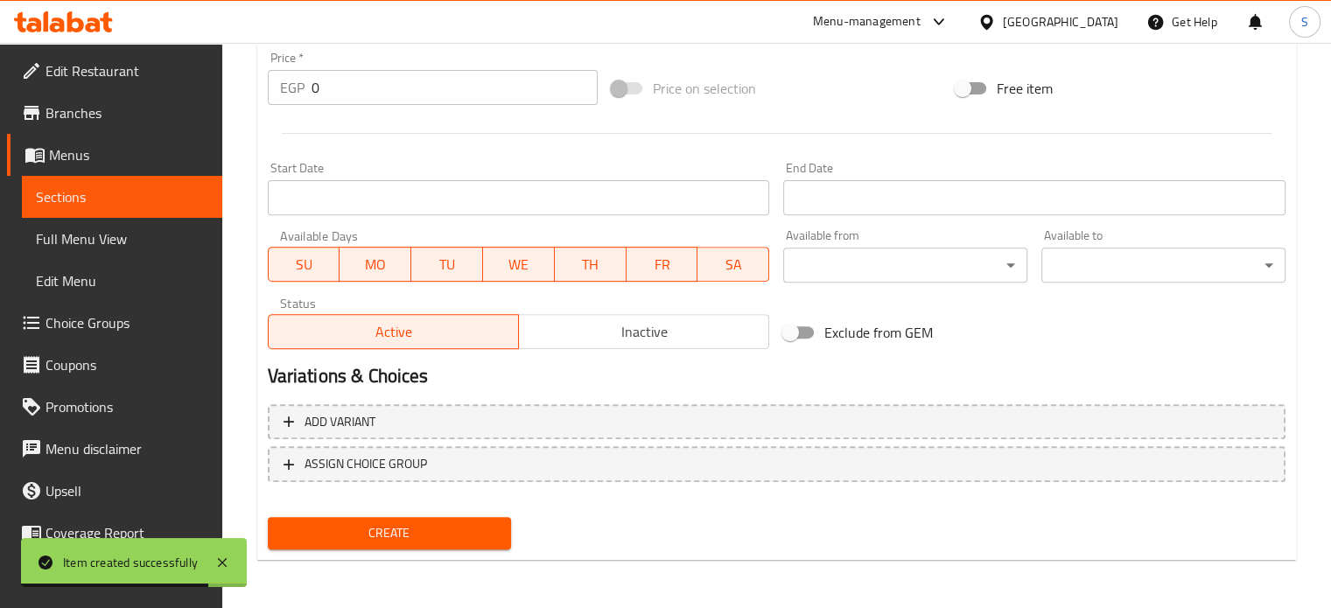
type input "بطاطس مهروسه"
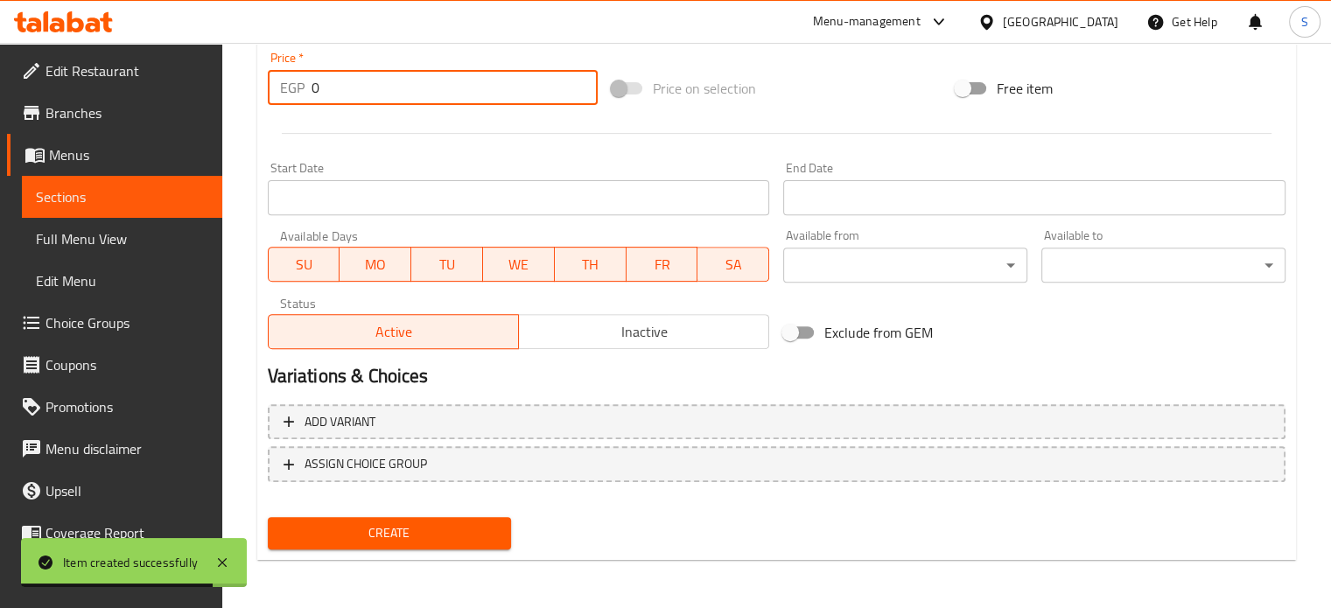
click at [419, 99] on input "0" at bounding box center [455, 87] width 286 height 35
type input "10"
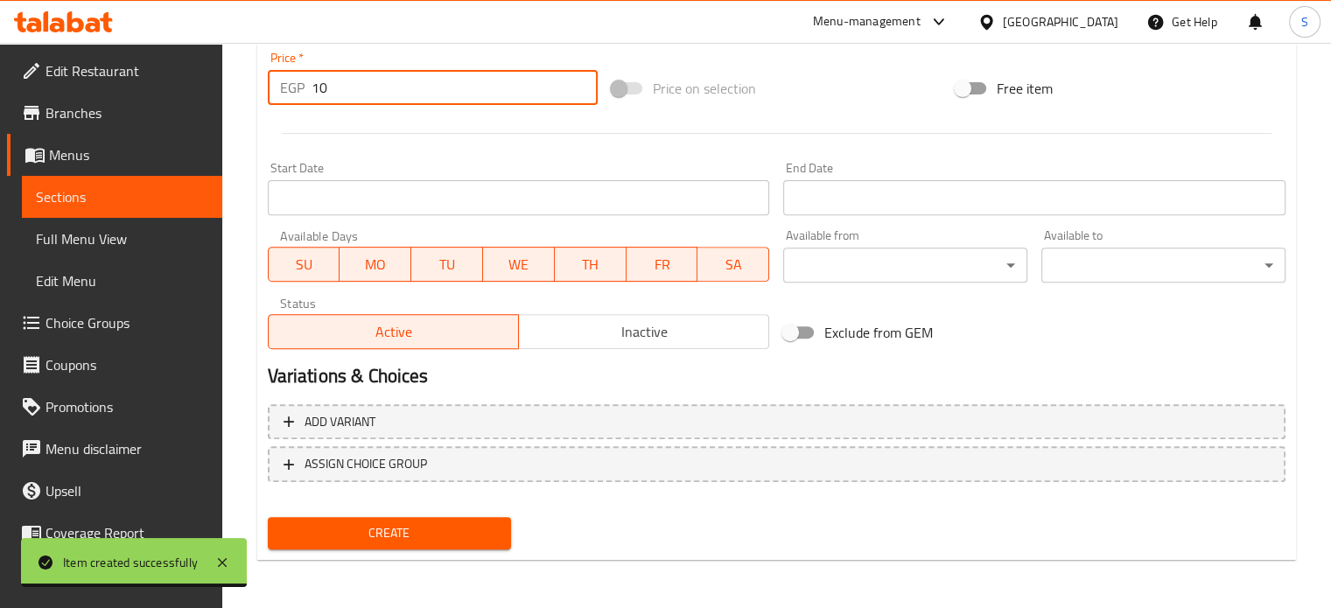
click at [268, 517] on button "Create" at bounding box center [390, 533] width 244 height 32
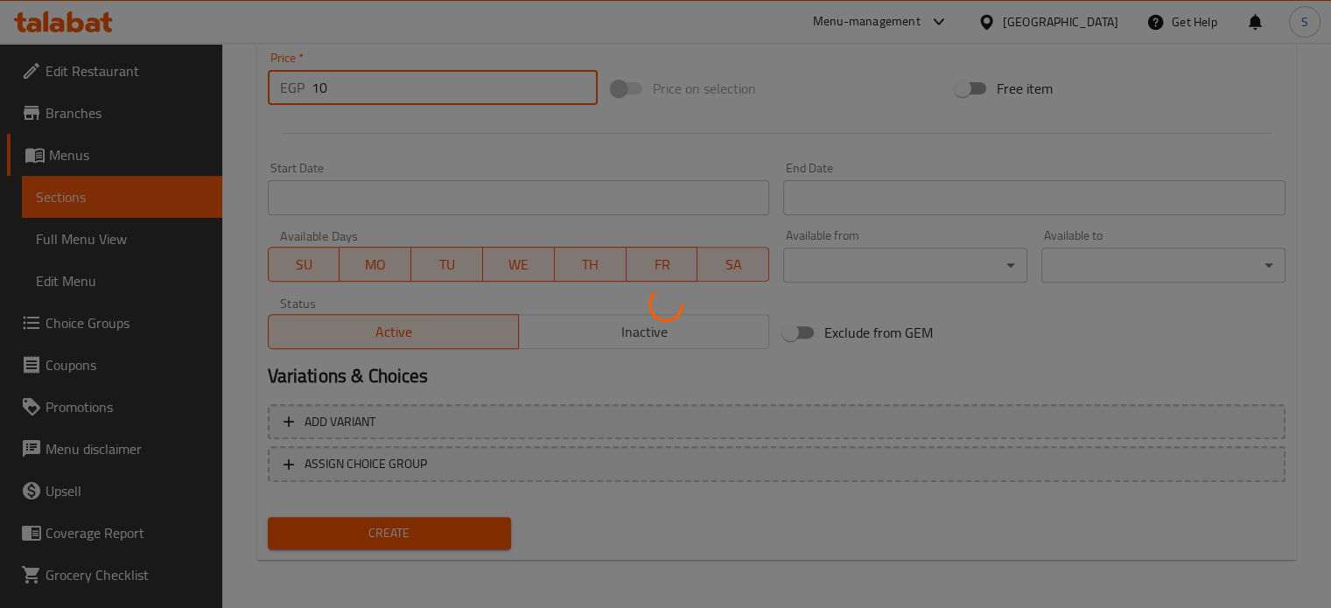
type input "0"
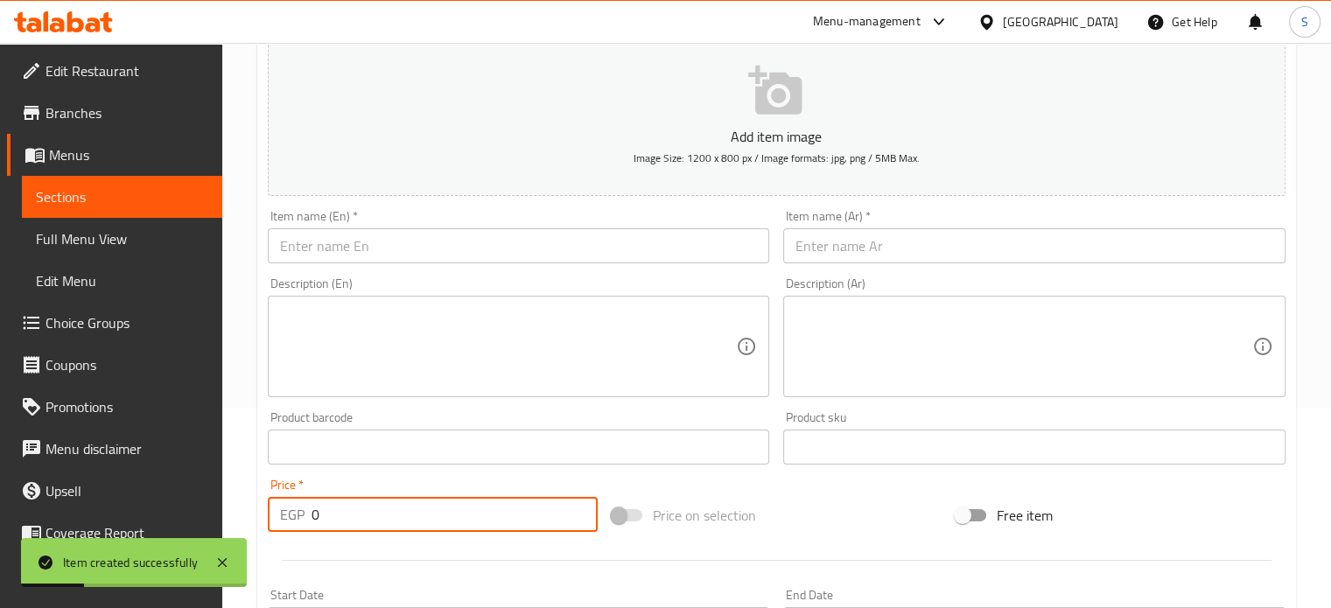
scroll to position [193, 0]
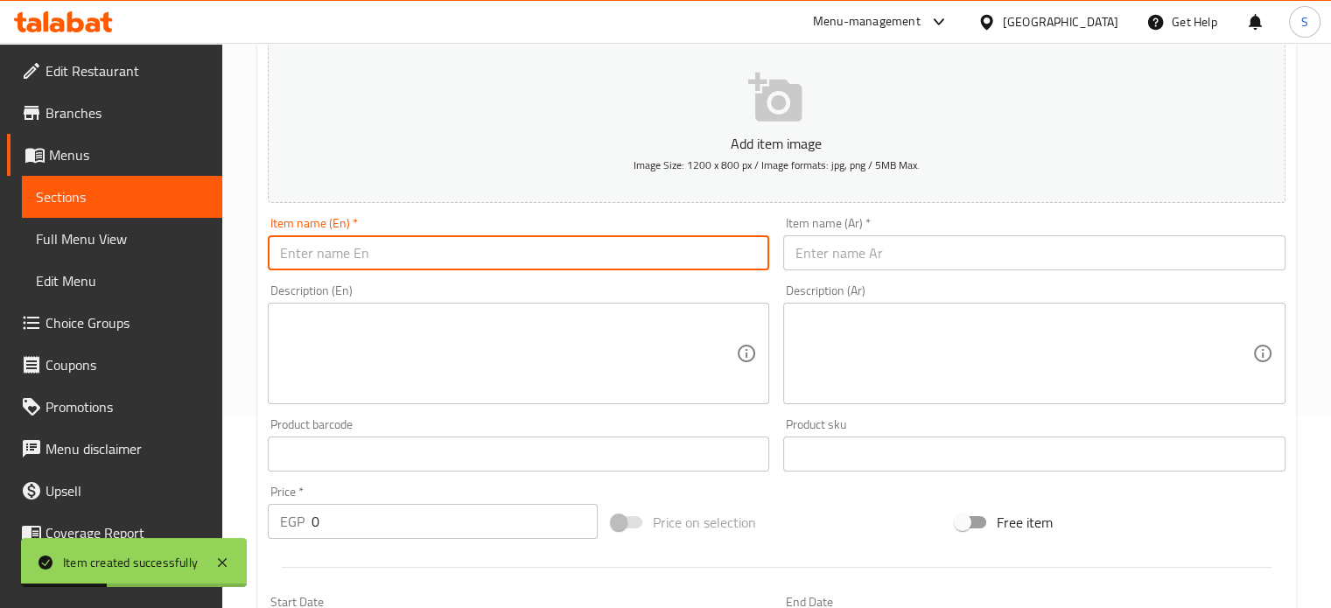
click at [452, 259] on input "text" at bounding box center [519, 252] width 502 height 35
paste input "French Fries"
type input "French Fries"
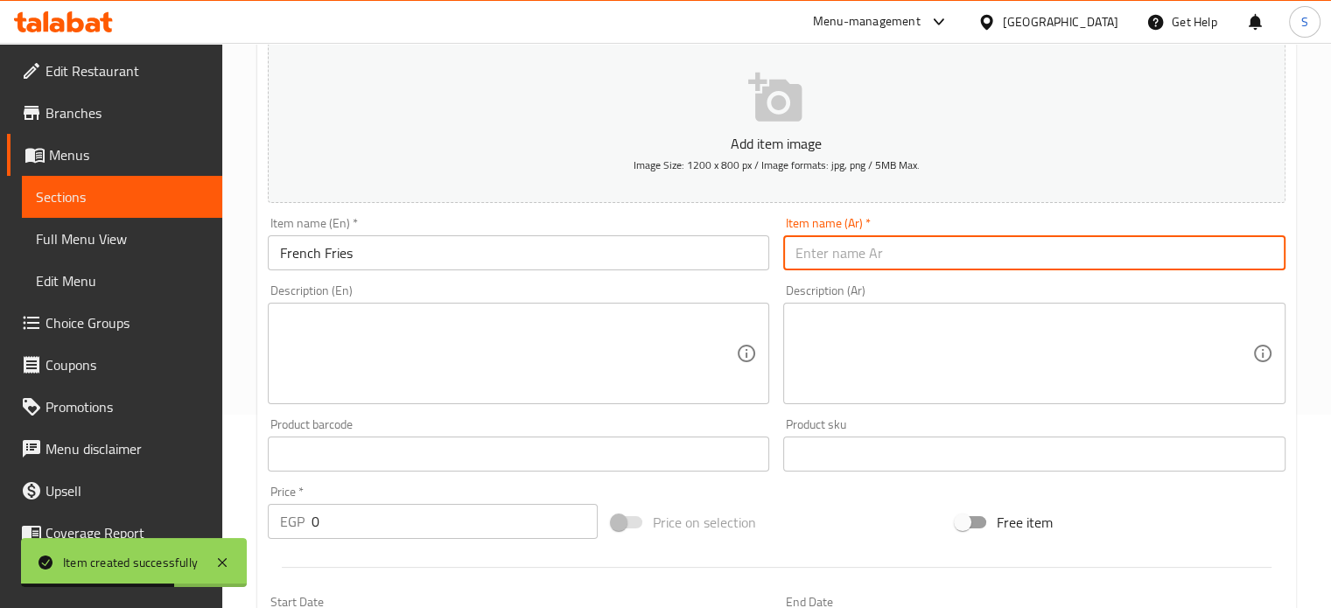
click at [833, 254] on input "text" at bounding box center [1034, 252] width 502 height 35
paste input "بطاطس فراكس"
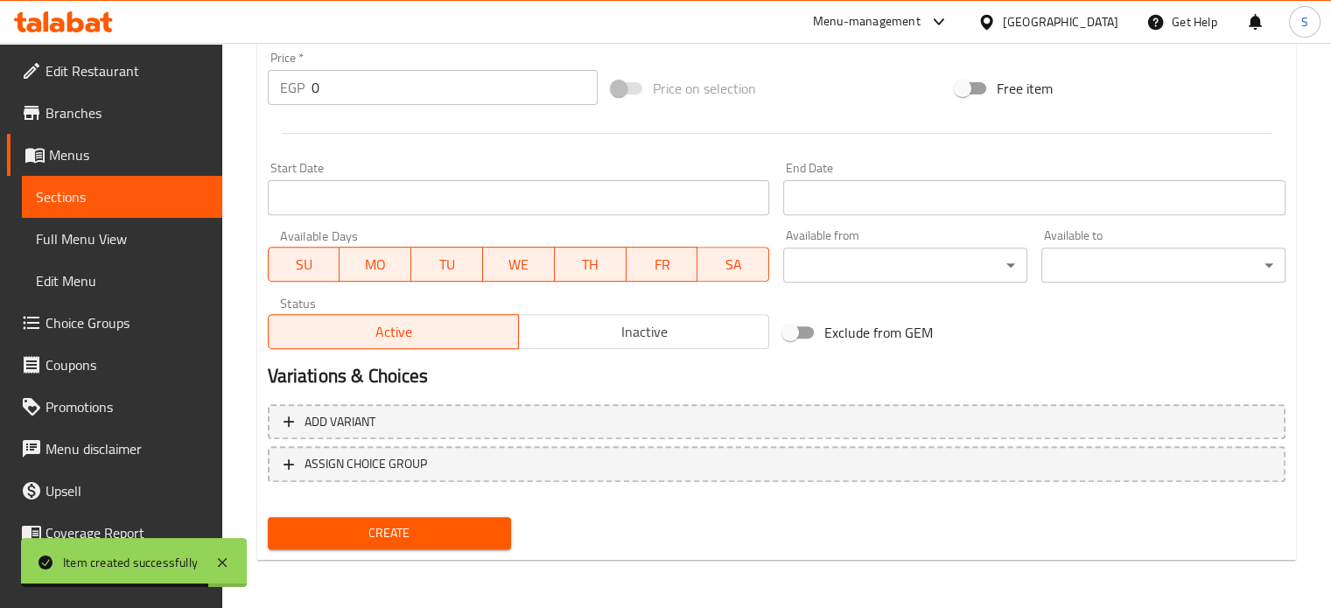
scroll to position [627, 0]
type input "بطاطس فراكس"
click at [454, 95] on input "0" at bounding box center [455, 88] width 286 height 35
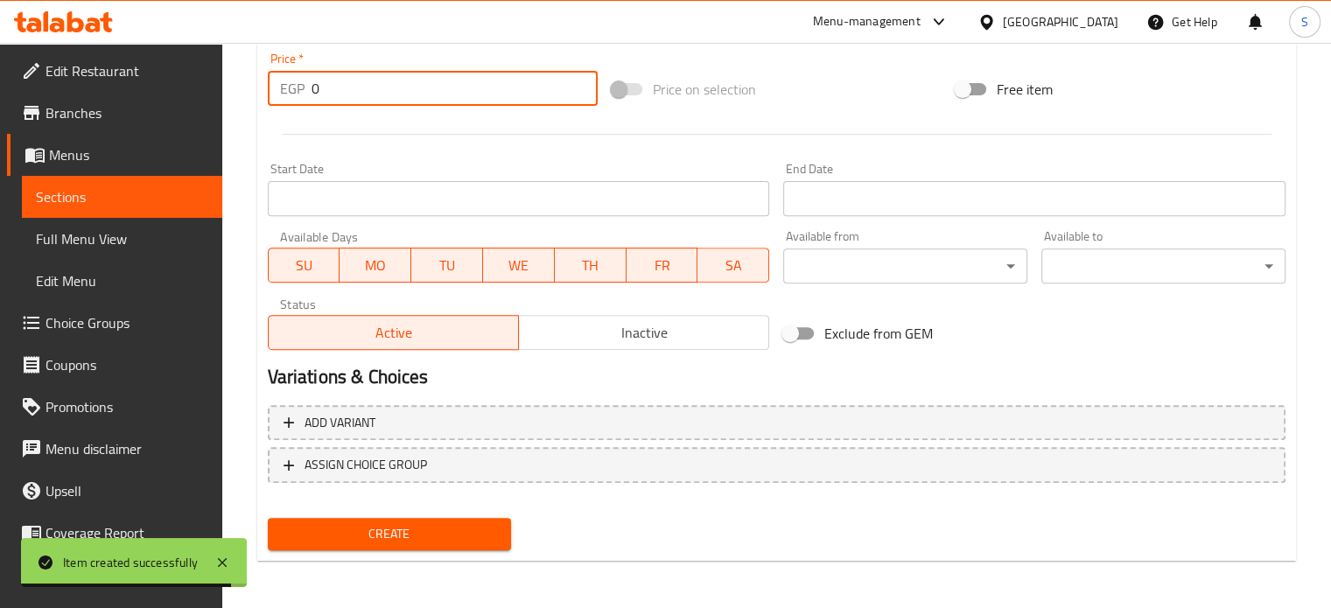
click at [454, 95] on input "0" at bounding box center [455, 88] width 286 height 35
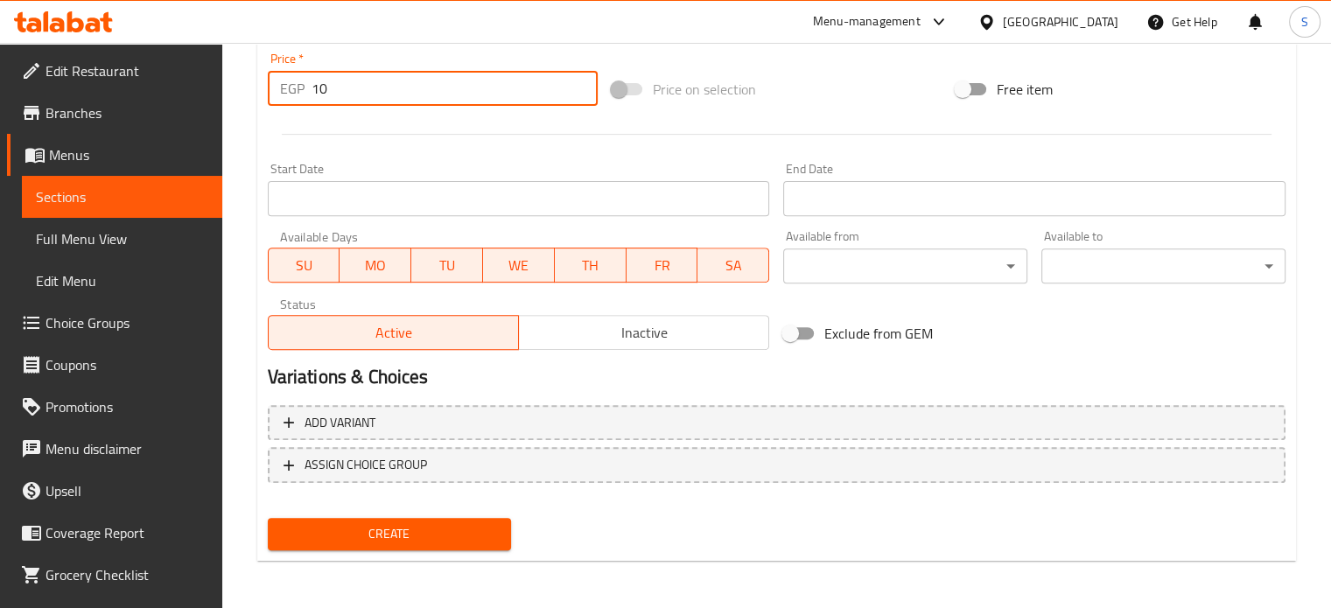
type input "10"
click at [268, 518] on button "Create" at bounding box center [390, 534] width 244 height 32
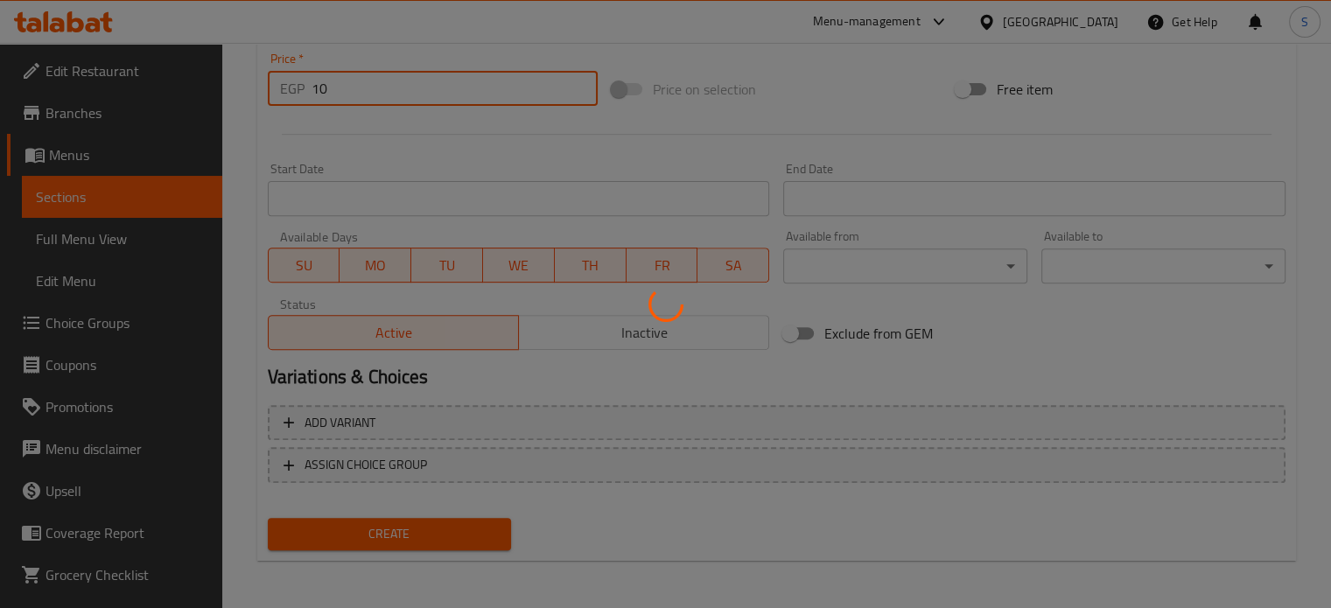
type input "0"
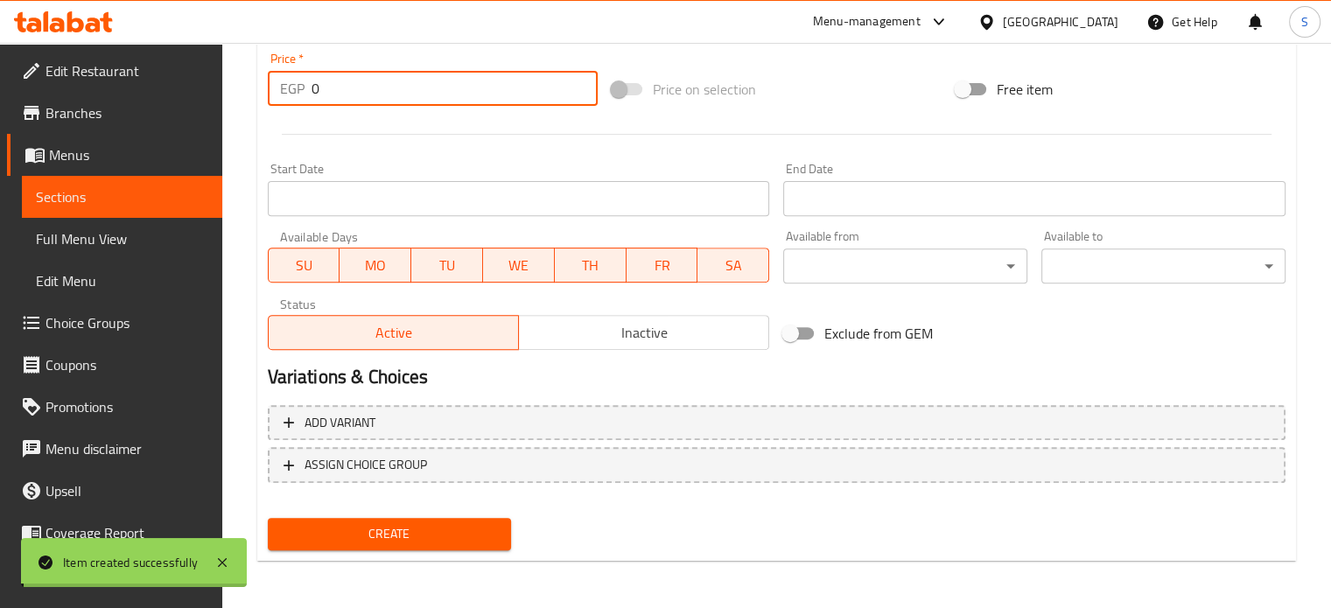
scroll to position [0, 0]
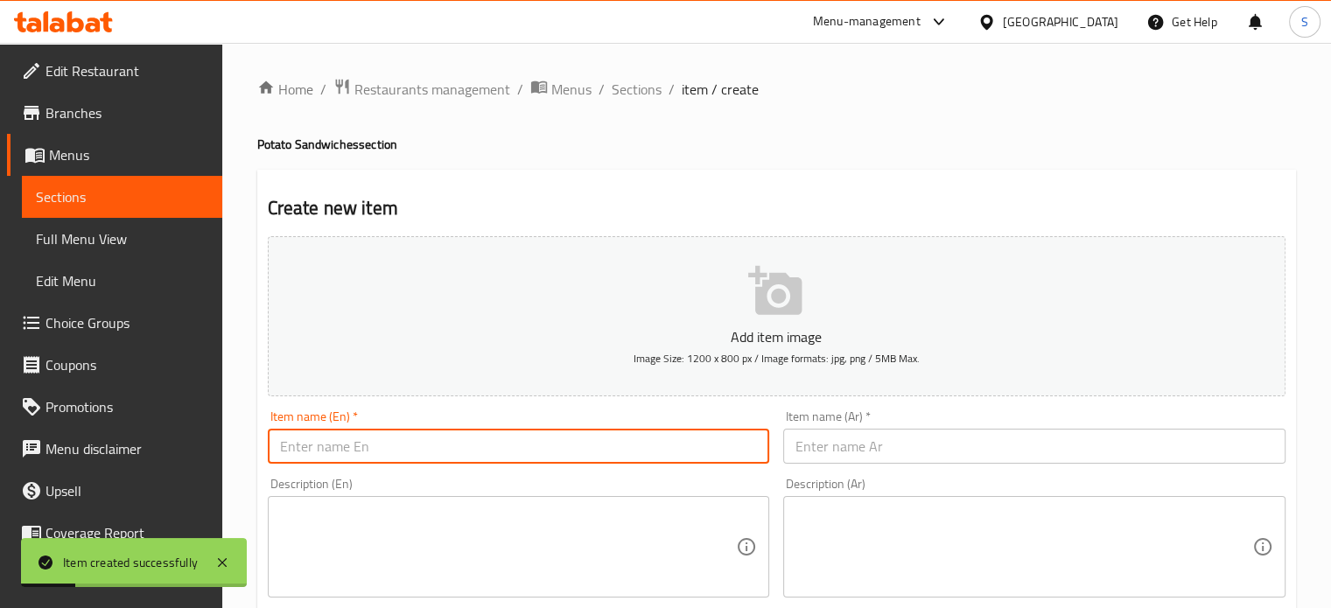
click at [430, 433] on input "text" at bounding box center [519, 446] width 502 height 35
paste input "Cheddar Potato Fingers"
type input "Cheddar Potato Fingers"
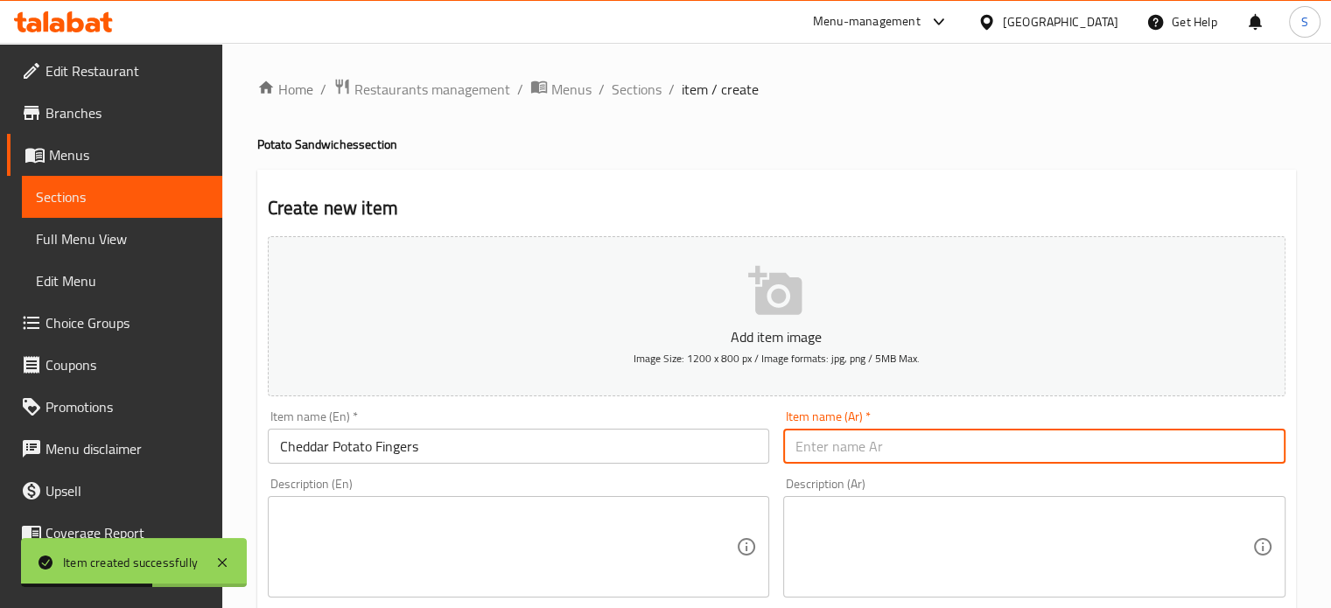
click at [842, 444] on input "text" at bounding box center [1034, 446] width 502 height 35
paste input "بطاطس صوابع شيدر"
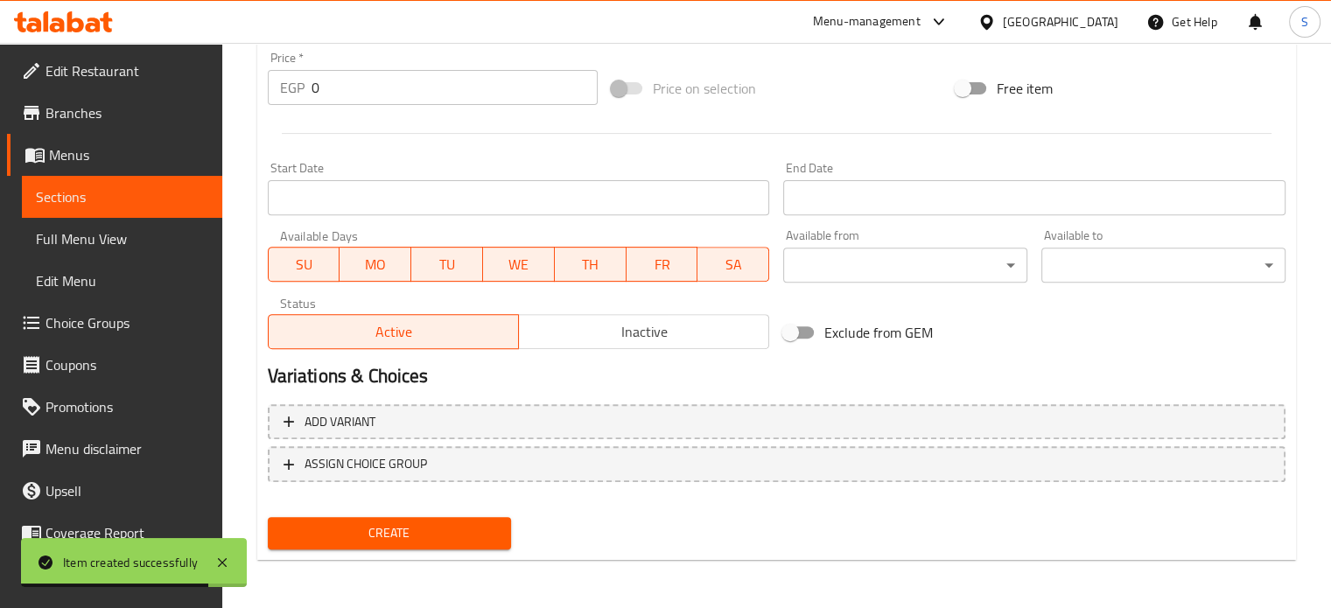
type input "بطاطس صوابع شيدر"
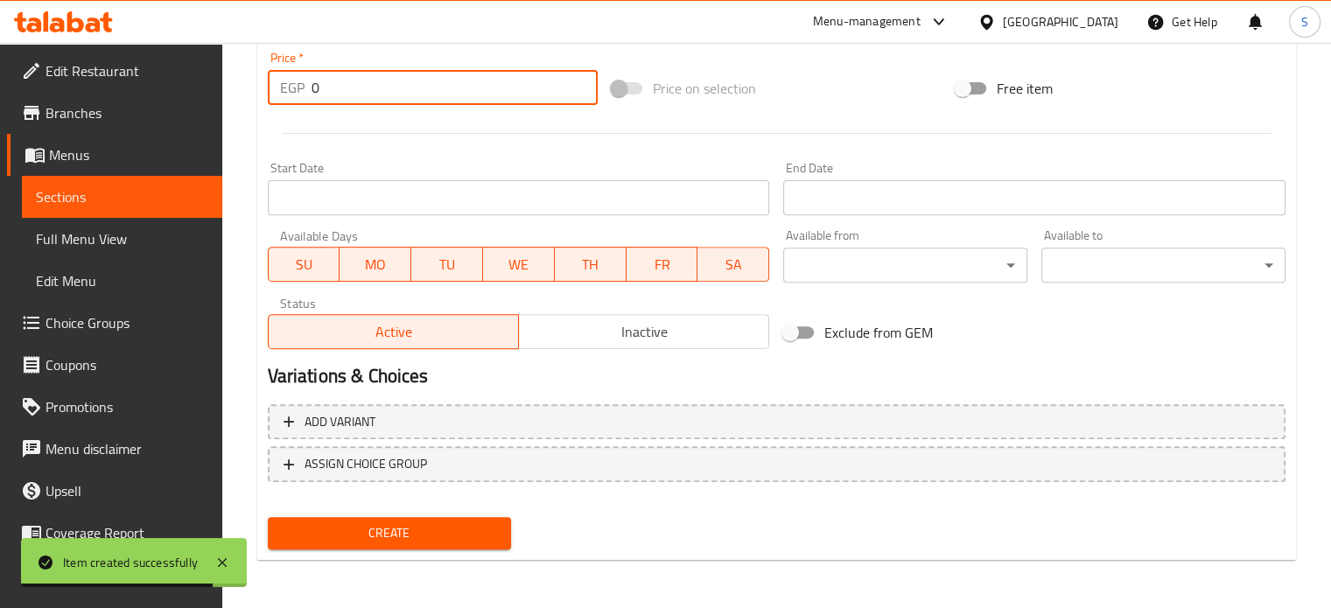
click at [369, 90] on input "0" at bounding box center [455, 87] width 286 height 35
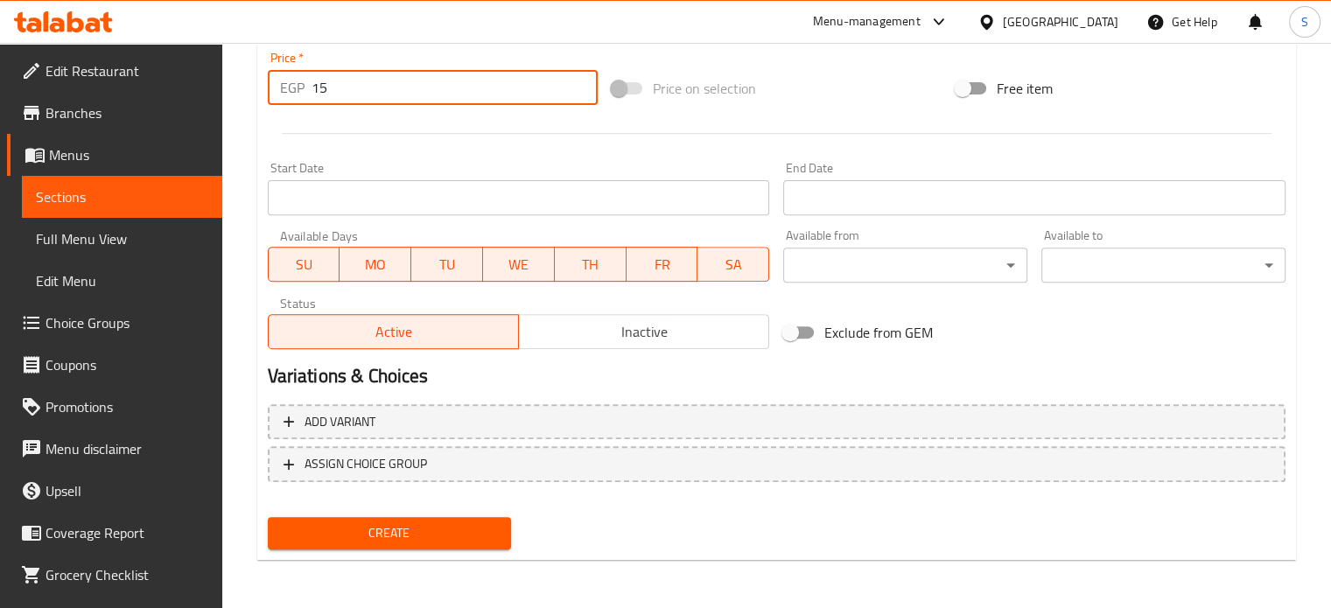
type input "15"
click at [268, 517] on button "Create" at bounding box center [390, 533] width 244 height 32
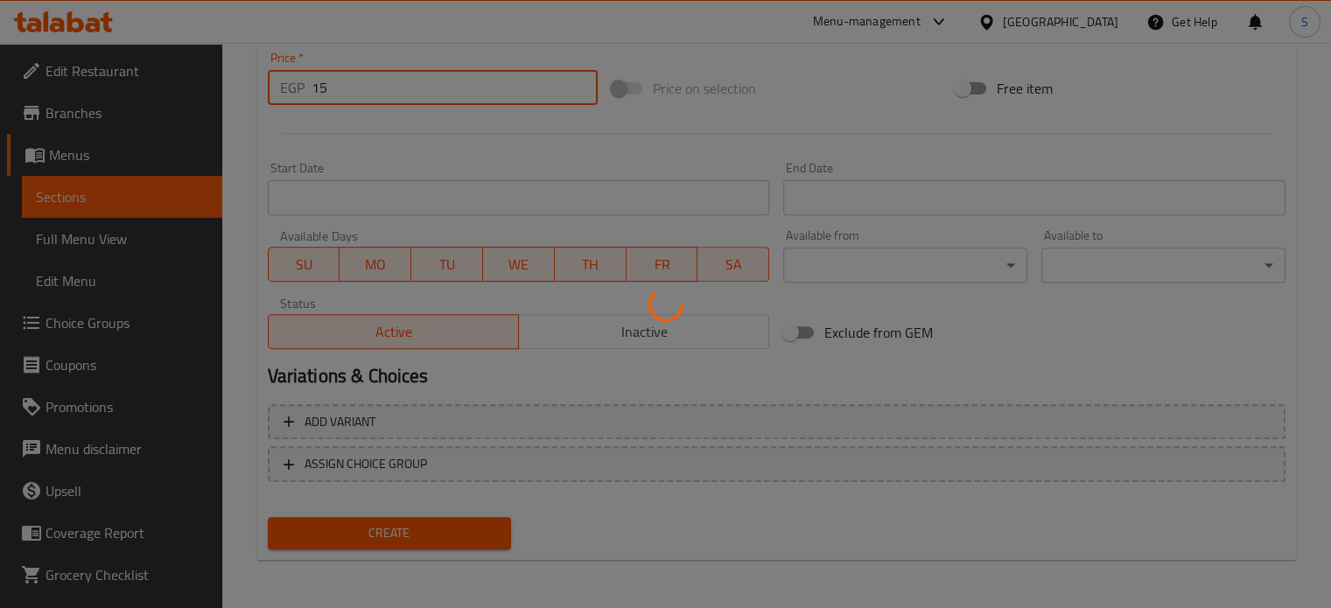
type input "0"
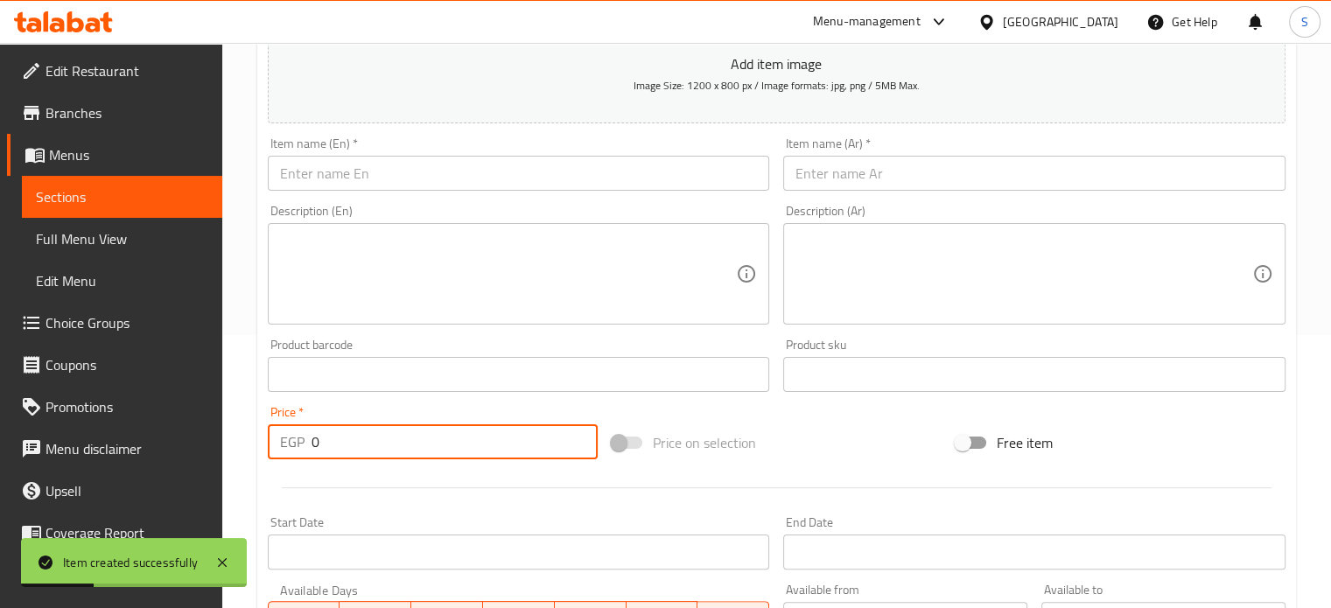
scroll to position [266, 0]
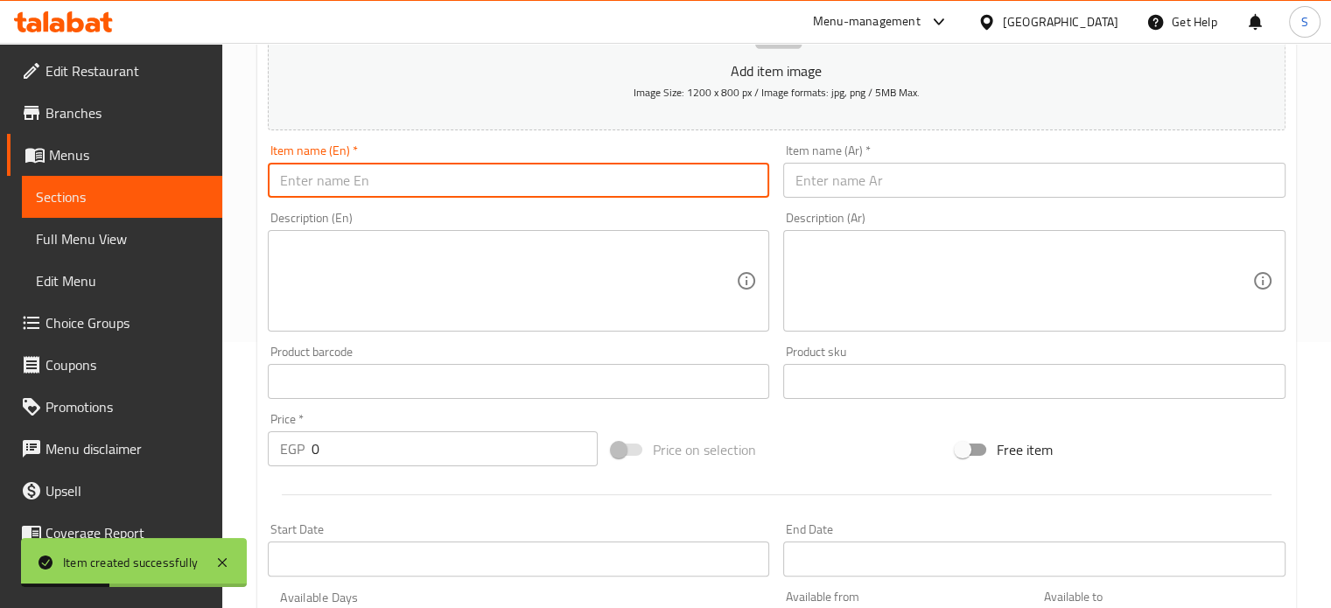
click at [424, 198] on input "text" at bounding box center [519, 180] width 502 height 35
paste input "Turkey Potato Fingers"
click at [392, 186] on input "Turkey Potato Fingers" at bounding box center [519, 180] width 502 height 35
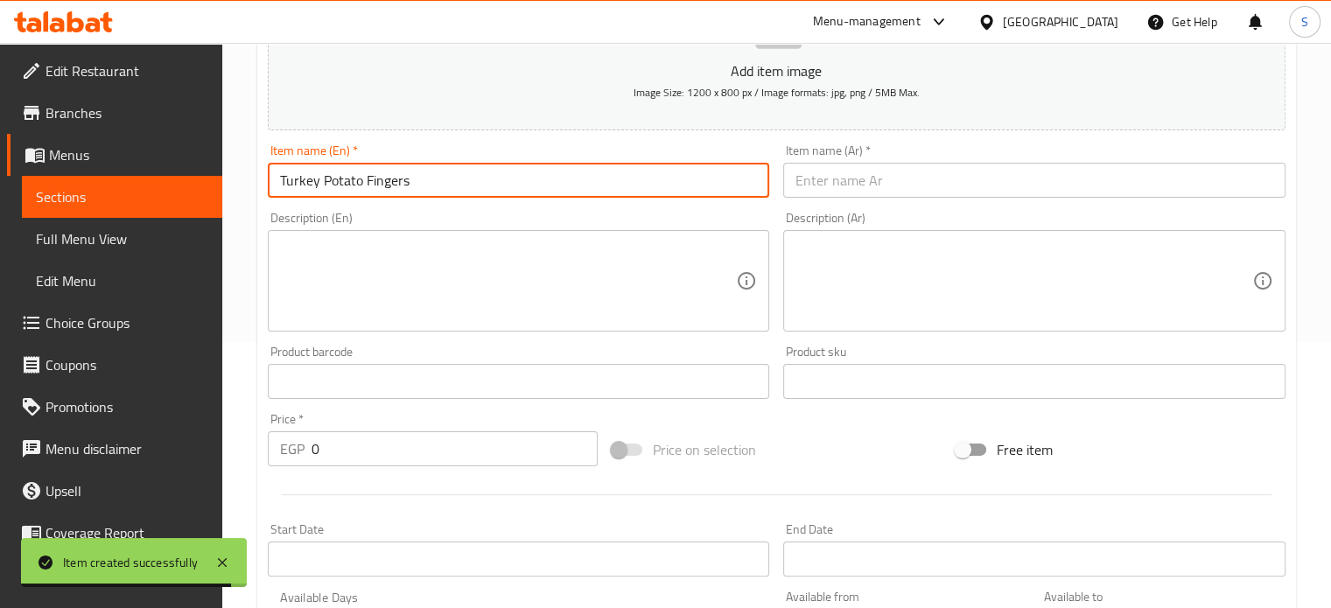
click at [392, 186] on input "Turkey Potato Fingers" at bounding box center [519, 180] width 502 height 35
paste input "Romi Cheese"
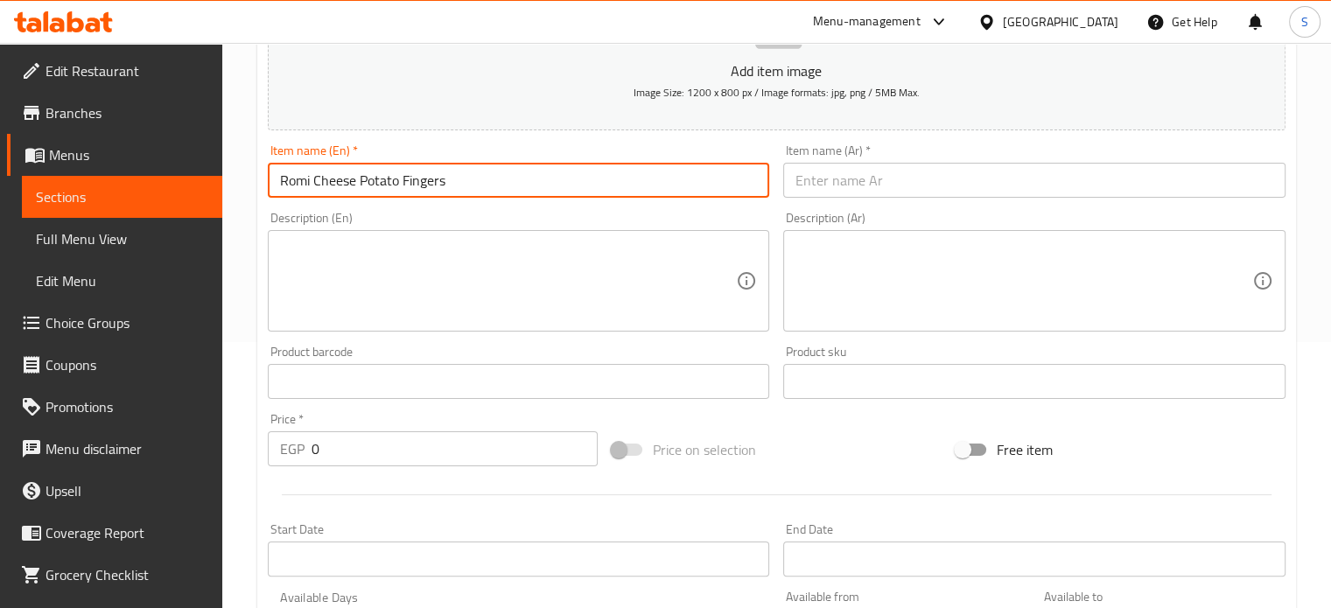
type input "Romi Cheese Potato Fingers"
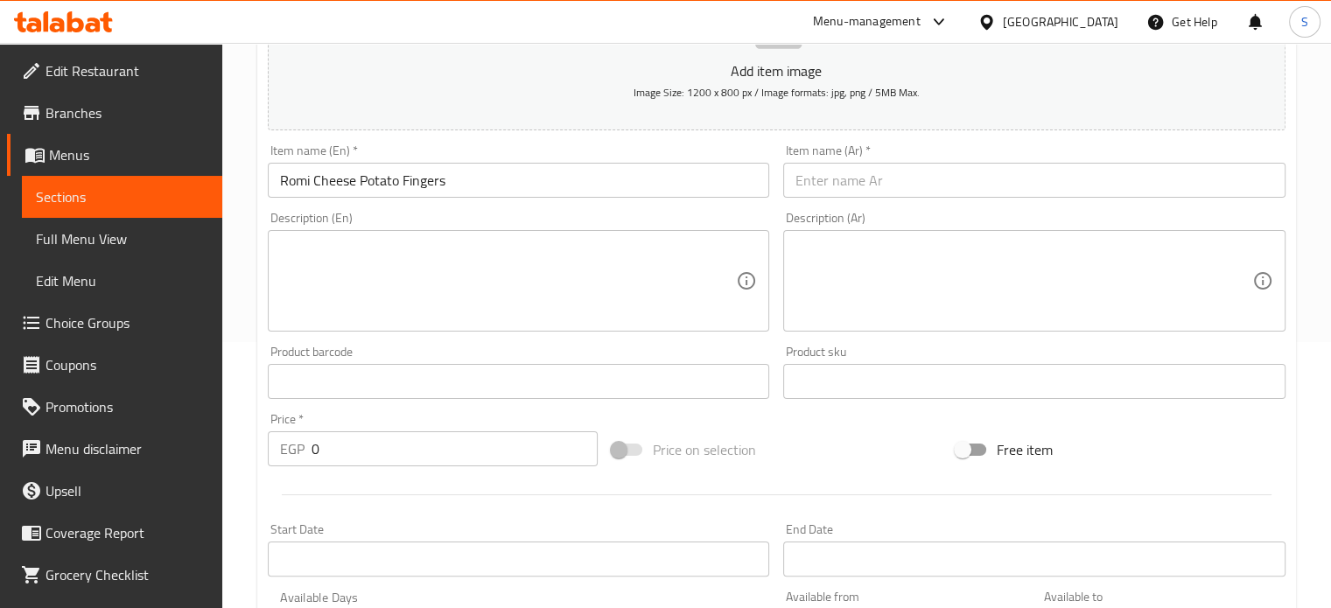
click at [852, 203] on div "Item name (Ar)   * Item name (Ar) *" at bounding box center [1034, 170] width 516 height 67
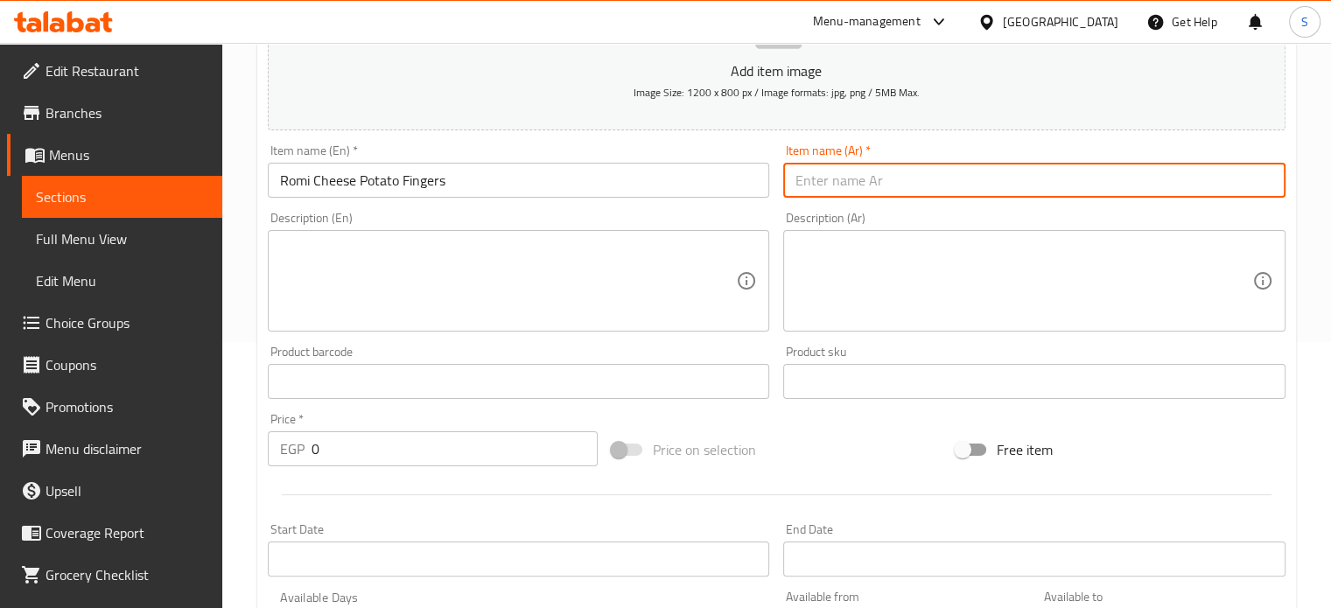
click at [852, 188] on input "text" at bounding box center [1034, 180] width 502 height 35
paste input "بطاطس صوابع جبنه رومي"
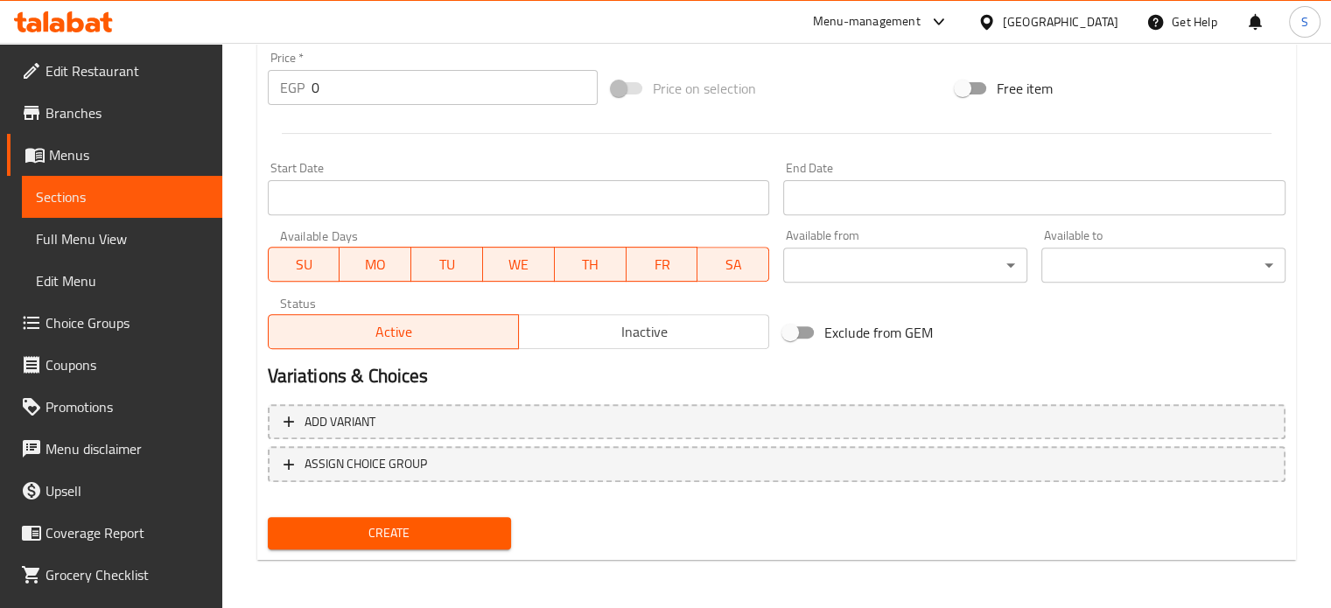
type input "بطاطس صوابع جبنه رومي"
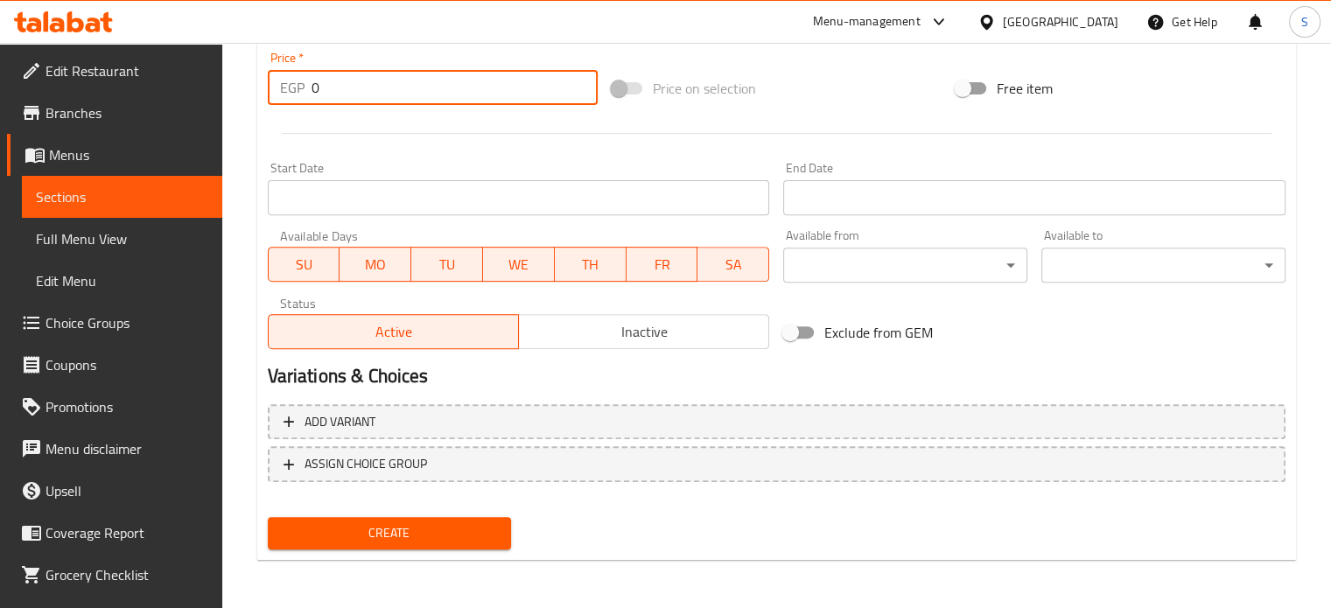
click at [349, 89] on input "0" at bounding box center [455, 87] width 286 height 35
type input "20"
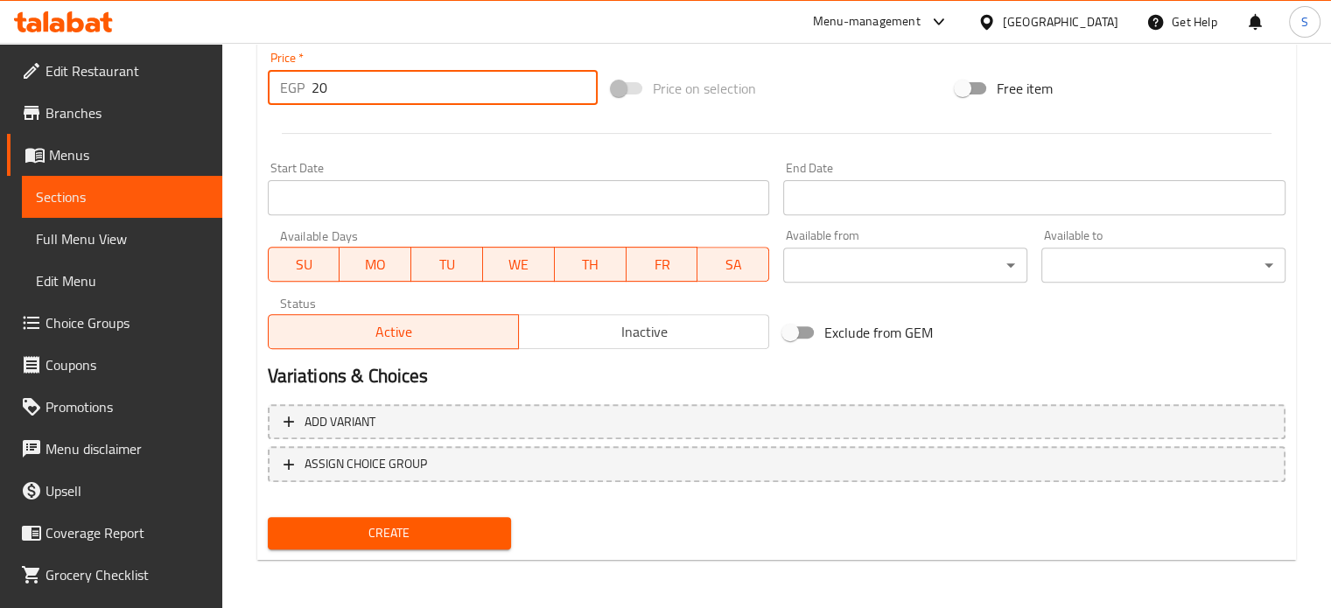
click at [268, 517] on button "Create" at bounding box center [390, 533] width 244 height 32
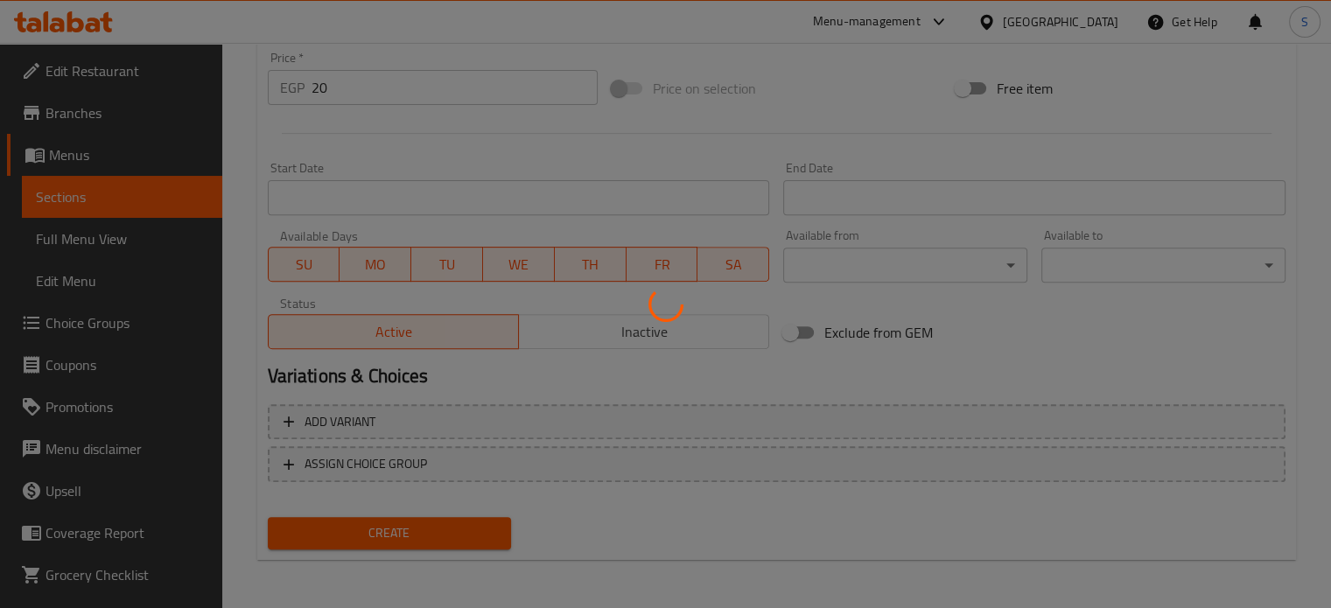
type input "0"
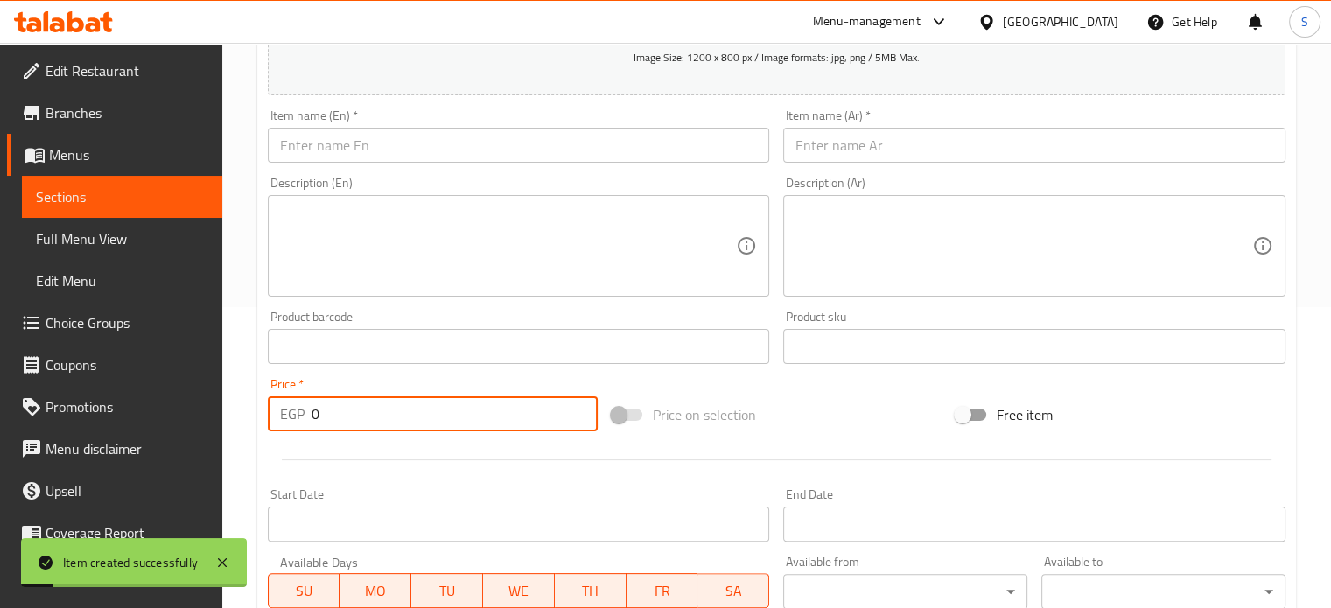
scroll to position [287, 0]
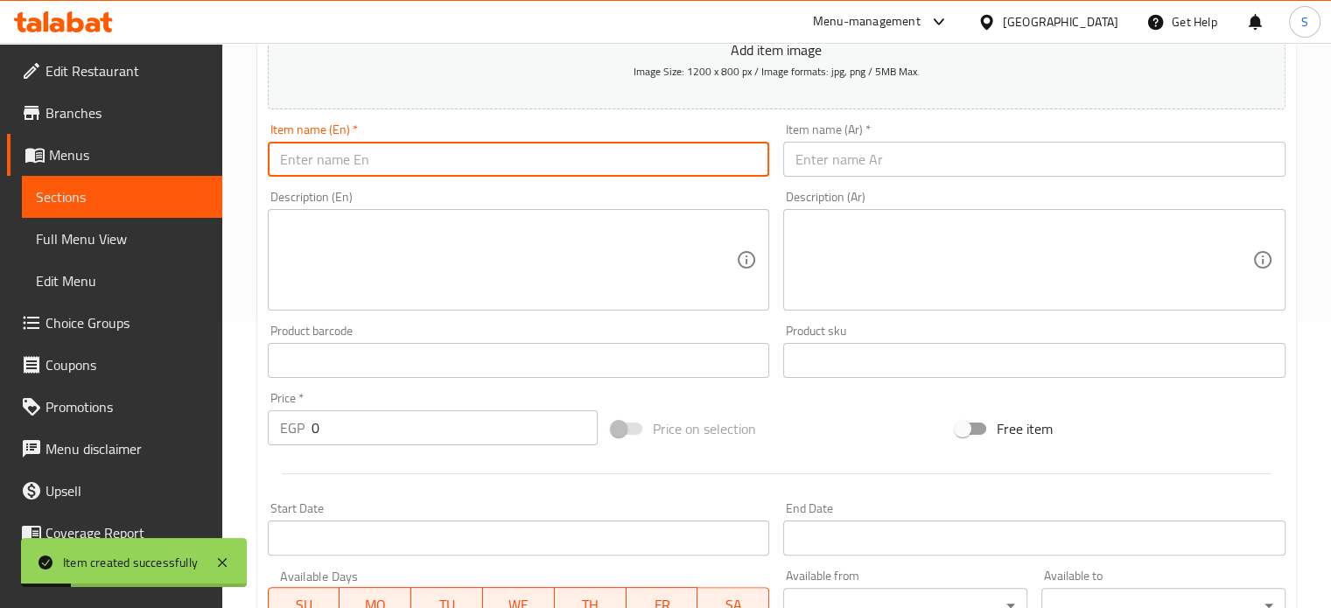
click at [441, 160] on input "text" at bounding box center [519, 159] width 502 height 35
paste input "Egg Potato Fingers"
type input "Egg Potato Fingers"
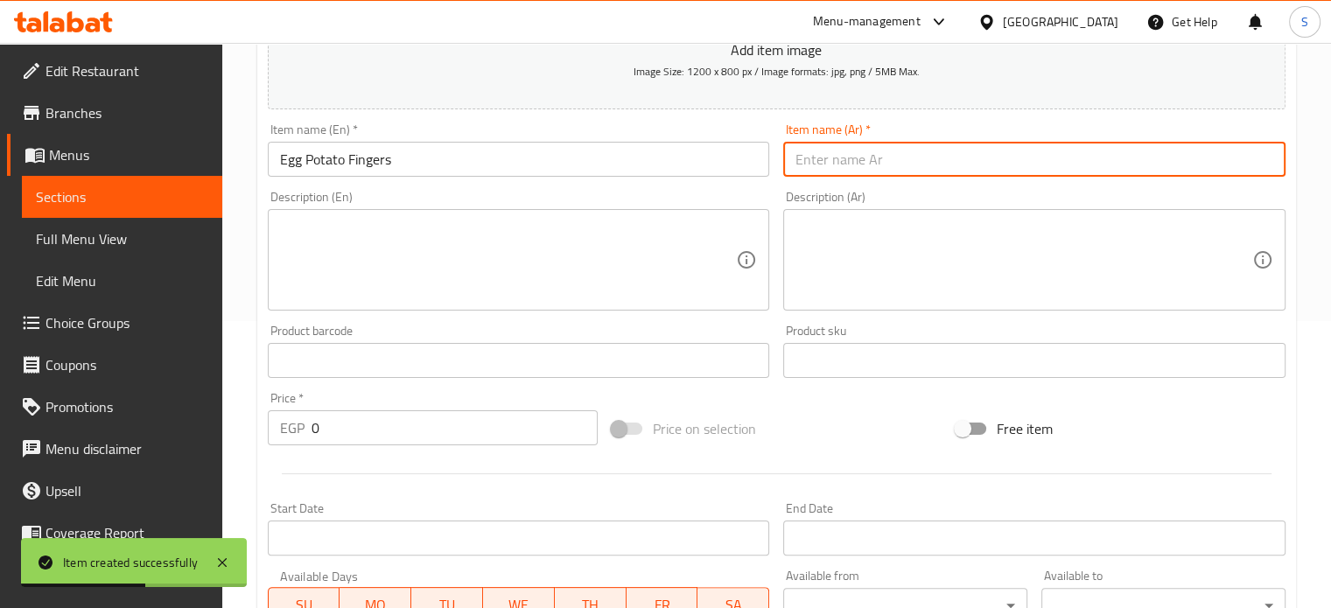
click at [830, 157] on input "text" at bounding box center [1034, 159] width 502 height 35
paste input "بطاطس صوابع بيض"
type input "بطاطس صوابع بيض"
click at [327, 428] on input "0" at bounding box center [455, 427] width 286 height 35
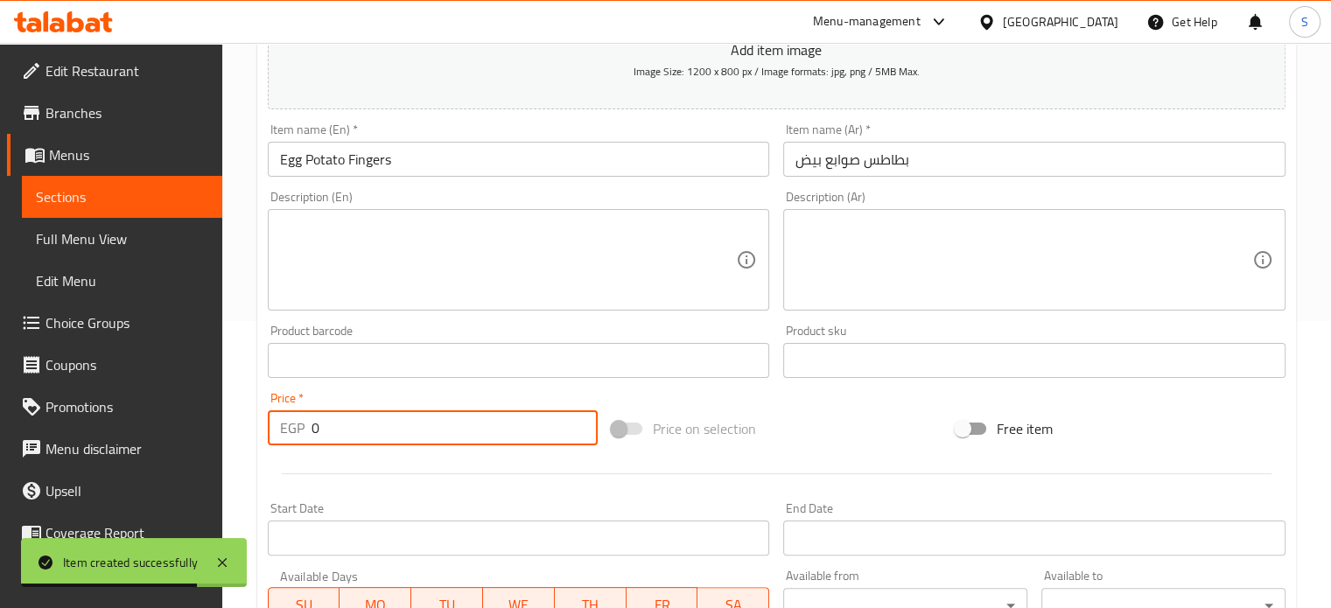
click at [327, 428] on input "0" at bounding box center [455, 427] width 286 height 35
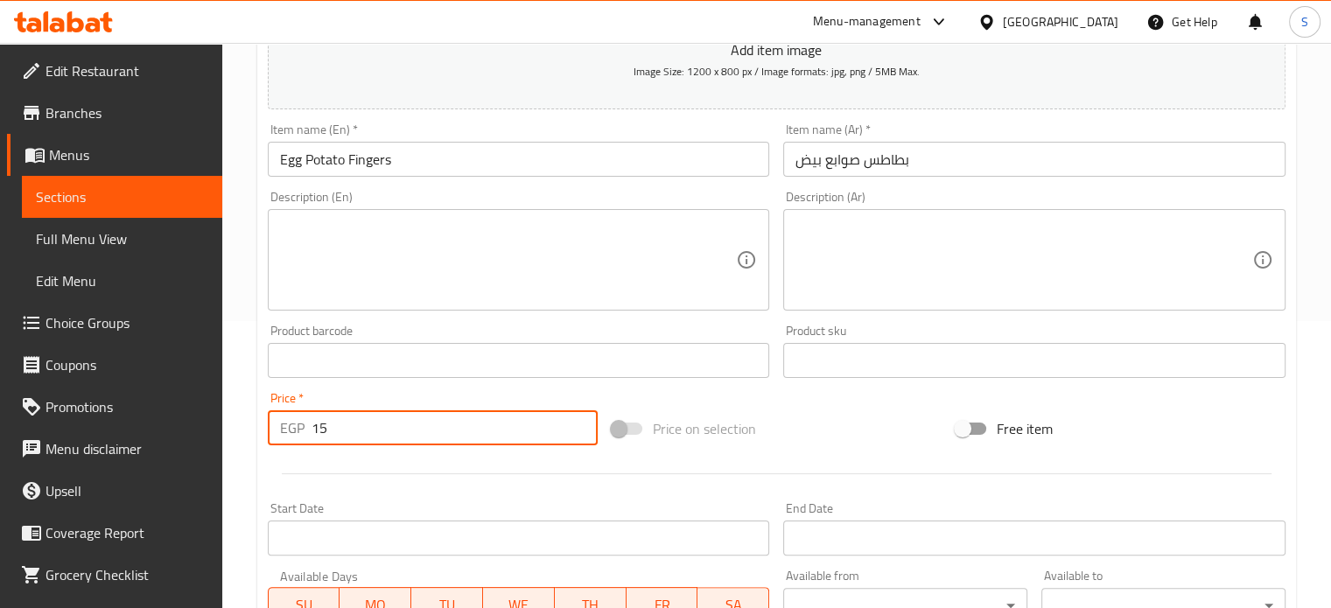
type input "15"
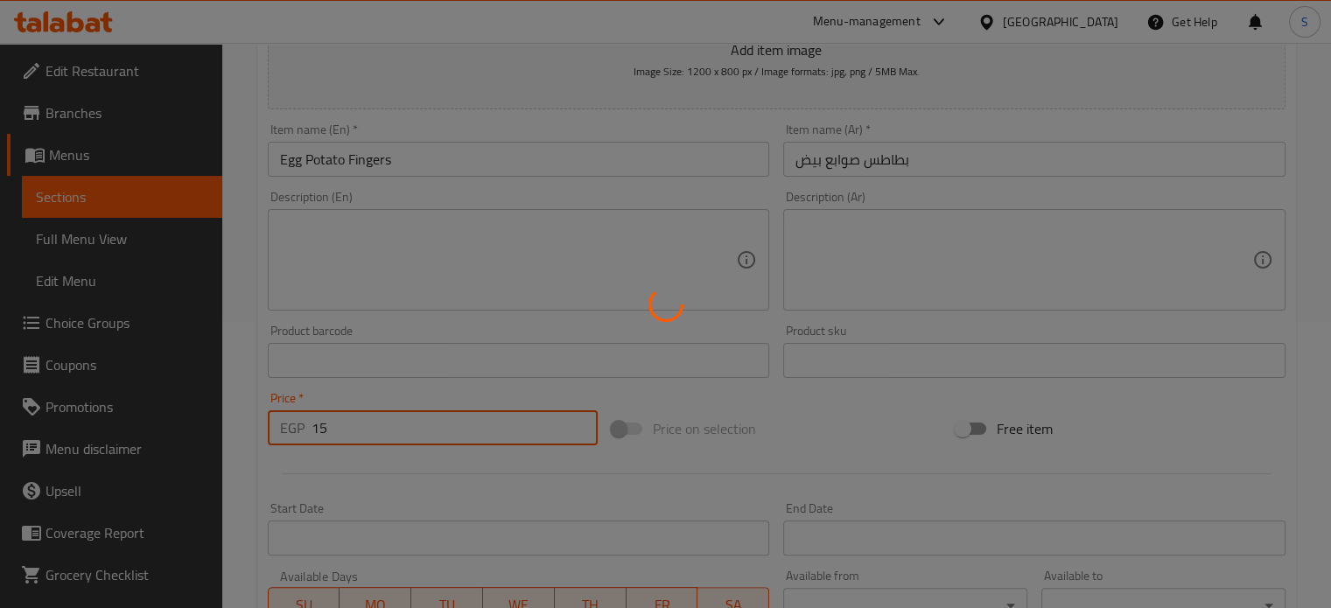
type input "0"
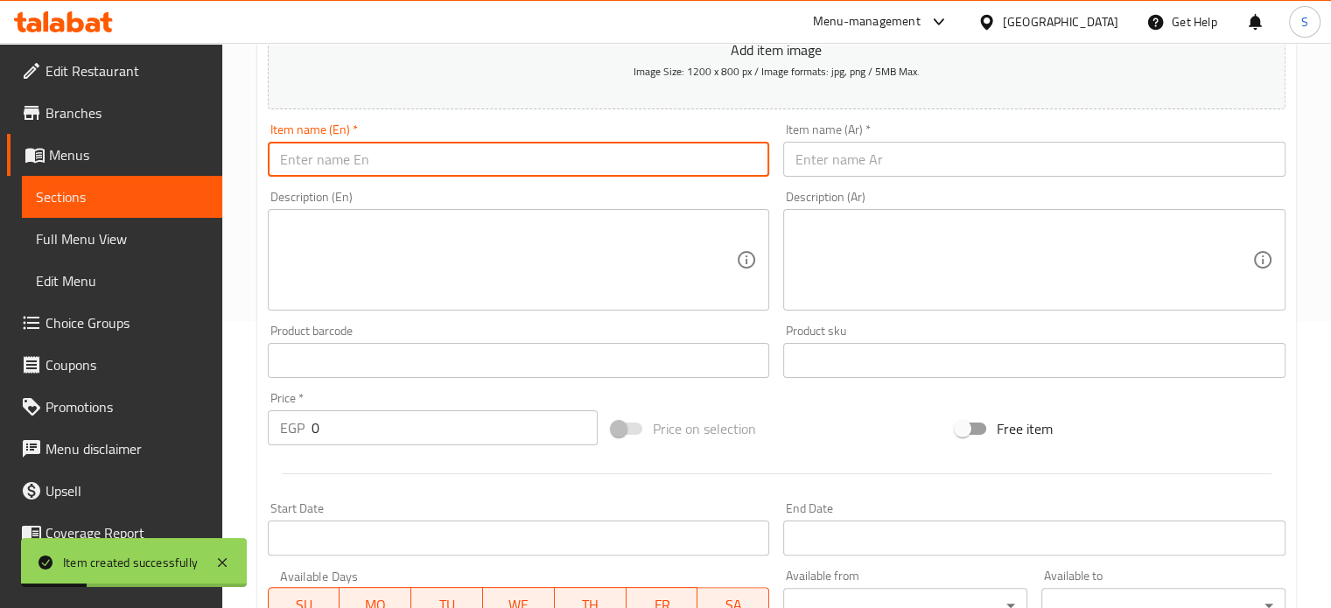
click at [619, 174] on input "text" at bounding box center [519, 159] width 502 height 35
paste input "Breaded Potato Fingers"
type input "Breaded Potato Fingers"
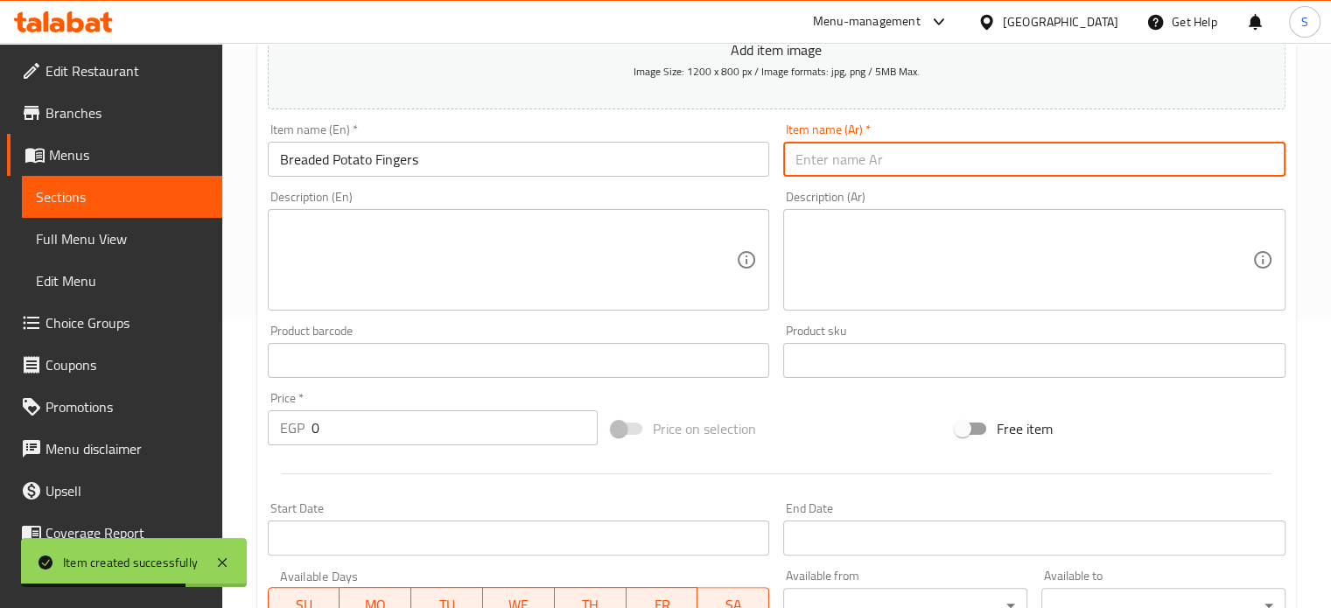
click at [861, 160] on input "text" at bounding box center [1034, 159] width 502 height 35
paste input "بطاطس صوابع بانيه"
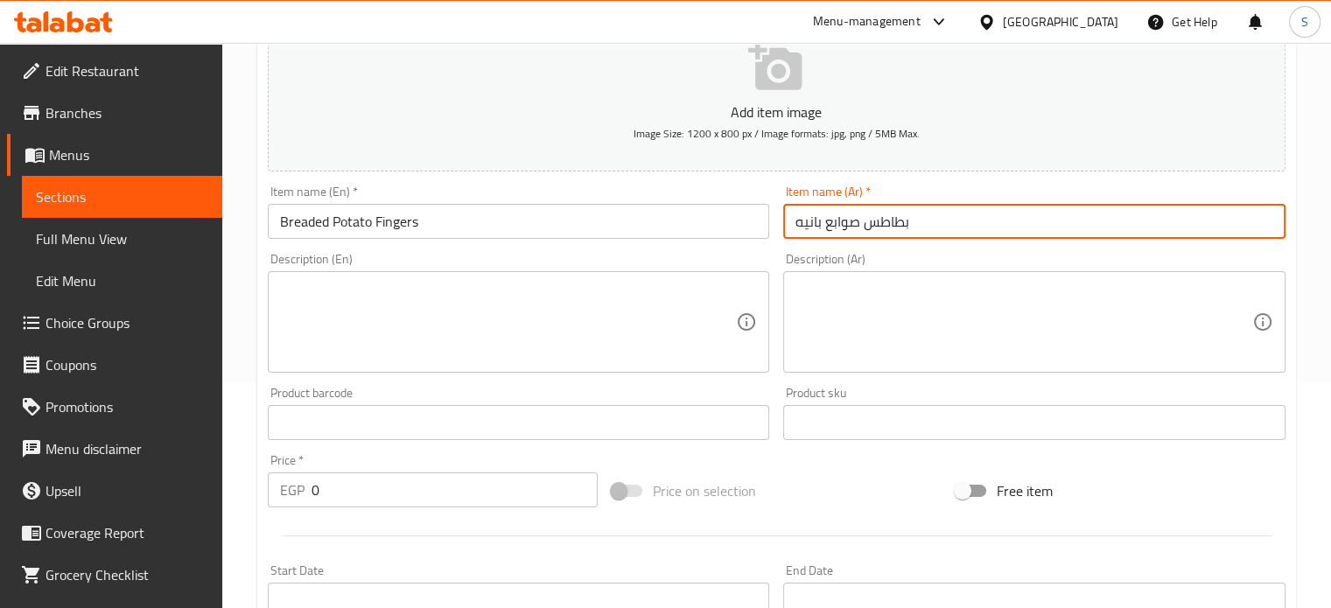
scroll to position [226, 0]
type input "بطاطس صوابع بانيه"
click at [325, 501] on input "0" at bounding box center [455, 489] width 286 height 35
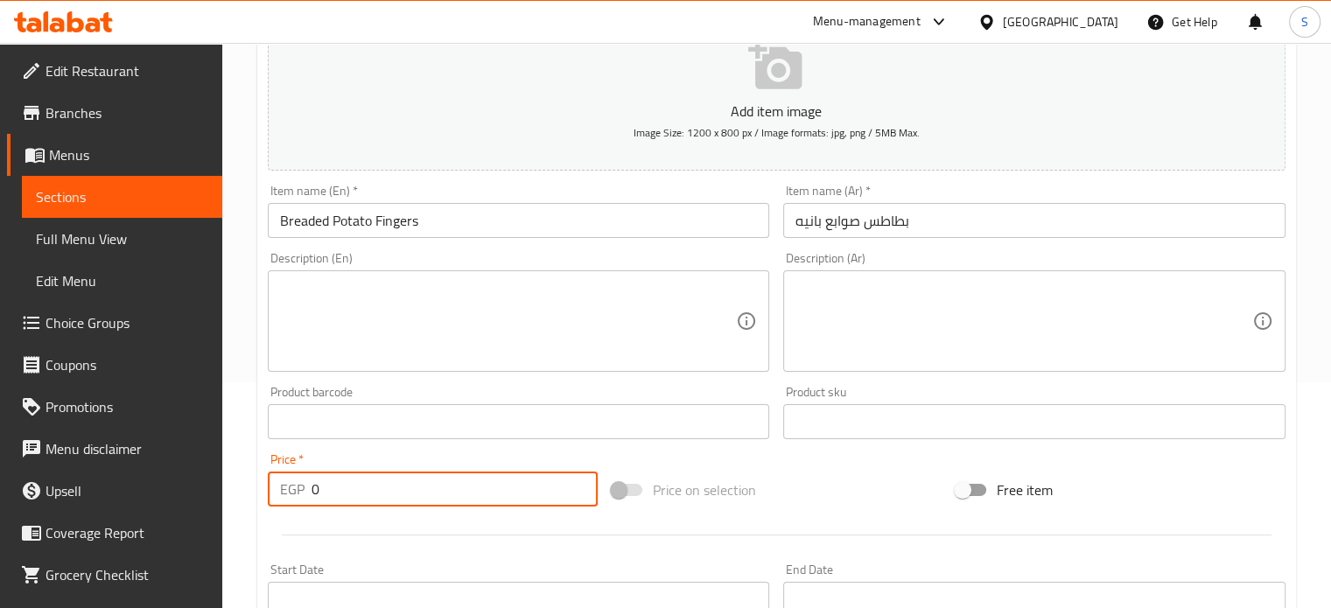
click at [325, 501] on input "0" at bounding box center [455, 489] width 286 height 35
type input "10"
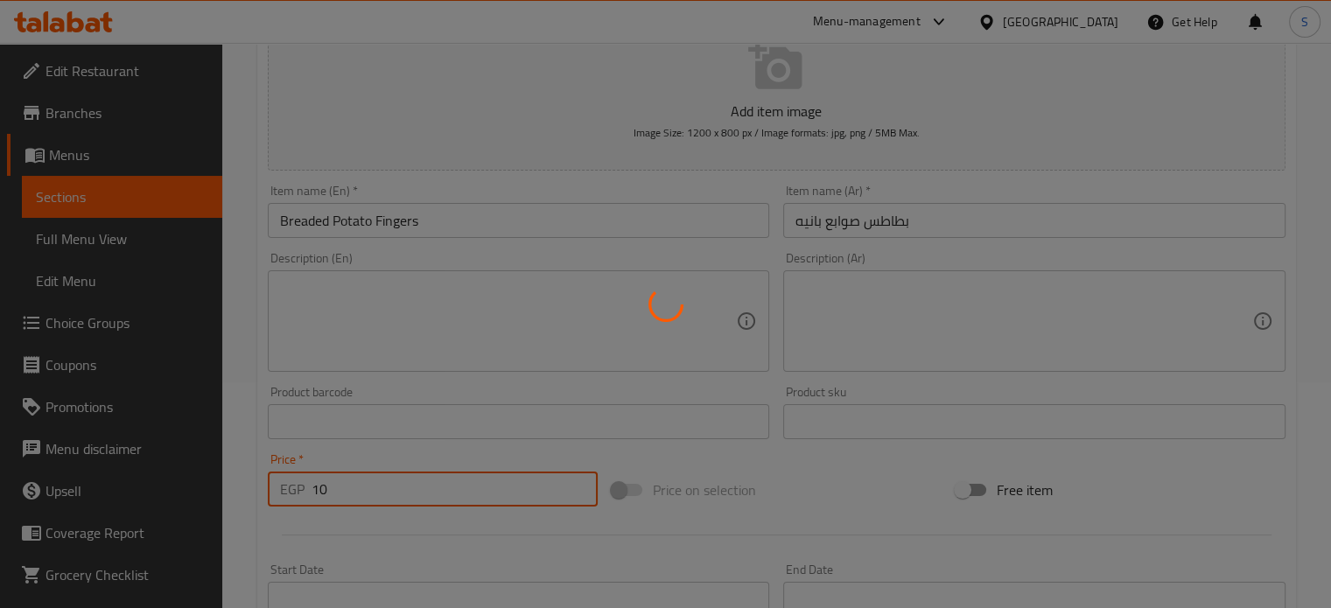
type input "0"
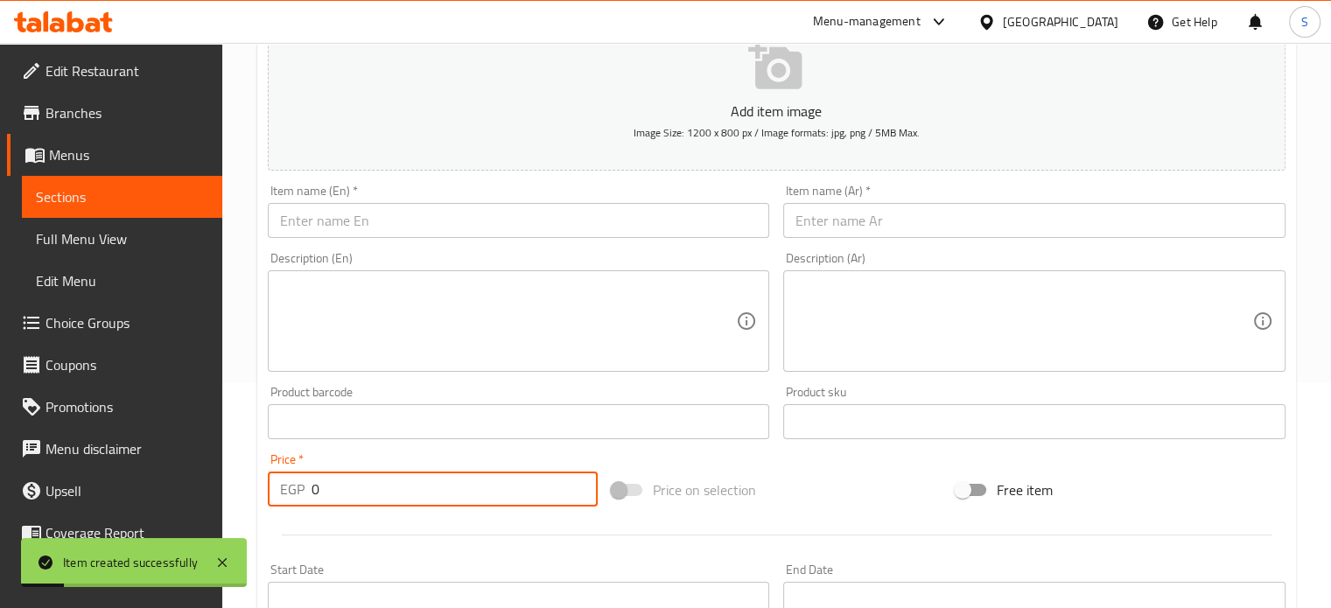
click at [501, 211] on input "text" at bounding box center [519, 220] width 502 height 35
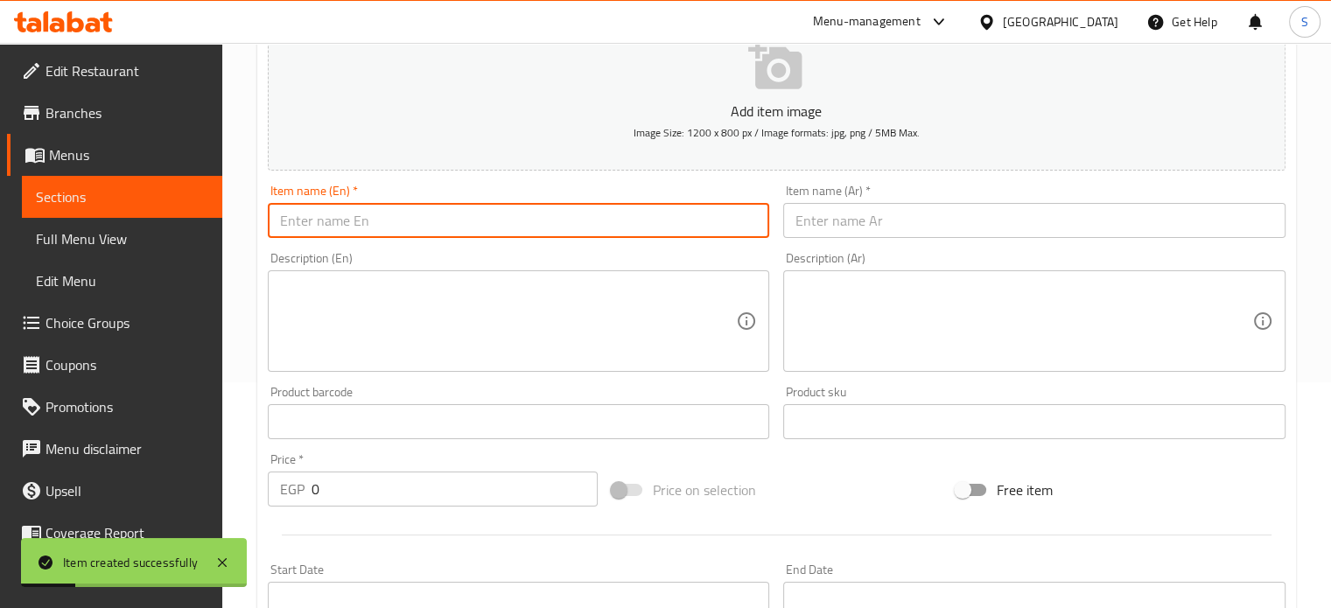
paste input "Shrimp Potato Fingers"
type input "Shrimp Potato Fingers"
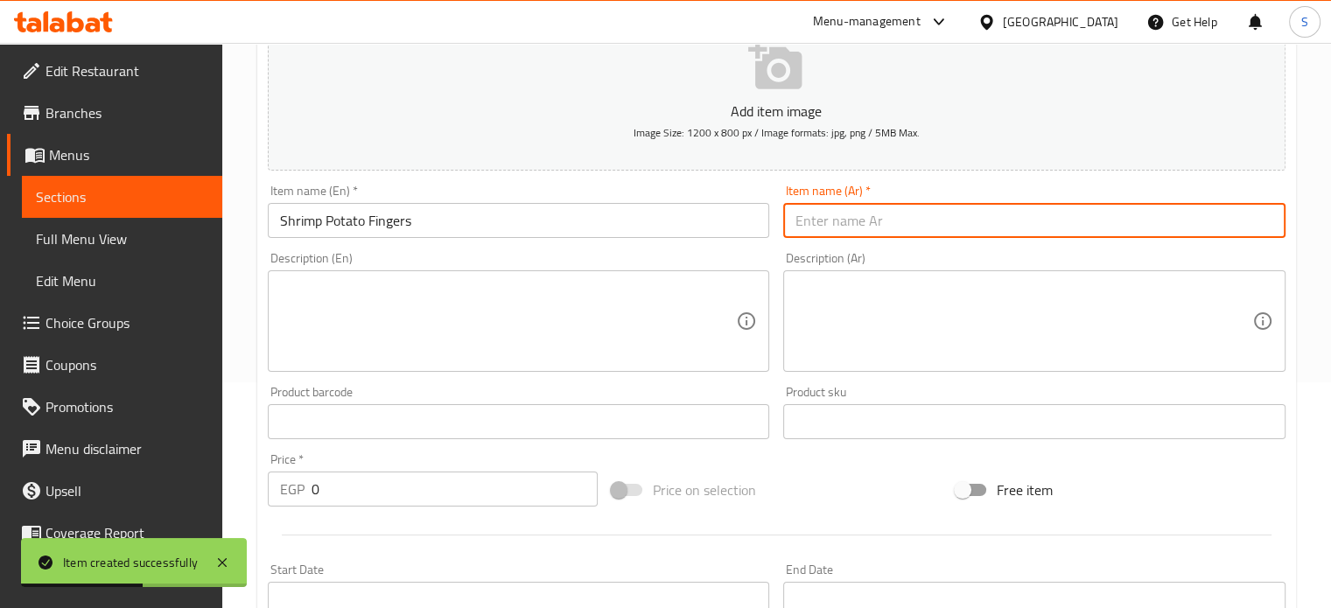
click at [884, 228] on input "text" at bounding box center [1034, 220] width 502 height 35
paste input "بطاطس صوابع جمبري"
type input "بطاطس صوابع جمبري"
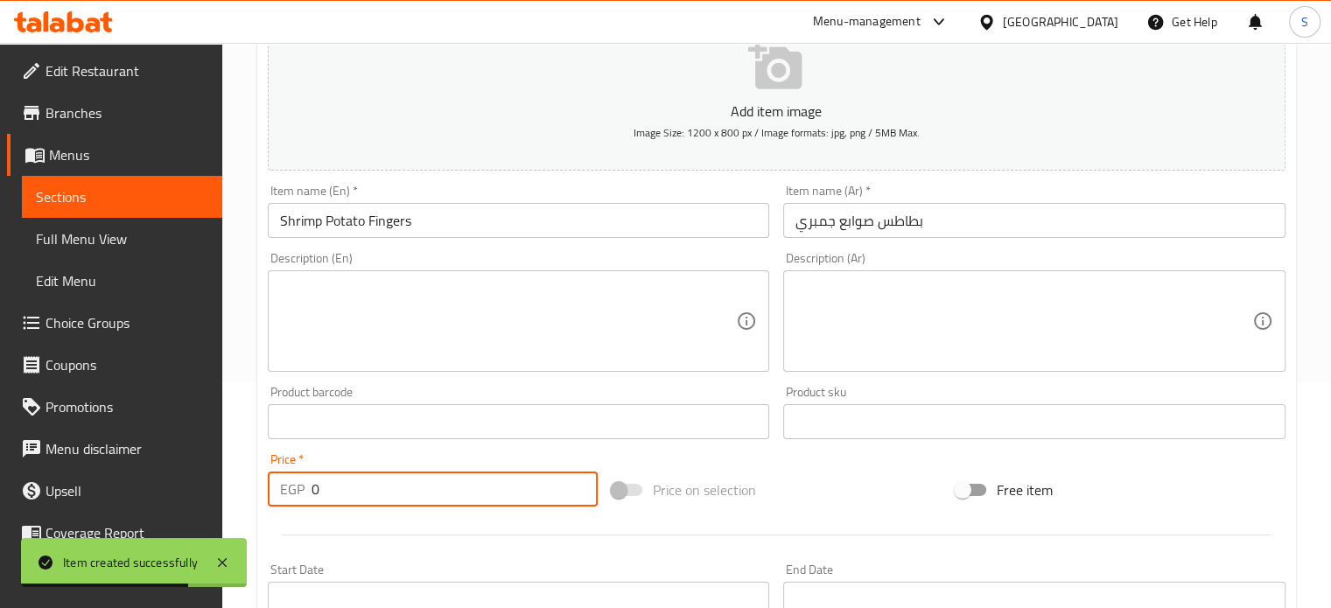
click at [357, 492] on input "0" at bounding box center [455, 489] width 286 height 35
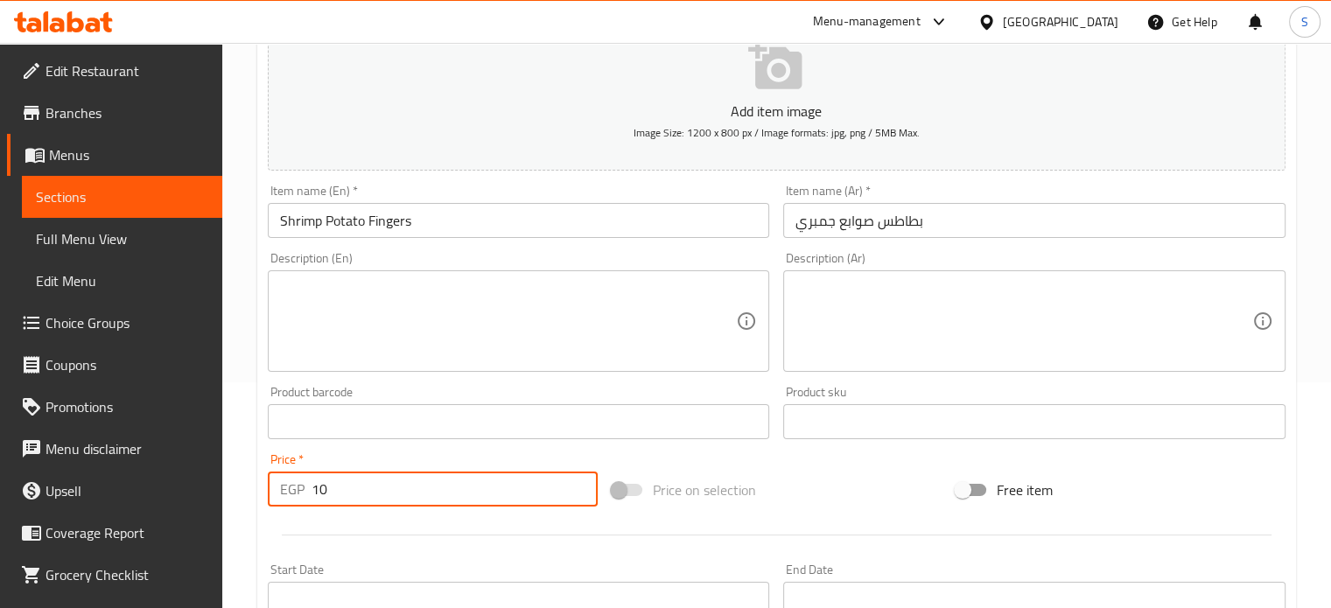
type input "10"
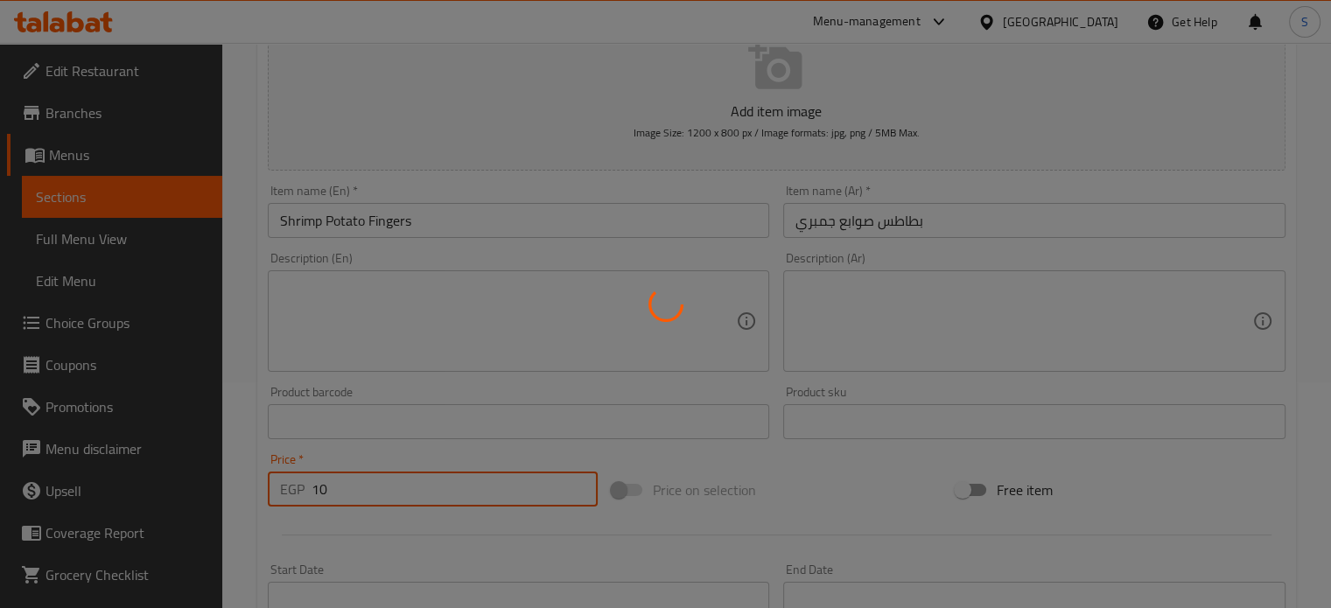
type input "0"
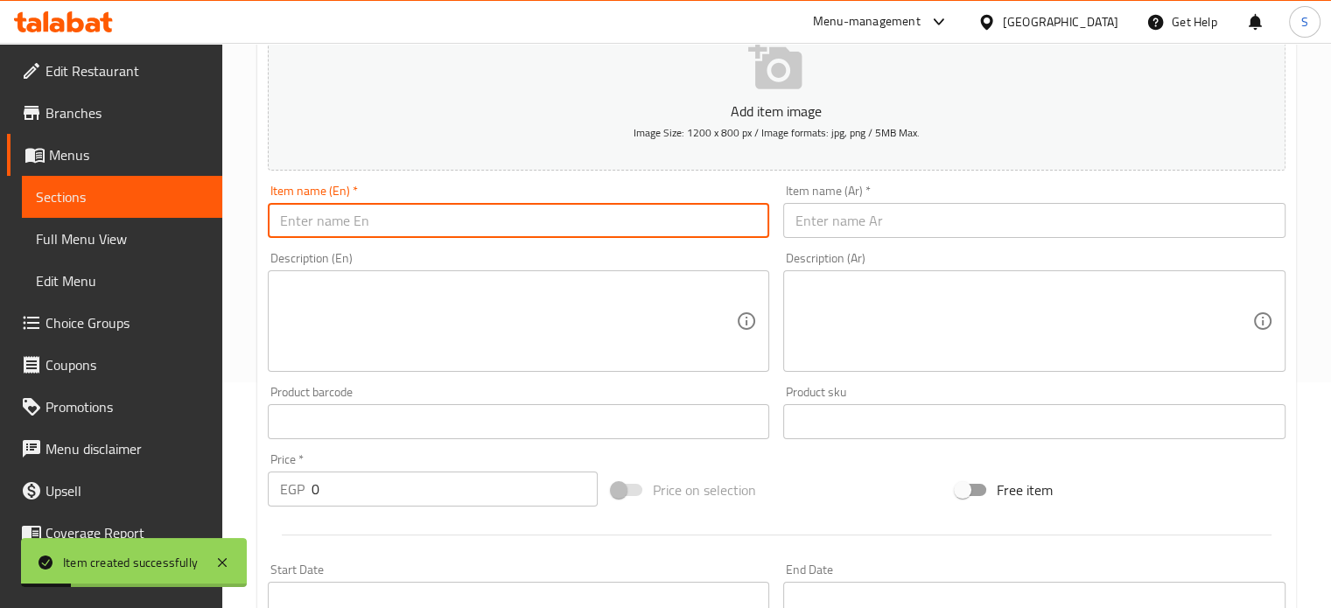
click at [486, 216] on input "text" at bounding box center [519, 220] width 502 height 35
paste input "Hot Dog Potato Fingers"
type input "Hot Dog Potato Fingers"
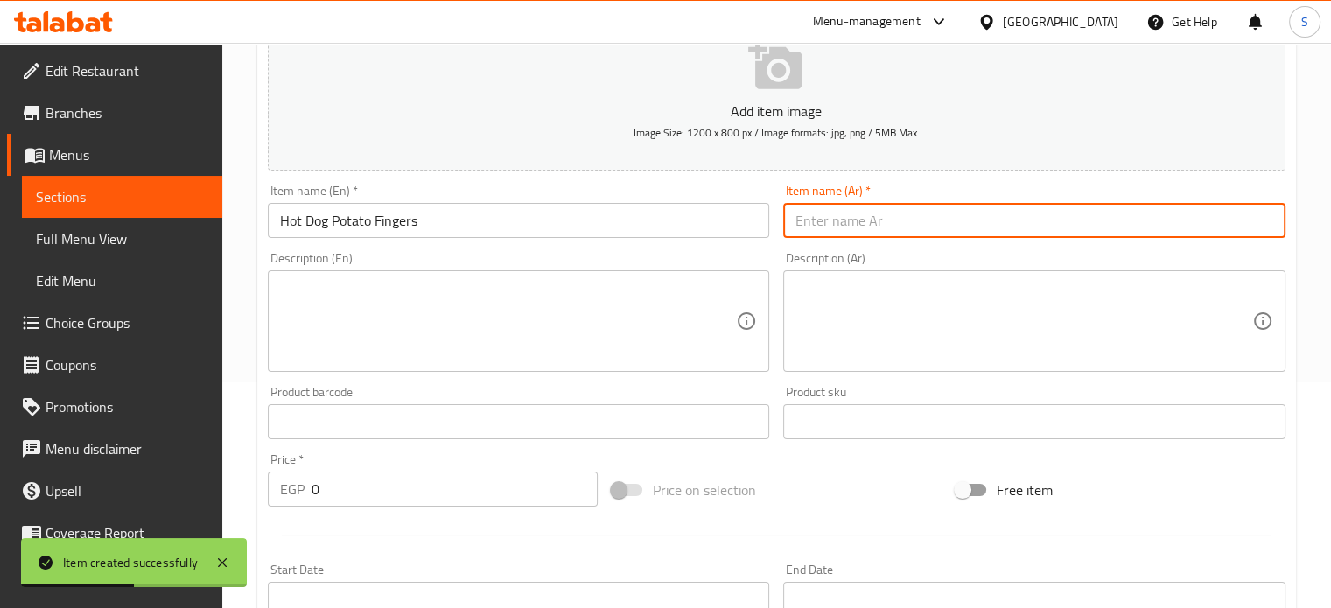
click at [841, 234] on input "text" at bounding box center [1034, 220] width 502 height 35
paste input "بطاطس صوابع هوت دوج"
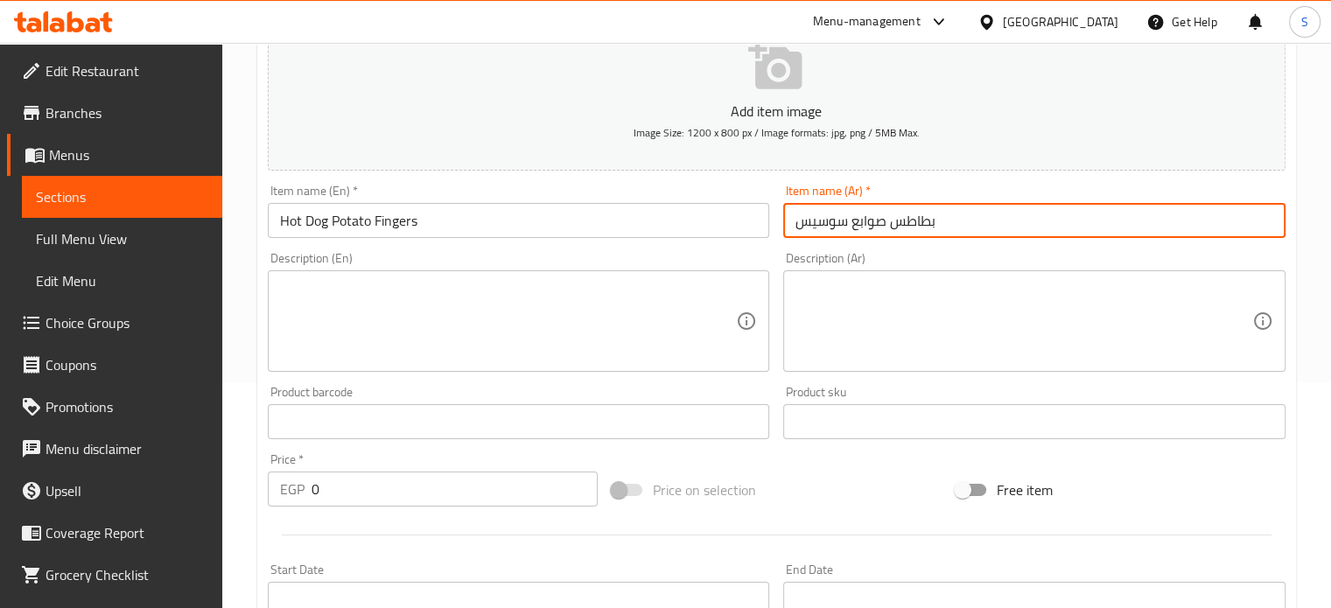
type input "بطاطس صوابع سوسيس"
click at [350, 489] on input "0" at bounding box center [455, 489] width 286 height 35
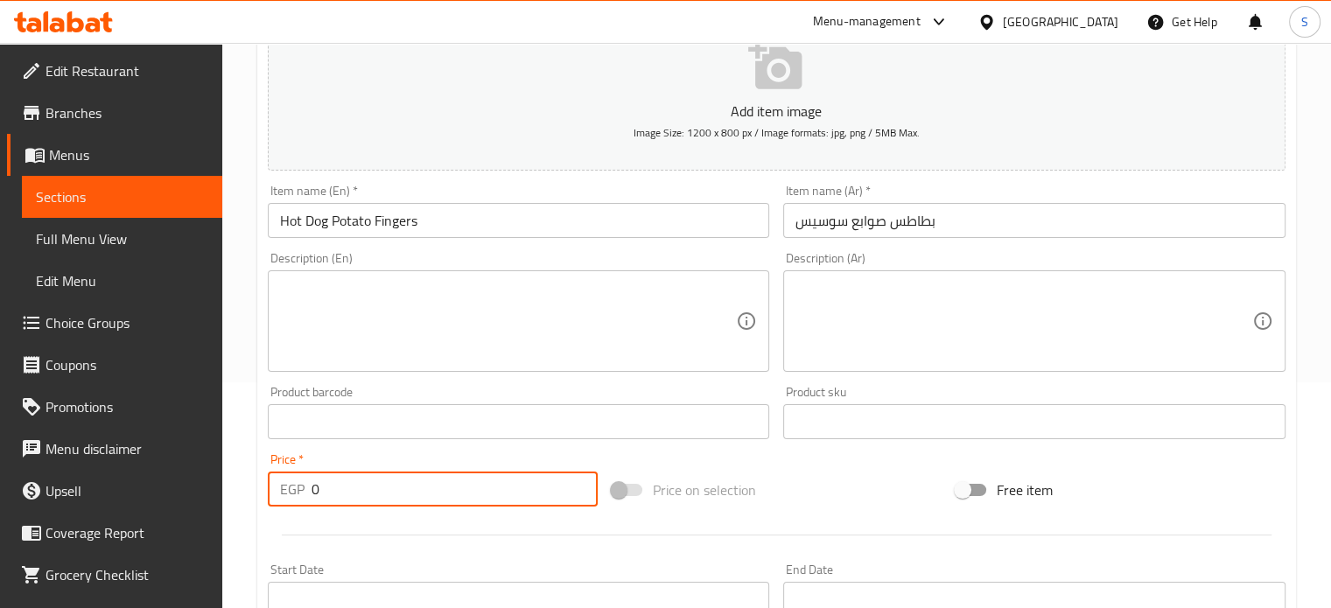
click at [350, 489] on input "0" at bounding box center [455, 489] width 286 height 35
type input "15"
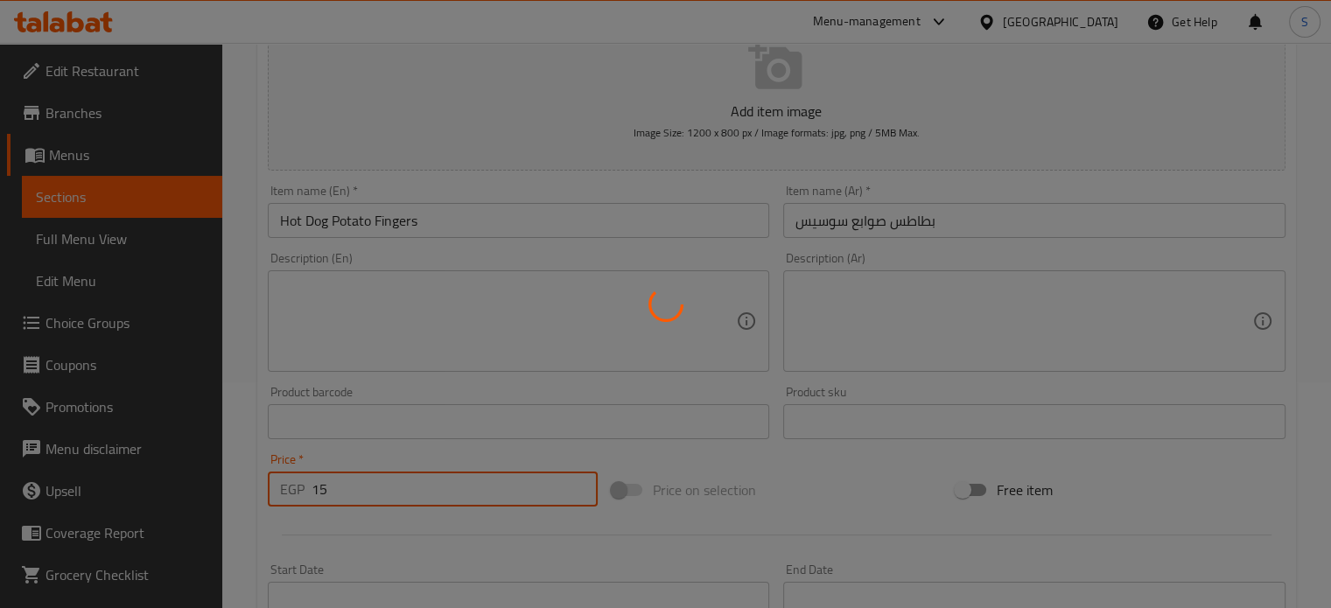
type input "0"
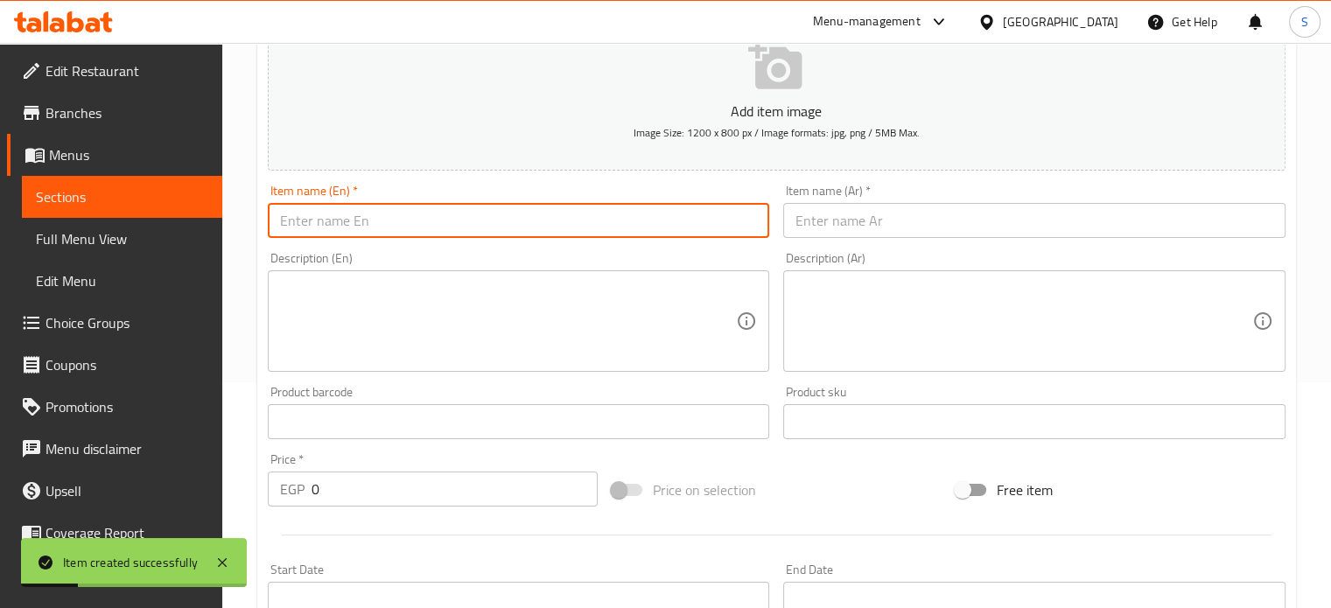
click at [483, 229] on input "text" at bounding box center [519, 220] width 502 height 35
paste input "Sausage Potato Fingers"
type input "Sausage Potato Fingers"
click at [816, 228] on input "text" at bounding box center [1034, 220] width 502 height 35
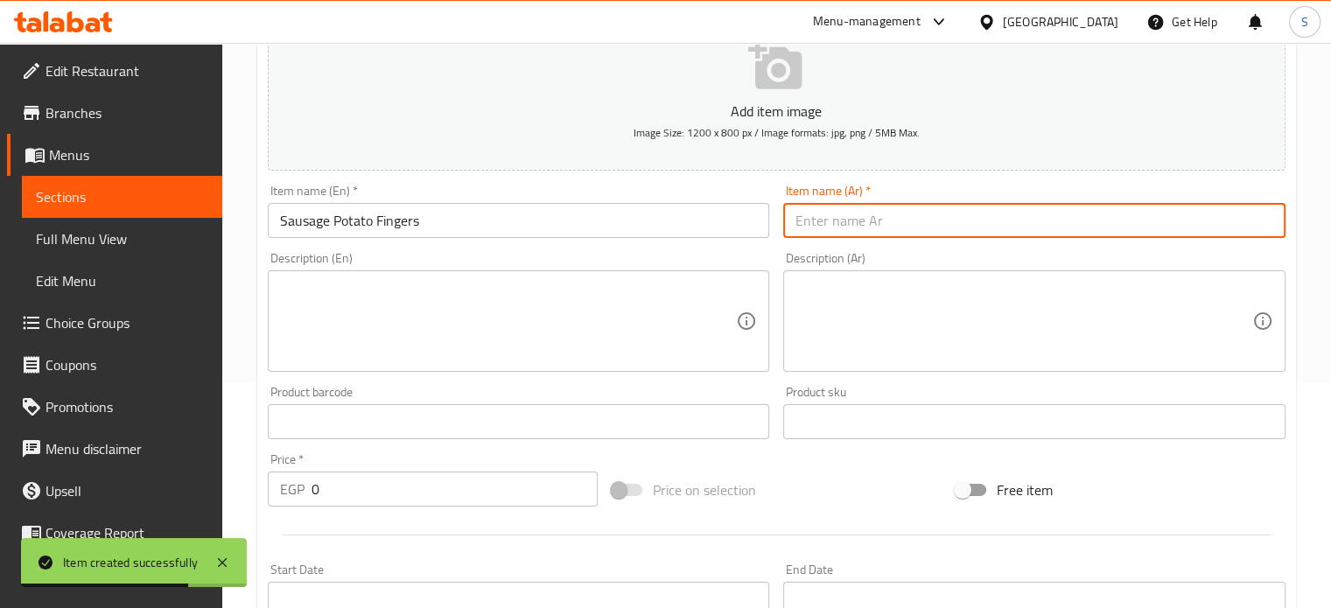
paste input "بطاطس صوابع سجق"
type input "بطاطس صوابع سجق"
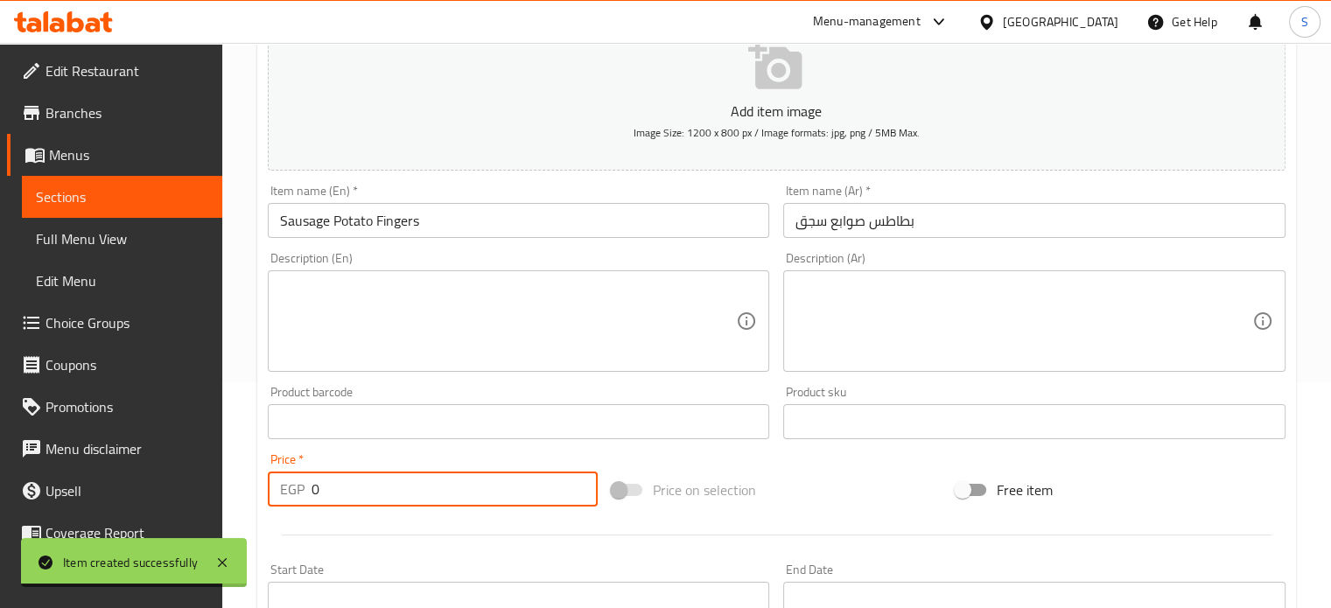
click at [337, 492] on input "0" at bounding box center [455, 489] width 286 height 35
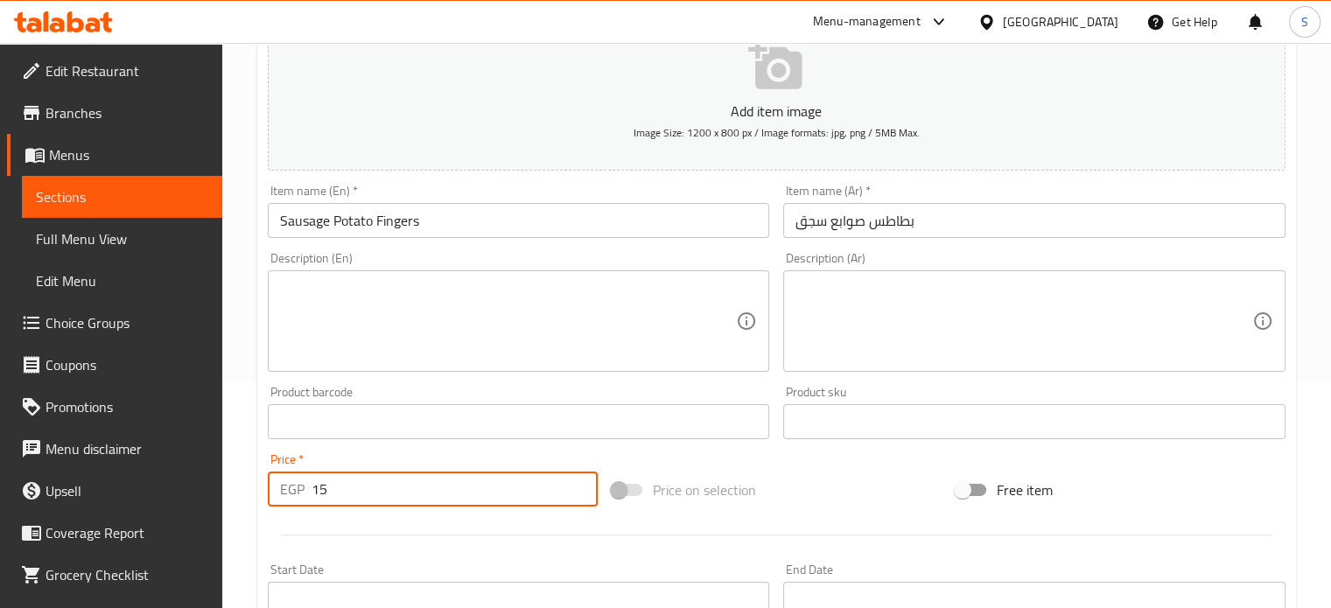
type input "15"
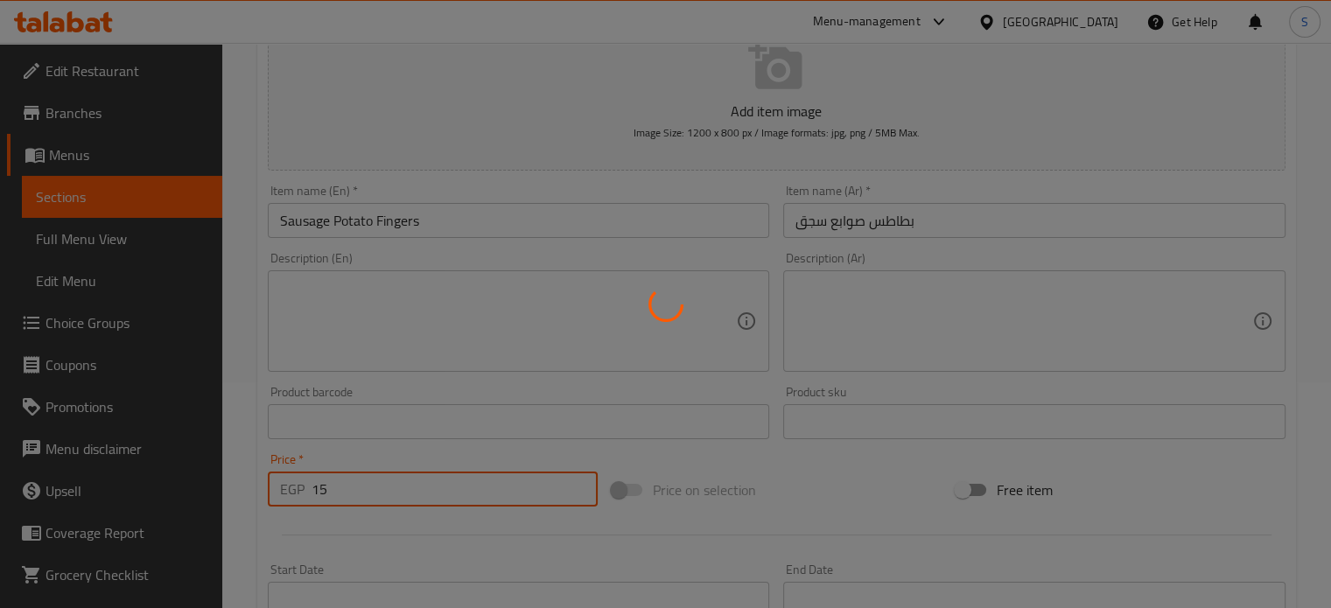
type input "0"
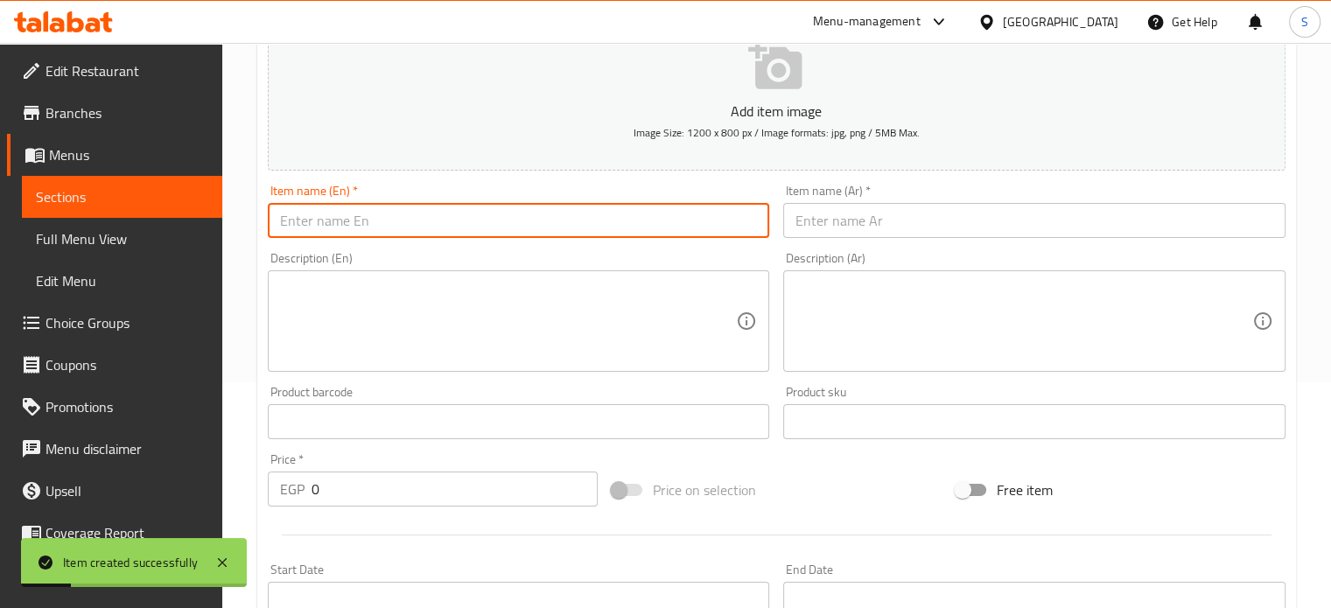
click at [531, 216] on input "text" at bounding box center [519, 220] width 502 height 35
paste input "Ground beef potato fingers"
type input "Ground beef potato fingers"
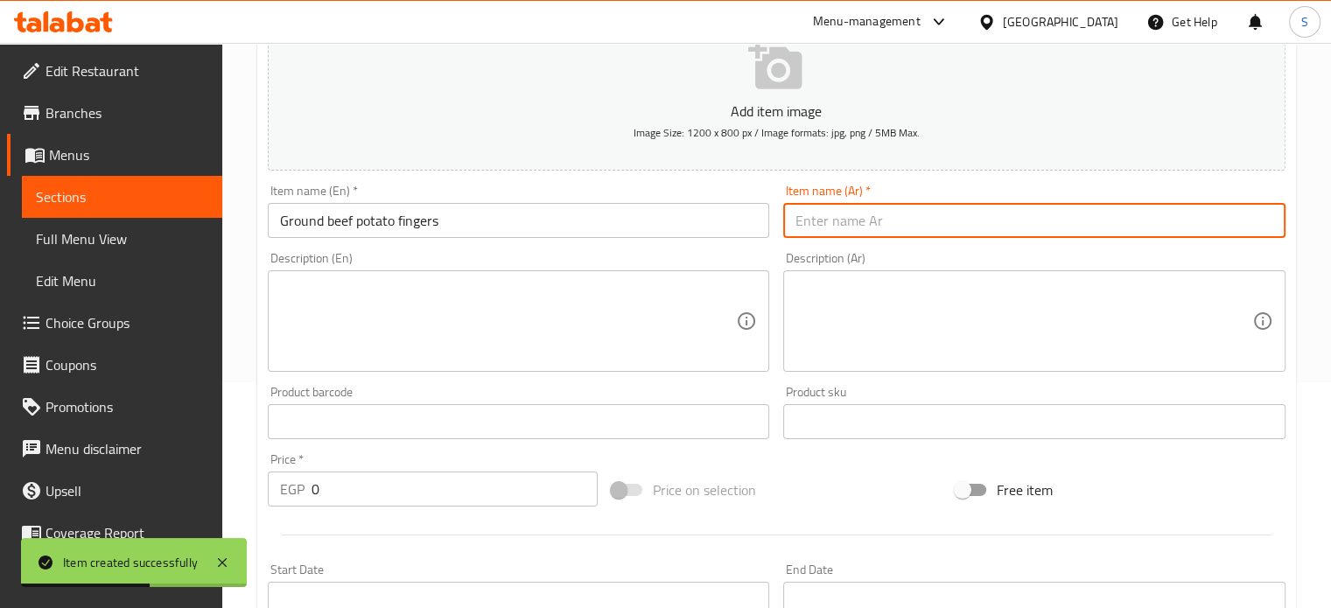
click at [837, 214] on input "text" at bounding box center [1034, 220] width 502 height 35
paste input "بطاطس صوابع لحم مفروم"
type input "بطاطس صوابع لحم مفروم"
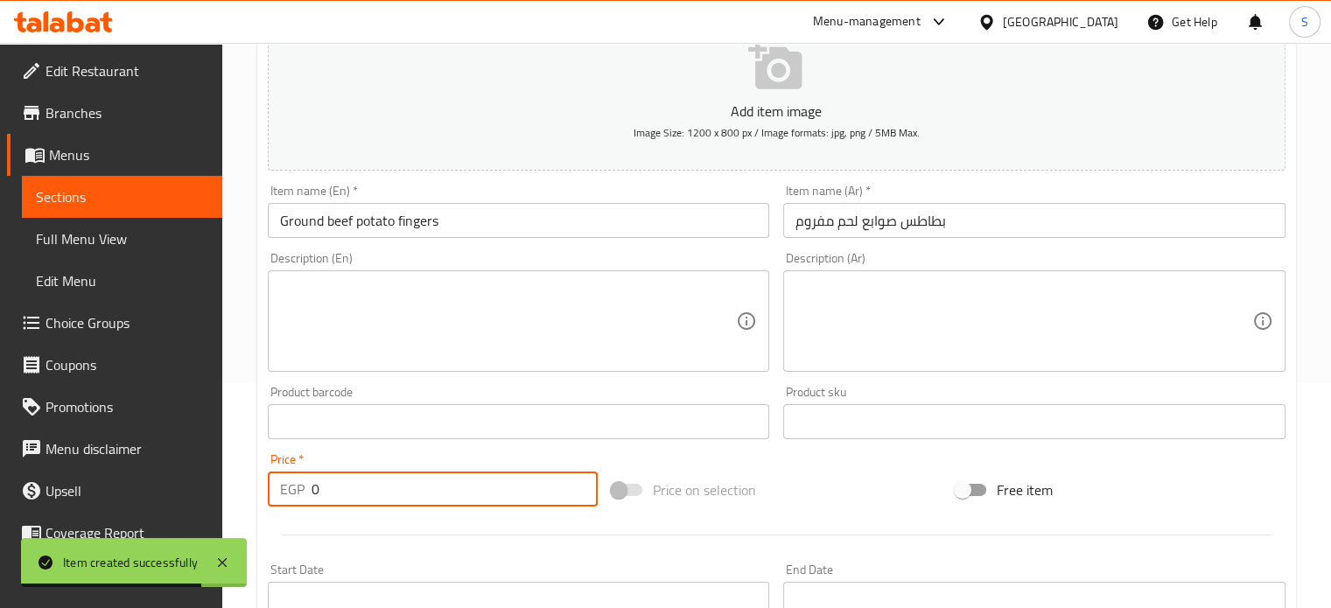
click at [414, 487] on input "0" at bounding box center [455, 489] width 286 height 35
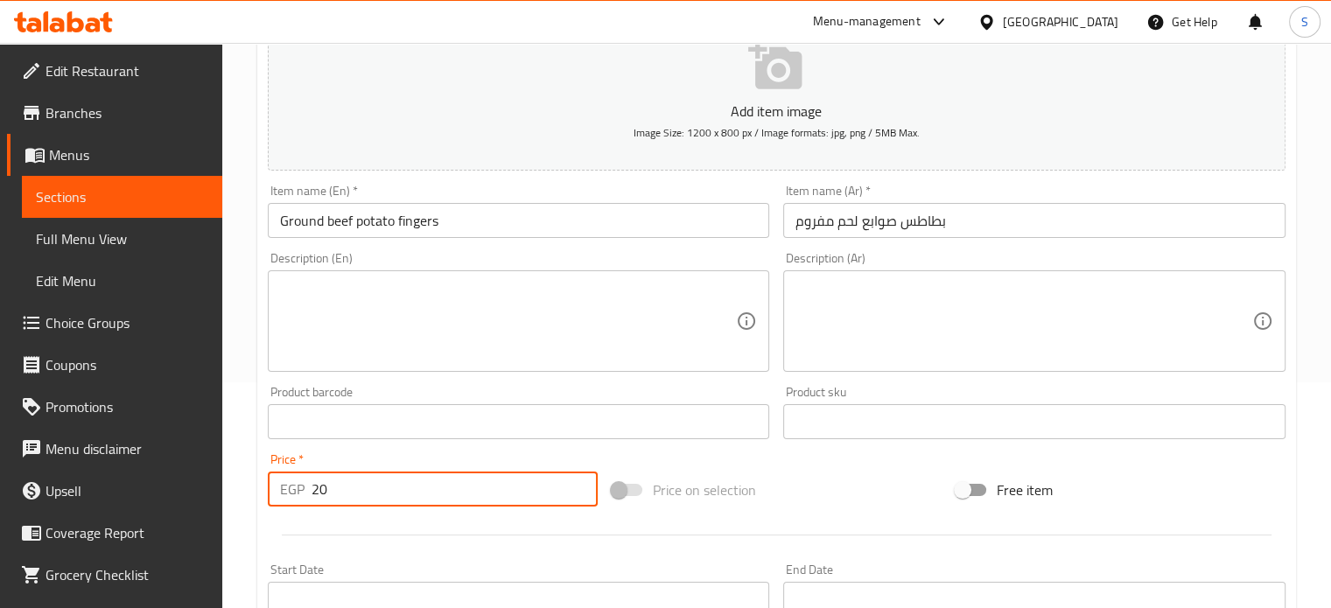
type input "20"
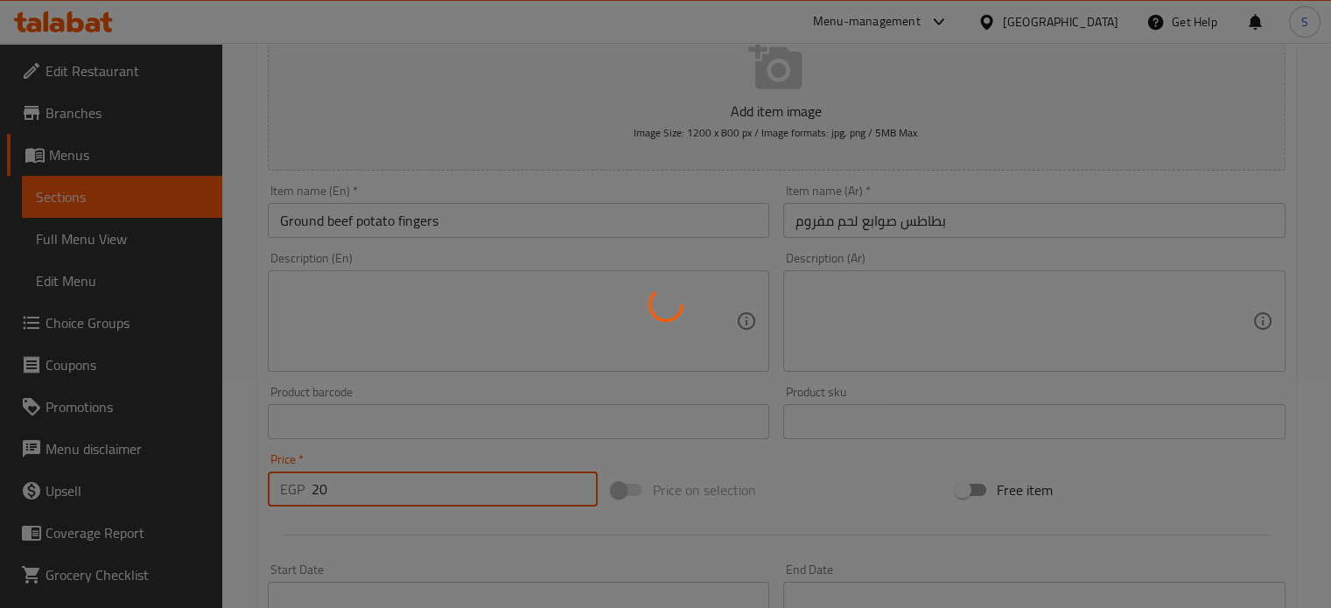
type input "0"
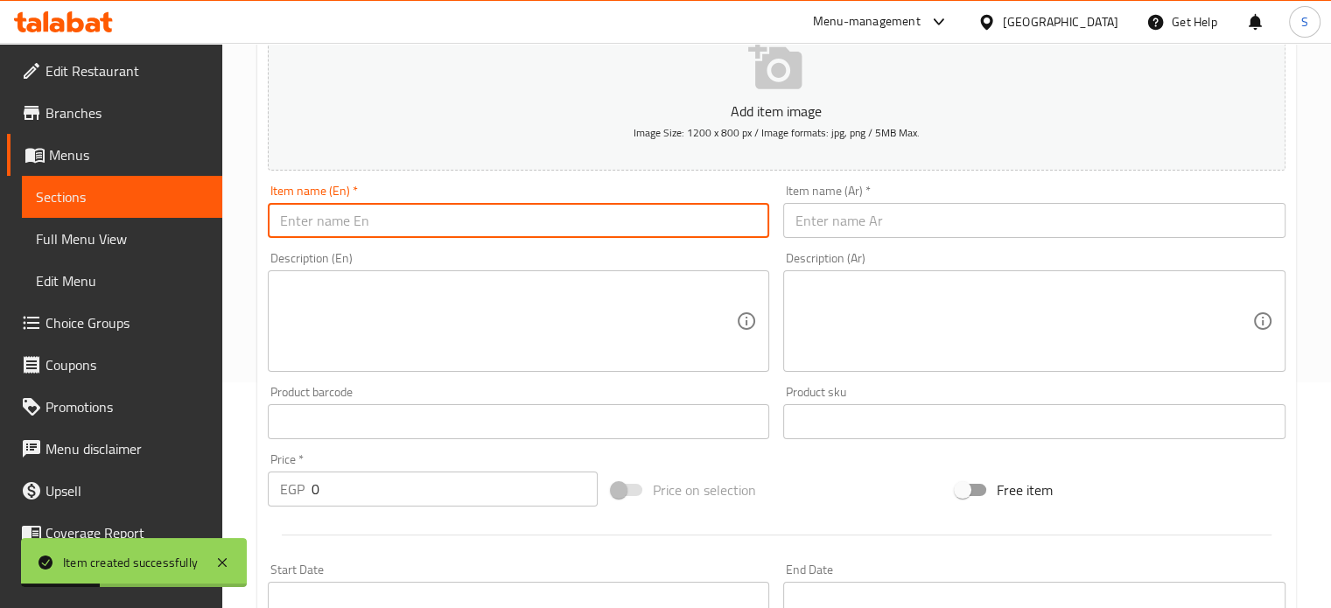
click at [585, 234] on input "text" at bounding box center [519, 220] width 502 height 35
paste input "Spicy Golden Potatoes"
type input "Spicy Golden Potatoes"
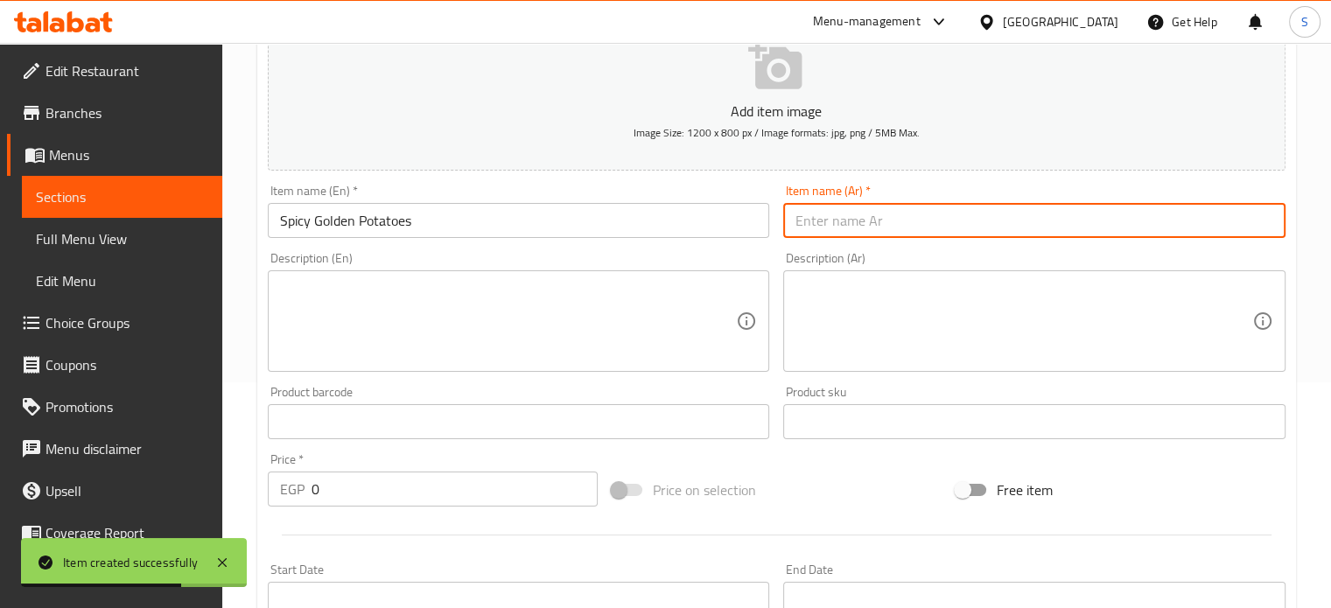
click at [865, 224] on input "text" at bounding box center [1034, 220] width 502 height 35
paste input "بطاطس ذهبيه حاره"
type input "بطاطس ذهبيه حاره"
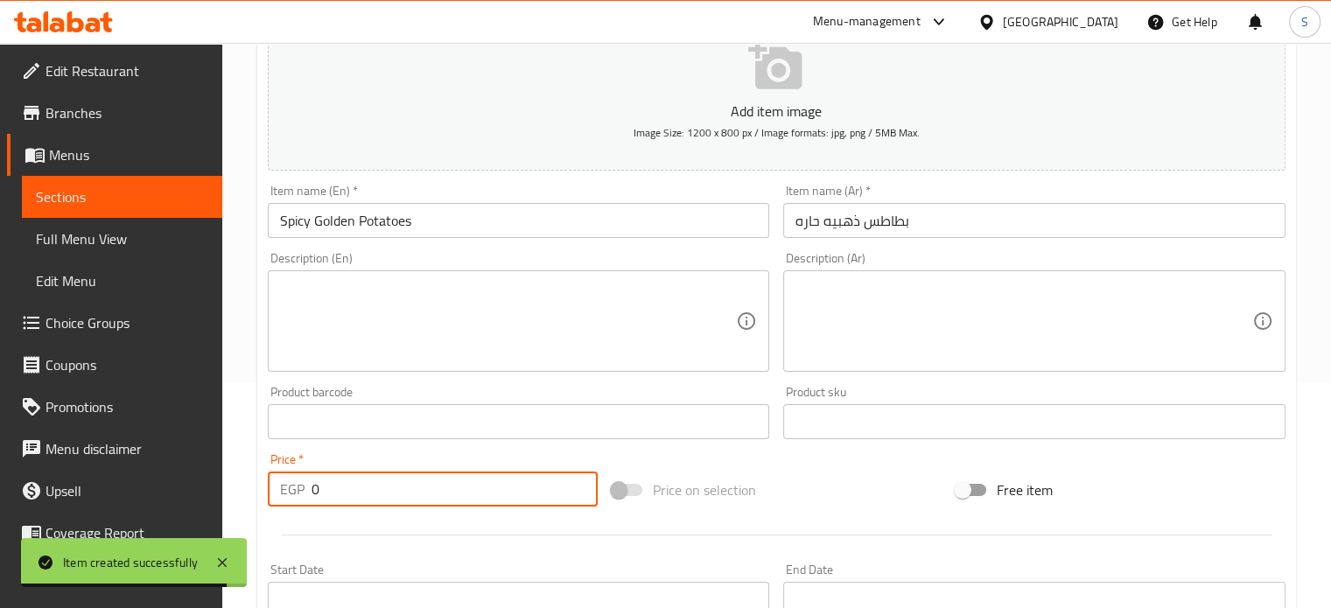
click at [364, 495] on input "0" at bounding box center [455, 489] width 286 height 35
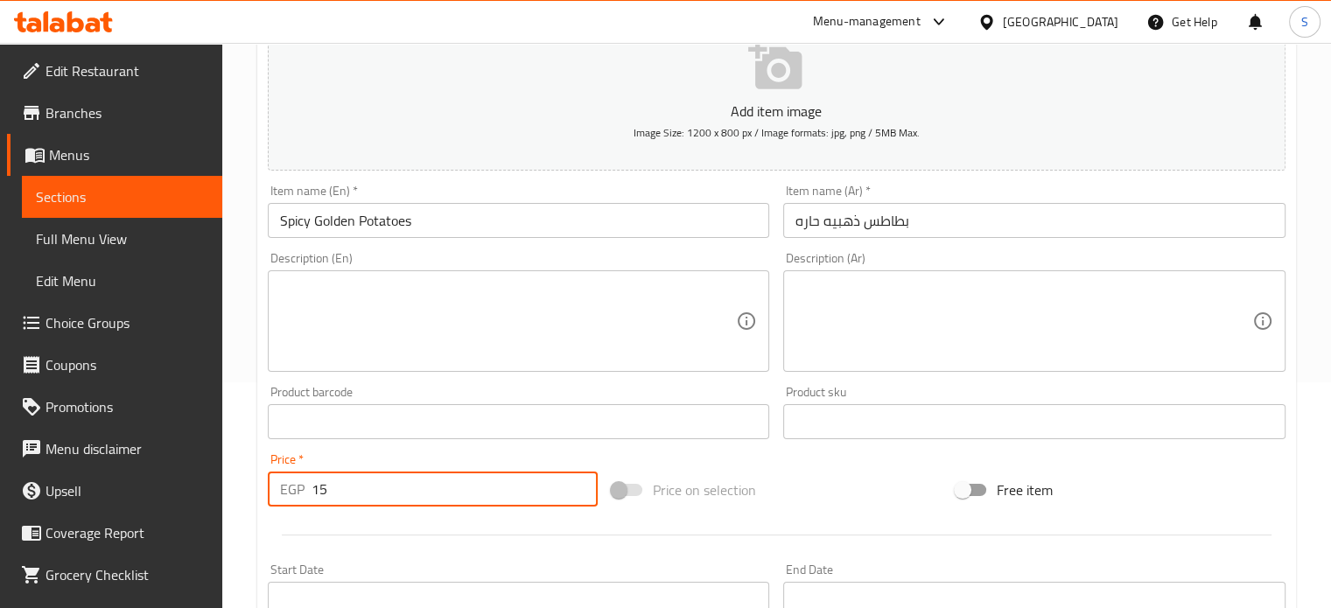
type input "15"
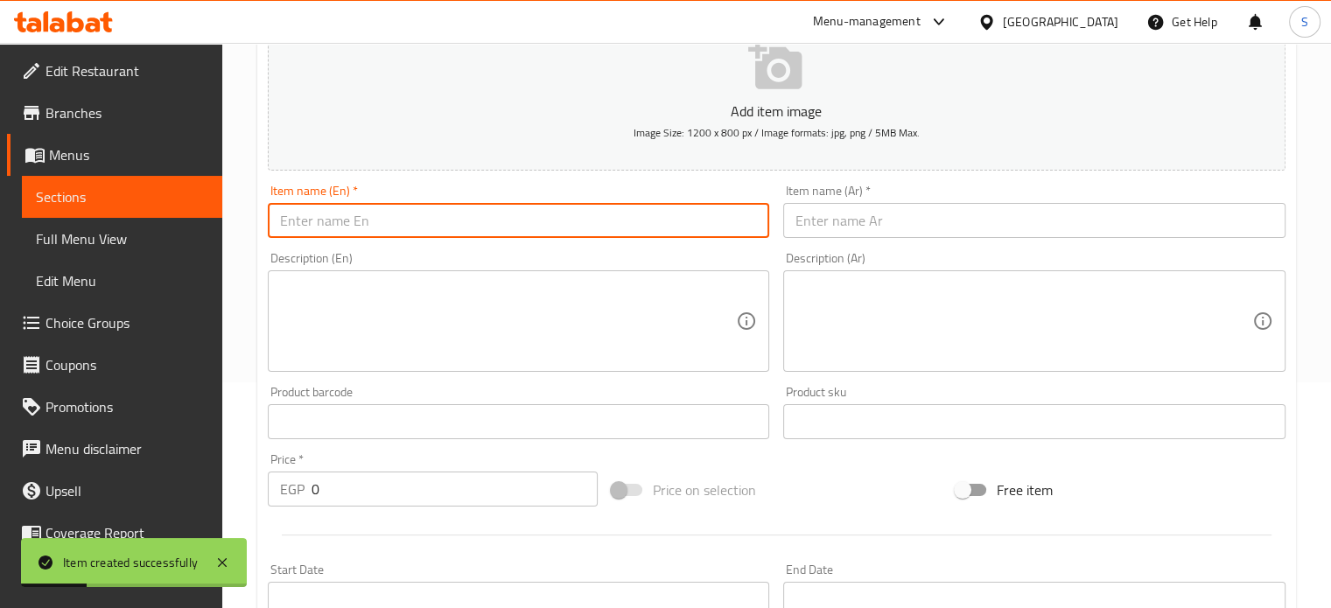
click at [475, 230] on input "text" at bounding box center [519, 220] width 502 height 35
paste input "Golden Potatoes with Minced Meat"
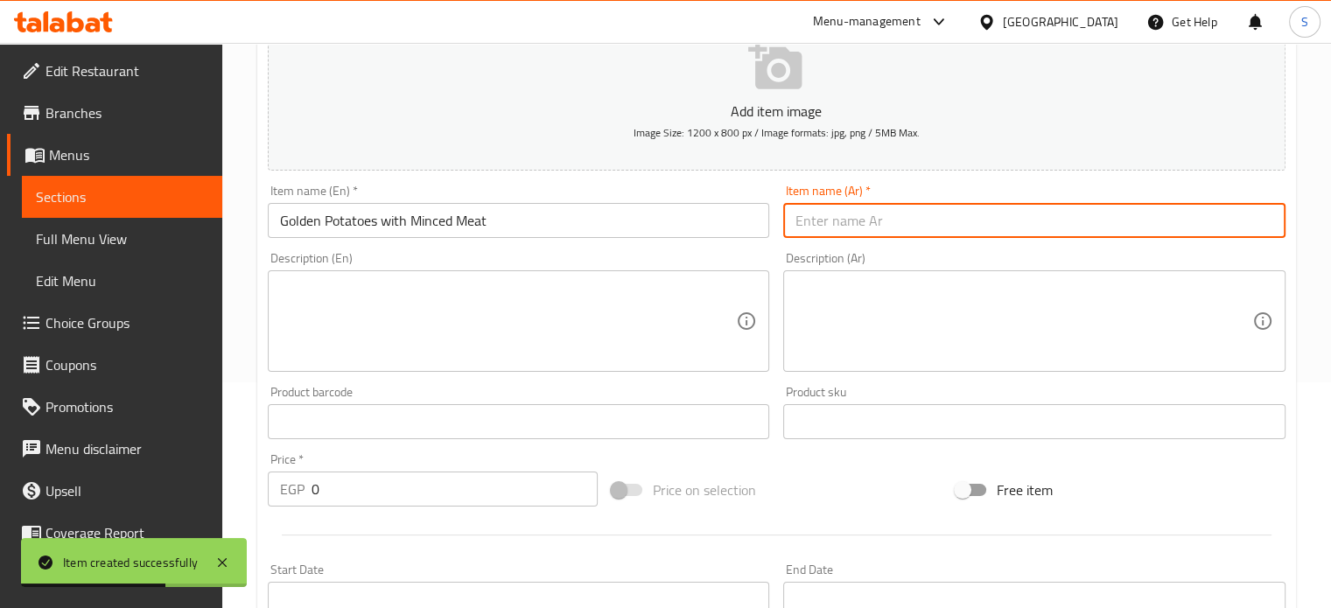
click at [832, 213] on input "text" at bounding box center [1034, 220] width 502 height 35
paste input "بطاطس ذهبيه لحم مفروم"
click at [336, 496] on input "0" at bounding box center [455, 489] width 286 height 35
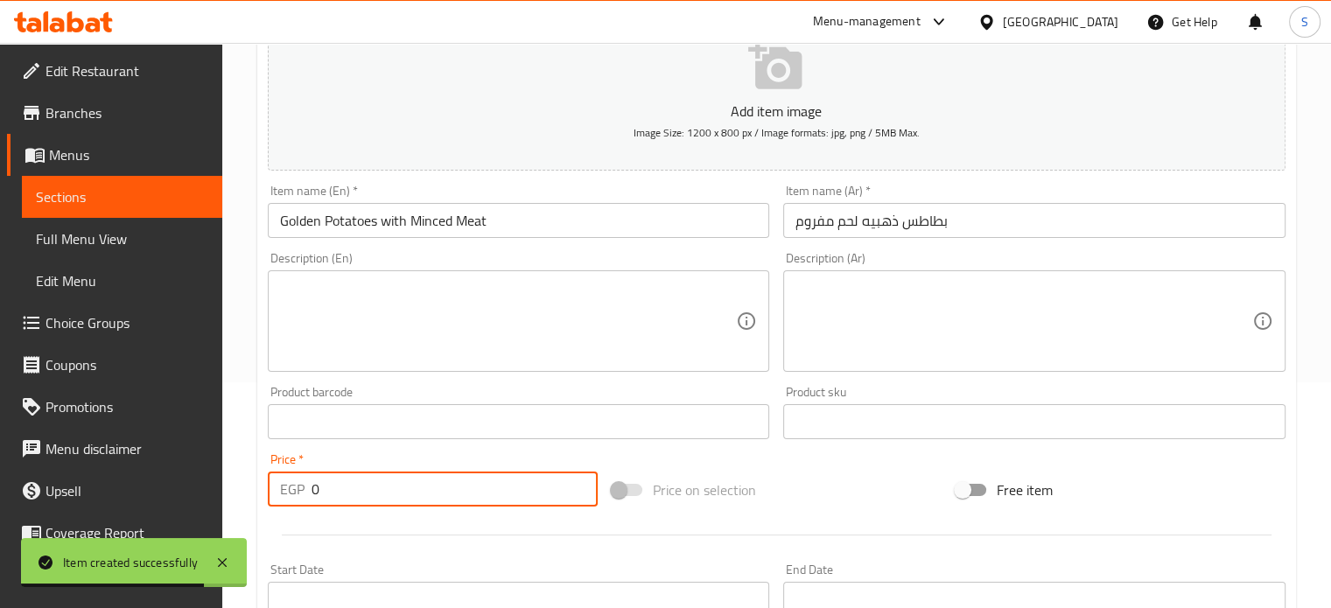
click at [336, 496] on input "0" at bounding box center [455, 489] width 286 height 35
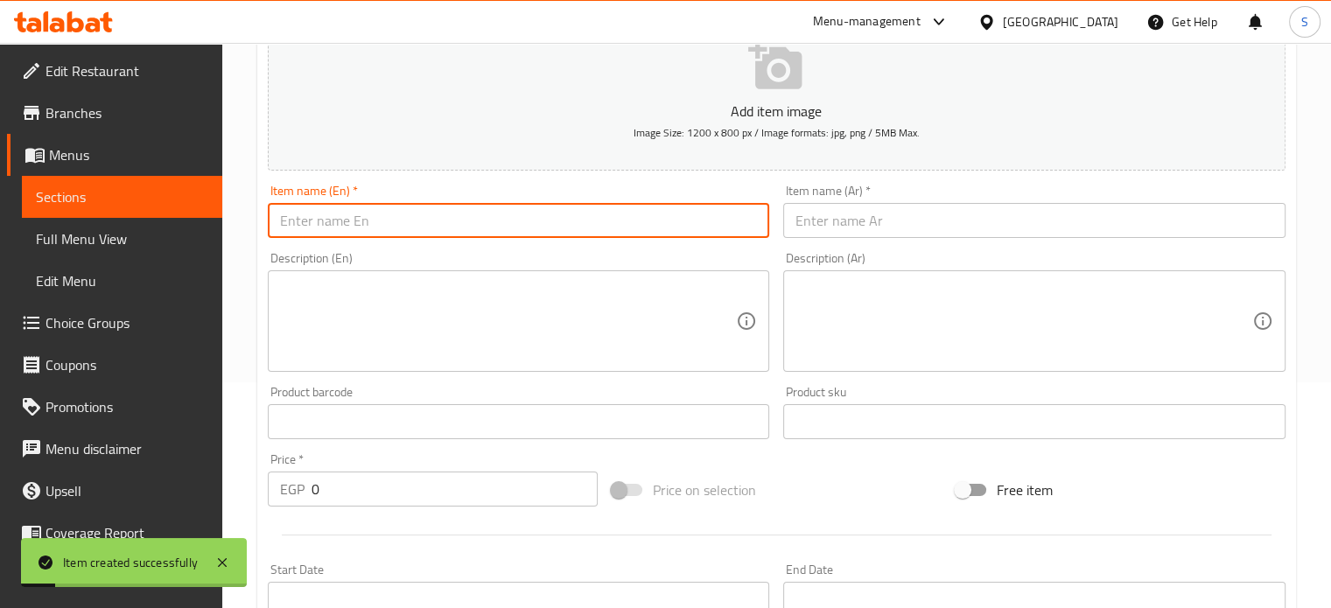
click at [408, 217] on input "text" at bounding box center [519, 220] width 502 height 35
paste input "Golden Mozzarella Potatoes"
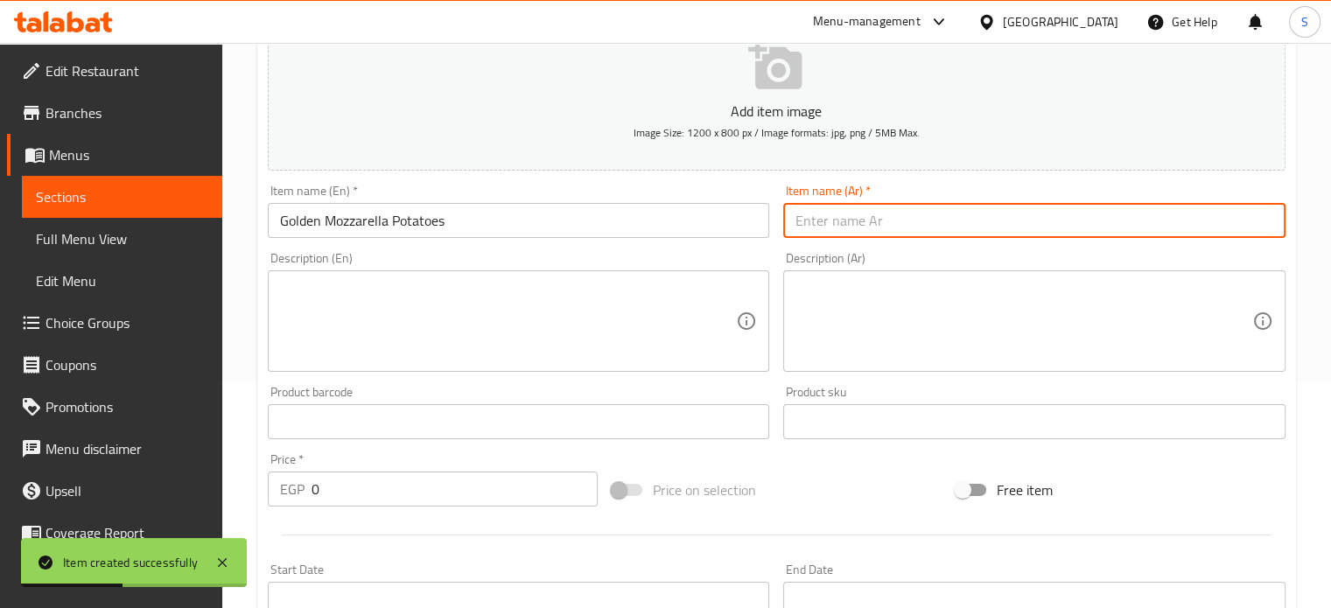
click at [851, 228] on input "text" at bounding box center [1034, 220] width 502 height 35
paste input "بطاطس ذهبيه [PERSON_NAME]"
click at [375, 490] on input "0" at bounding box center [455, 489] width 286 height 35
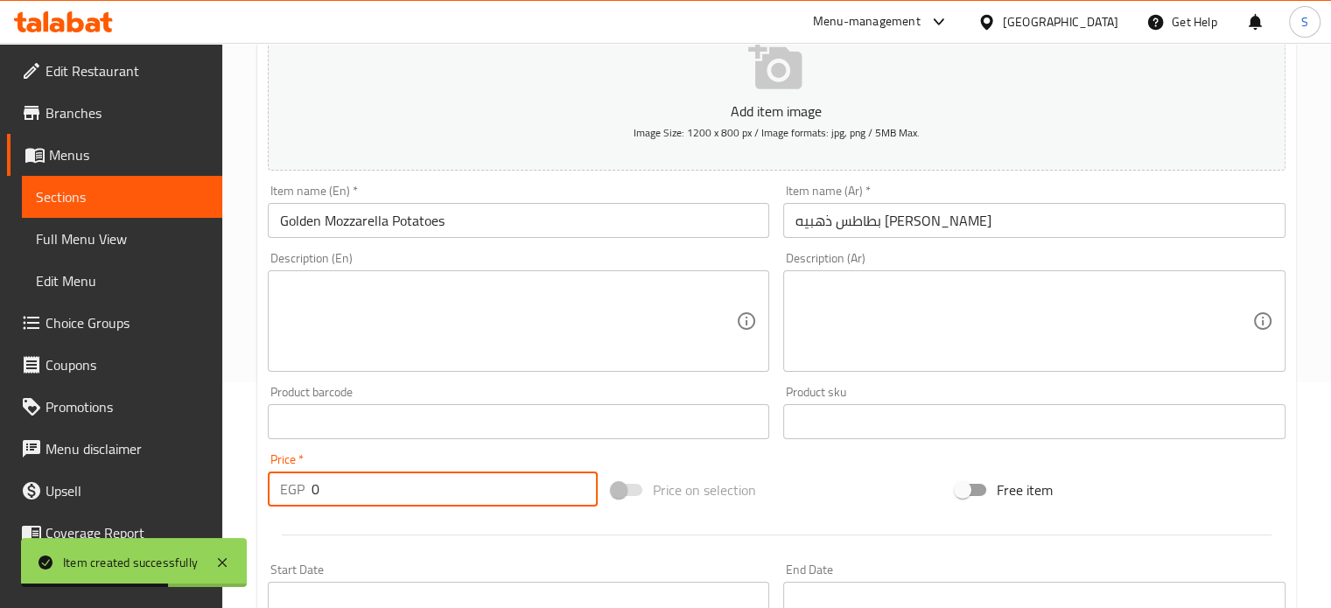
click at [375, 490] on input "0" at bounding box center [455, 489] width 286 height 35
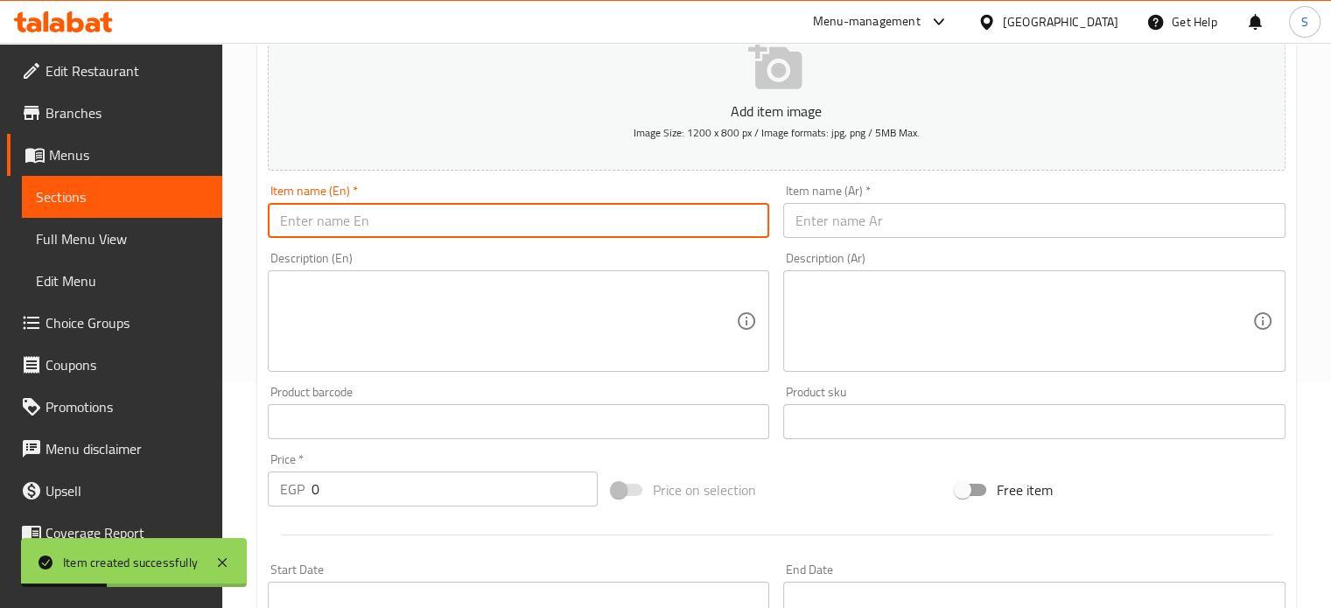
click at [564, 216] on input "text" at bounding box center [519, 220] width 502 height 35
paste input "Potato Fingers Mixed Cheese"
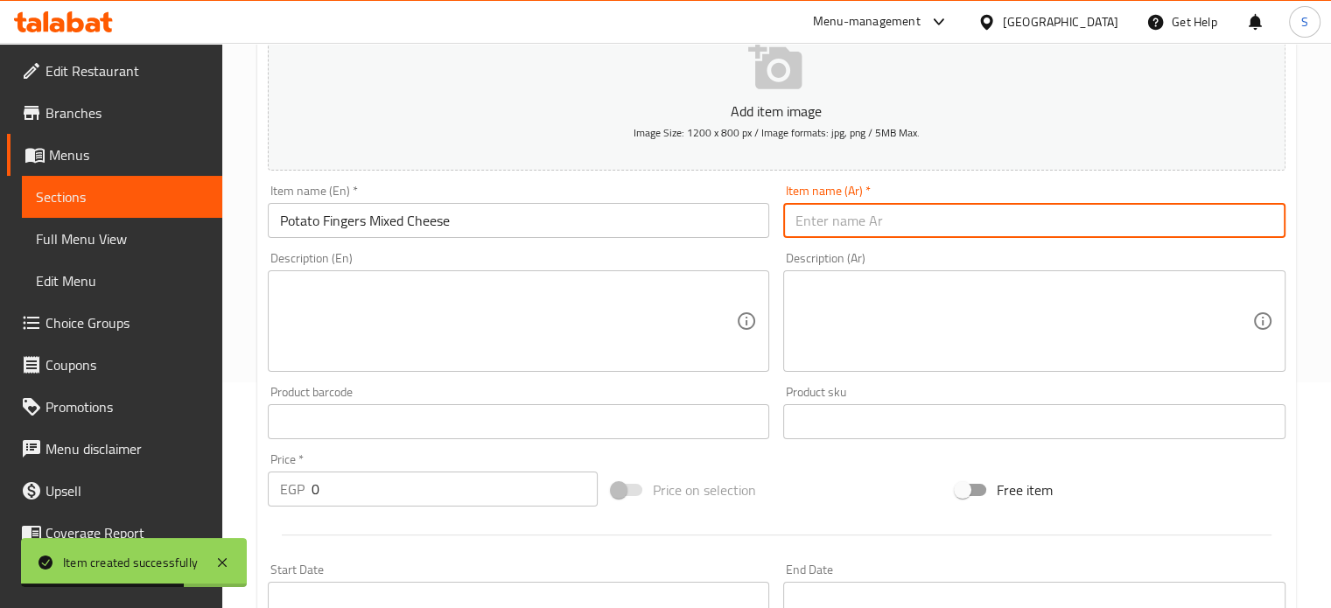
click at [843, 221] on input "text" at bounding box center [1034, 220] width 502 height 35
paste input "بطاطس صوابع ميكس جبن"
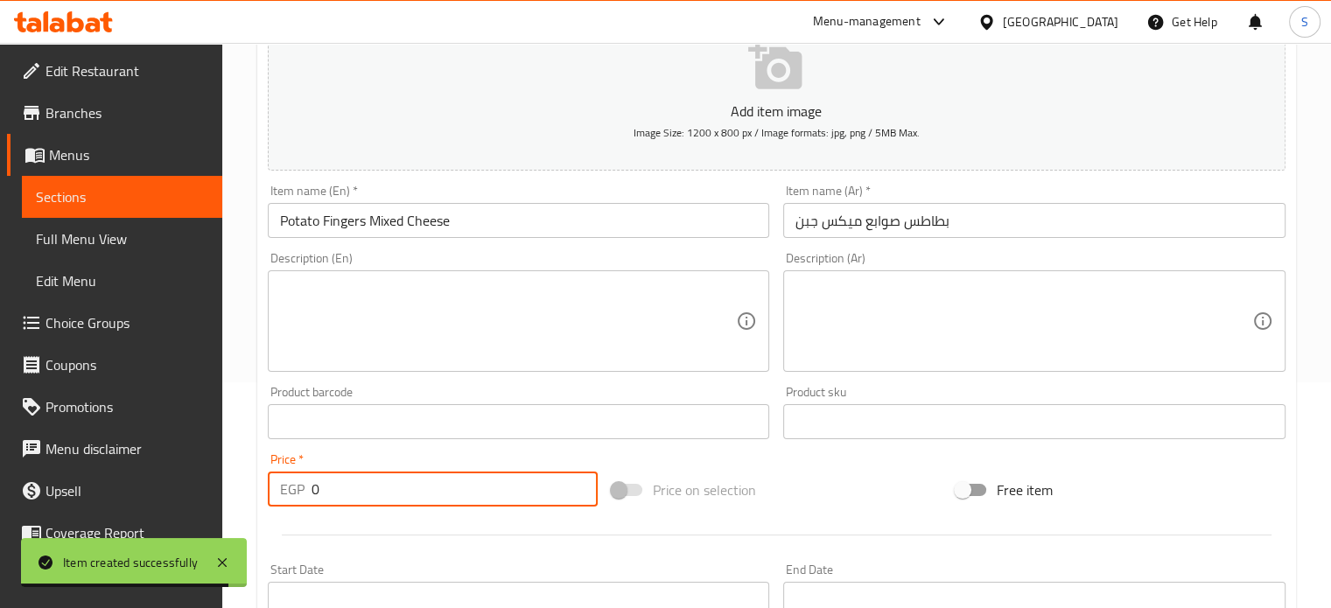
click at [333, 492] on input "0" at bounding box center [455, 489] width 286 height 35
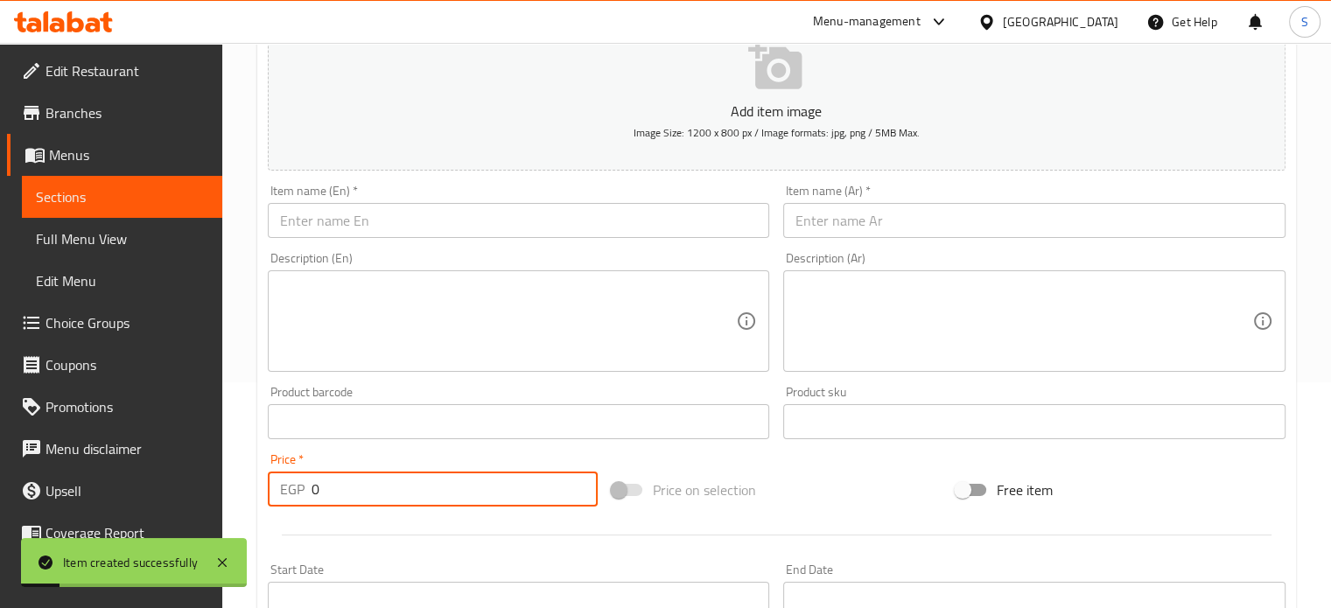
click at [431, 220] on input "text" at bounding box center [519, 220] width 502 height 35
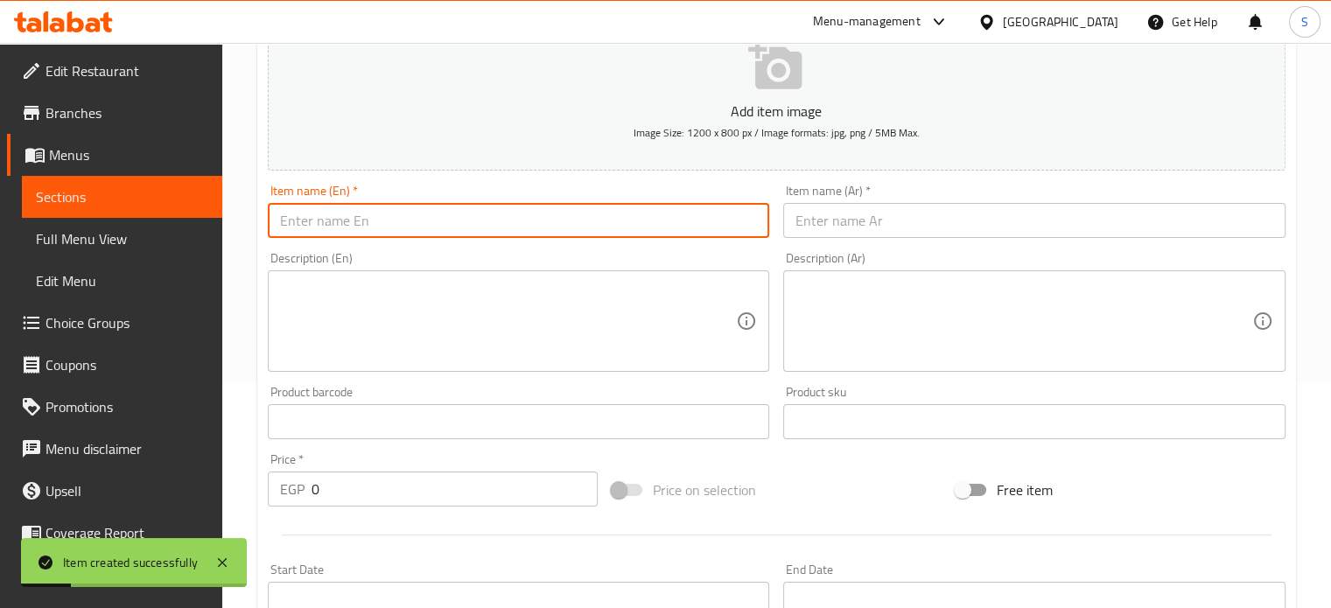
paste input "Mixed meat potato fingers"
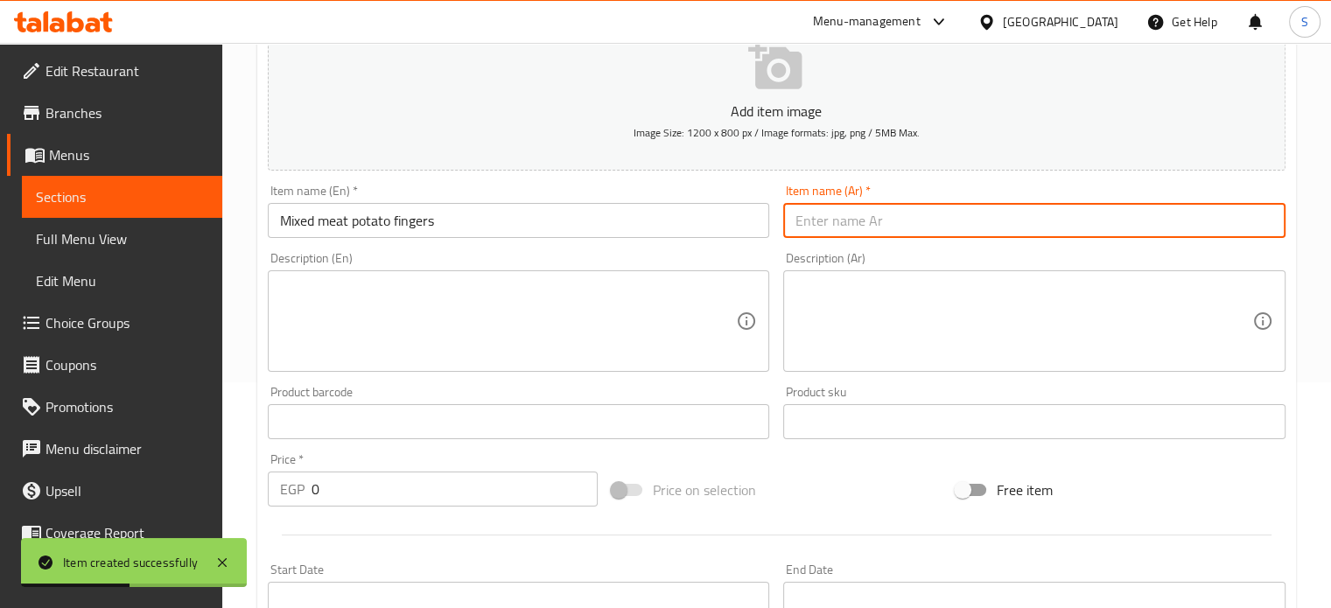
click at [842, 218] on input "text" at bounding box center [1034, 220] width 502 height 35
paste input "بطاطس صوابع ميكس لحوم"
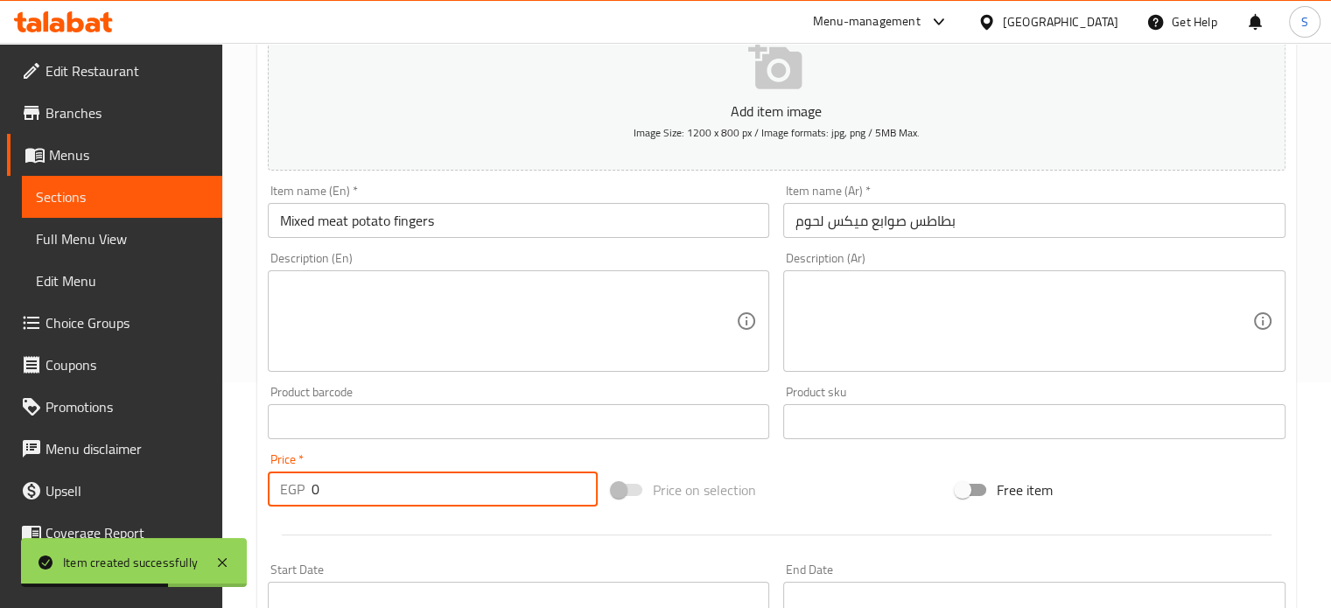
click at [340, 496] on input "0" at bounding box center [455, 489] width 286 height 35
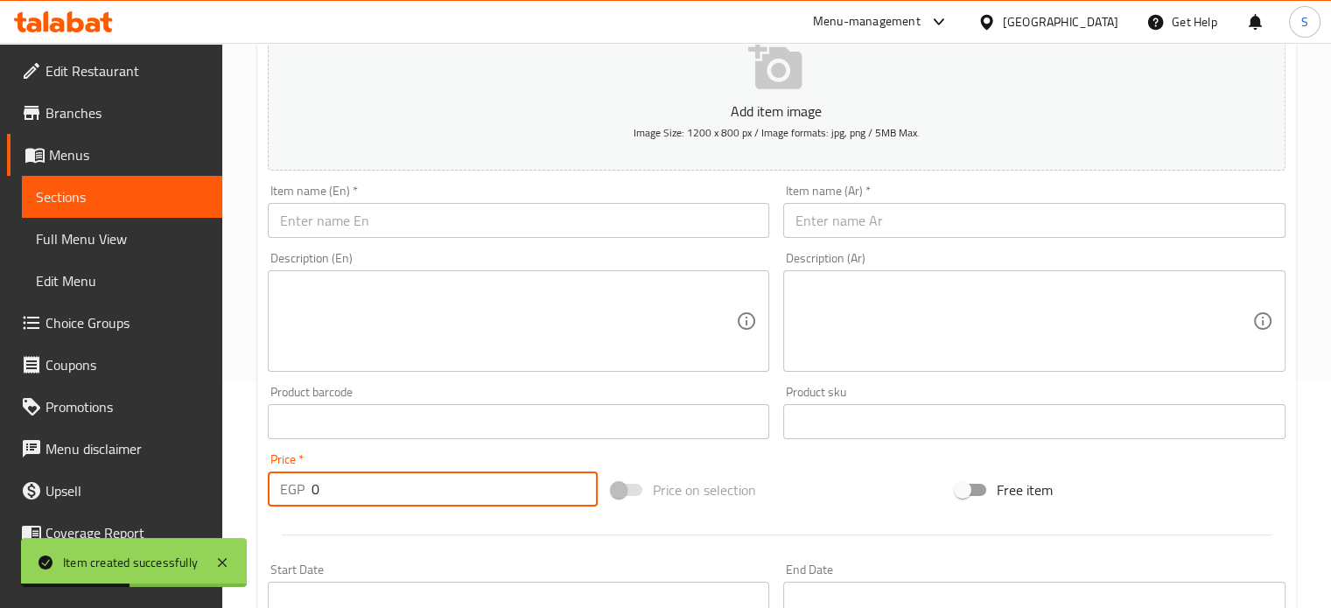
click at [349, 226] on input "text" at bounding box center [519, 220] width 502 height 35
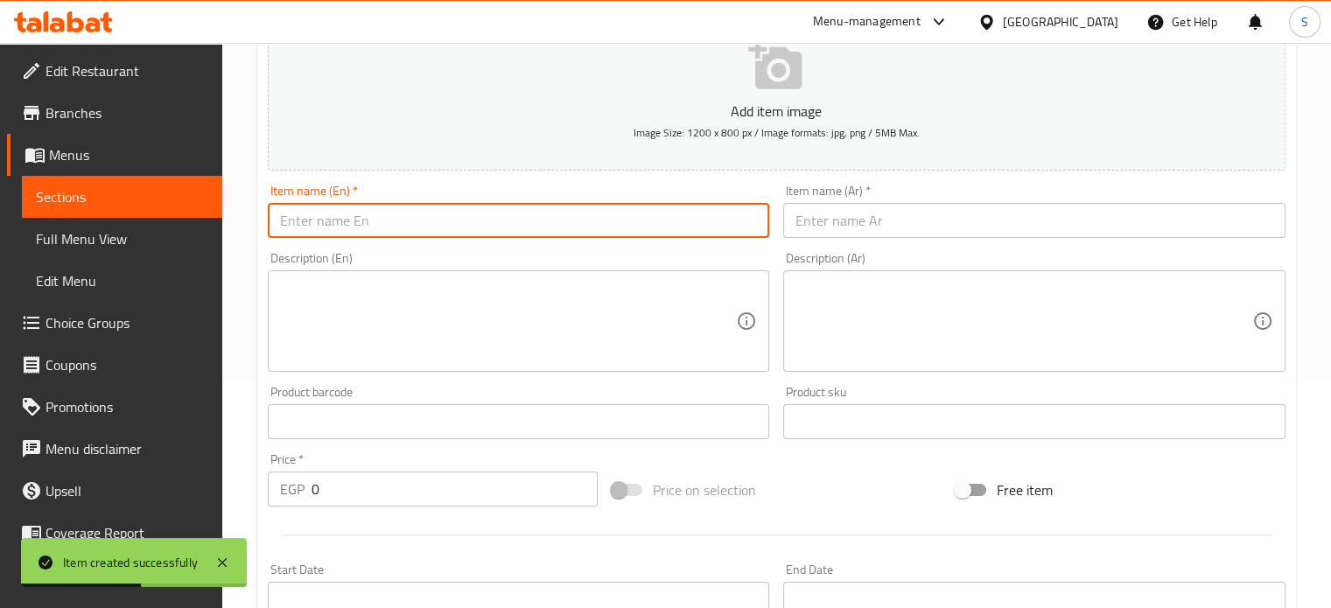
paste input "Hot and spicy chips"
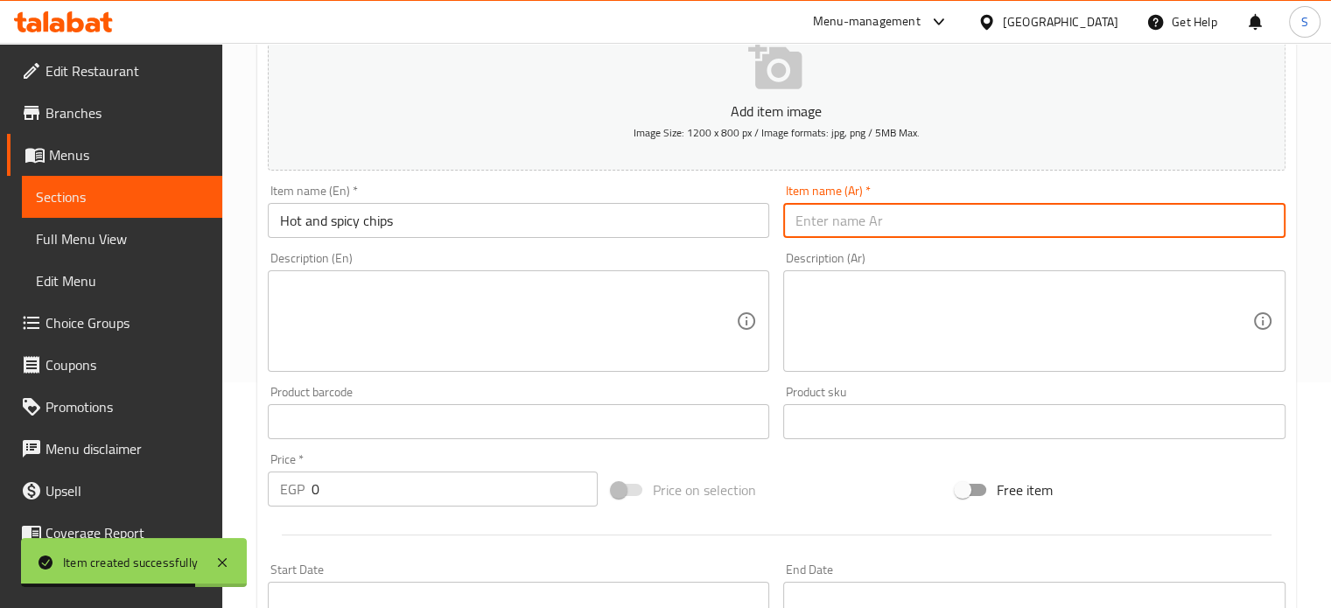
click at [841, 233] on input "text" at bounding box center [1034, 220] width 502 height 35
paste input "شيبسي بتوابل الحاره"
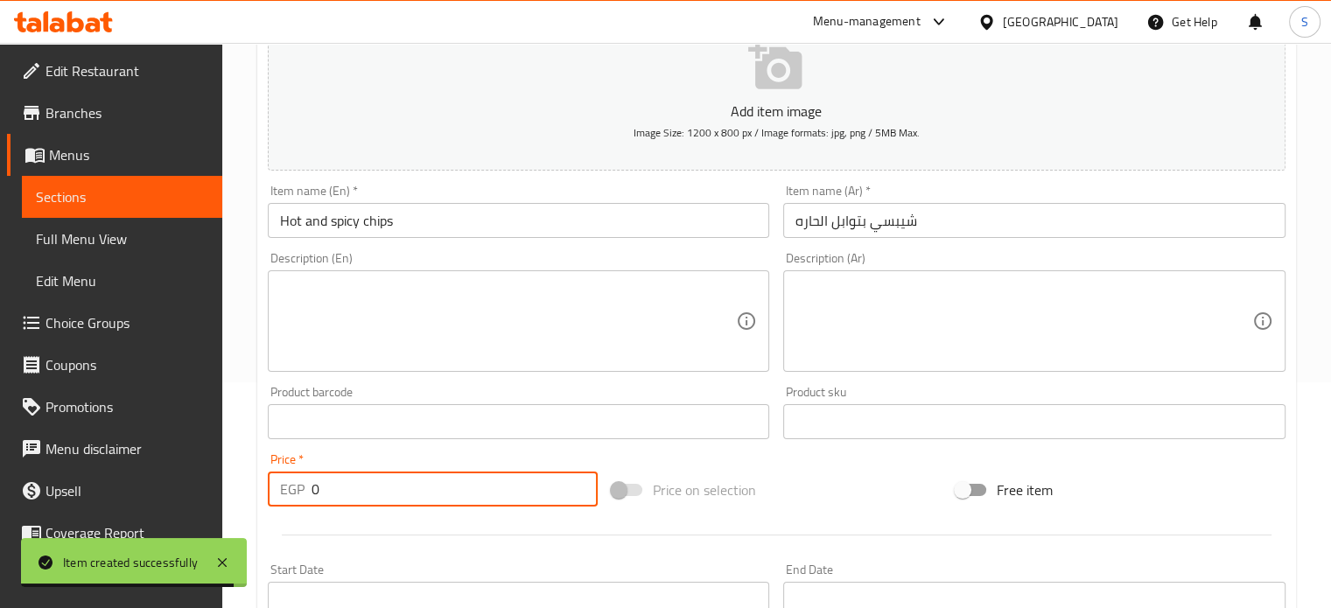
click at [350, 489] on input "0" at bounding box center [455, 489] width 286 height 35
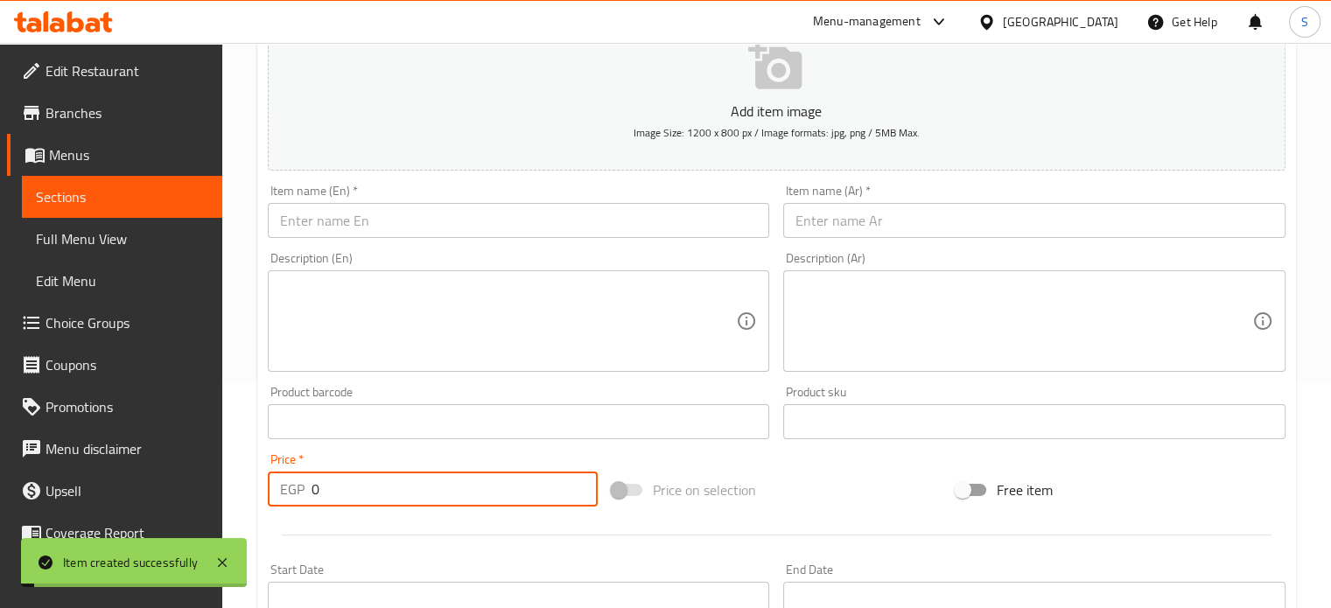
scroll to position [0, 0]
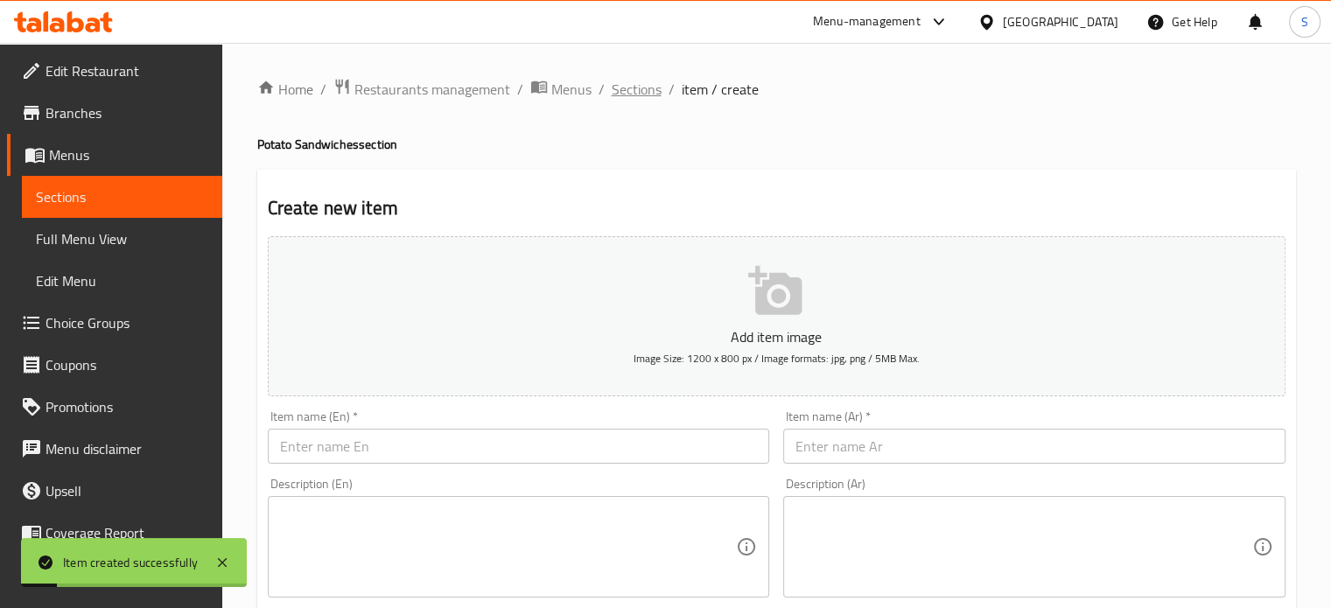
click at [637, 91] on span "Sections" at bounding box center [637, 89] width 50 height 21
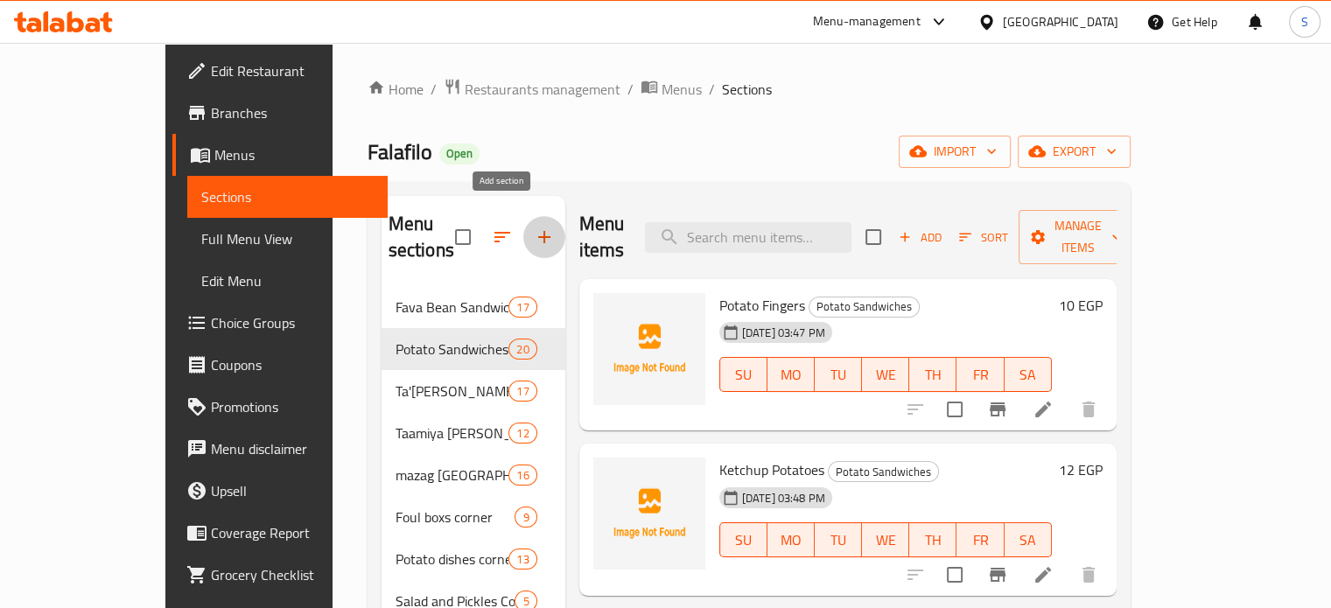
click at [538, 231] on icon "button" at bounding box center [544, 237] width 12 height 12
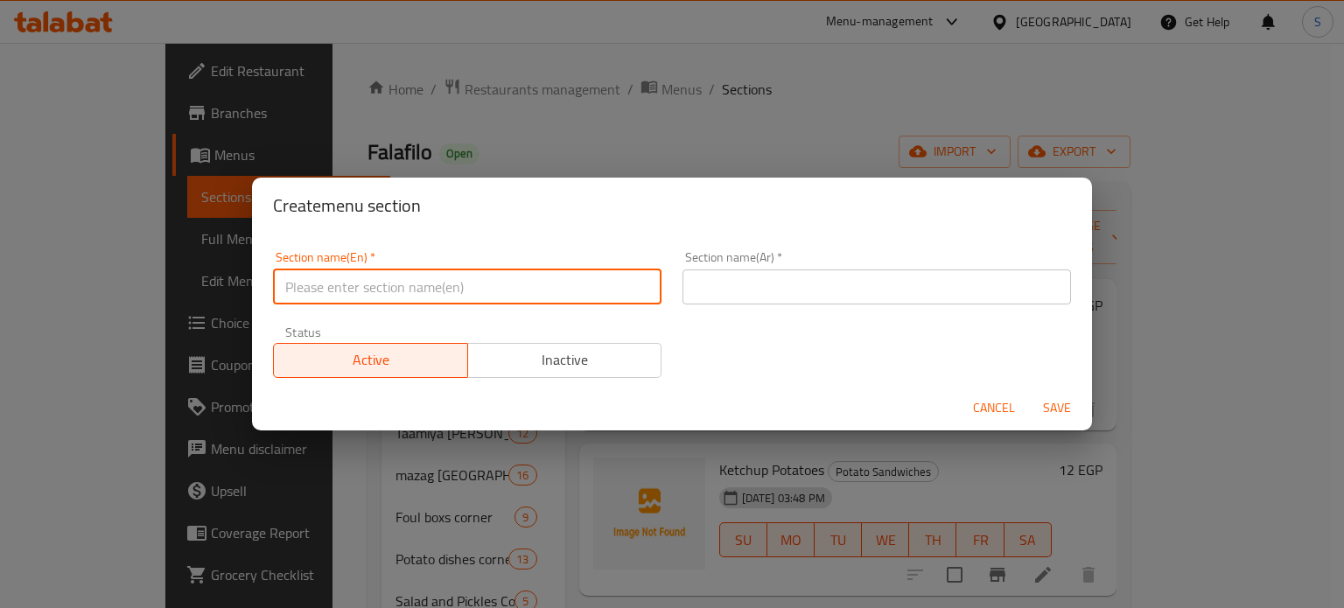
click at [403, 284] on input "text" at bounding box center [467, 287] width 389 height 35
paste input "Cheese Sandwiches"
click at [741, 275] on input "text" at bounding box center [877, 287] width 389 height 35
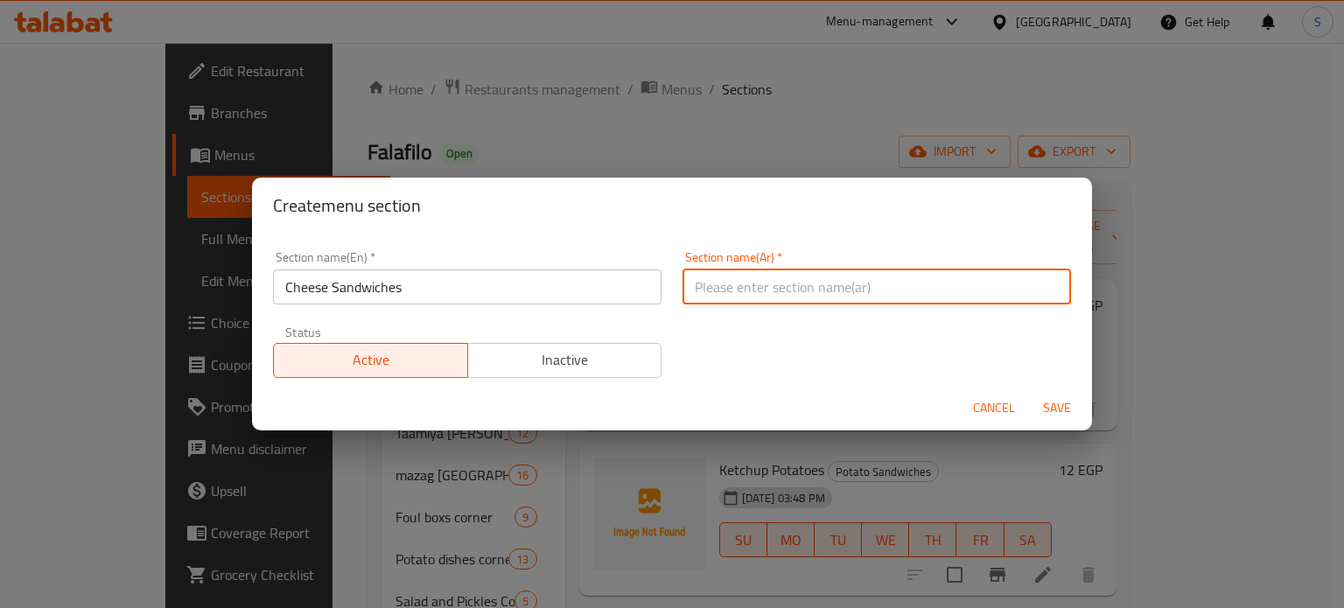
paste input "ساندوتشات الجبنه"
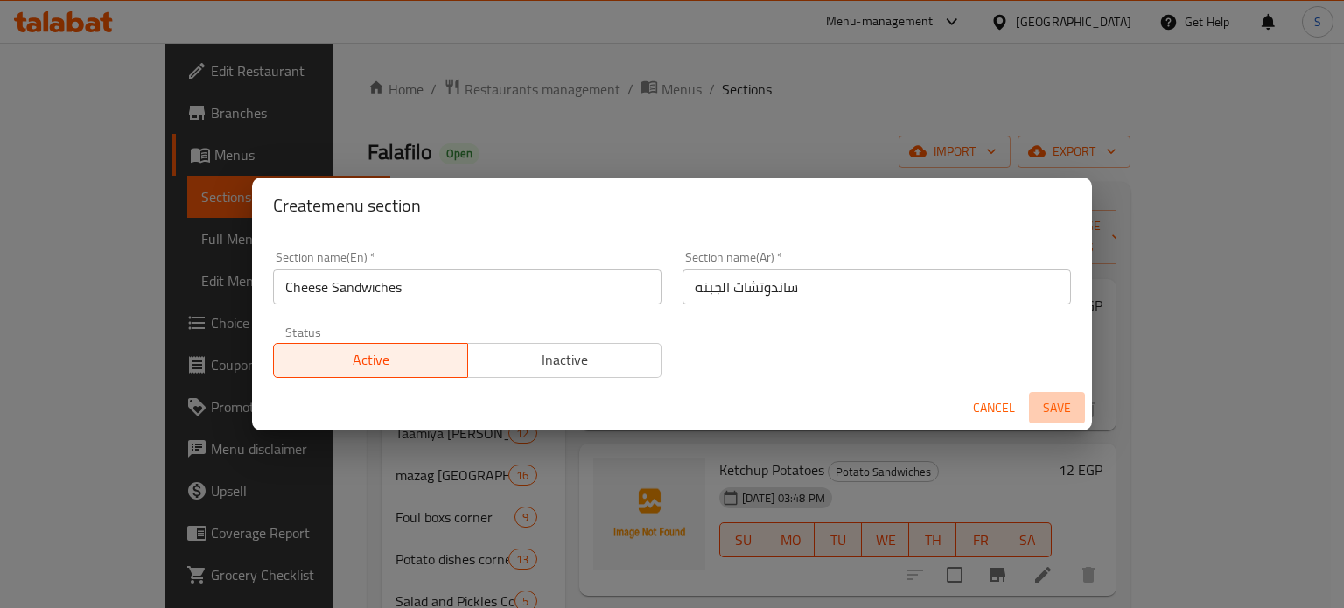
click at [1052, 412] on span "Save" at bounding box center [1057, 408] width 42 height 22
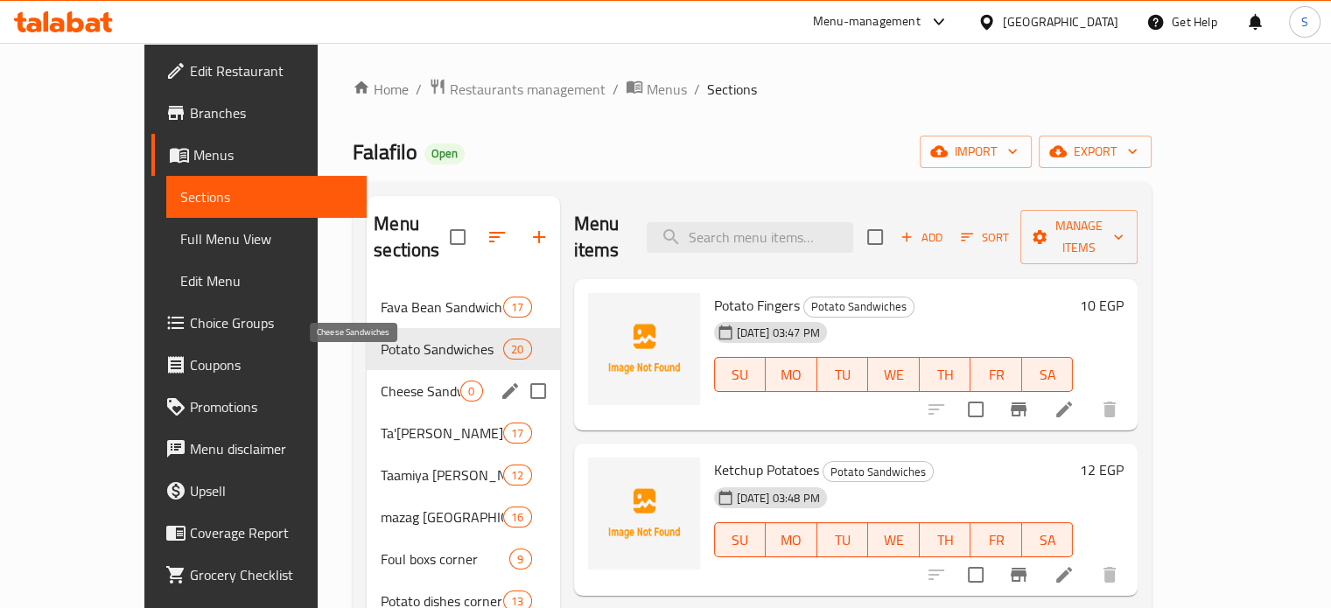
click at [381, 381] on span "Cheese Sandwiches" at bounding box center [421, 391] width 80 height 21
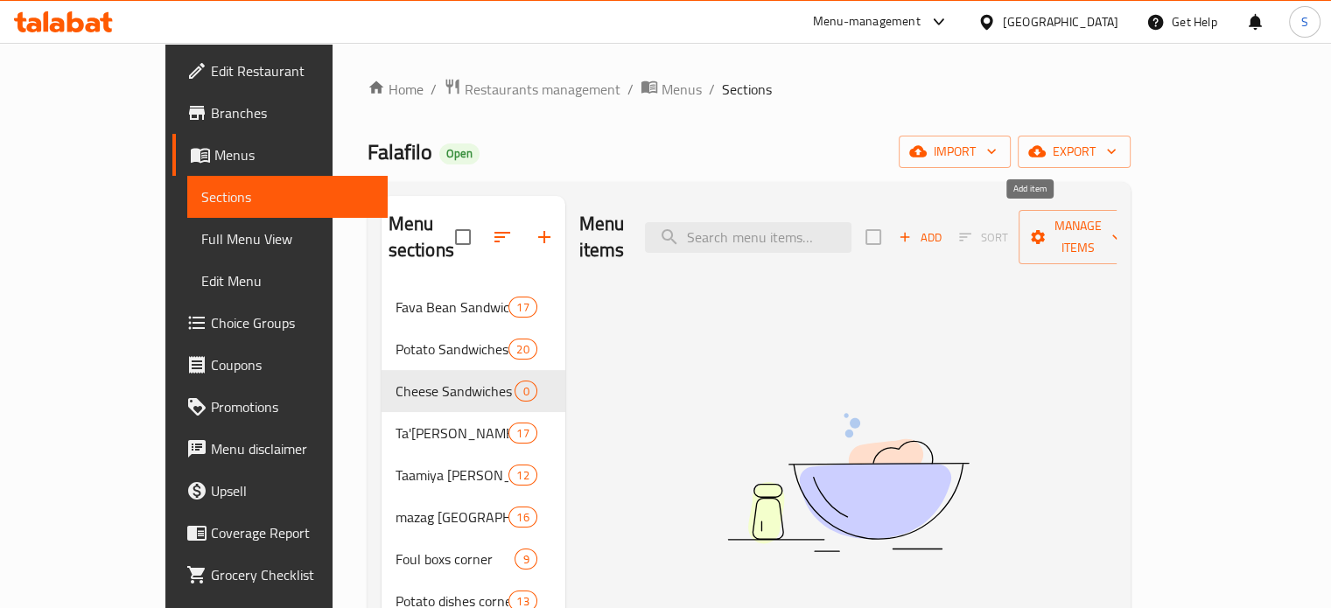
click at [943, 228] on span "Add" at bounding box center [919, 238] width 47 height 20
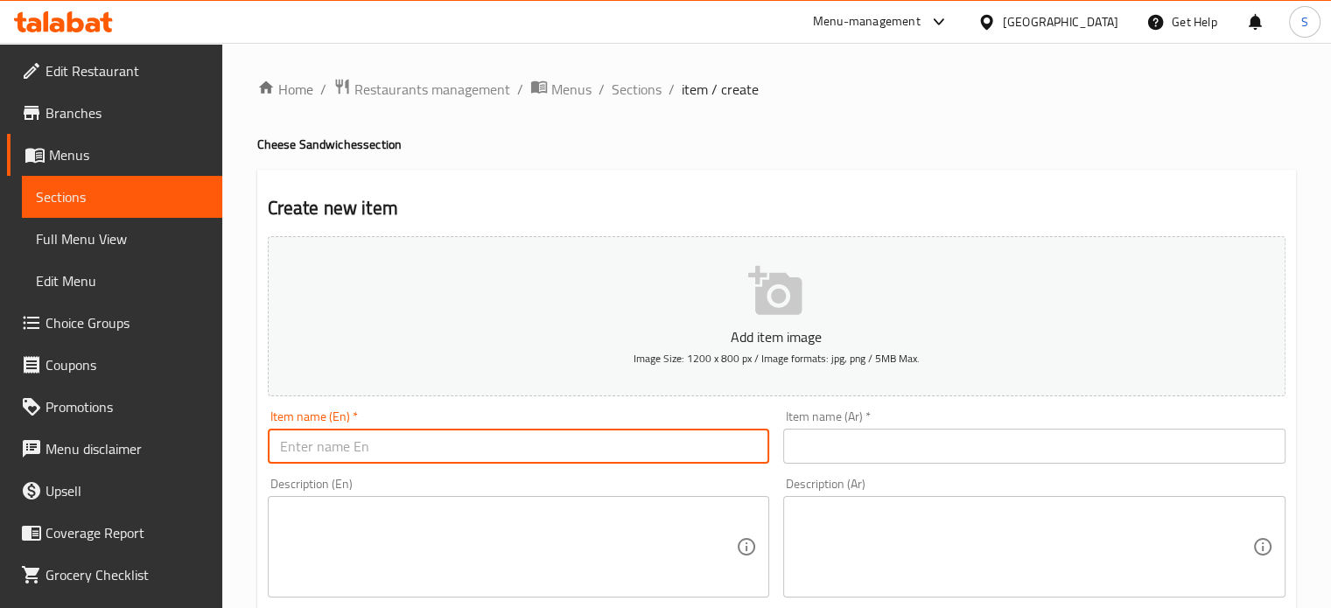
click at [464, 444] on input "text" at bounding box center [519, 446] width 502 height 35
paste input "Cheese with tomatoes"
click at [834, 433] on input "text" at bounding box center [1034, 446] width 502 height 35
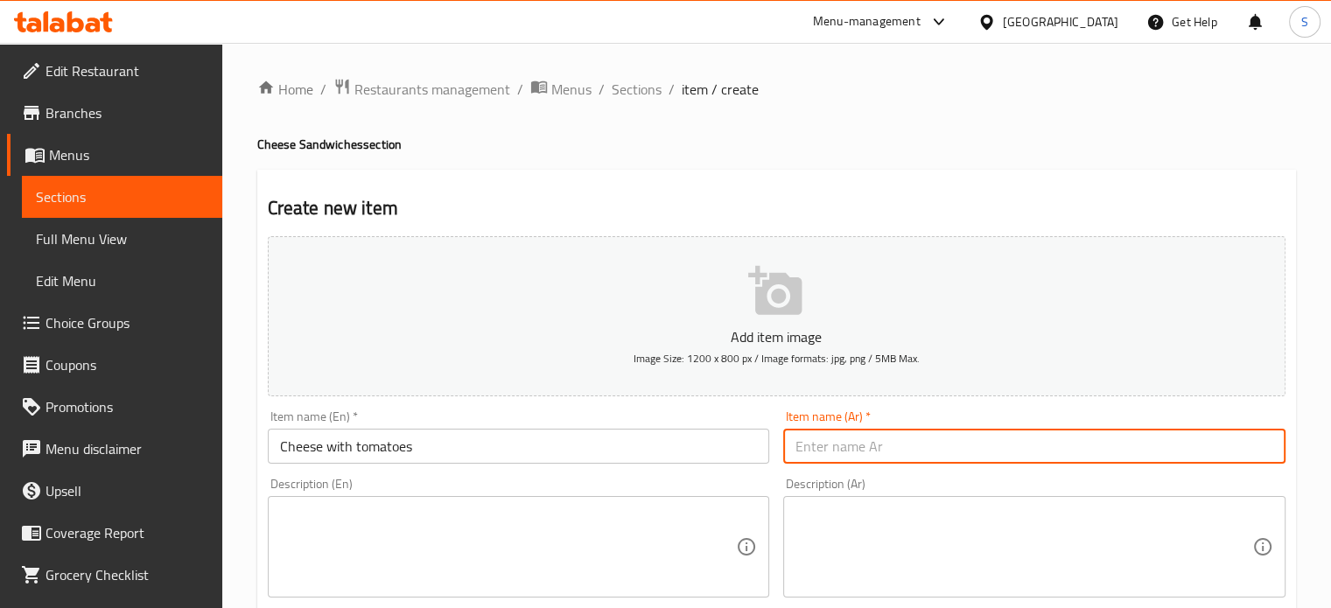
paste input "جبنه بالطماطم"
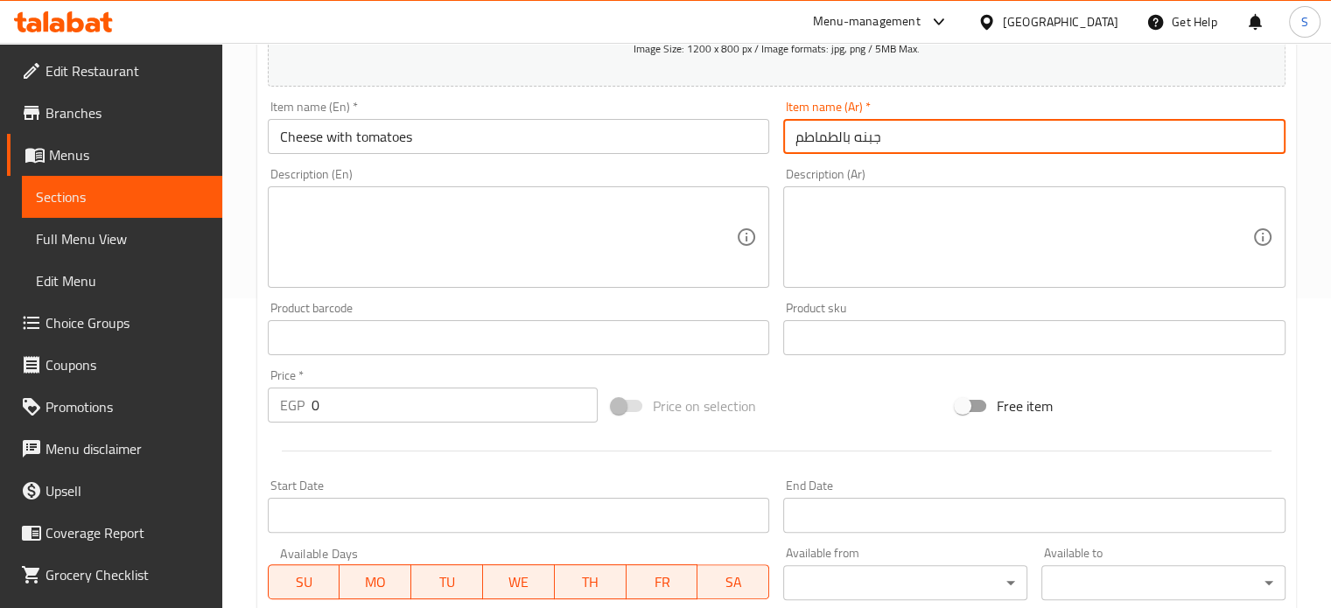
scroll to position [302, 0]
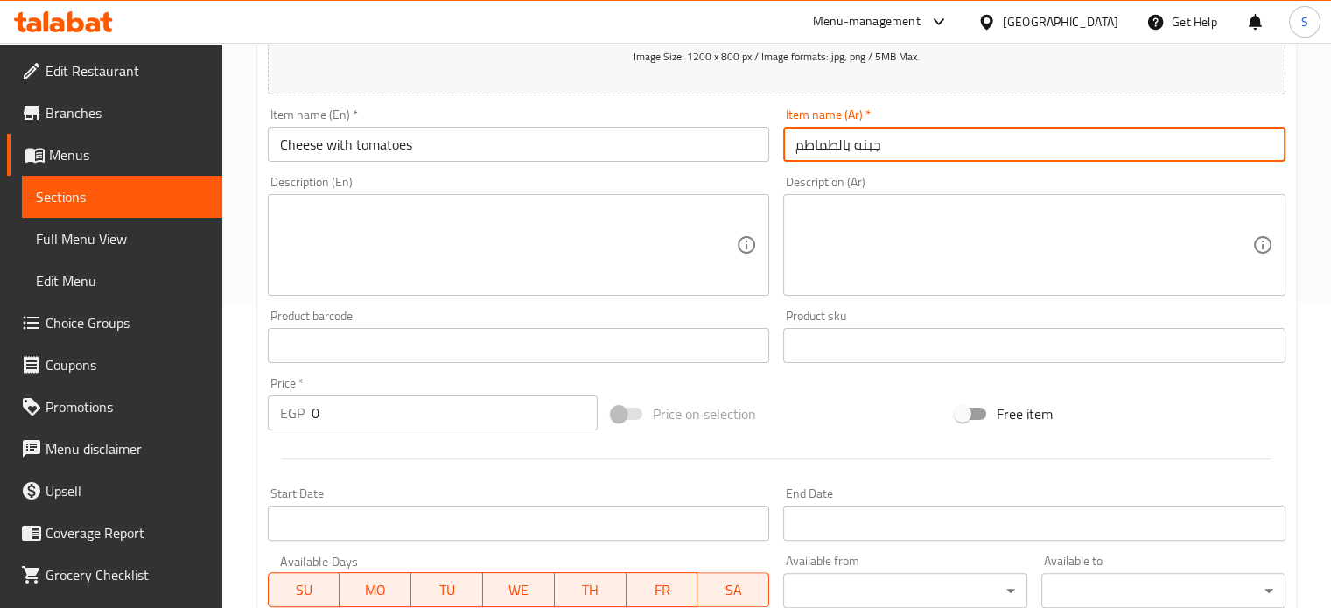
click at [337, 421] on input "0" at bounding box center [455, 413] width 286 height 35
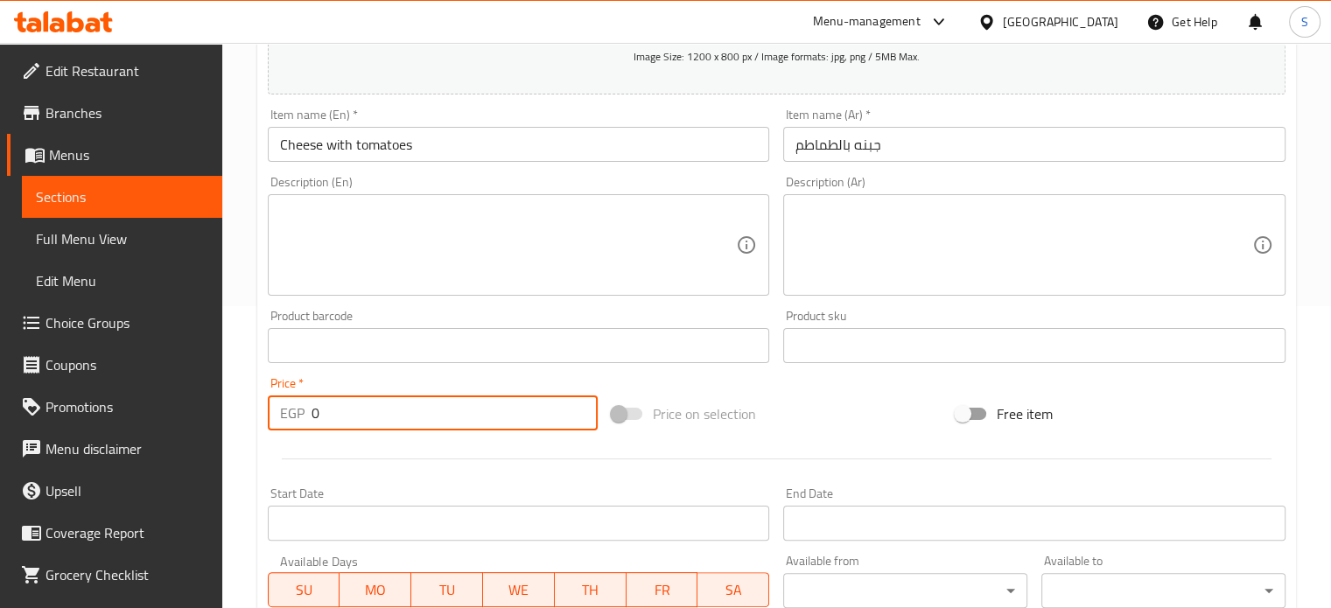
click at [337, 421] on input "0" at bounding box center [455, 413] width 286 height 35
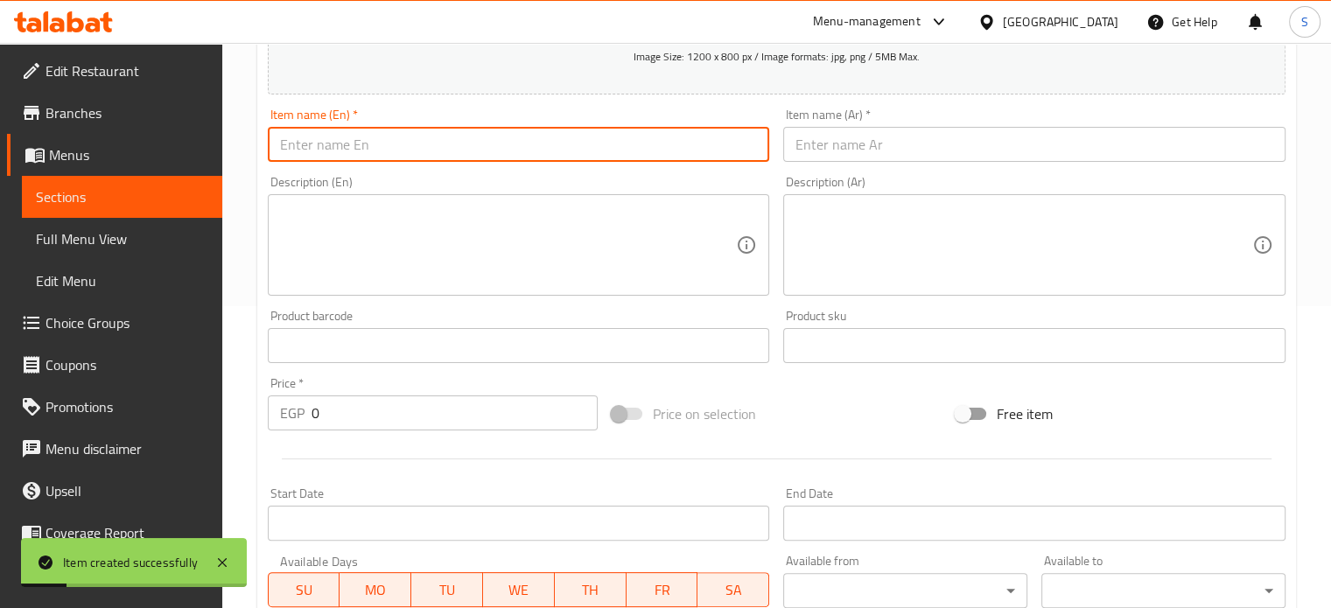
click at [493, 138] on input "text" at bounding box center [519, 144] width 502 height 35
paste input "Fried cheese"
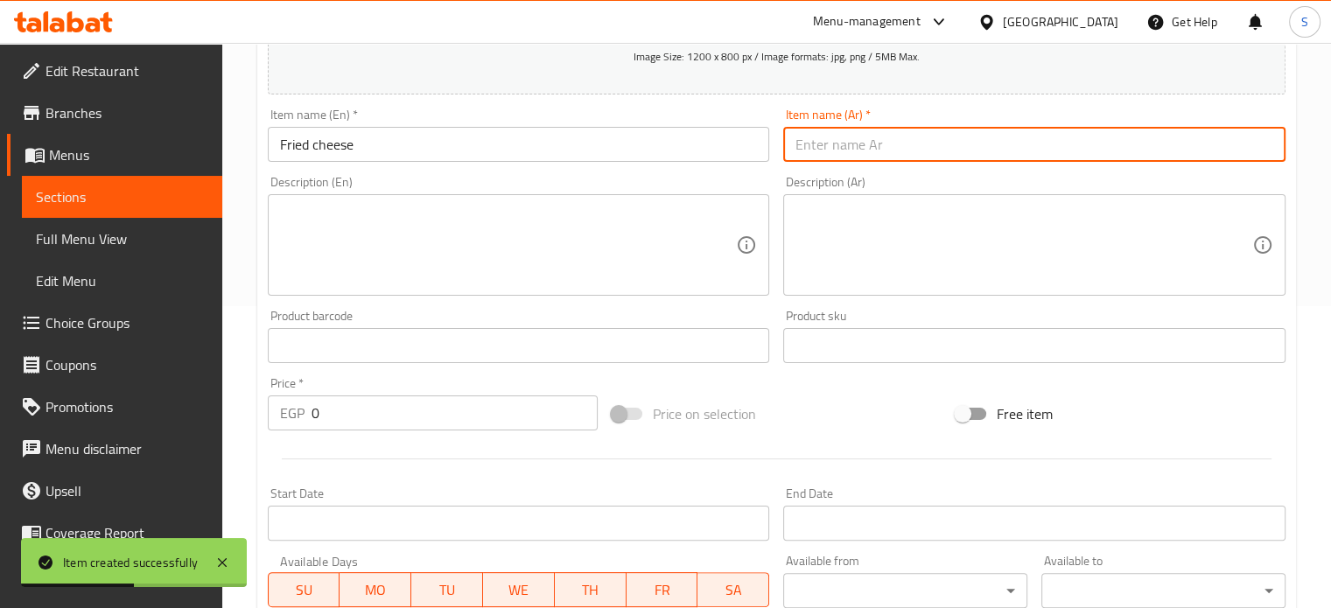
click at [826, 139] on input "text" at bounding box center [1034, 144] width 502 height 35
paste input "جبنه مقليه"
click at [354, 411] on input "0" at bounding box center [455, 413] width 286 height 35
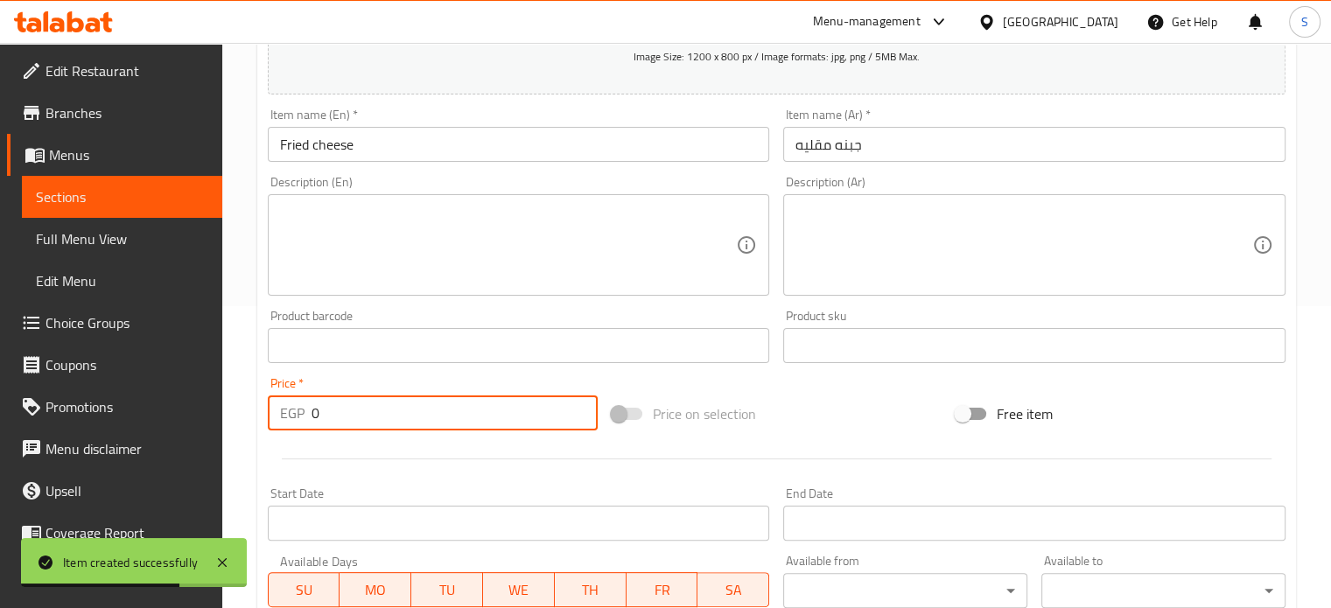
click at [354, 411] on input "0" at bounding box center [455, 413] width 286 height 35
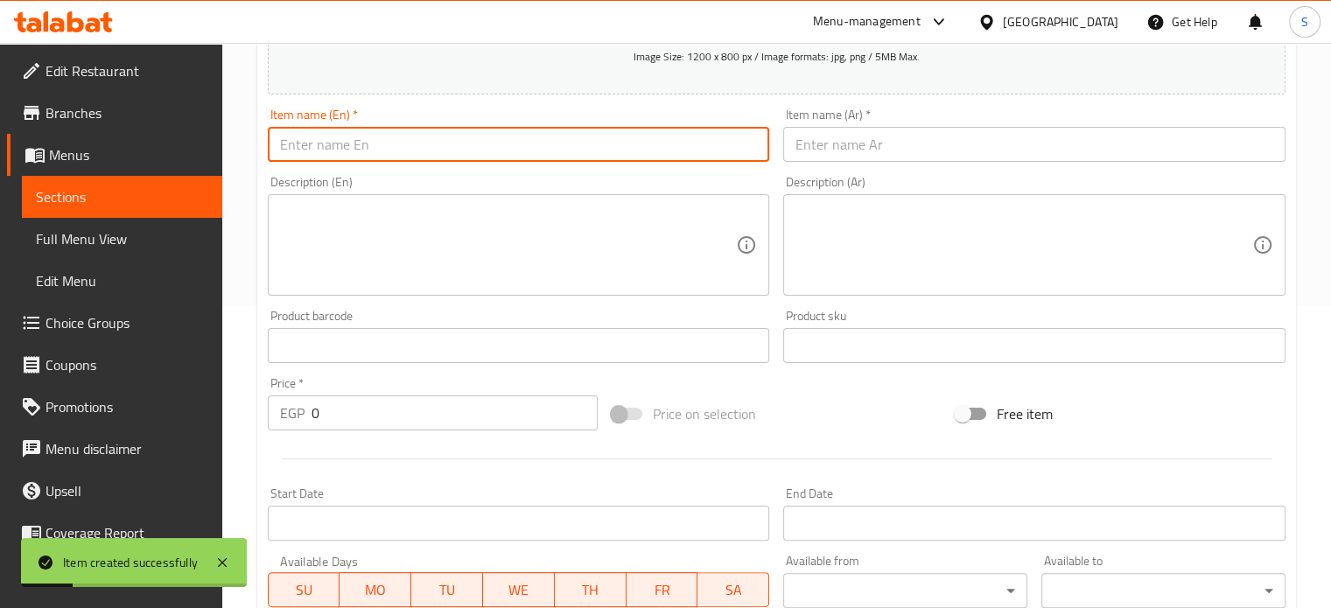
click at [483, 140] on input "text" at bounding box center [519, 144] width 502 height 35
paste input "Old cheese with a mixture"
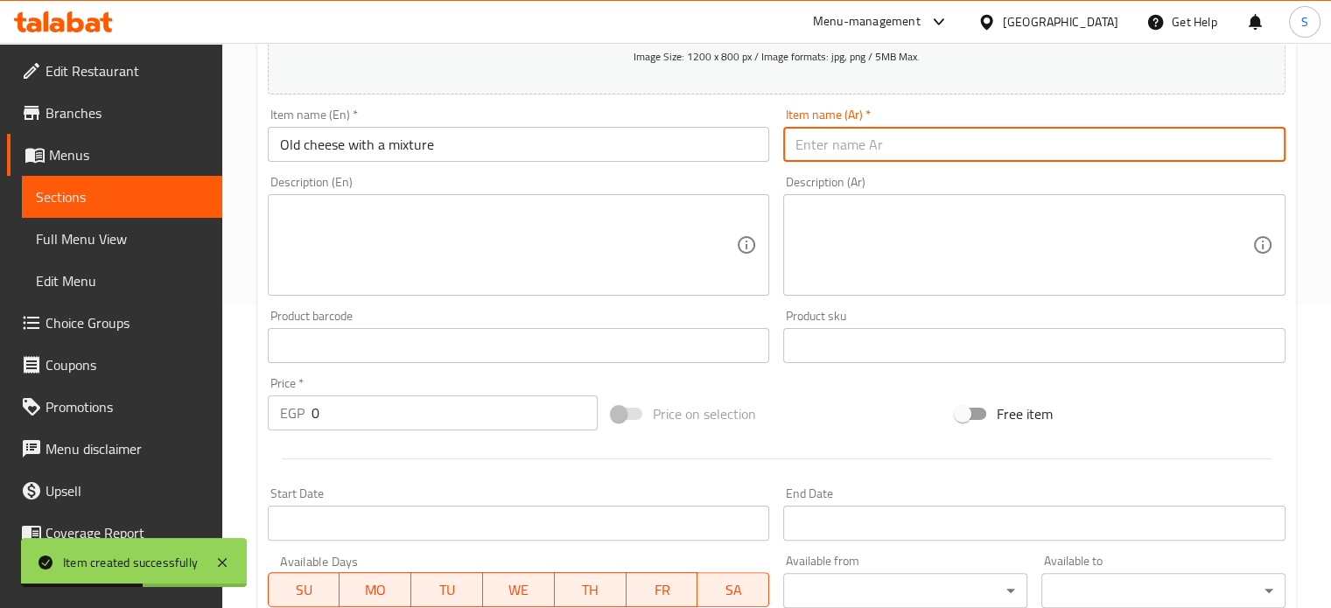
click at [819, 154] on input "text" at bounding box center [1034, 144] width 502 height 35
paste input "جبنه قديمه بالخلطه"
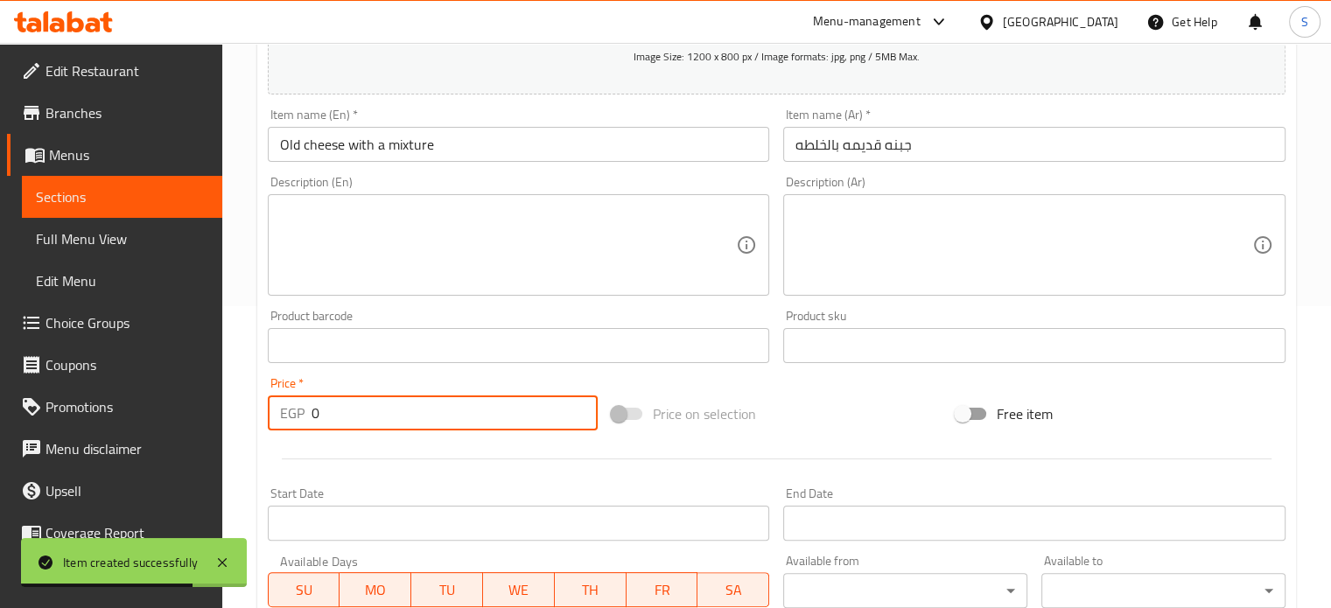
click at [389, 412] on input "0" at bounding box center [455, 413] width 286 height 35
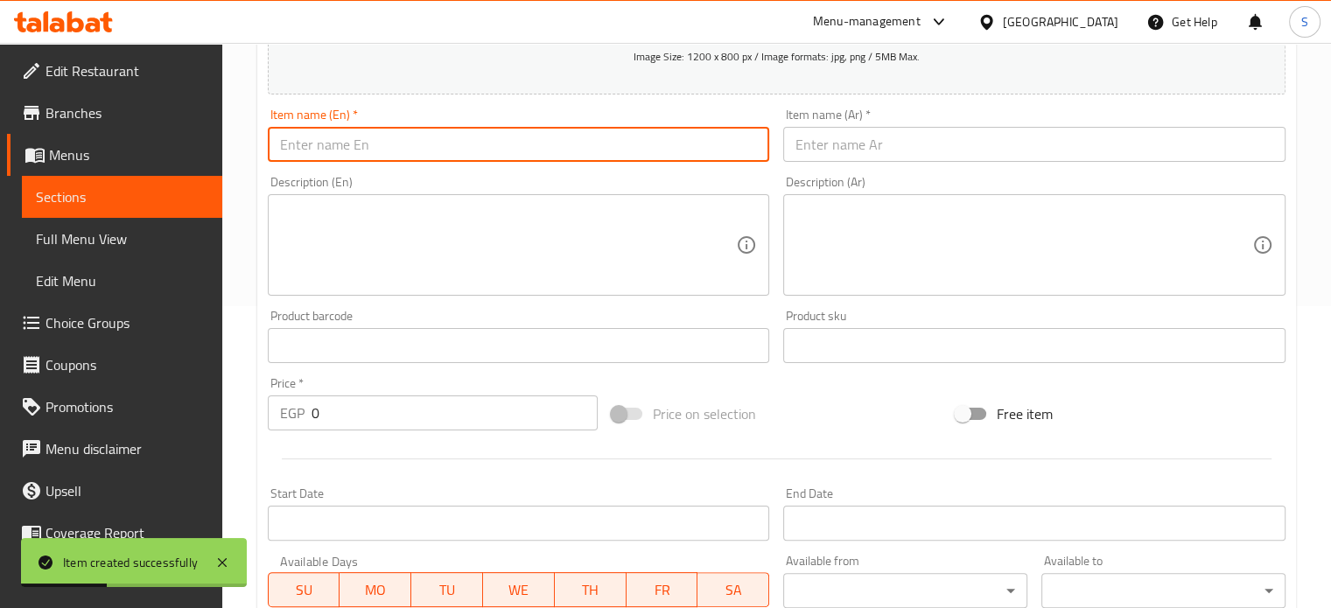
click at [615, 144] on input "text" at bounding box center [519, 144] width 502 height 35
paste input "Feta cheese"
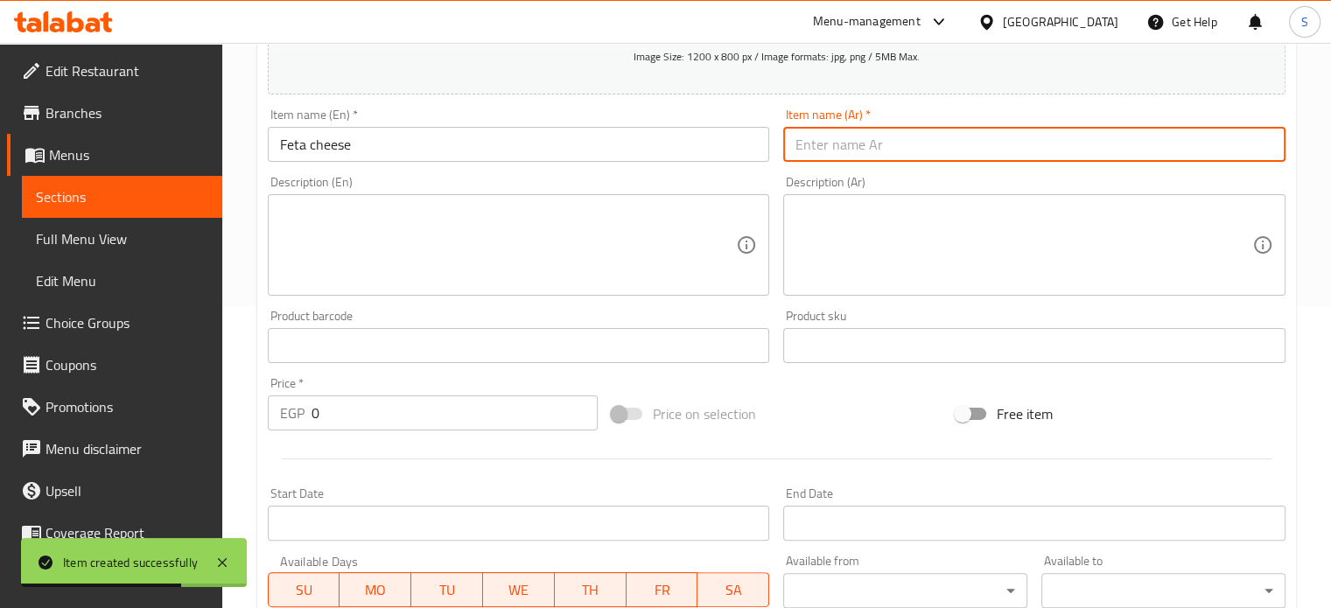
click at [841, 148] on input "text" at bounding box center [1034, 144] width 502 height 35
paste input "جبنه فيتا"
click at [330, 421] on input "0" at bounding box center [455, 413] width 286 height 35
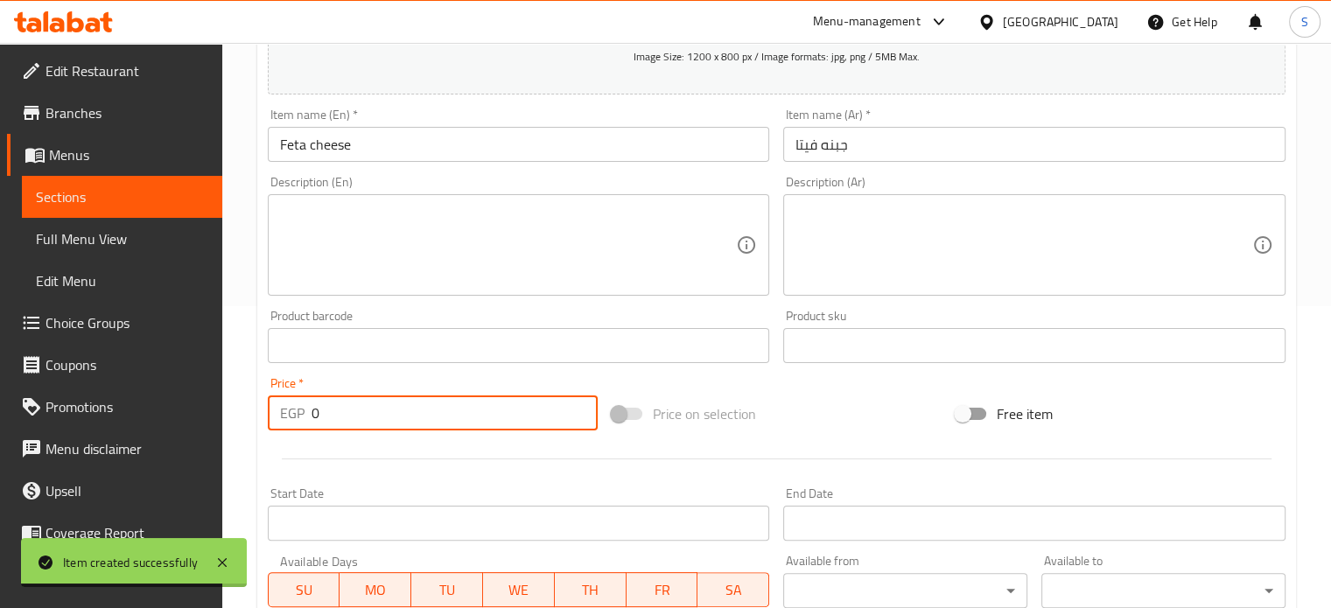
click at [330, 421] on input "0" at bounding box center [455, 413] width 286 height 35
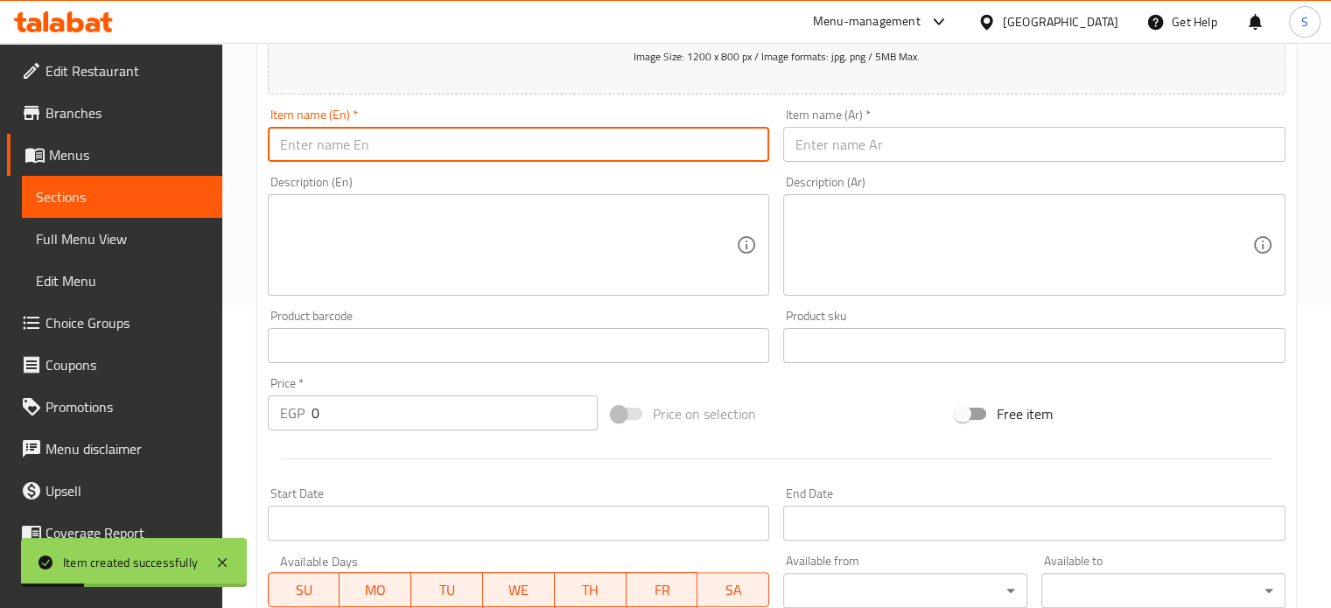
click at [517, 132] on input "text" at bounding box center [519, 144] width 502 height 35
paste input "Romano cheese"
click at [846, 152] on input "text" at bounding box center [1034, 144] width 502 height 35
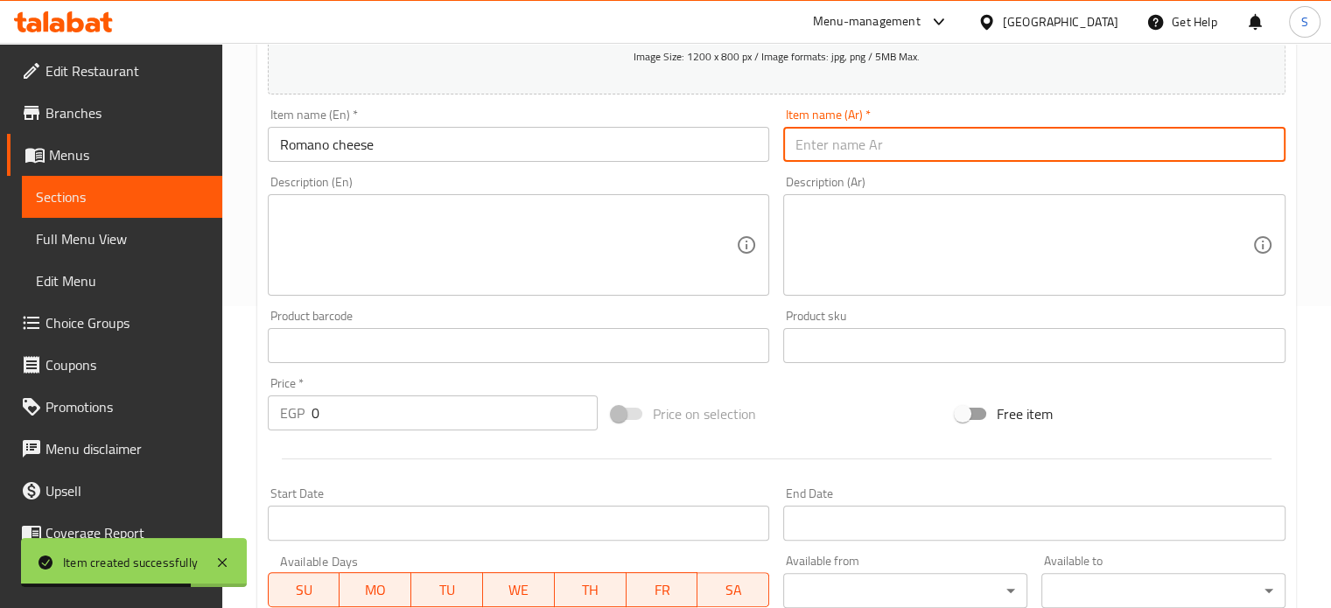
paste input "[PERSON_NAME]"
click at [341, 410] on input "0" at bounding box center [455, 413] width 286 height 35
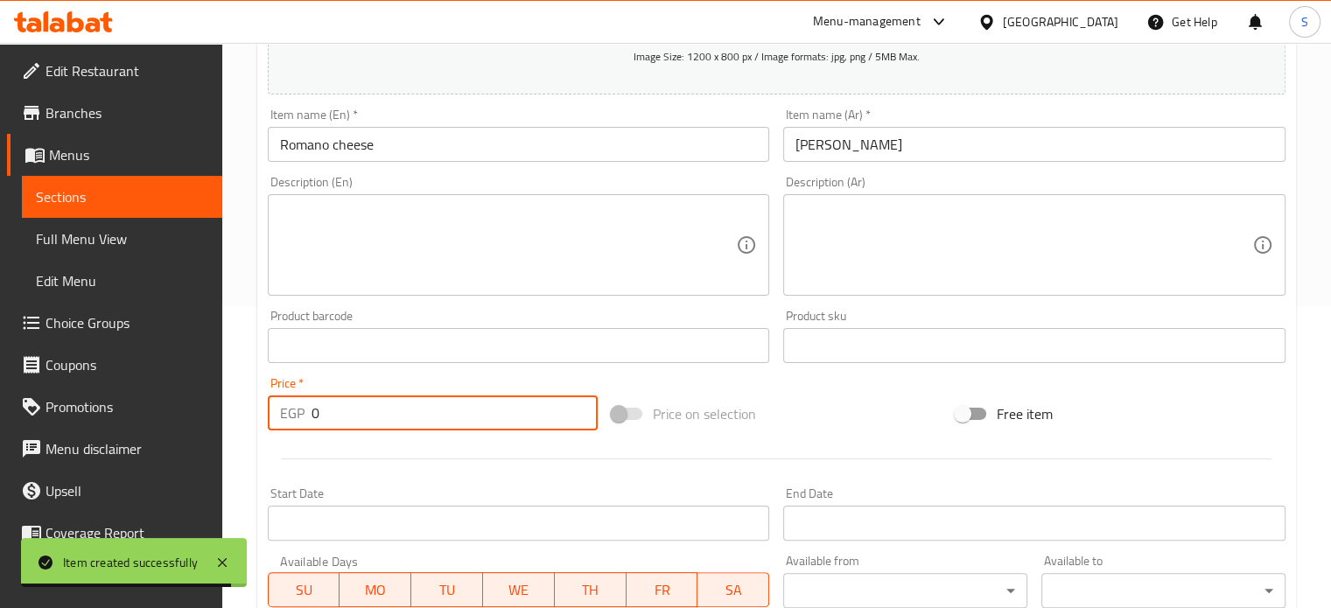
click at [341, 410] on input "0" at bounding box center [455, 413] width 286 height 35
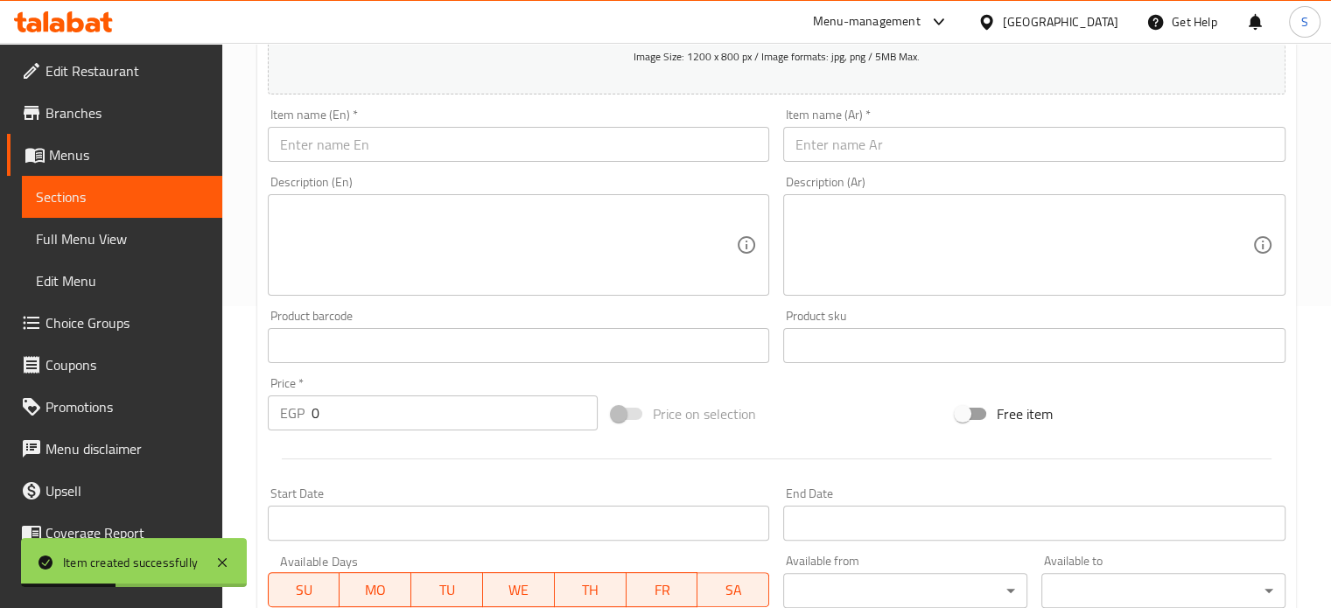
click at [409, 122] on div "Item name (En)   * Item name (En) *" at bounding box center [519, 135] width 502 height 53
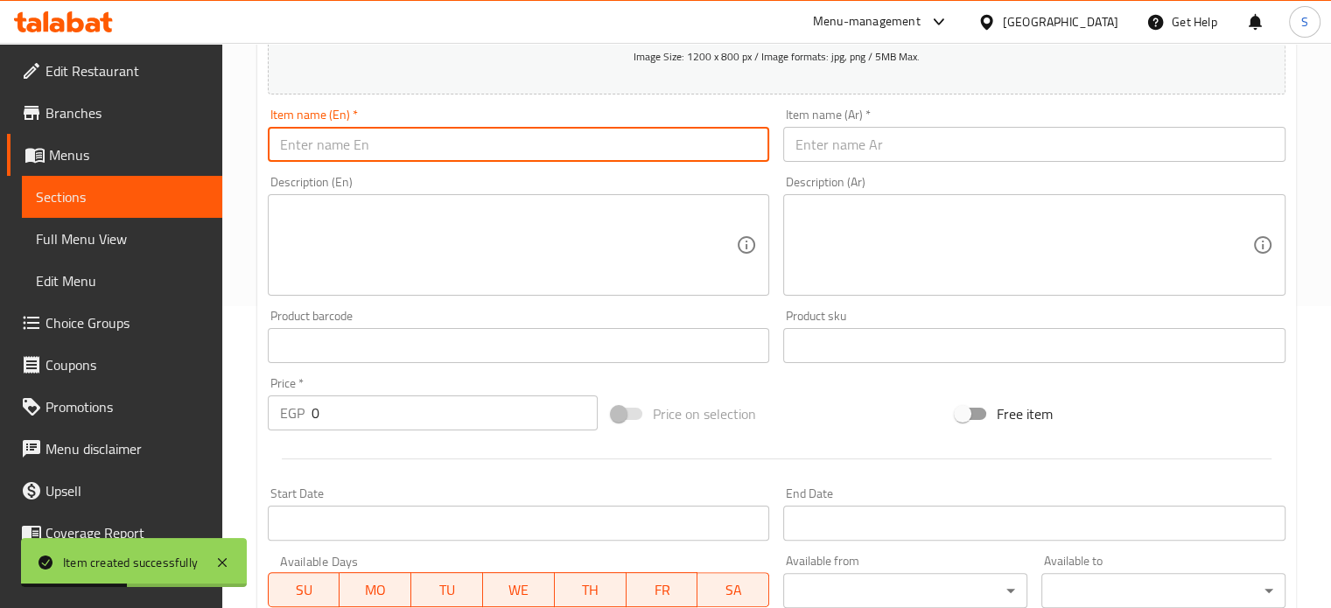
click at [393, 146] on input "text" at bounding box center [519, 144] width 502 height 35
paste input "Cheese Mix"
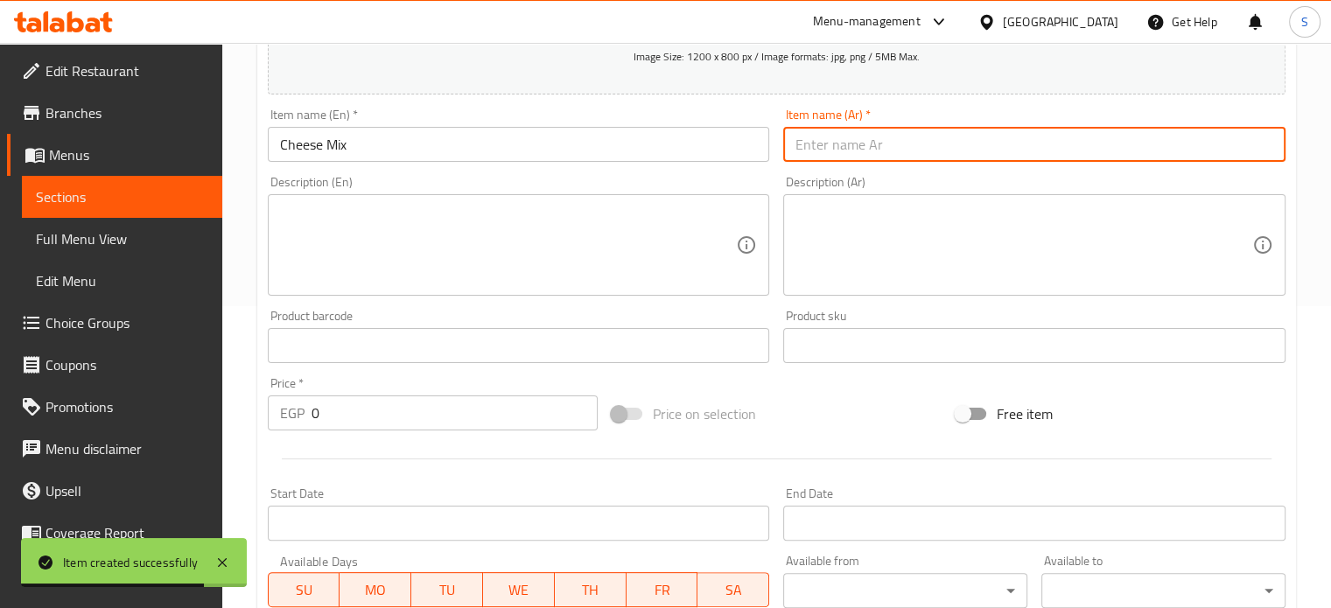
click at [865, 139] on input "text" at bounding box center [1034, 144] width 502 height 35
paste input "[PERSON_NAME]"
click at [341, 414] on input "0" at bounding box center [455, 413] width 286 height 35
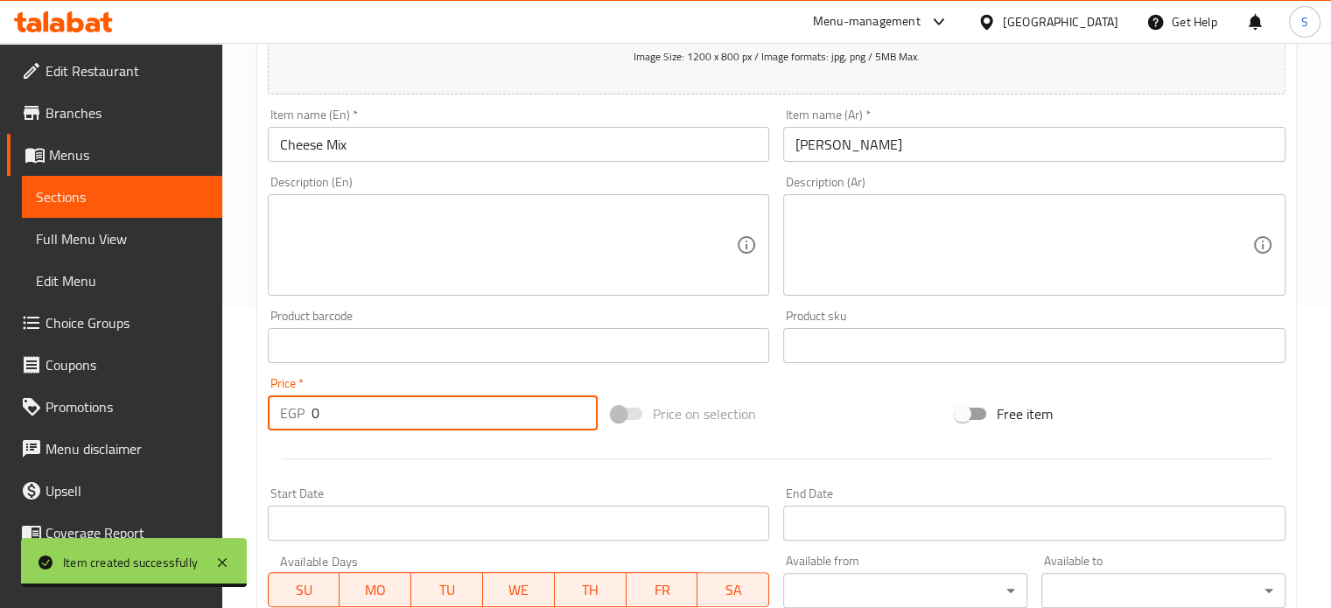
click at [341, 414] on input "0" at bounding box center [455, 413] width 286 height 35
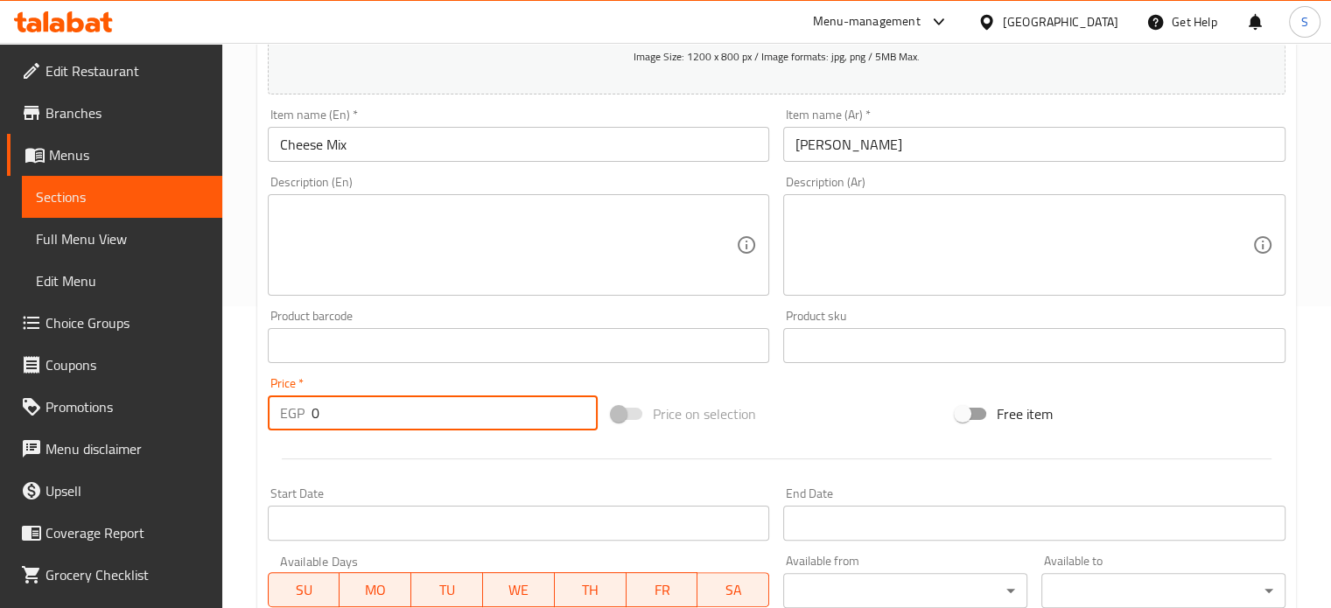
click at [341, 414] on input "0" at bounding box center [455, 413] width 286 height 35
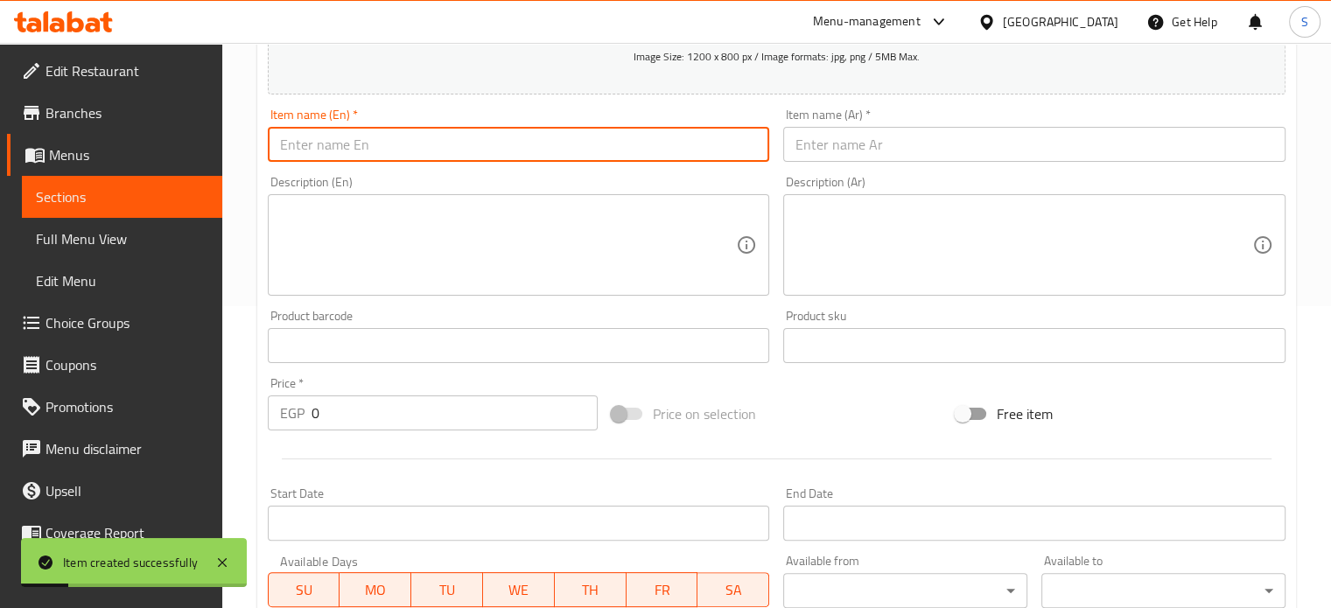
click at [439, 146] on input "text" at bounding box center [519, 144] width 502 height 35
paste input "Old cheese with chickpeas"
click at [835, 143] on input "text" at bounding box center [1034, 144] width 502 height 35
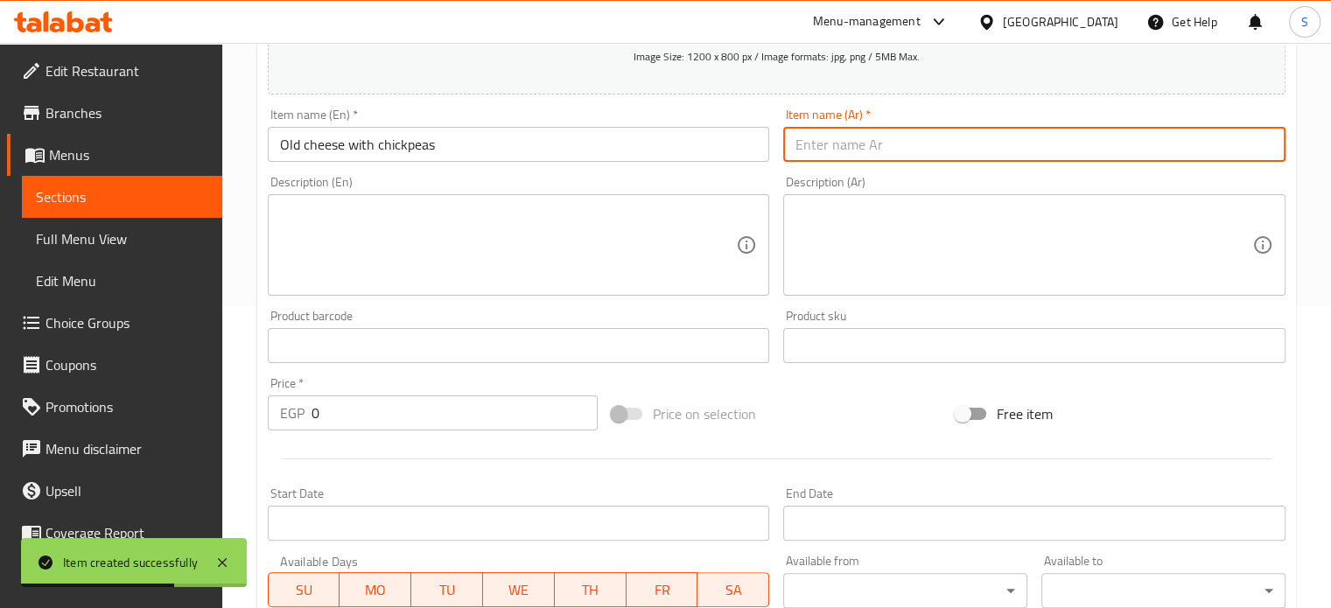
paste input "جبنه قديمه بالحمص"
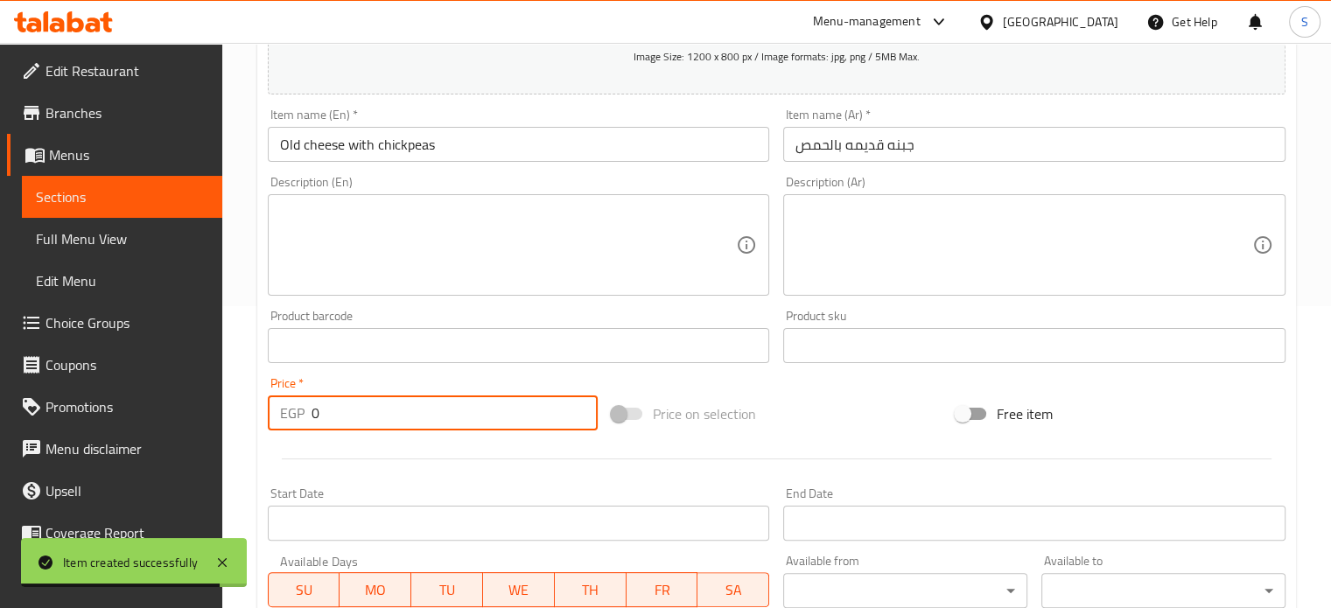
click at [374, 413] on input "0" at bounding box center [455, 413] width 286 height 35
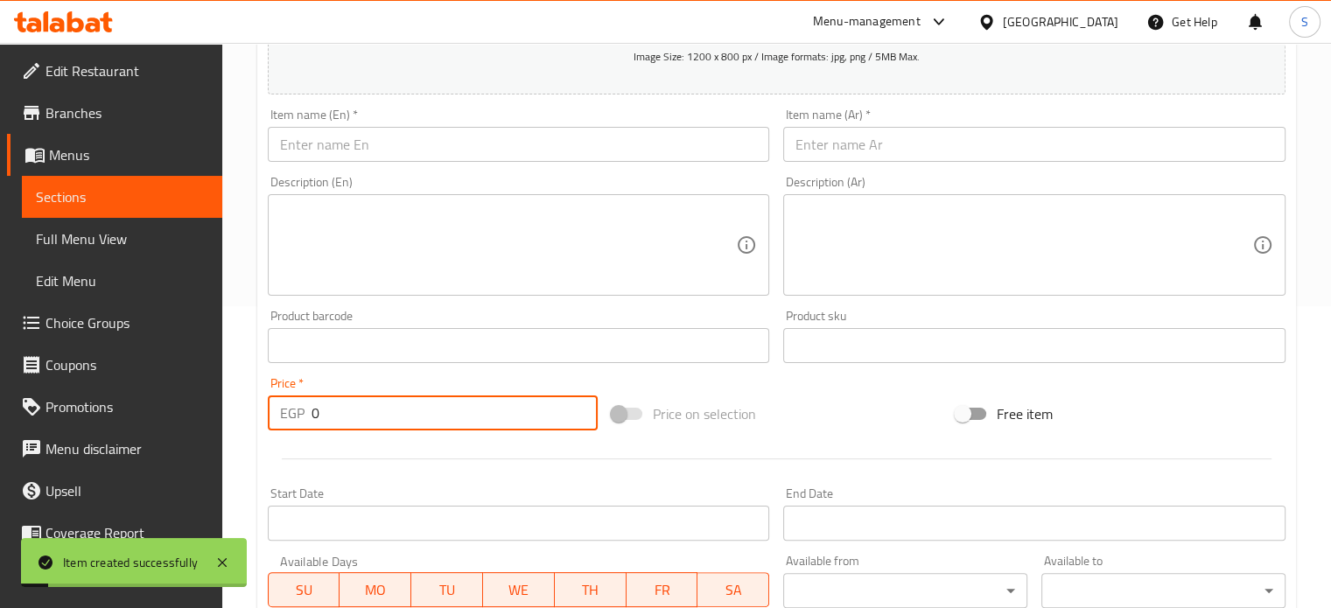
scroll to position [0, 0]
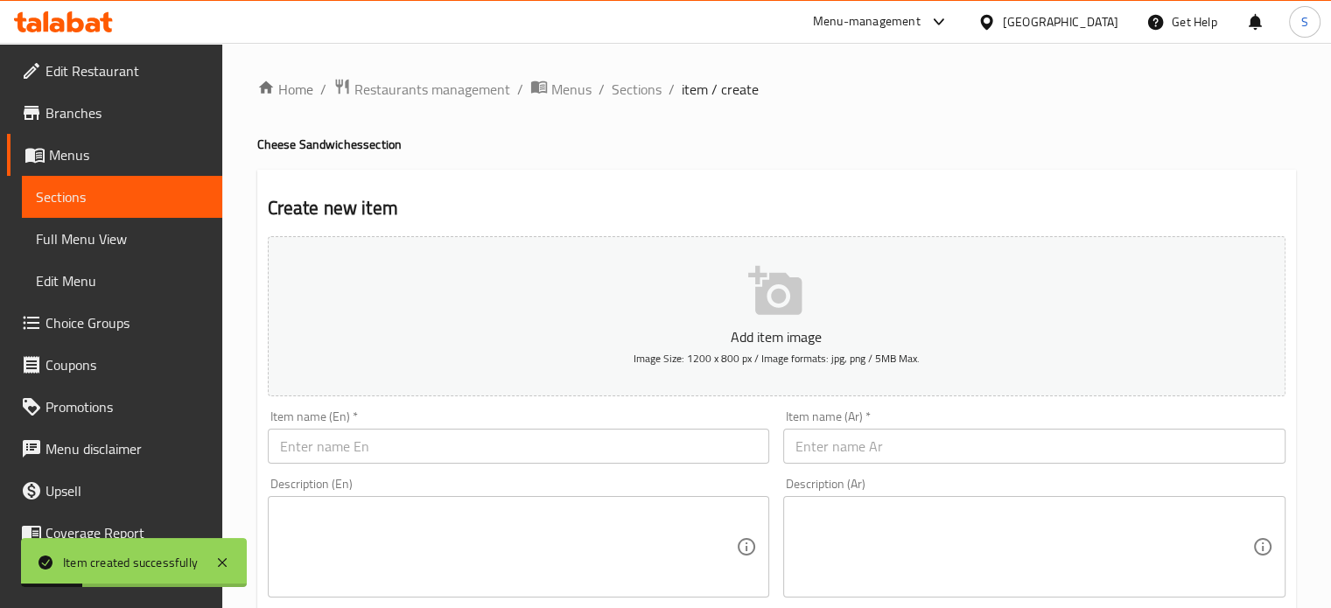
click at [632, 97] on span "Sections" at bounding box center [637, 89] width 50 height 21
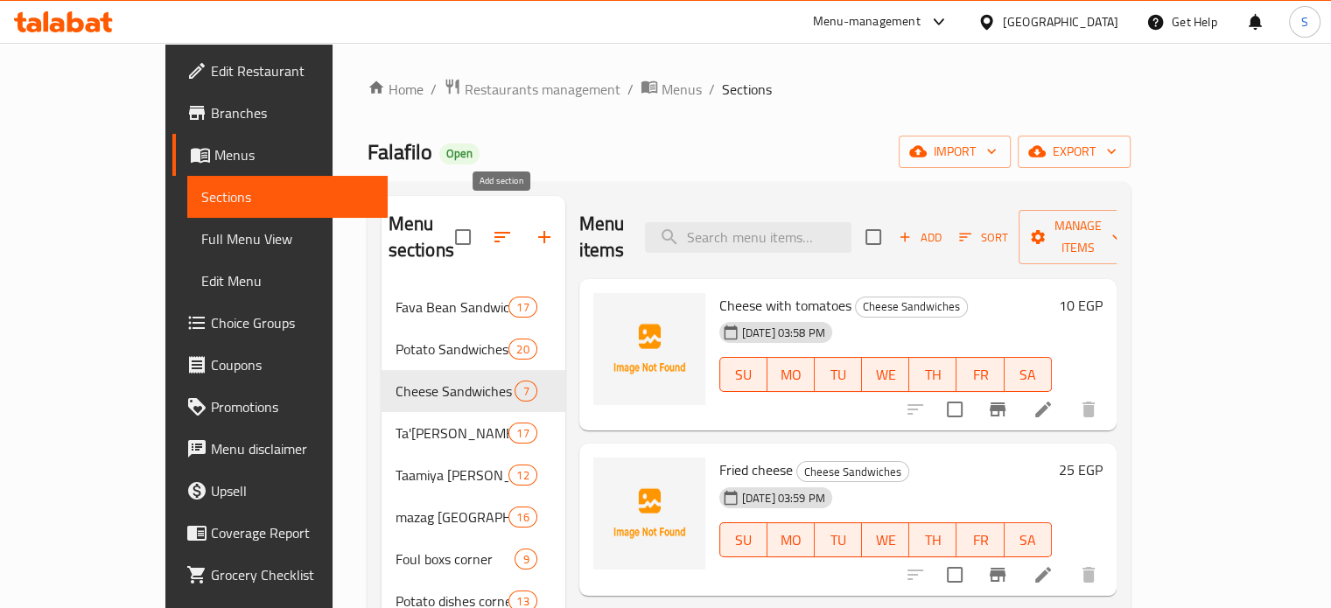
click at [534, 231] on icon "button" at bounding box center [544, 237] width 21 height 21
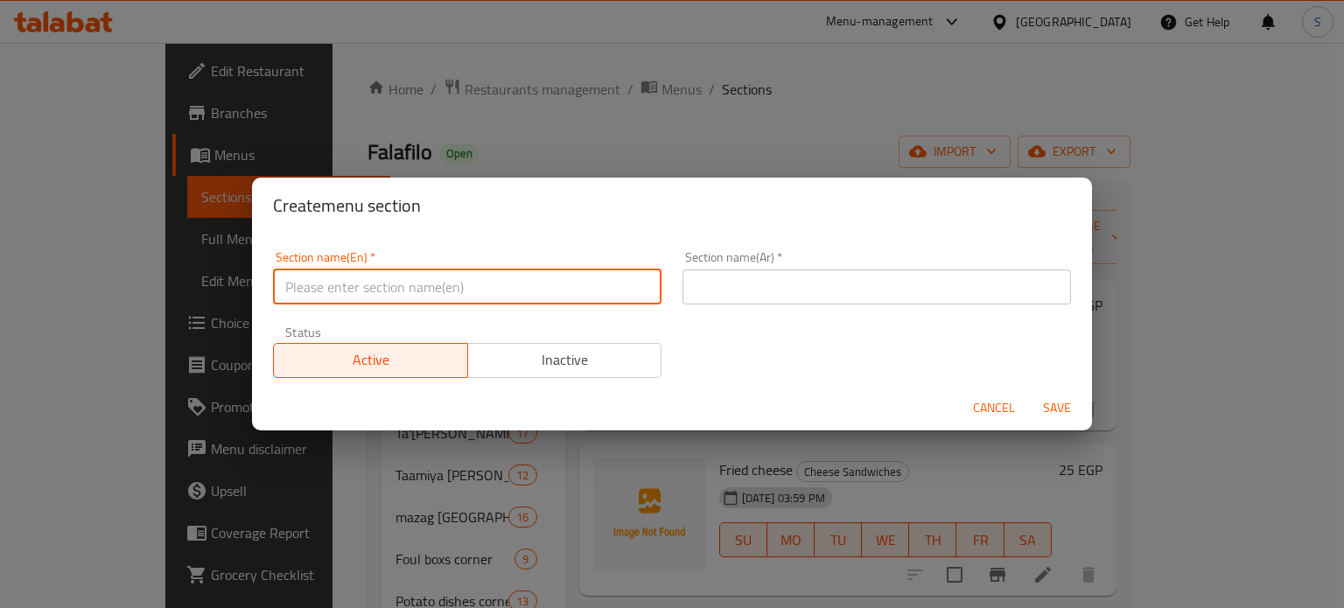
click at [434, 295] on input "text" at bounding box center [467, 287] width 389 height 35
paste input "Egg Sandwiches"
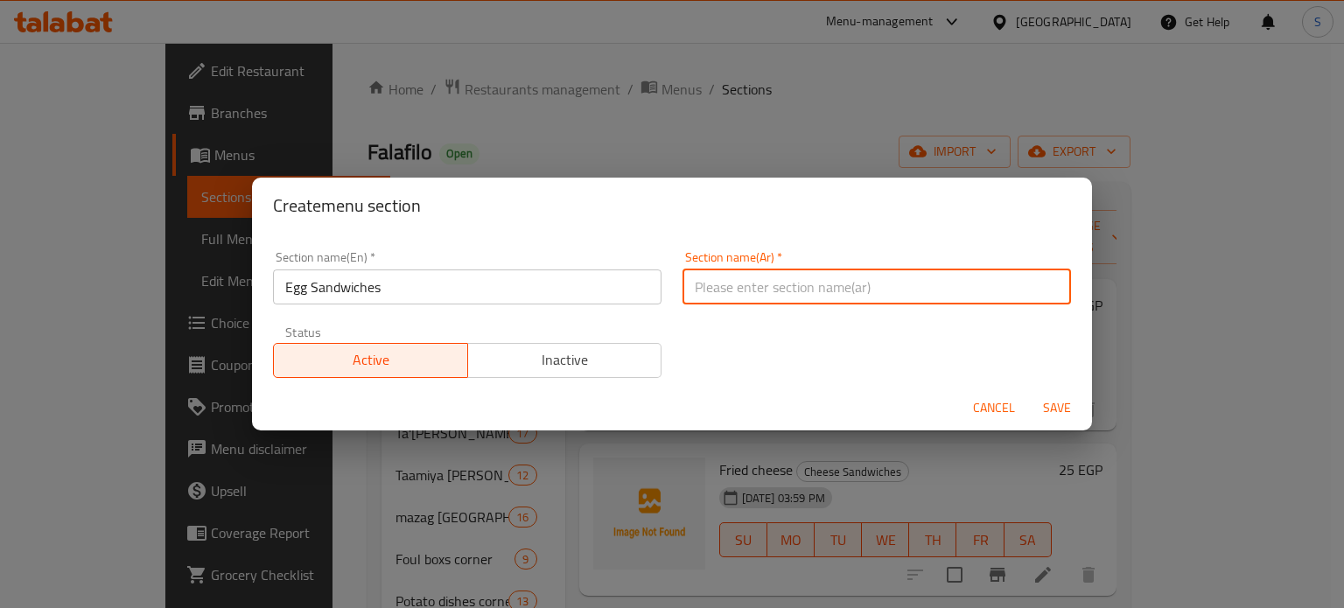
click at [745, 296] on input "text" at bounding box center [877, 287] width 389 height 35
paste input "ساندوتشات البيض"
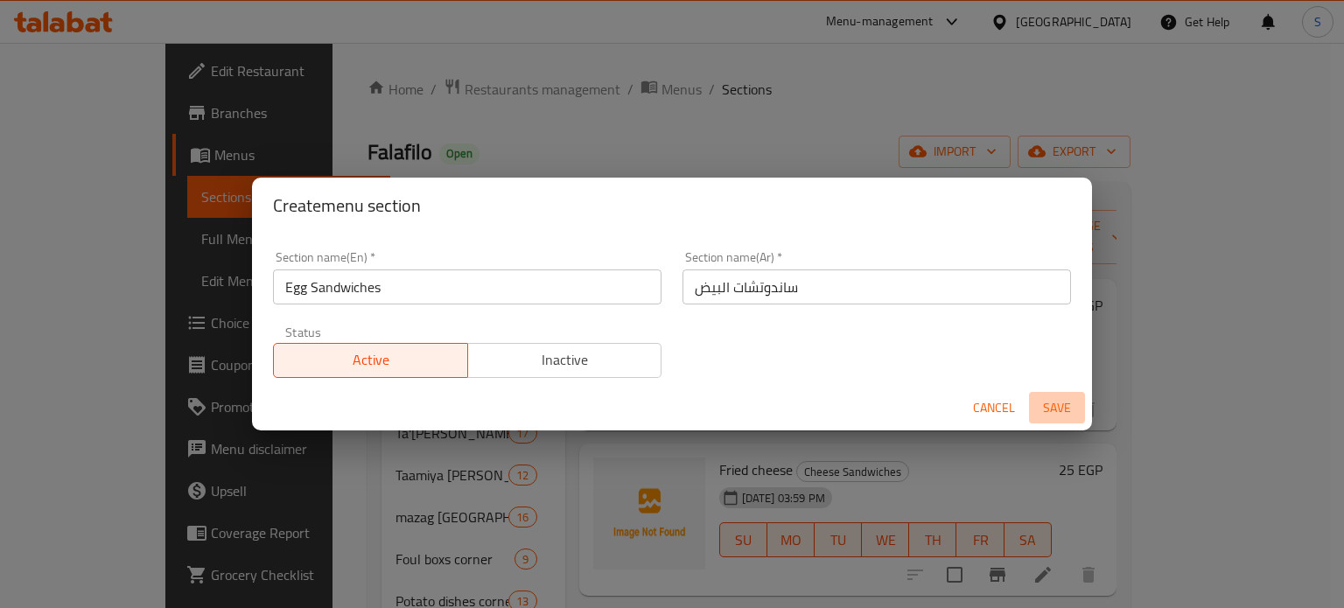
click at [1058, 403] on span "Save" at bounding box center [1057, 408] width 42 height 22
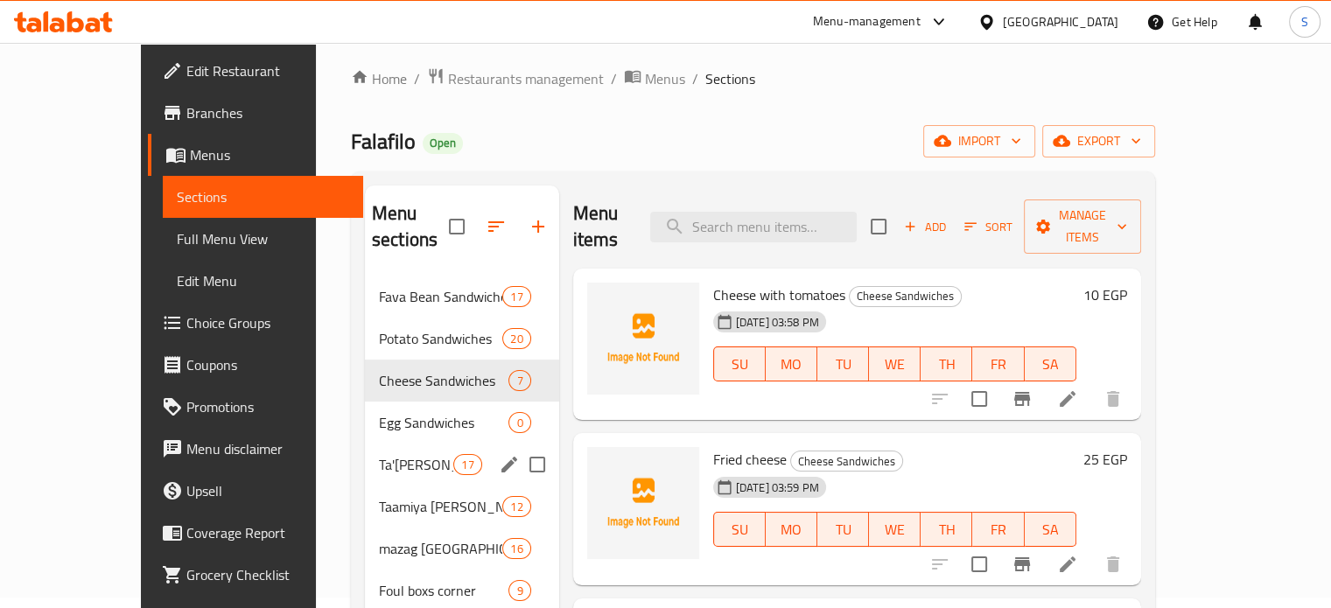
scroll to position [9, 0]
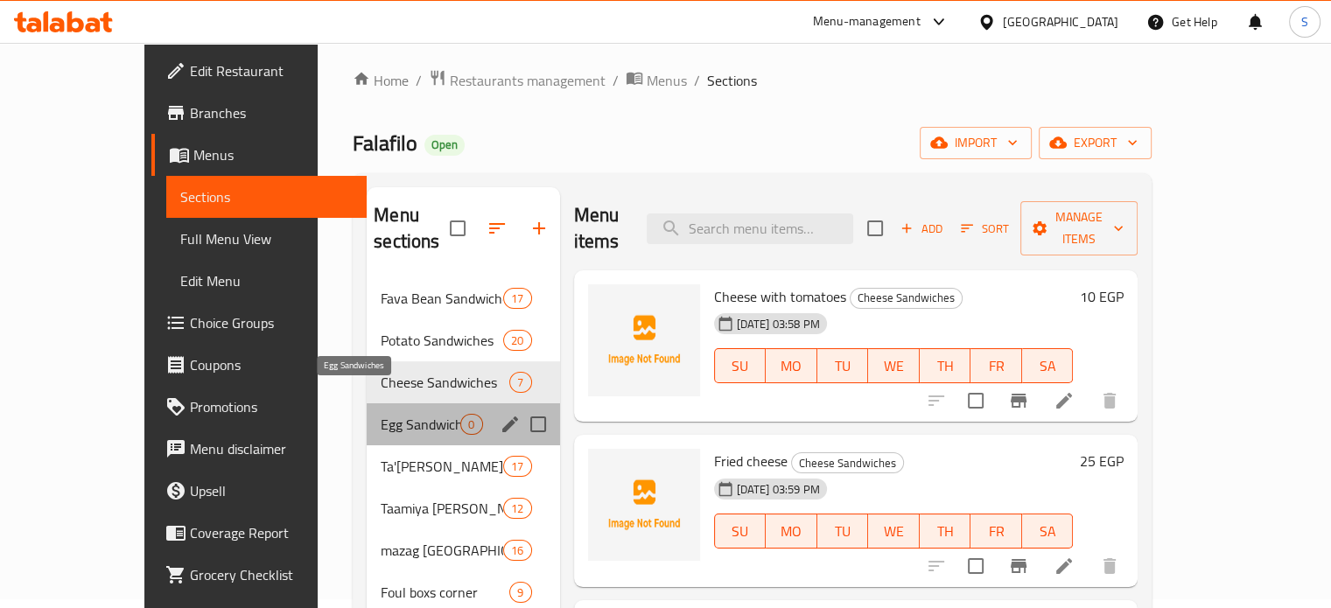
click at [396, 414] on span "Egg Sandwiches" at bounding box center [421, 424] width 80 height 21
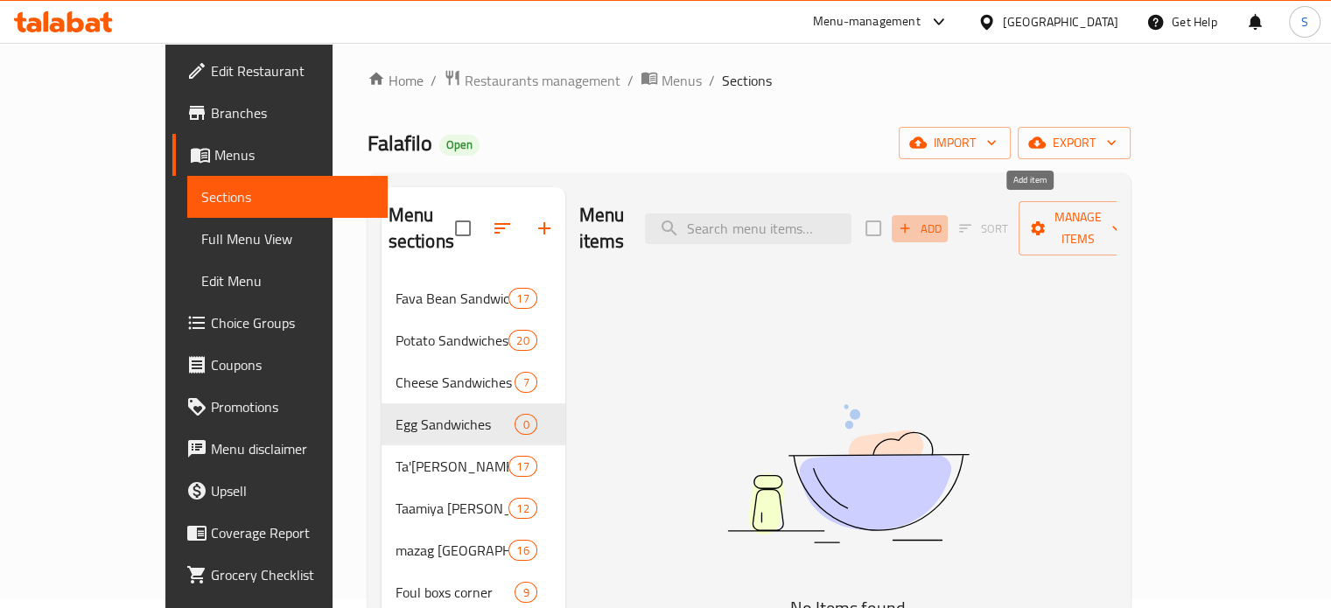
click at [943, 219] on span "Add" at bounding box center [919, 229] width 47 height 20
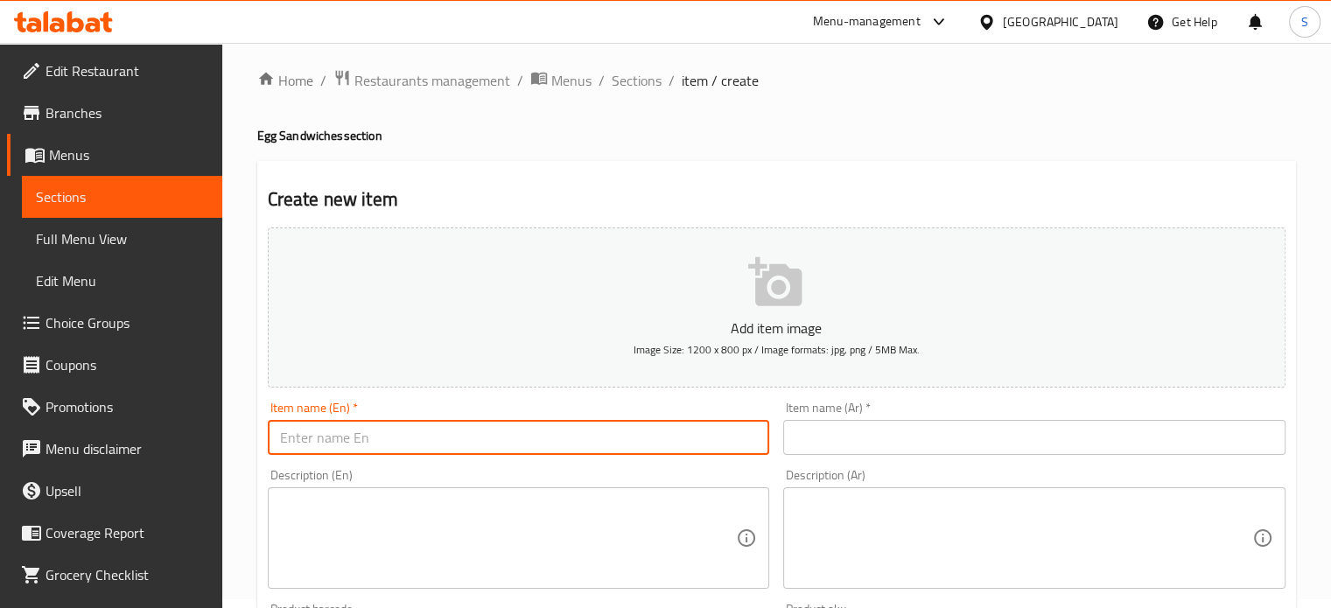
click at [511, 426] on input "text" at bounding box center [519, 437] width 502 height 35
paste
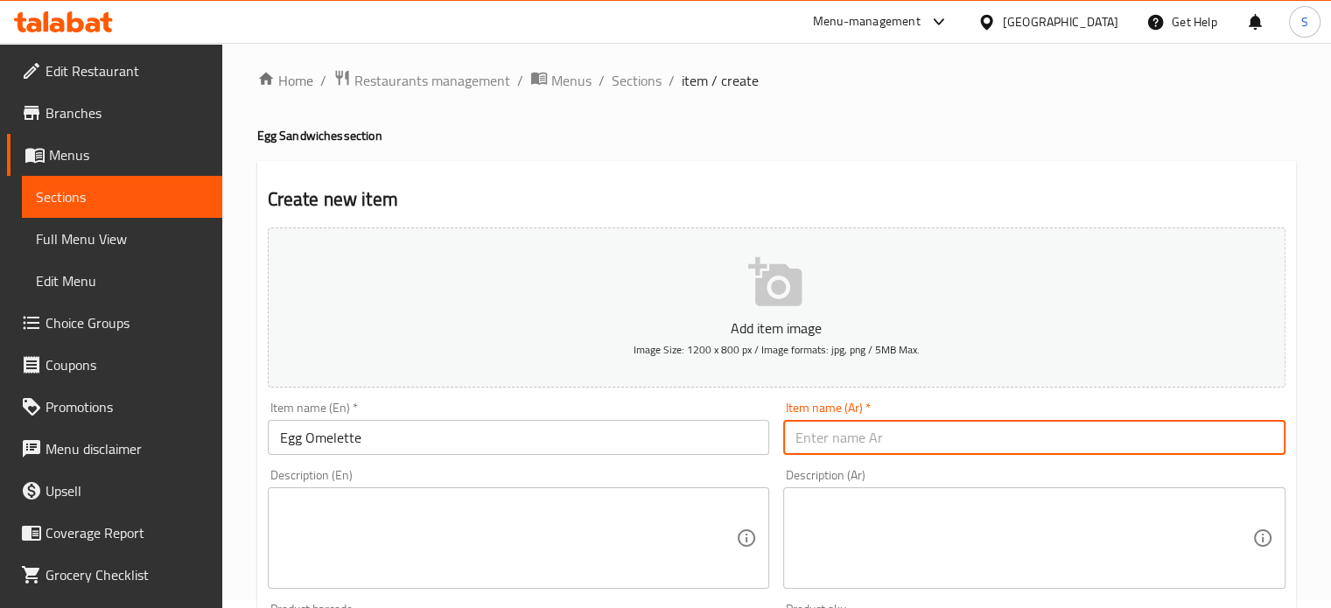
click at [819, 452] on input "text" at bounding box center [1034, 437] width 502 height 35
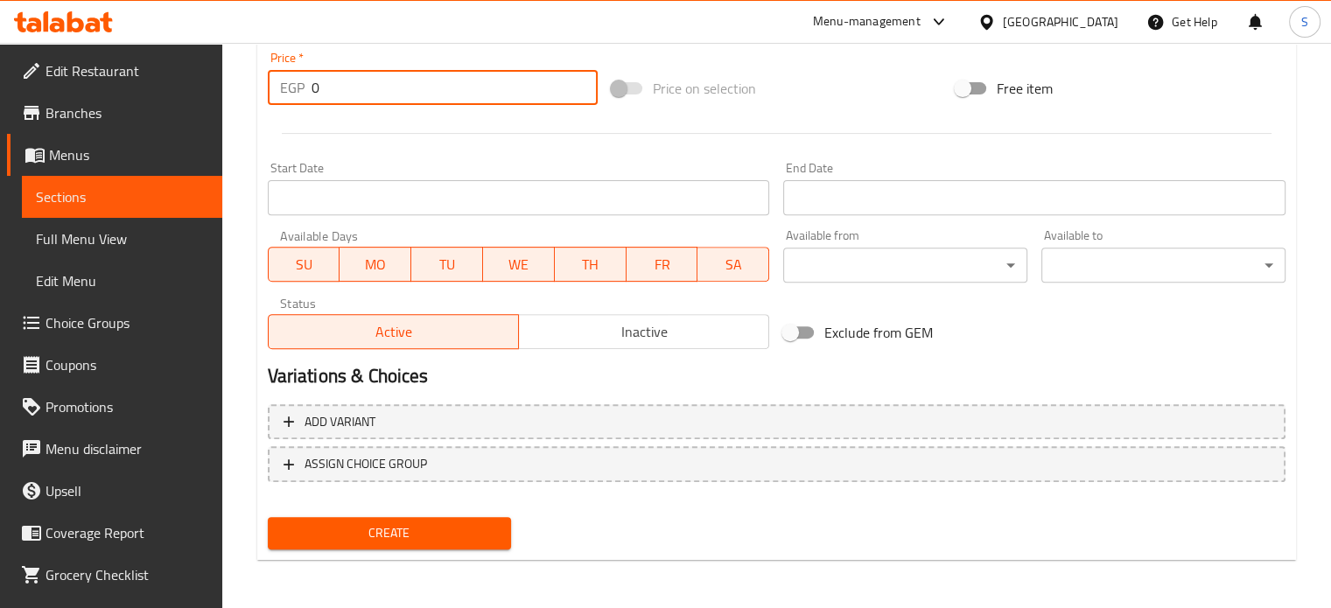
click at [330, 90] on input "0" at bounding box center [455, 87] width 286 height 35
click at [268, 517] on button "Create" at bounding box center [390, 533] width 244 height 32
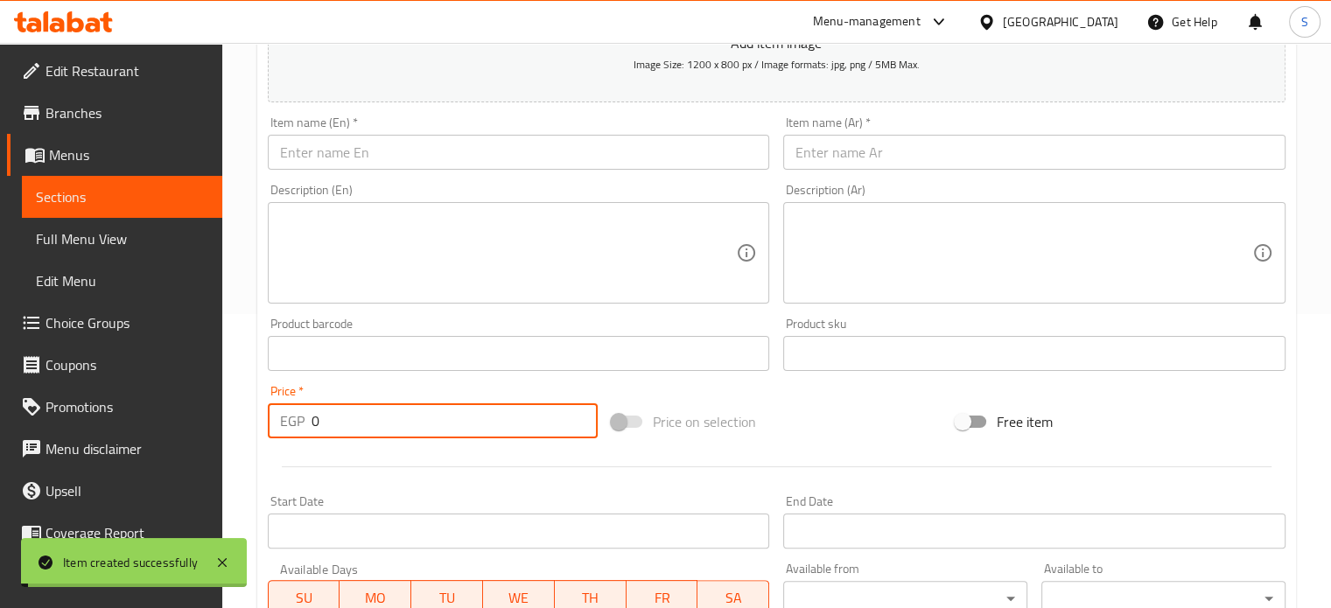
scroll to position [294, 0]
click at [516, 150] on input "text" at bounding box center [519, 152] width 502 height 35
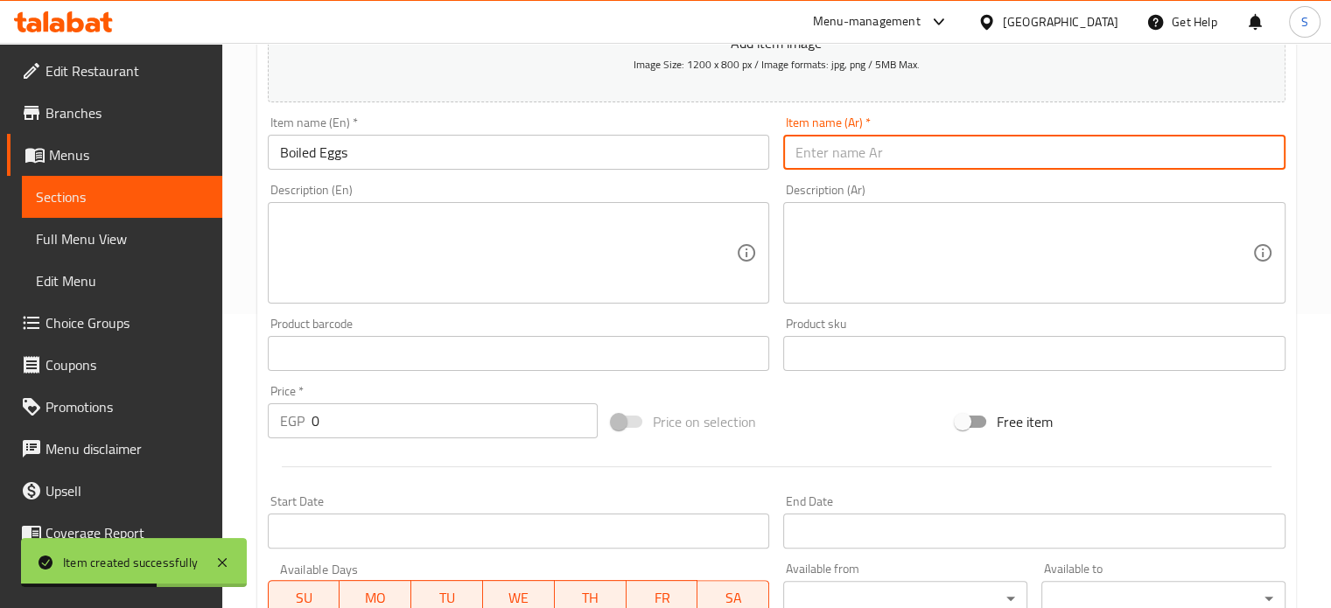
click at [823, 158] on input "text" at bounding box center [1034, 152] width 502 height 35
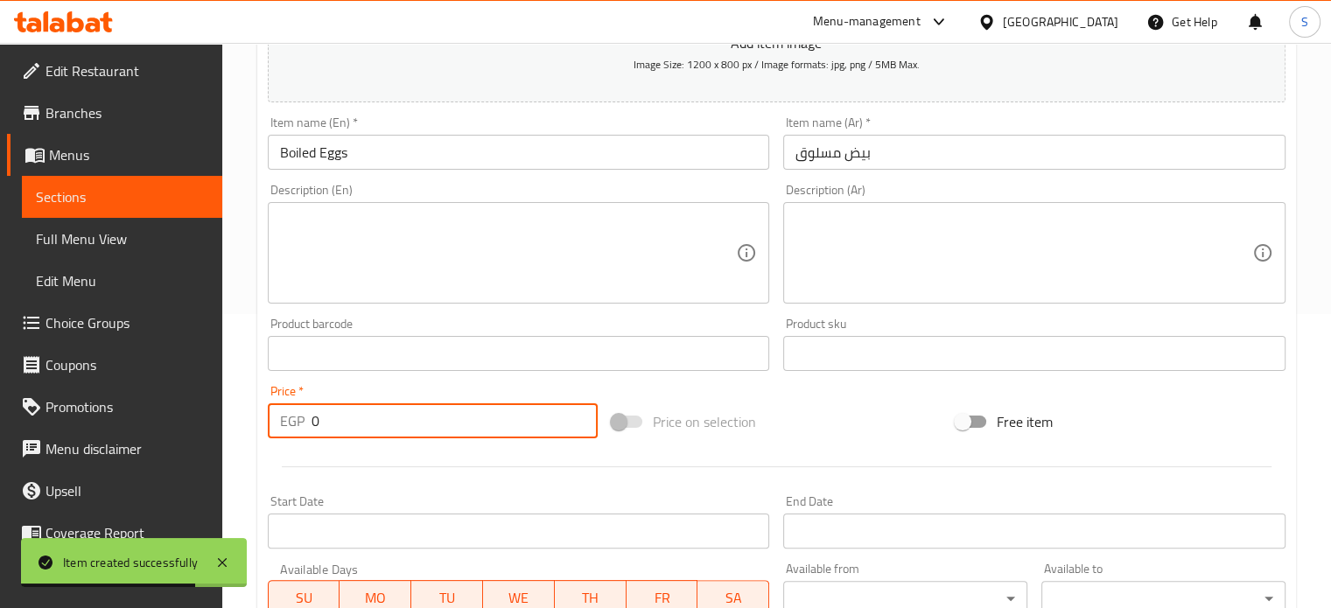
click at [339, 426] on input "0" at bounding box center [455, 420] width 286 height 35
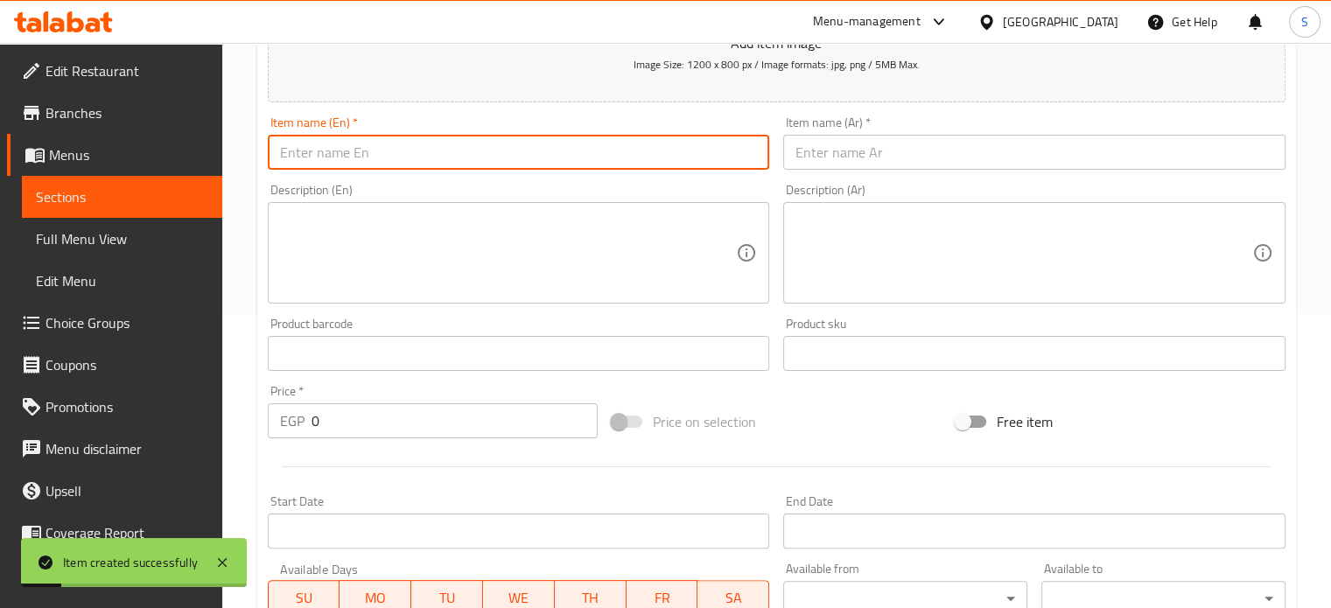
click at [481, 146] on input "text" at bounding box center [519, 152] width 502 height 35
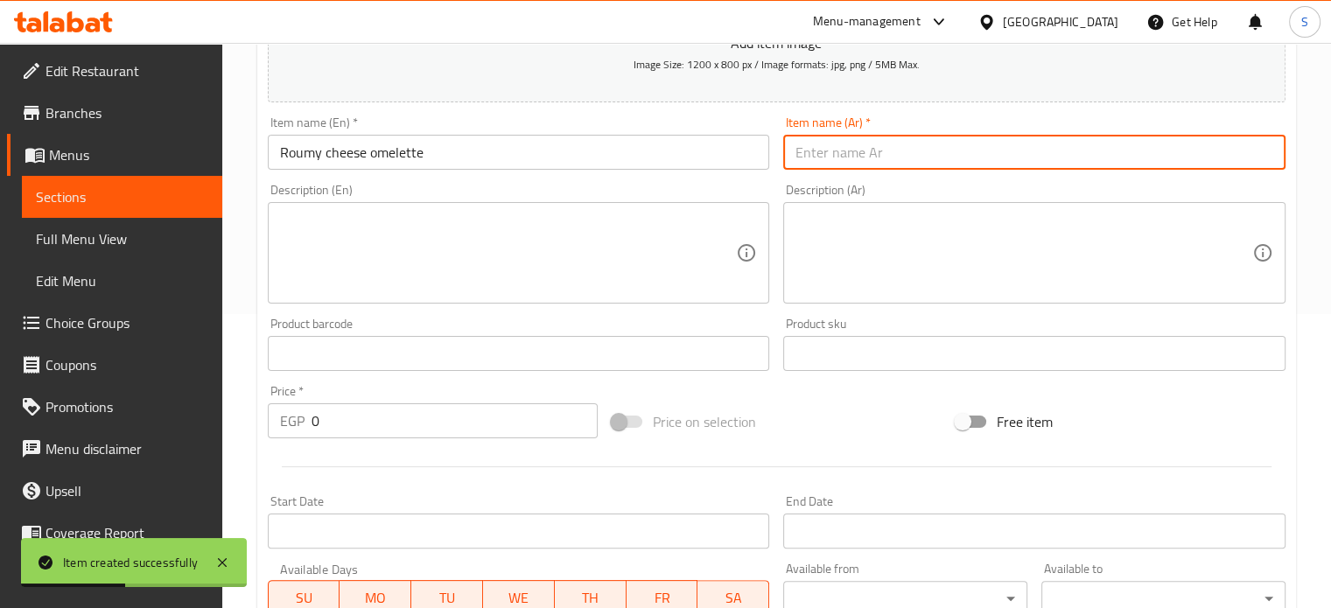
click at [865, 158] on input "text" at bounding box center [1034, 152] width 502 height 35
click at [382, 423] on input "0" at bounding box center [455, 420] width 286 height 35
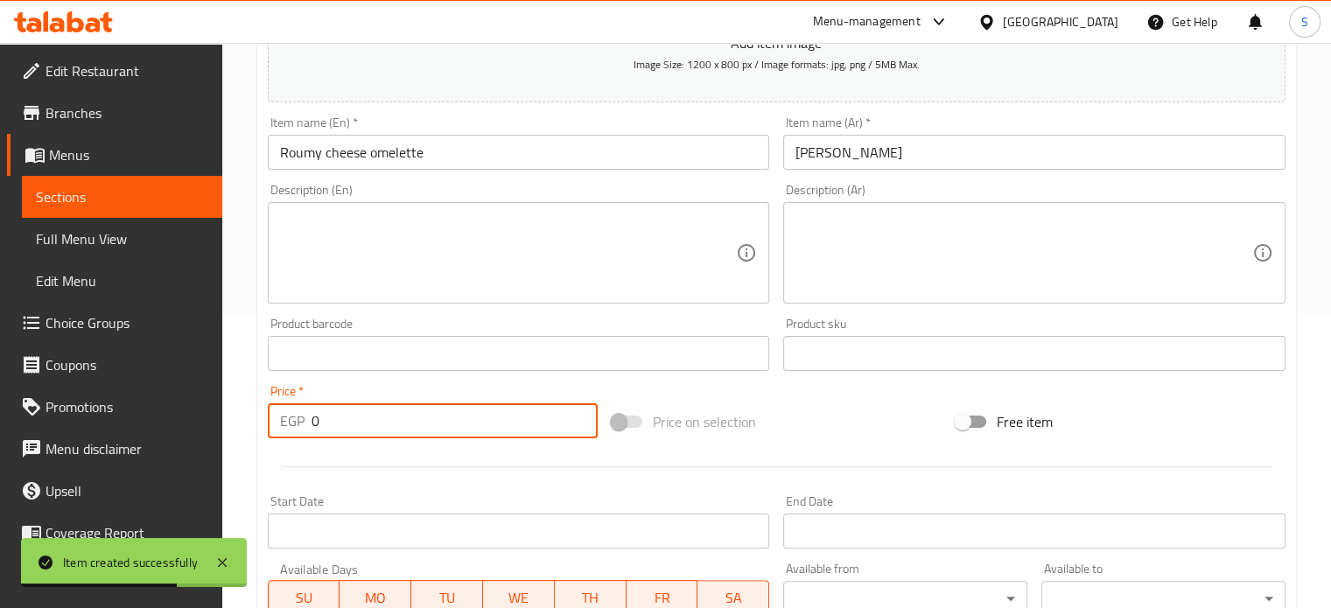
click at [382, 423] on input "0" at bounding box center [455, 420] width 286 height 35
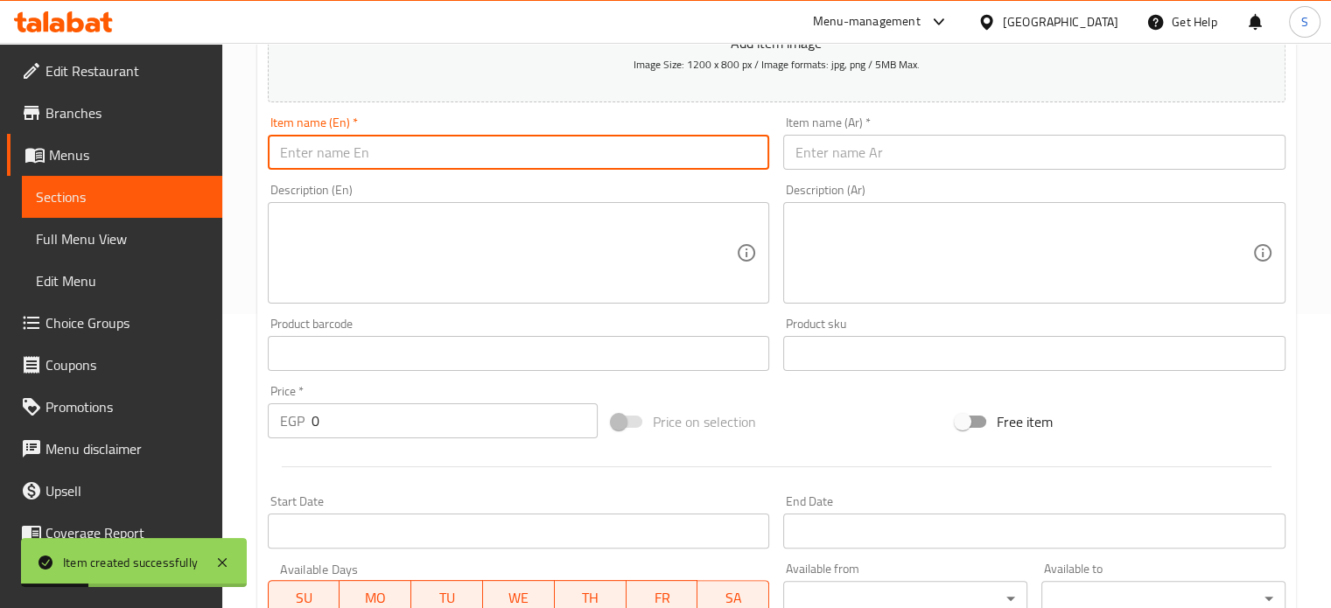
click at [532, 163] on input "text" at bounding box center [519, 152] width 502 height 35
click at [836, 153] on input "text" at bounding box center [1034, 152] width 502 height 35
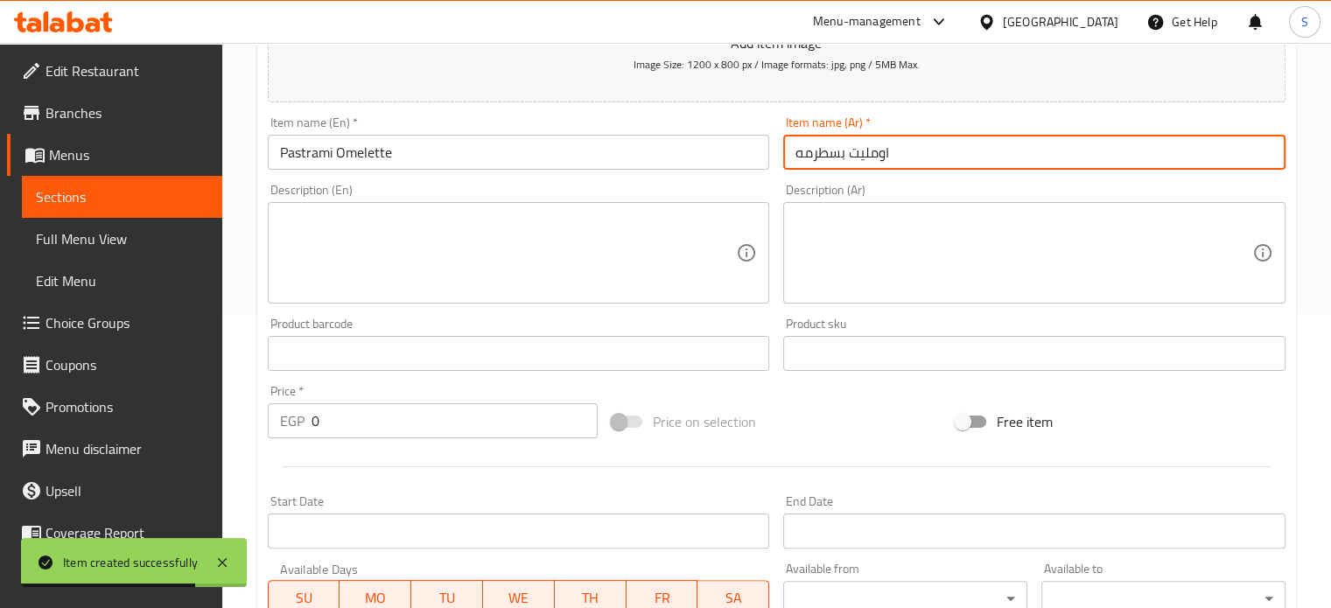
click at [333, 418] on input "0" at bounding box center [455, 420] width 286 height 35
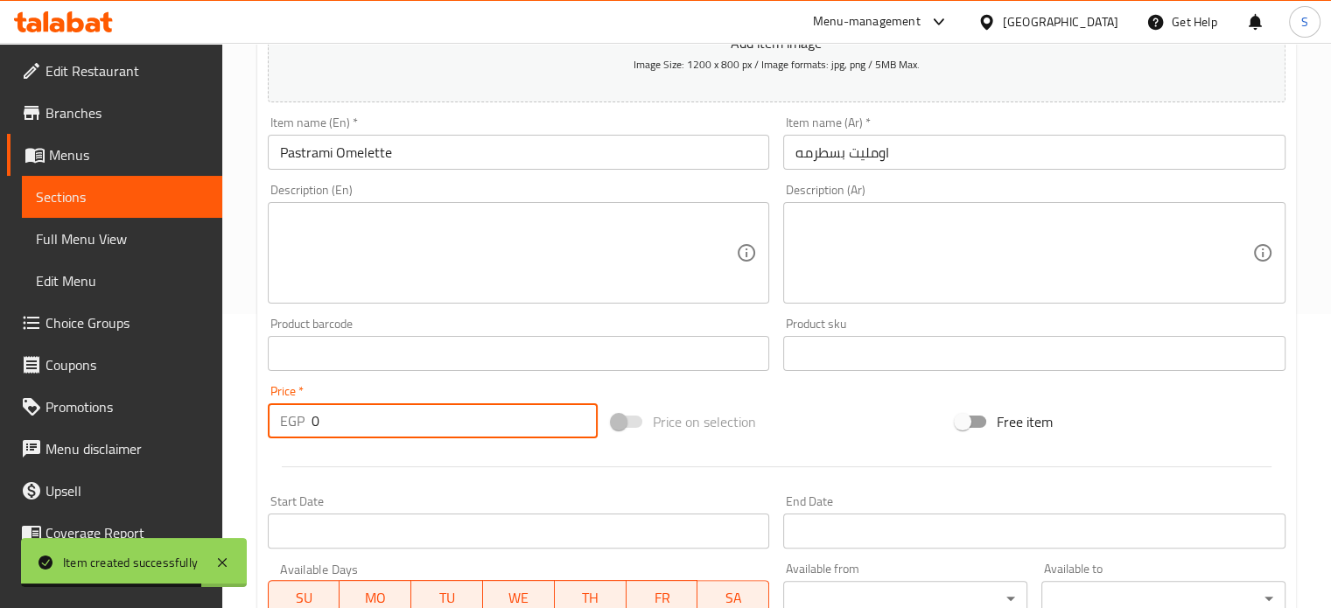
click at [333, 418] on input "0" at bounding box center [455, 420] width 286 height 35
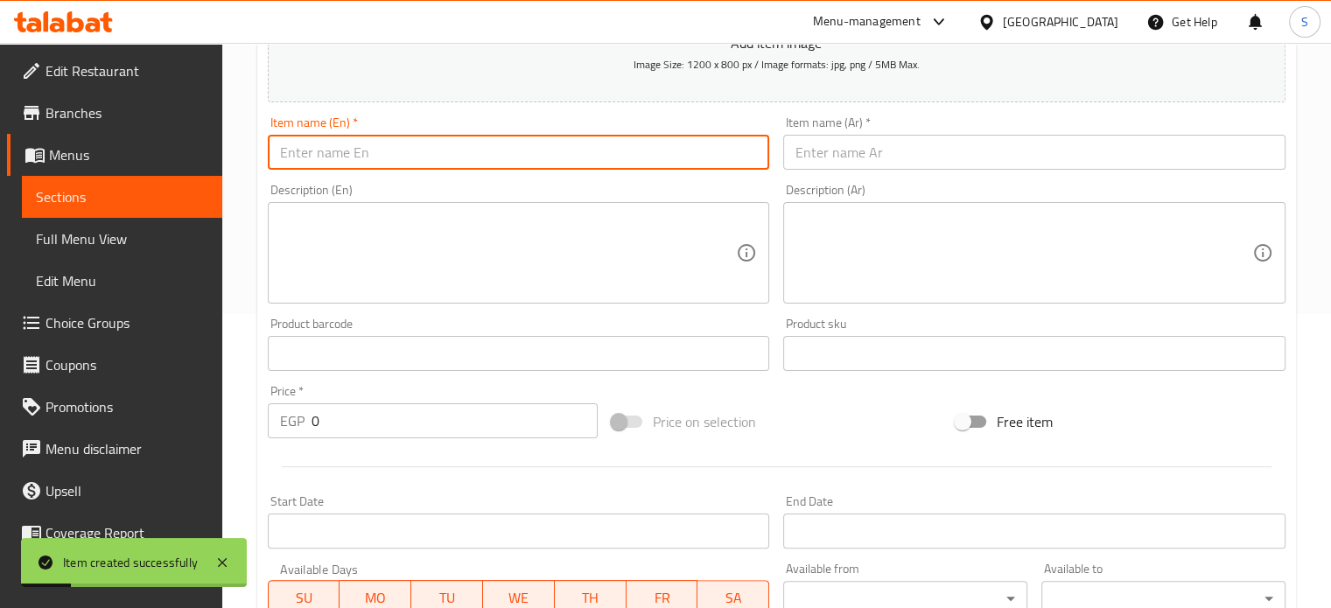
click at [524, 142] on input "text" at bounding box center [519, 152] width 502 height 35
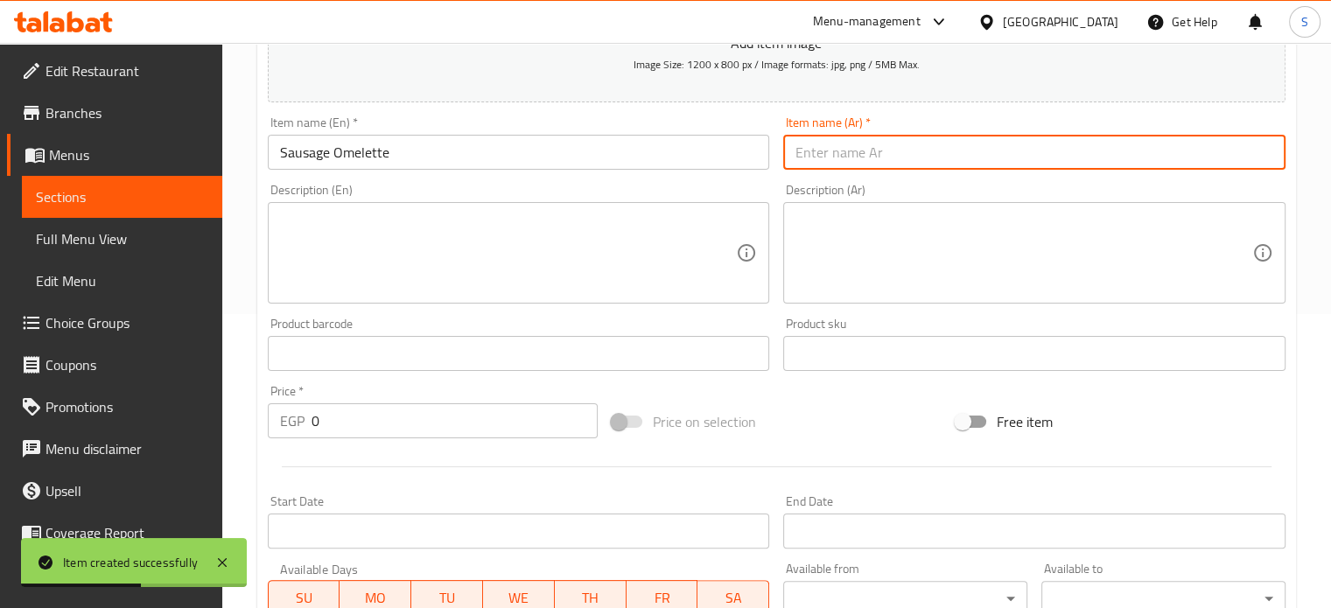
click at [867, 164] on input "text" at bounding box center [1034, 152] width 502 height 35
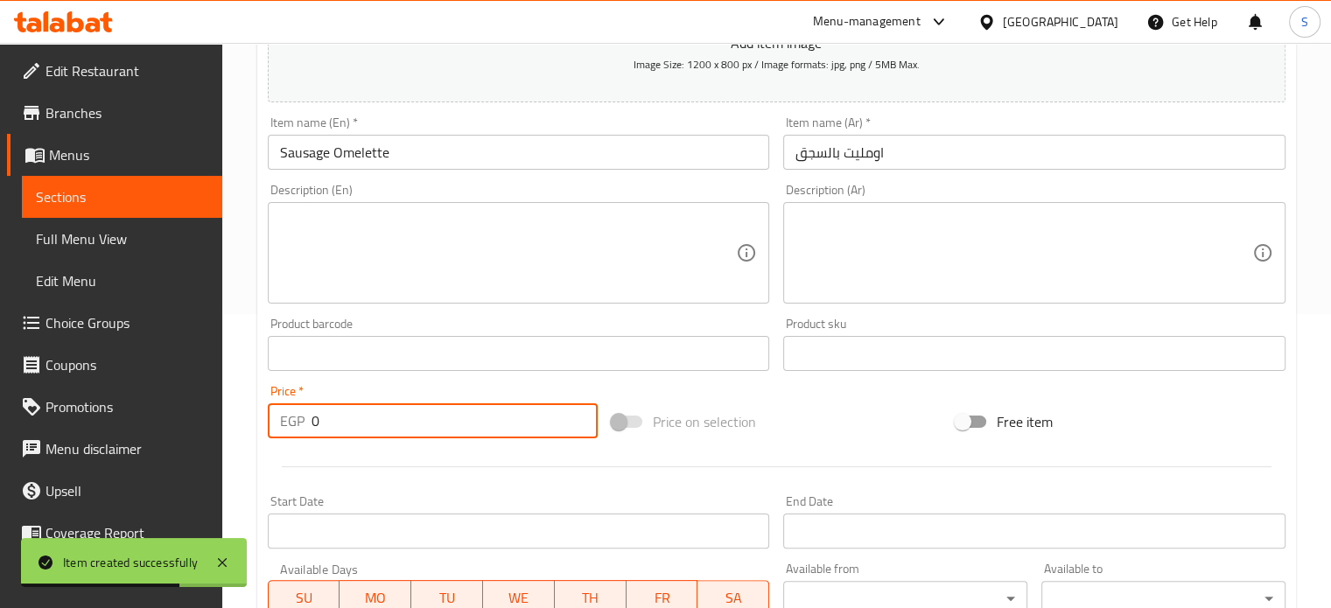
click at [371, 423] on input "0" at bounding box center [455, 420] width 286 height 35
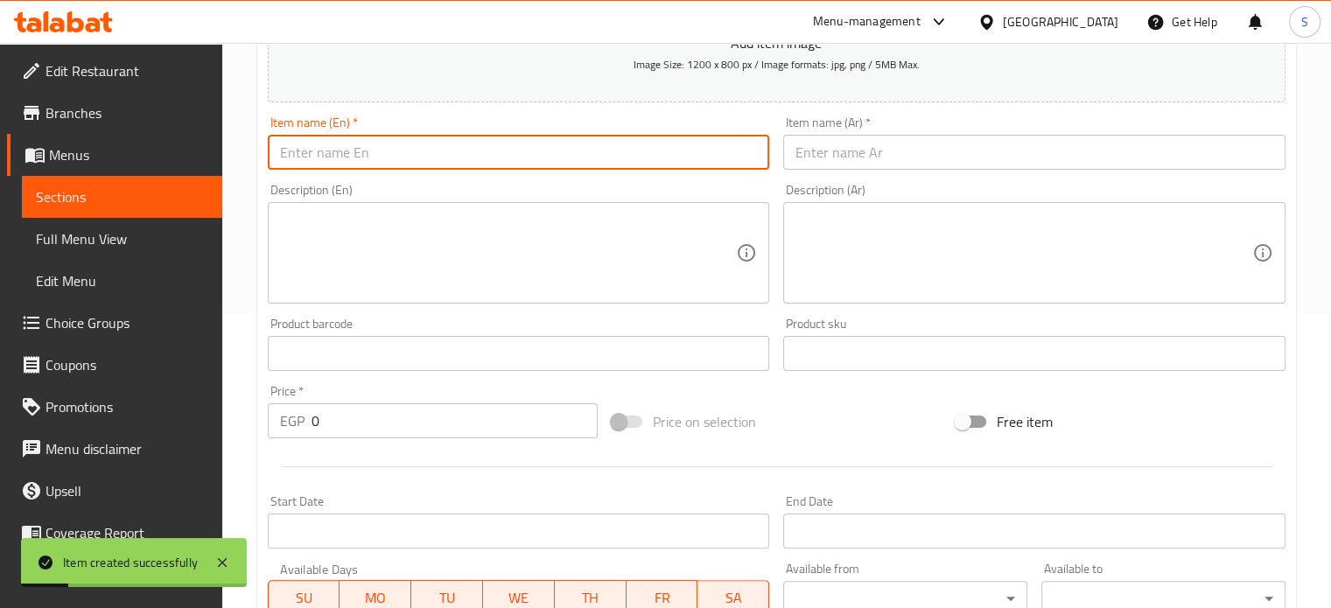
click at [522, 142] on input "text" at bounding box center [519, 152] width 502 height 35
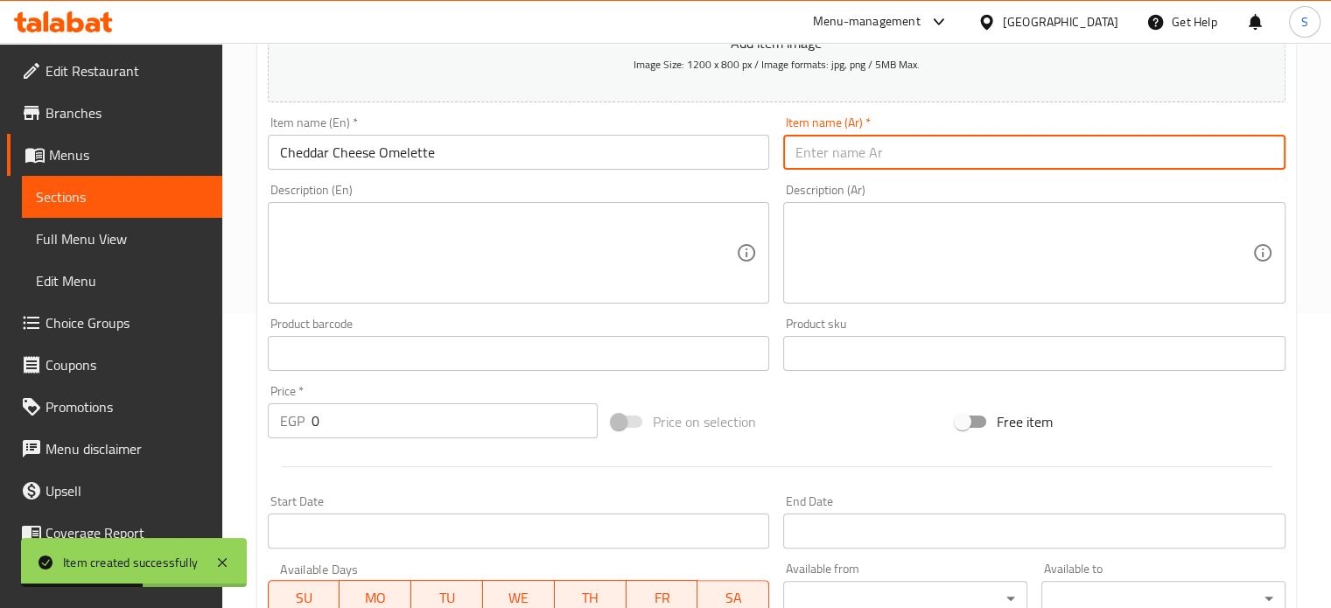
click at [891, 152] on input "text" at bounding box center [1034, 152] width 502 height 35
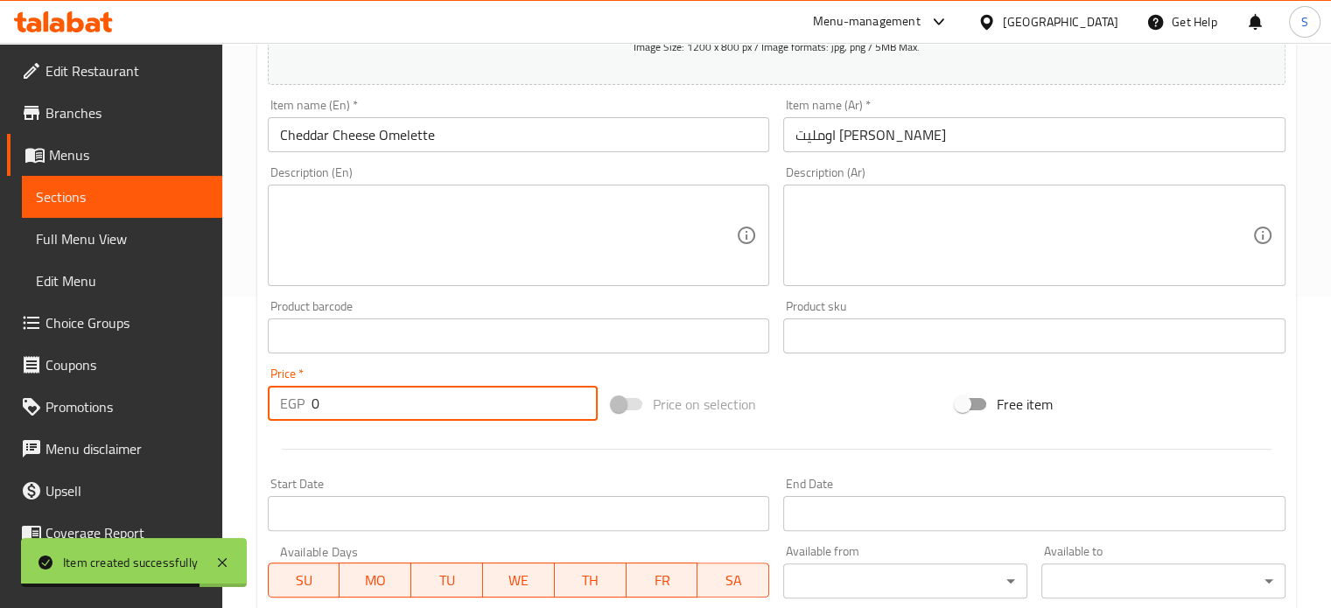
click at [403, 396] on input "0" at bounding box center [455, 403] width 286 height 35
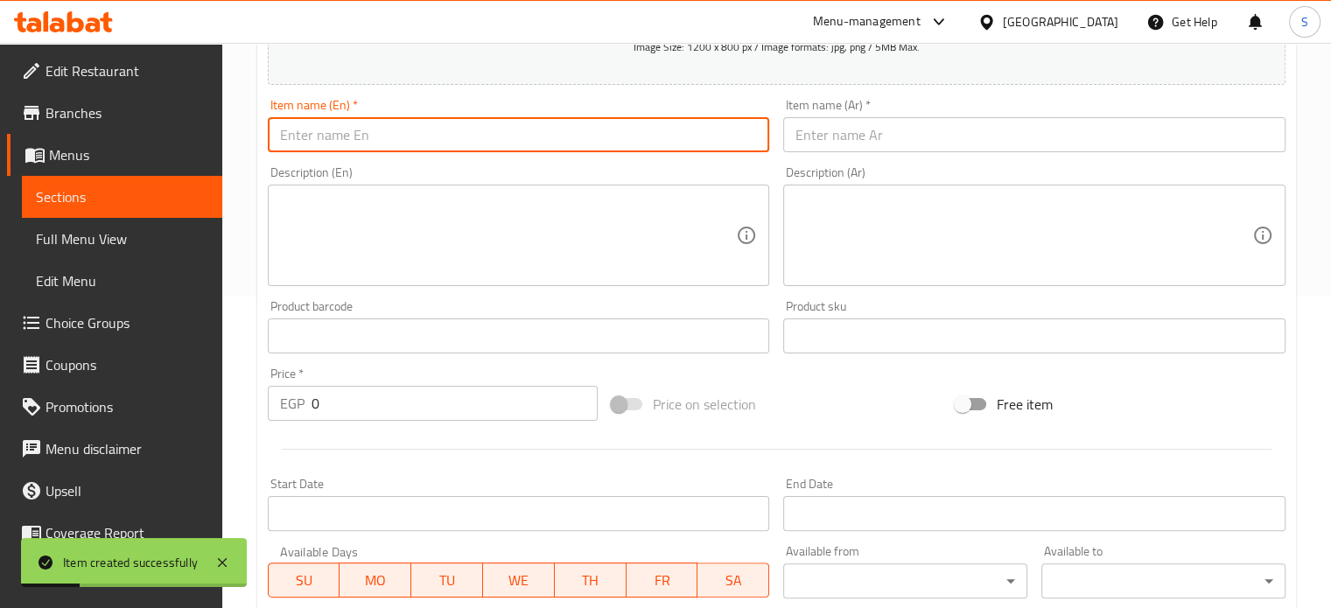
click at [602, 130] on input "text" at bounding box center [519, 134] width 502 height 35
drag, startPoint x: 329, startPoint y: 137, endPoint x: 243, endPoint y: 148, distance: 86.4
click at [243, 148] on div "Home / Restaurants management / Menus / Sections / item / create Egg Sandwiches…" at bounding box center [776, 328] width 1109 height 1194
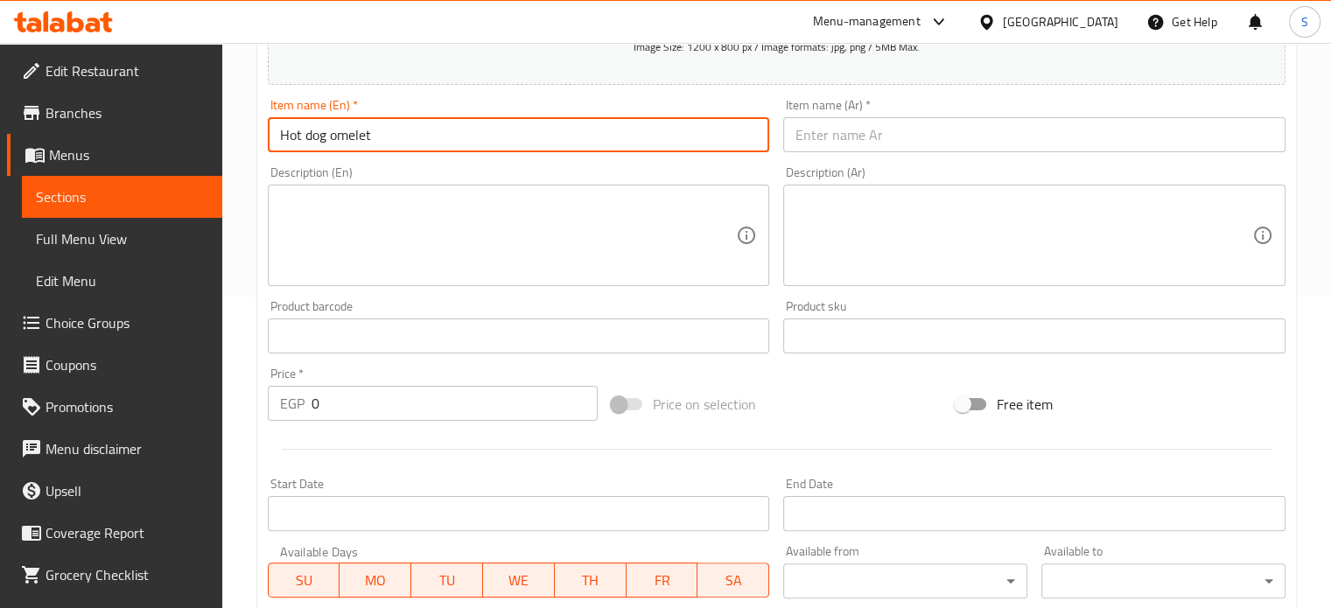
click at [811, 134] on input "text" at bounding box center [1034, 134] width 502 height 35
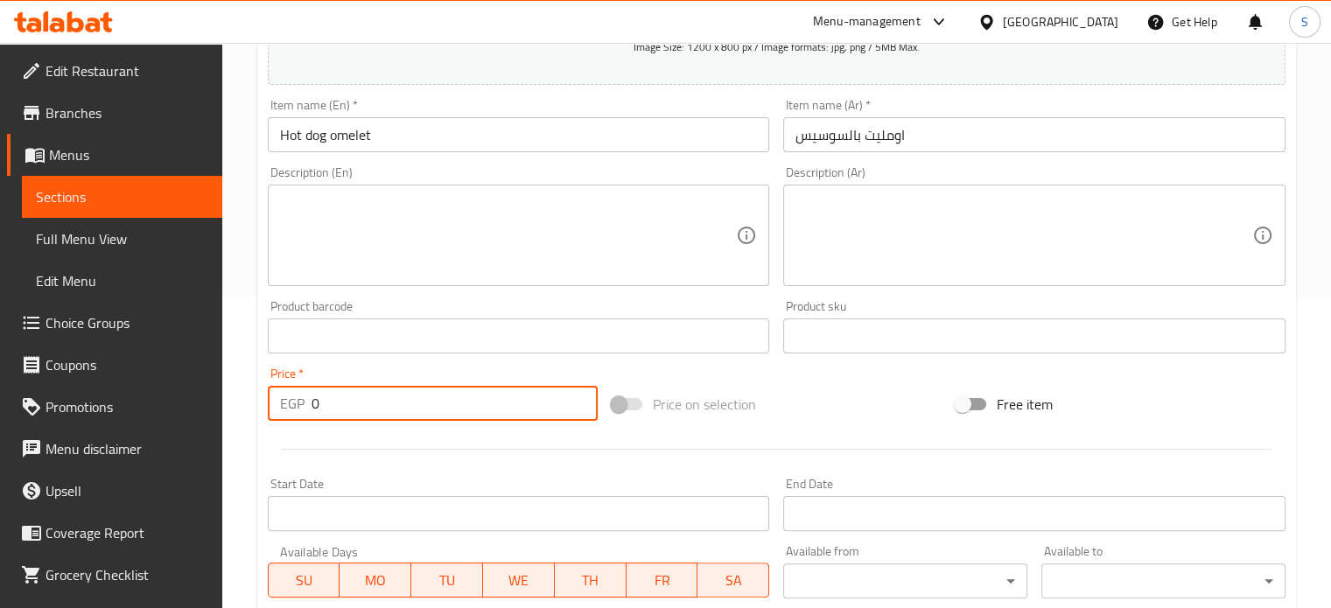
click at [318, 413] on input "0" at bounding box center [455, 403] width 286 height 35
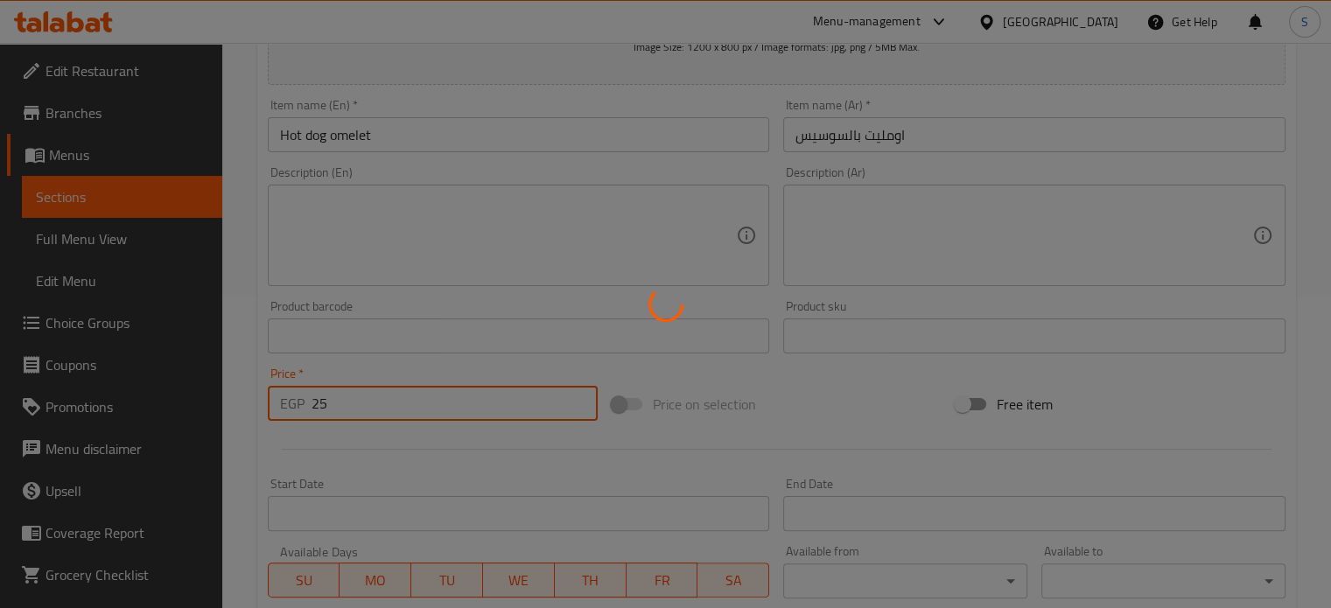
scroll to position [0, 0]
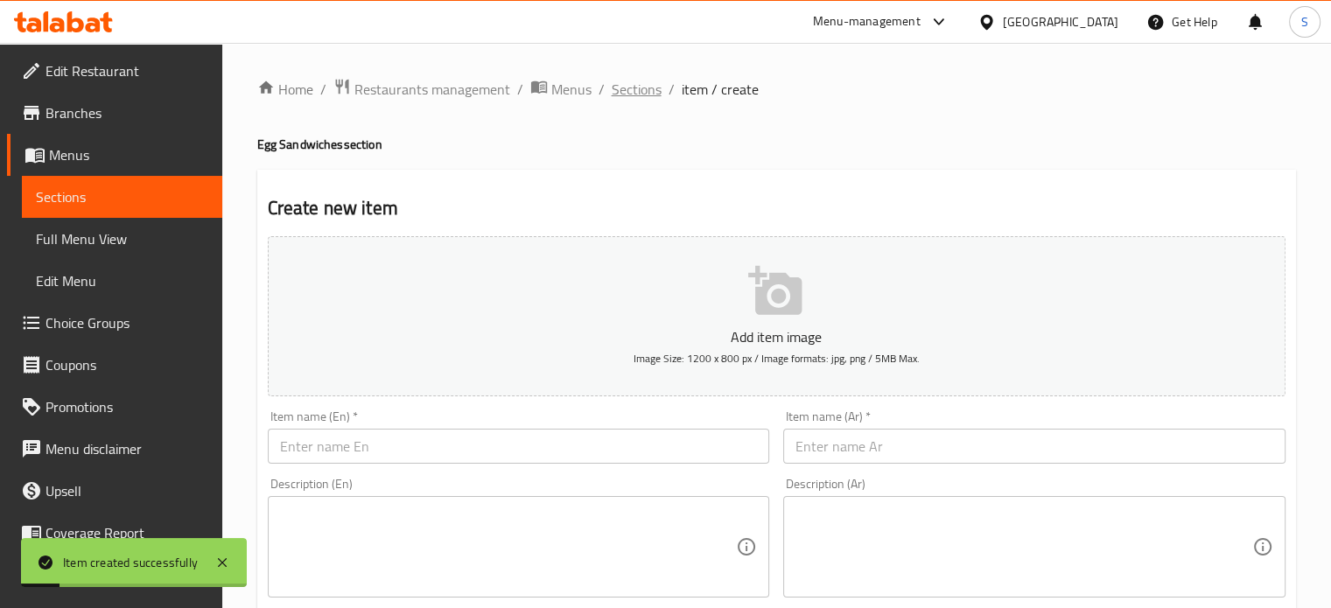
click at [634, 97] on span "Sections" at bounding box center [637, 89] width 50 height 21
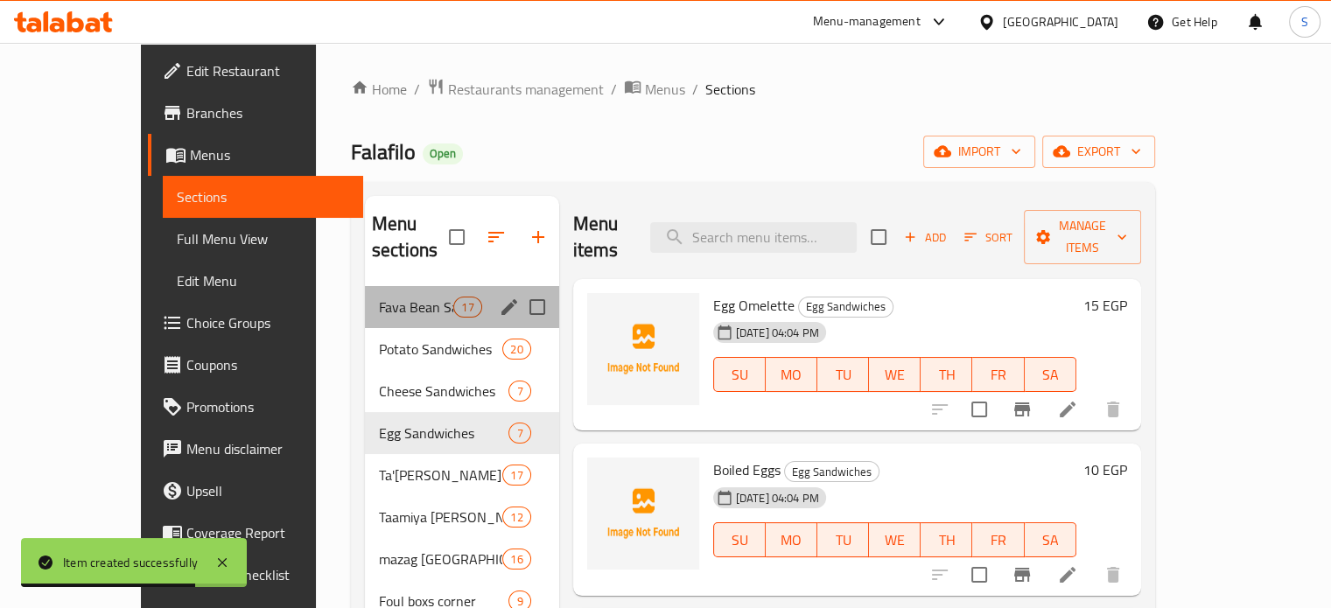
click at [365, 291] on div "Fava Bean Sandwiches 17" at bounding box center [462, 307] width 194 height 42
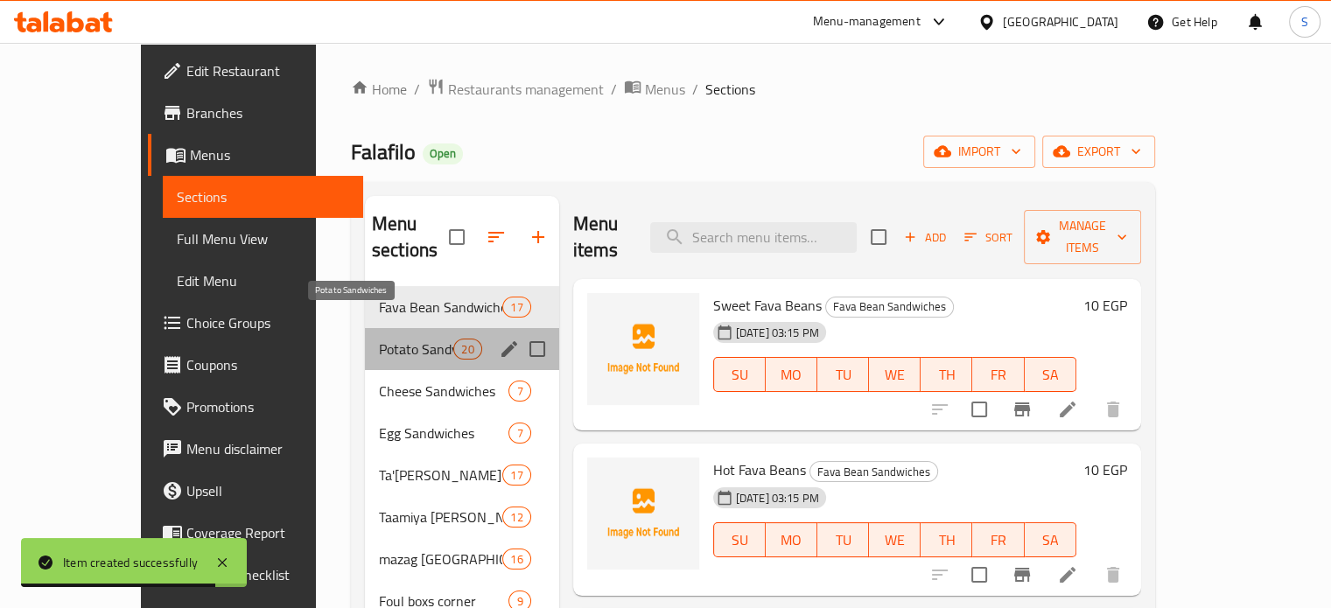
click at [379, 339] on span "Potato Sandwiches" at bounding box center [416, 349] width 74 height 21
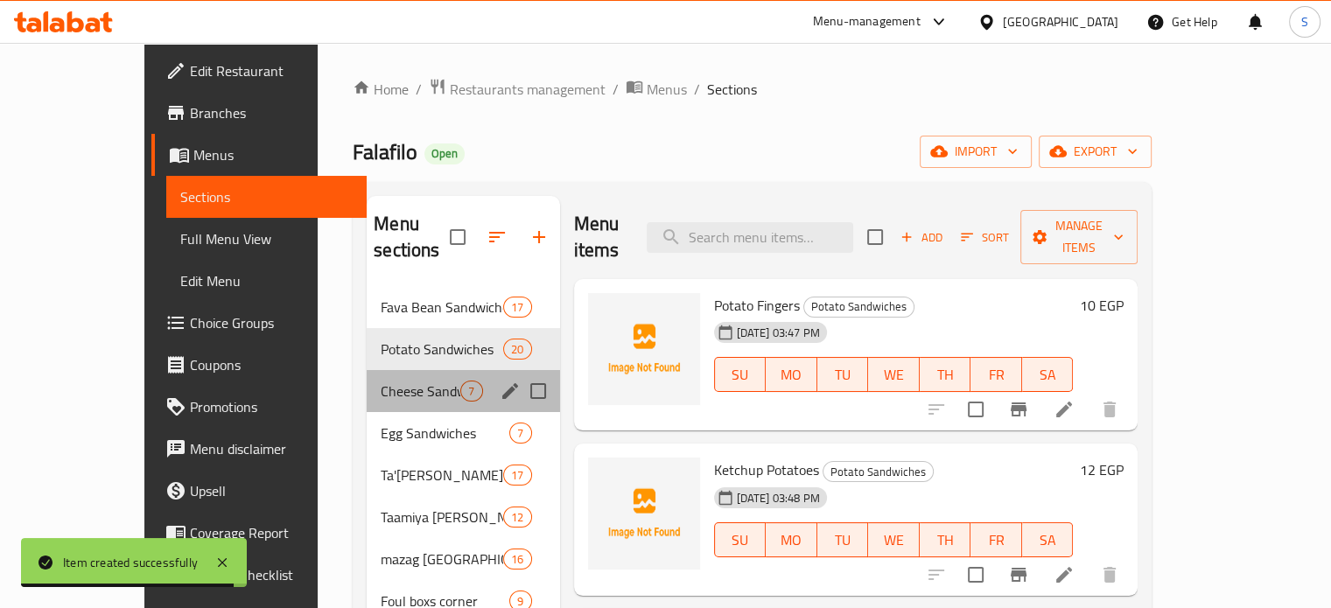
click at [367, 370] on div "Cheese Sandwiches 7" at bounding box center [463, 391] width 193 height 42
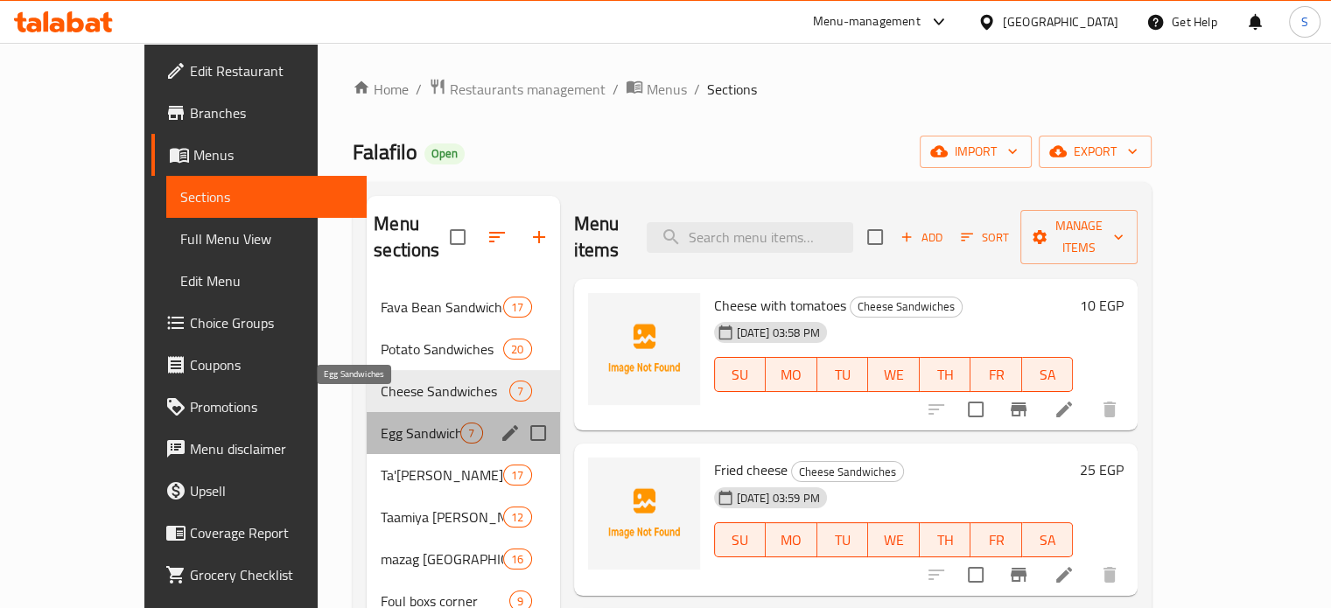
click at [381, 423] on span "Egg Sandwiches" at bounding box center [421, 433] width 80 height 21
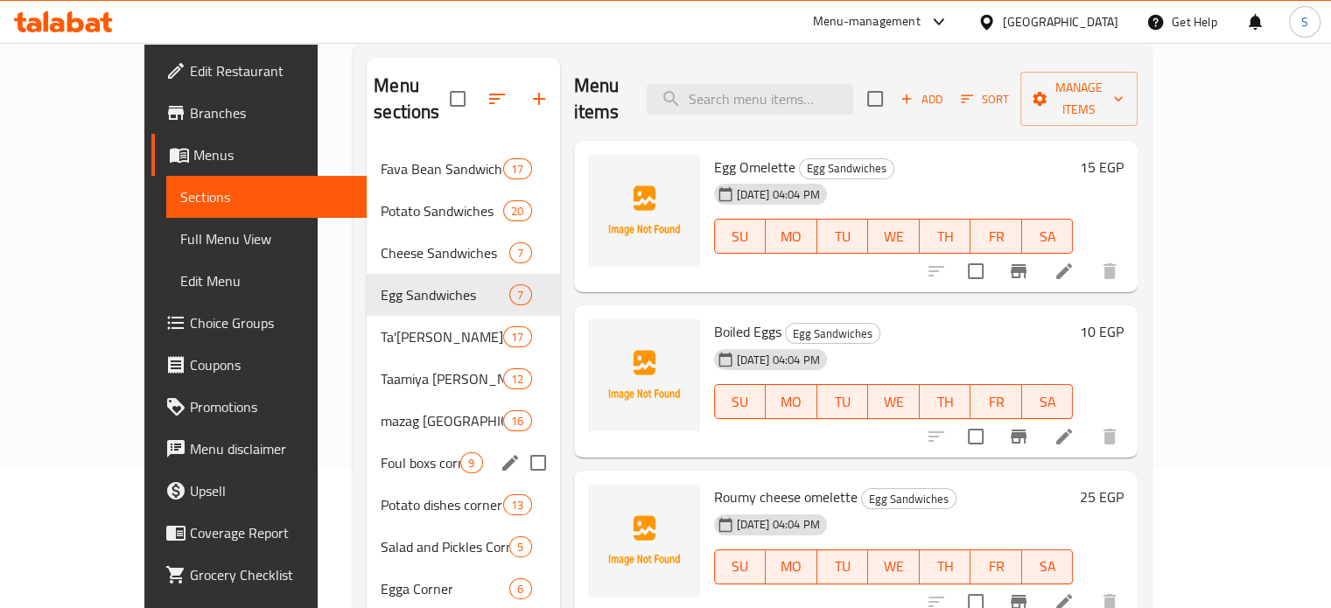
scroll to position [173, 0]
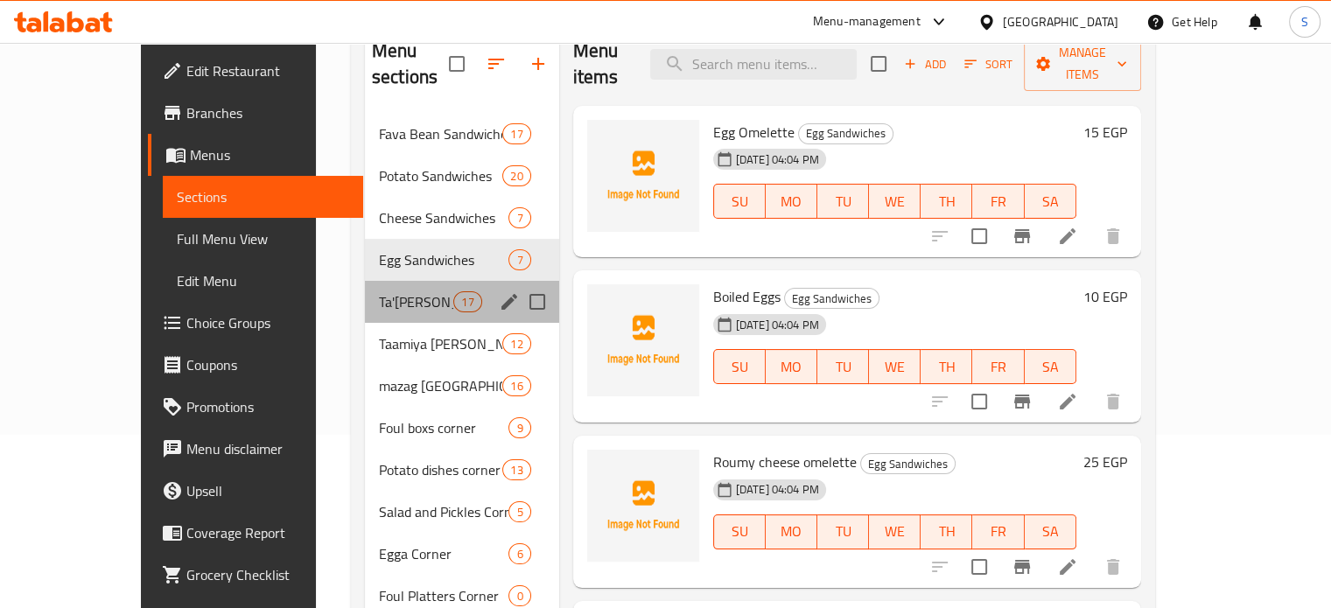
click at [365, 286] on div "Ta'[PERSON_NAME] Sandwiches 17" at bounding box center [462, 302] width 194 height 42
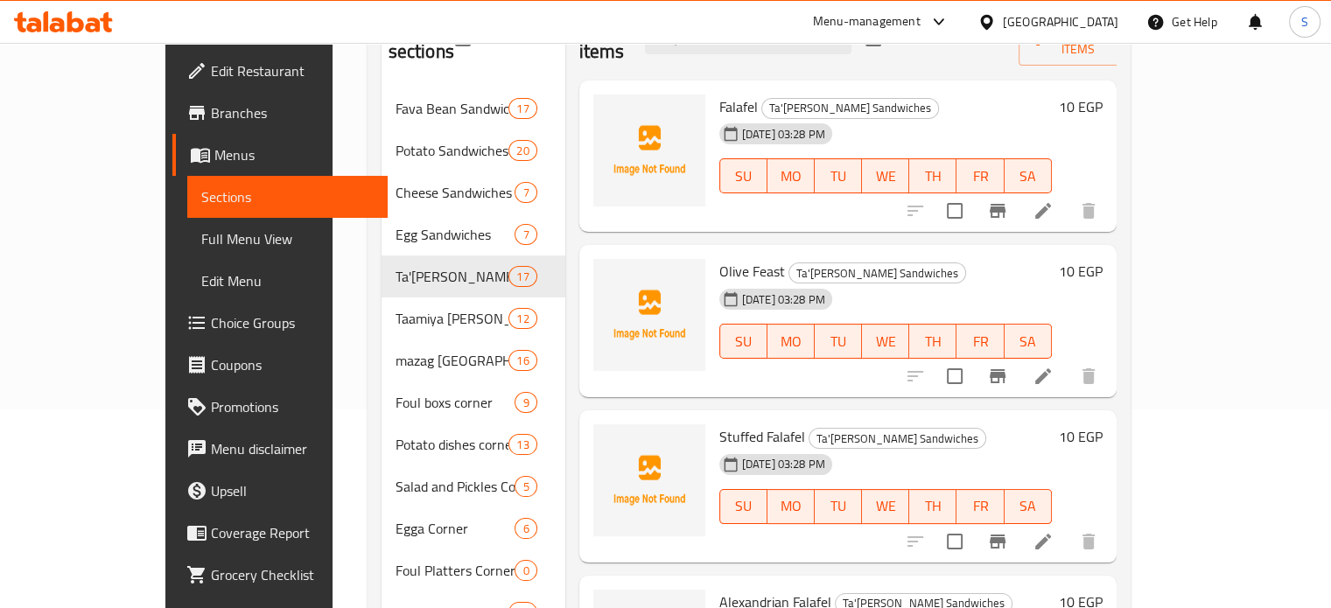
scroll to position [201, 0]
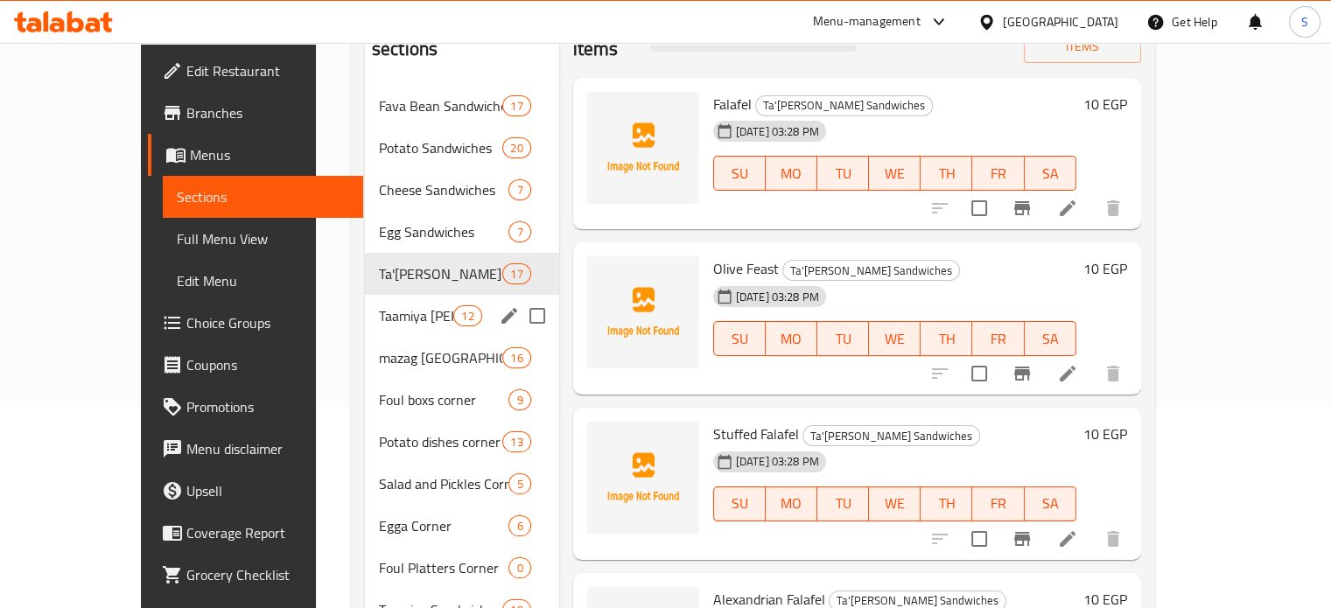
click at [385, 295] on div "Taamiya [PERSON_NAME] Corner 12" at bounding box center [462, 316] width 194 height 42
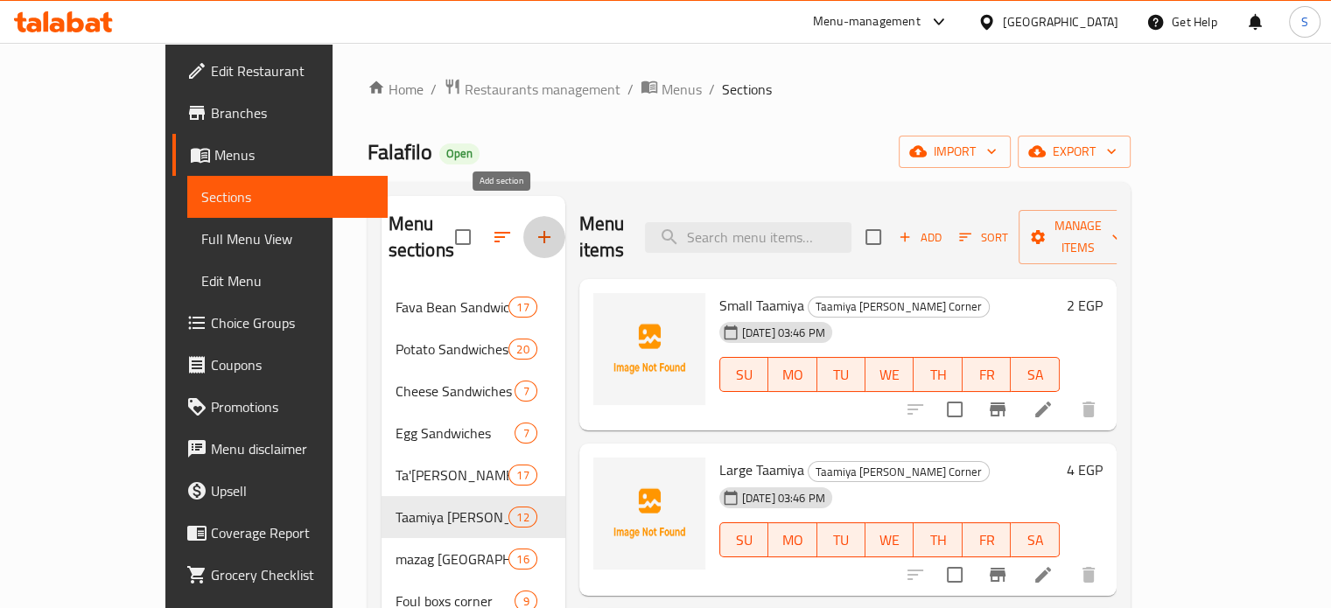
click at [534, 227] on icon "button" at bounding box center [544, 237] width 21 height 21
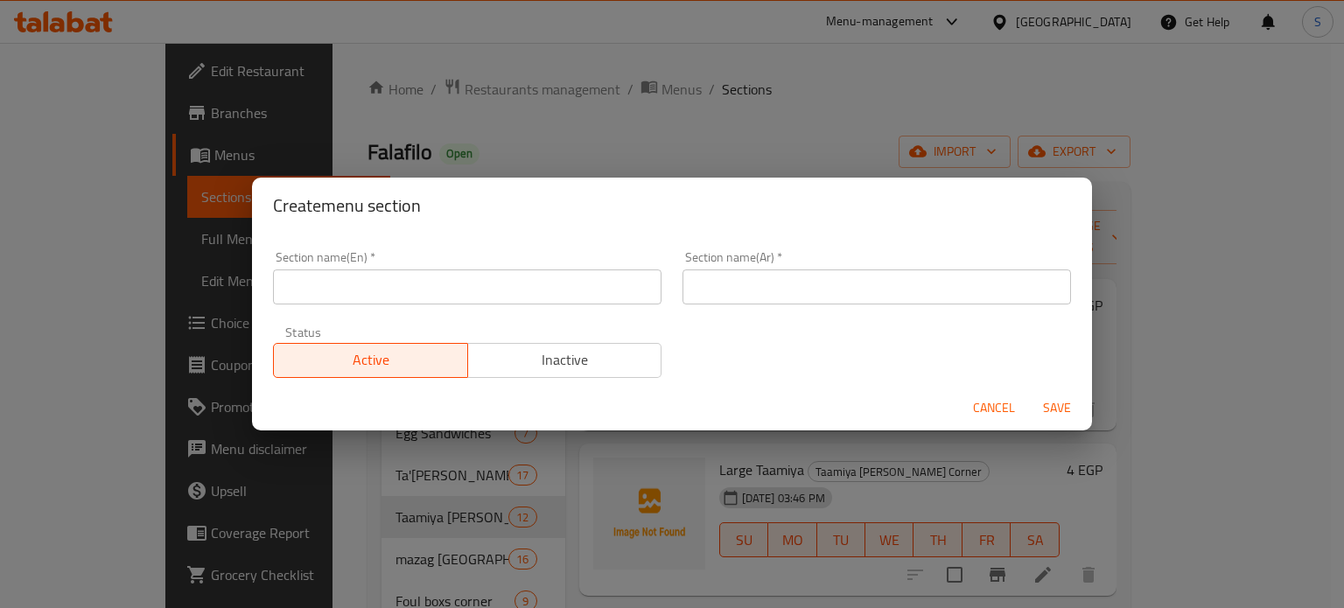
click at [401, 280] on input "text" at bounding box center [467, 287] width 389 height 35
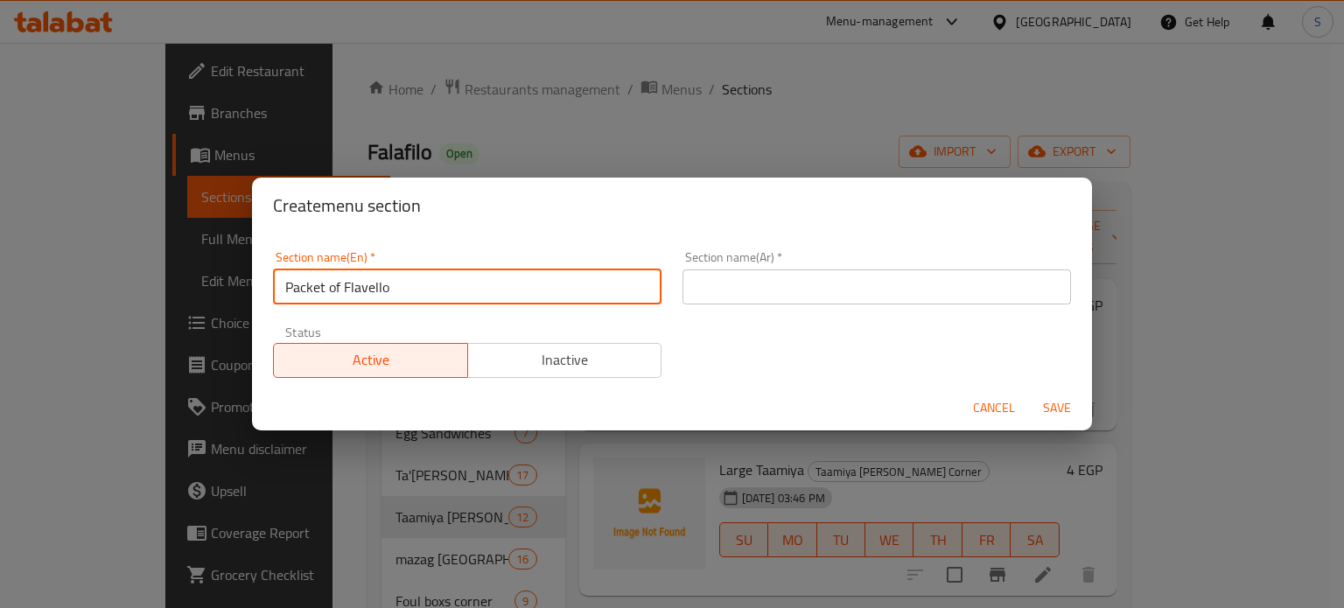
drag, startPoint x: 328, startPoint y: 289, endPoint x: 340, endPoint y: 289, distance: 11.4
click at [340, 289] on input "Packet of Flavello" at bounding box center [467, 287] width 389 height 35
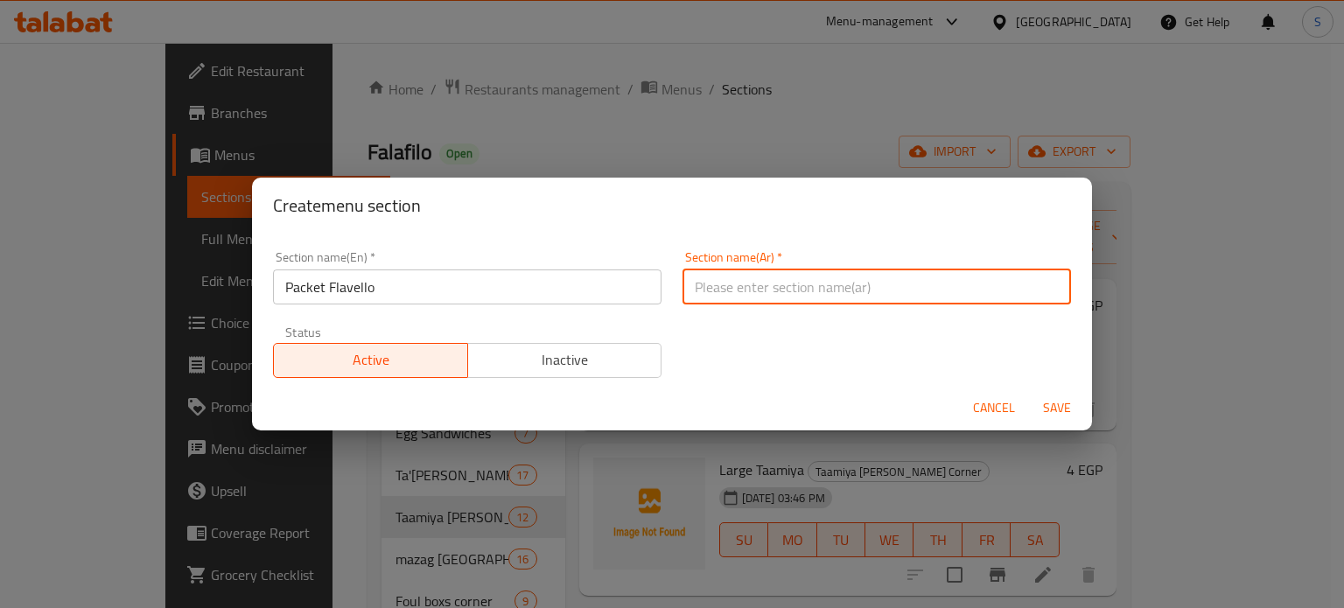
click at [732, 290] on input "text" at bounding box center [877, 287] width 389 height 35
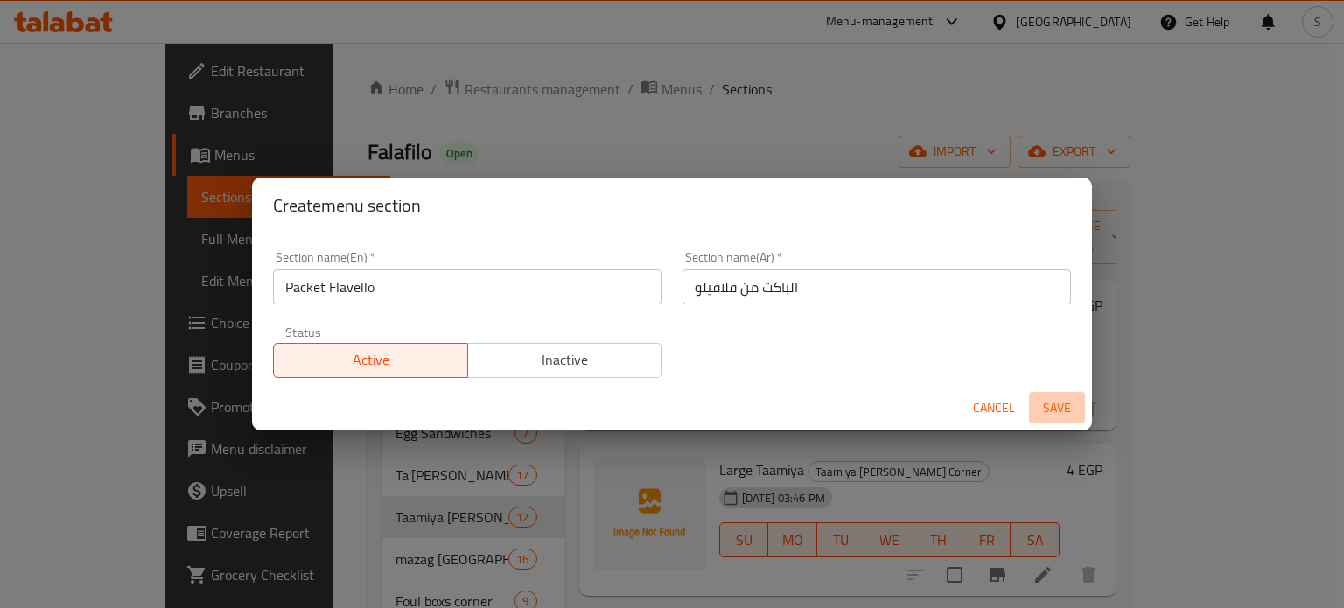
click at [1047, 403] on span "Save" at bounding box center [1057, 408] width 42 height 22
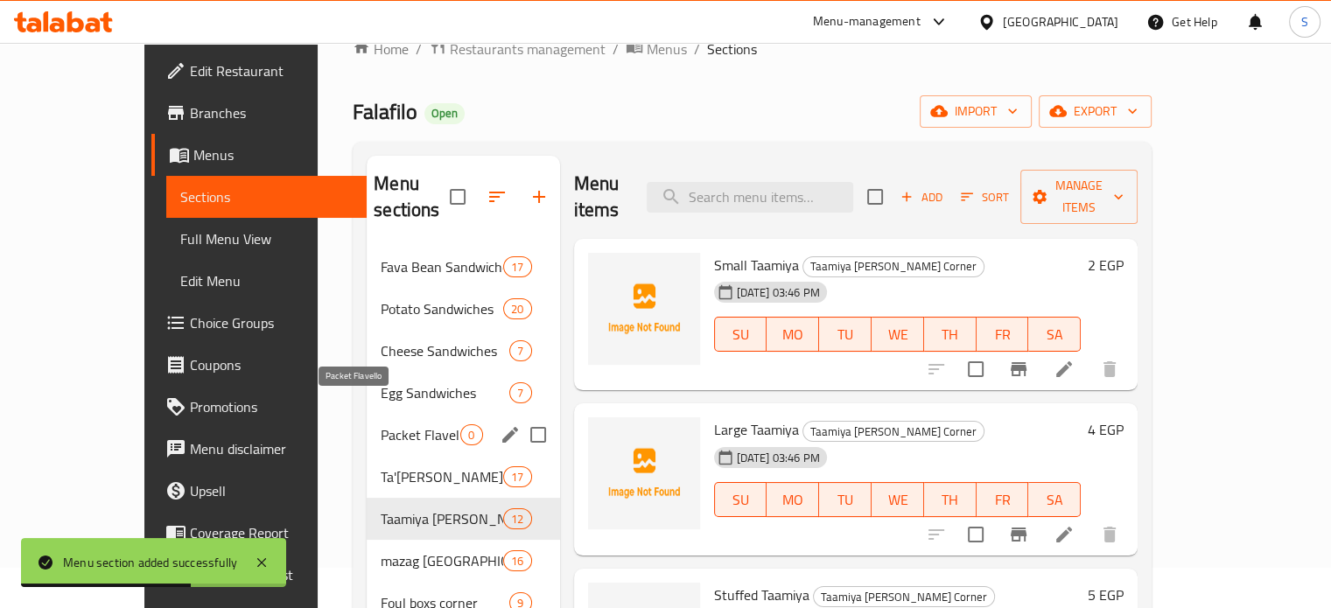
scroll to position [39, 0]
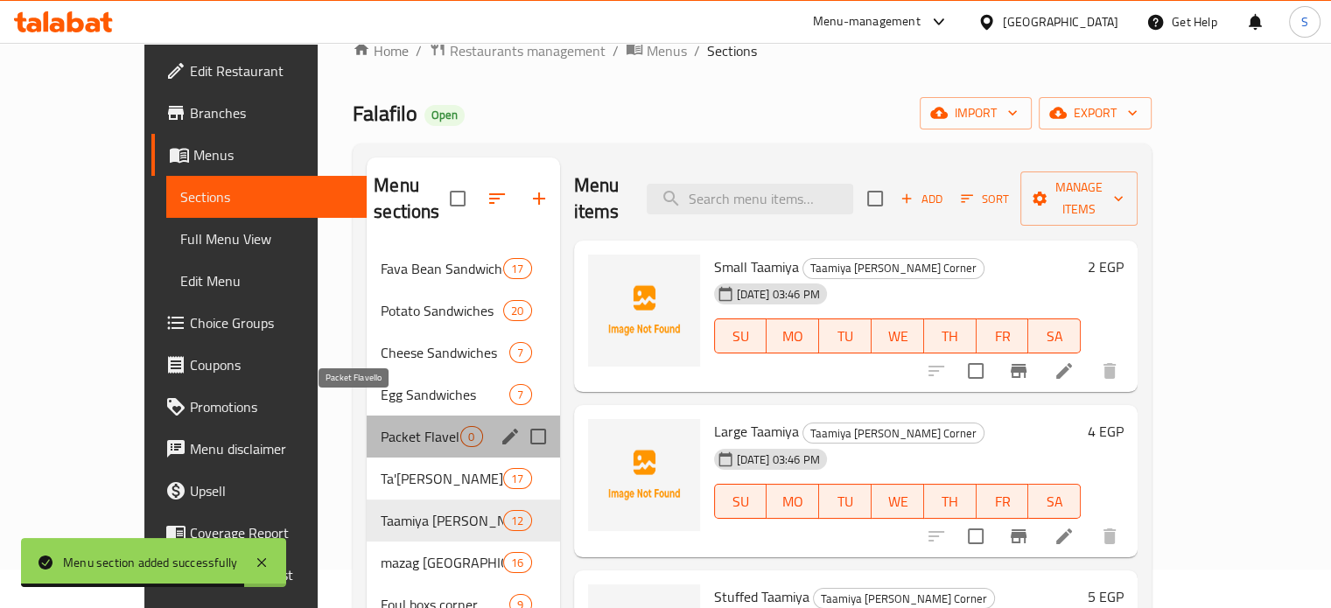
click at [381, 426] on span "Packet Flavello" at bounding box center [421, 436] width 80 height 21
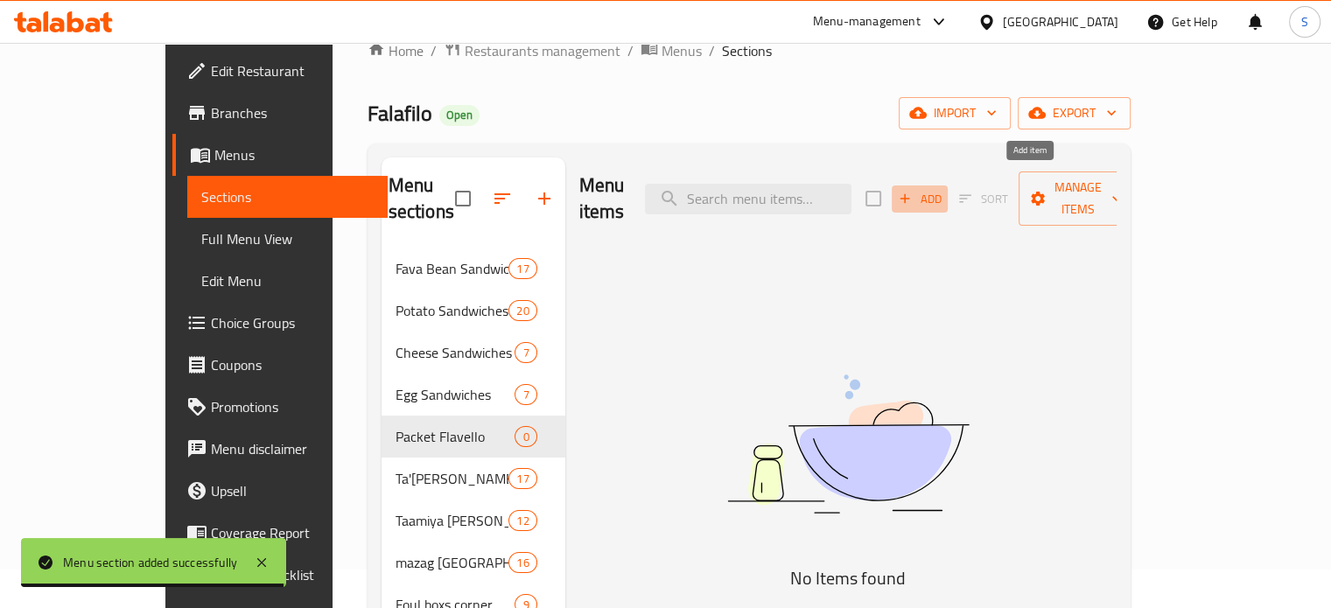
click at [943, 189] on span "Add" at bounding box center [919, 199] width 47 height 20
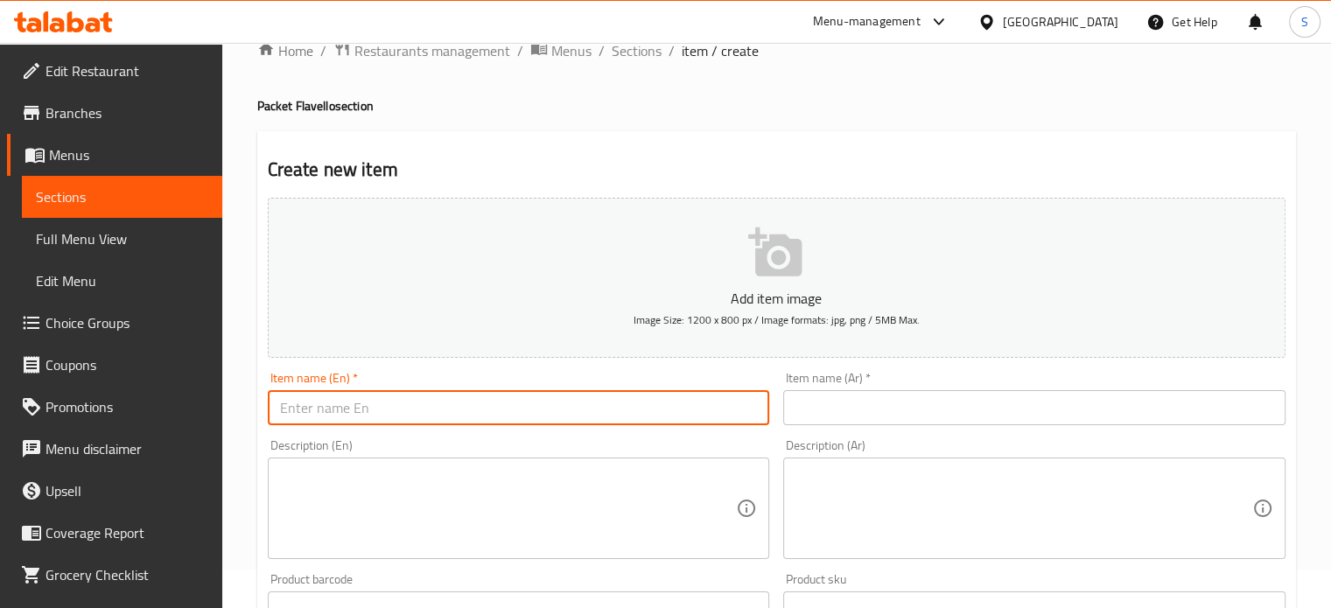
click at [538, 406] on input "text" at bounding box center [519, 407] width 502 height 35
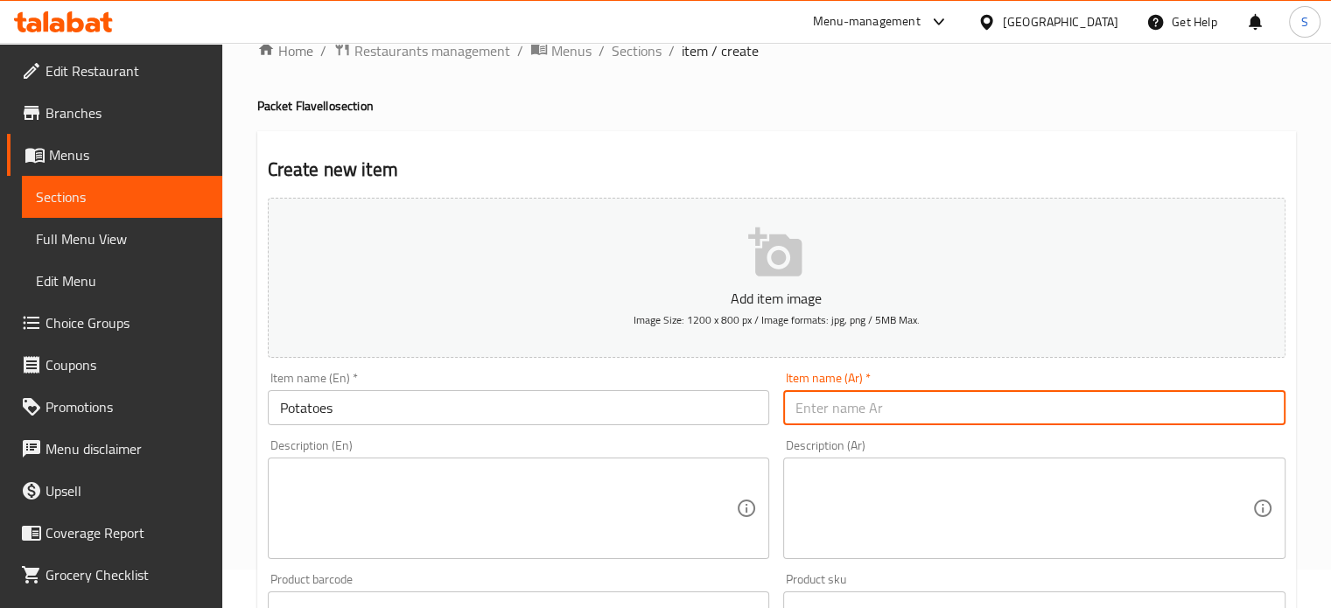
click at [844, 397] on input "text" at bounding box center [1034, 407] width 502 height 35
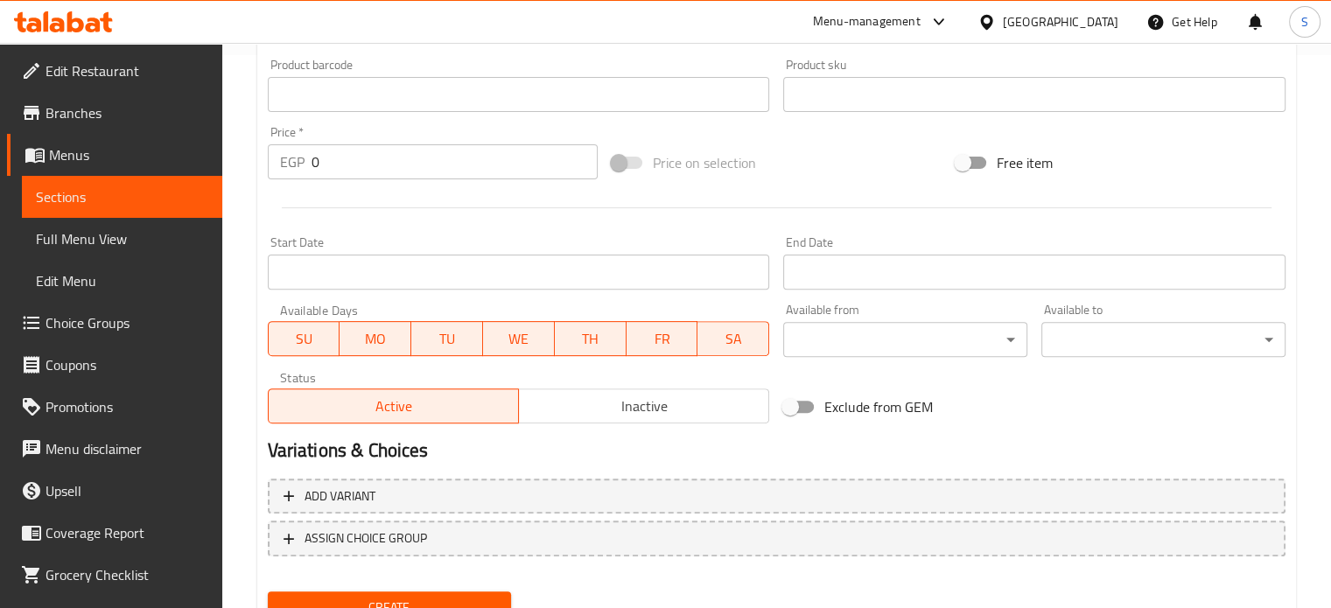
scroll to position [553, 0]
click at [391, 170] on input "0" at bounding box center [455, 161] width 286 height 35
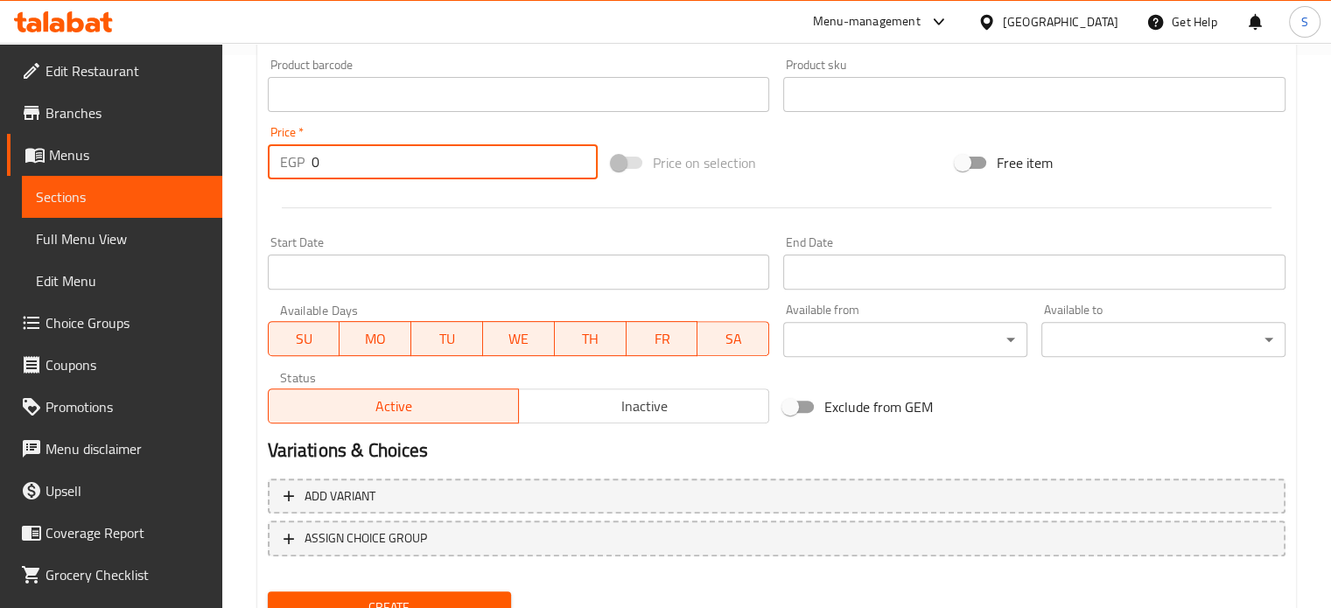
click at [391, 170] on input "0" at bounding box center [455, 161] width 286 height 35
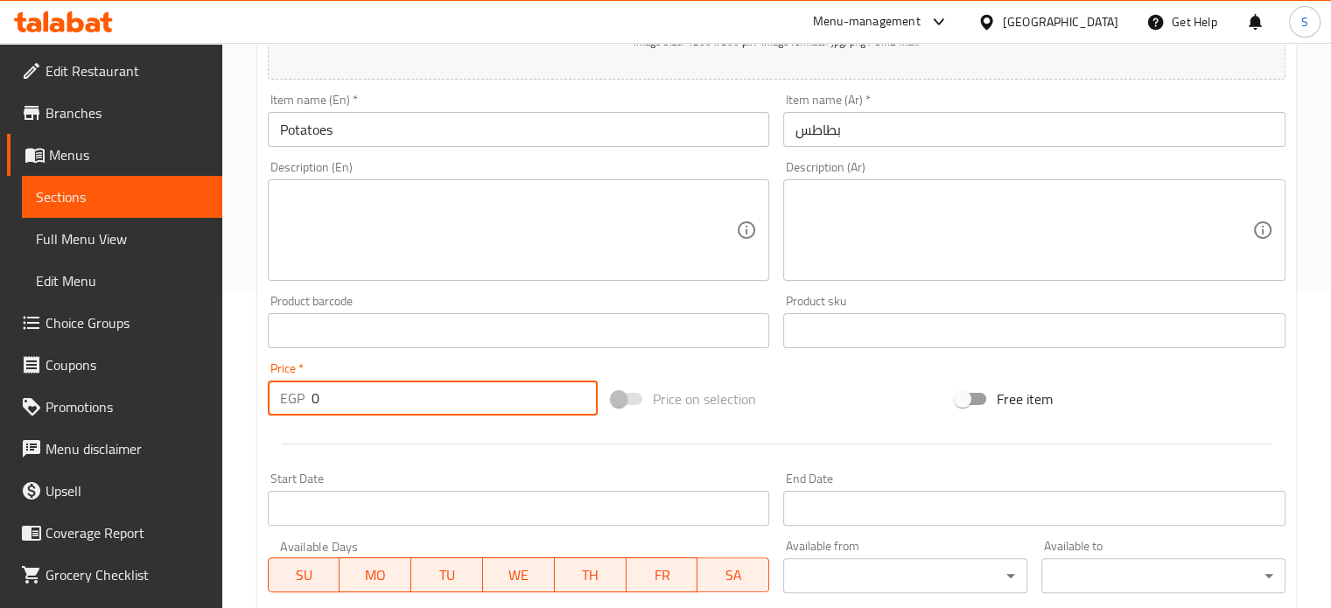
scroll to position [315, 0]
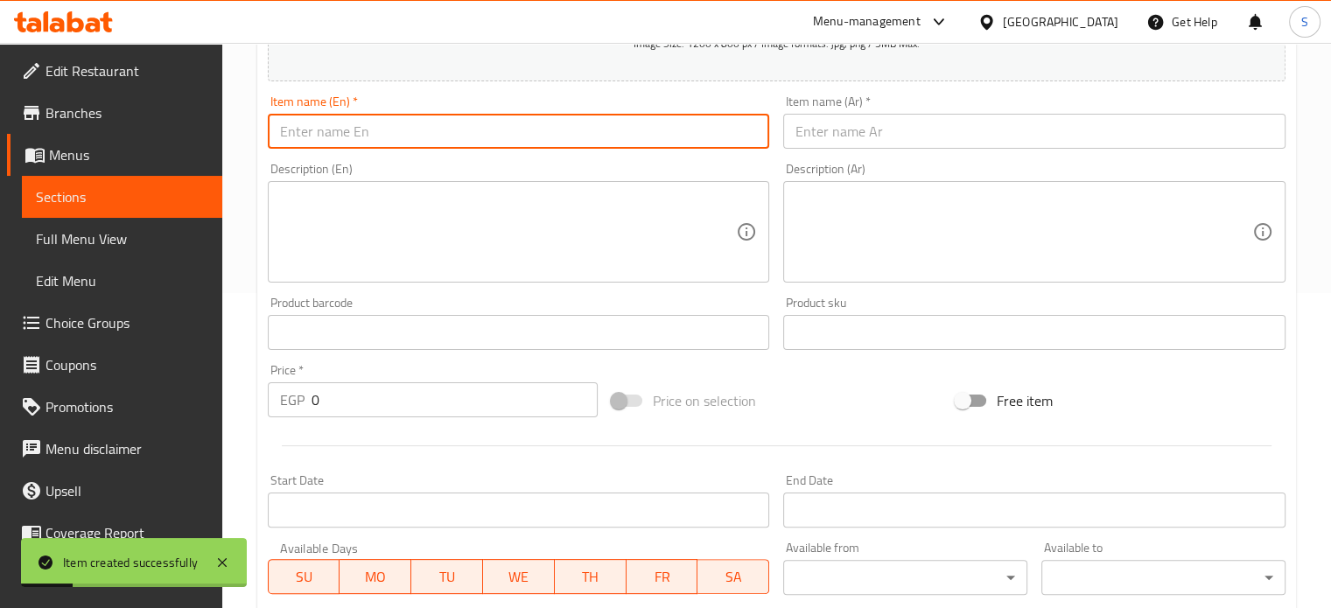
click at [504, 120] on input "text" at bounding box center [519, 131] width 502 height 35
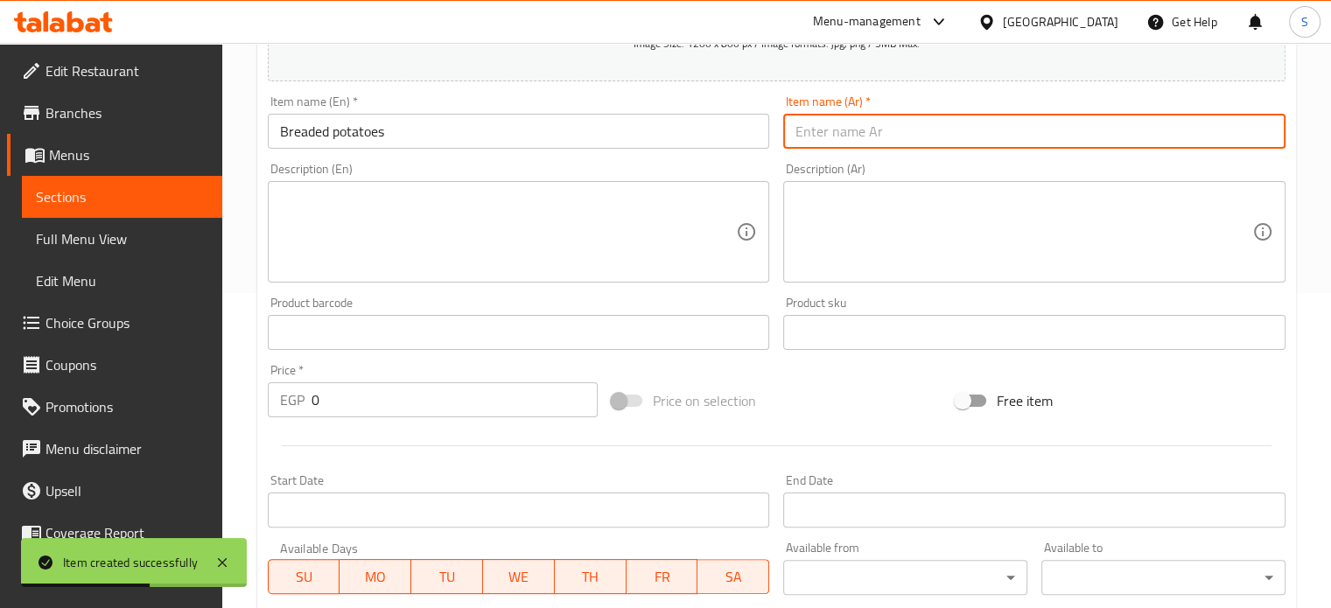
click at [818, 145] on input "text" at bounding box center [1034, 131] width 502 height 35
click at [382, 400] on input "0" at bounding box center [455, 399] width 286 height 35
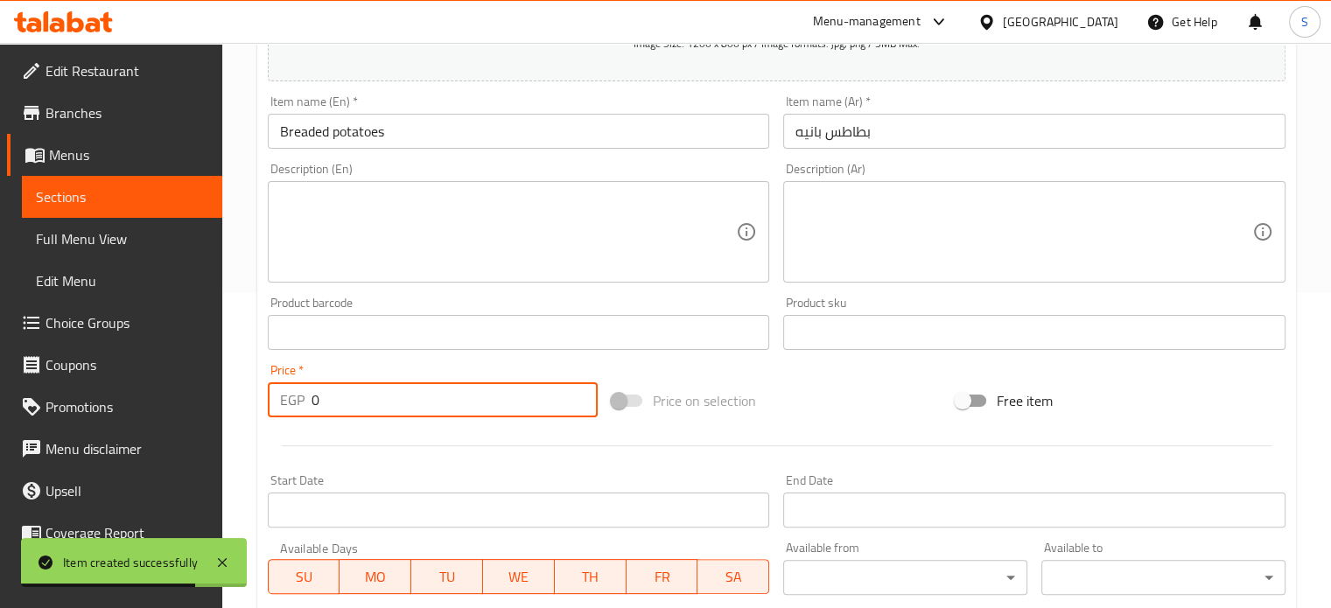
click at [382, 400] on input "0" at bounding box center [455, 399] width 286 height 35
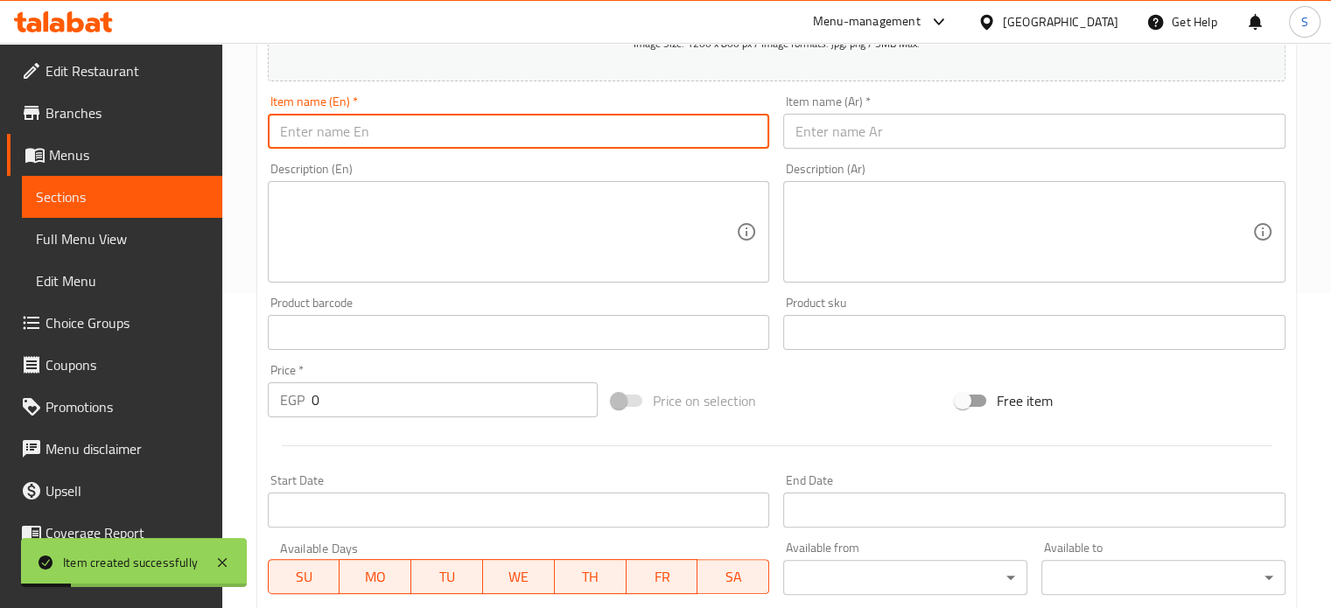
click at [453, 136] on input "text" at bounding box center [519, 131] width 502 height 35
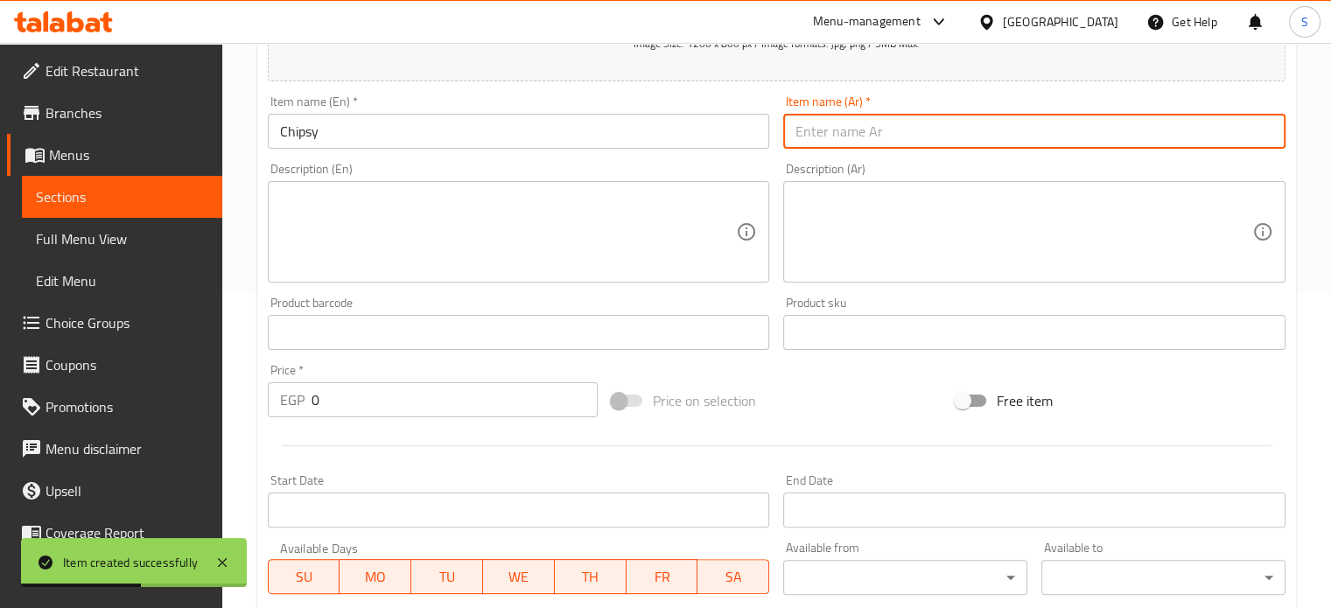
click at [840, 124] on input "text" at bounding box center [1034, 131] width 502 height 35
click at [354, 408] on input "0" at bounding box center [455, 399] width 286 height 35
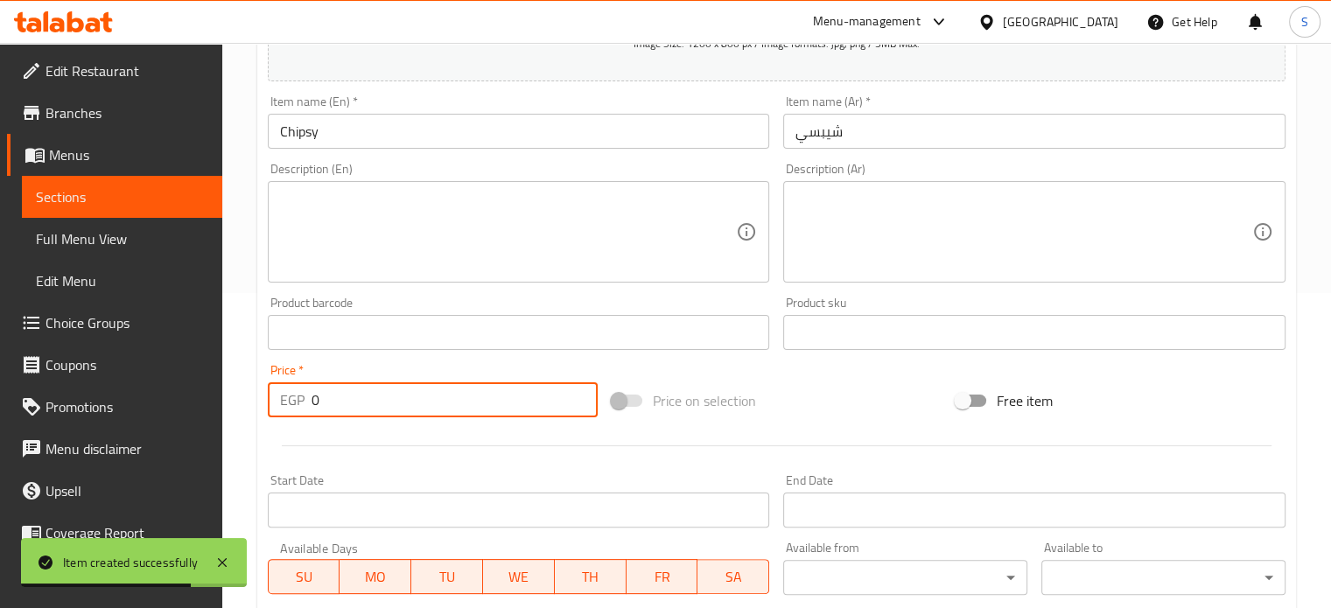
click at [354, 408] on input "0" at bounding box center [455, 399] width 286 height 35
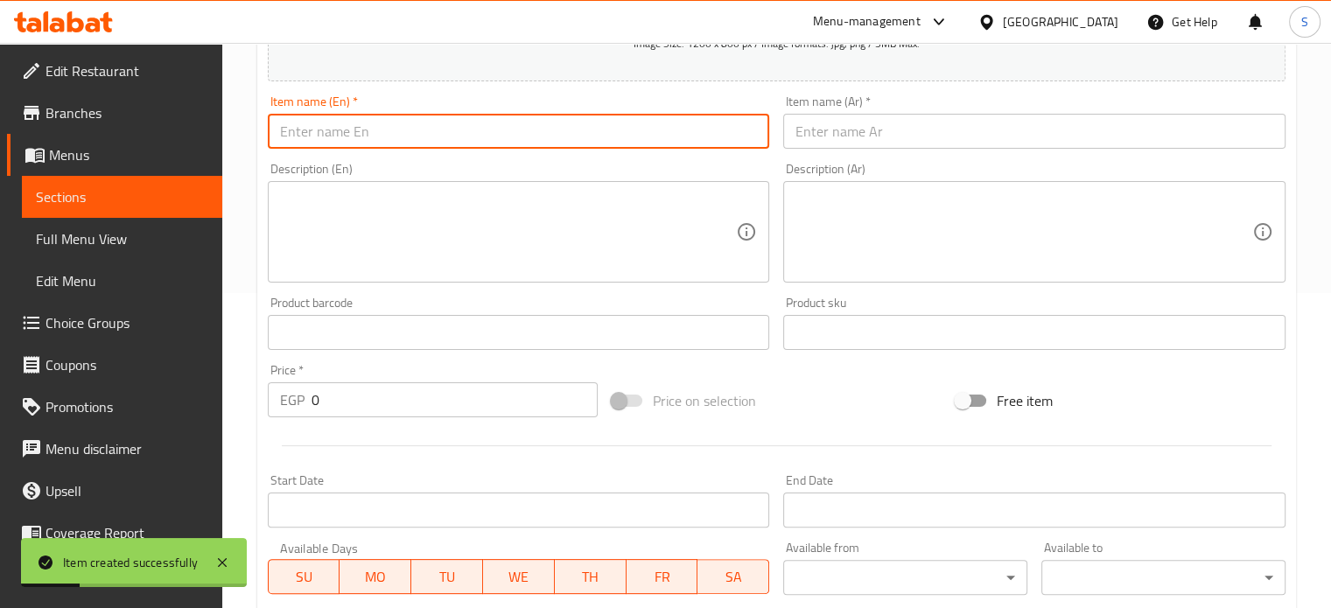
click at [407, 139] on input "text" at bounding box center [519, 131] width 502 height 35
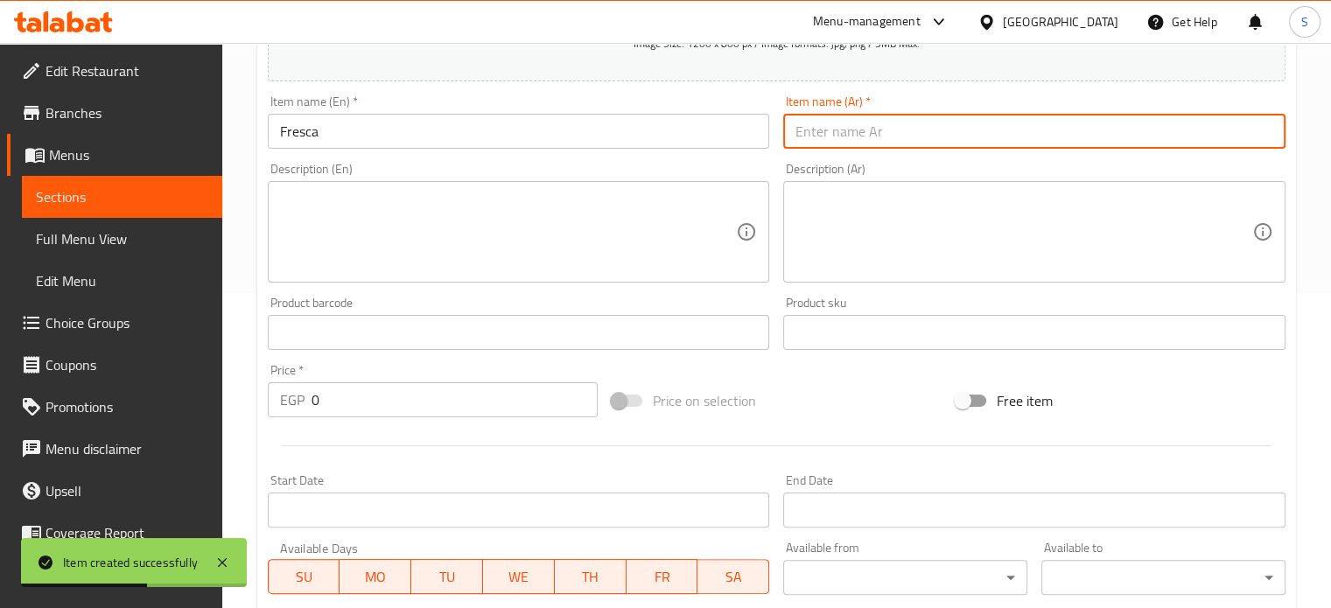
click at [826, 129] on input "text" at bounding box center [1034, 131] width 502 height 35
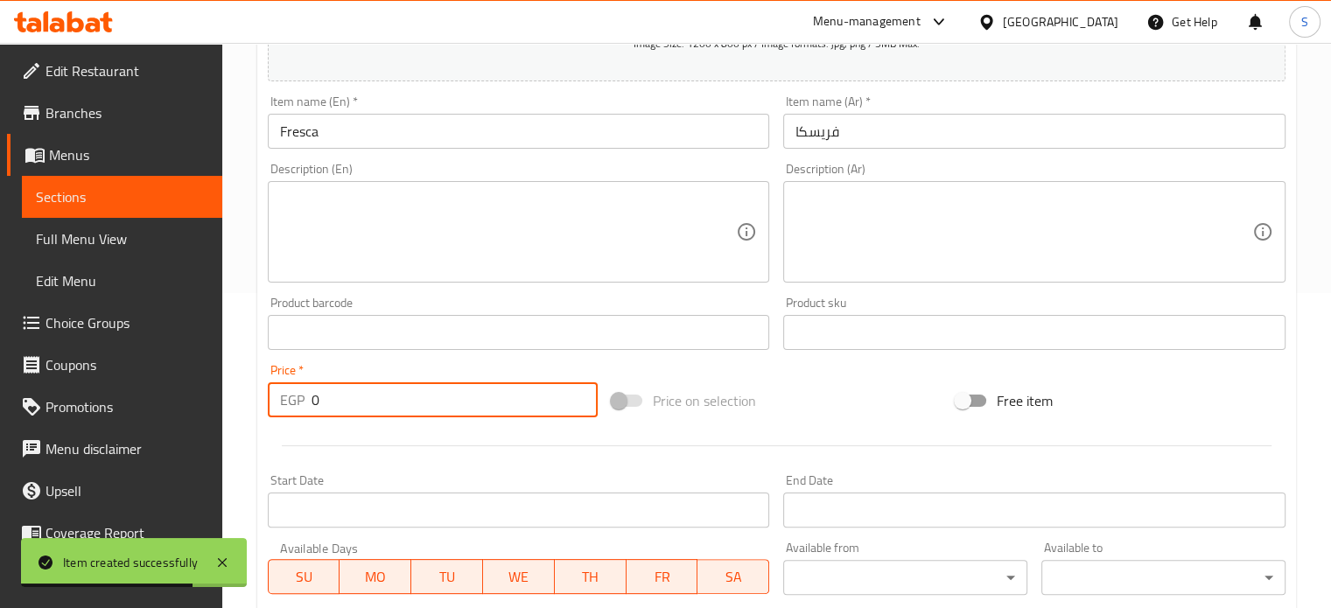
click at [390, 403] on input "0" at bounding box center [455, 399] width 286 height 35
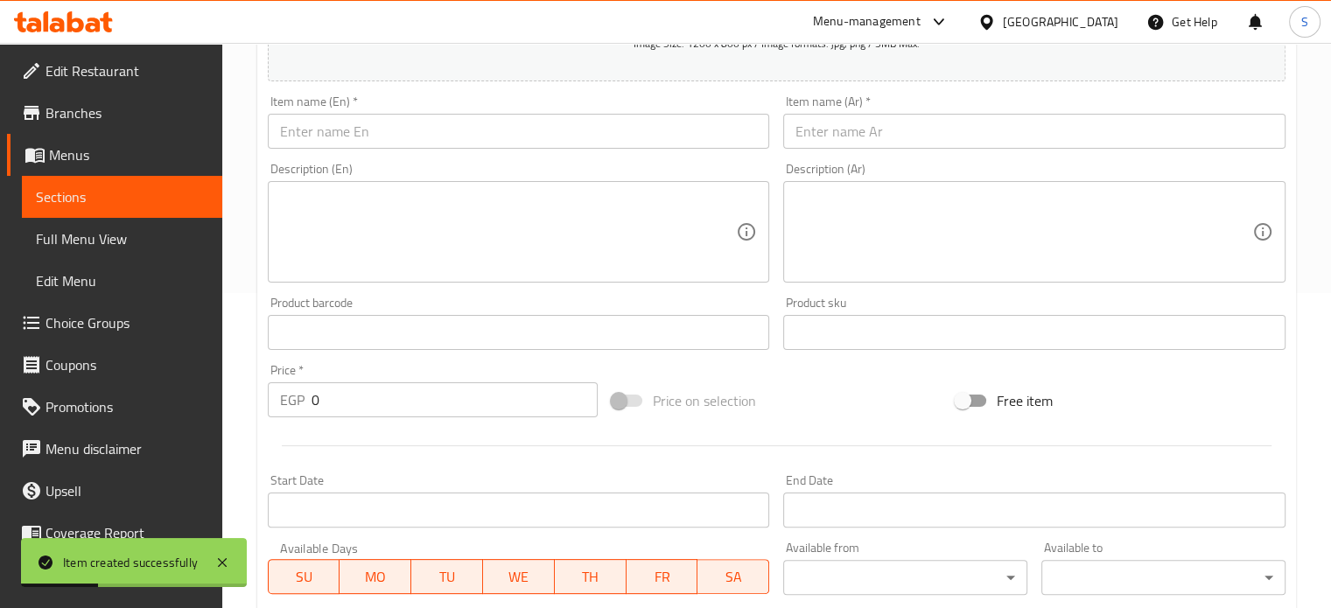
click at [651, 132] on input "text" at bounding box center [519, 131] width 502 height 35
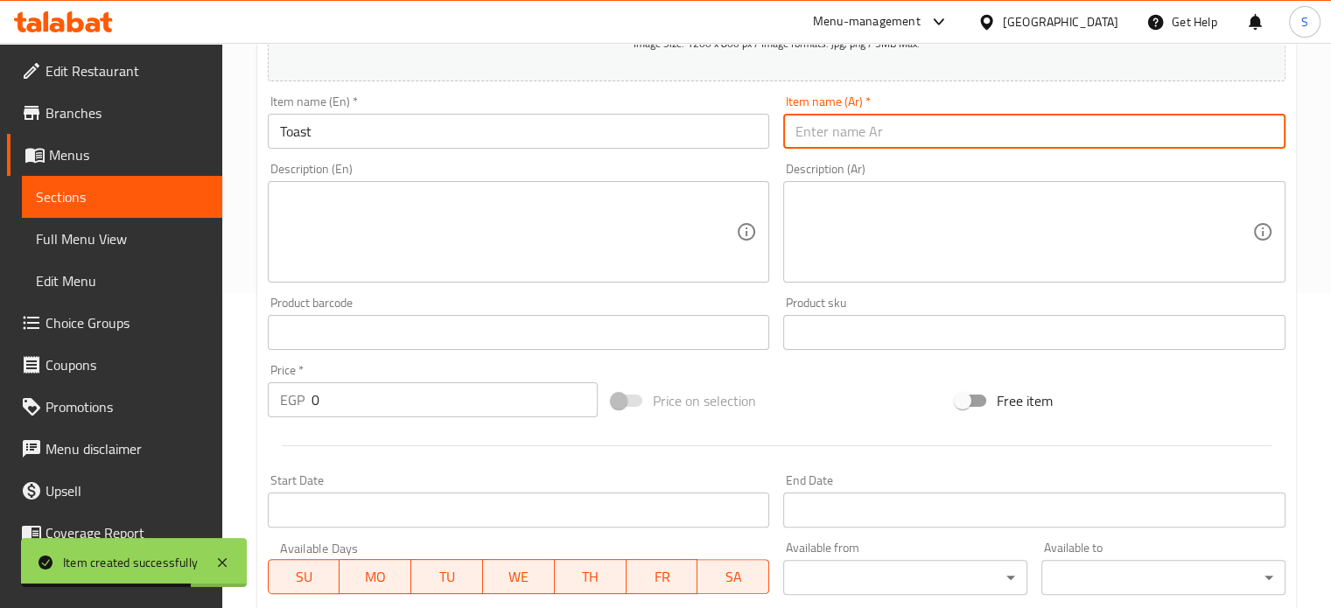
click at [820, 129] on input "text" at bounding box center [1034, 131] width 502 height 35
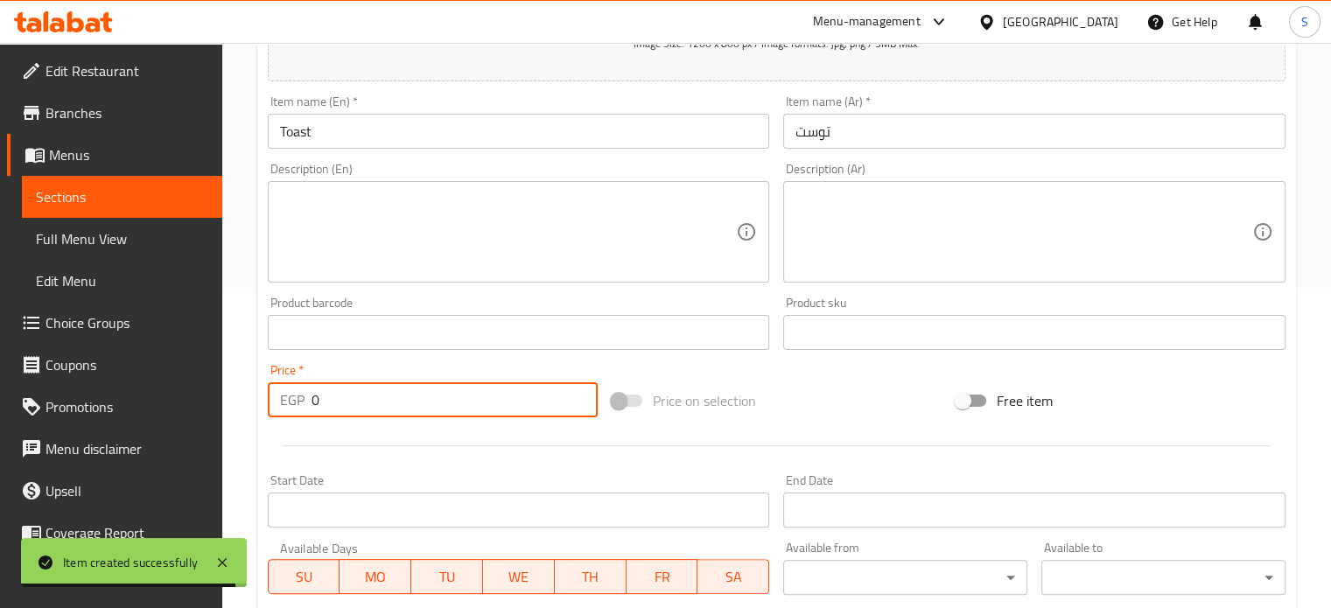
click at [331, 401] on input "0" at bounding box center [455, 399] width 286 height 35
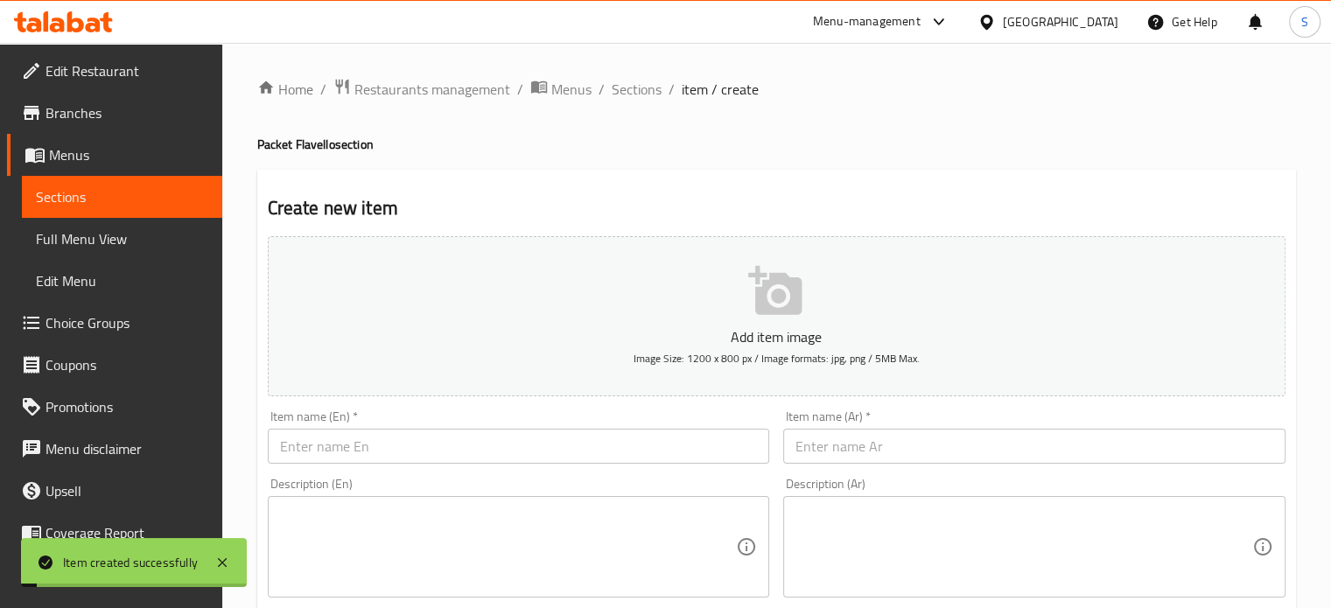
scroll to position [0, 0]
click at [641, 86] on span "Sections" at bounding box center [637, 89] width 50 height 21
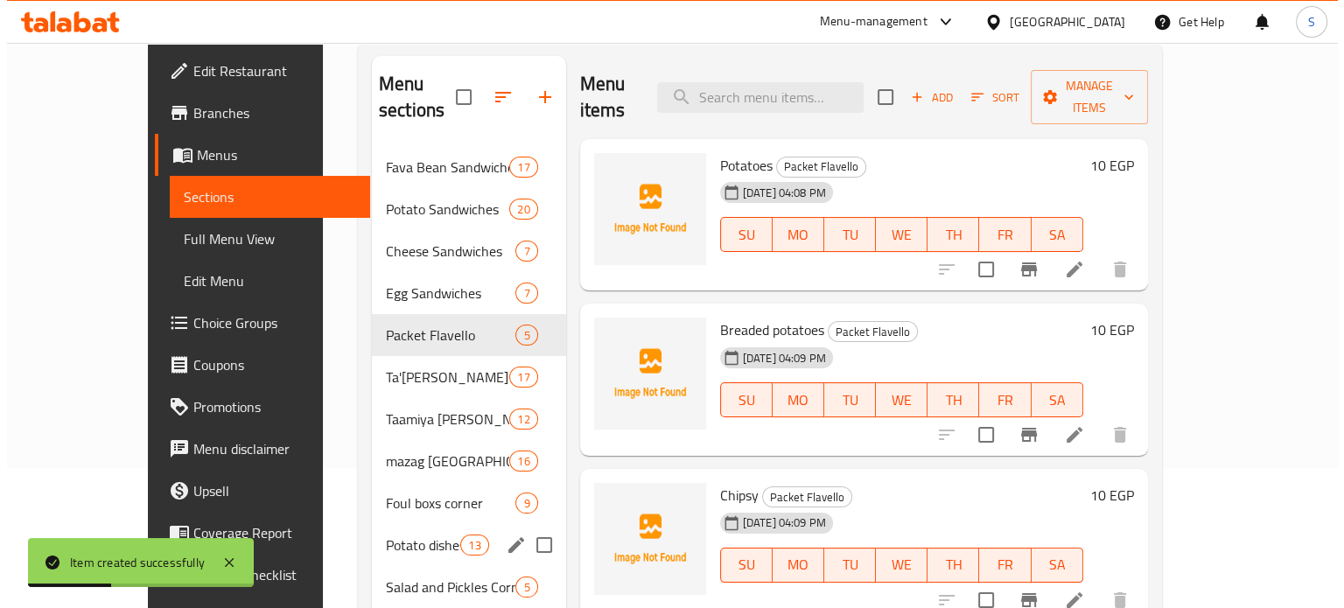
scroll to position [143, 0]
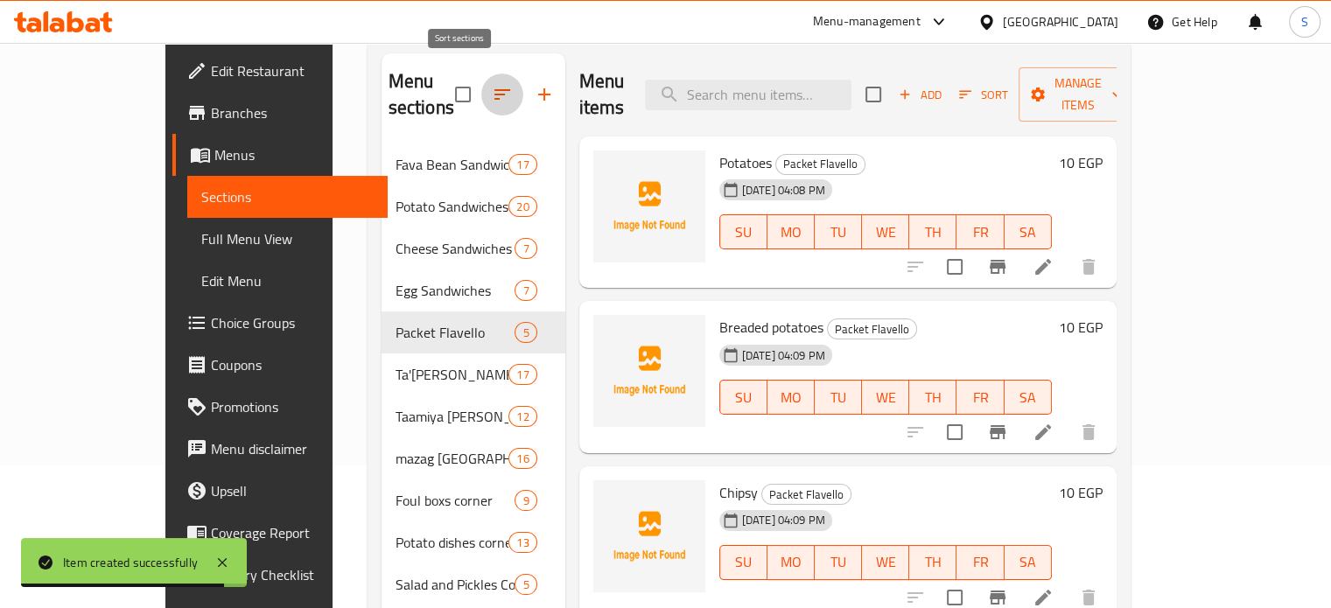
click at [492, 88] on icon "button" at bounding box center [502, 94] width 21 height 21
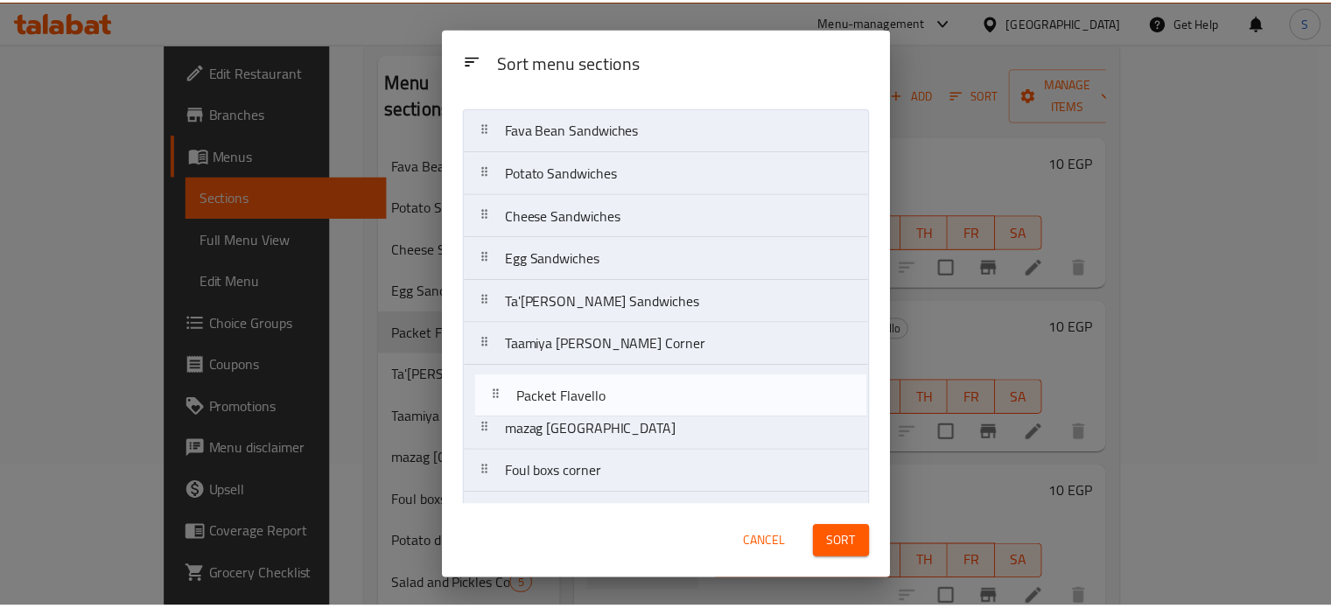
scroll to position [34, 0]
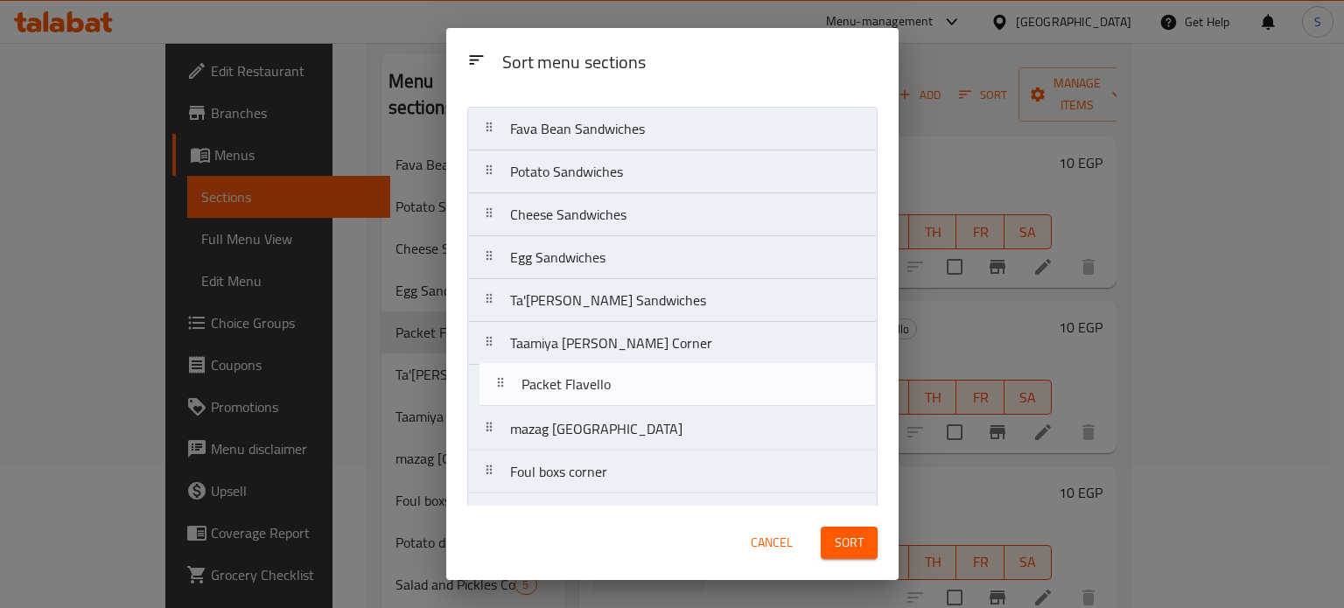
drag, startPoint x: 557, startPoint y: 339, endPoint x: 569, endPoint y: 393, distance: 55.6
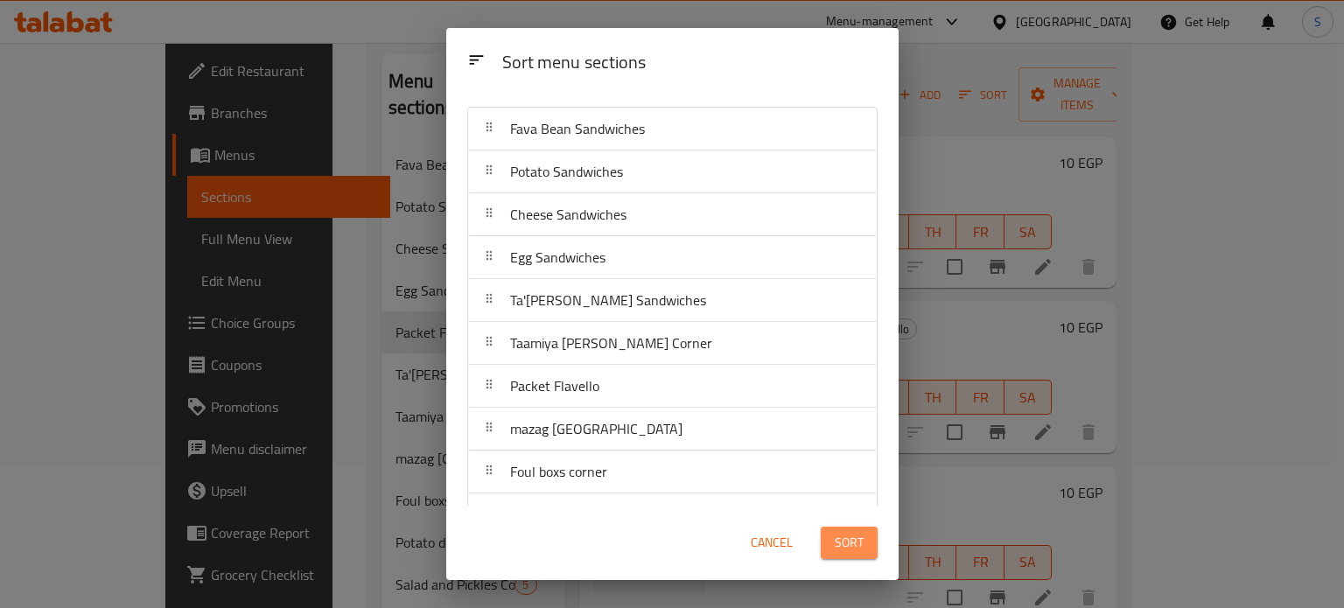
click at [843, 554] on span "Sort" at bounding box center [849, 543] width 29 height 22
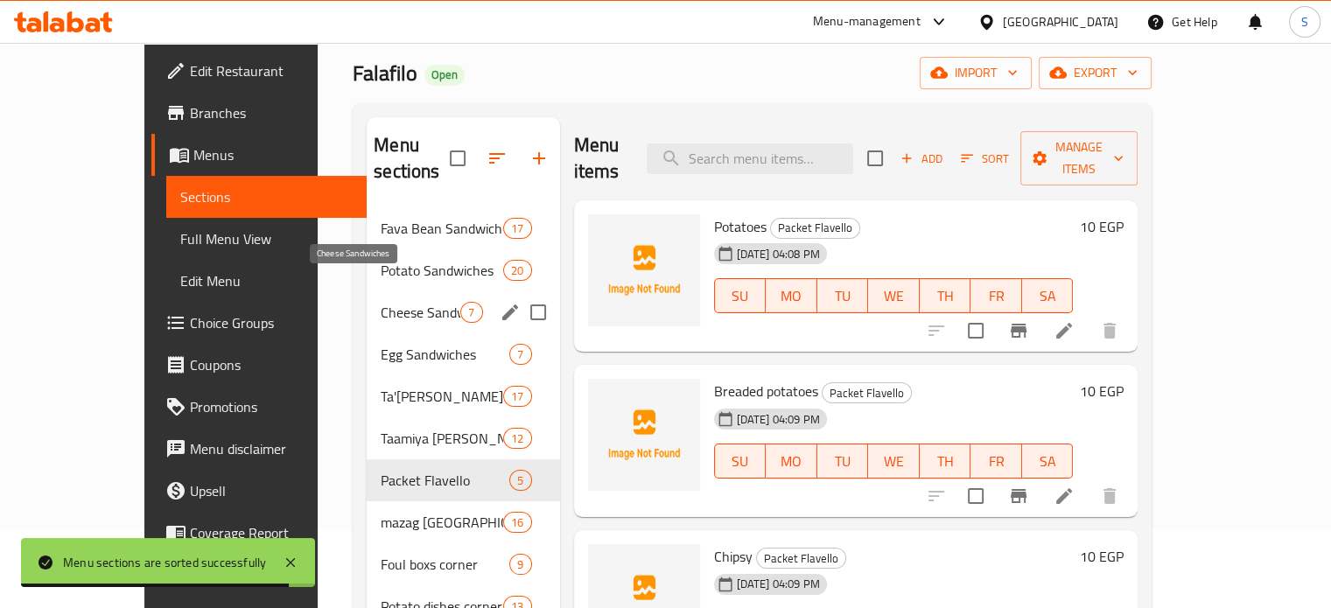
scroll to position [70, 0]
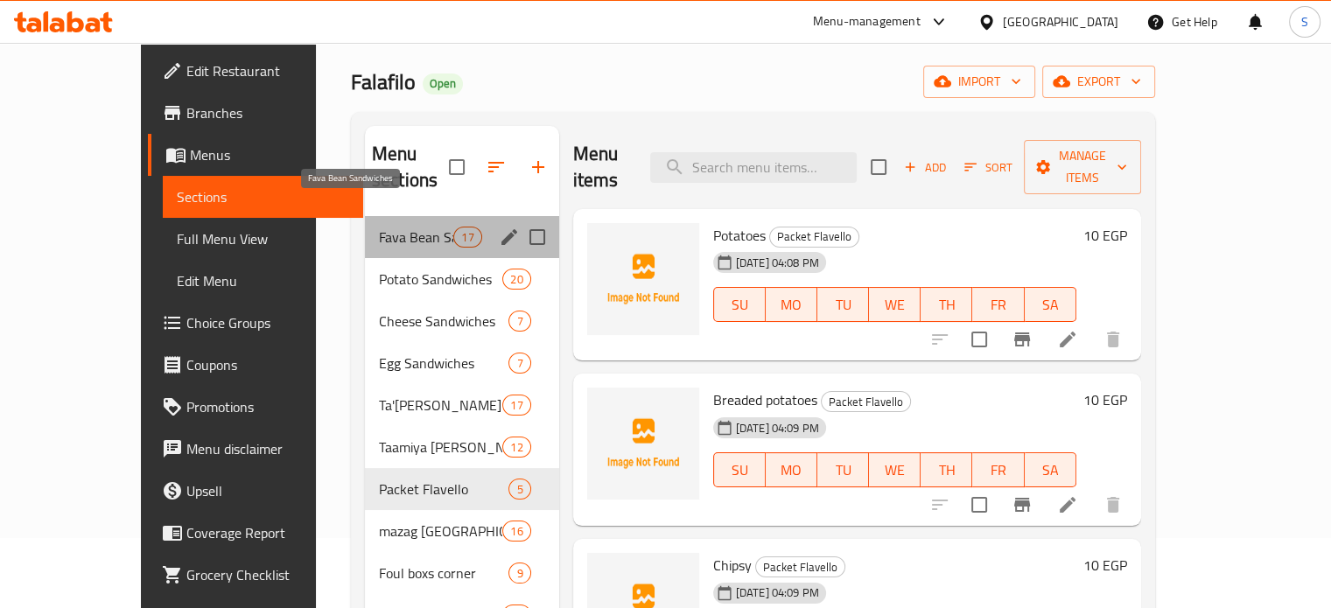
click at [379, 227] on span "Fava Bean Sandwiches" at bounding box center [416, 237] width 74 height 21
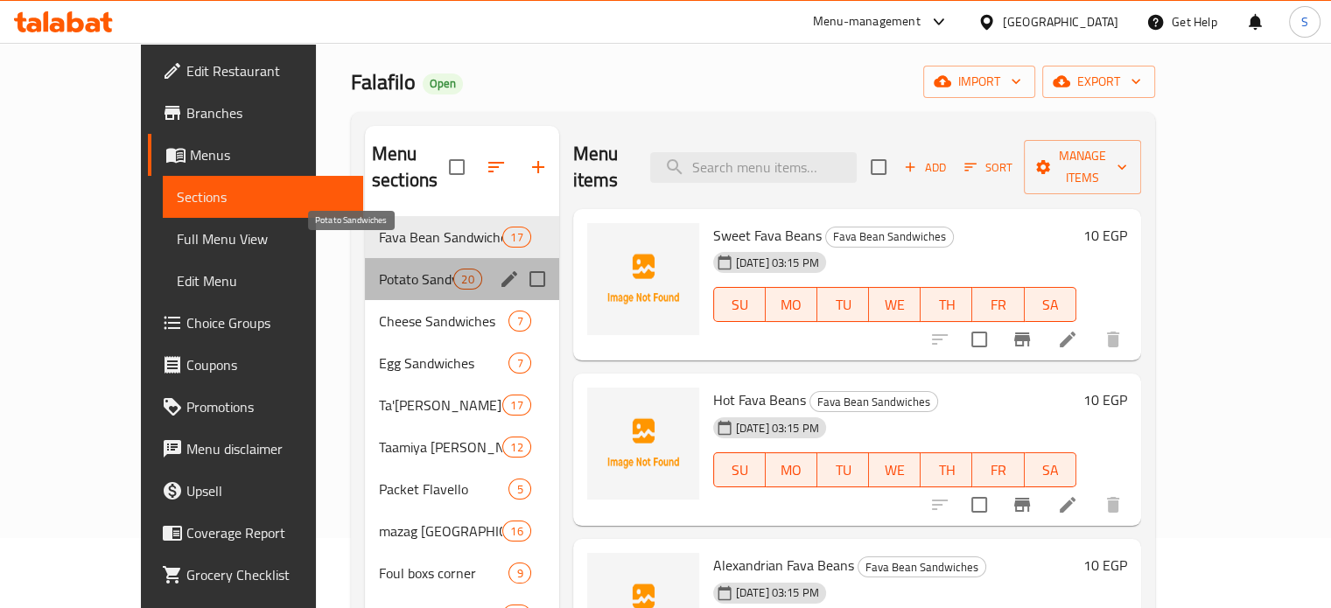
click at [379, 269] on span "Potato Sandwiches" at bounding box center [416, 279] width 74 height 21
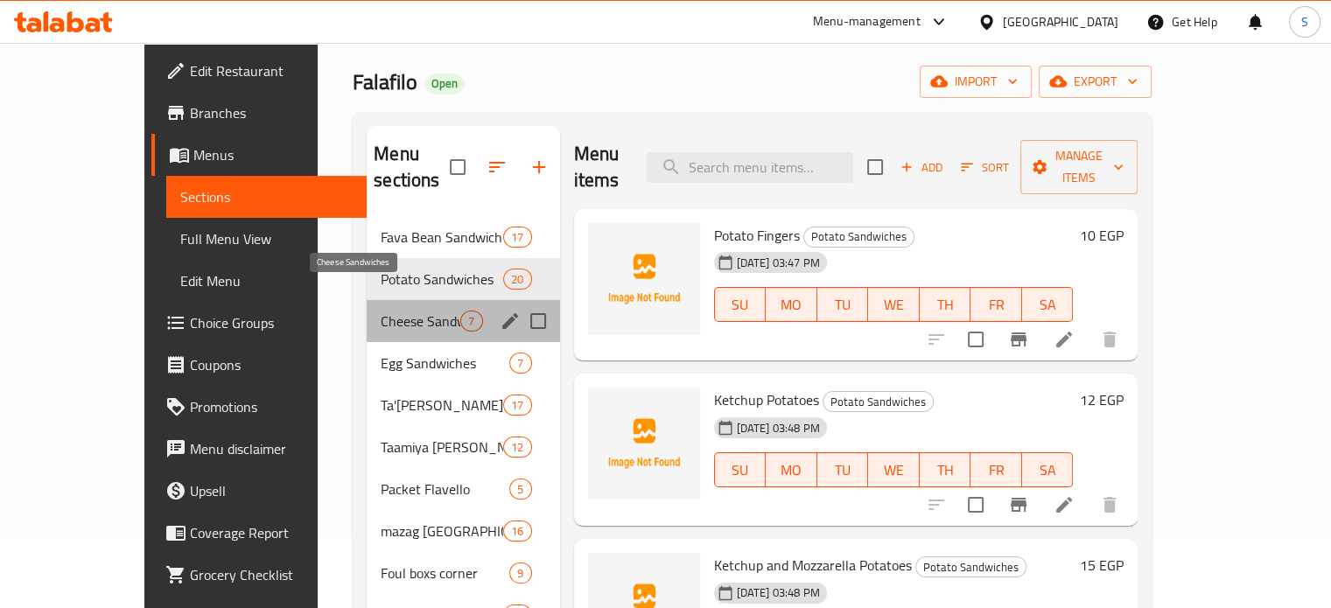
click at [381, 311] on span "Cheese Sandwiches" at bounding box center [421, 321] width 80 height 21
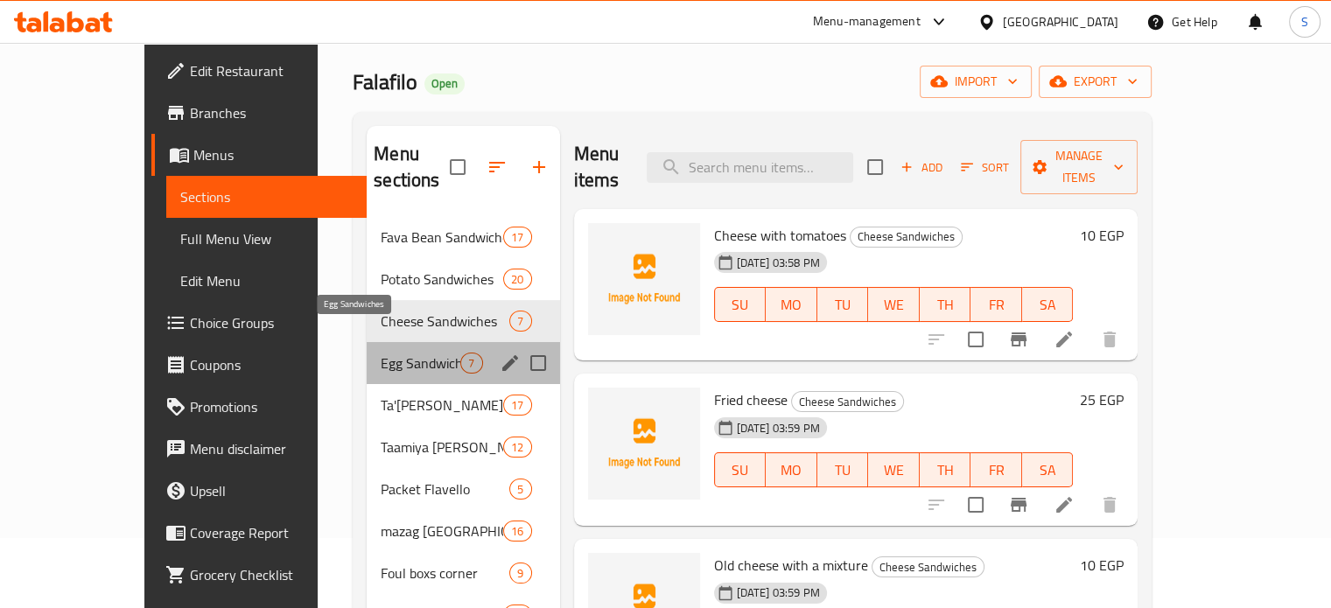
click at [381, 353] on span "Egg Sandwiches" at bounding box center [421, 363] width 80 height 21
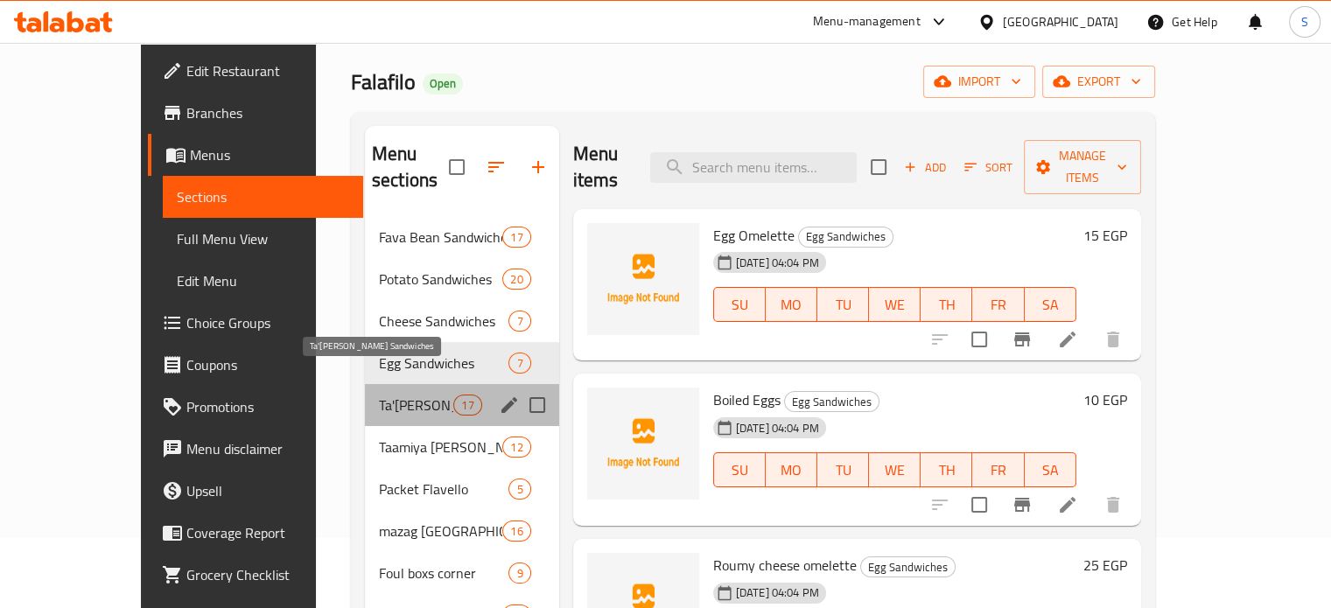
click at [379, 395] on span "Ta'[PERSON_NAME] Sandwiches" at bounding box center [416, 405] width 74 height 21
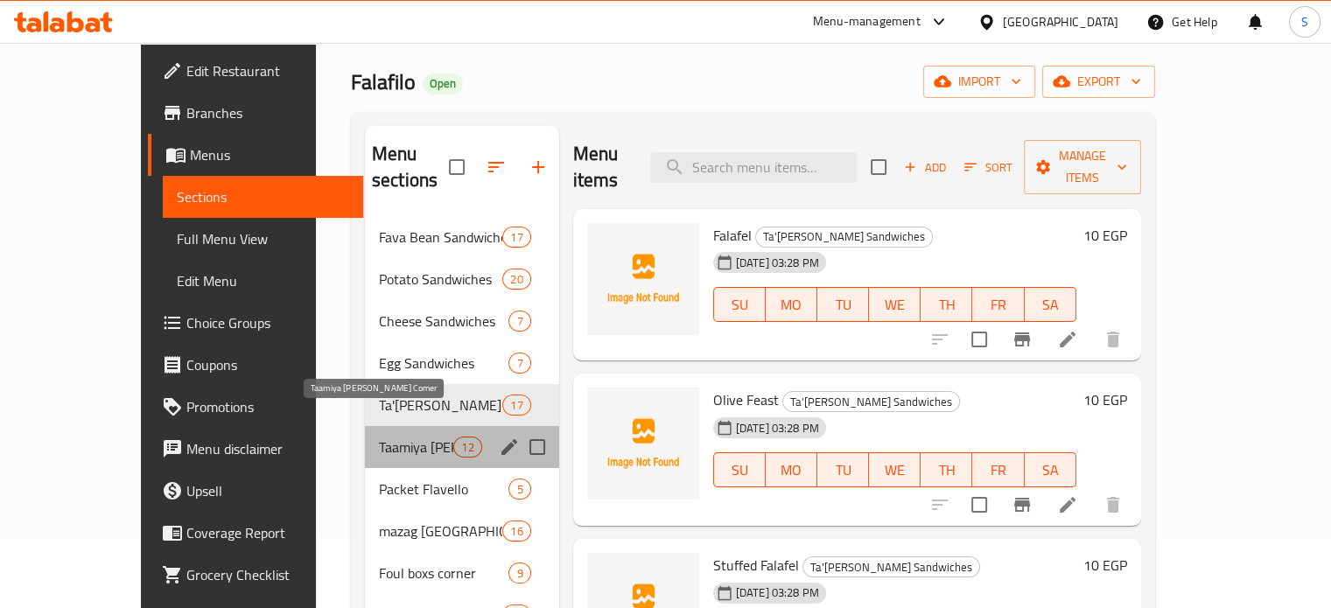
click at [379, 437] on span "Taamiya [PERSON_NAME] Corner" at bounding box center [416, 447] width 74 height 21
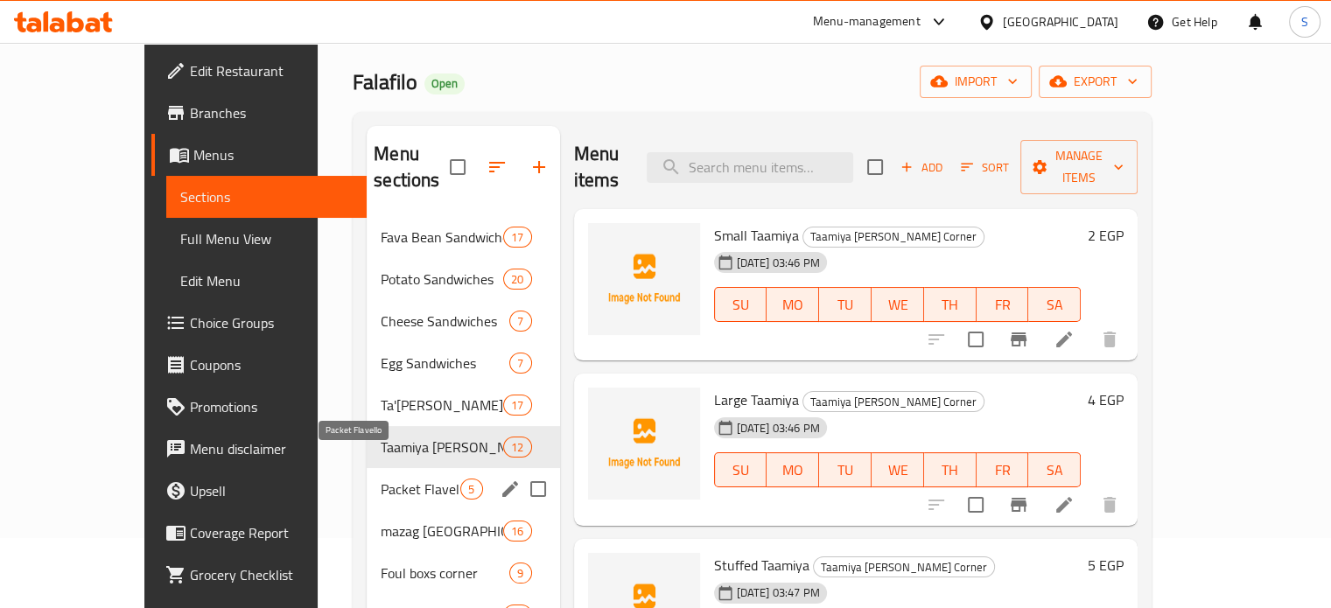
click at [381, 479] on span "Packet Flavello" at bounding box center [421, 489] width 80 height 21
